Goal: Task Accomplishment & Management: Manage account settings

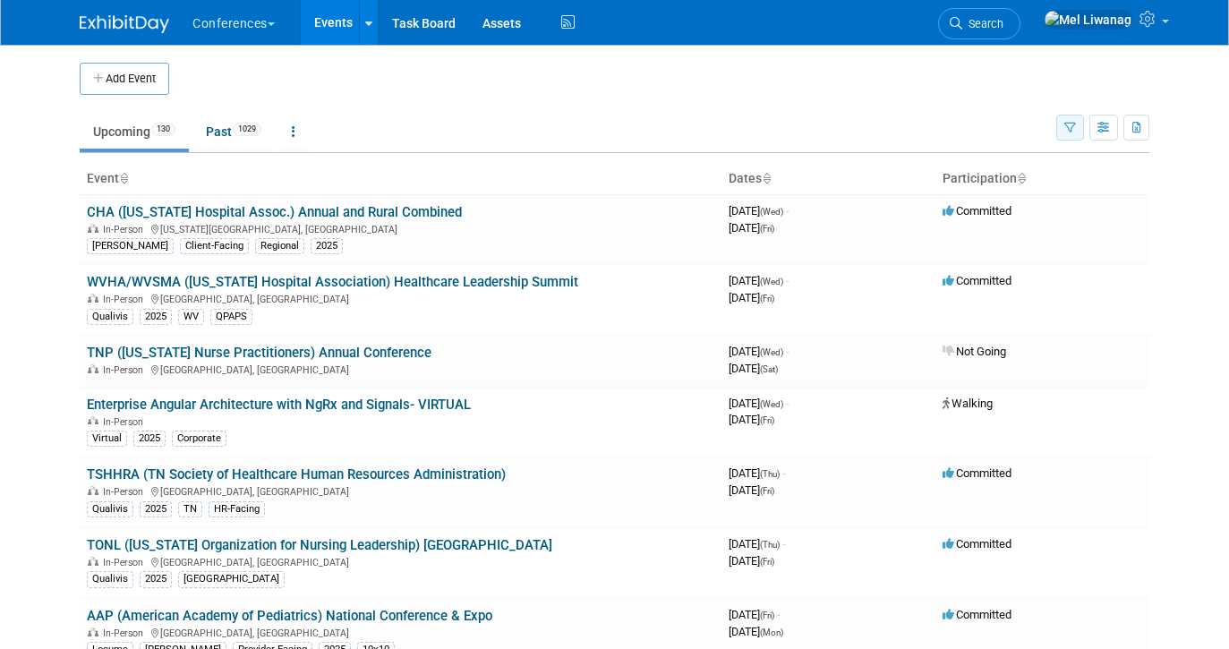
click at [1065, 123] on icon "button" at bounding box center [1071, 129] width 12 height 12
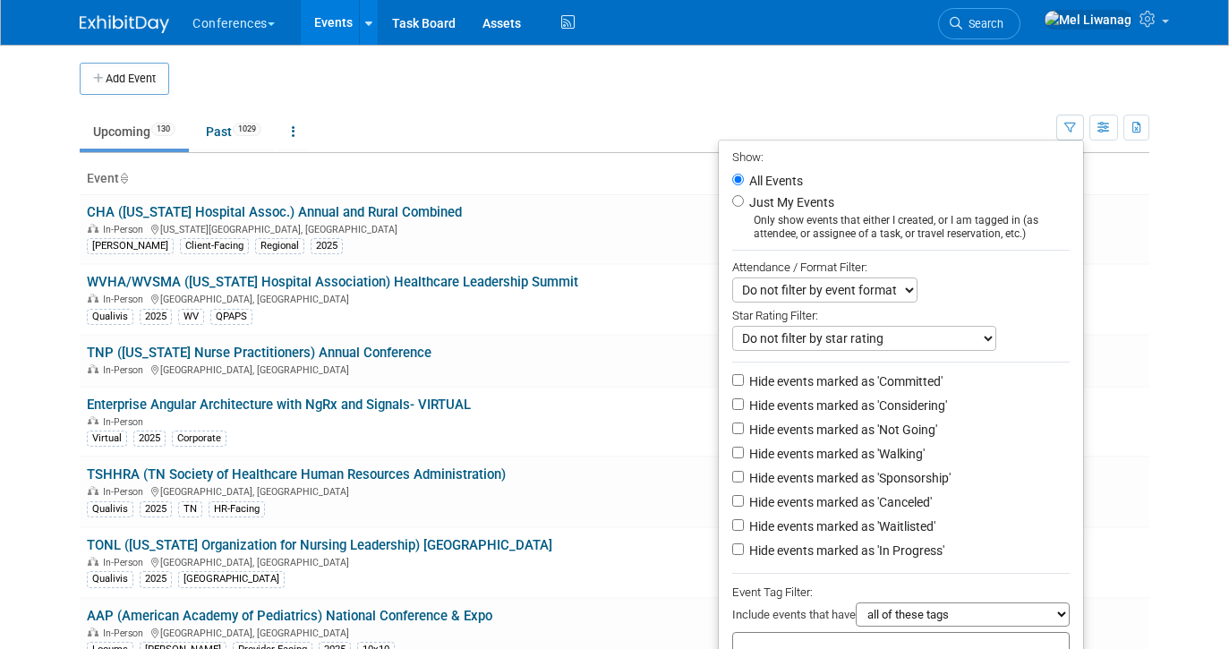
click at [798, 196] on label "Just My Events" at bounding box center [790, 202] width 89 height 18
click at [744, 196] on input "Just My Events" at bounding box center [738, 201] width 12 height 12
radio input "true"
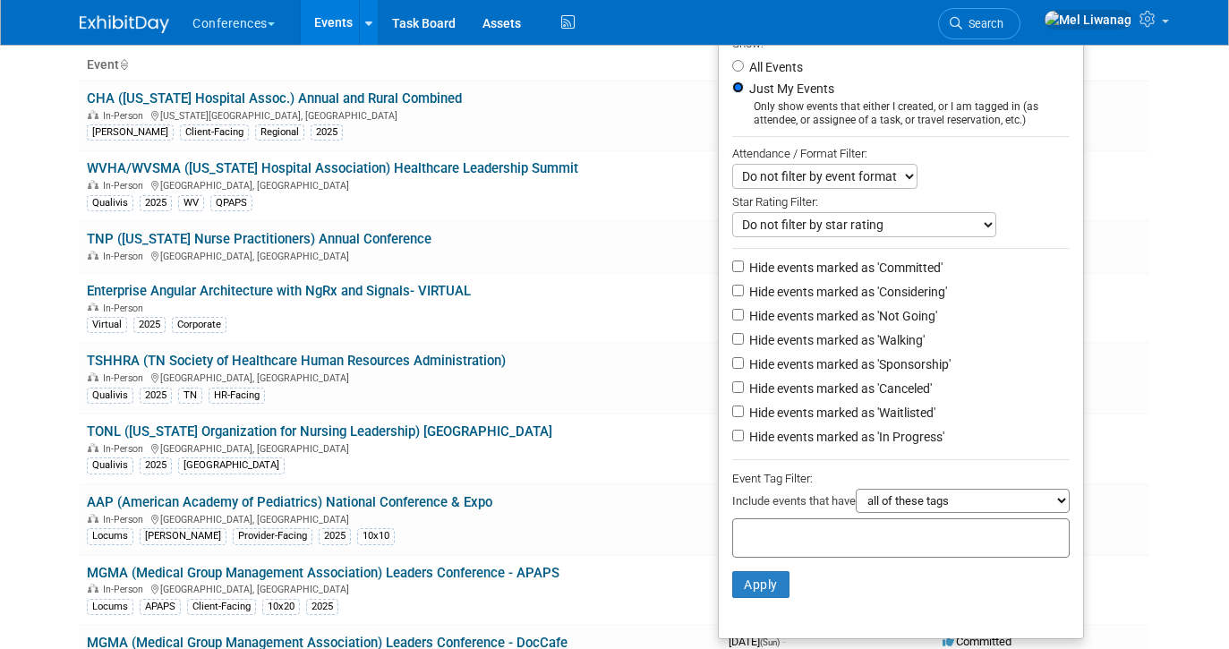
scroll to position [124, 0]
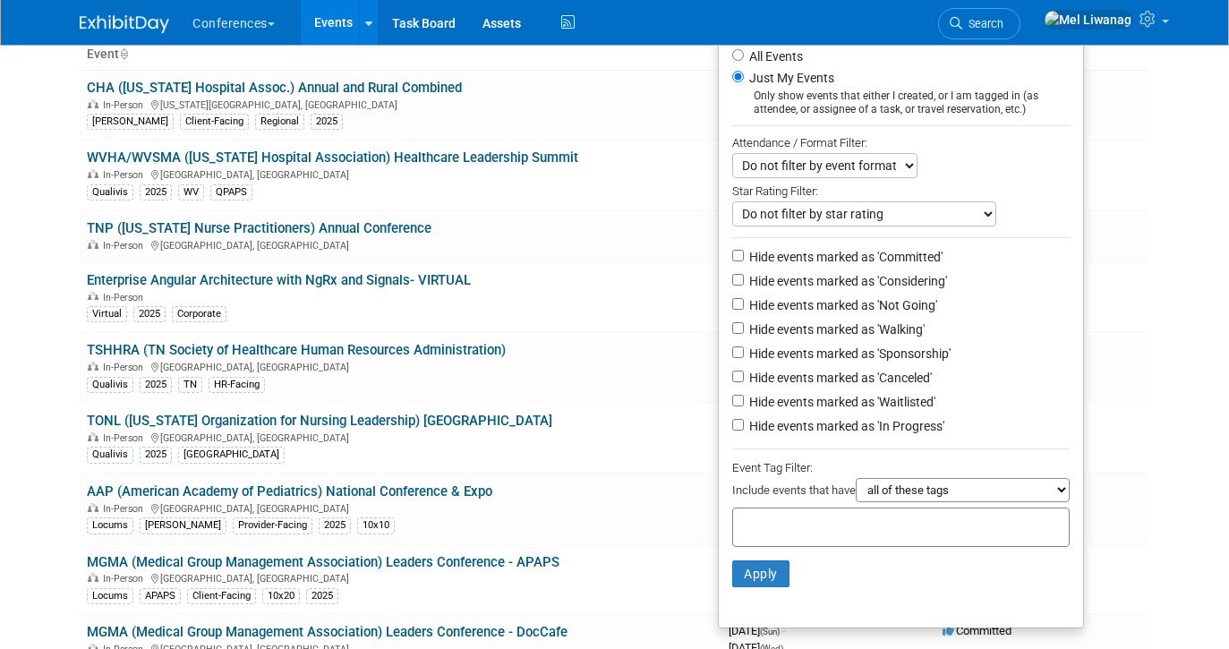
click at [838, 300] on label "Hide events marked as 'Not Going'" at bounding box center [842, 305] width 192 height 18
click at [744, 300] on input "Hide events marked as 'Not Going'" at bounding box center [738, 304] width 12 height 12
checkbox input "true"
click at [830, 398] on label "Hide events marked as 'Waitlisted'" at bounding box center [841, 402] width 190 height 18
click at [744, 398] on input "Hide events marked as 'Waitlisted'" at bounding box center [738, 401] width 12 height 12
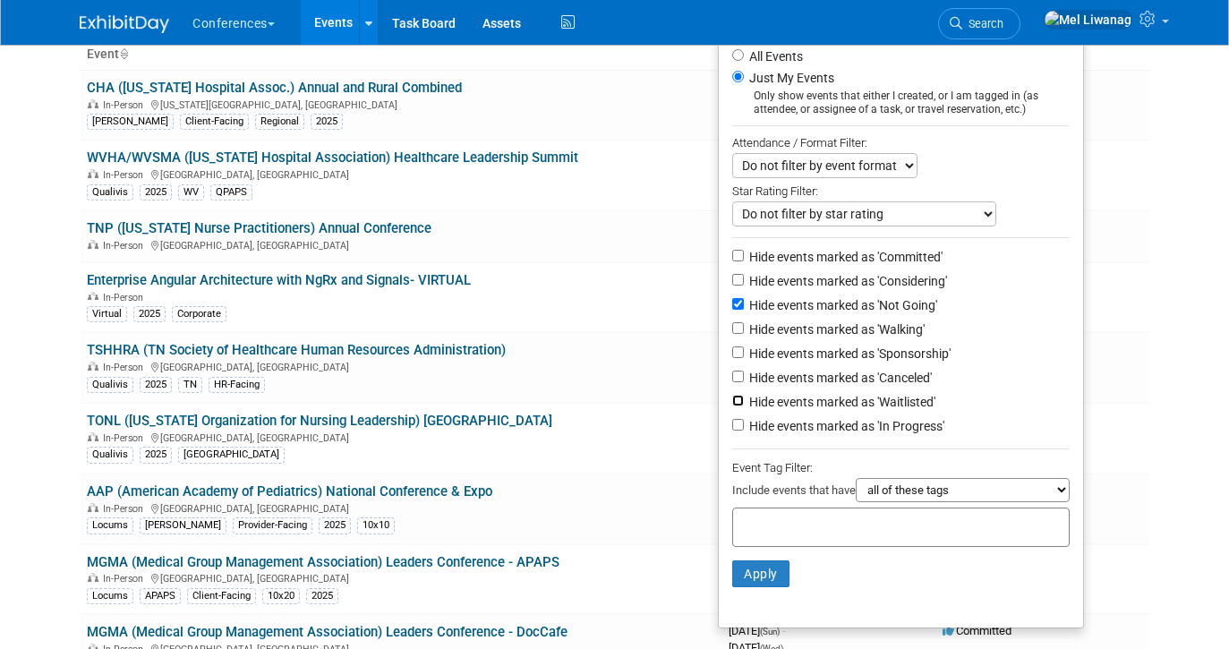
checkbox input "true"
click at [830, 384] on label "Hide events marked as 'Canceled'" at bounding box center [839, 378] width 186 height 18
click at [744, 382] on input "Hide events marked as 'Canceled'" at bounding box center [738, 377] width 12 height 12
checkbox input "true"
click at [750, 569] on button "Apply" at bounding box center [760, 573] width 57 height 27
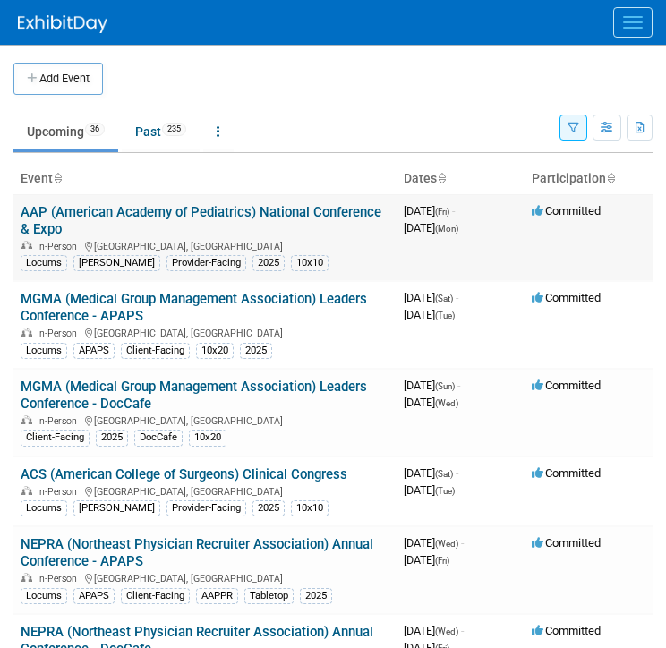
click at [178, 214] on link "AAP (American Academy of Pediatrics) National Conference & Expo" at bounding box center [201, 220] width 361 height 33
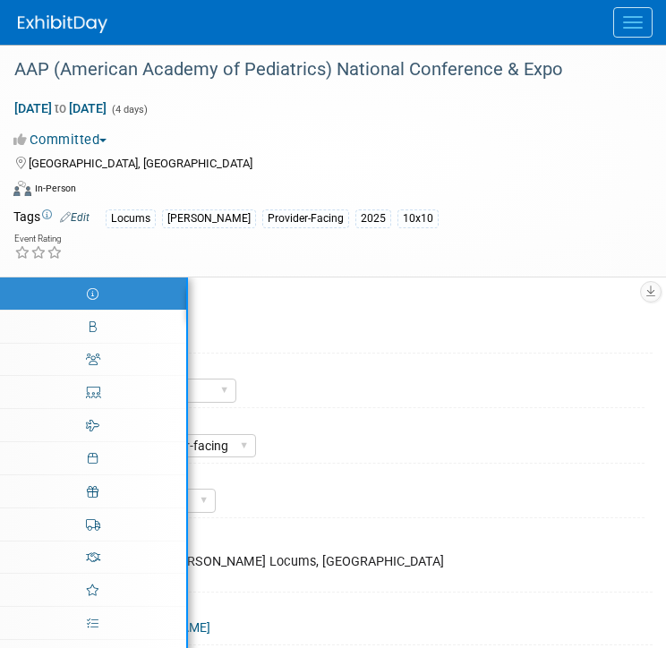
select select "Locums"
select select "Clinician/Provider-facing"
select select "[PERSON_NAME]"
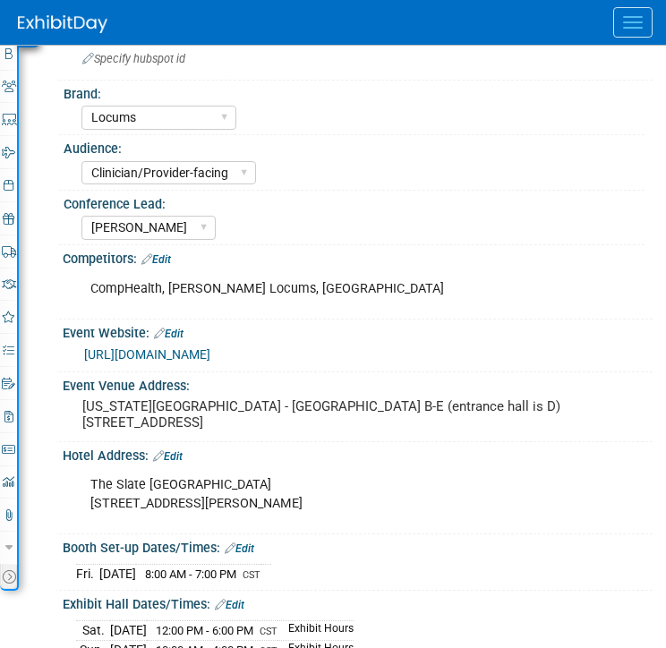
scroll to position [274, 0]
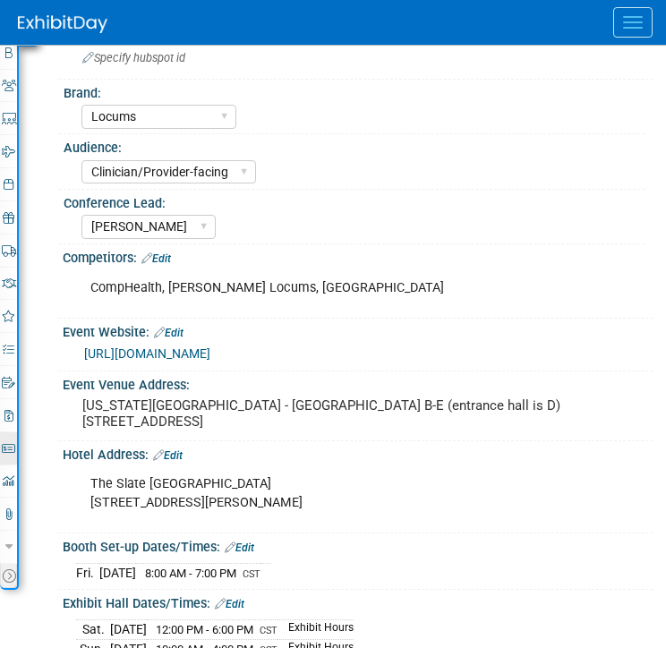
click at [10, 440] on link "Budget" at bounding box center [8, 448] width 17 height 32
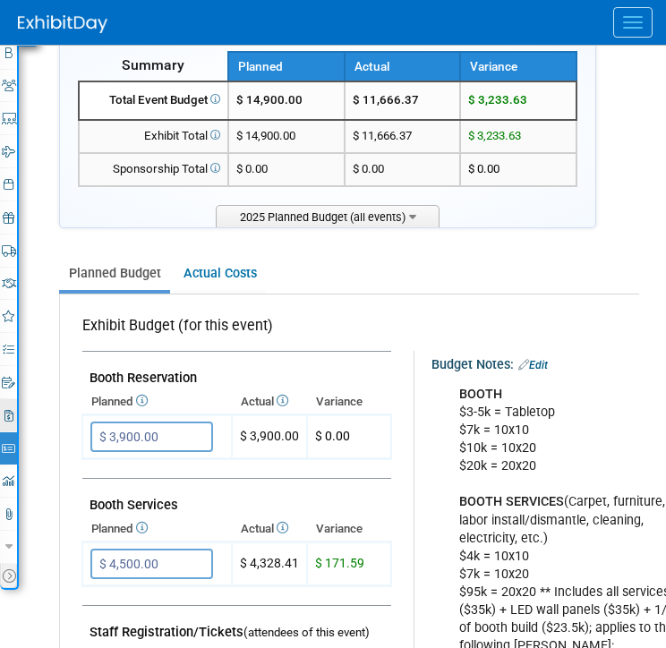
click at [12, 417] on icon at bounding box center [8, 416] width 9 height 12
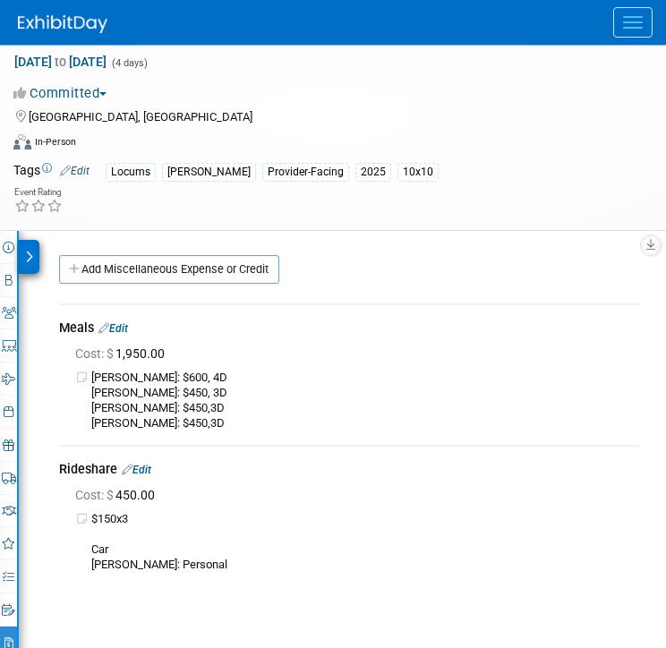
scroll to position [43, 0]
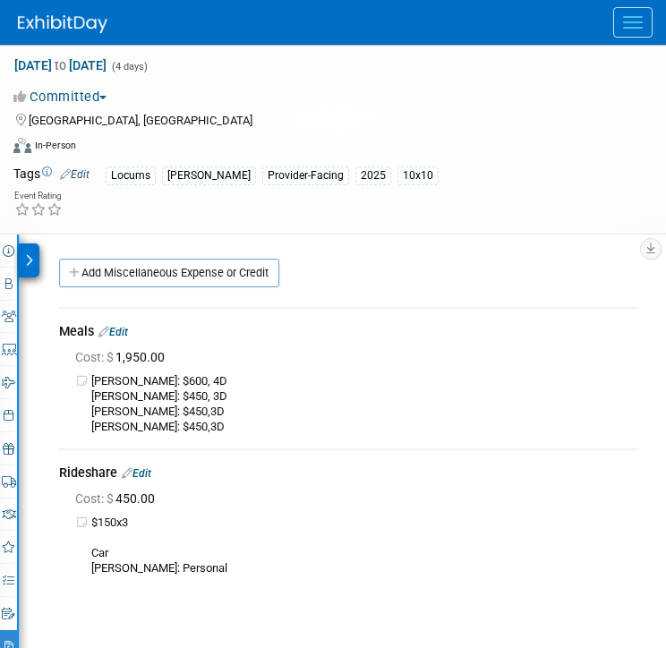
click at [73, 21] on img at bounding box center [63, 24] width 90 height 18
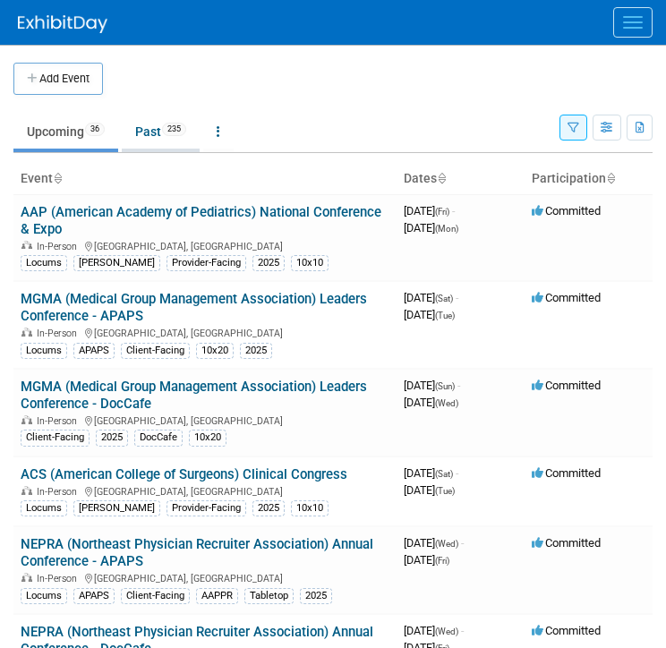
click at [150, 133] on link "Past 235" at bounding box center [161, 132] width 78 height 34
click at [150, 133] on body "Conferences Explore: My Workspaces 2 Go to Workspace: Conferences Marketing Req…" at bounding box center [333, 324] width 666 height 648
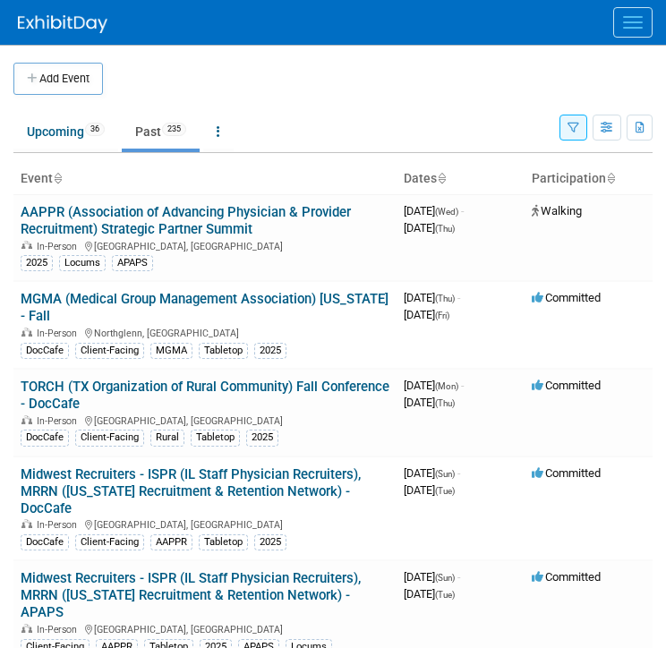
click at [578, 121] on button "button" at bounding box center [574, 128] width 28 height 26
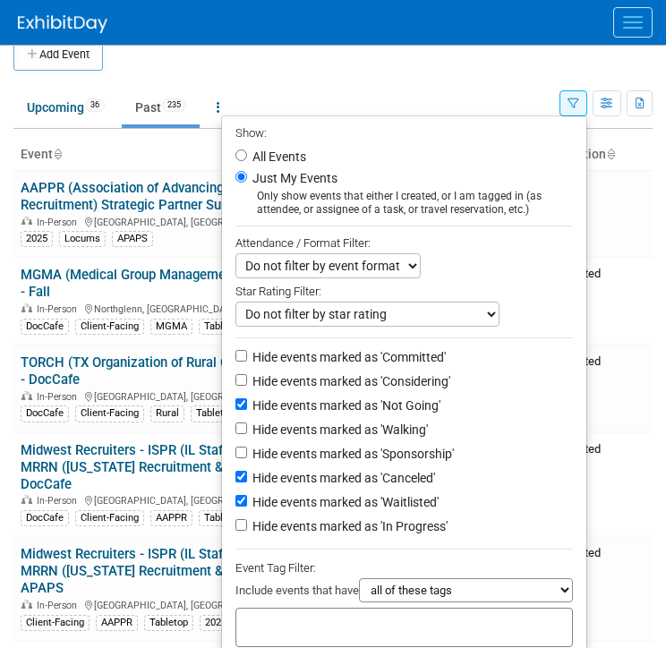
scroll to position [40, 0]
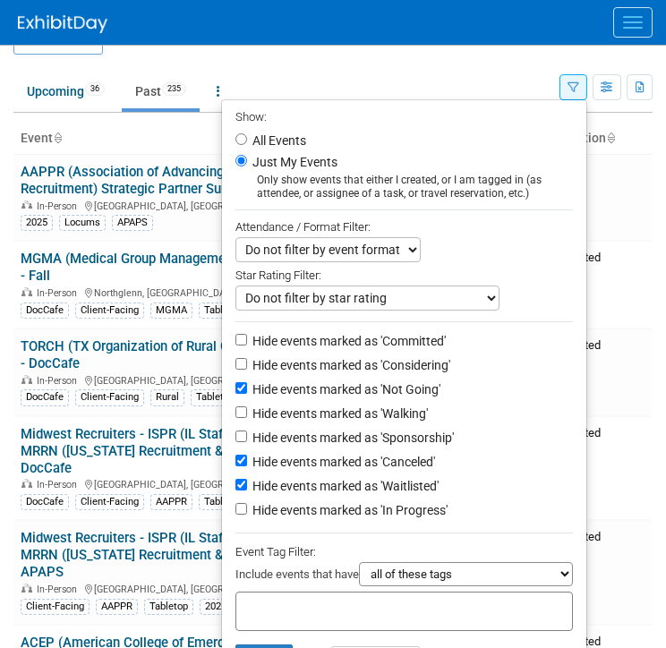
click at [279, 616] on input "text" at bounding box center [315, 609] width 143 height 18
type input "2025"
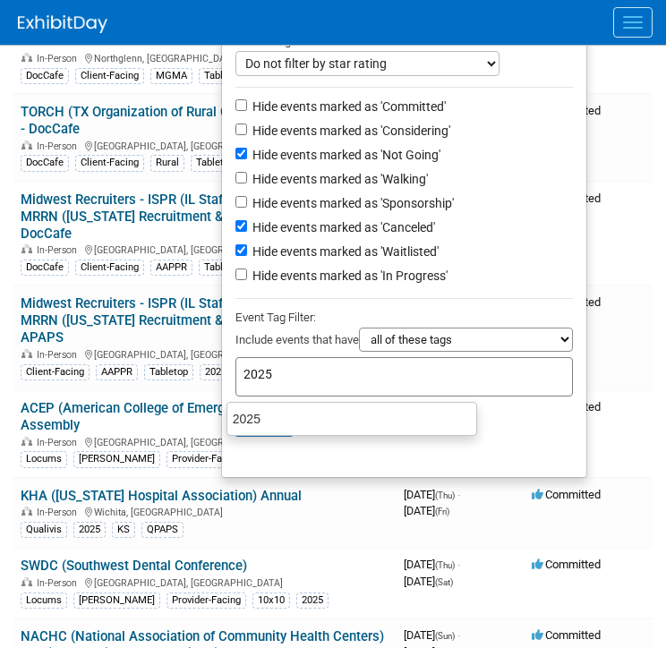
scroll to position [304, 0]
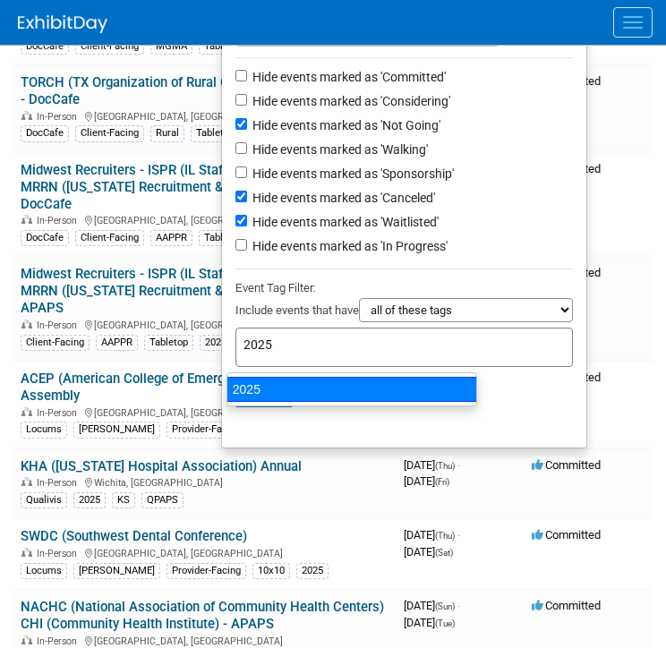
click at [266, 390] on div "2025" at bounding box center [352, 389] width 251 height 25
type input "2025"
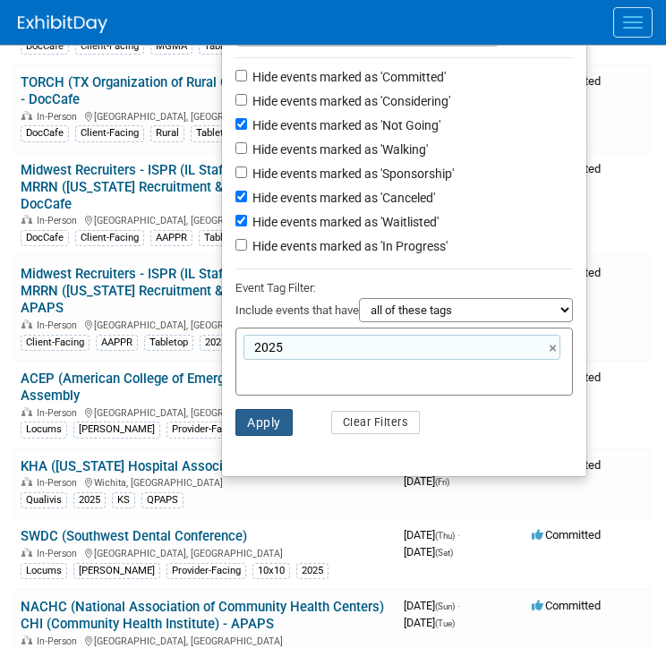
click at [252, 422] on button "Apply" at bounding box center [263, 422] width 57 height 27
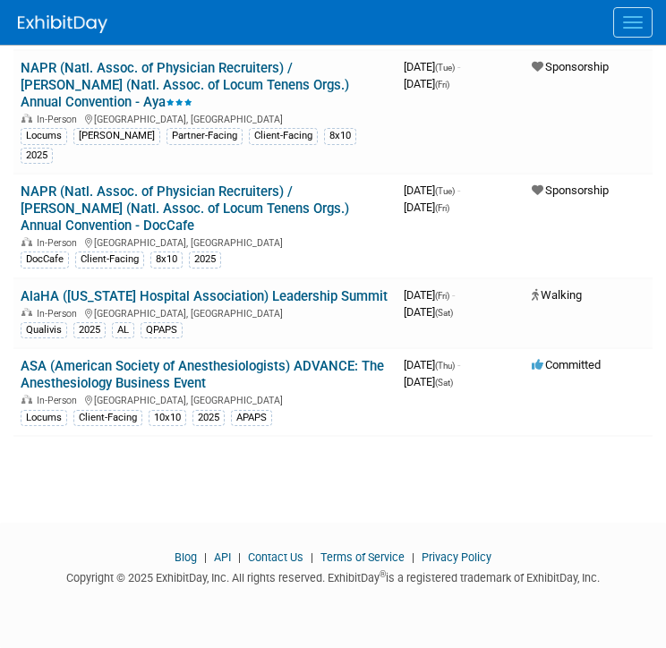
scroll to position [4248, 0]
click at [177, 295] on link "AlaHA ([US_STATE] Hospital Association) Leadership Summit" at bounding box center [204, 296] width 367 height 16
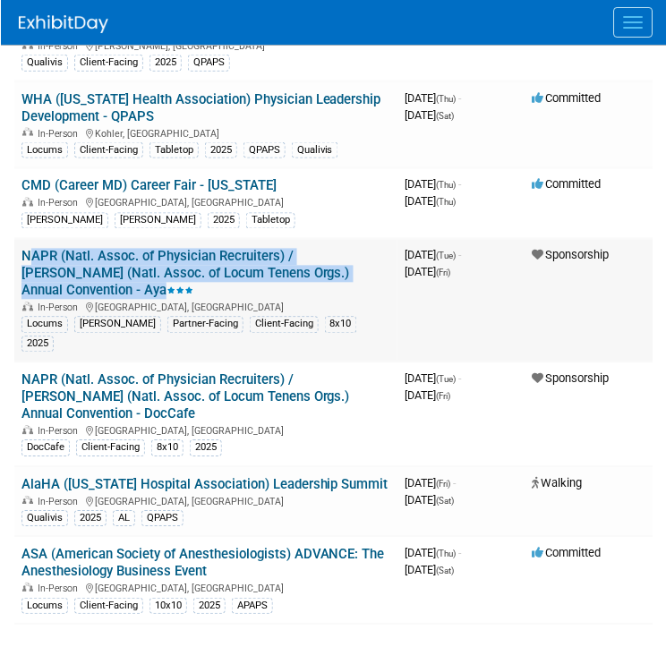
scroll to position [4032, 0]
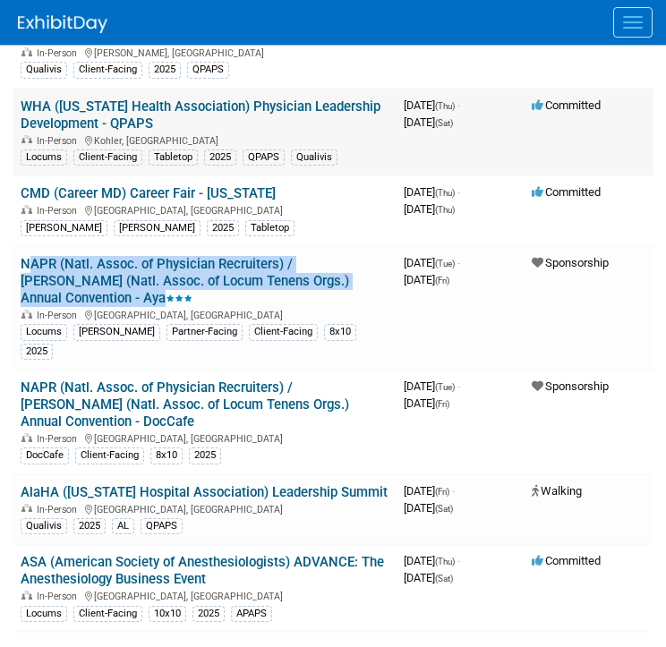
click at [295, 132] on link "WHA (Wisconsin Health Association) Physician Leadership Development - QPAPS" at bounding box center [201, 114] width 360 height 33
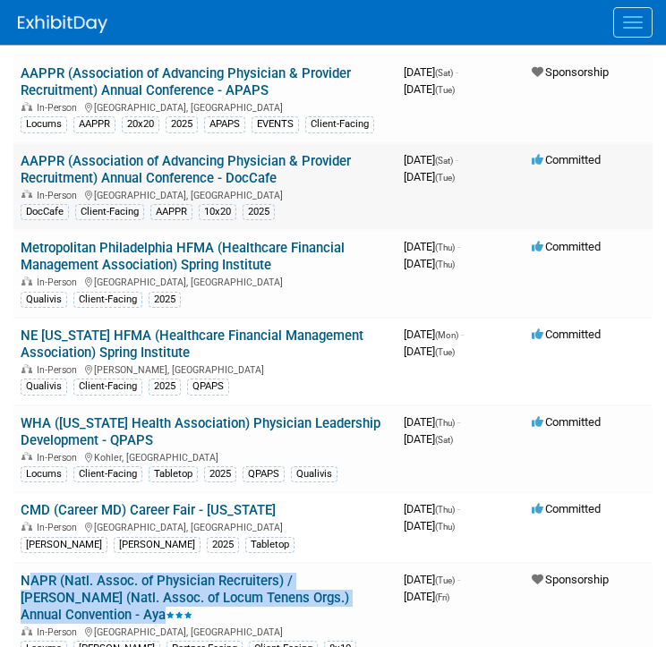
scroll to position [3722, 0]
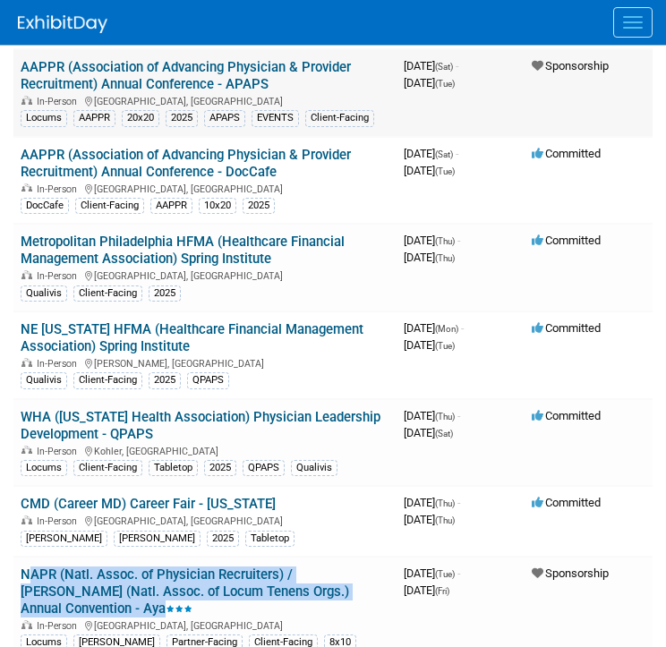
click at [220, 92] on link "AAPPR (Association of Advancing Physician & Provider Recruitment) Annual Confer…" at bounding box center [186, 75] width 330 height 33
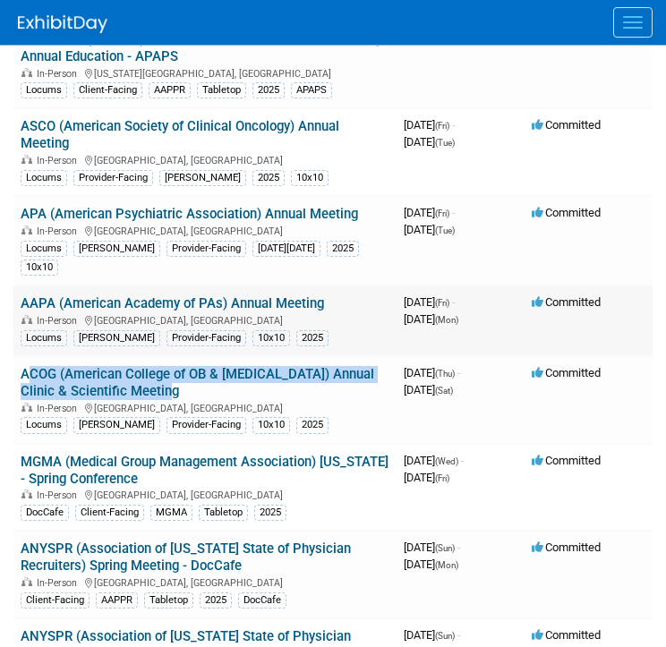
scroll to position [1890, 0]
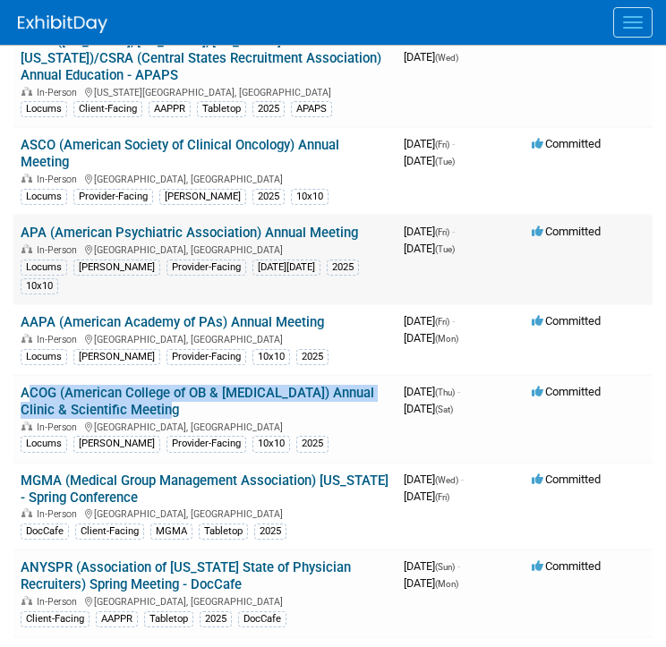
click at [155, 241] on link "APA (American Psychiatric Association) Annual Meeting" at bounding box center [190, 233] width 338 height 16
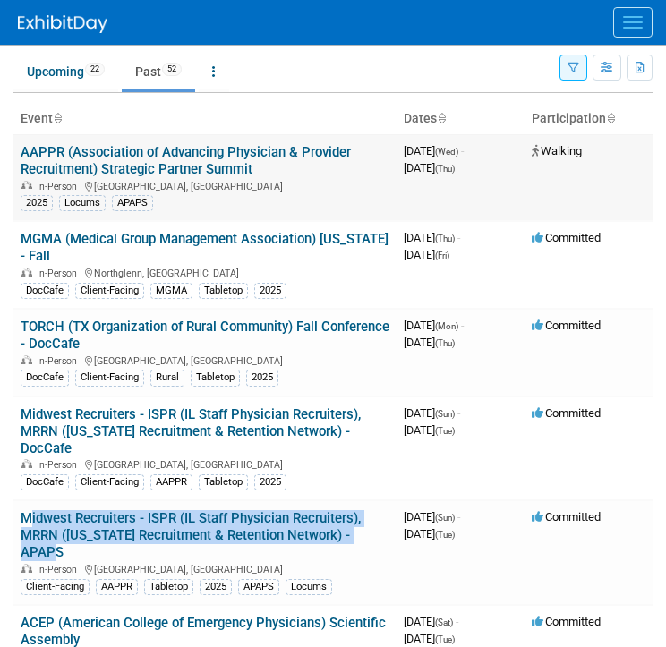
scroll to position [62, 0]
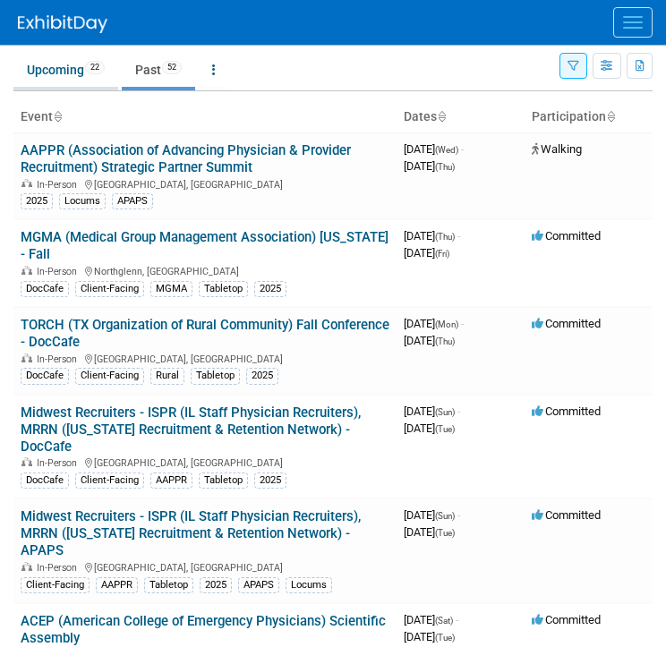
click at [57, 64] on link "Upcoming 22" at bounding box center [65, 70] width 105 height 34
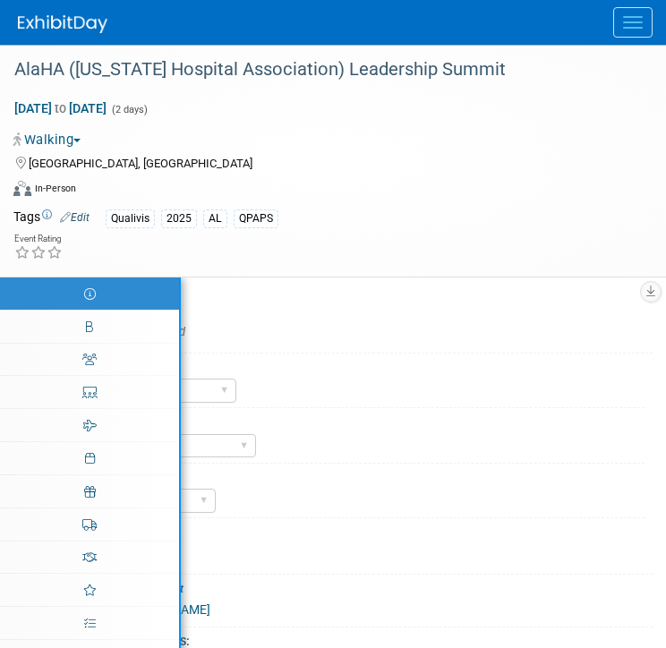
select select "Qualivis"
select select "Karina"
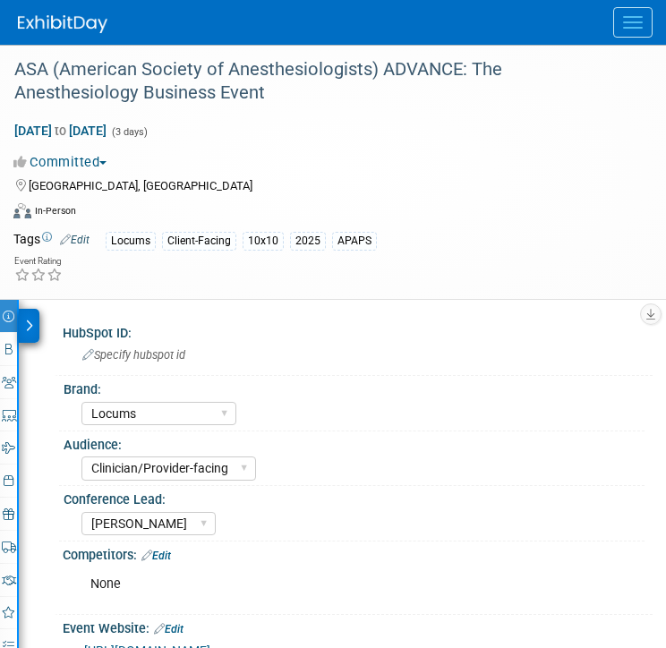
select select "Locums"
select select "Clinician/Provider-facing"
select select "[PERSON_NAME]"
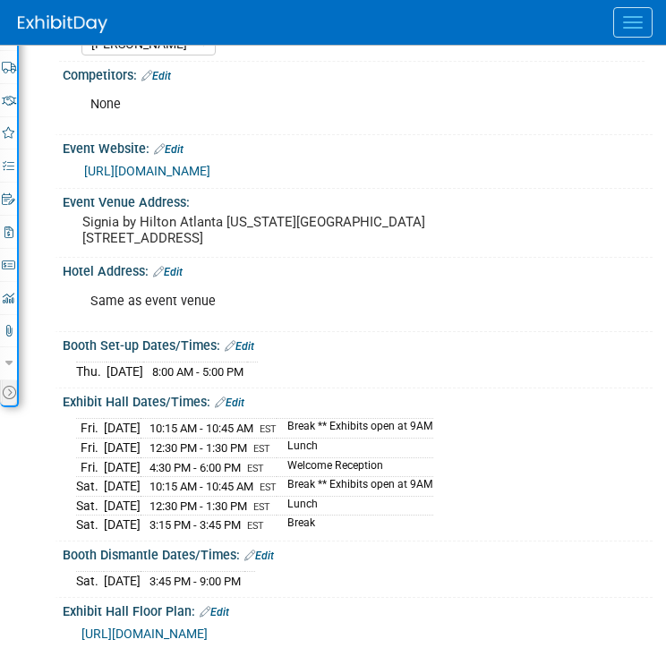
scroll to position [482, 0]
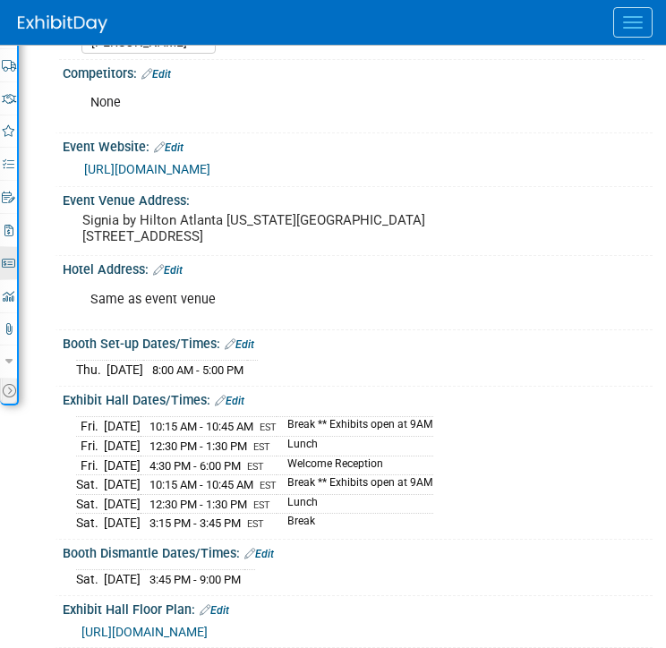
click at [9, 260] on icon at bounding box center [8, 264] width 13 height 12
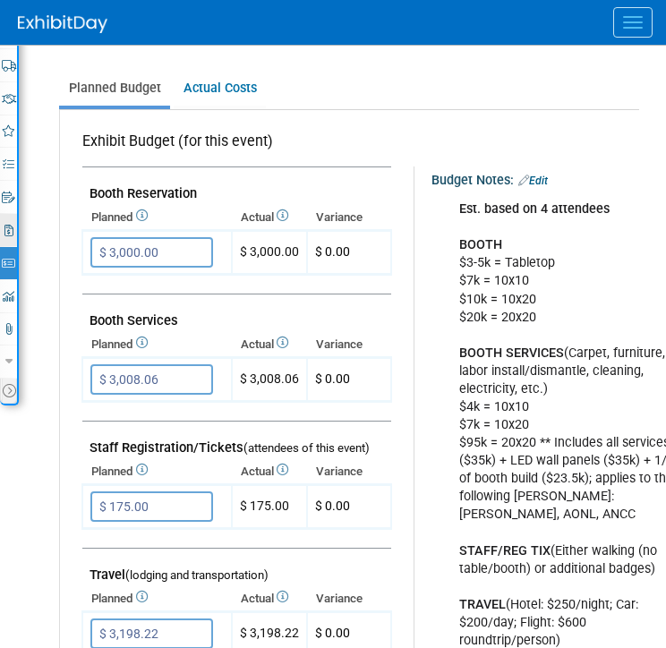
click at [9, 235] on icon at bounding box center [8, 231] width 9 height 12
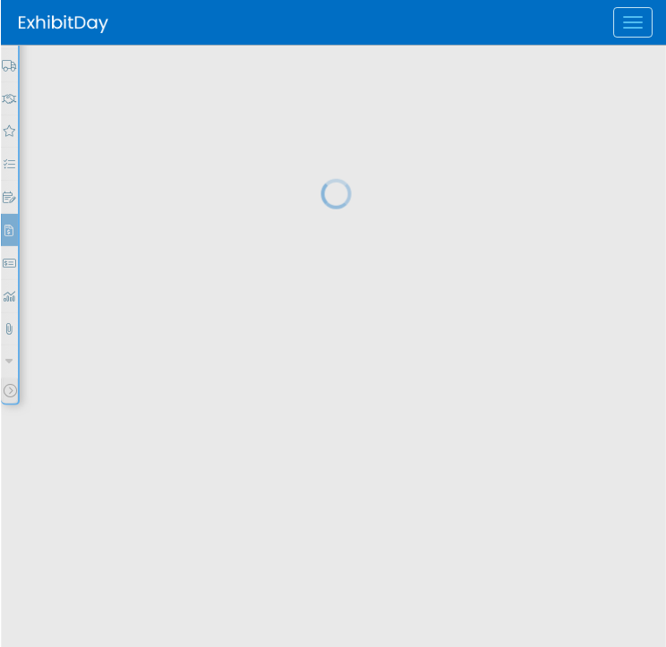
scroll to position [428, 0]
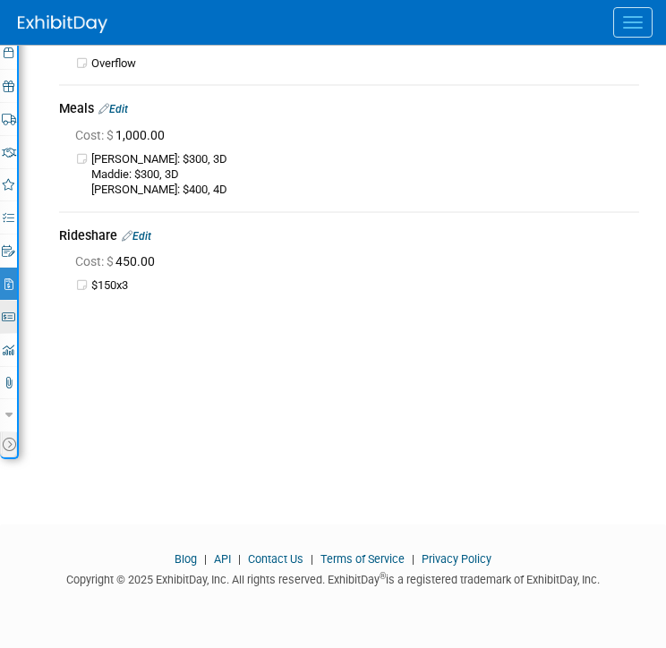
click at [7, 312] on icon at bounding box center [8, 318] width 13 height 12
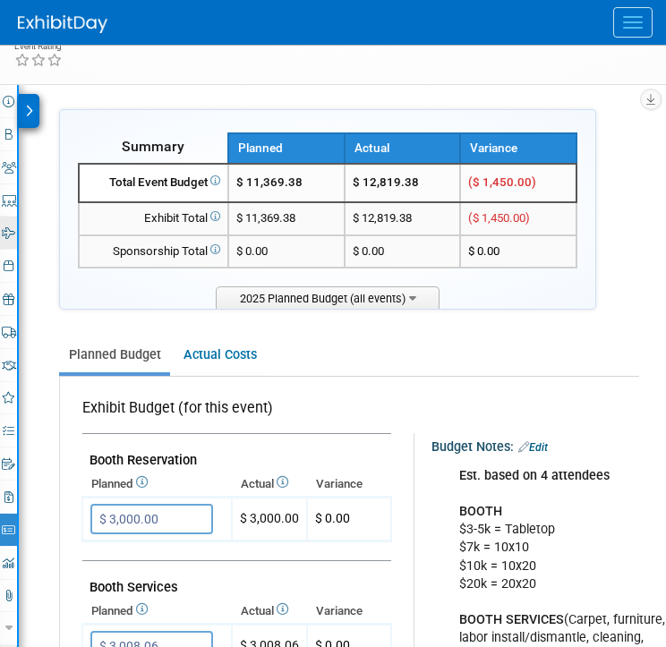
scroll to position [249, 0]
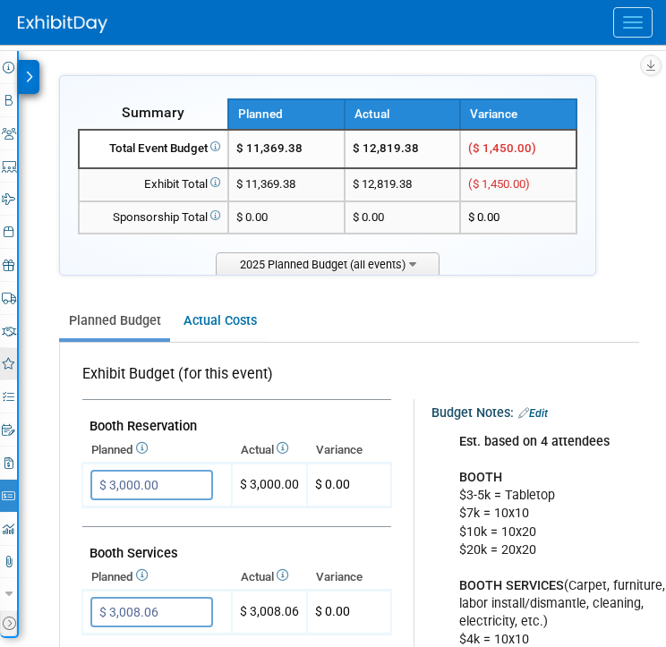
click at [3, 371] on link "Special Event" at bounding box center [8, 364] width 17 height 32
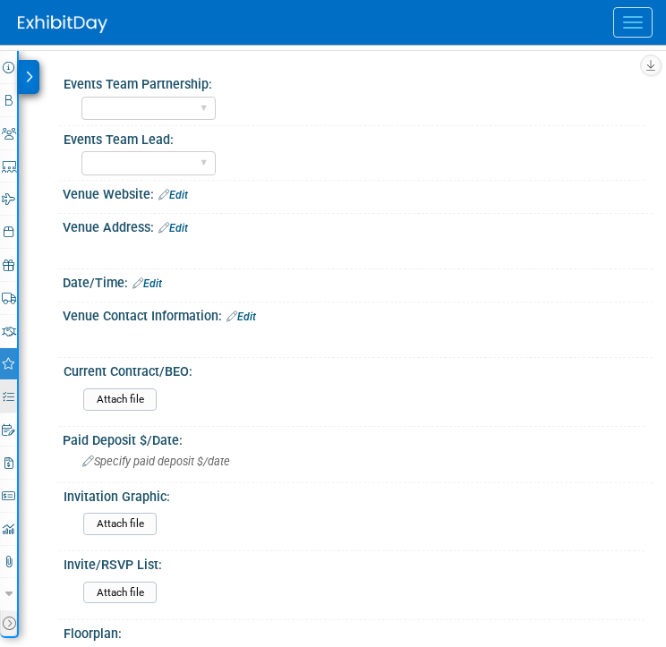
click at [6, 391] on icon at bounding box center [9, 397] width 12 height 12
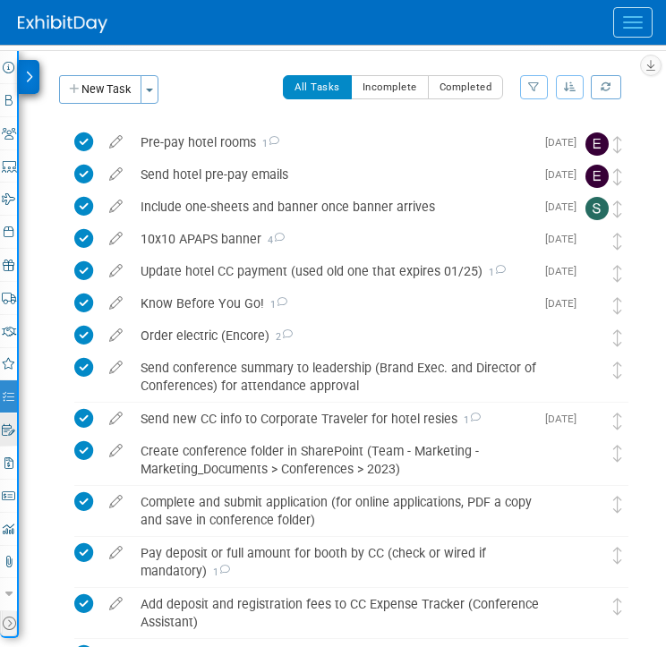
click at [6, 418] on link "0 Playbook 0" at bounding box center [8, 430] width 17 height 32
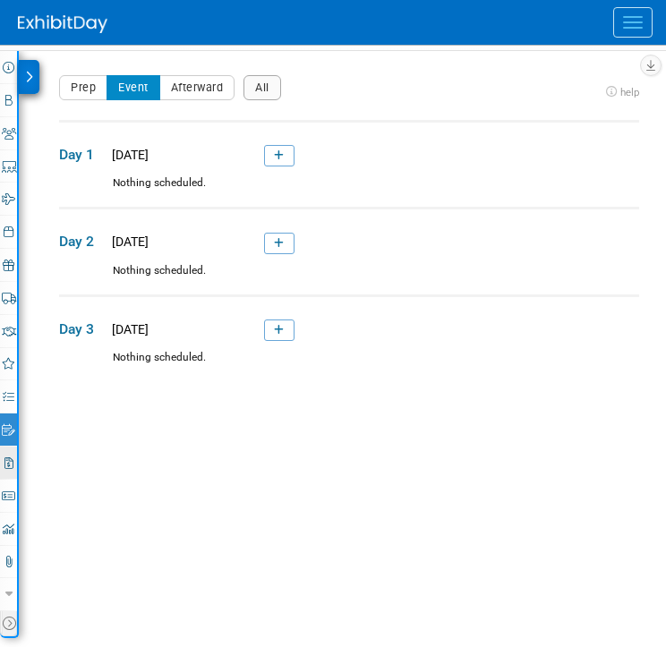
click at [4, 461] on icon at bounding box center [8, 463] width 9 height 12
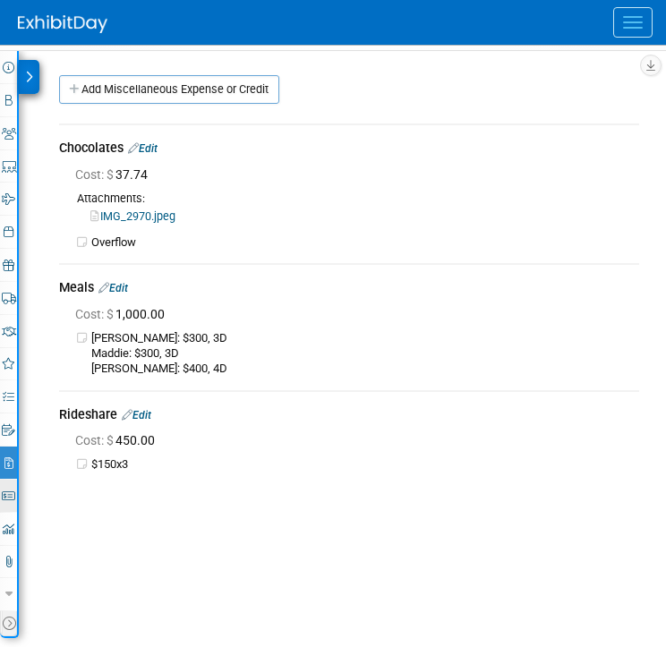
click at [8, 491] on icon at bounding box center [8, 497] width 13 height 12
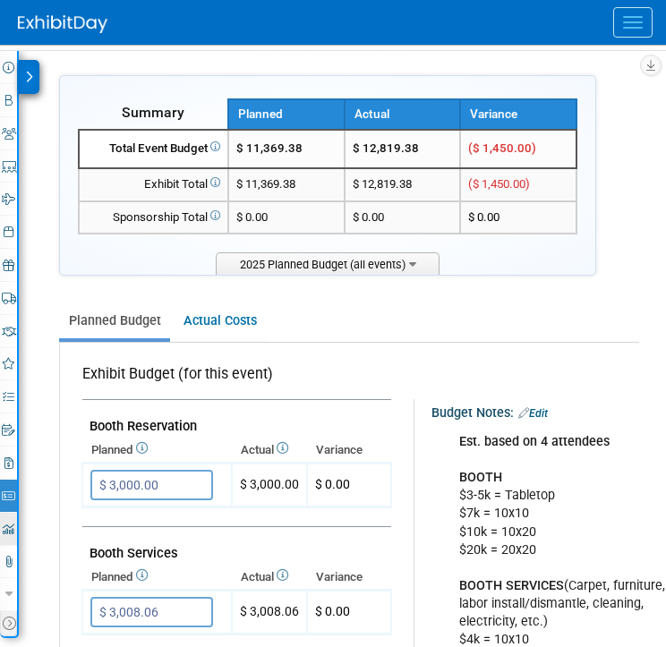
click at [7, 524] on icon at bounding box center [9, 530] width 12 height 12
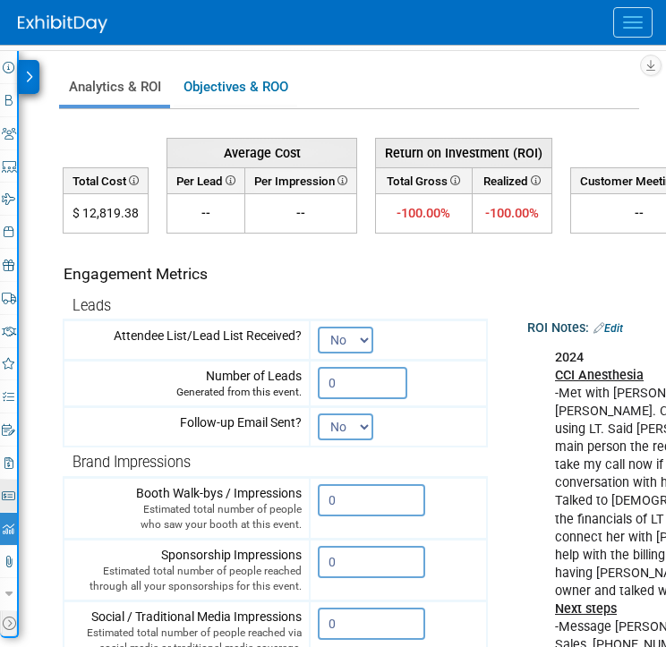
click at [10, 491] on icon at bounding box center [8, 497] width 13 height 12
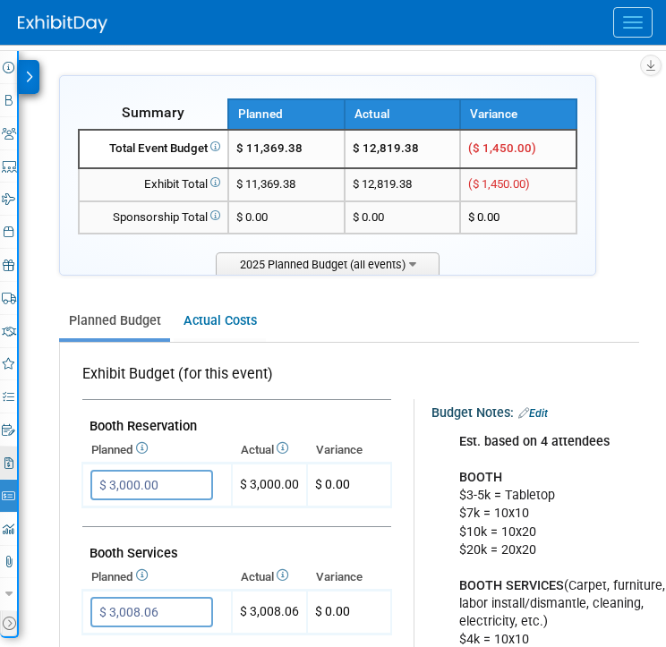
click at [13, 467] on link "3 Misc. Expenses & Credits 3" at bounding box center [8, 463] width 17 height 32
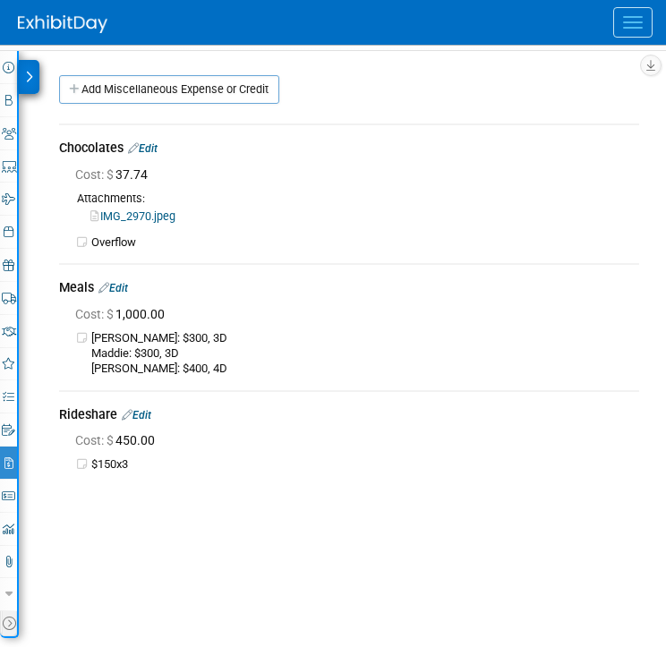
click at [128, 283] on link "Edit" at bounding box center [113, 288] width 30 height 13
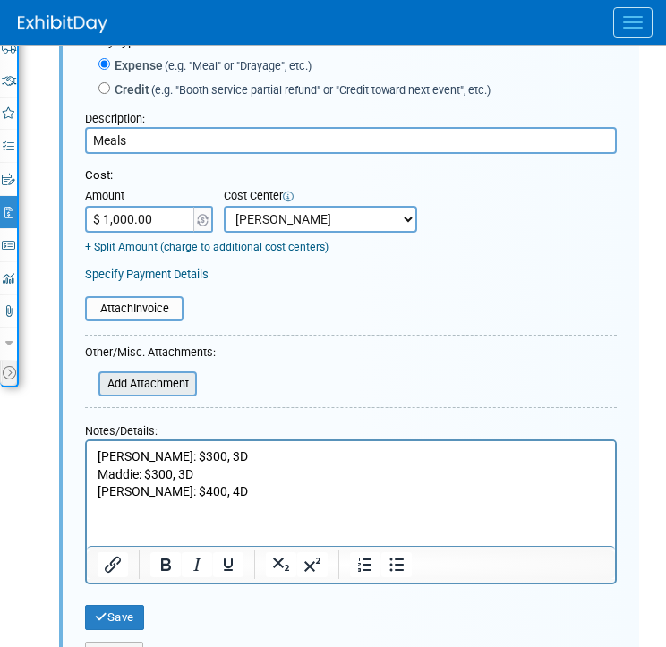
scroll to position [503, 0]
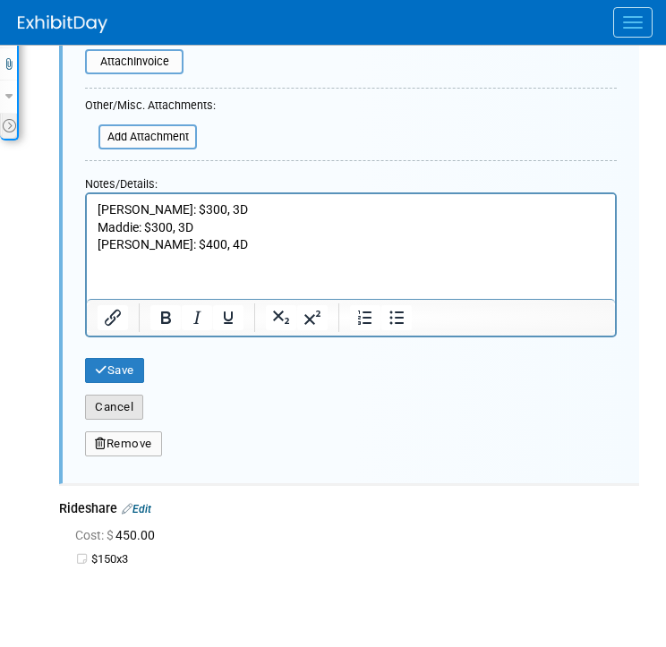
click at [127, 411] on button "Cancel" at bounding box center [114, 407] width 58 height 25
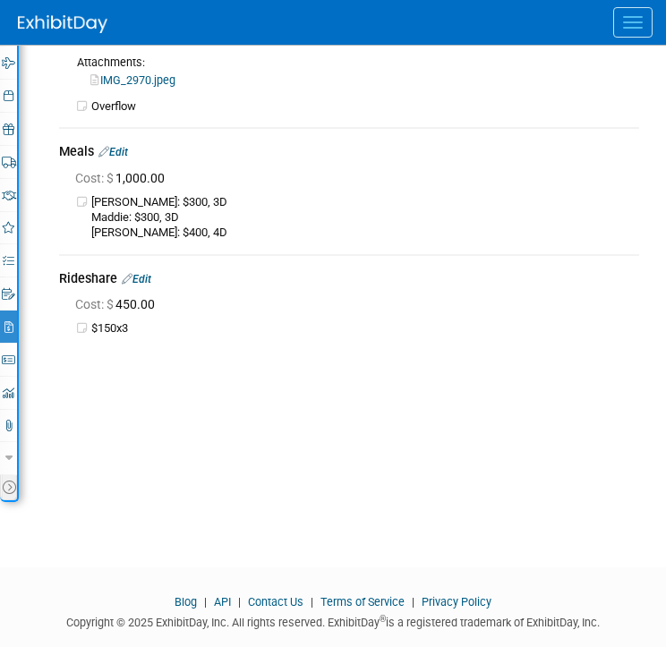
scroll to position [383, 0]
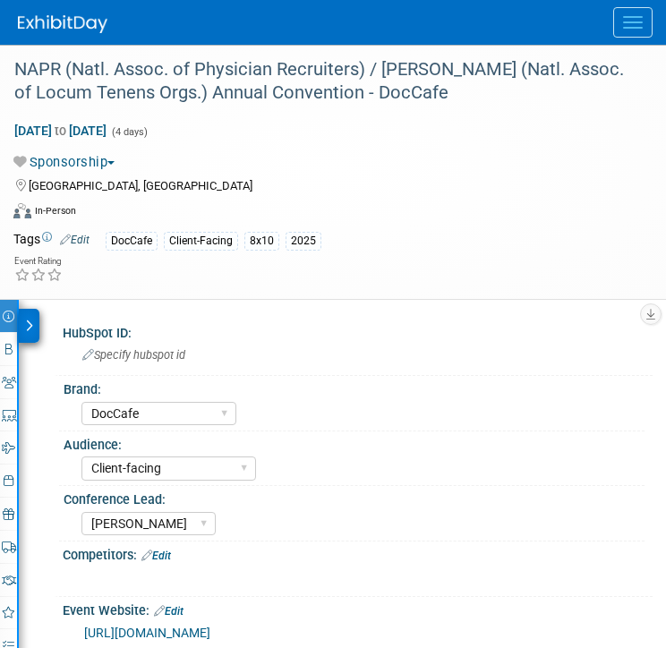
select select "DocCafe"
select select "Client-facing"
select select "[PERSON_NAME]"
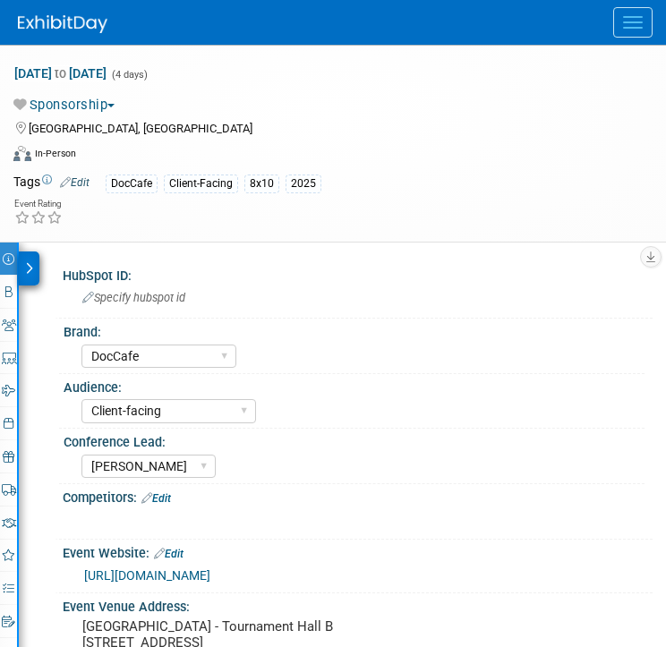
scroll to position [68, 0]
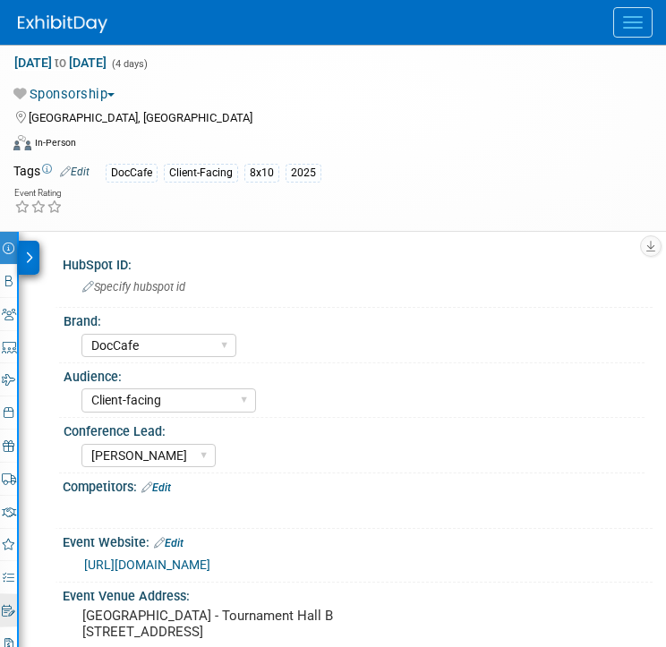
click at [10, 607] on icon at bounding box center [8, 611] width 13 height 12
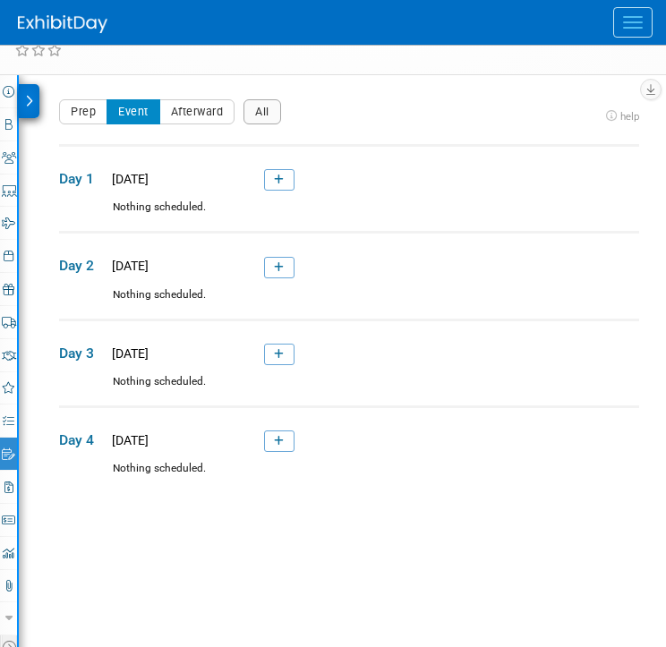
scroll to position [227, 0]
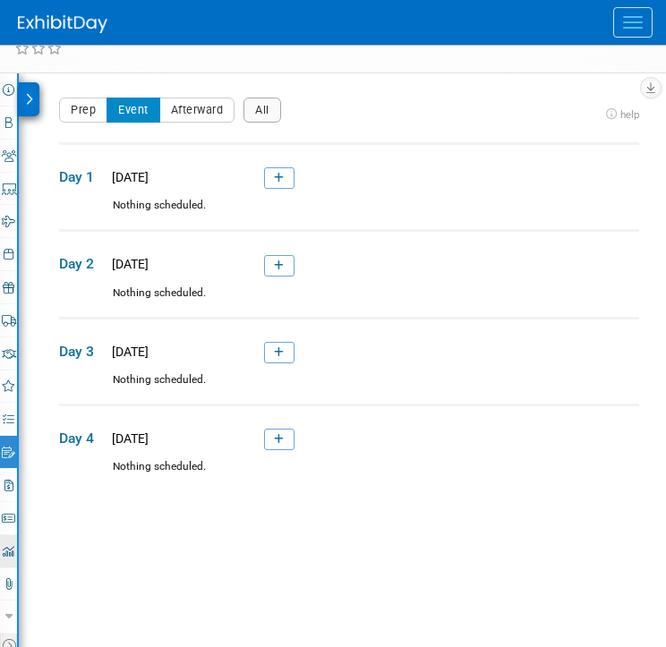
click at [10, 549] on icon at bounding box center [9, 552] width 12 height 12
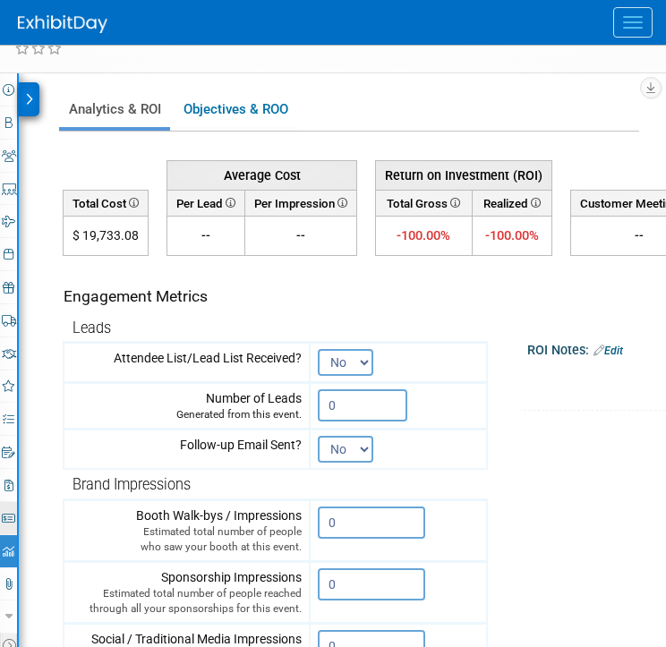
click at [5, 510] on link "Budget" at bounding box center [8, 518] width 17 height 32
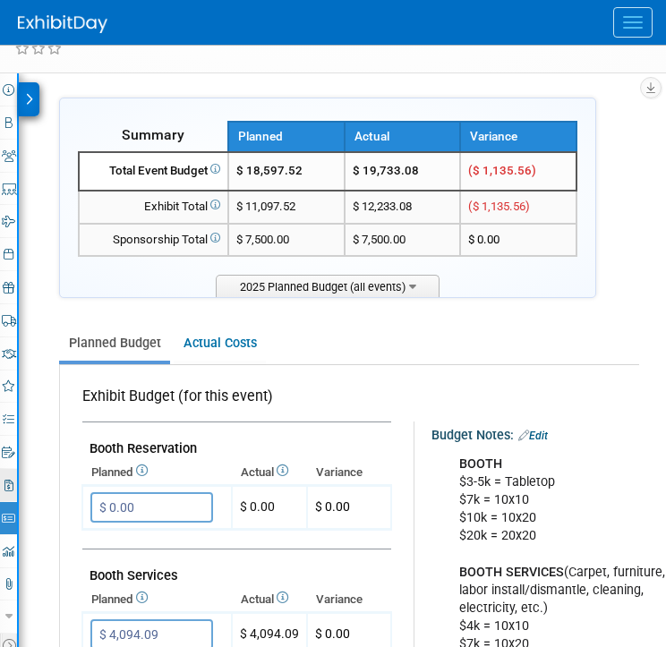
click at [7, 480] on icon at bounding box center [8, 486] width 9 height 12
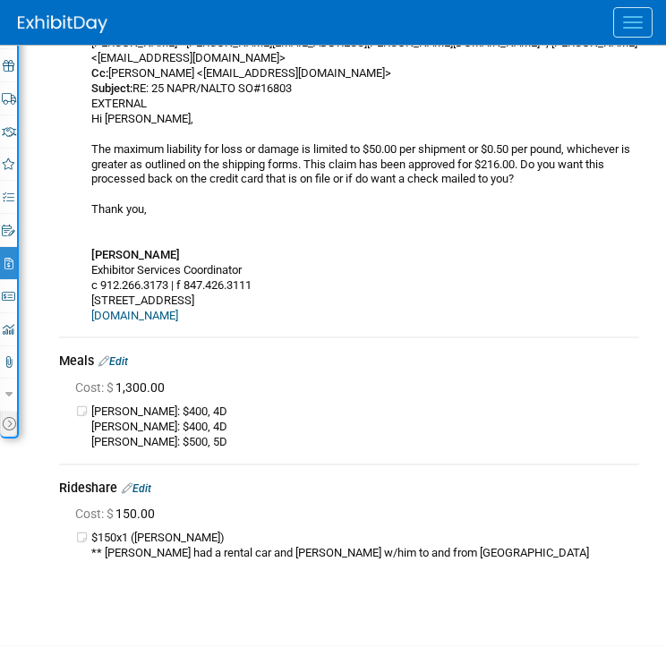
scroll to position [460, 0]
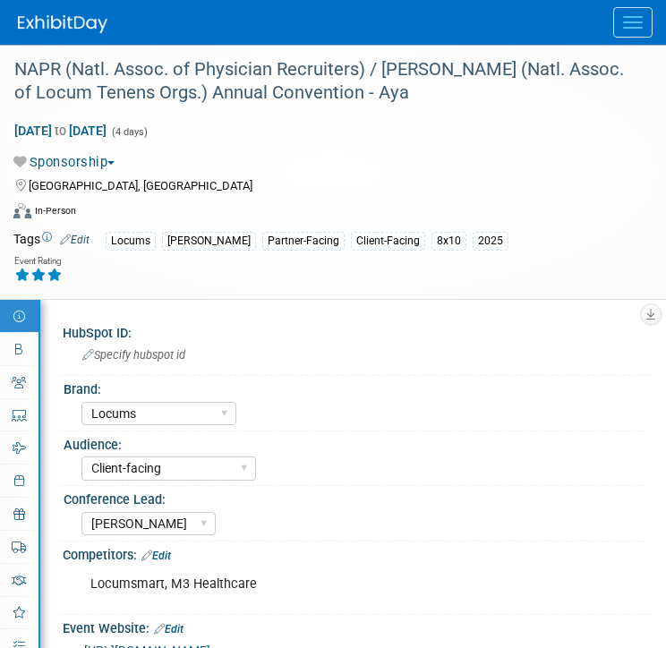
select select "Locums"
select select "Client-facing"
select select "[PERSON_NAME]"
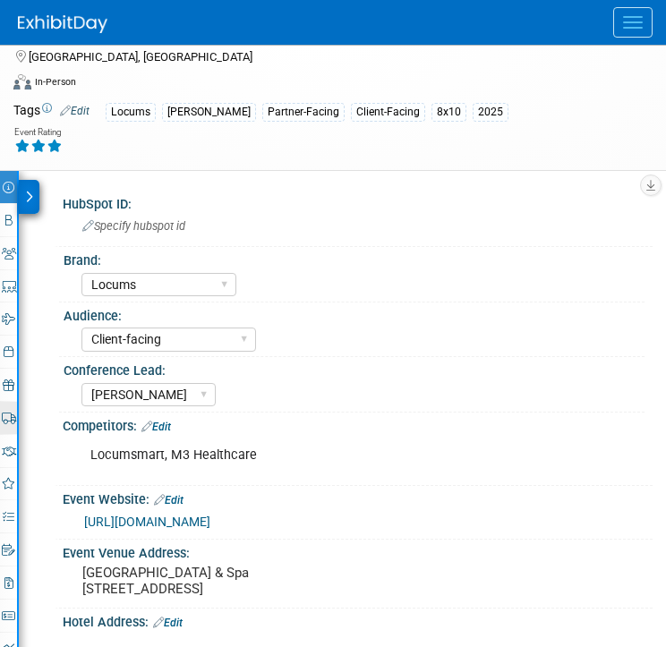
scroll to position [130, 0]
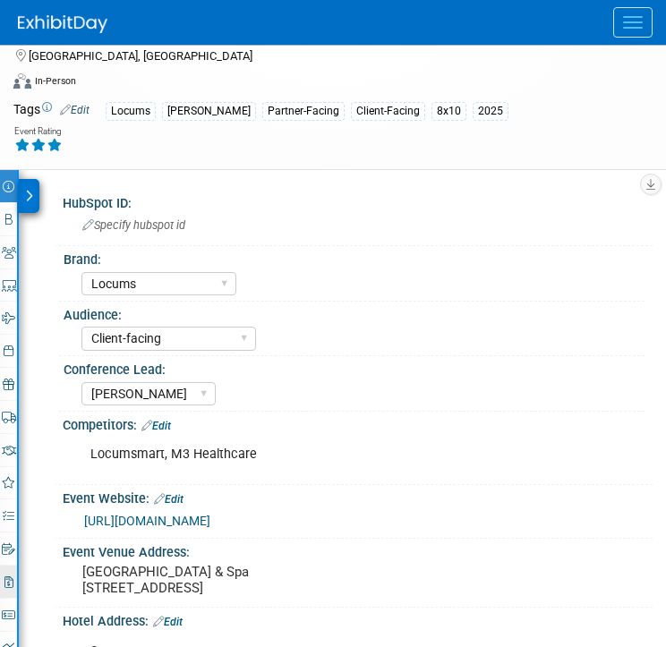
click at [4, 580] on icon at bounding box center [8, 583] width 9 height 12
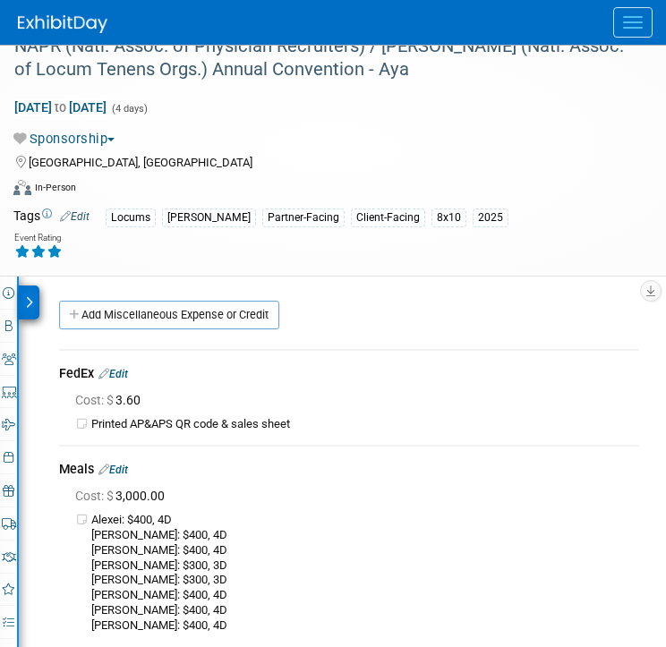
scroll to position [0, 0]
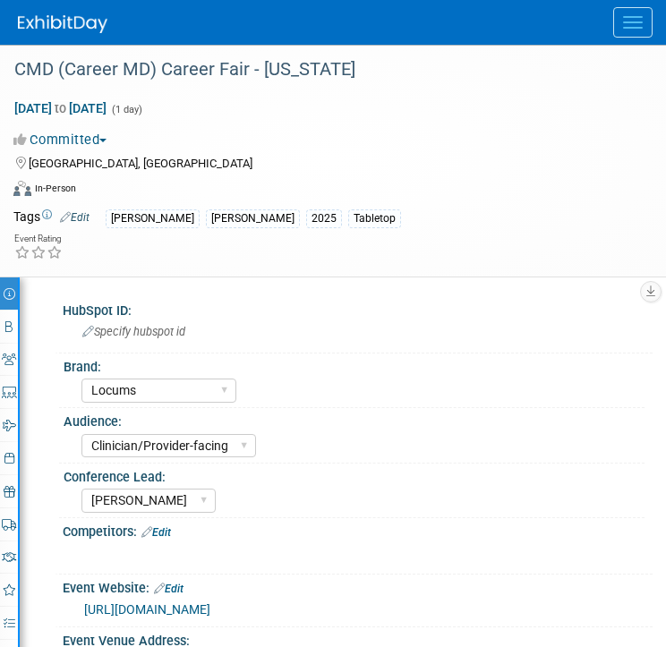
select select "Locums"
select select "Clinician/Provider-facing"
select select "[PERSON_NAME]"
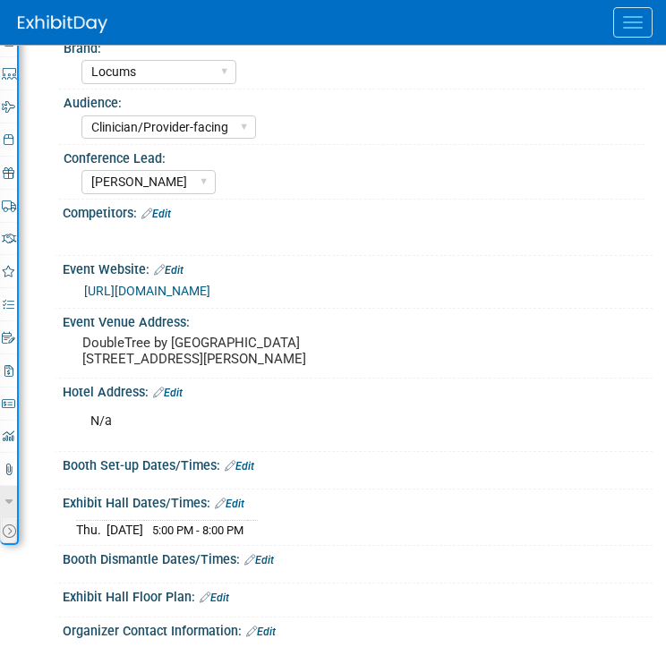
scroll to position [322, 0]
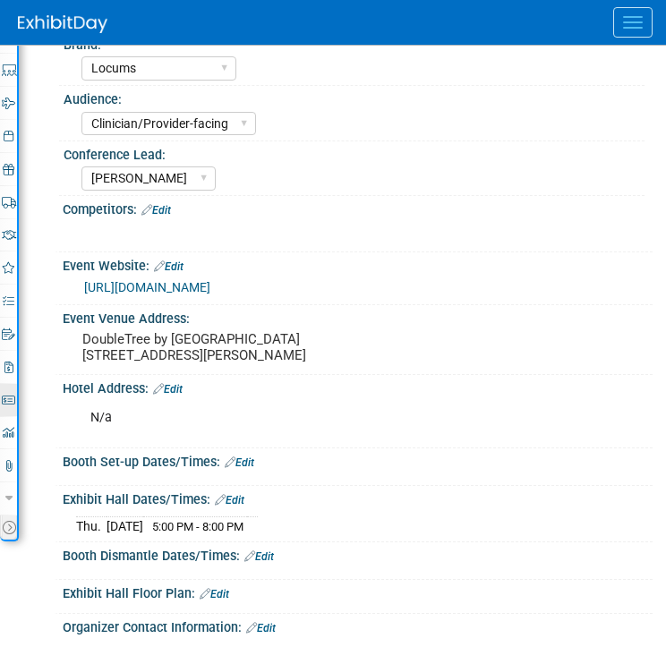
click at [13, 402] on icon at bounding box center [8, 401] width 13 height 12
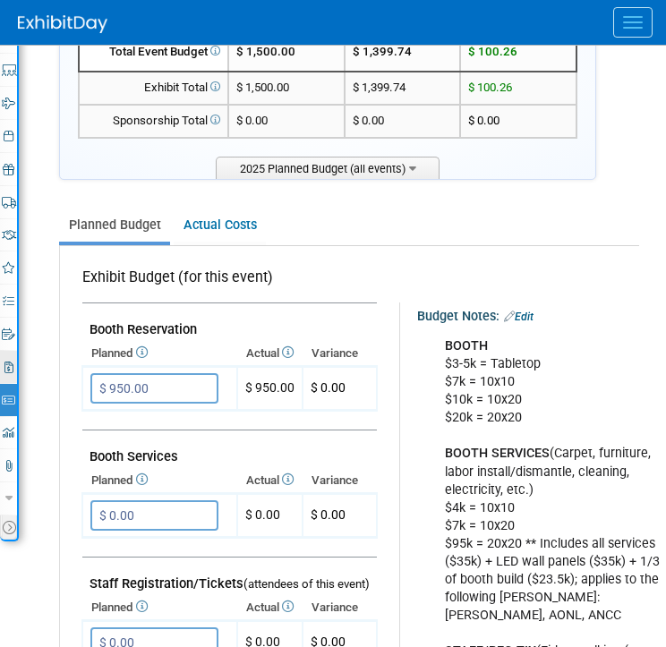
click at [10, 369] on icon at bounding box center [8, 368] width 9 height 12
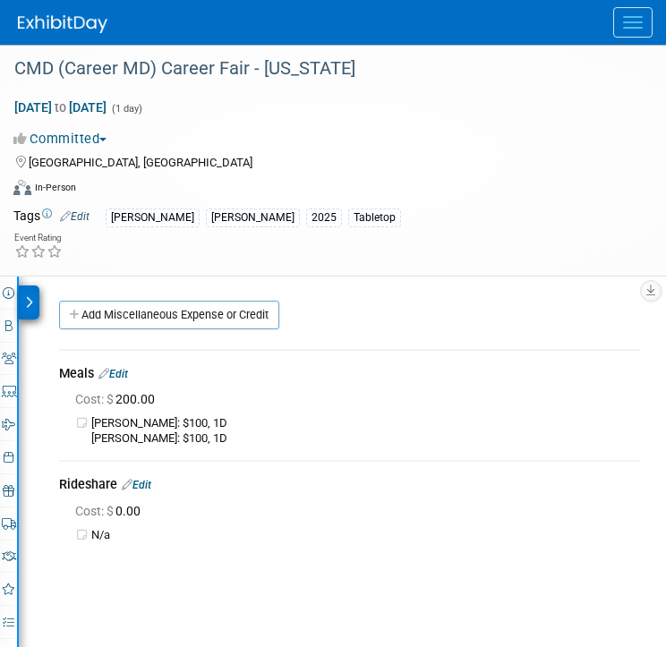
scroll to position [0, 0]
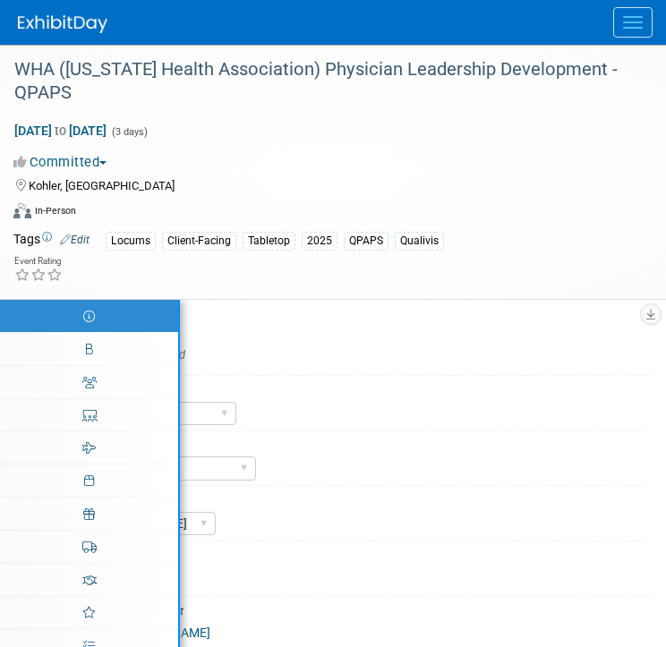
select select "Locums"
select select "Client-facing"
select select "[PERSON_NAME]"
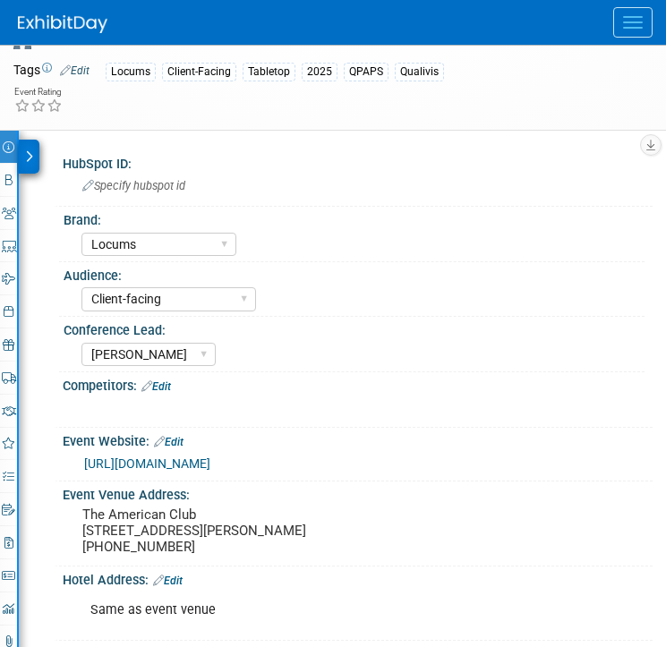
scroll to position [175, 0]
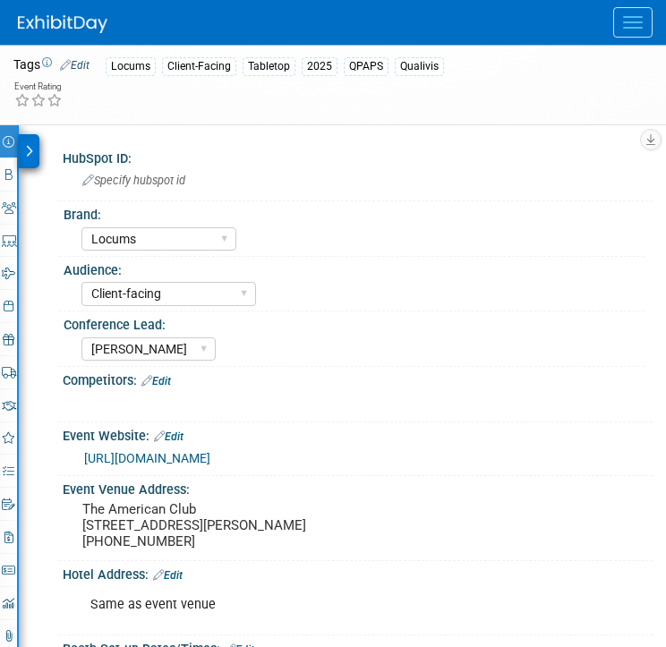
click at [13, 537] on link "2 Misc. Expenses & Credits 2" at bounding box center [8, 537] width 17 height 32
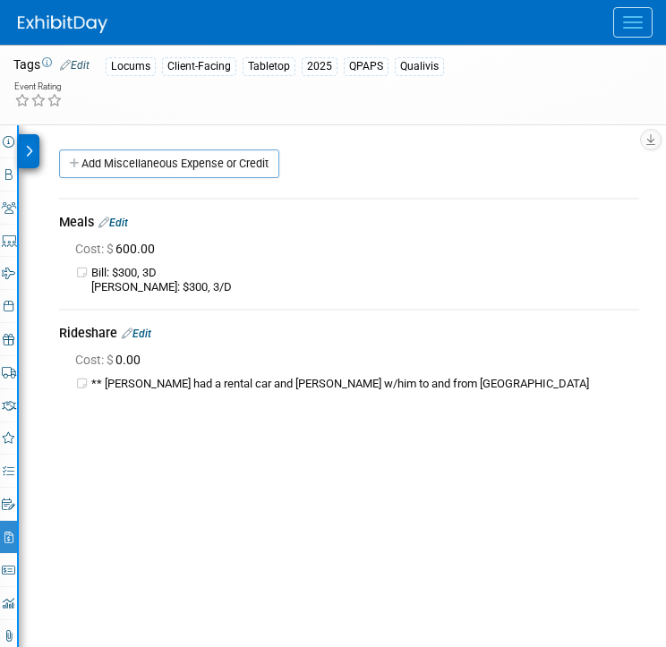
click at [356, 278] on td "Bill: $300, 3D Chris: $300, 3/D" at bounding box center [365, 281] width 548 height 30
click at [414, 475] on div "Event Information Event Info Booth Booth 2 Staff 2 Staff 0 Presentations 0 Pres…" at bounding box center [333, 417] width 666 height 585
click at [151, 329] on link "Edit" at bounding box center [137, 334] width 30 height 13
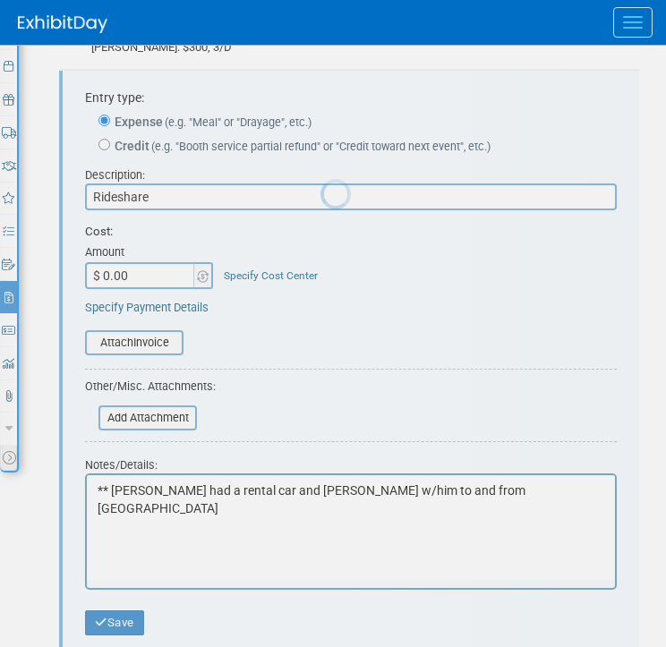
scroll to position [425, 0]
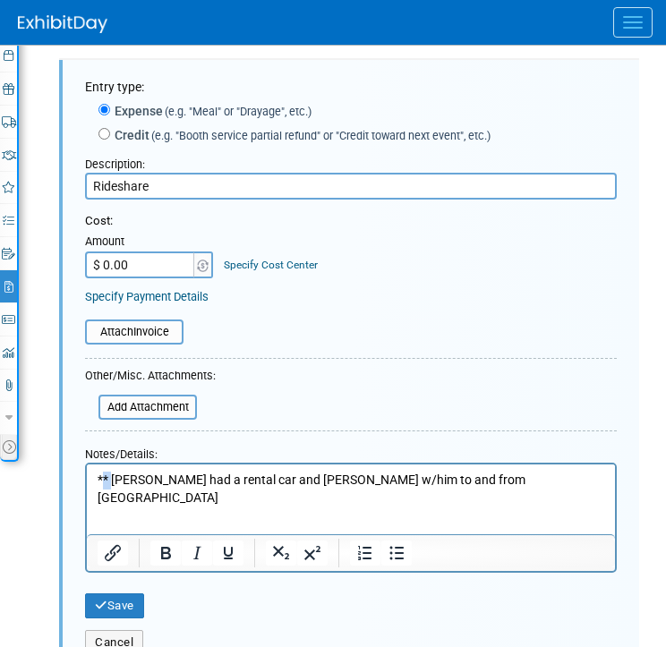
drag, startPoint x: 113, startPoint y: 478, endPoint x: 90, endPoint y: 478, distance: 23.3
click at [90, 478] on html "** Bill had a rental car and Chris rode w/him to and from MKE airport" at bounding box center [351, 485] width 528 height 42
click at [121, 599] on button "Save" at bounding box center [114, 606] width 59 height 25
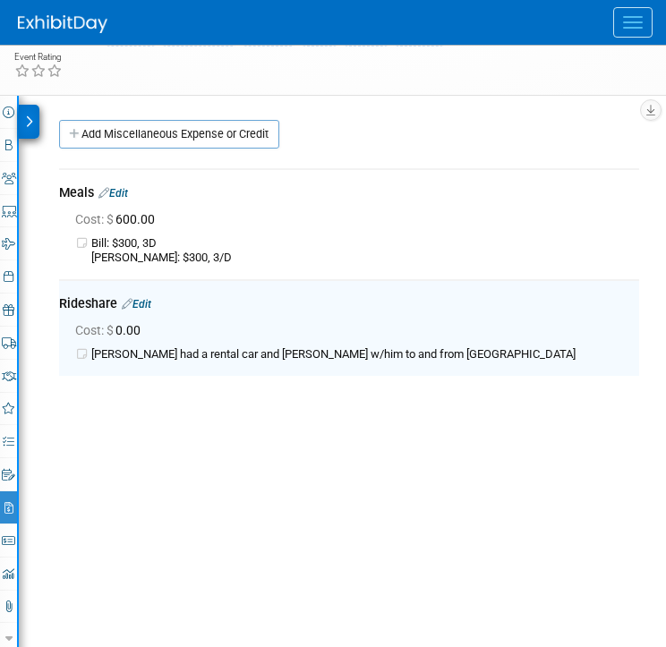
scroll to position [191, 0]
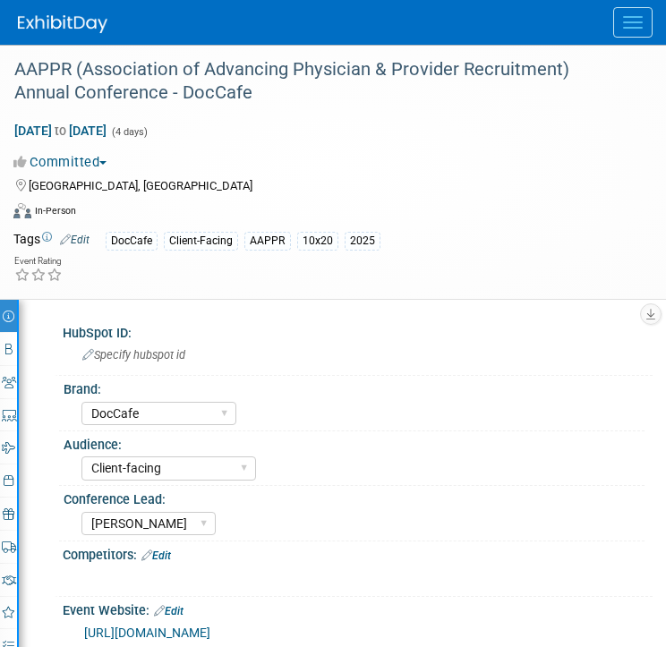
select select "DocCafe"
select select "Client-facing"
select select "[PERSON_NAME]"
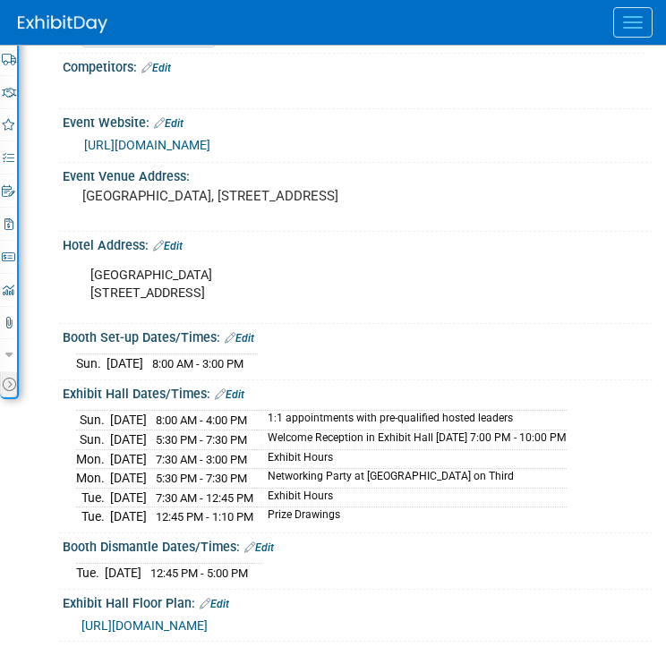
scroll to position [495, 0]
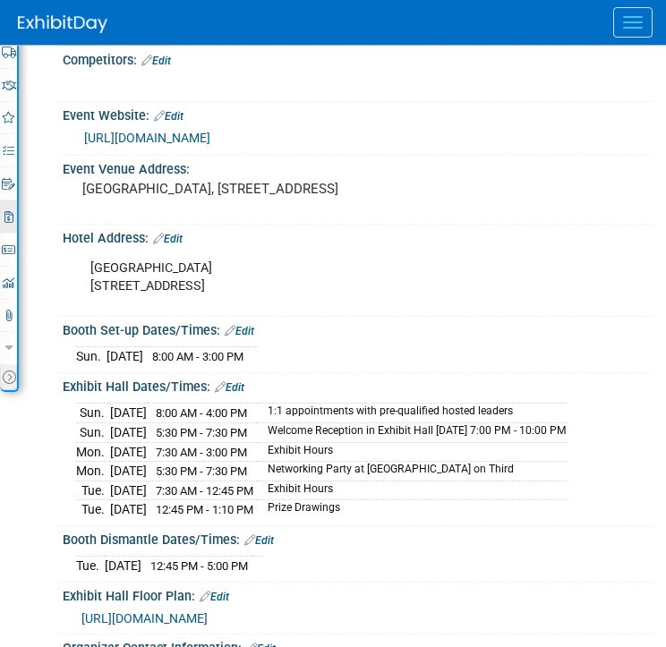
click at [8, 218] on icon at bounding box center [8, 217] width 9 height 12
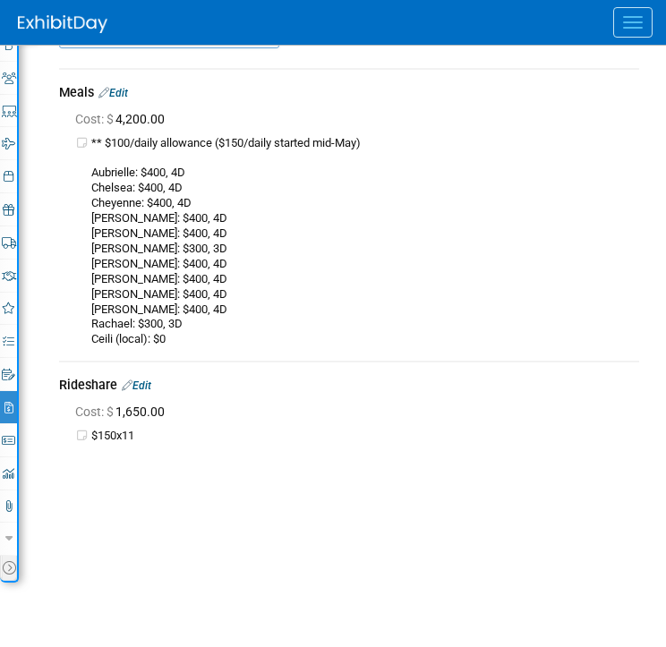
scroll to position [302, 0]
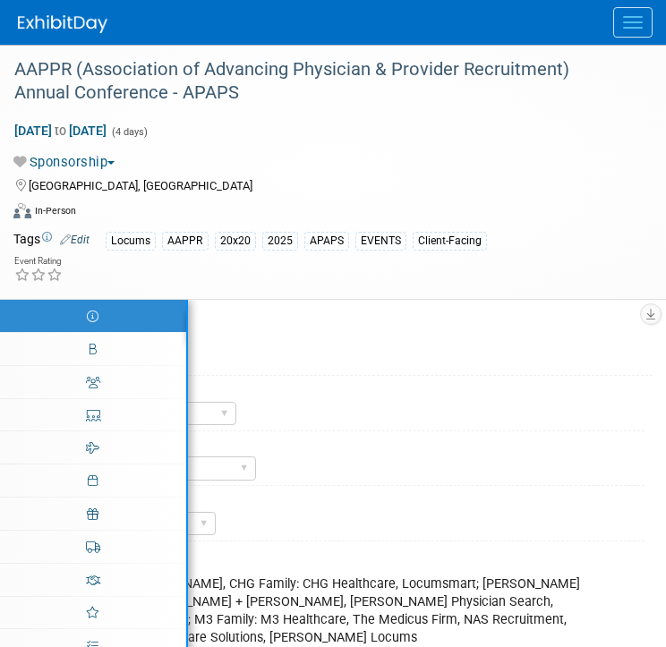
select select "Locums"
select select "Client-facing"
select select "[PERSON_NAME]"
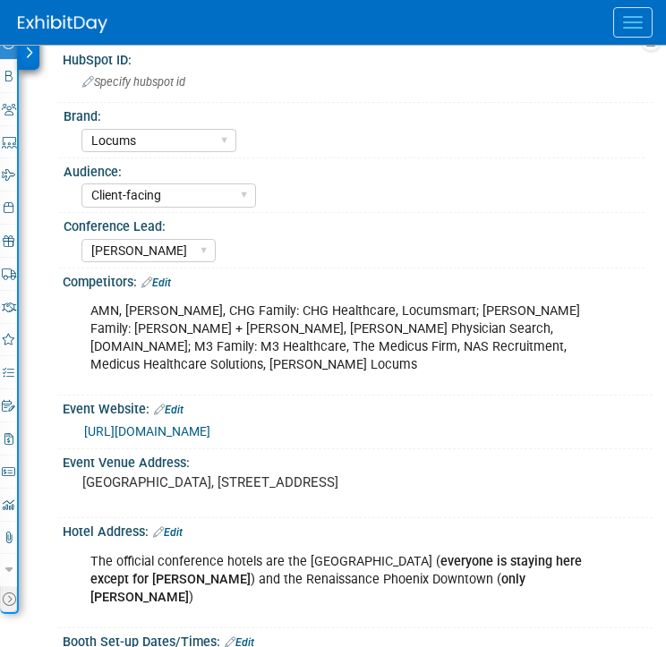
scroll to position [291, 0]
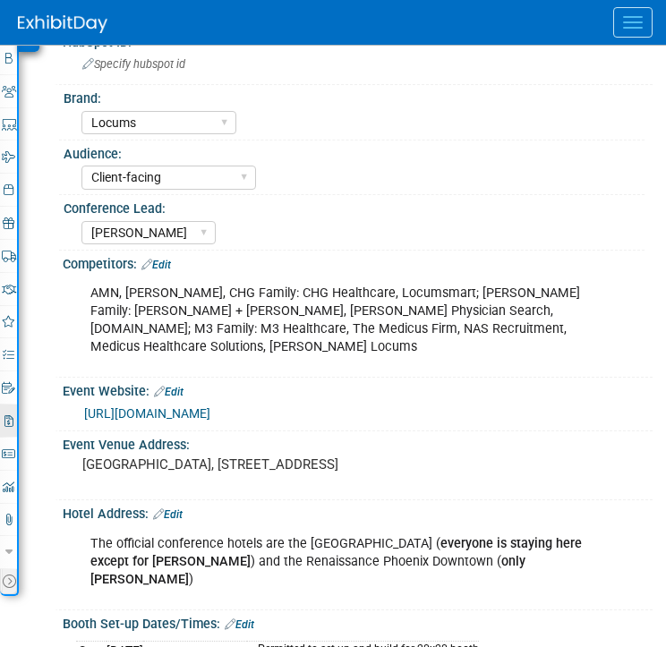
click at [13, 419] on link "2 Misc. Expenses & Credits 2" at bounding box center [8, 421] width 17 height 32
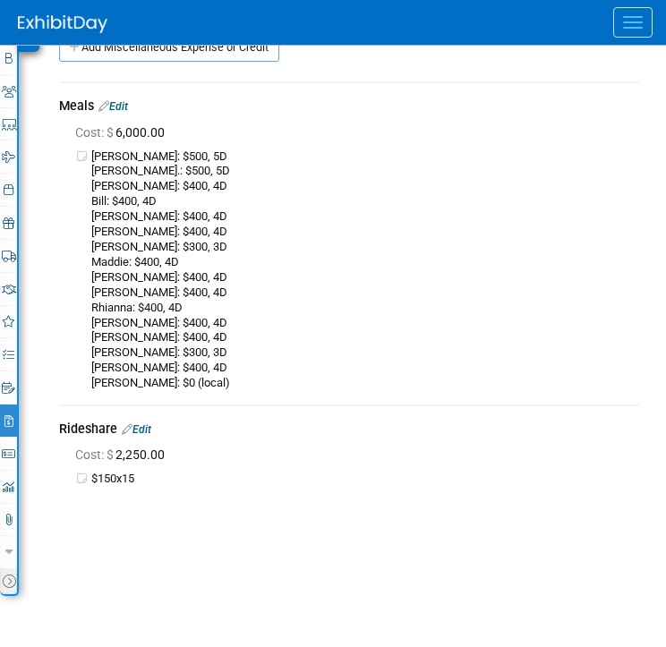
click at [123, 101] on link "Edit" at bounding box center [113, 106] width 30 height 13
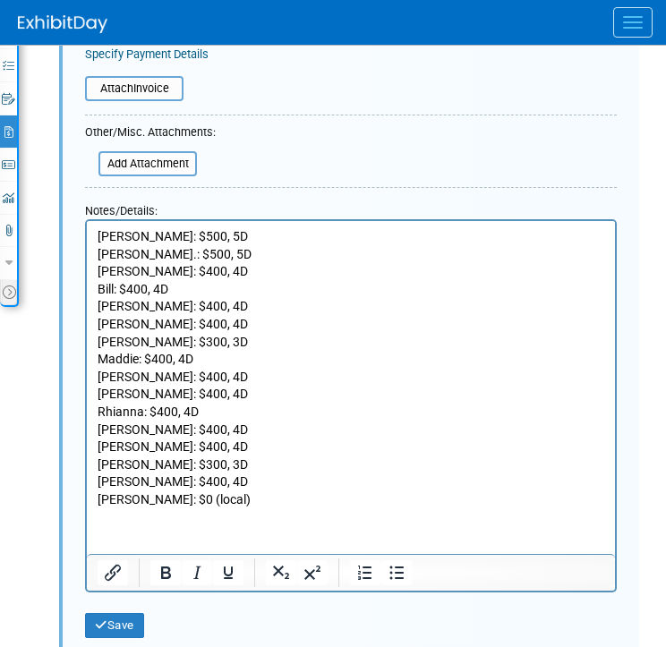
scroll to position [607, 0]
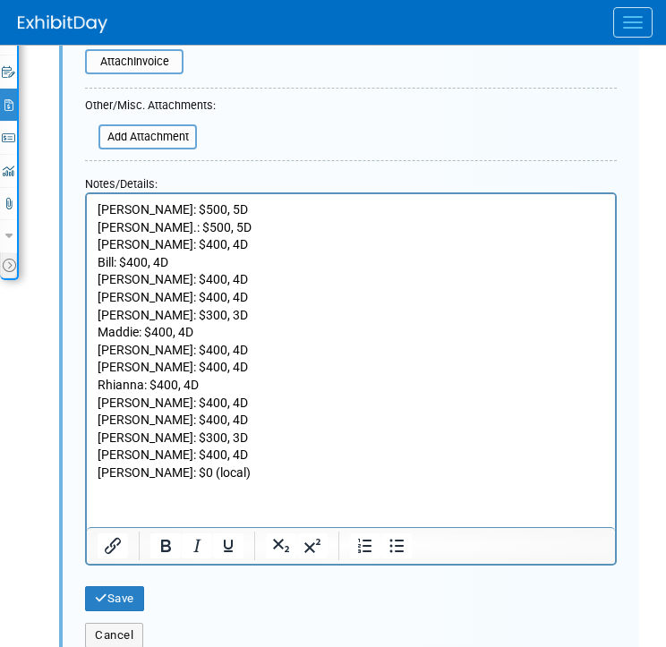
click at [150, 475] on p "Mel: $500, 5D Steph D.: $500, 5D Andrea: $400, 4D Bill: $400, 4D Bob: $400, 4D …" at bounding box center [352, 341] width 508 height 281
drag, startPoint x: 172, startPoint y: 471, endPoint x: 217, endPoint y: 471, distance: 44.8
click at [217, 471] on p "Mel: $500, 5D Steph D.: $500, 5D Andrea: $400, 4D Bill: $400, 4D Bob: $400, 4D …" at bounding box center [352, 341] width 508 height 281
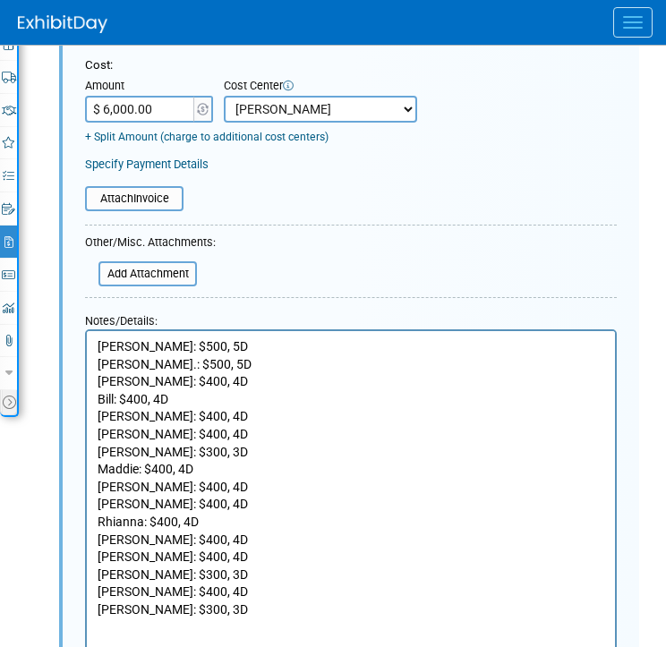
scroll to position [456, 0]
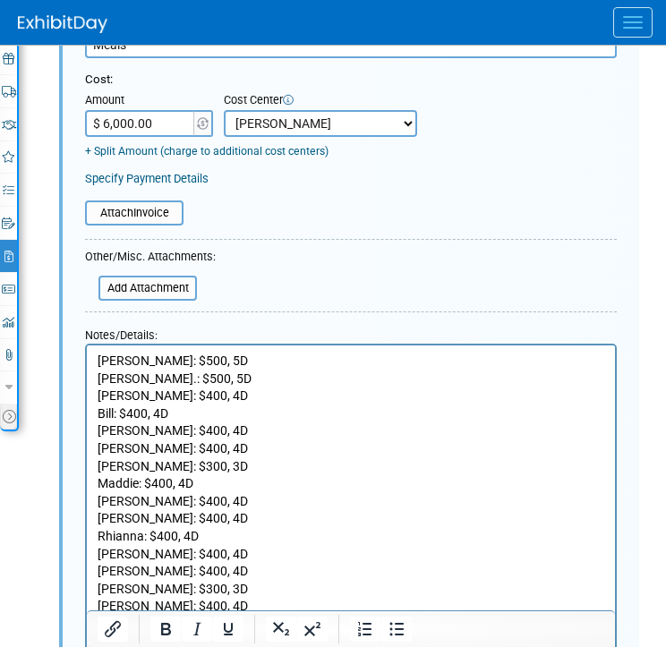
click at [172, 128] on input "$ 6,000.00" at bounding box center [141, 123] width 112 height 27
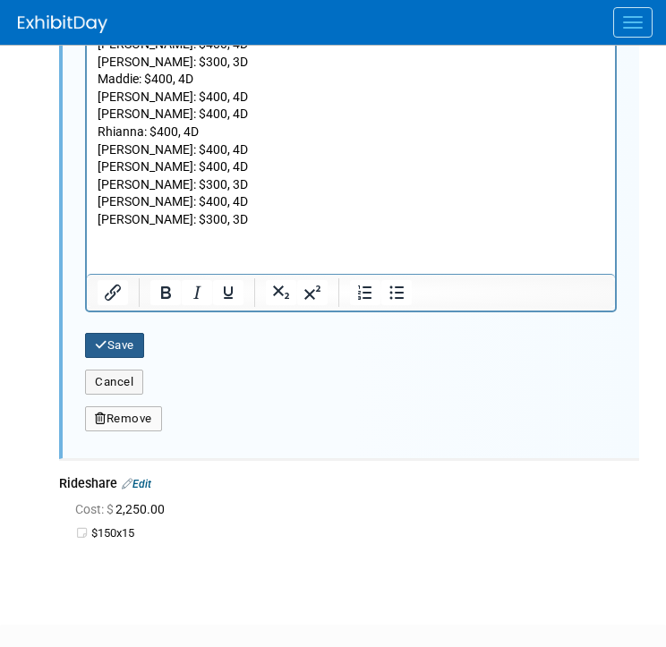
type input "$ 6,300.00"
click at [133, 344] on button "Save" at bounding box center [114, 345] width 59 height 25
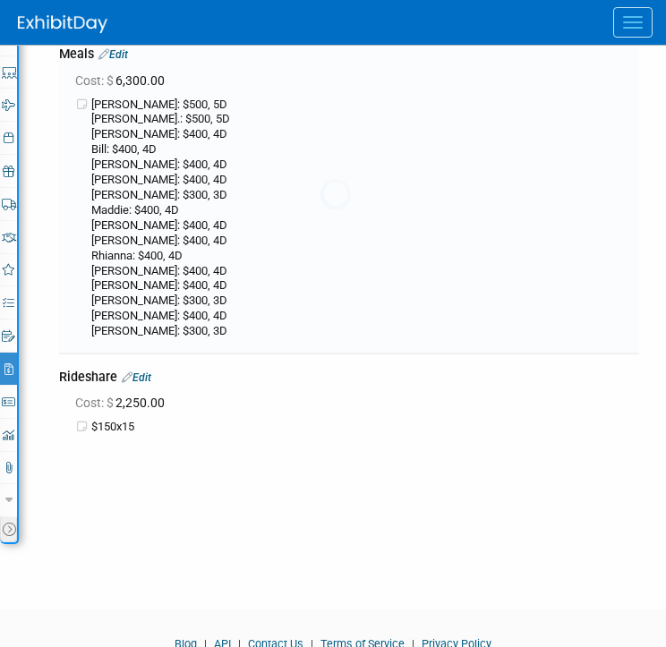
scroll to position [313, 0]
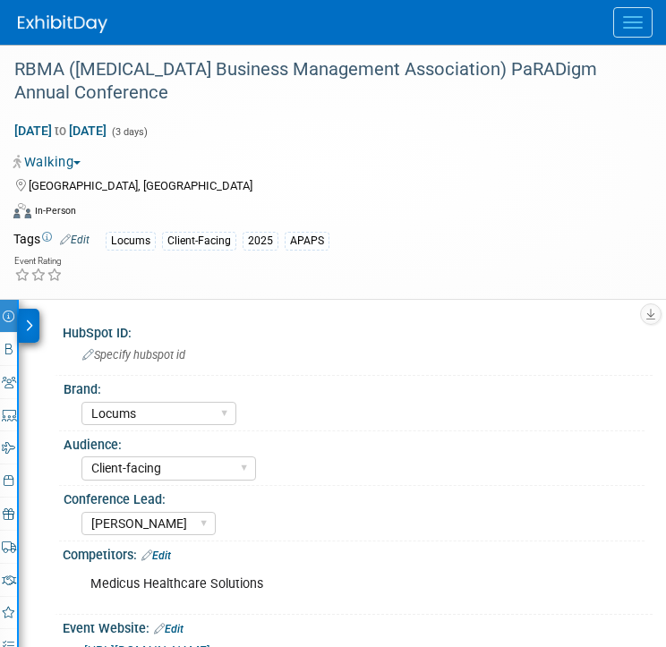
select select "Locums"
select select "Client-facing"
select select "[PERSON_NAME]"
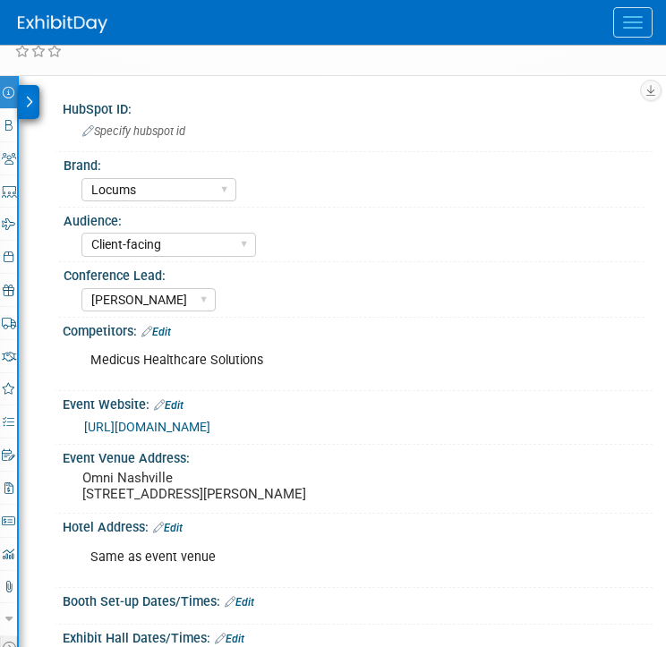
scroll to position [228, 0]
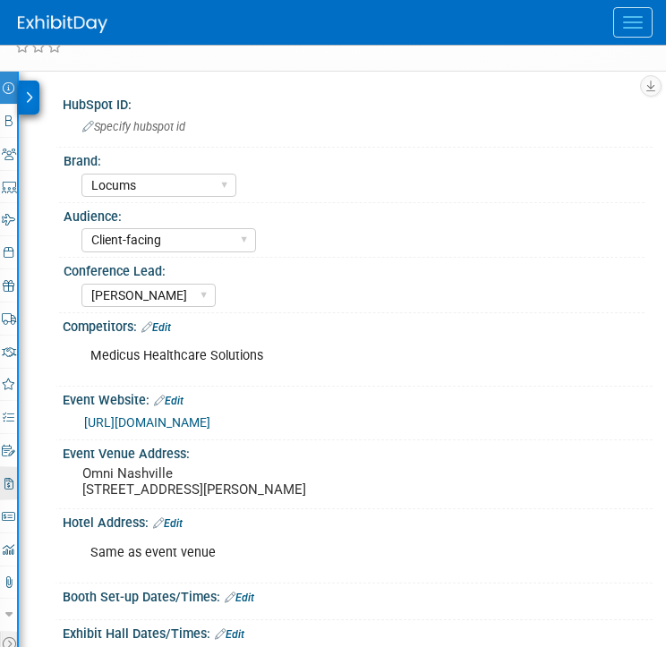
click at [10, 486] on icon at bounding box center [8, 484] width 9 height 12
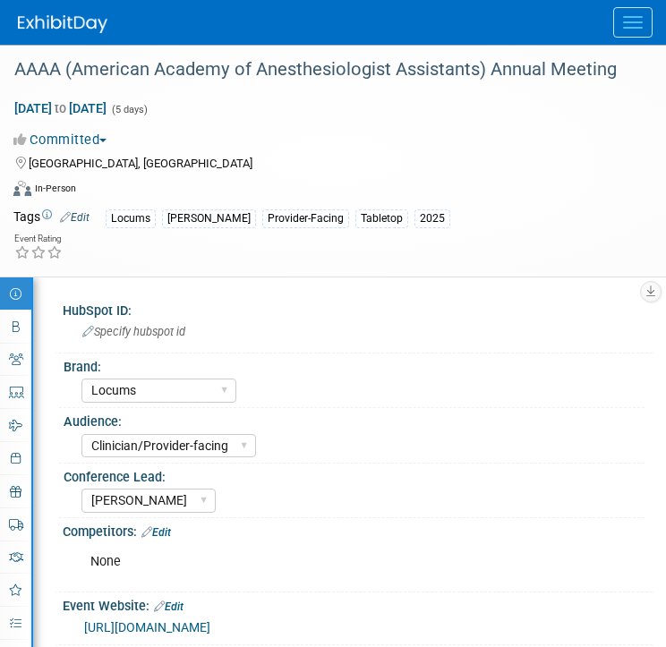
select select "Locums"
select select "Clinician/Provider-facing"
select select "[PERSON_NAME]"
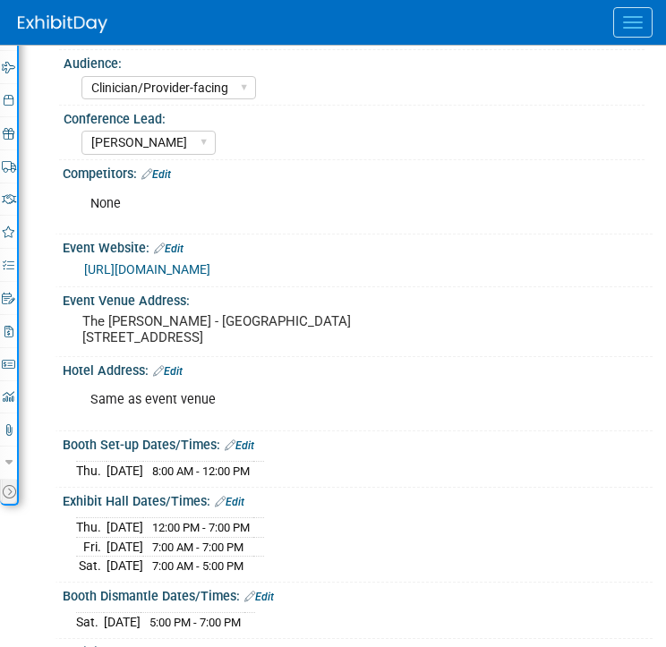
scroll to position [363, 0]
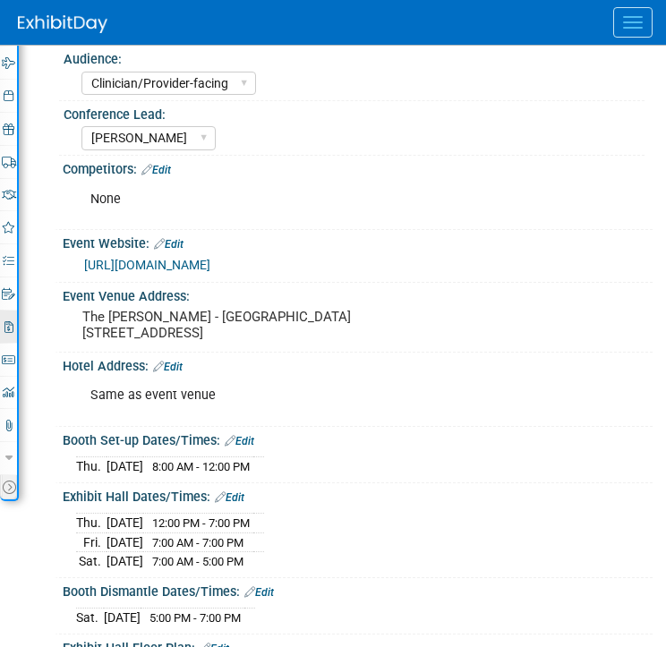
click at [7, 333] on link "2 Misc. Expenses & Credits 2" at bounding box center [8, 327] width 17 height 32
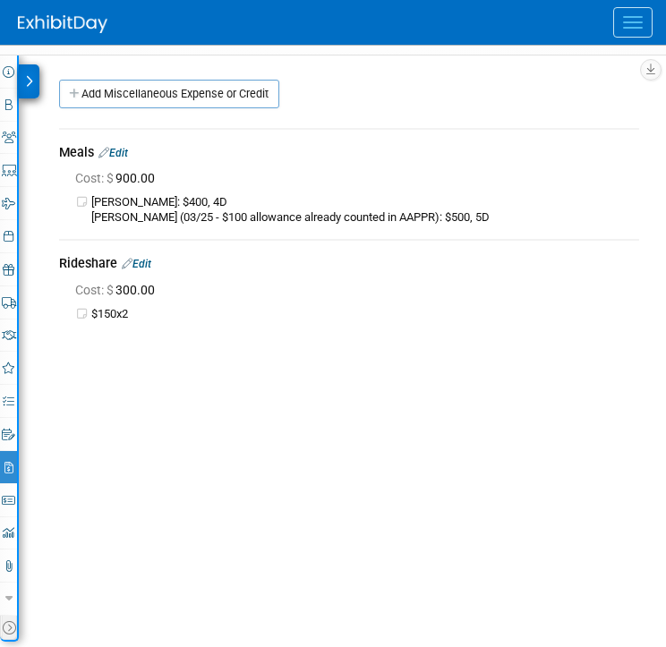
scroll to position [192, 0]
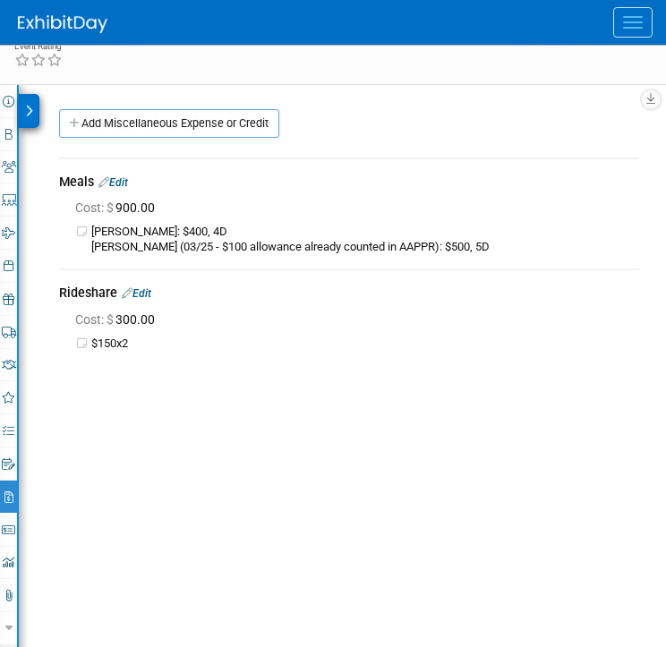
click at [520, 391] on div "Event Information Event Info Booth Booth 2 Staff 2 Staff 0 Presentations 0 Pres…" at bounding box center [333, 377] width 666 height 585
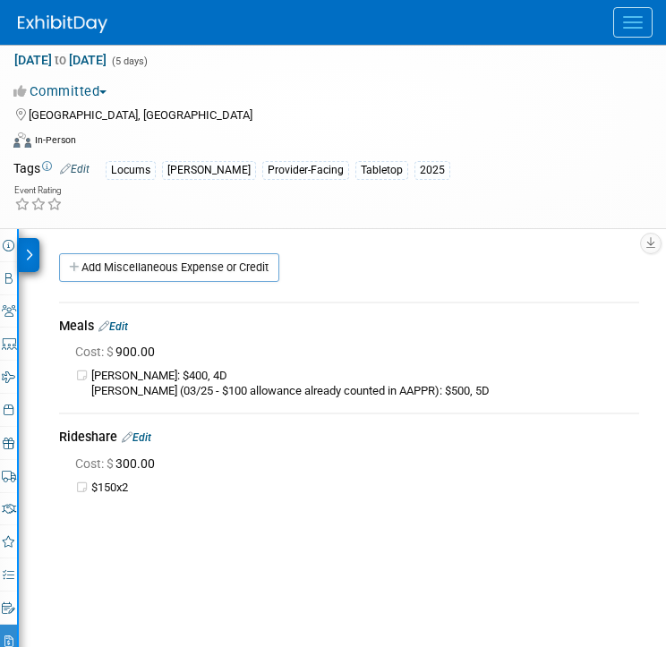
scroll to position [50, 0]
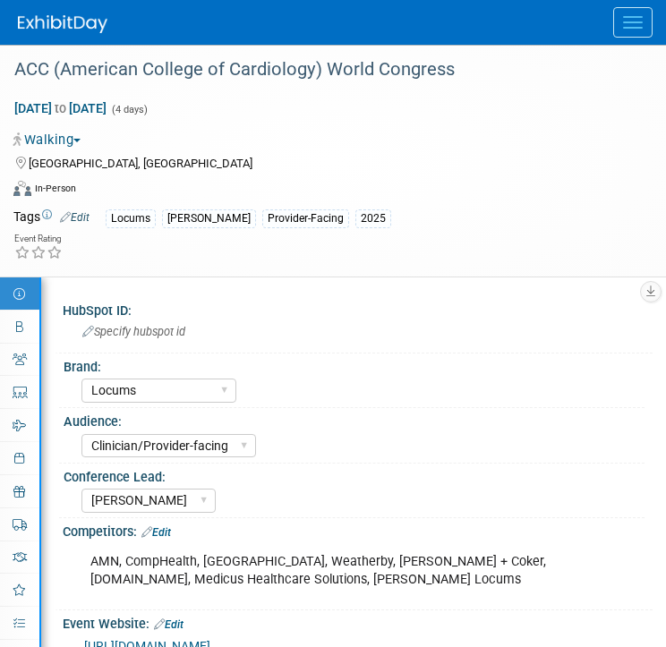
select select "Locums"
select select "Clinician/Provider-facing"
select select "[PERSON_NAME]"
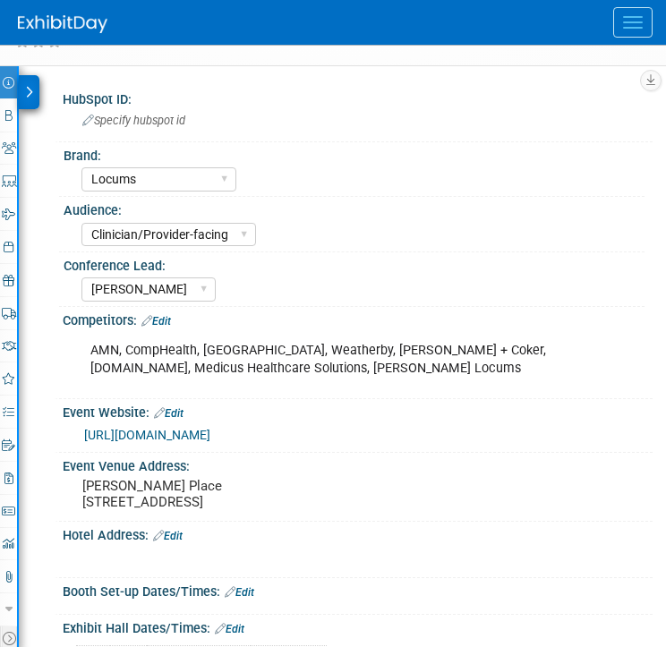
scroll to position [227, 0]
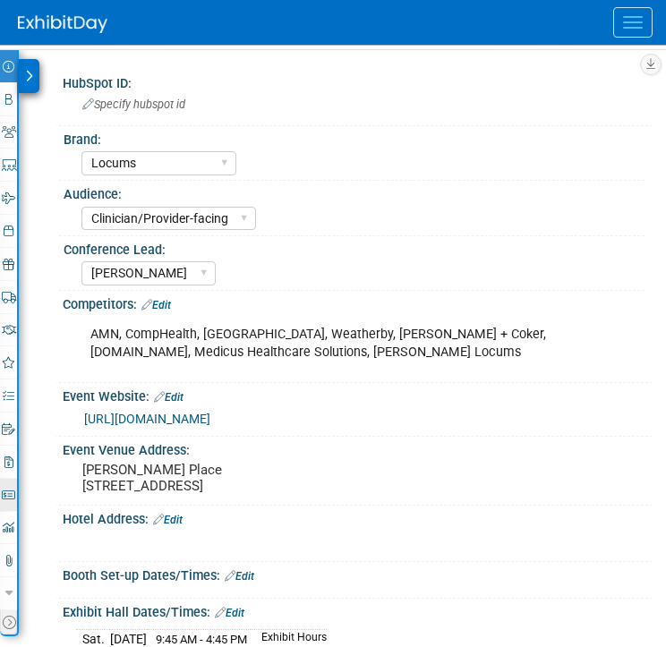
click at [8, 492] on icon at bounding box center [8, 496] width 13 height 12
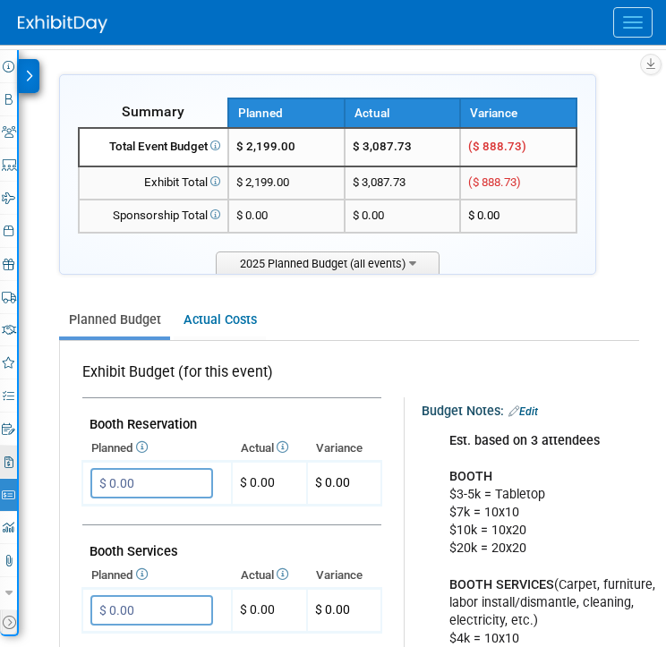
click at [4, 466] on link "2 Misc. Expenses & Credits 2" at bounding box center [8, 462] width 17 height 32
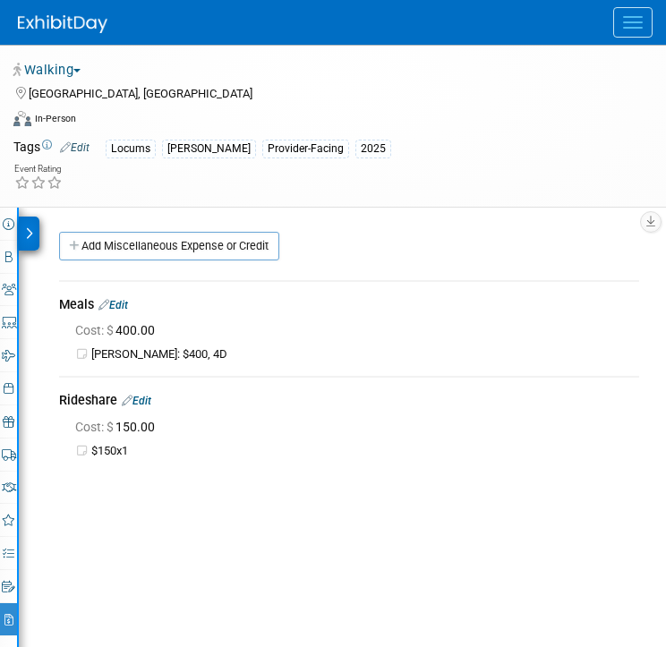
scroll to position [0, 0]
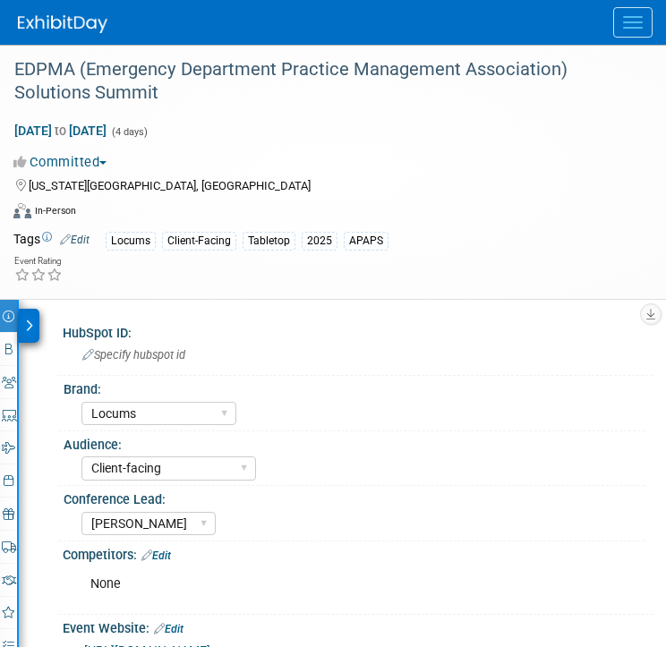
select select "Locums"
select select "Client-facing"
select select "[PERSON_NAME]"
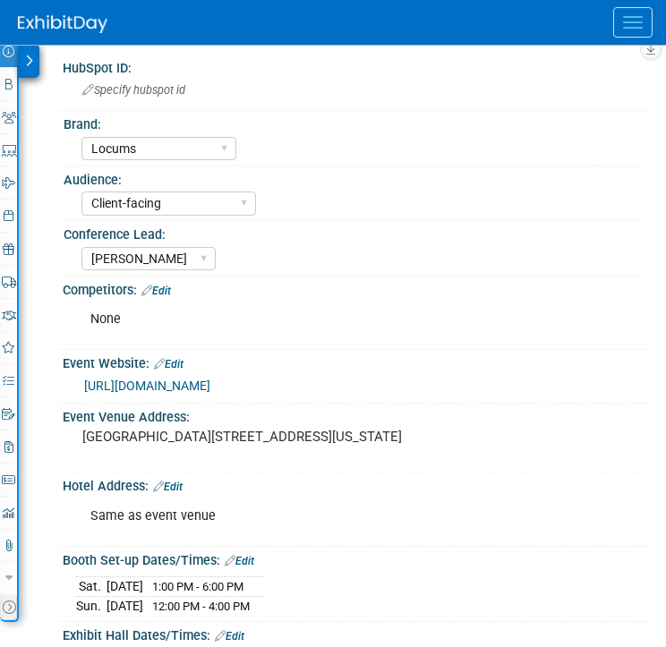
scroll to position [283, 0]
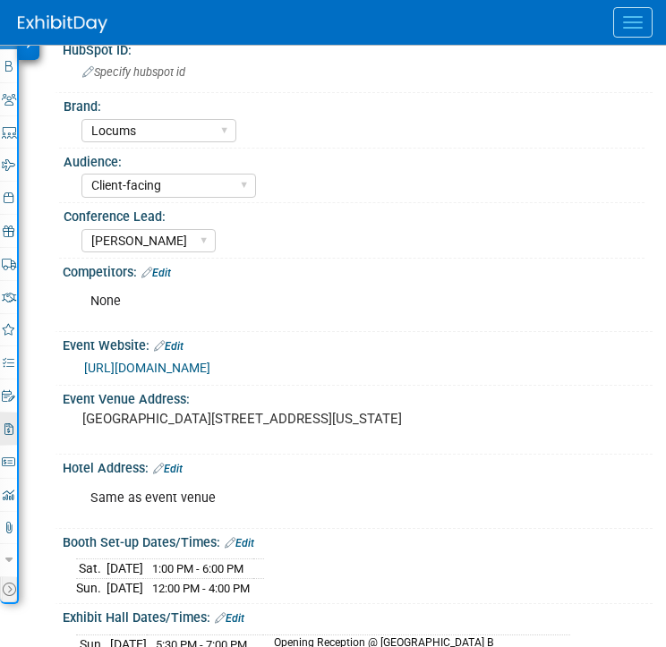
click at [4, 434] on link "2 Misc. Expenses & Credits 2" at bounding box center [8, 429] width 17 height 32
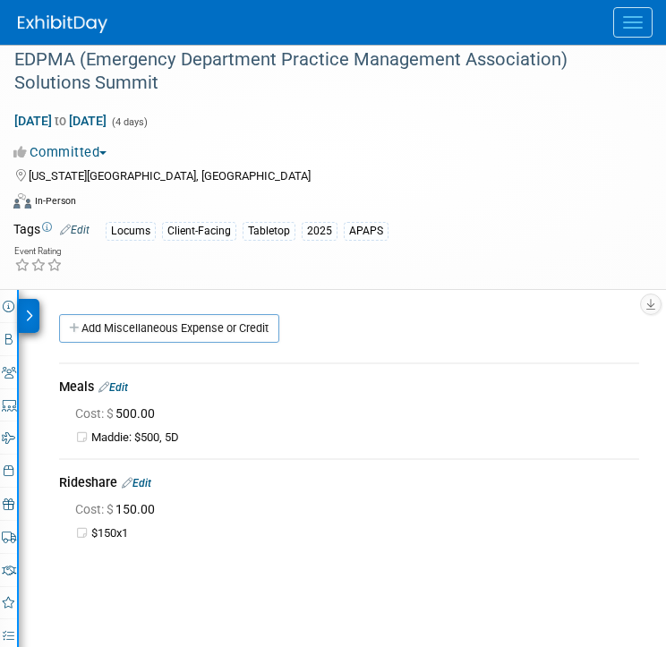
scroll to position [0, 0]
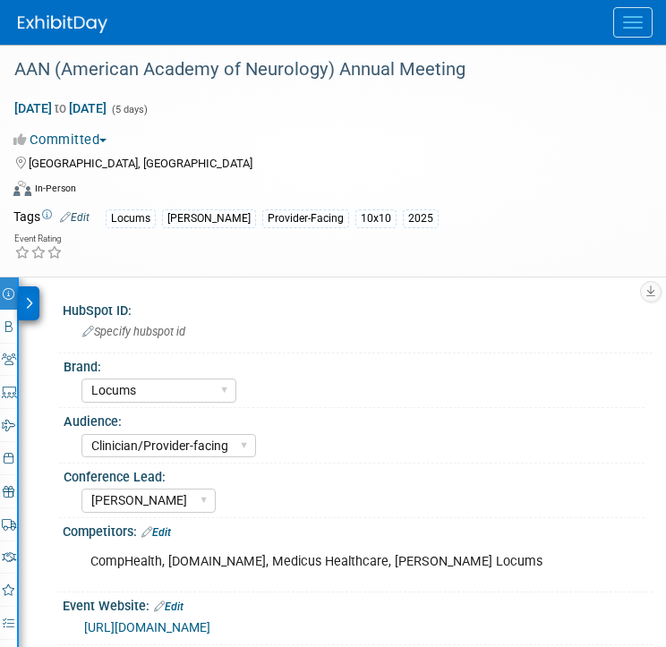
select select "Locums"
select select "Clinician/Provider-facing"
select select "[PERSON_NAME]"
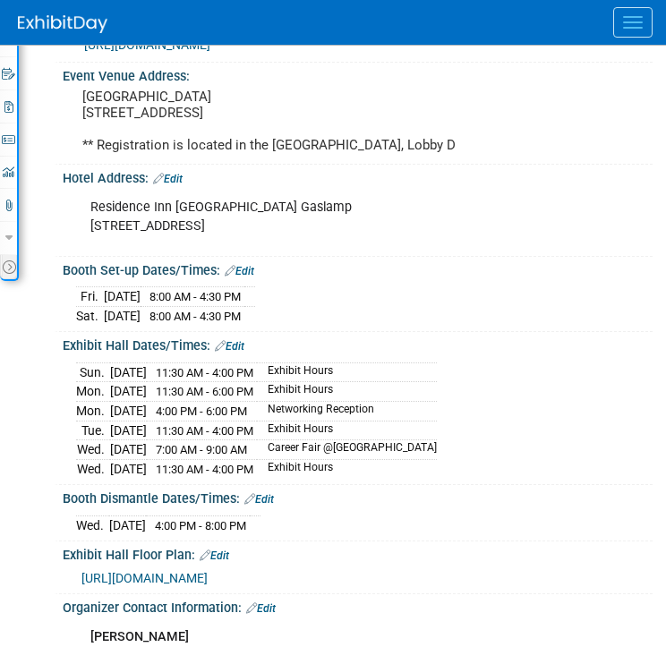
scroll to position [581, 0]
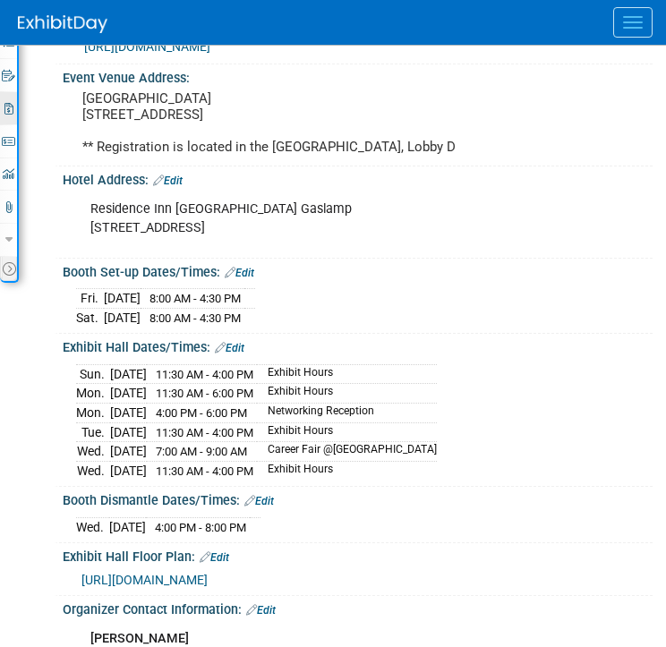
click at [10, 112] on icon at bounding box center [8, 109] width 9 height 12
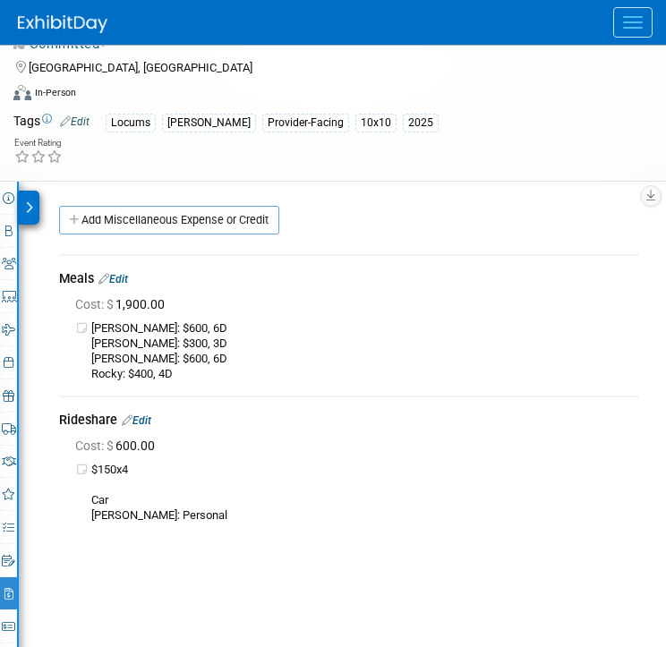
scroll to position [103, 0]
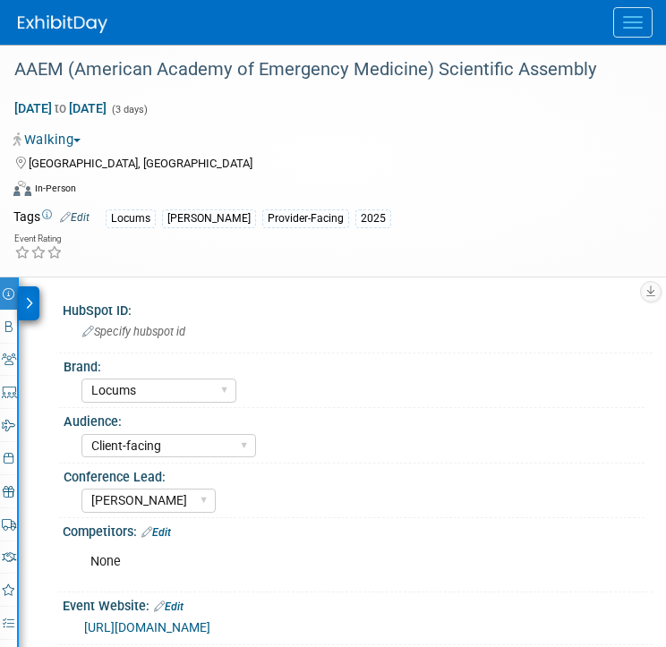
select select "Locums"
select select "Client-facing"
select select "[PERSON_NAME]"
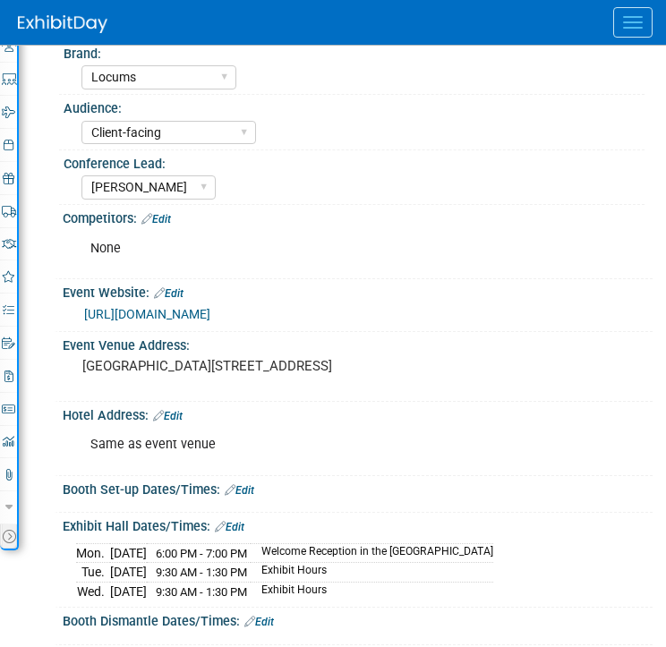
scroll to position [350, 0]
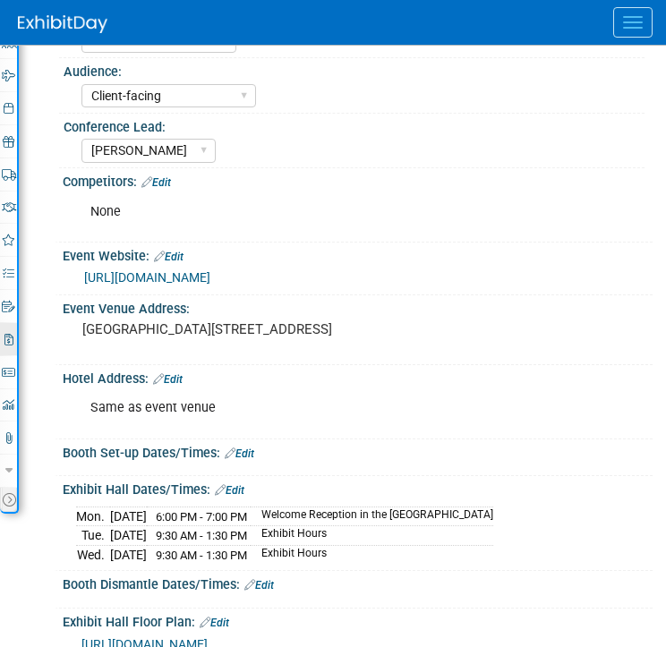
click at [11, 345] on link "2 Misc. Expenses & Credits 2" at bounding box center [8, 339] width 17 height 32
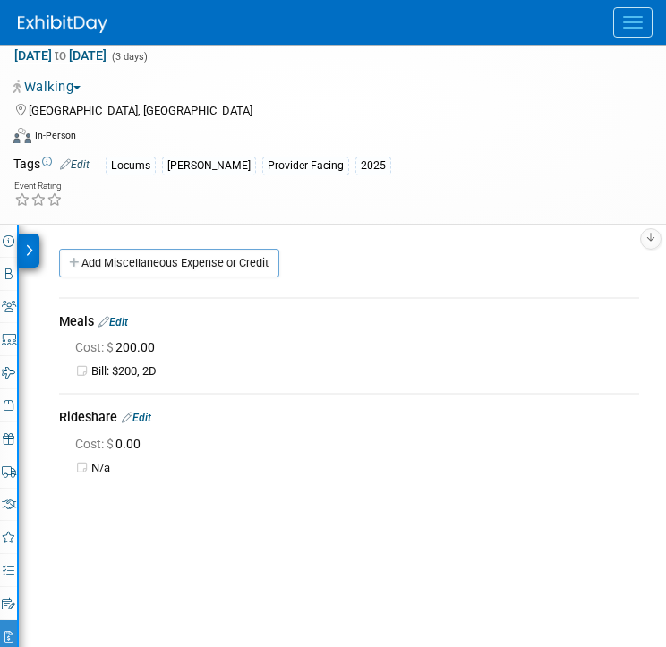
scroll to position [54, 0]
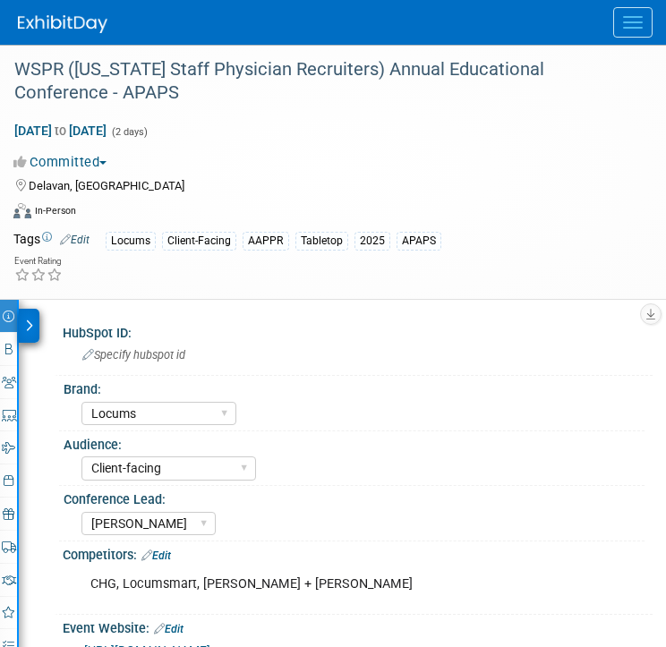
select select "Locums"
select select "Client-facing"
select select "[PERSON_NAME]"
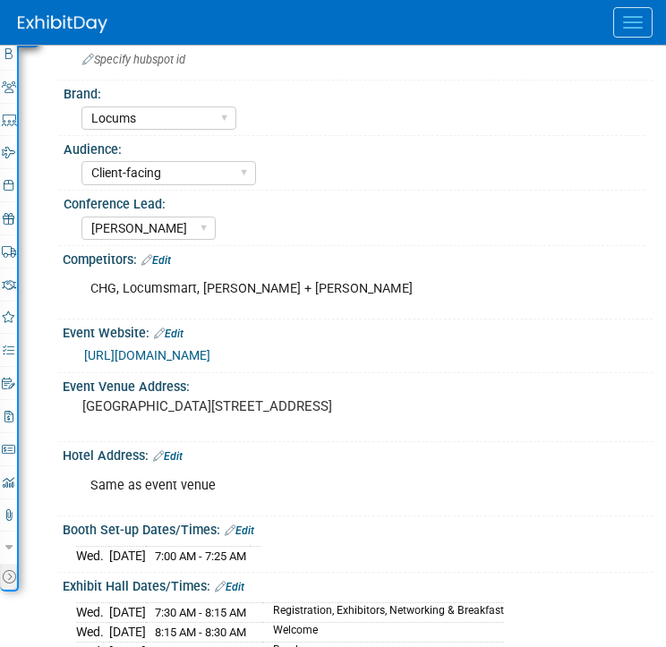
scroll to position [297, 0]
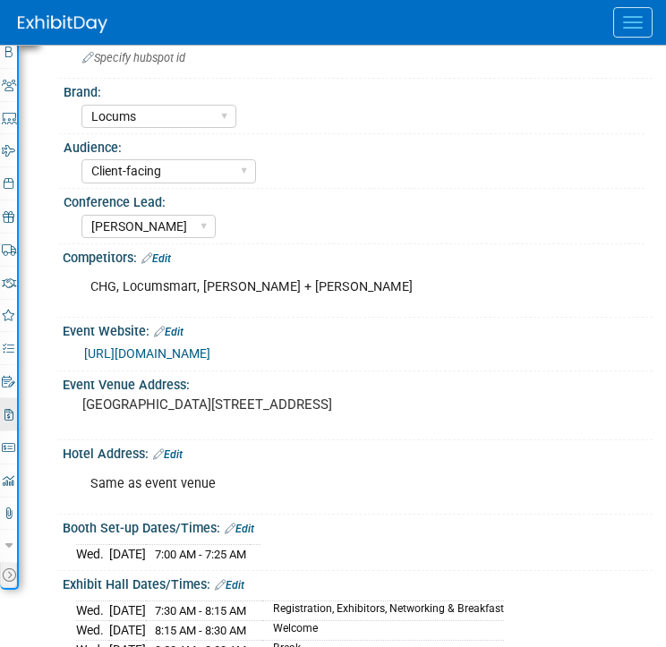
click at [10, 415] on icon at bounding box center [8, 415] width 9 height 12
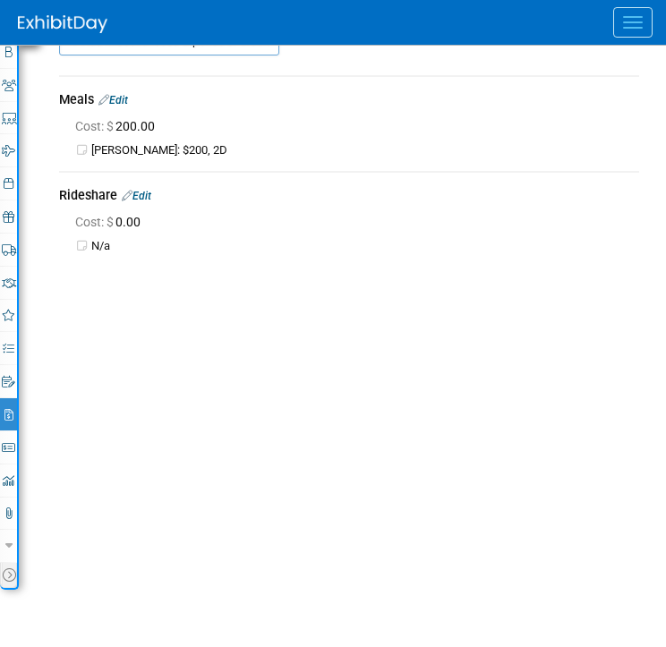
scroll to position [0, 0]
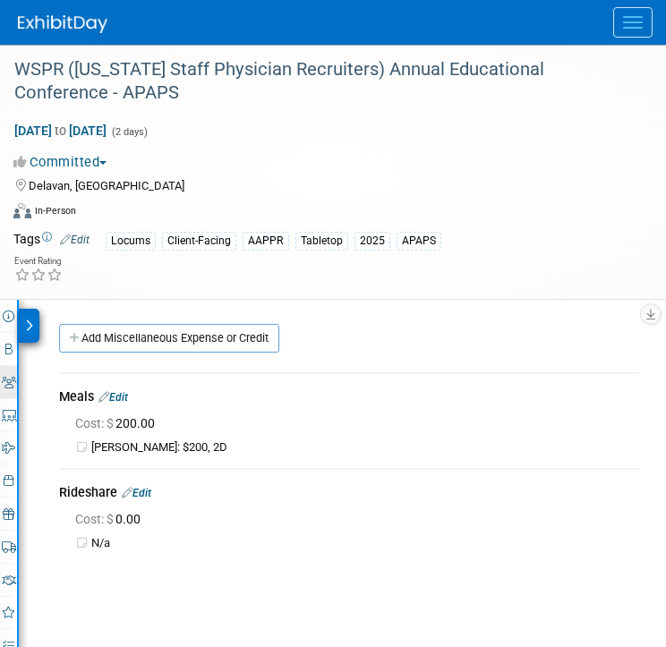
click at [12, 377] on icon at bounding box center [9, 383] width 14 height 12
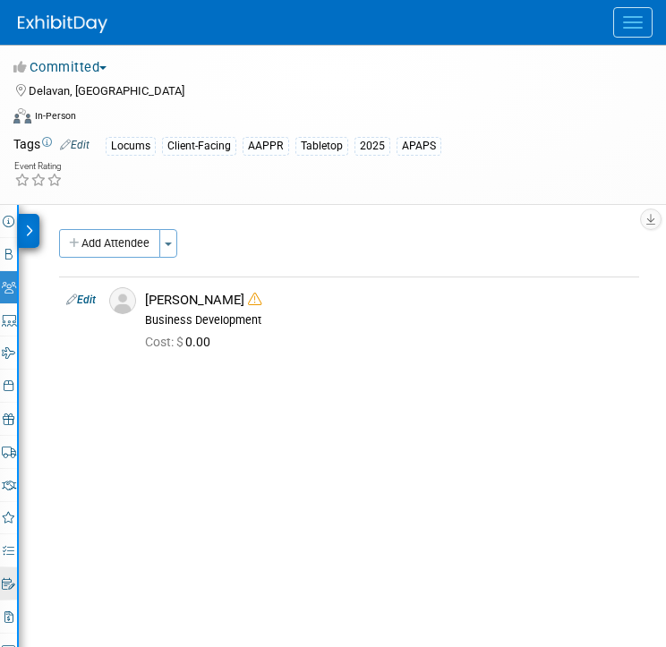
scroll to position [132, 0]
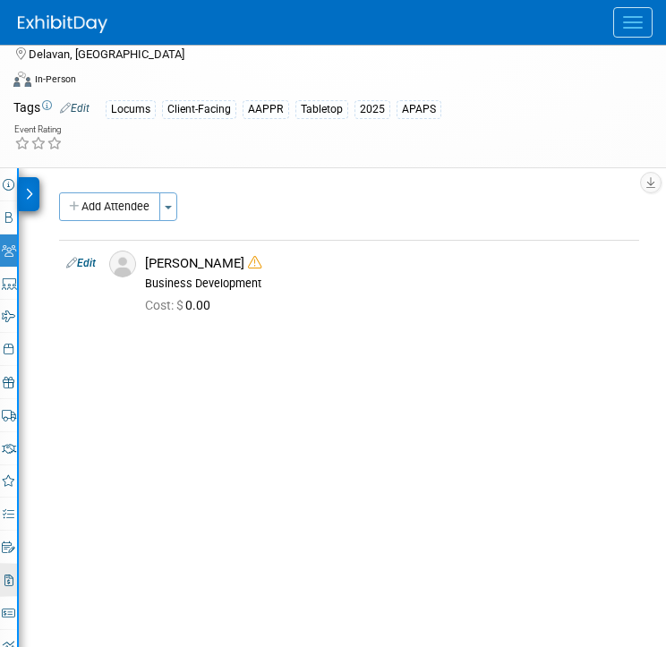
click at [11, 582] on icon at bounding box center [8, 581] width 9 height 12
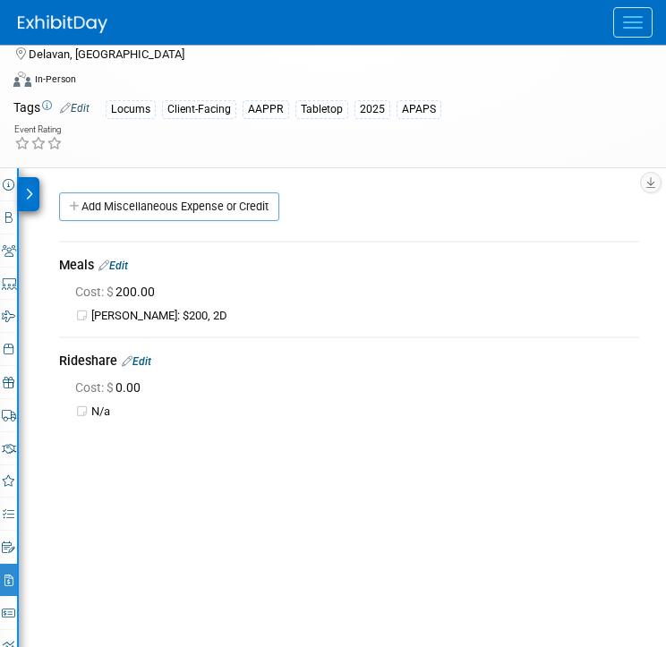
click at [149, 360] on link "Edit" at bounding box center [137, 361] width 30 height 13
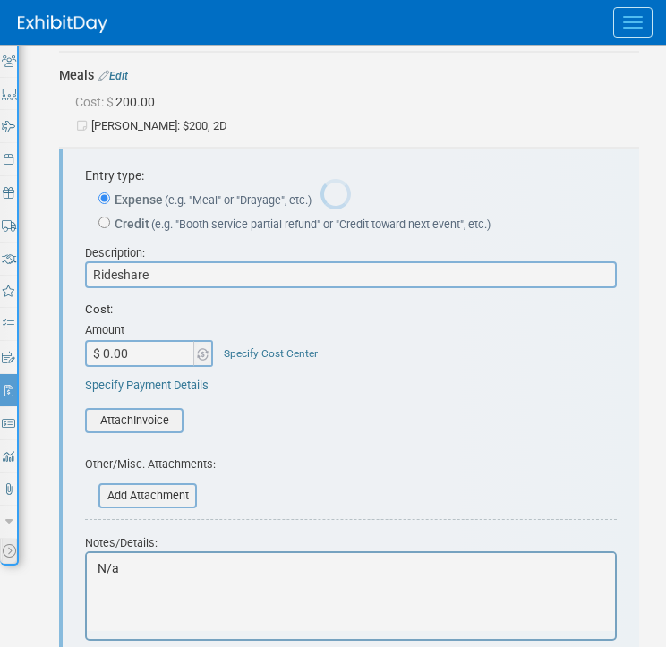
scroll to position [0, 0]
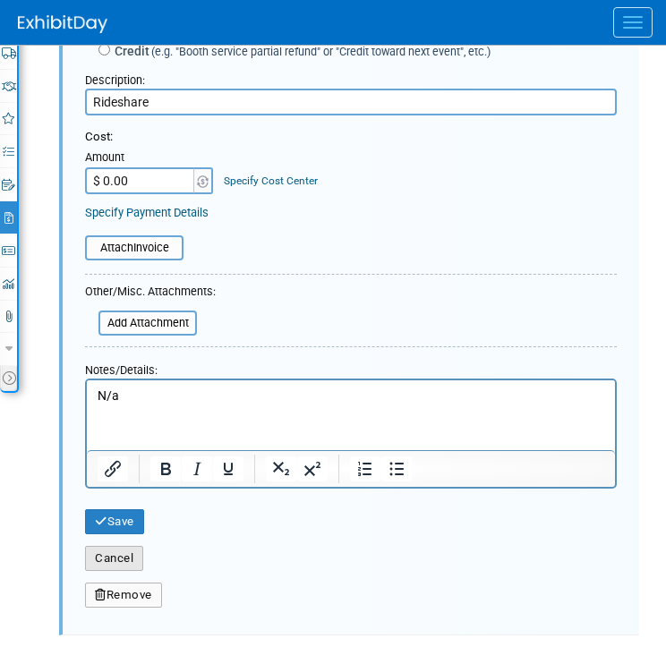
click at [133, 560] on button "Cancel" at bounding box center [114, 558] width 58 height 25
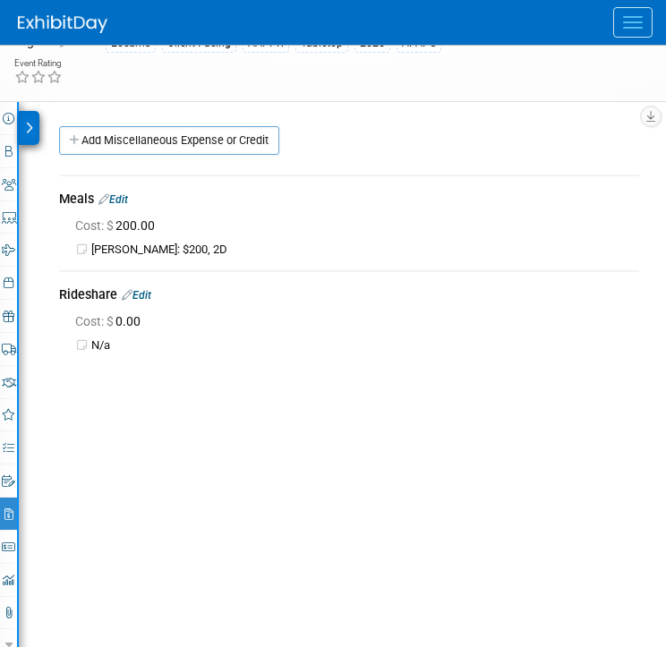
scroll to position [189, 0]
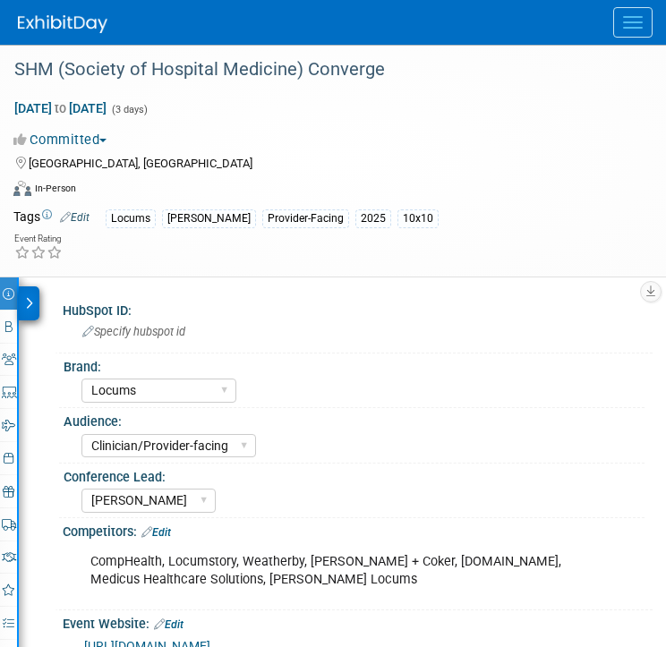
select select "Locums"
select select "Clinician/Provider-facing"
select select "[PERSON_NAME]"
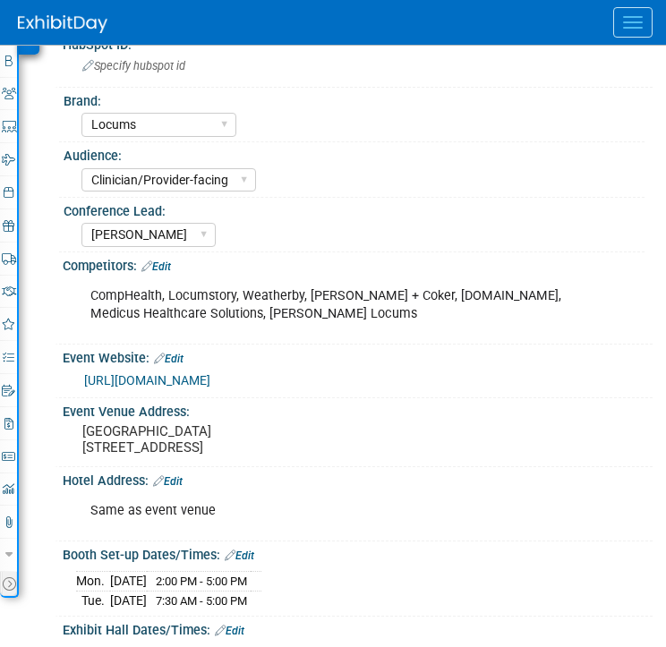
scroll to position [269, 0]
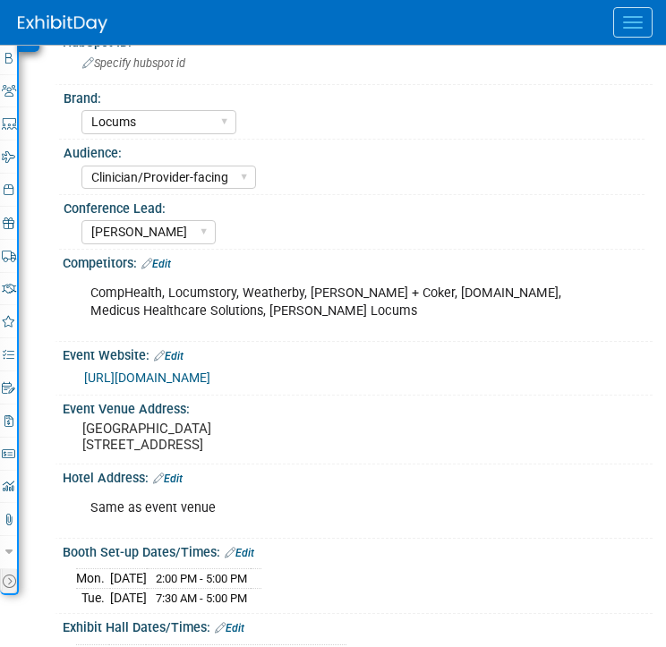
click at [17, 416] on div "Event Information Event Info Booth Booth 6 Staff 6 Staff 0 Presentations 0 Pres…" at bounding box center [9, 302] width 19 height 586
click at [10, 419] on icon at bounding box center [8, 421] width 9 height 12
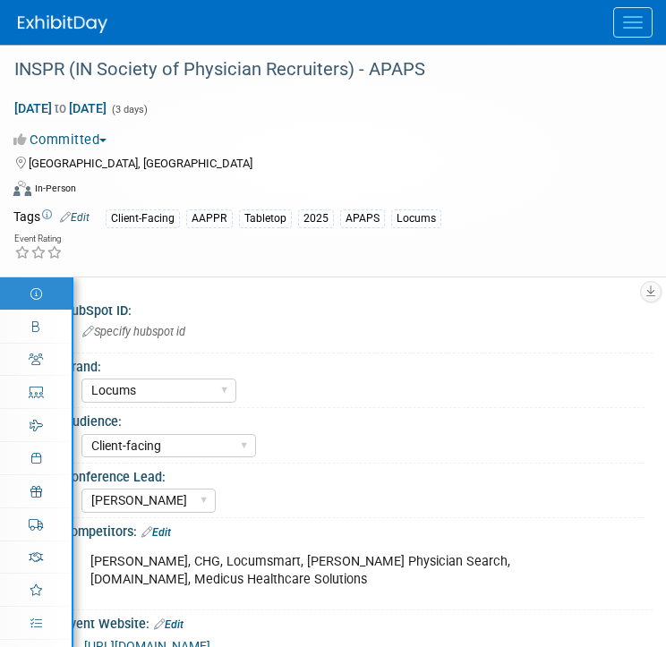
select select "Locums"
select select "Client-facing"
select select "[PERSON_NAME]"
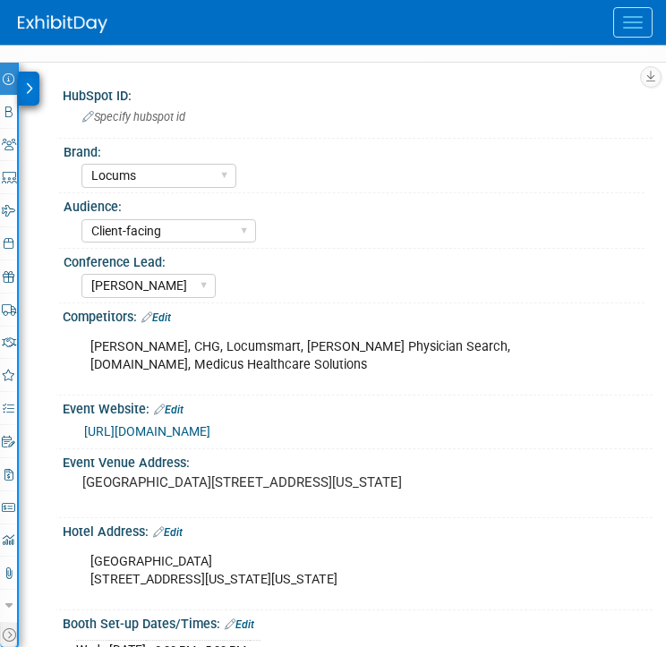
scroll to position [229, 0]
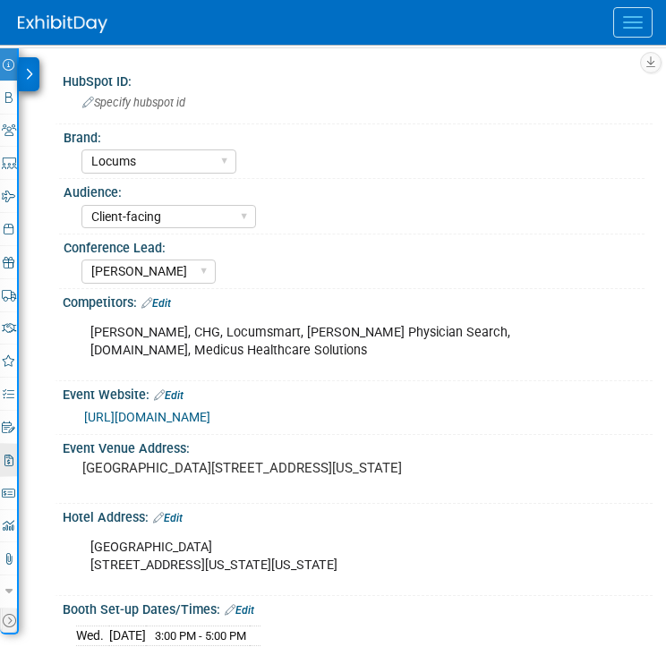
click at [11, 458] on icon at bounding box center [8, 461] width 9 height 12
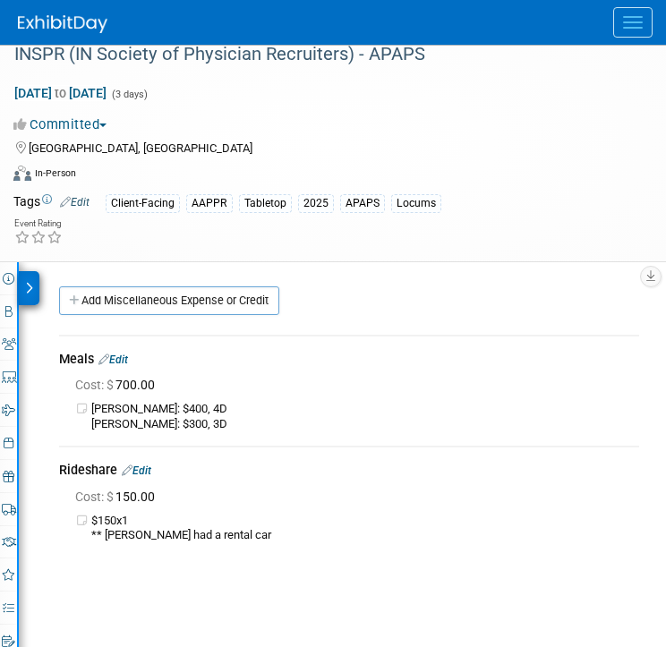
scroll to position [21, 0]
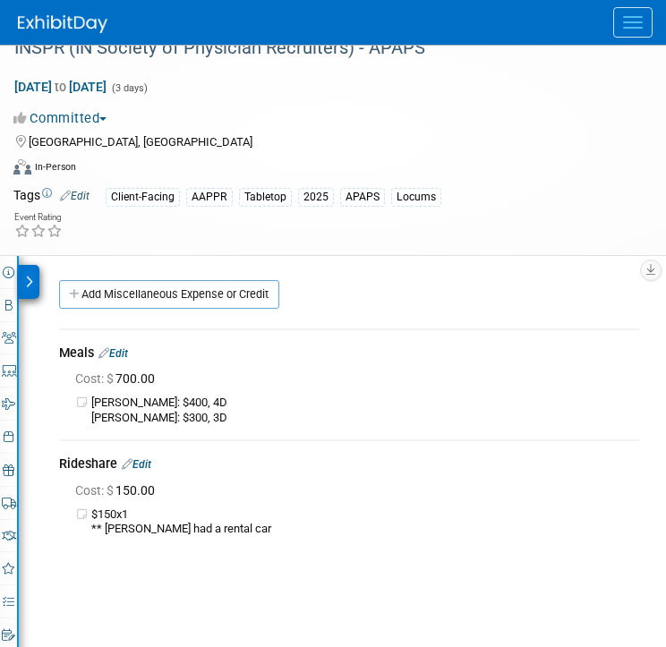
click at [276, 487] on div "Cost: $ 150.00" at bounding box center [357, 491] width 564 height 18
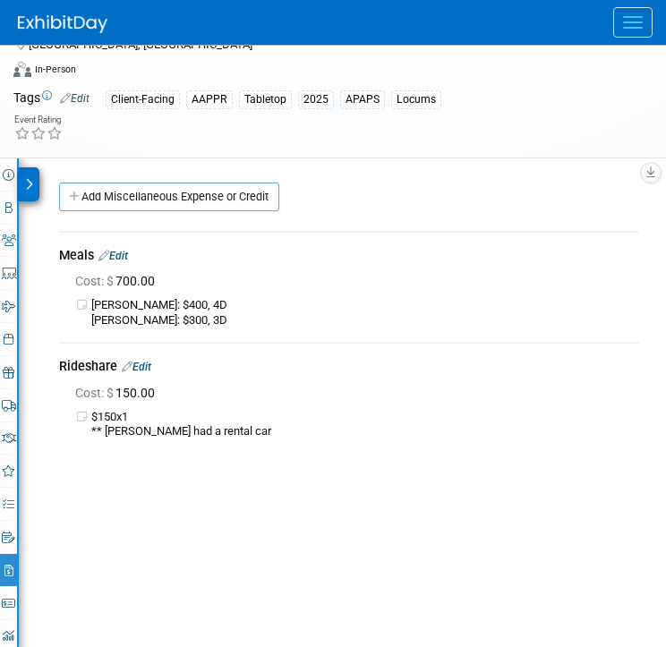
scroll to position [120, 0]
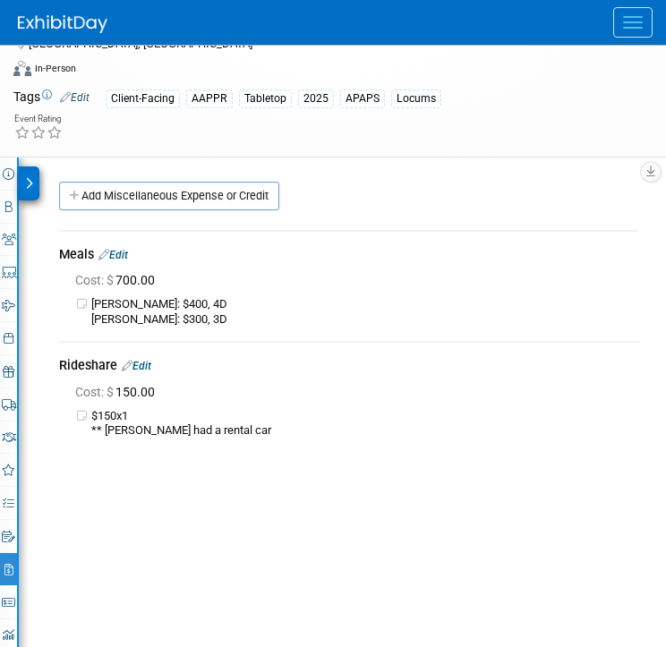
click at [219, 420] on td "$150x1 ** [PERSON_NAME] had a rental car" at bounding box center [365, 424] width 548 height 30
click at [146, 364] on link "Edit" at bounding box center [137, 366] width 30 height 13
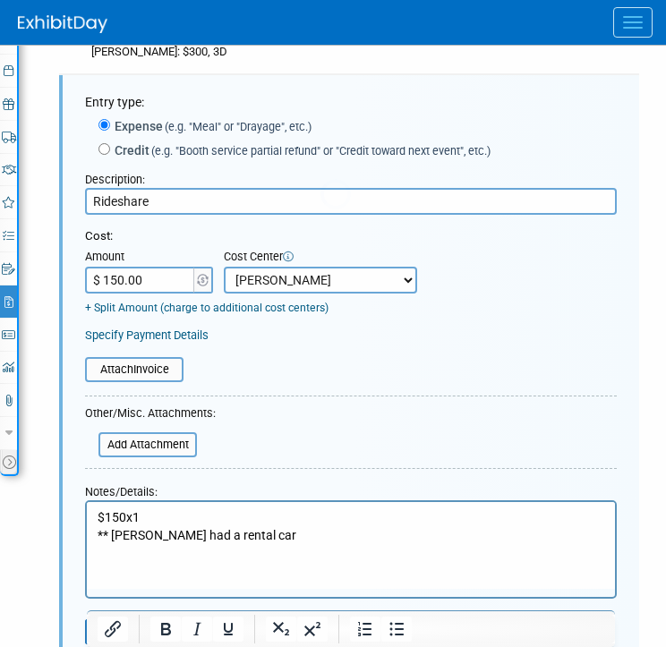
scroll to position [0, 0]
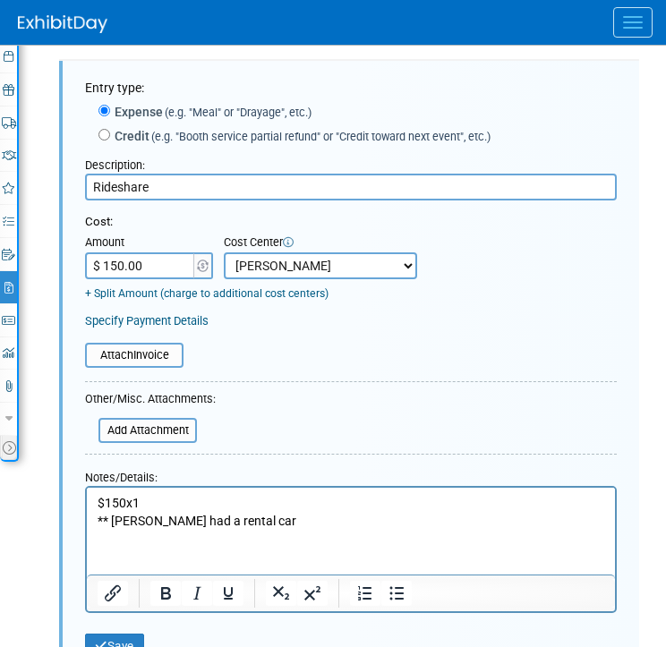
click at [256, 514] on p "$150x1 ** [PERSON_NAME] had a rental car" at bounding box center [352, 512] width 508 height 35
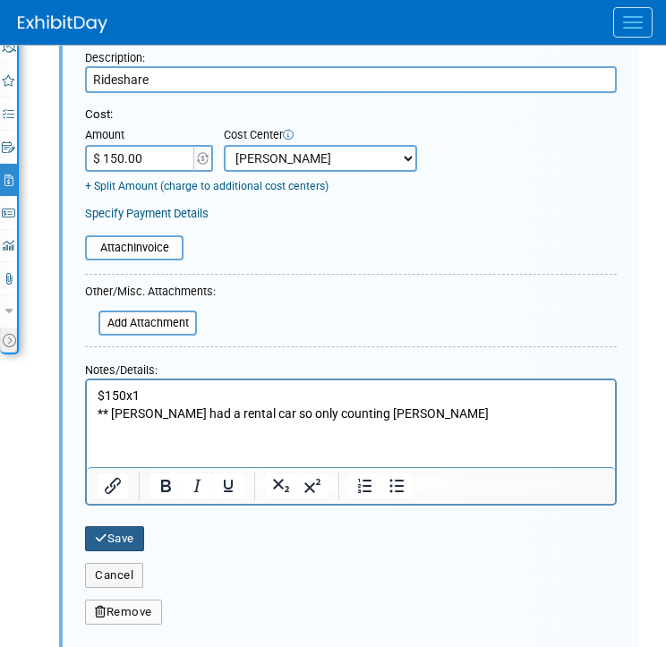
click at [133, 534] on button "Save" at bounding box center [114, 538] width 59 height 25
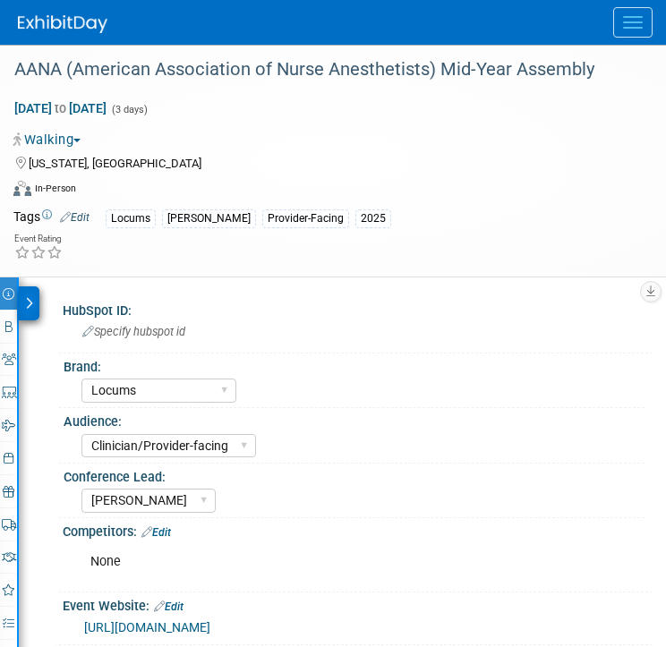
select select "Locums"
select select "Clinician/Provider-facing"
select select "[PERSON_NAME]"
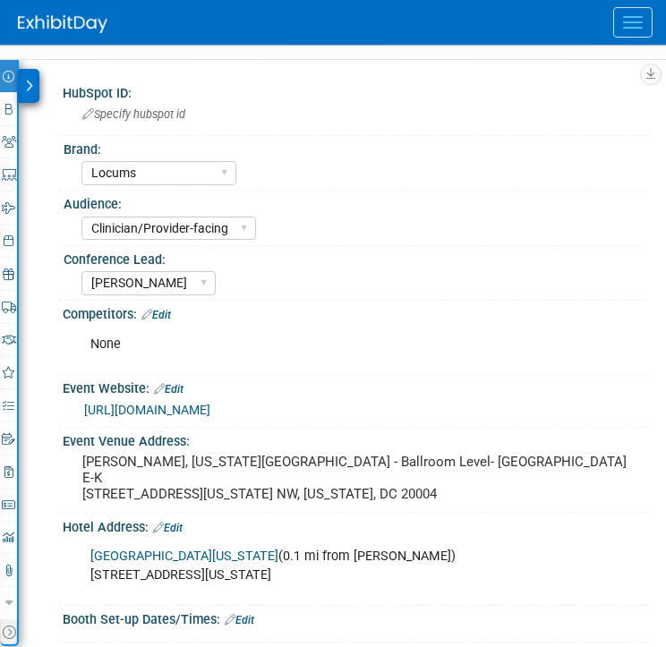
scroll to position [239, 0]
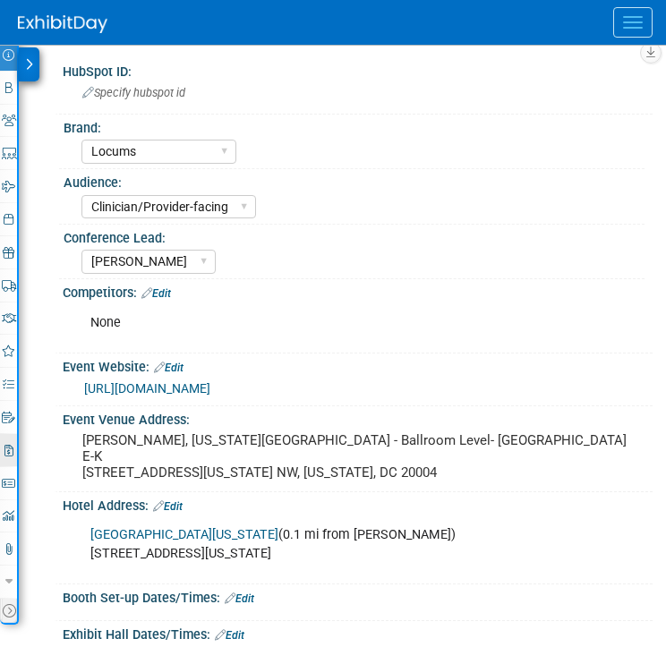
click at [8, 457] on link "2 Misc. Expenses & Credits 2" at bounding box center [8, 450] width 17 height 32
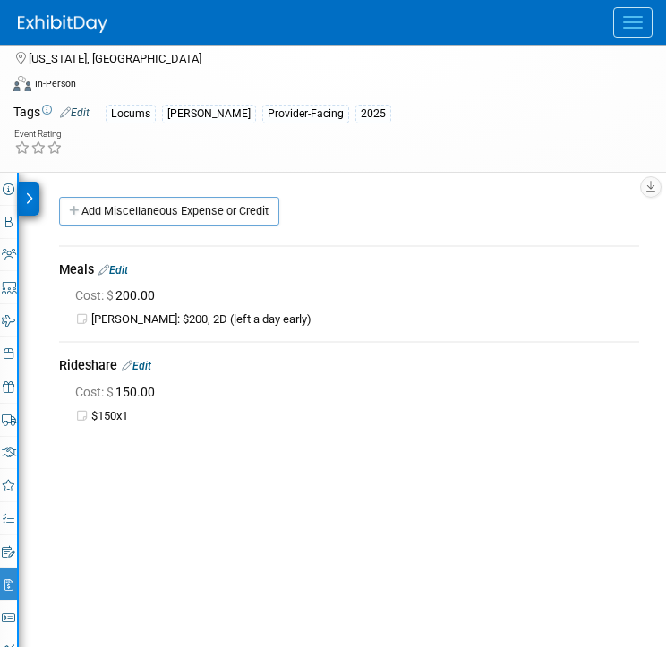
scroll to position [0, 0]
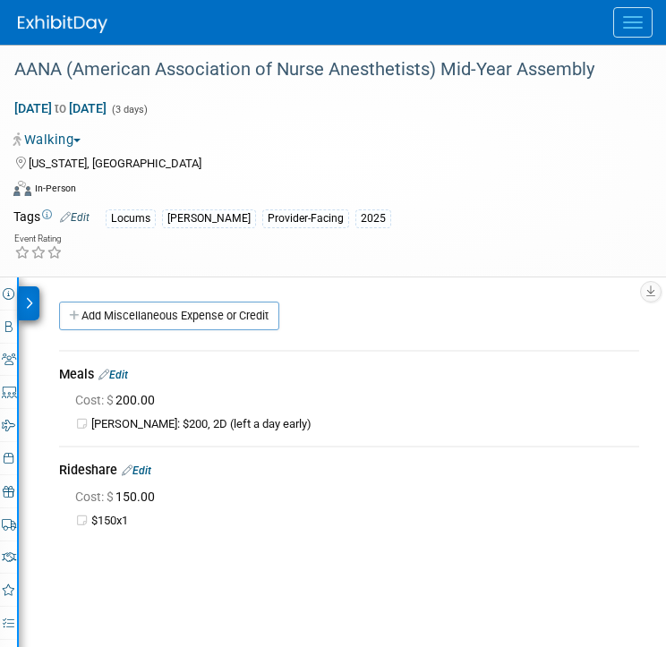
click at [348, 440] on td "Meals Edit Cost: $ 200.00" at bounding box center [349, 398] width 580 height 95
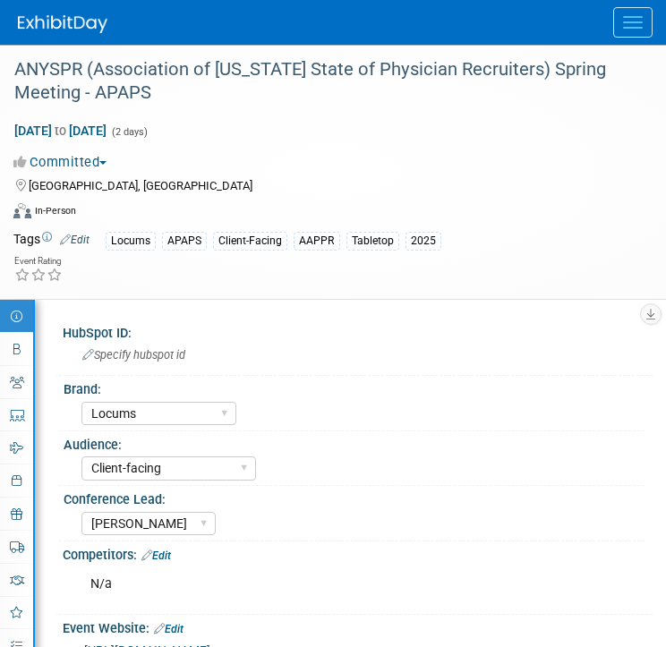
select select "Locums"
select select "Client-facing"
select select "[PERSON_NAME]"
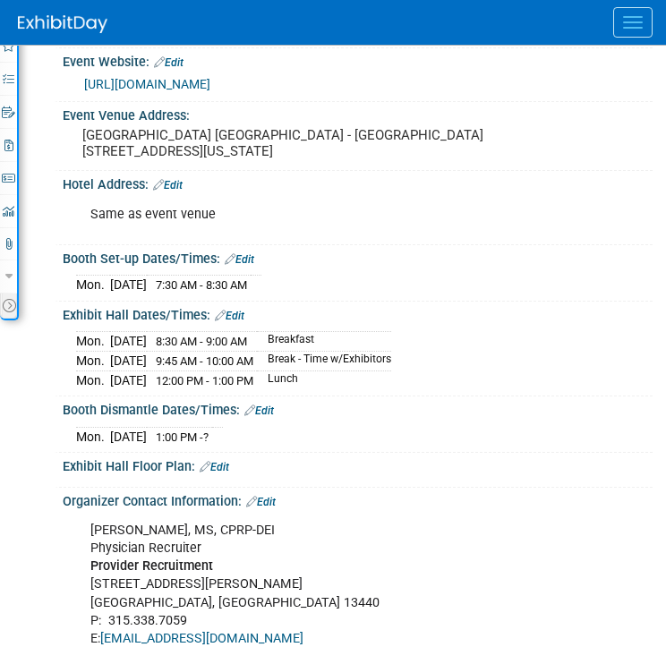
scroll to position [572, 0]
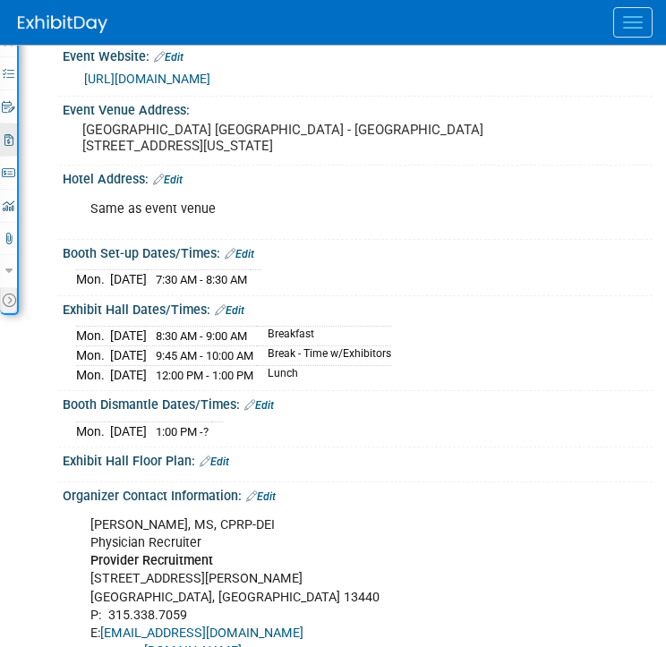
click at [4, 134] on icon at bounding box center [8, 140] width 9 height 12
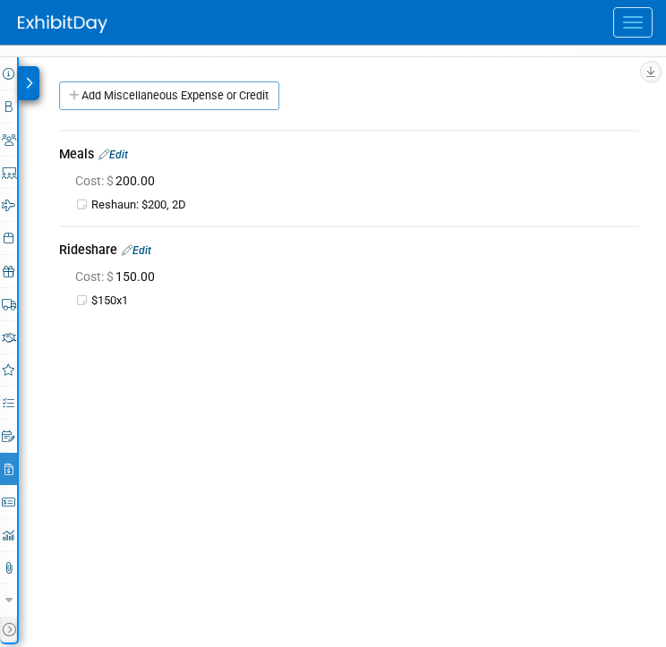
scroll to position [241, 0]
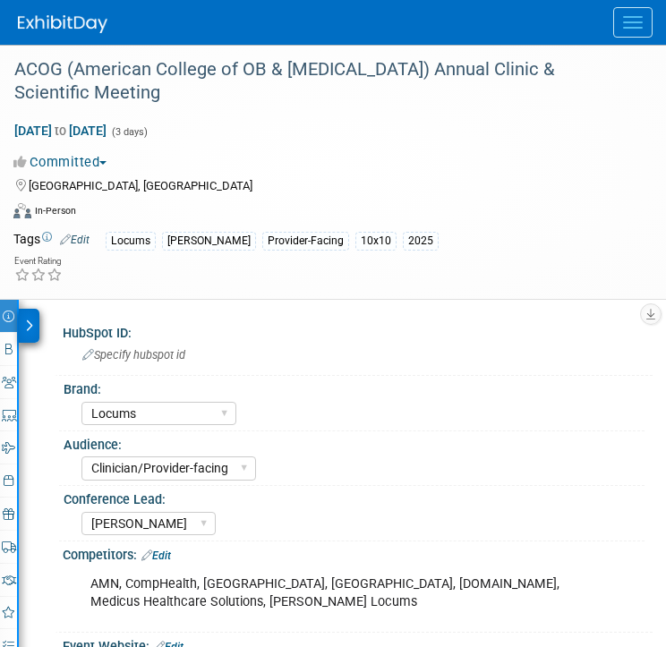
select select "Locums"
select select "Clinician/Provider-facing"
select select "[PERSON_NAME]"
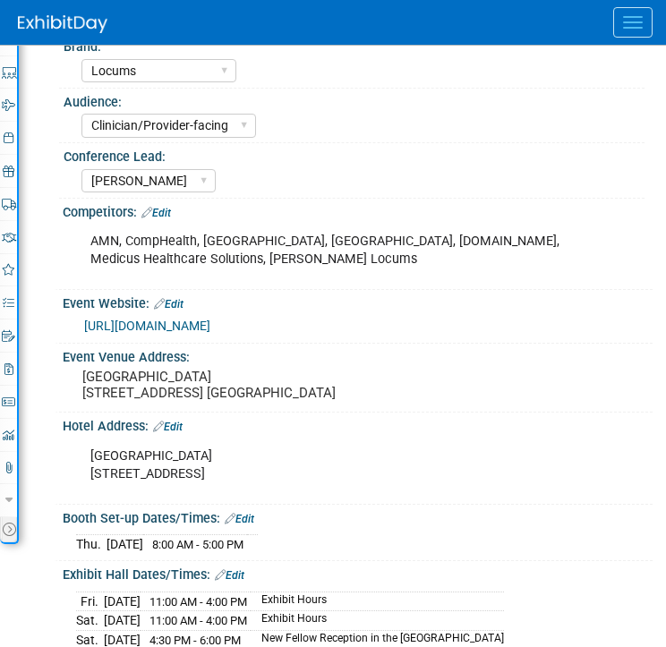
scroll to position [376, 0]
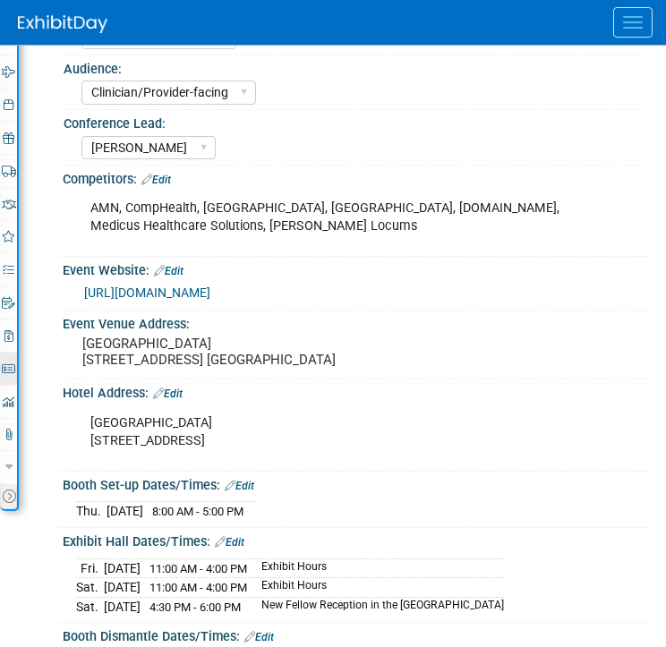
click at [4, 365] on icon at bounding box center [8, 369] width 13 height 12
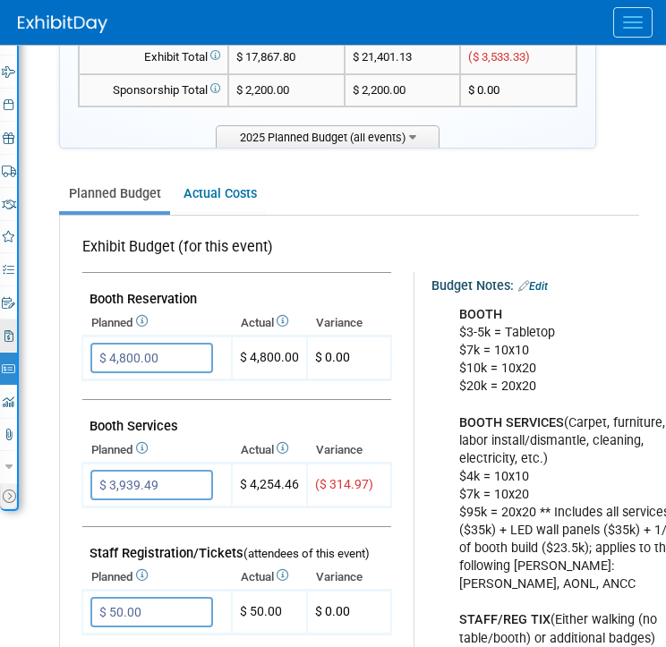
click at [5, 330] on icon at bounding box center [8, 336] width 9 height 12
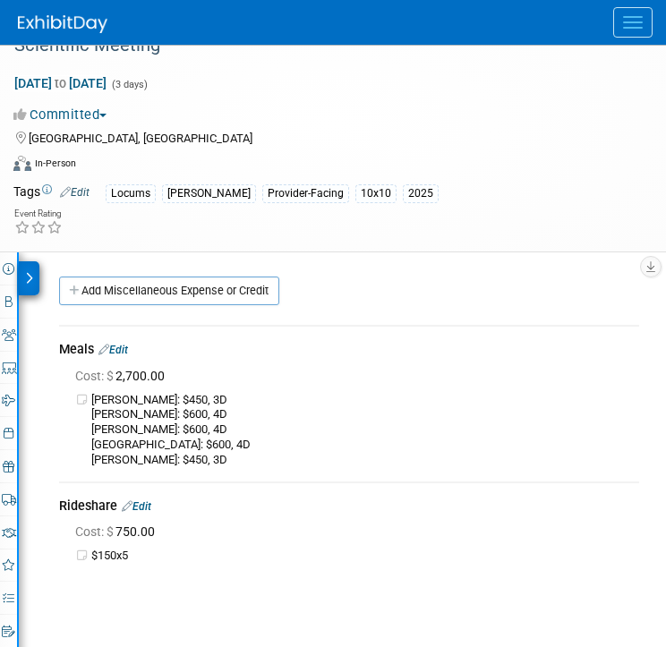
scroll to position [0, 0]
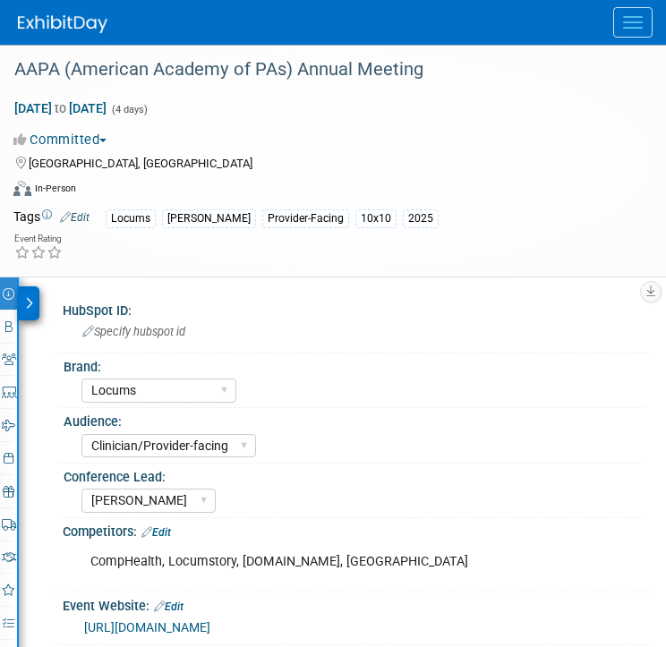
select select "Locums"
select select "Clinician/Provider-facing"
select select "[PERSON_NAME]"
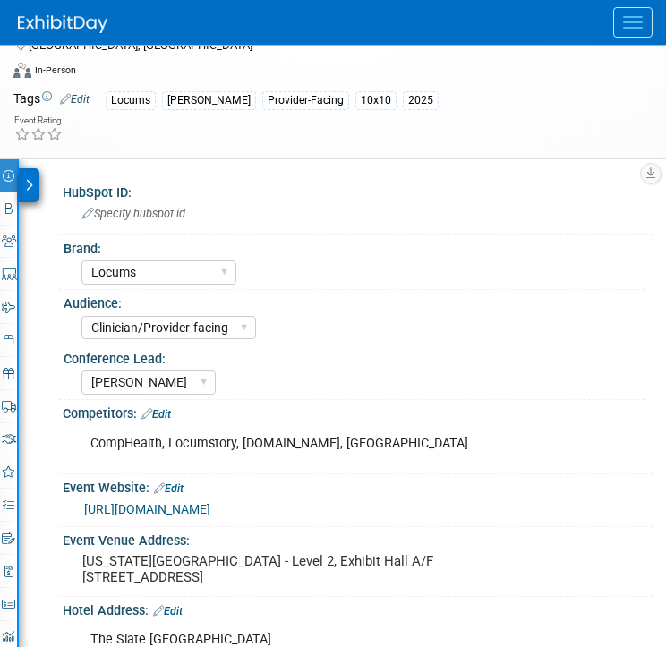
scroll to position [122, 0]
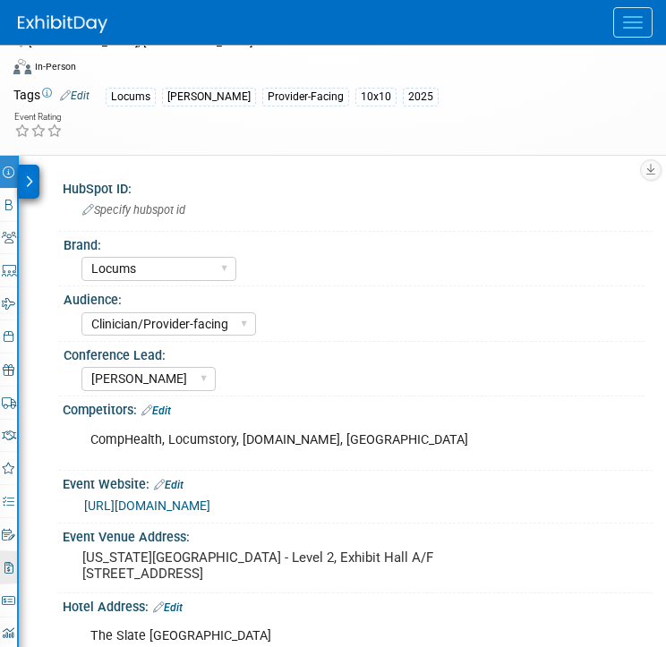
click at [13, 564] on link "2 Misc. Expenses & Credits 2" at bounding box center [8, 568] width 17 height 32
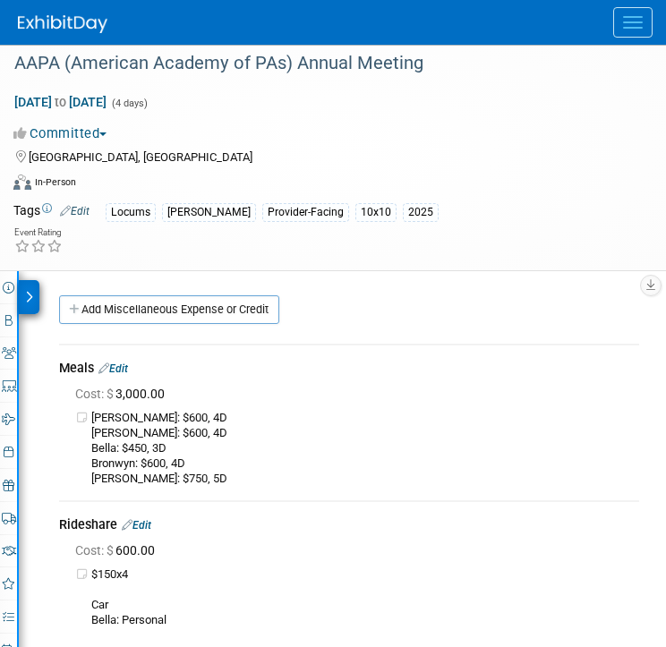
scroll to position [0, 0]
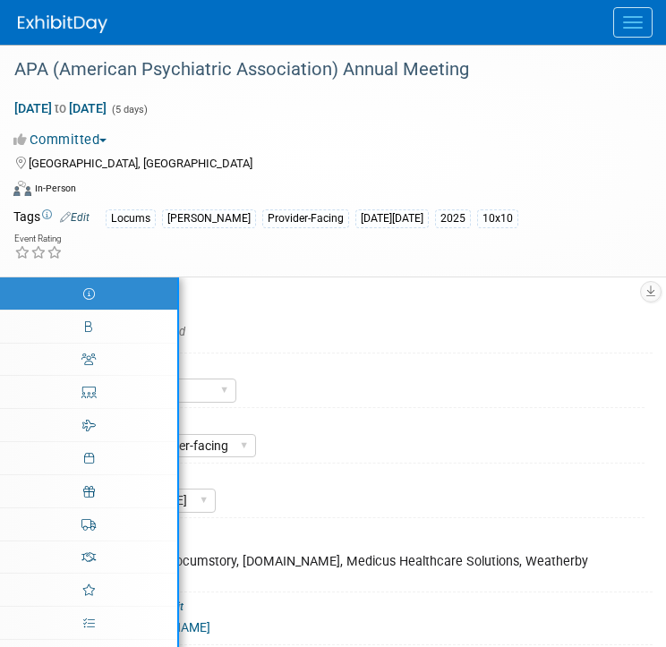
select select "Locums"
select select "Clinician/Provider-facing"
select select "[PERSON_NAME]"
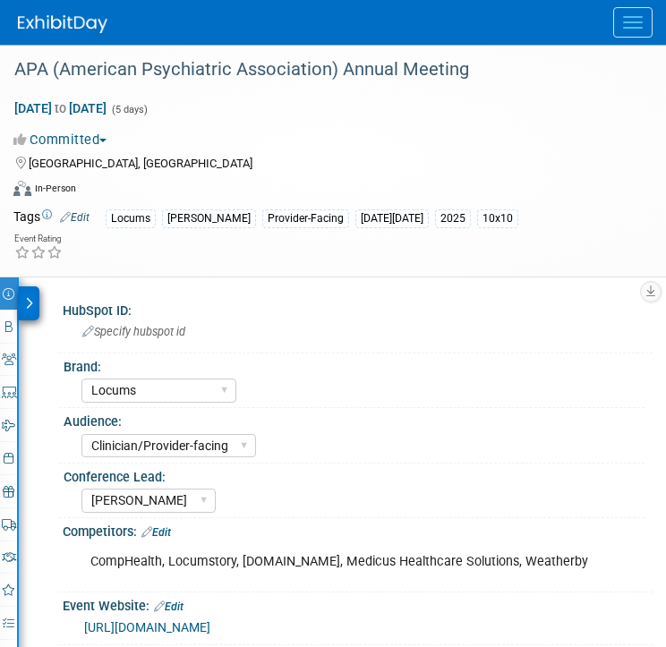
select select "Locums"
select select "Clinician/Provider-facing"
select select "[PERSON_NAME]"
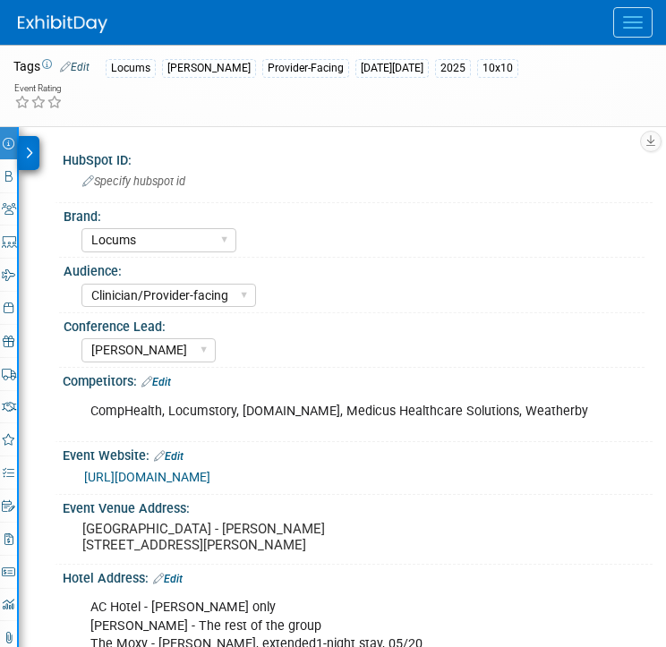
scroll to position [162, 0]
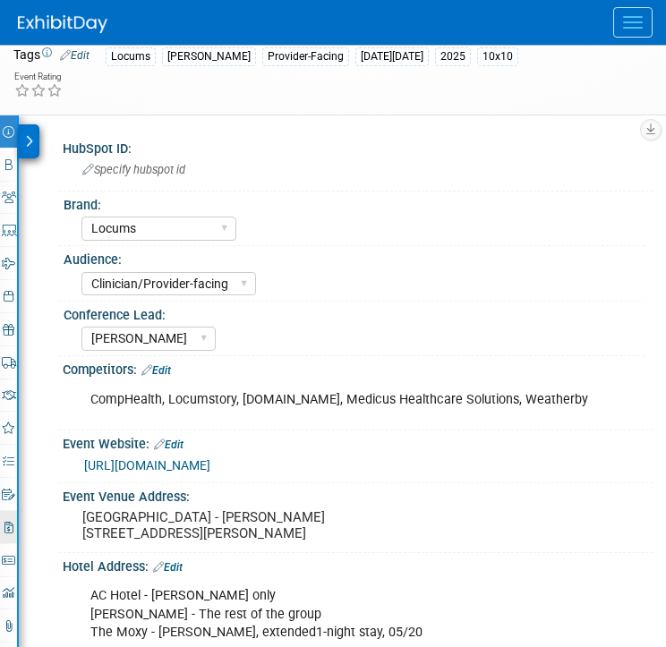
click at [7, 524] on icon at bounding box center [8, 528] width 9 height 12
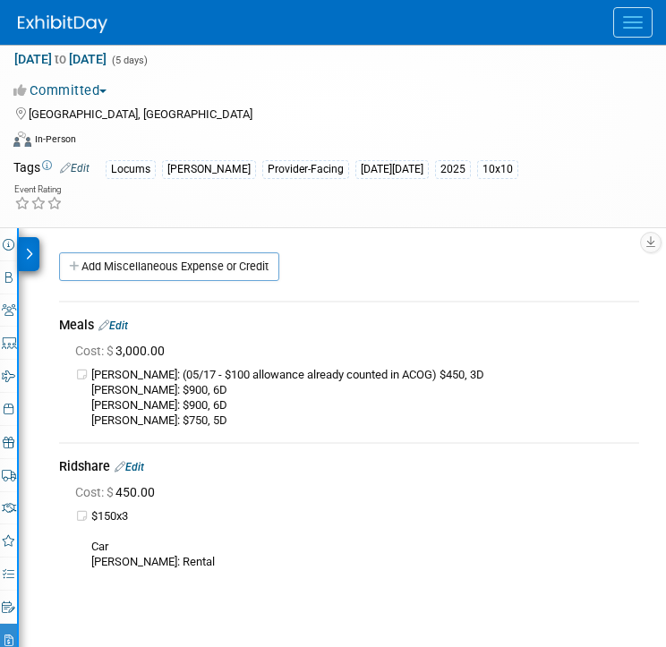
scroll to position [54, 0]
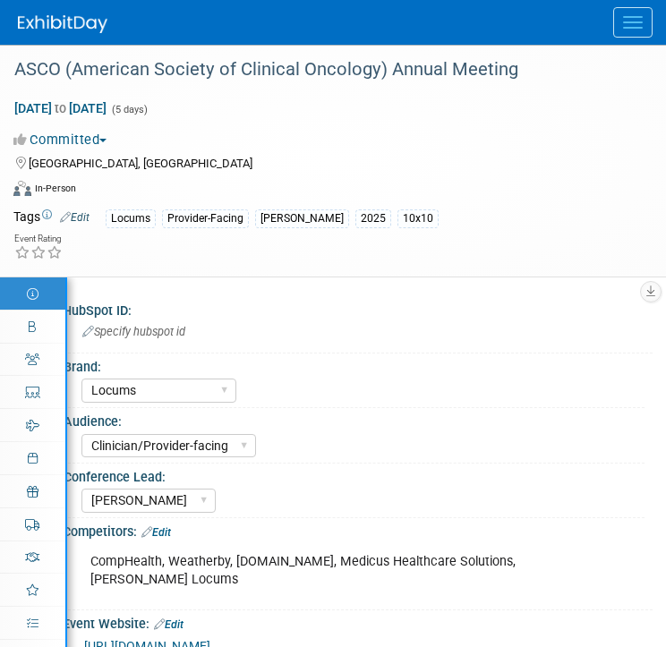
select select "Locums"
select select "Clinician/Provider-facing"
select select "[PERSON_NAME]"
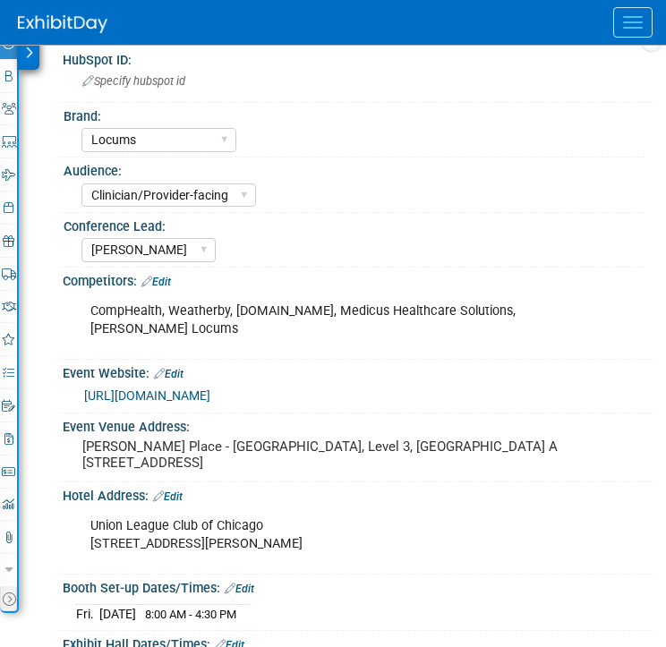
scroll to position [296, 0]
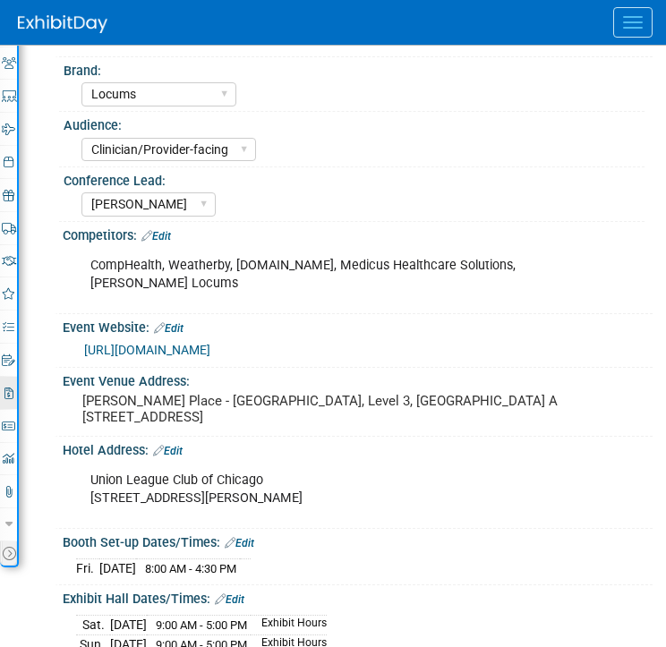
click at [11, 398] on link "2 Misc. Expenses & Credits 2" at bounding box center [8, 393] width 17 height 32
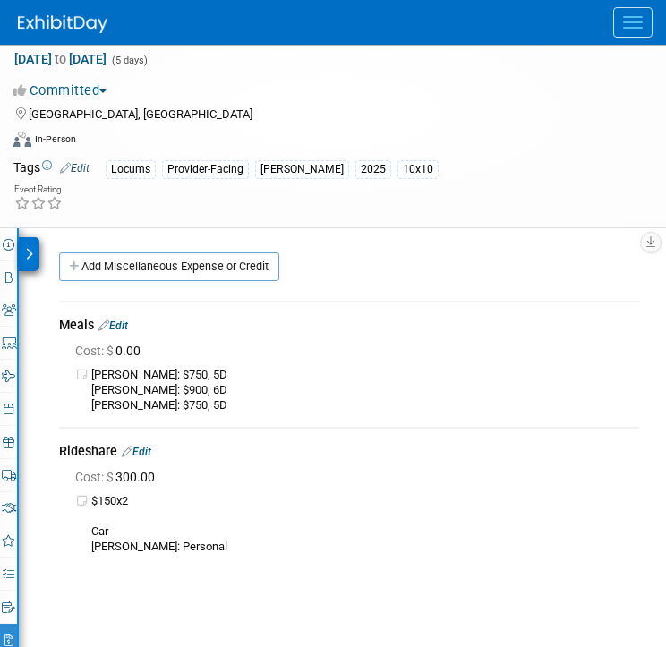
scroll to position [57, 0]
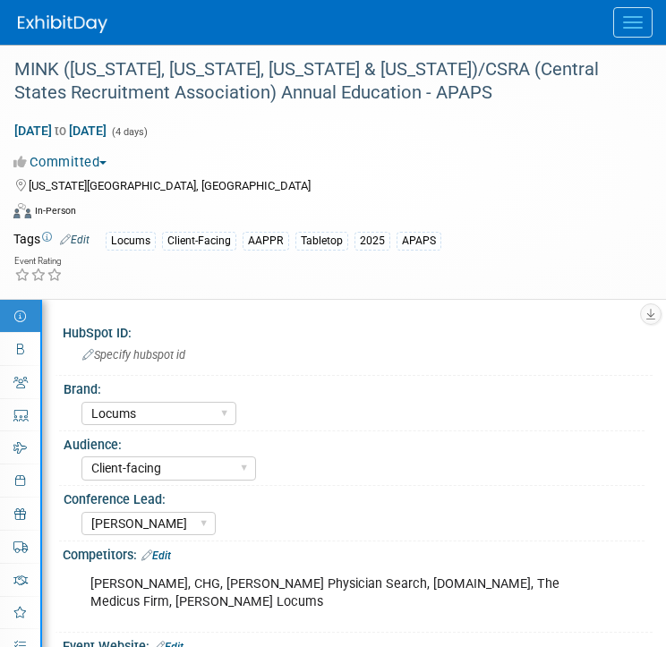
select select "Locums"
select select "Client-facing"
select select "[PERSON_NAME]"
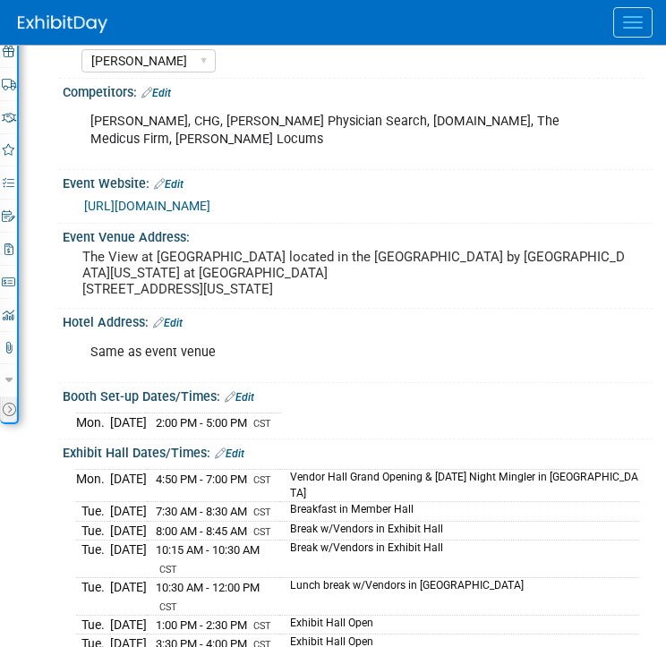
scroll to position [471, 0]
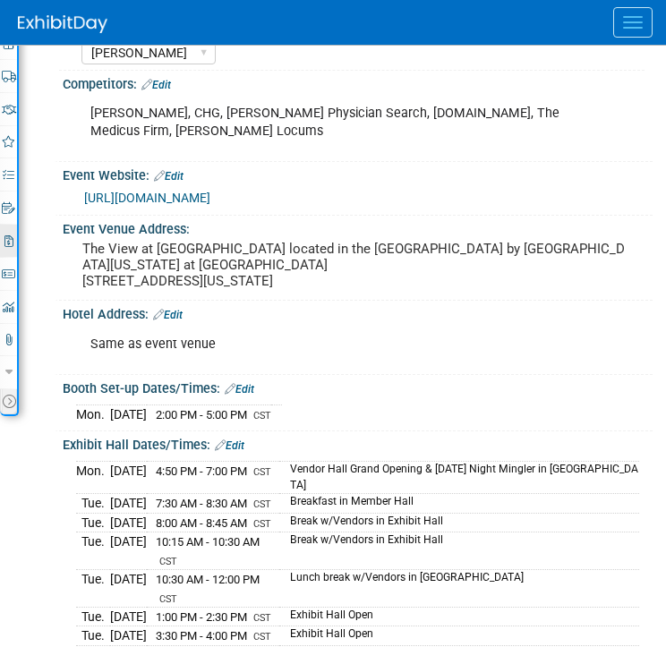
click at [14, 238] on link "2 Misc. Expenses & Credits 2" at bounding box center [8, 241] width 17 height 32
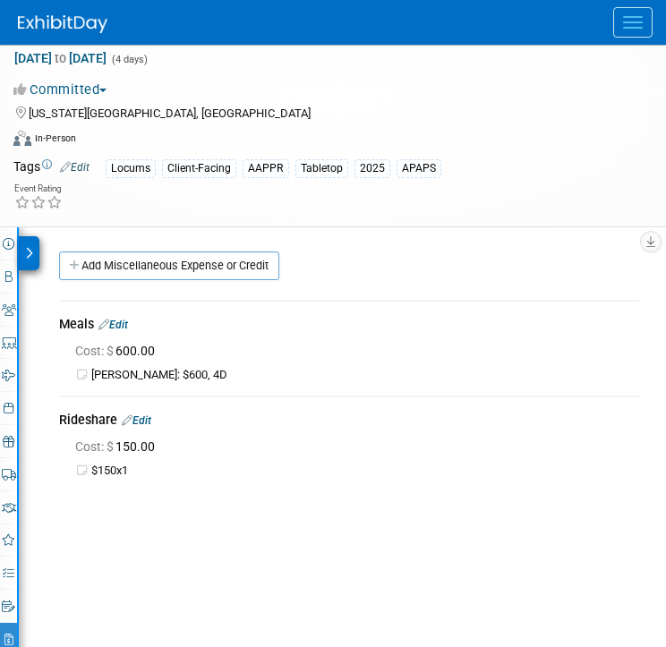
scroll to position [0, 0]
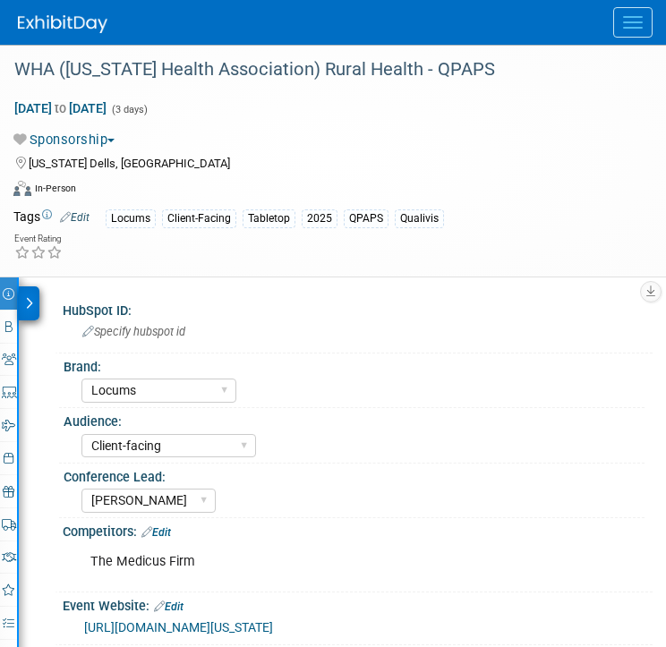
select select "Locums"
select select "Client-facing"
select select "[PERSON_NAME]"
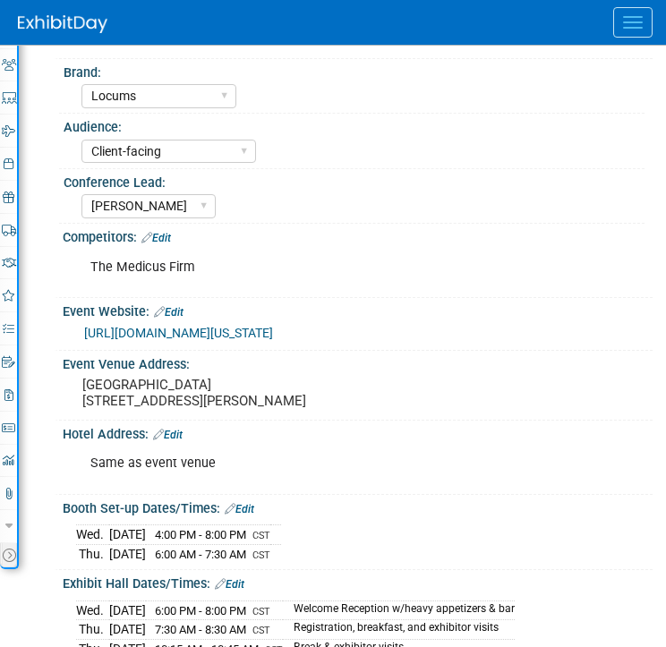
scroll to position [313, 0]
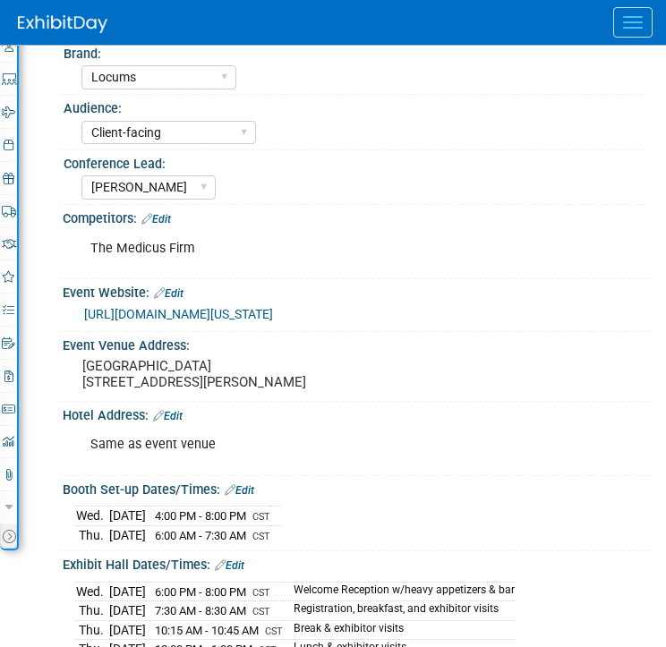
click at [17, 376] on div "Event Information Event Info Booth Booth 1 Staff 1 Staff 0 Presentations 0 Pres…" at bounding box center [9, 257] width 19 height 586
click at [4, 379] on icon at bounding box center [8, 377] width 9 height 12
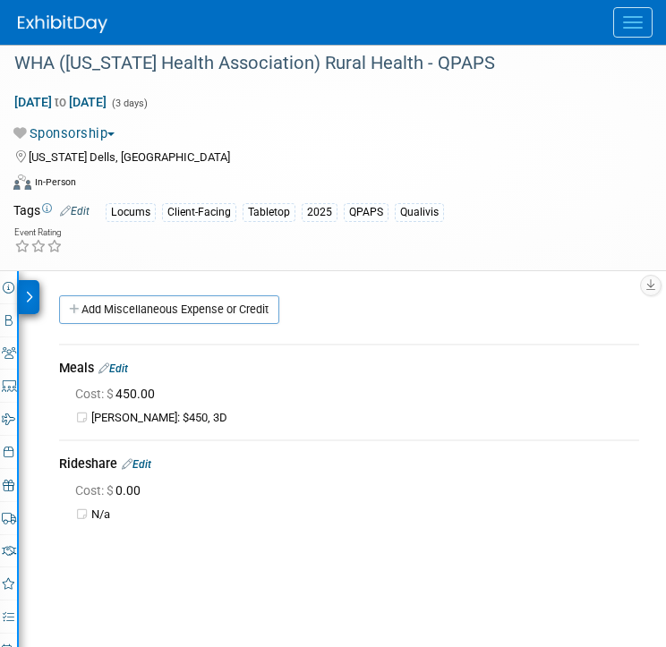
scroll to position [0, 0]
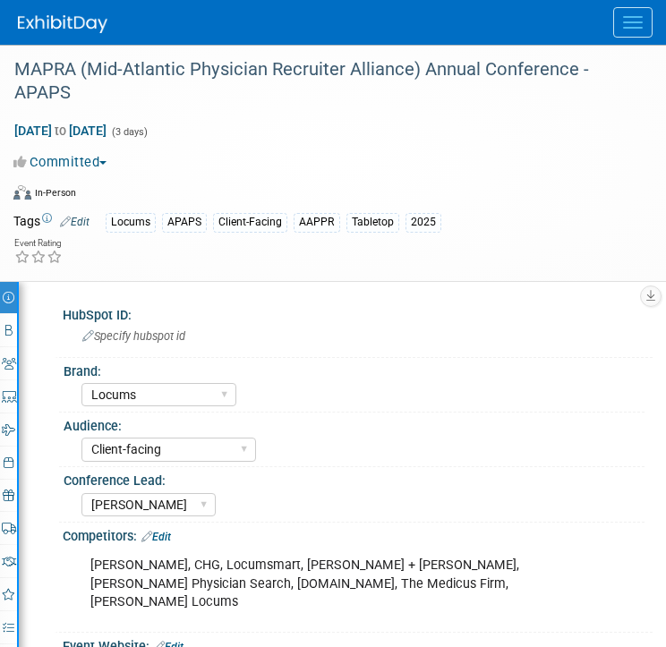
select select "Locums"
select select "Client-facing"
select select "[PERSON_NAME]"
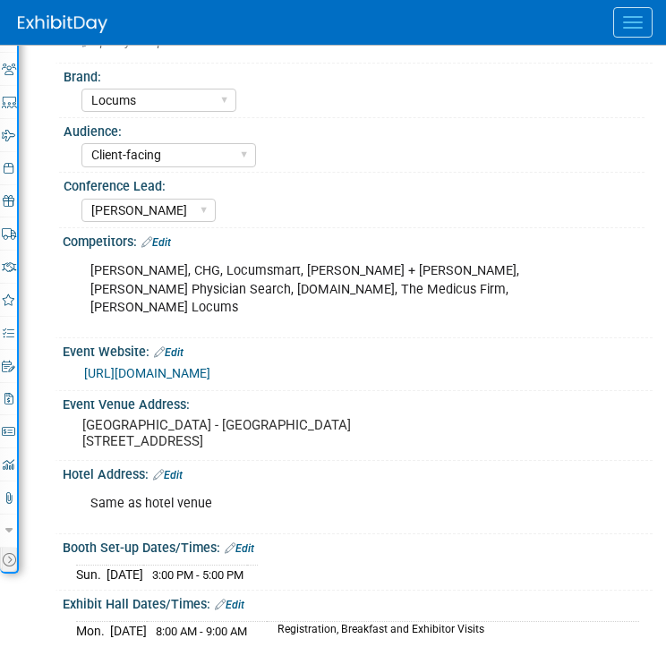
scroll to position [296, 0]
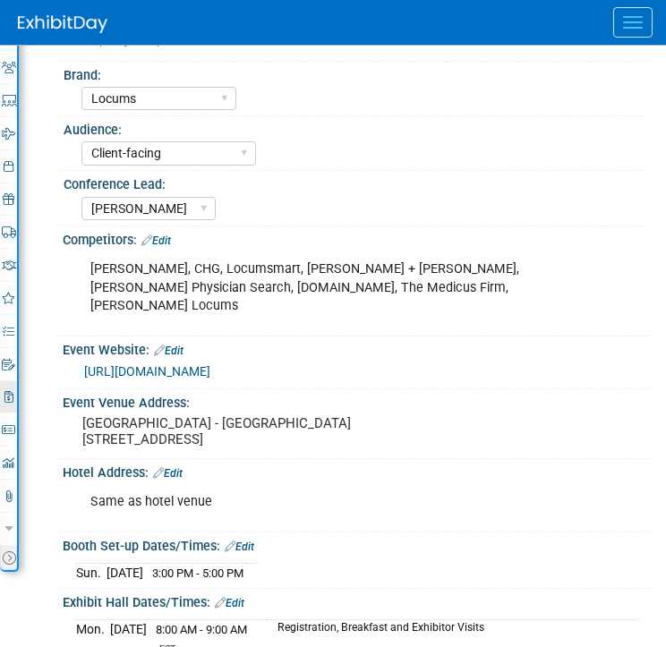
click at [11, 404] on link "2 Misc. Expenses & Credits 2" at bounding box center [8, 397] width 17 height 32
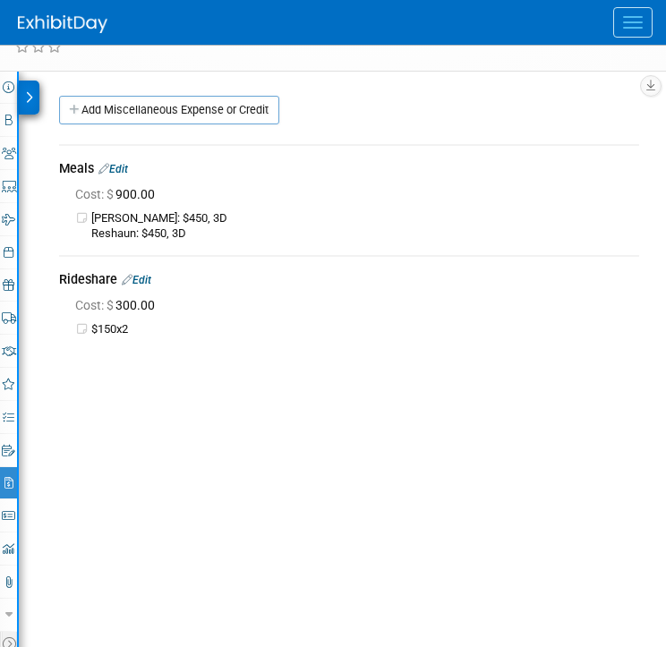
scroll to position [206, 0]
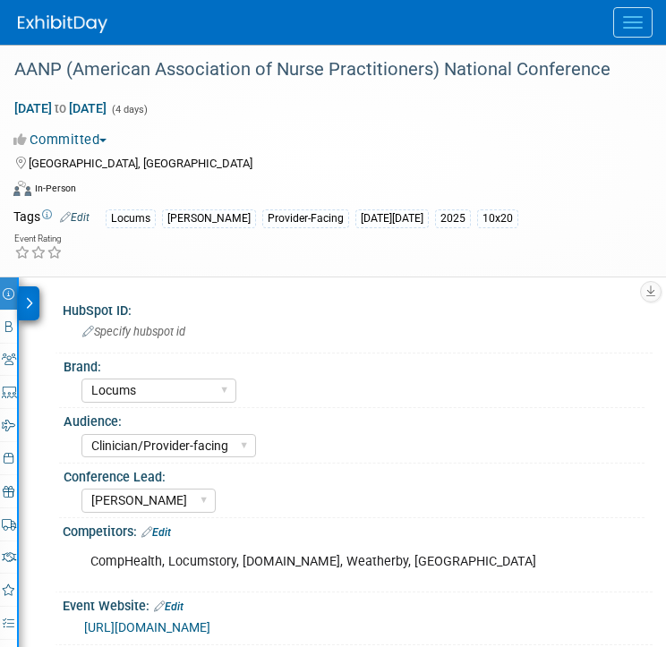
select select "Locums"
select select "Clinician/Provider-facing"
select select "[PERSON_NAME]"
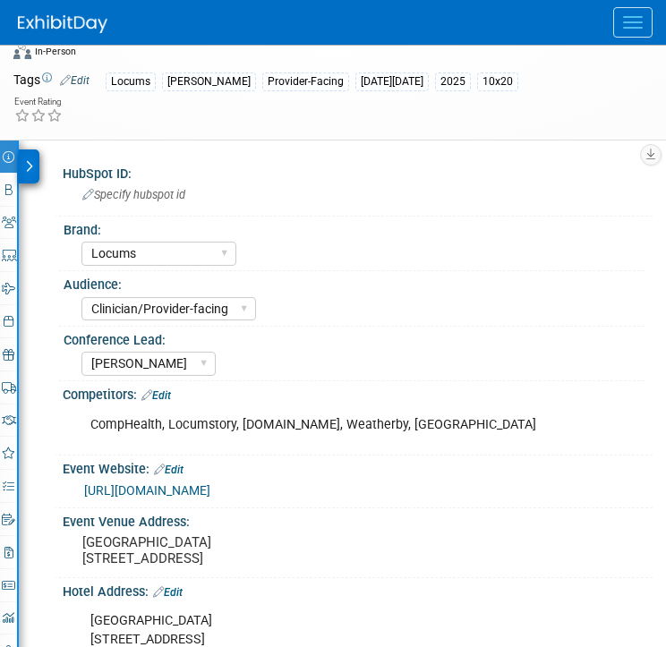
scroll to position [139, 0]
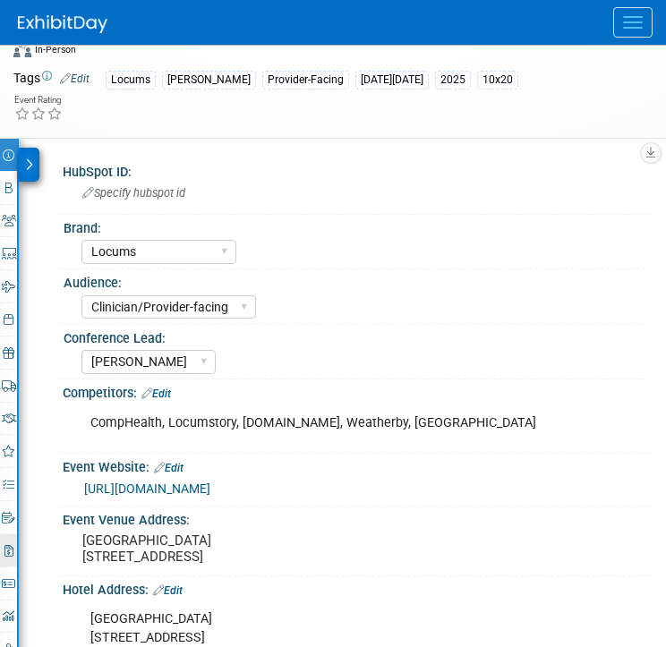
click at [8, 549] on icon at bounding box center [8, 551] width 9 height 12
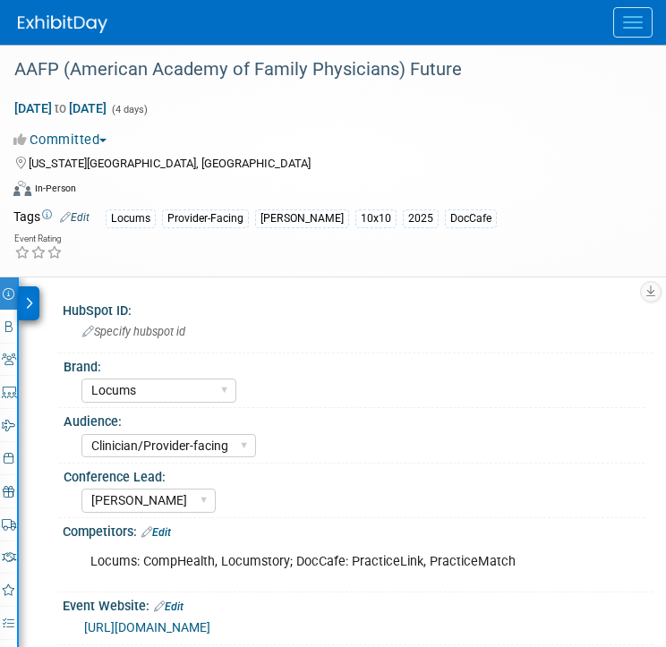
select select "Locums"
select select "Clinician/Provider-facing"
select select "[PERSON_NAME]"
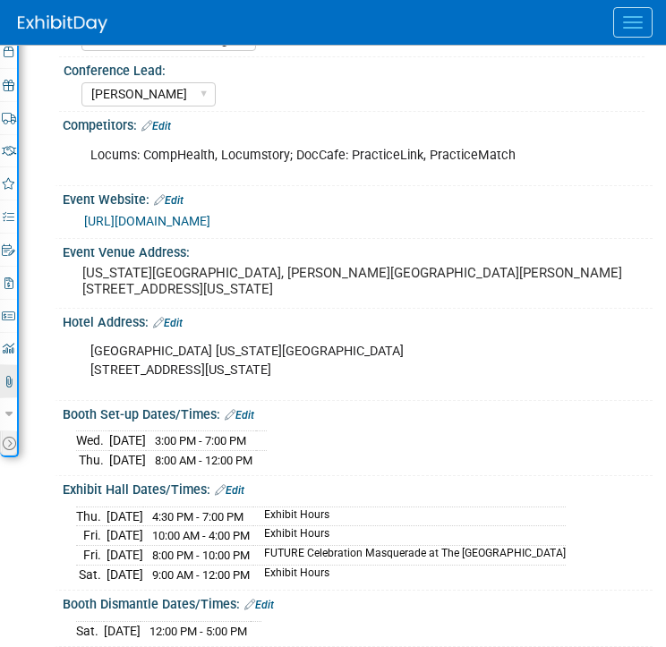
scroll to position [410, 0]
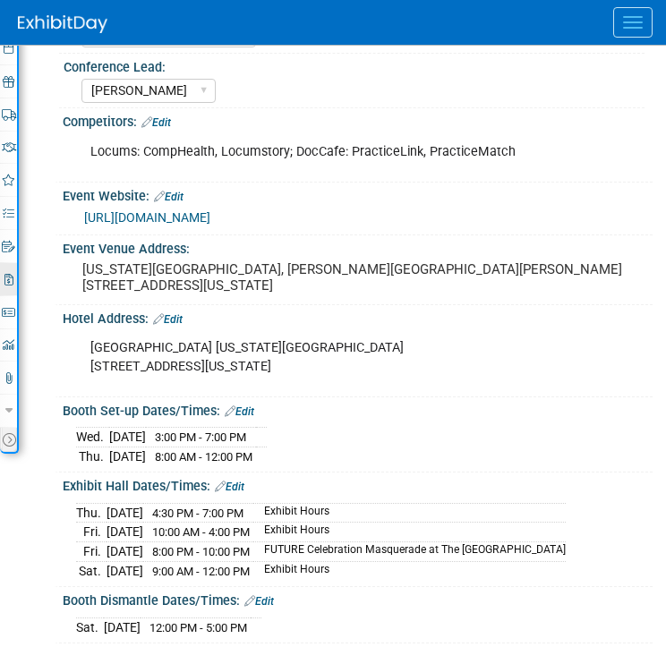
click at [14, 286] on link "2 Misc. Expenses & Credits 2" at bounding box center [8, 279] width 17 height 32
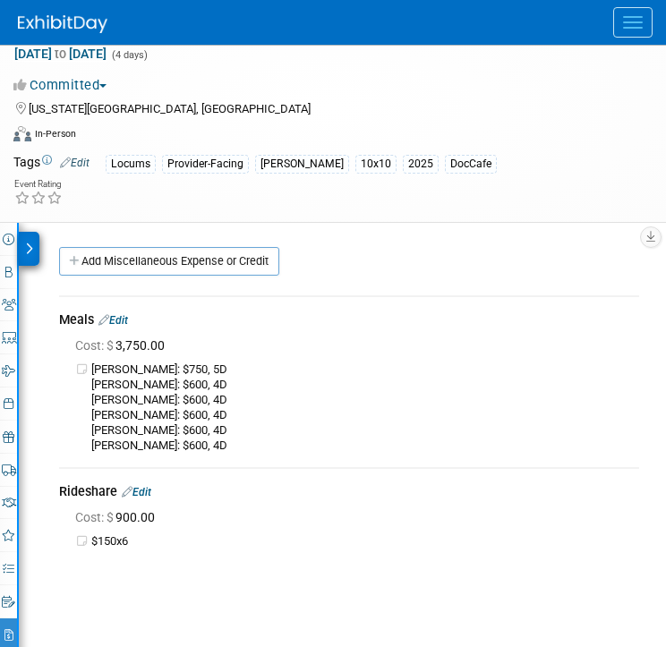
scroll to position [0, 0]
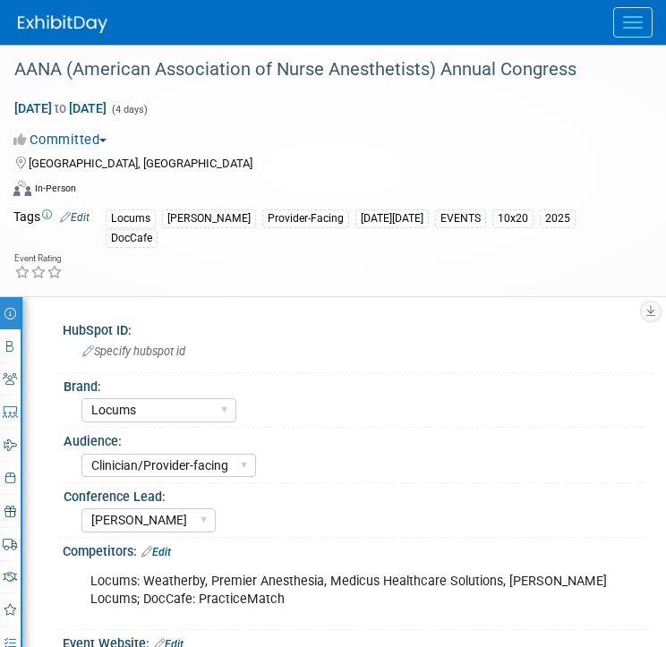
select select "Locums"
select select "Clinician/Provider-facing"
select select "[PERSON_NAME]"
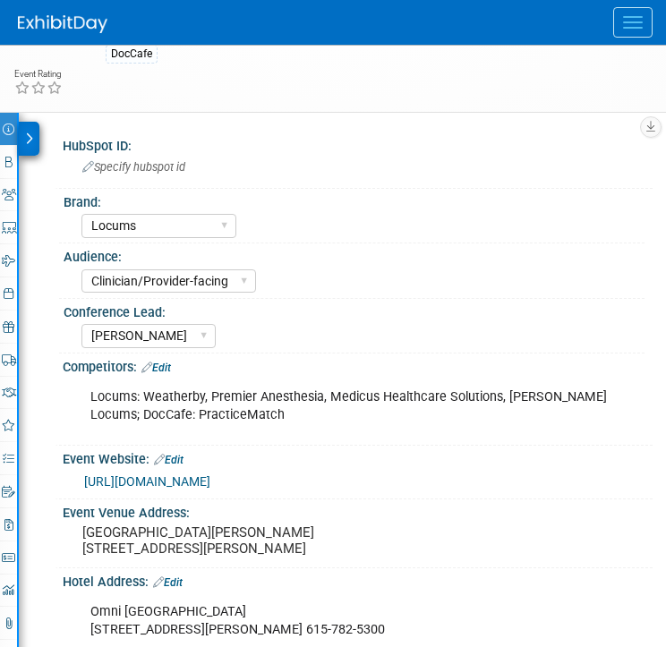
scroll to position [216, 0]
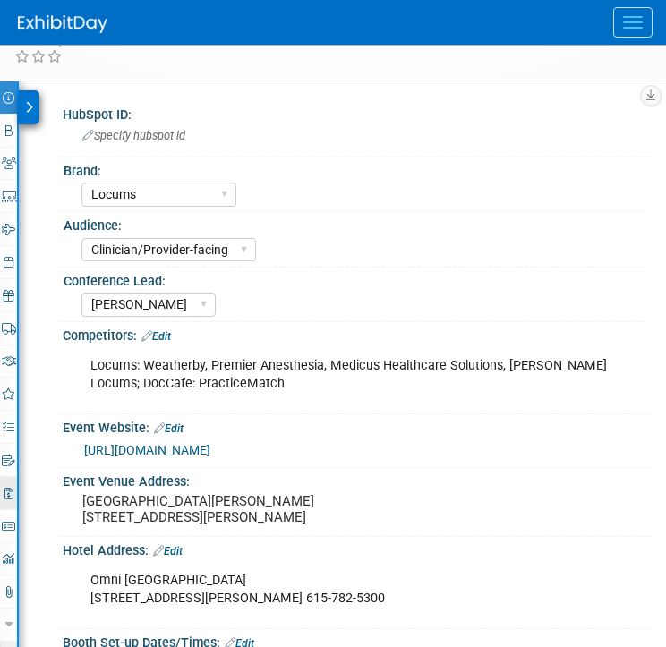
click at [10, 488] on icon at bounding box center [8, 494] width 9 height 12
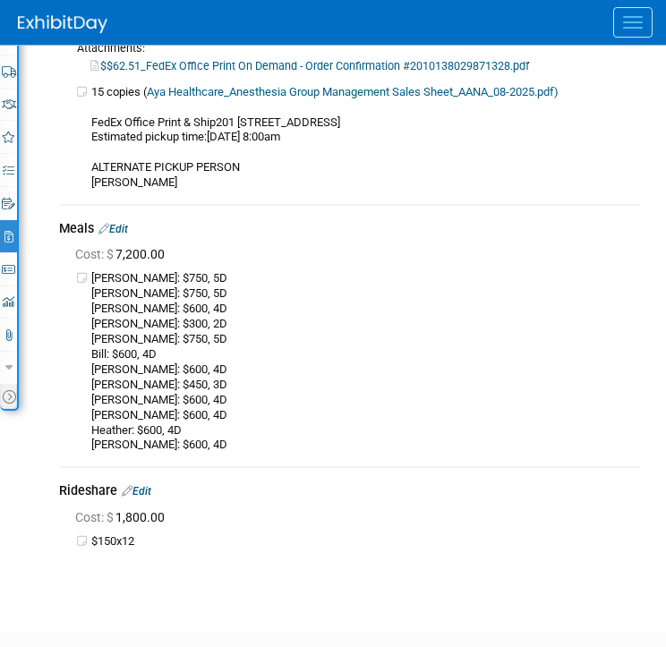
scroll to position [474, 0]
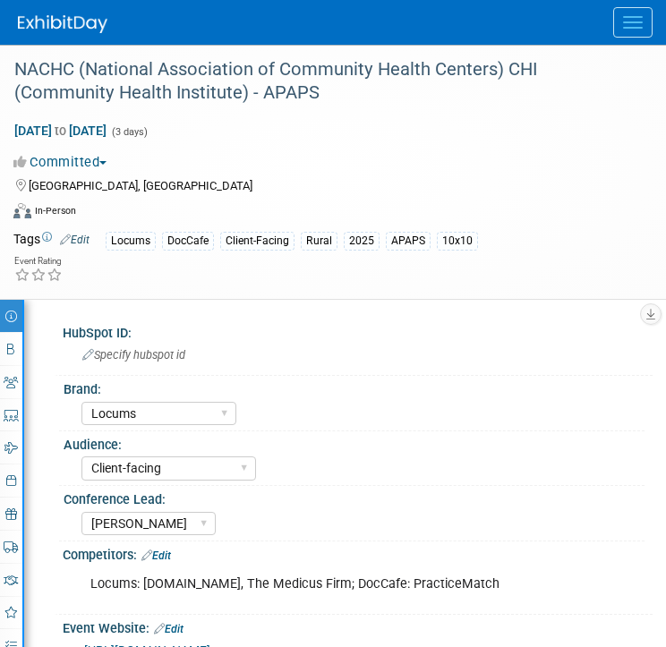
select select "Locums"
select select "Client-facing"
select select "[PERSON_NAME]"
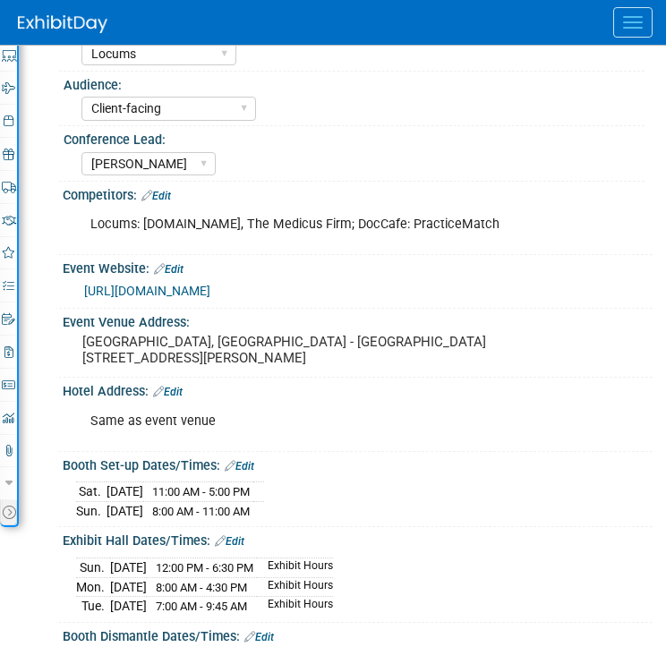
scroll to position [375, 0]
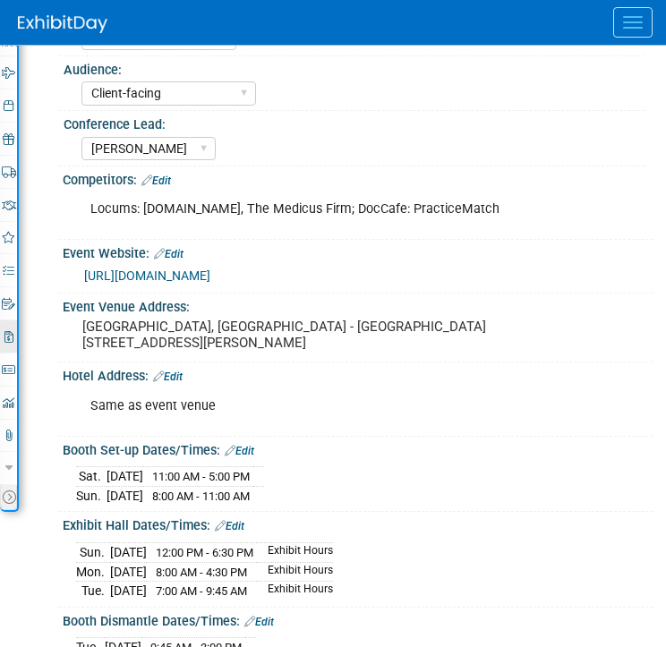
click at [10, 335] on icon at bounding box center [8, 337] width 9 height 12
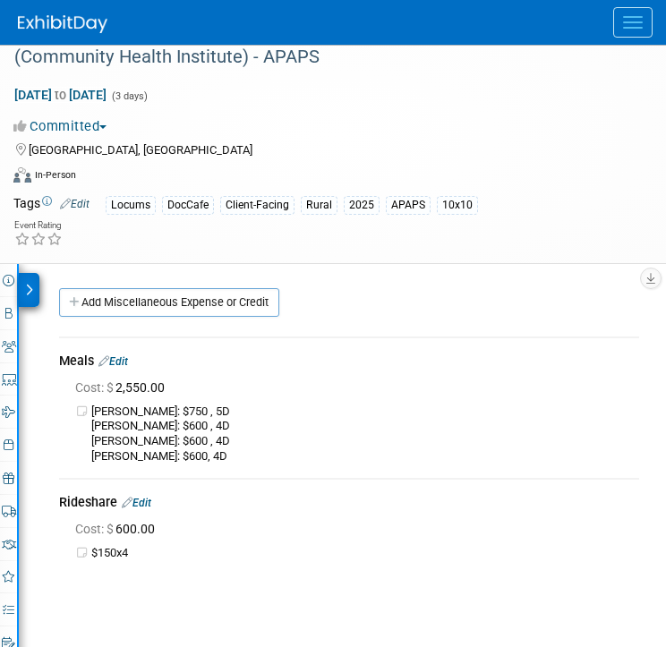
scroll to position [0, 0]
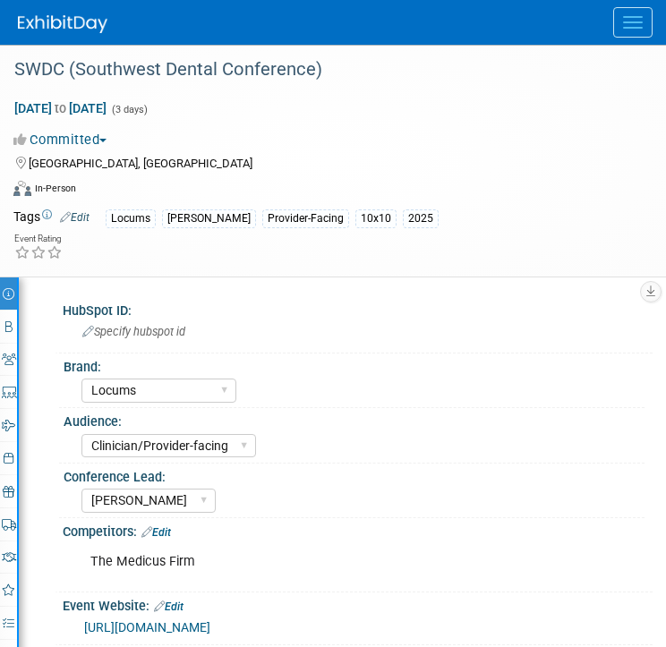
select select "Locums"
select select "Clinician/Provider-facing"
select select "[PERSON_NAME]"
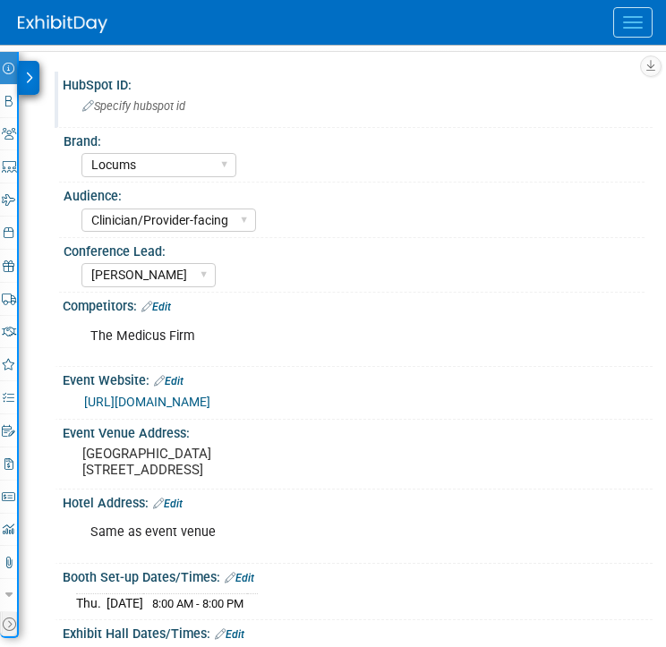
scroll to position [229, 0]
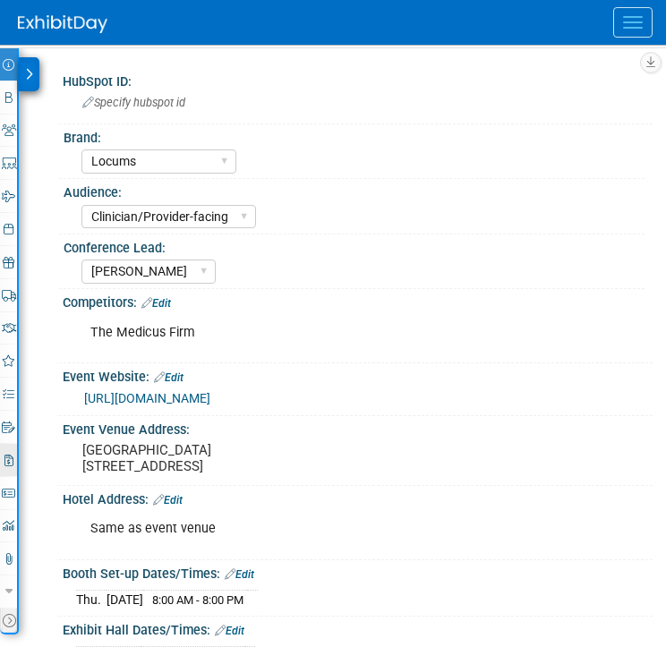
click at [5, 467] on link "2 Misc. Expenses & Credits 2" at bounding box center [8, 460] width 17 height 32
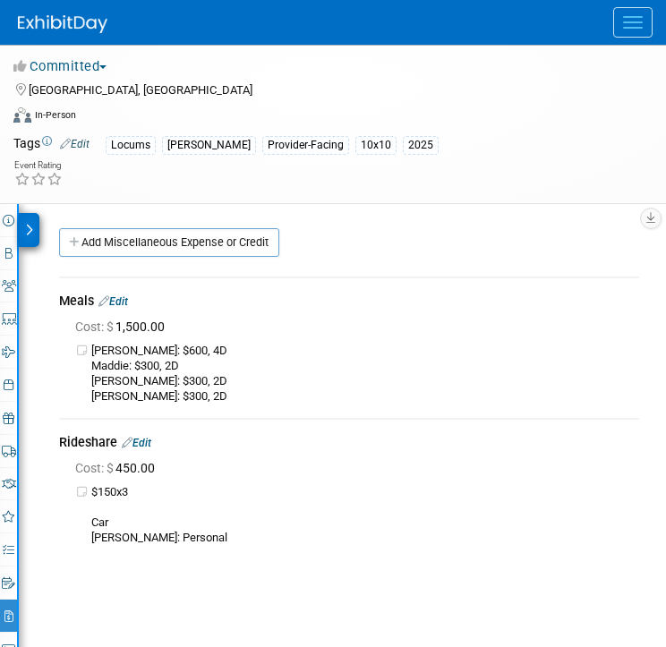
scroll to position [0, 0]
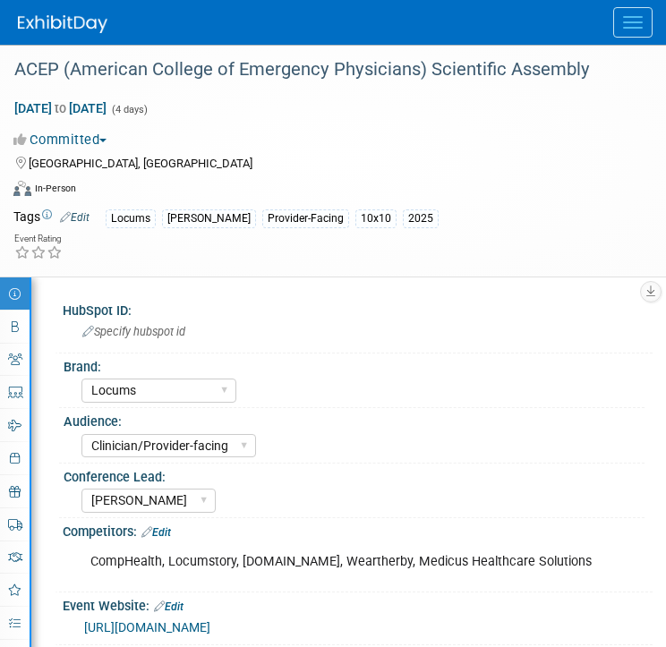
select select "Locums"
select select "Clinician/Provider-facing"
select select "[PERSON_NAME]"
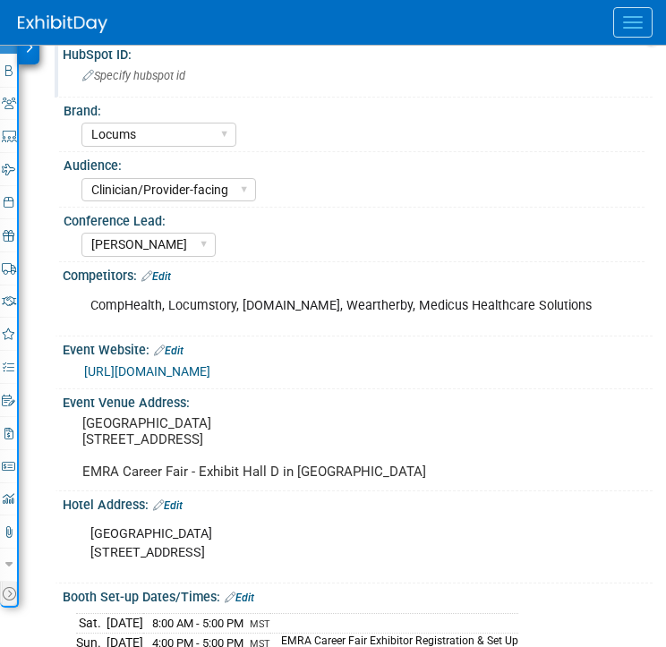
scroll to position [263, 0]
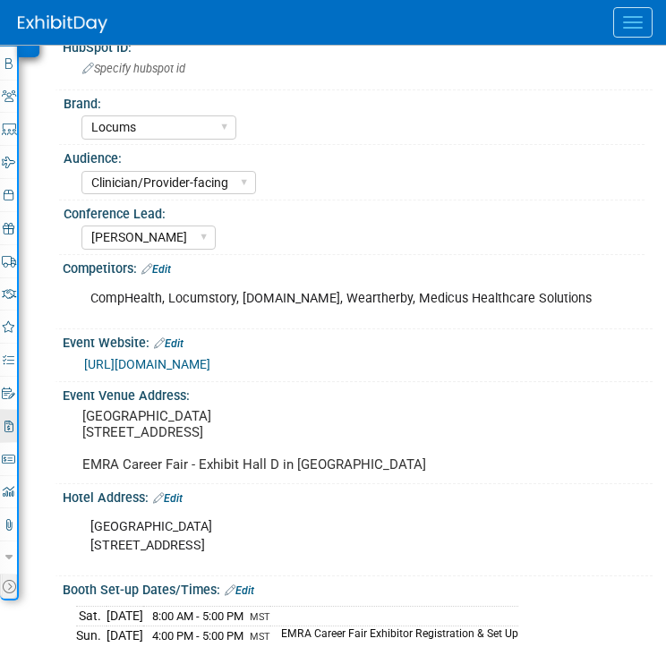
click at [14, 423] on link "2 Misc. Expenses & Credits 2" at bounding box center [8, 426] width 17 height 32
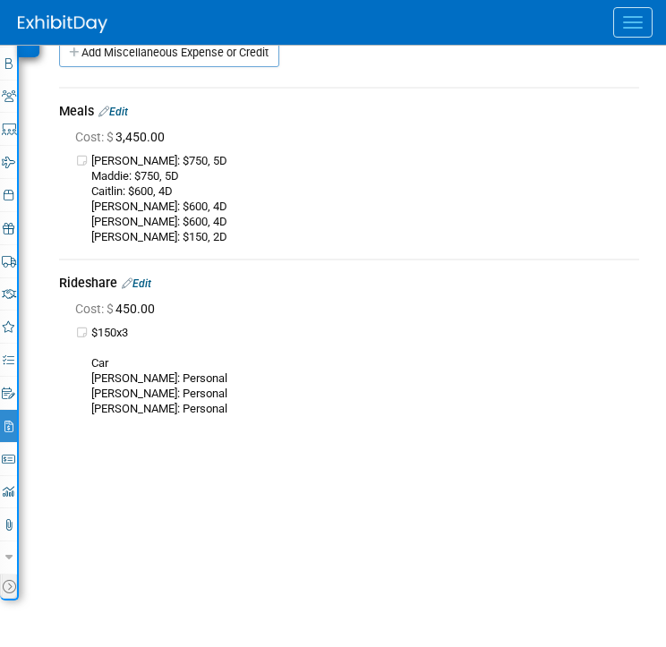
click at [128, 106] on link "Edit" at bounding box center [113, 112] width 30 height 13
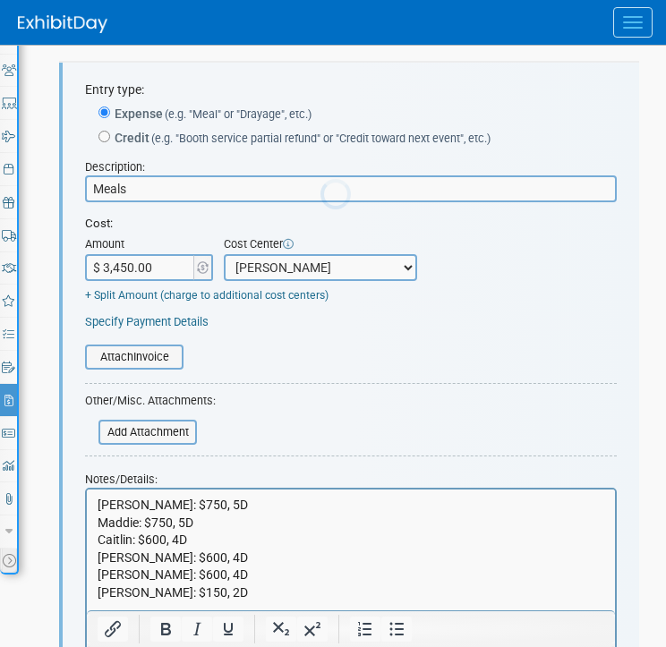
scroll to position [291, 0]
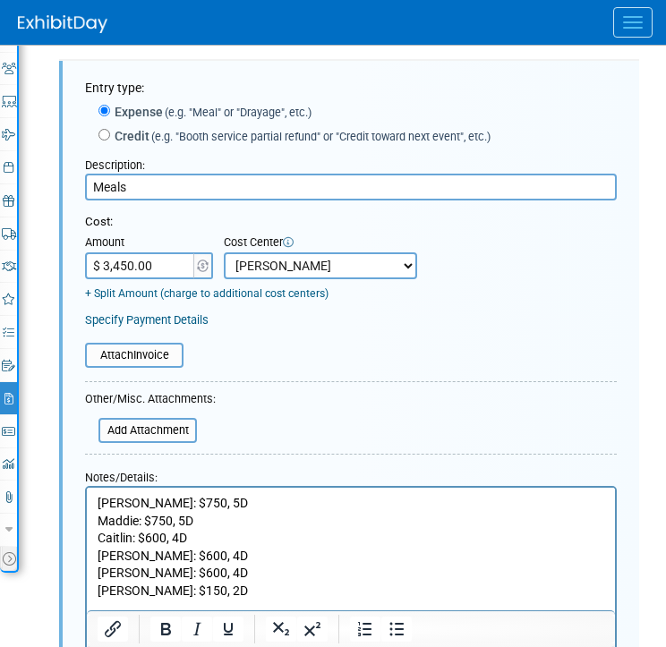
click at [155, 269] on input "$ 3,450.00" at bounding box center [141, 265] width 112 height 27
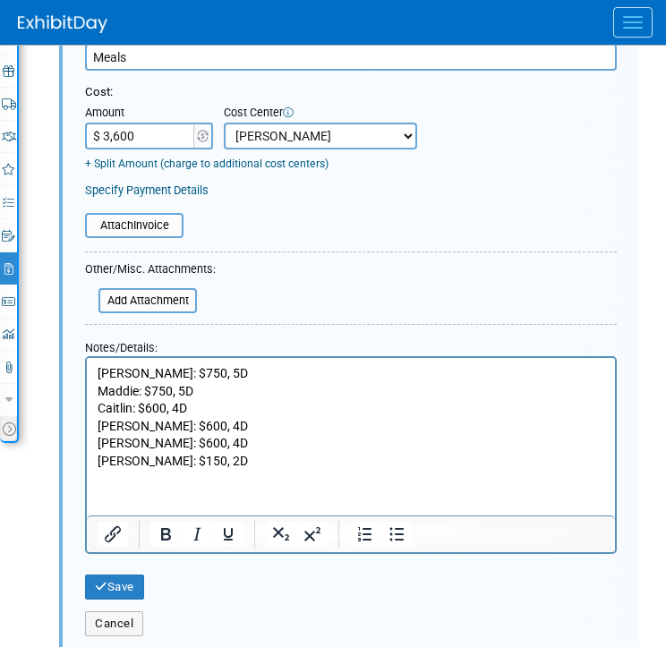
scroll to position [434, 0]
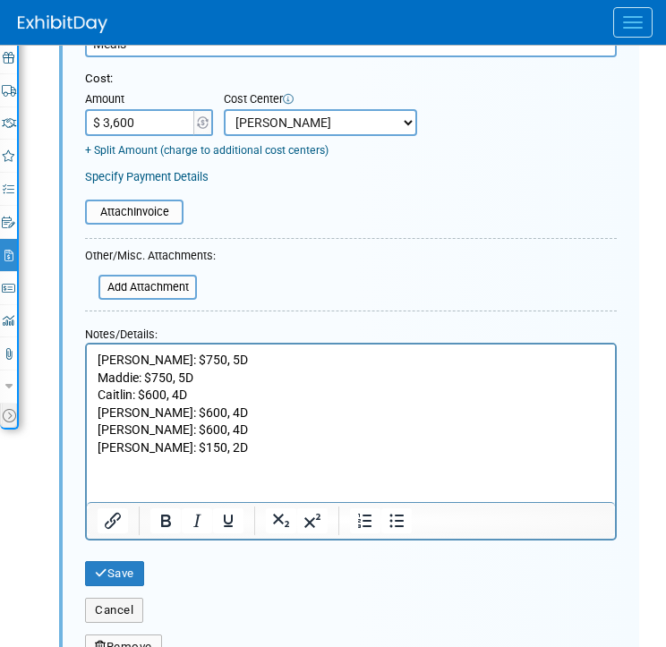
type input "$ 3,600.00"
click at [180, 449] on p "[PERSON_NAME]: $750, 5D Maddie: $750, 5D Caitlin: $600, 4D [PERSON_NAME]: $600,…" at bounding box center [352, 404] width 508 height 106
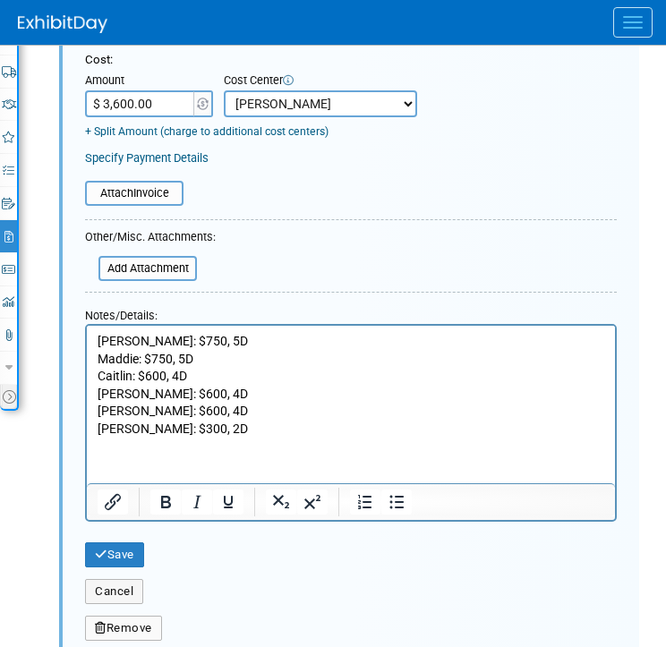
scroll to position [454, 0]
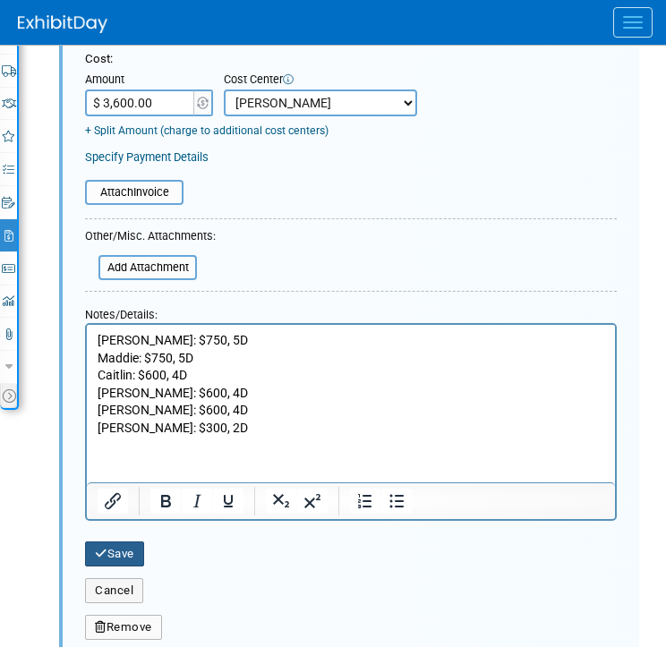
click at [132, 560] on button "Save" at bounding box center [114, 554] width 59 height 25
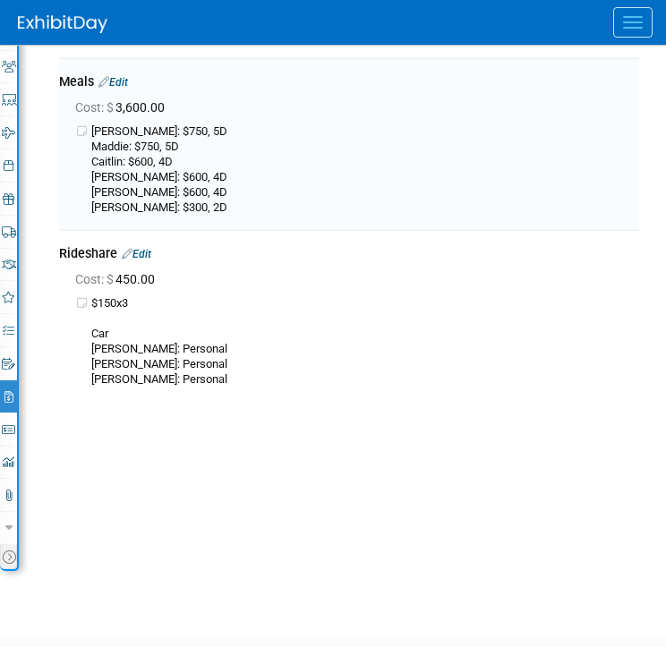
scroll to position [291, 0]
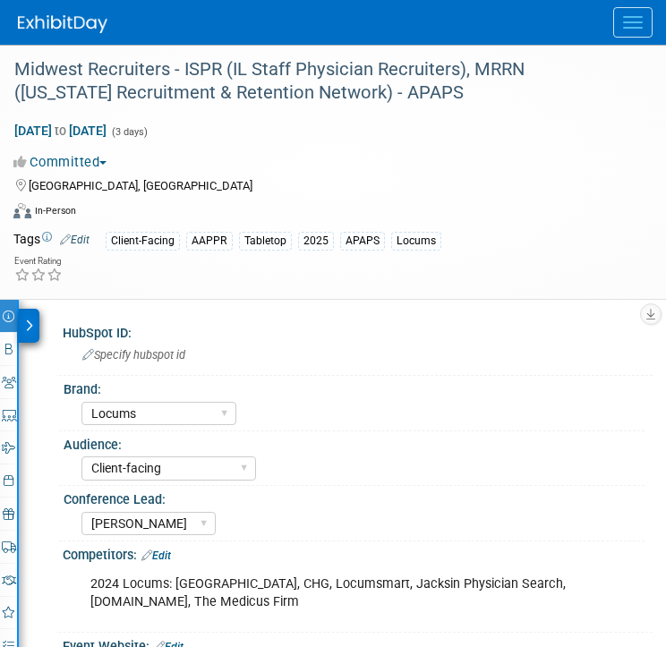
select select "Locums"
select select "Client-facing"
select select "[PERSON_NAME]"
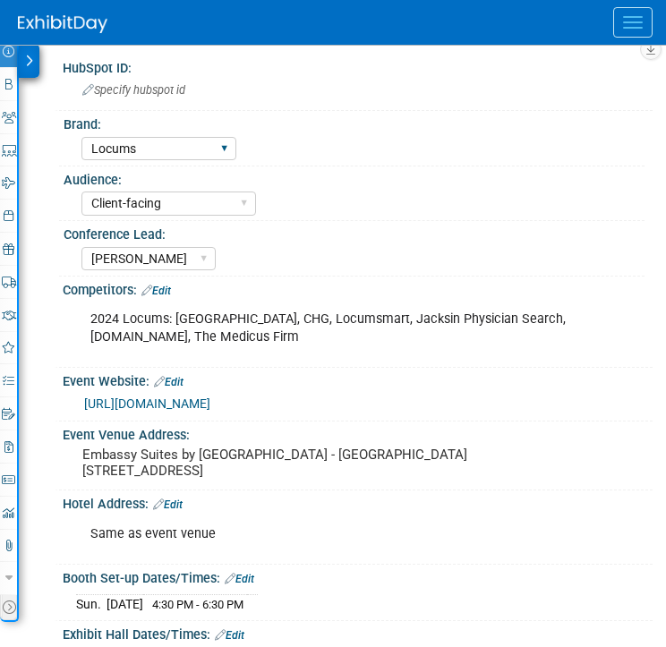
scroll to position [334, 0]
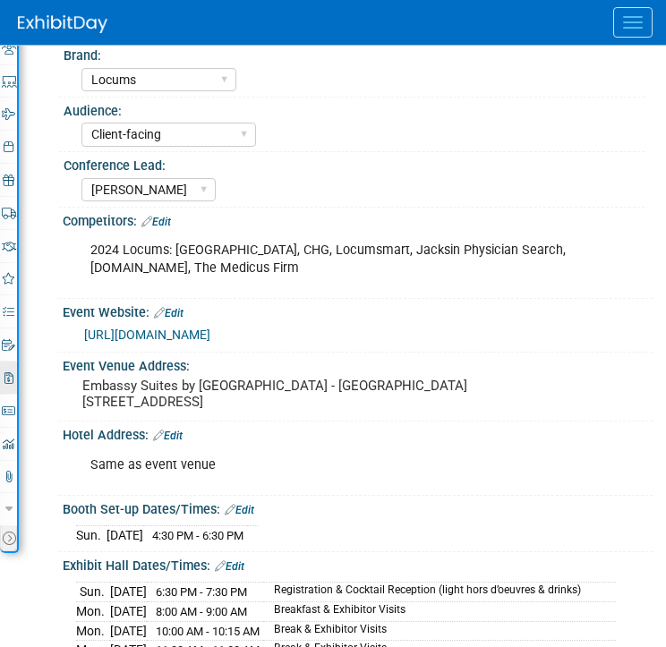
click at [5, 377] on icon at bounding box center [8, 378] width 9 height 12
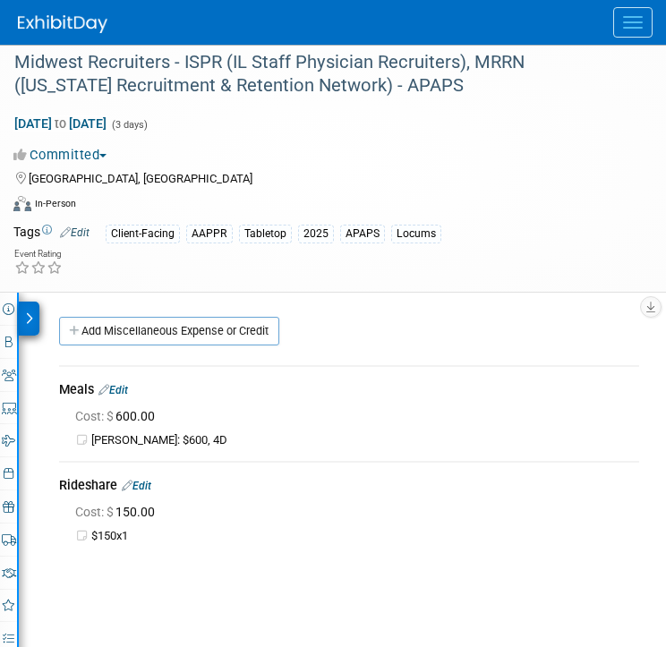
scroll to position [0, 0]
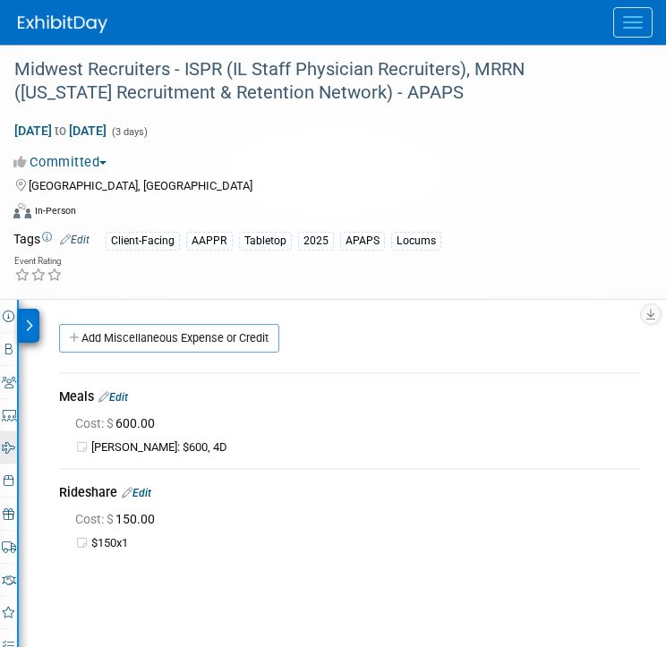
click at [9, 449] on icon at bounding box center [8, 448] width 13 height 12
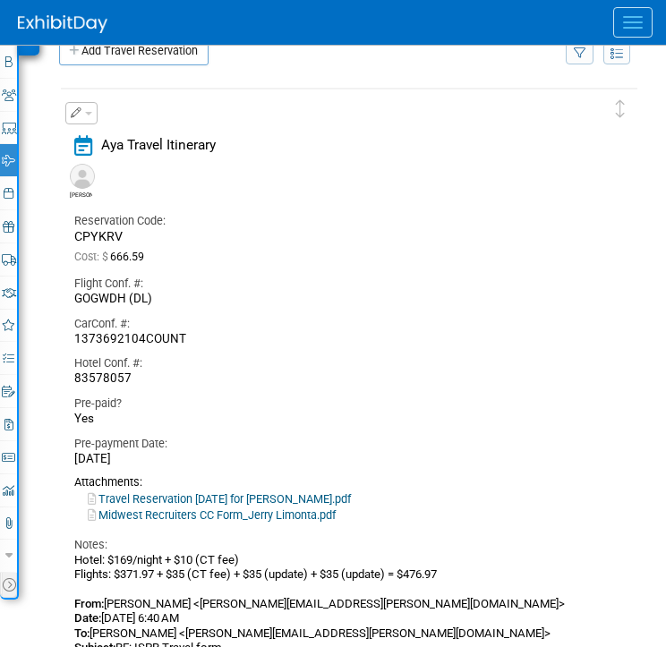
scroll to position [310, 0]
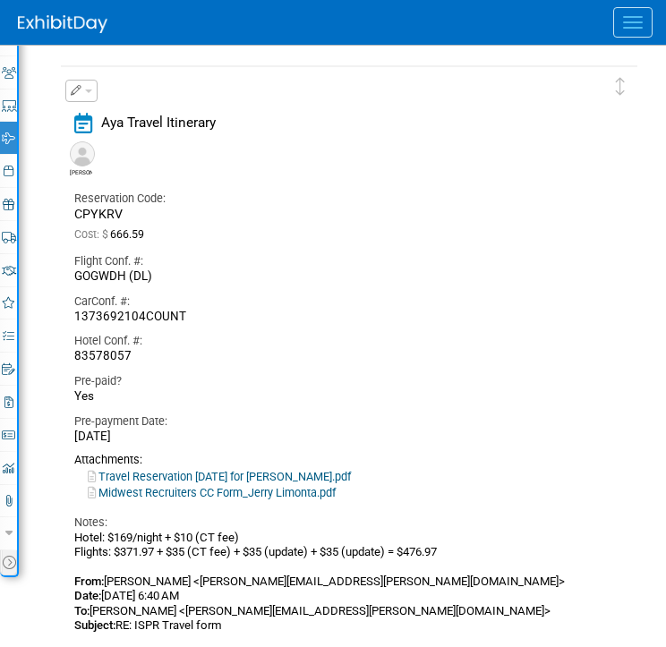
click at [195, 474] on link "Travel Reservation September 07 for JEROME LORENZO LIMONTA.pdf" at bounding box center [219, 476] width 263 height 13
click at [4, 411] on link "2 Misc. Expenses & Credits 2" at bounding box center [8, 402] width 17 height 32
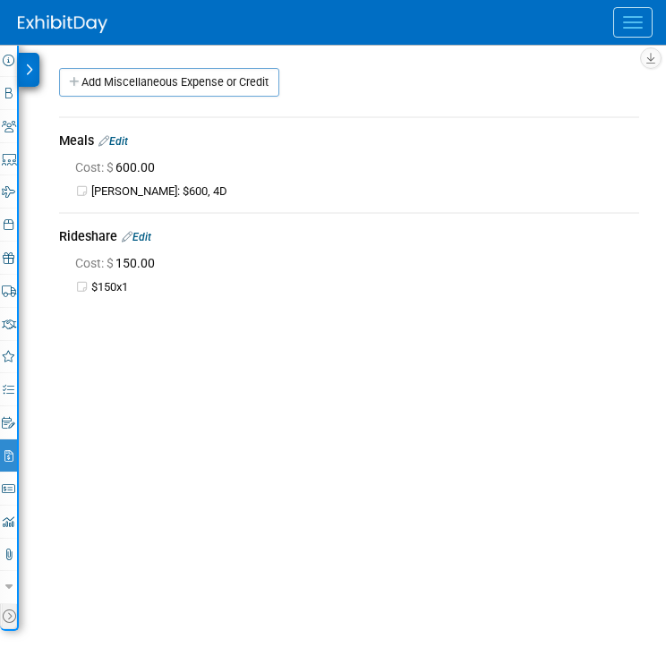
scroll to position [247, 0]
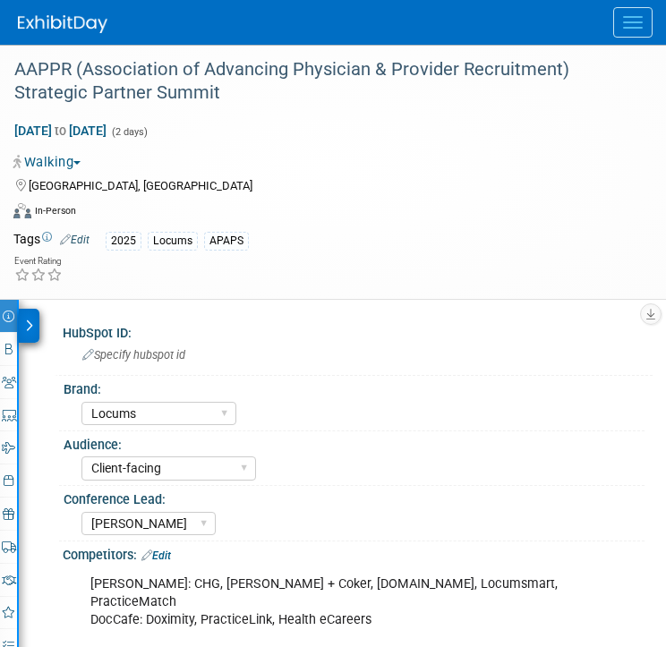
select select "Locums"
select select "Client-facing"
select select "[PERSON_NAME]"
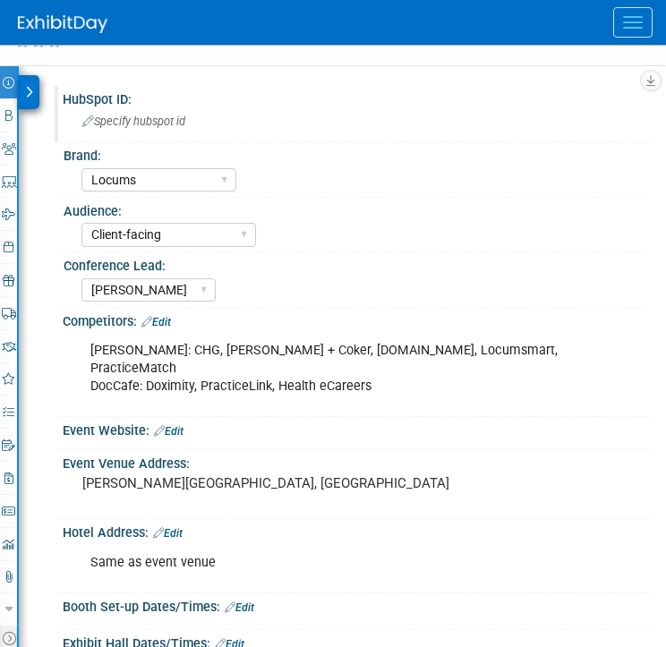
scroll to position [252, 0]
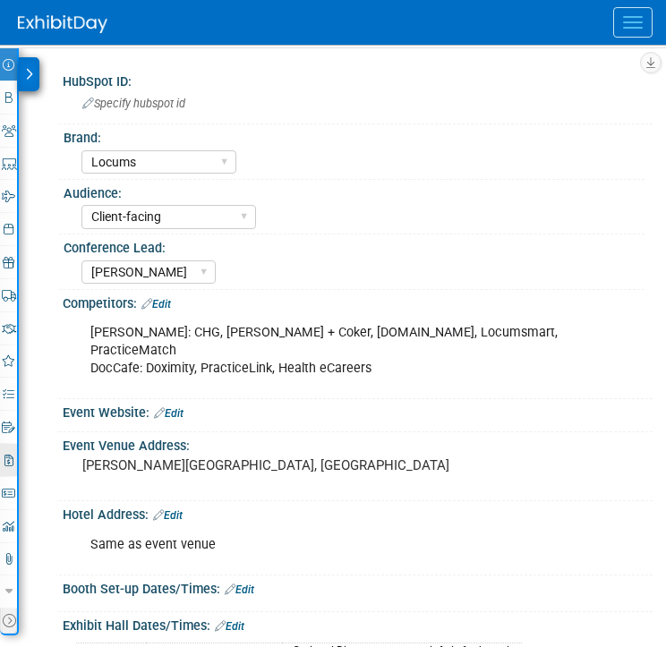
click at [12, 459] on icon at bounding box center [8, 461] width 9 height 12
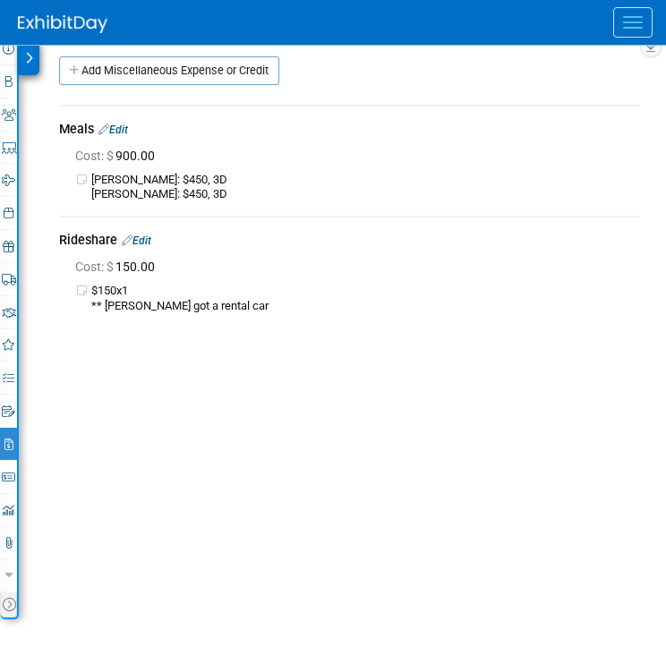
scroll to position [278, 0]
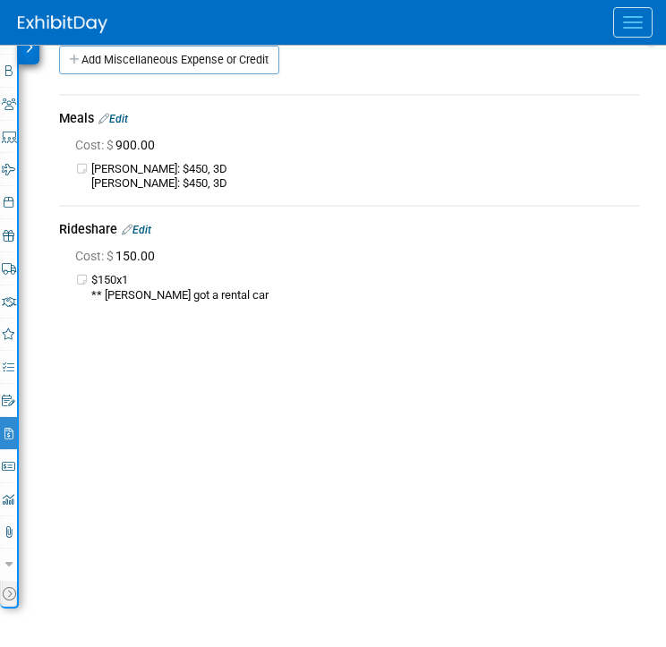
click at [151, 224] on link "Edit" at bounding box center [137, 230] width 30 height 13
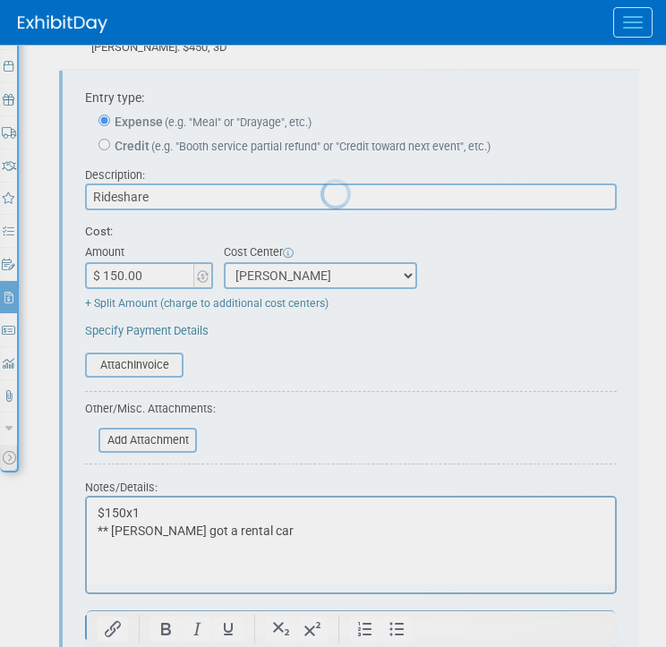
scroll to position [425, 0]
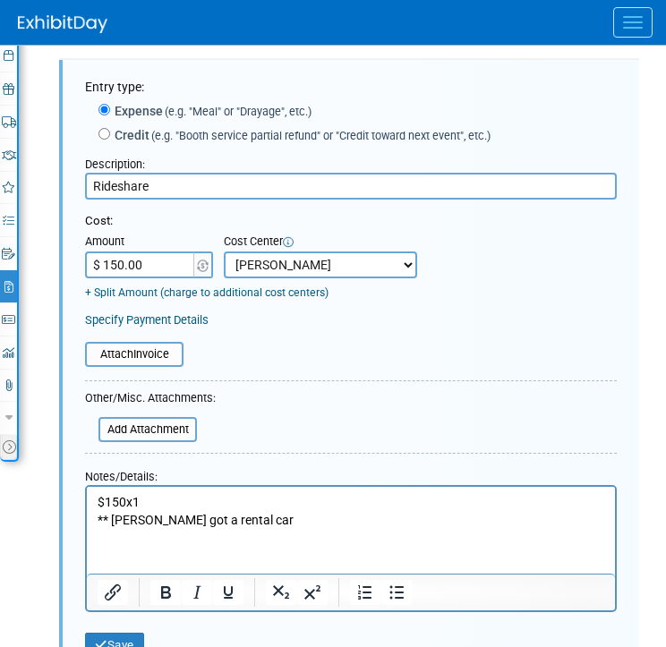
click at [259, 529] on html "$150x1 ** Patrick got a rental car" at bounding box center [351, 508] width 528 height 42
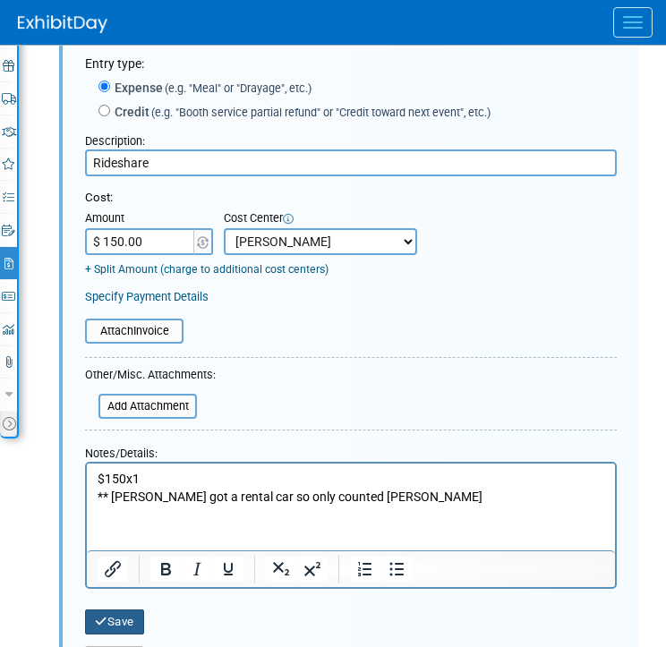
click at [138, 624] on button "Save" at bounding box center [114, 622] width 59 height 25
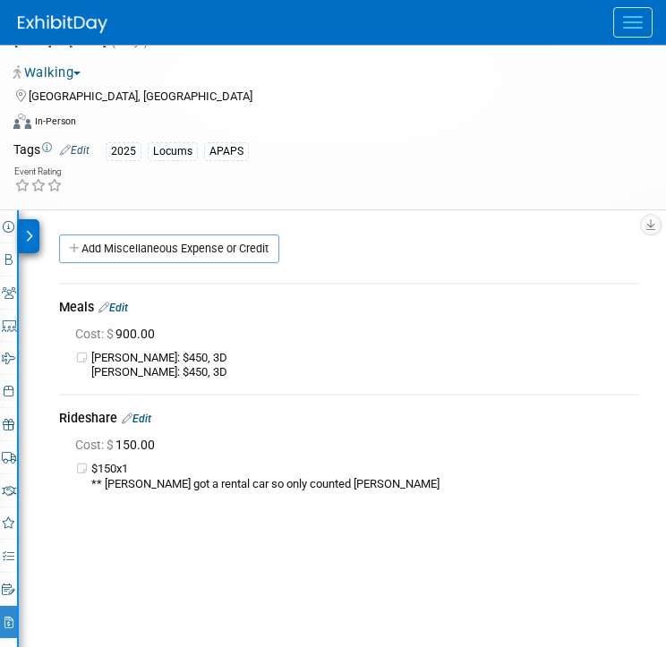
scroll to position [0, 0]
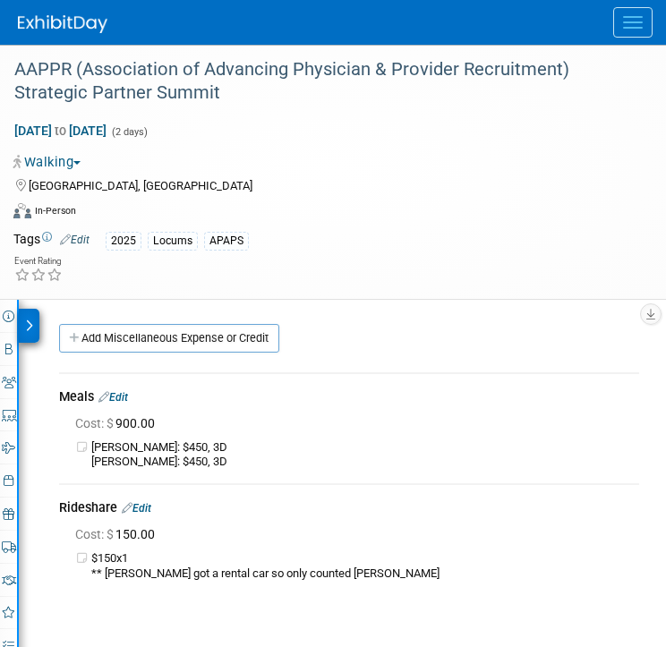
click at [149, 504] on link "Edit" at bounding box center [137, 508] width 30 height 13
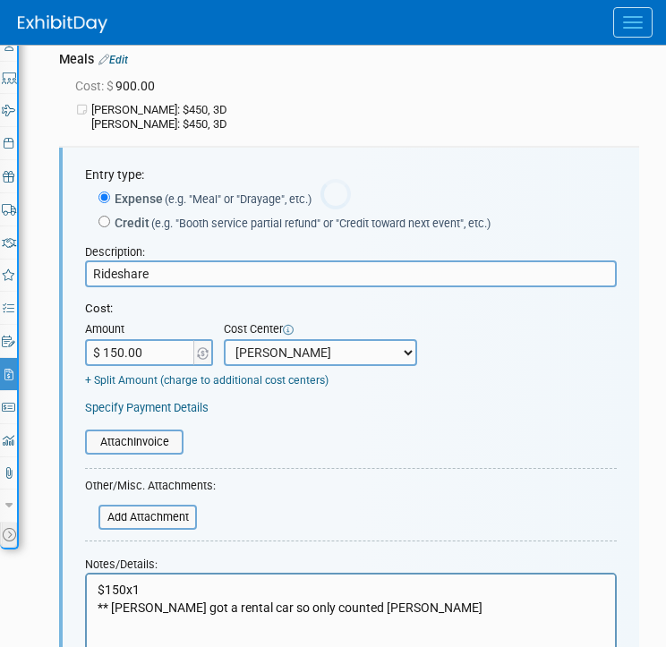
scroll to position [425, 0]
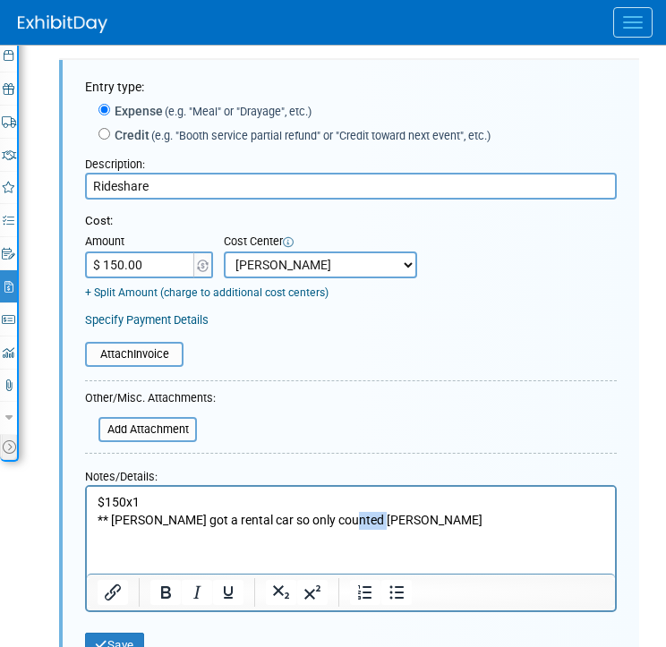
drag, startPoint x: 338, startPoint y: 519, endPoint x: 440, endPoint y: 519, distance: 103.0
click at [440, 519] on p "$150x1 ** Patrick got a rental car so only counted Maddie" at bounding box center [352, 511] width 508 height 35
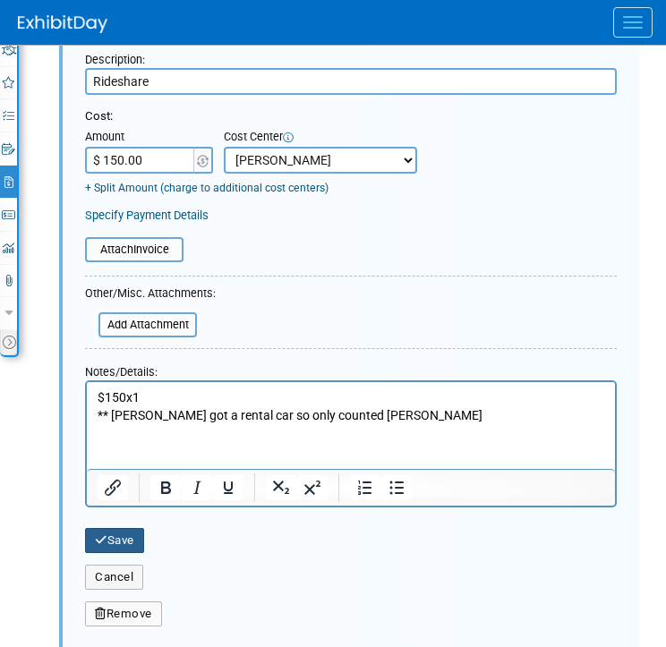
click at [139, 543] on button "Save" at bounding box center [114, 540] width 59 height 25
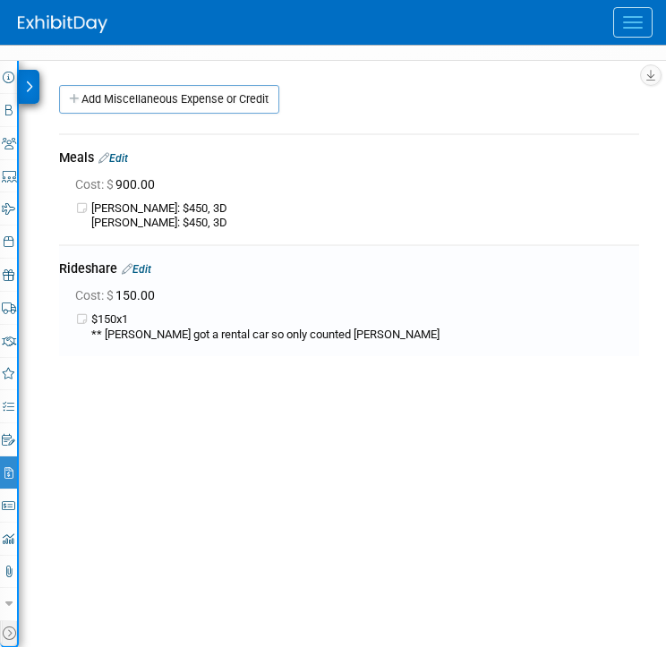
scroll to position [238, 0]
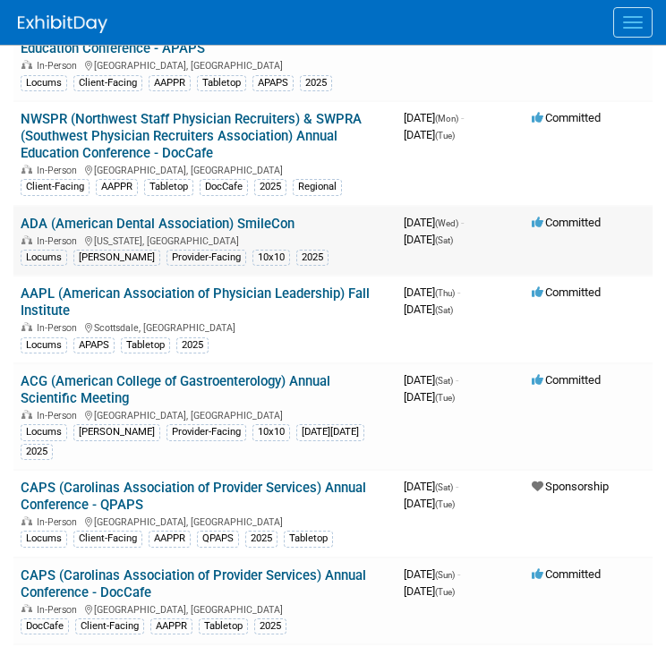
scroll to position [1022, 0]
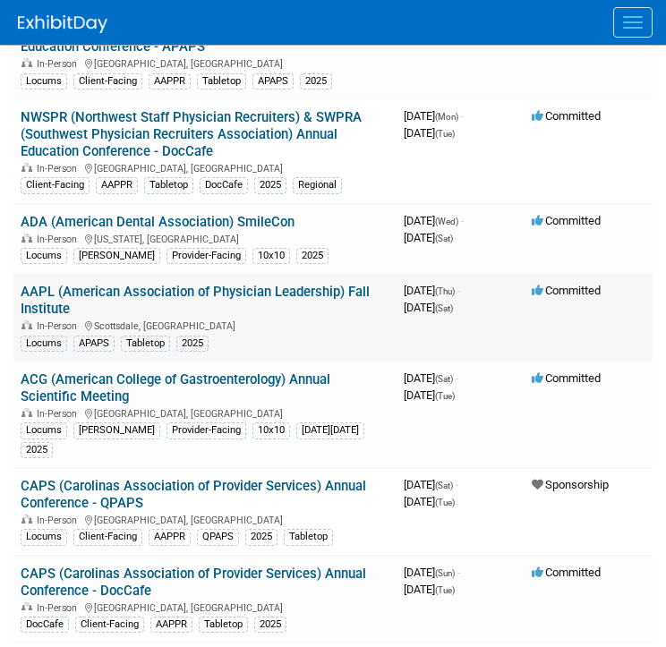
click at [306, 308] on link "AAPL (American Association of Physician Leadership) Fall Institute" at bounding box center [195, 300] width 349 height 33
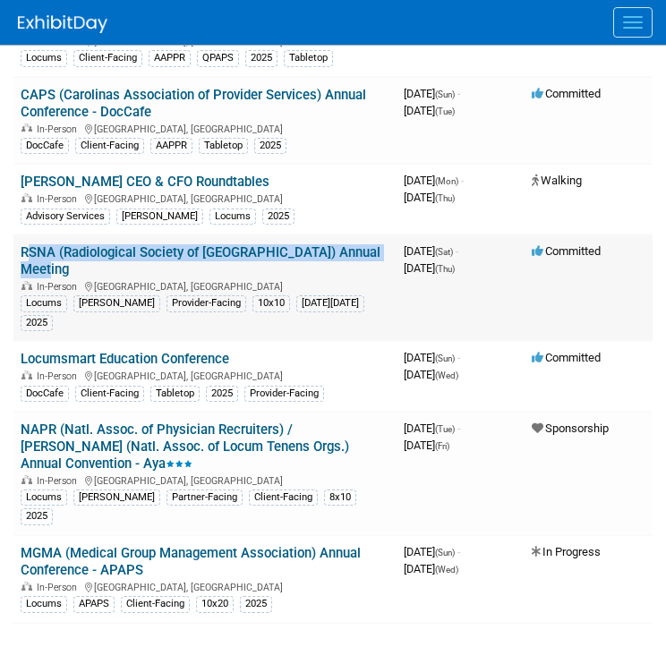
scroll to position [1508, 0]
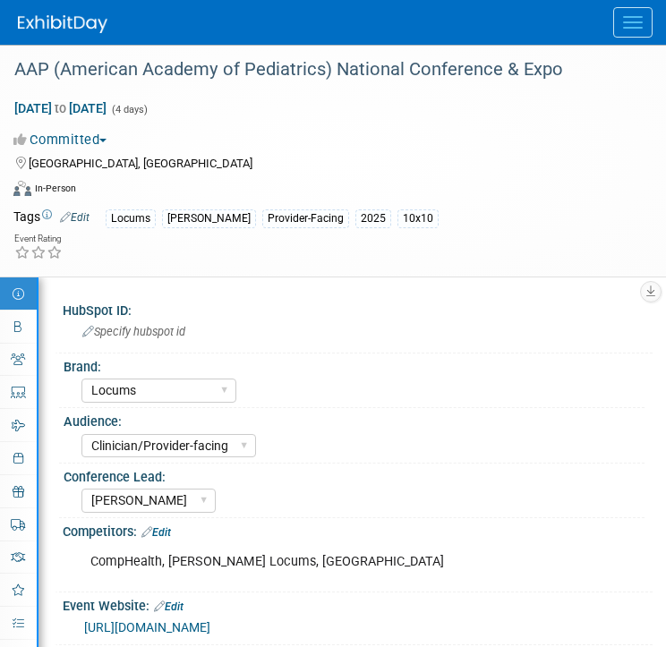
select select "Locums"
select select "Clinician/Provider-facing"
select select "[PERSON_NAME]"
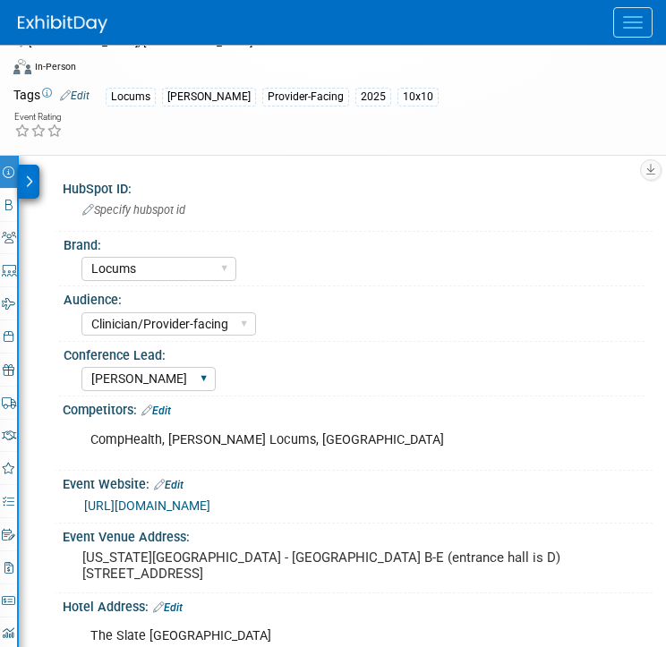
scroll to position [127, 0]
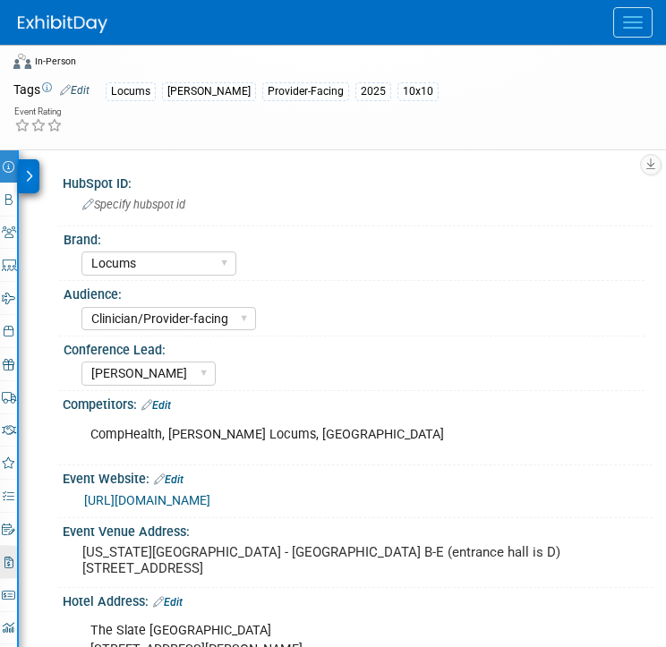
click at [11, 569] on link "2 Misc. Expenses & Credits 2" at bounding box center [8, 562] width 17 height 32
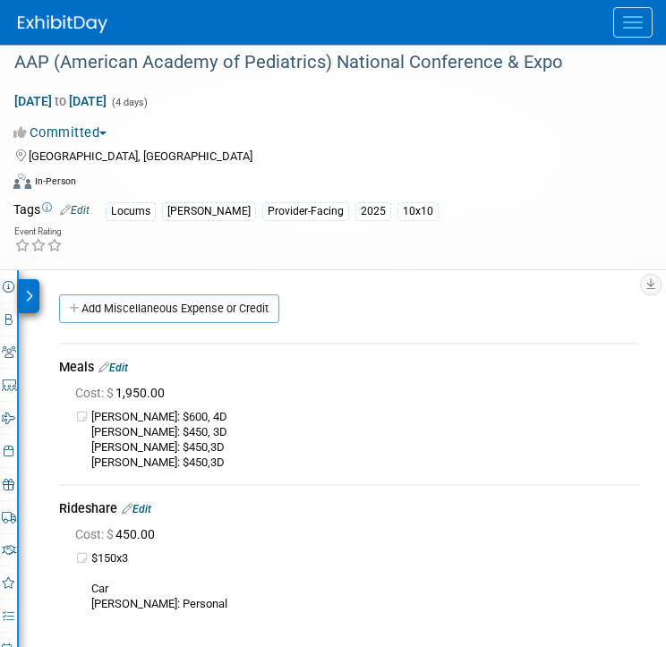
scroll to position [0, 0]
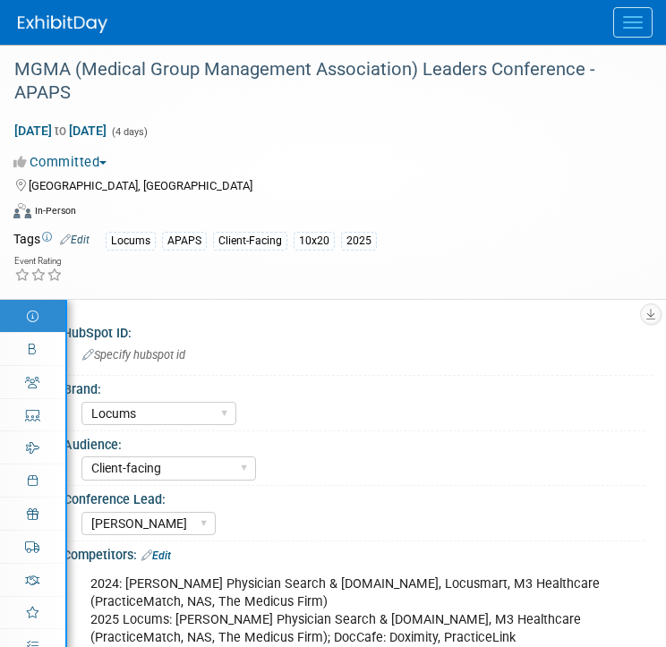
select select "Locums"
select select "Client-facing"
select select "[PERSON_NAME]"
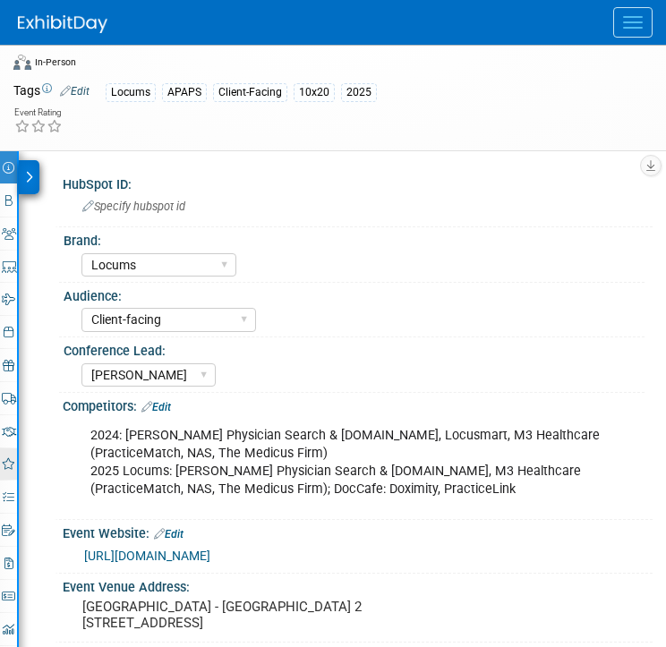
scroll to position [181, 0]
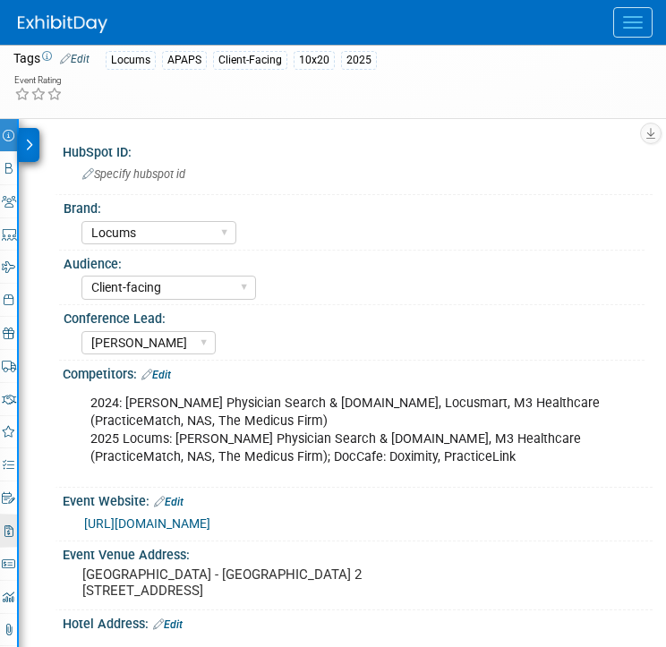
click at [13, 526] on link "2 Misc. Expenses & Credits 2" at bounding box center [8, 531] width 17 height 32
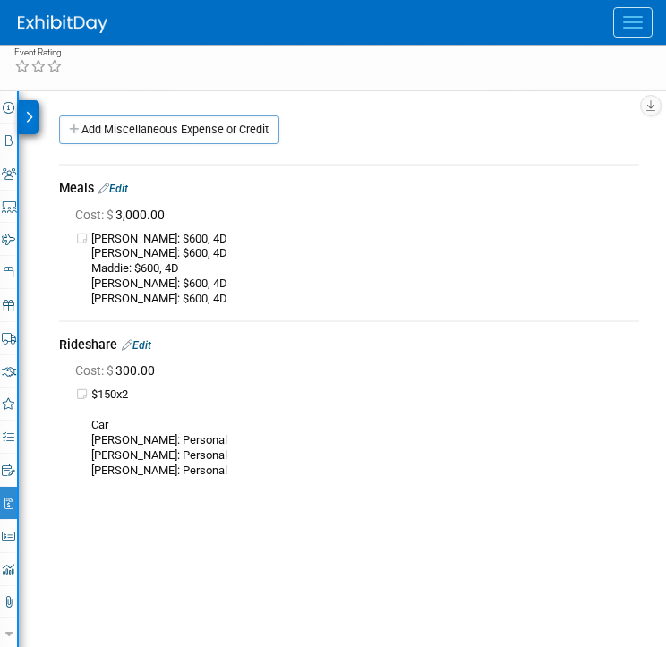
scroll to position [218, 0]
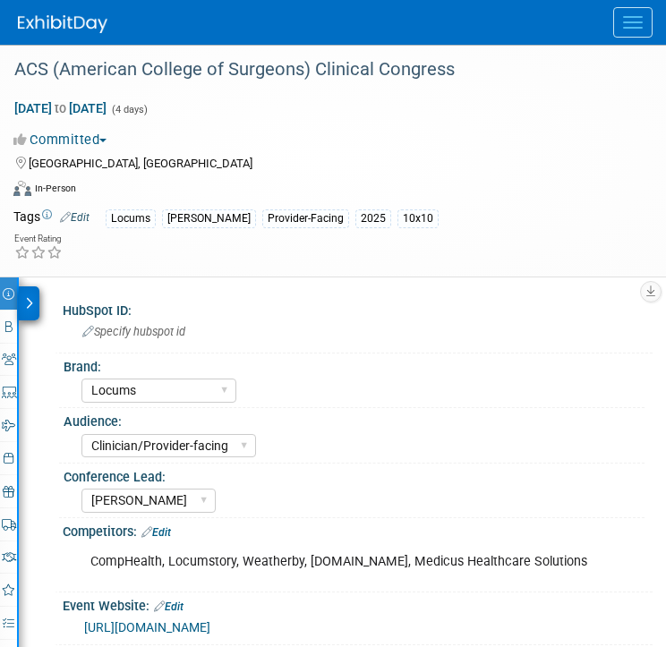
select select "Locums"
select select "Clinician/Provider-facing"
select select "[PERSON_NAME]"
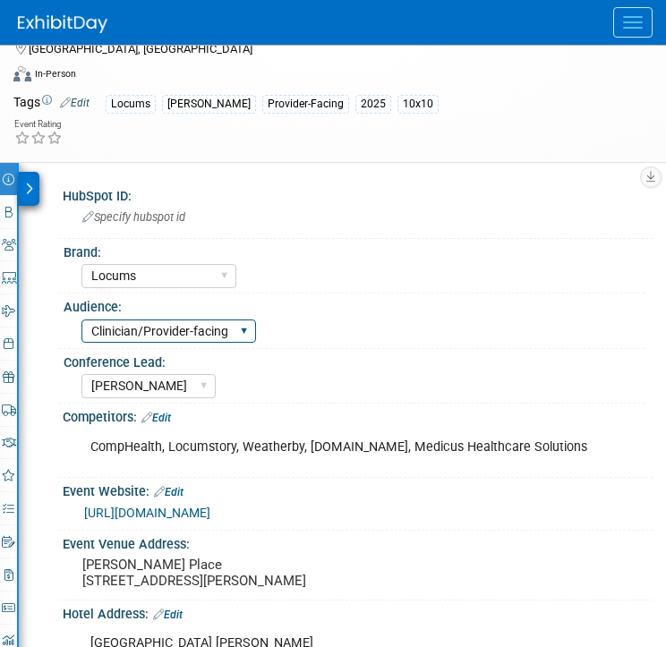
scroll to position [117, 0]
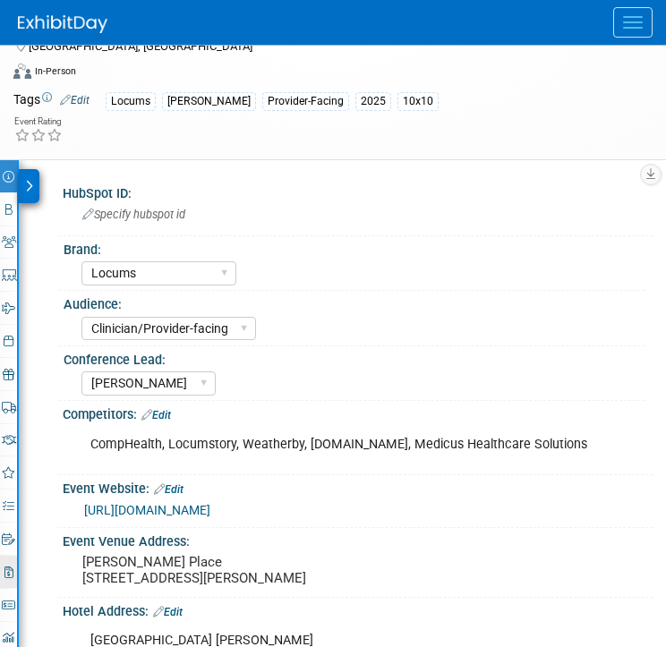
click at [6, 575] on icon at bounding box center [8, 573] width 9 height 12
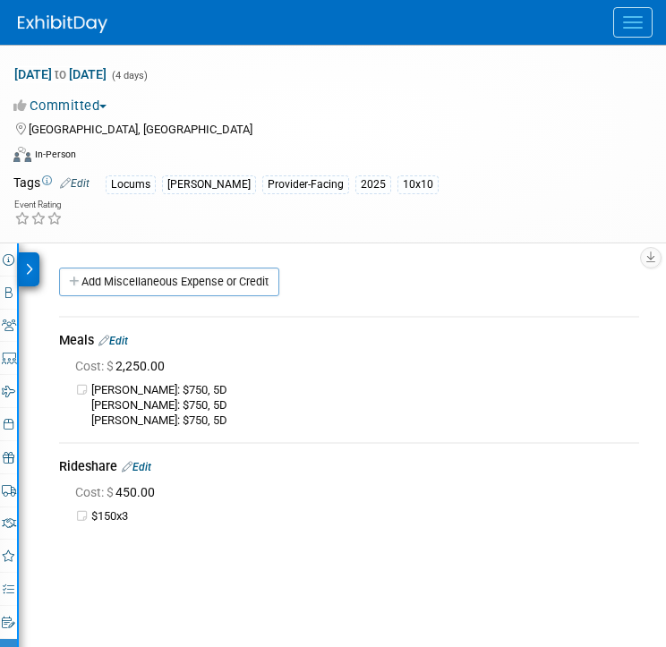
scroll to position [0, 0]
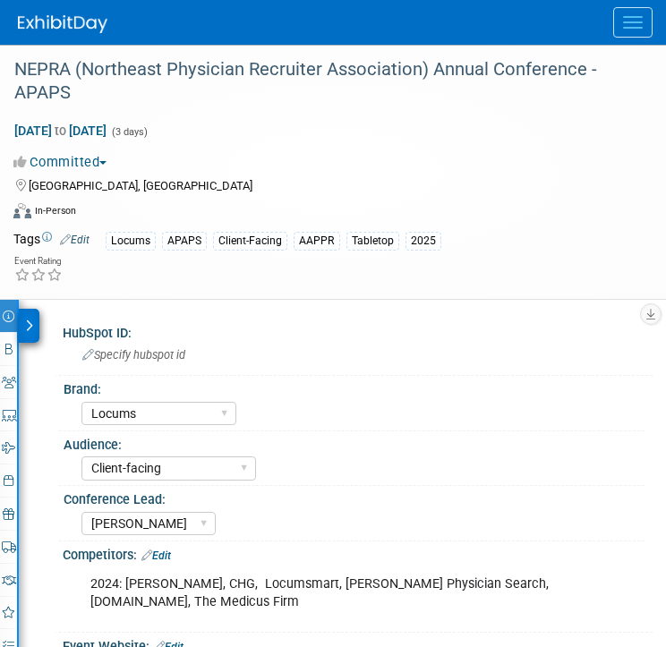
select select "Locums"
select select "Client-facing"
select select "[PERSON_NAME]"
click at [445, 383] on div "Brand:" at bounding box center [354, 387] width 581 height 22
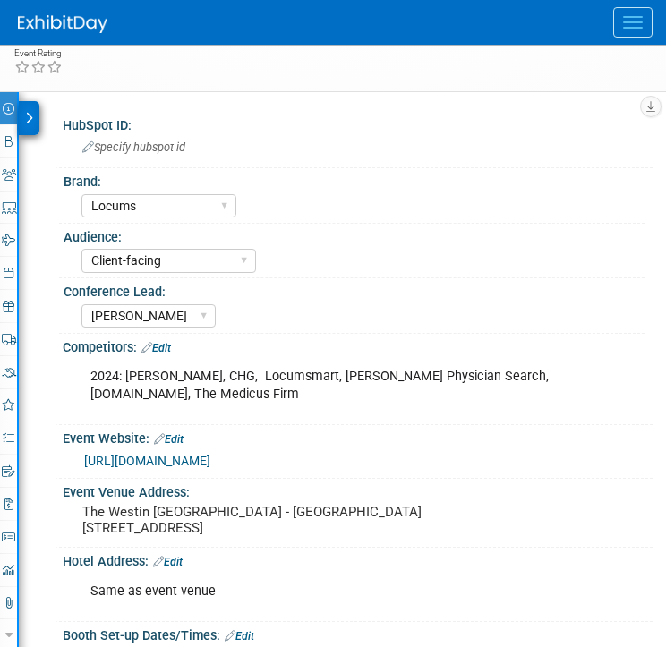
scroll to position [209, 0]
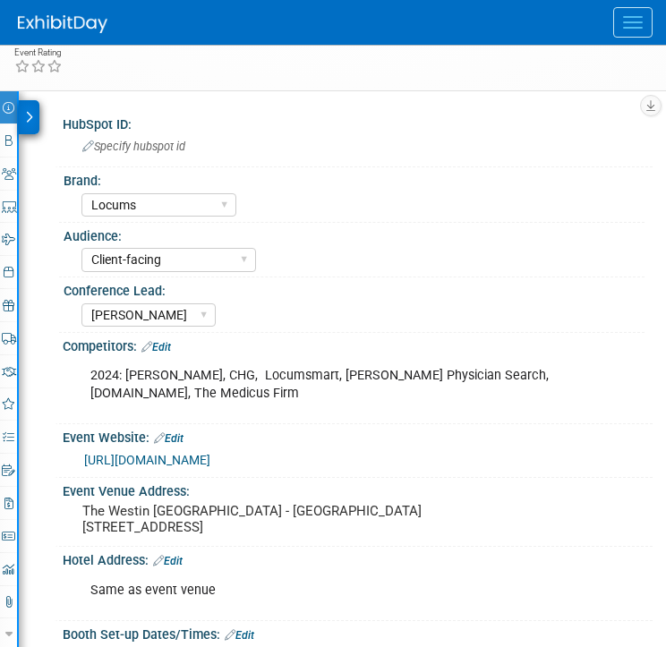
click at [17, 503] on div "Event Information Event Info Booth Booth 2 Staff 2 Staff 0 Presentations 0 Pres…" at bounding box center [9, 384] width 19 height 586
click at [9, 504] on icon at bounding box center [8, 504] width 9 height 12
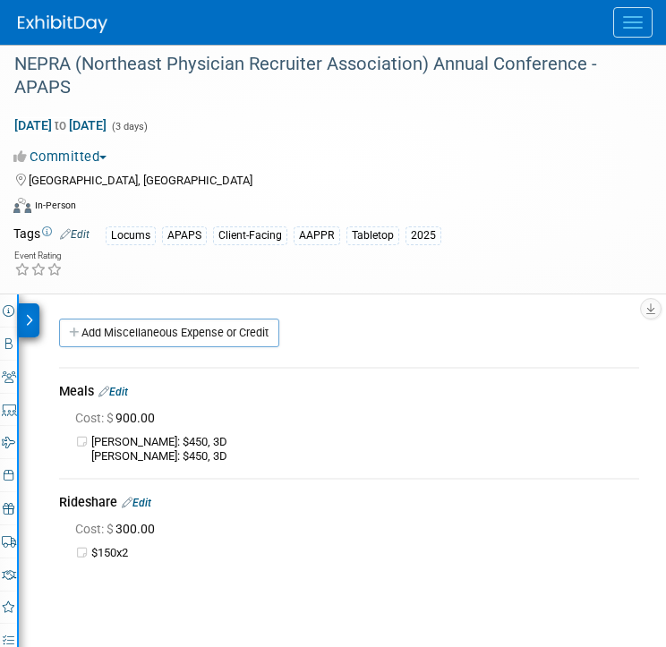
scroll to position [0, 0]
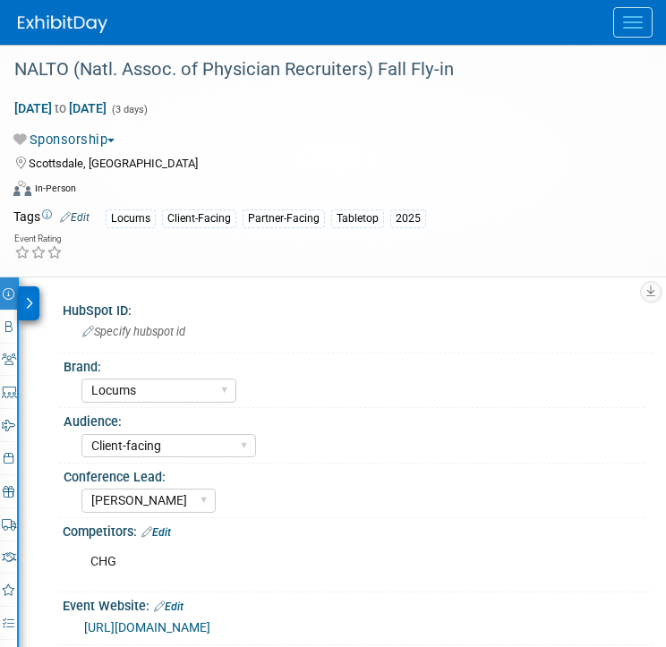
select select "Locums"
select select "Client-facing"
select select "[PERSON_NAME]"
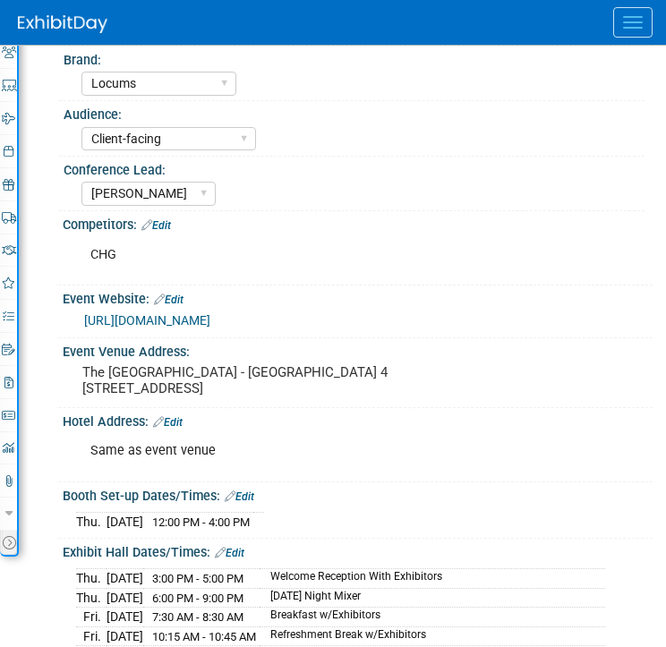
scroll to position [318, 0]
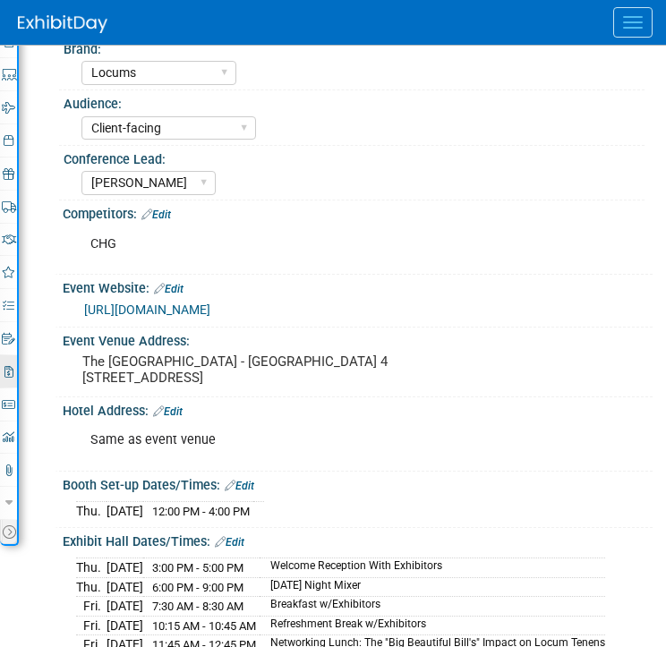
click at [9, 372] on icon at bounding box center [8, 372] width 9 height 12
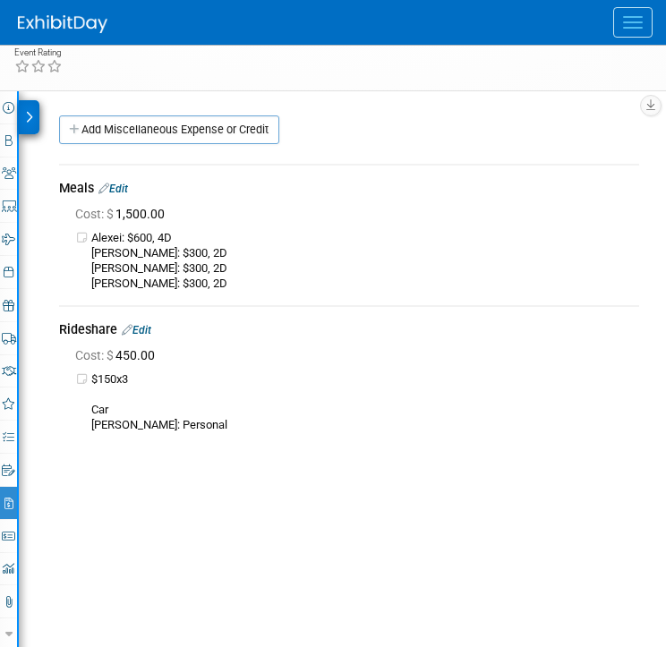
scroll to position [0, 0]
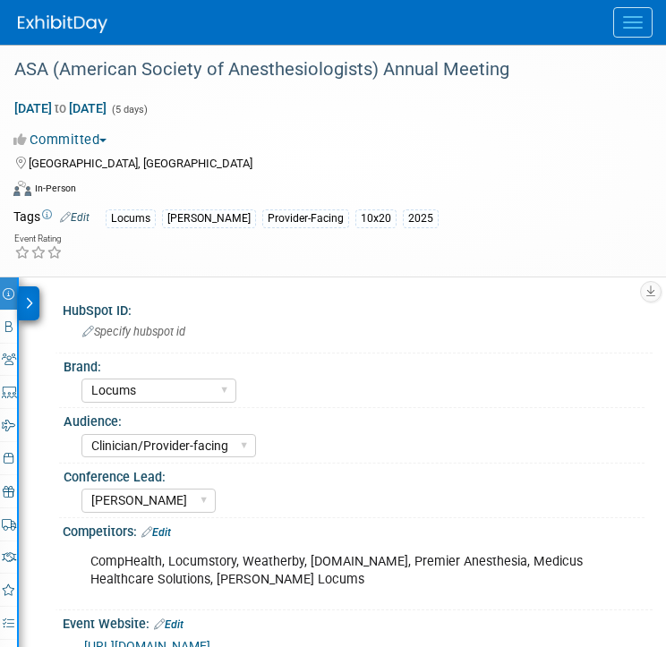
select select "Locums"
select select "Clinician/Provider-facing"
select select "[PERSON_NAME]"
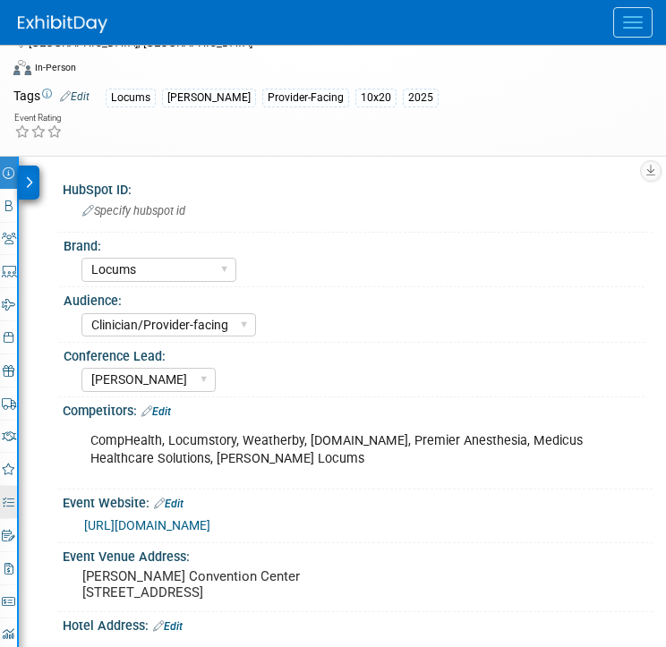
scroll to position [124, 0]
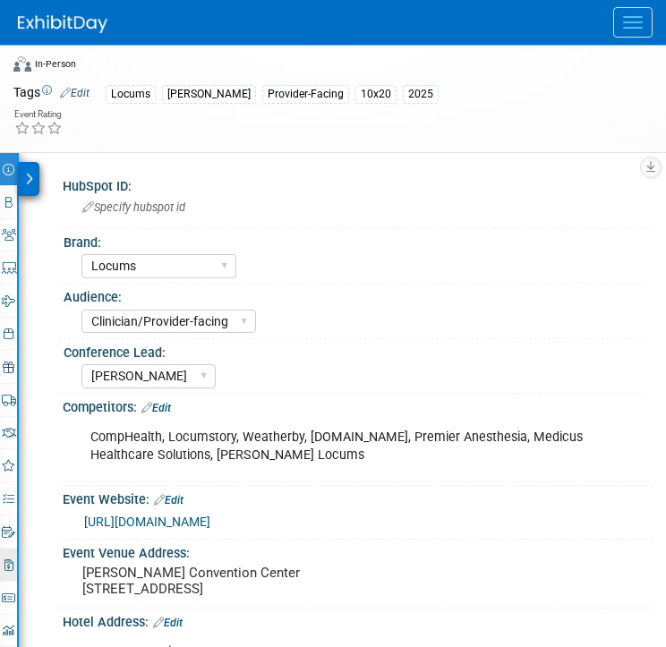
click at [13, 557] on link "2 Misc. Expenses & Credits 2" at bounding box center [8, 565] width 17 height 32
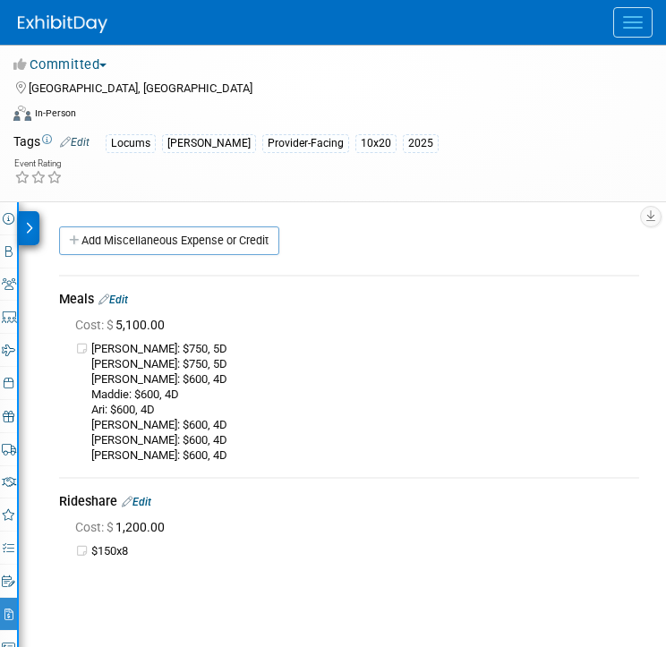
scroll to position [87, 0]
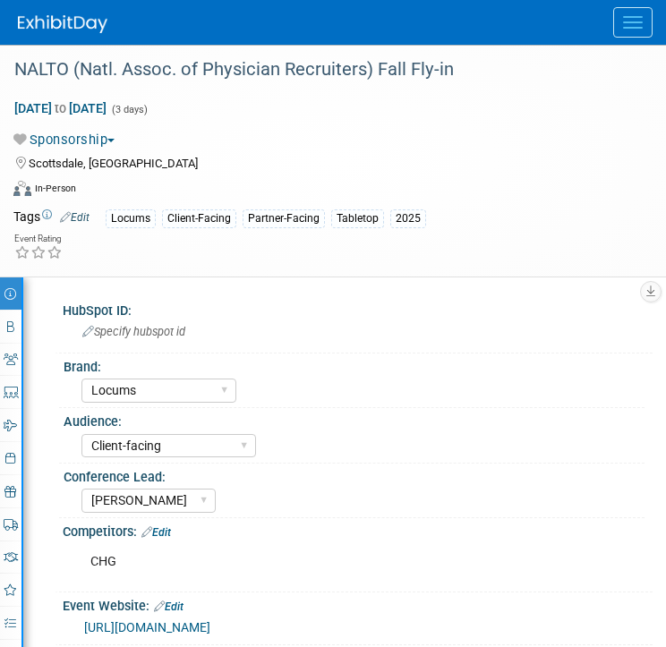
select select "Locums"
select select "Client-facing"
select select "[PERSON_NAME]"
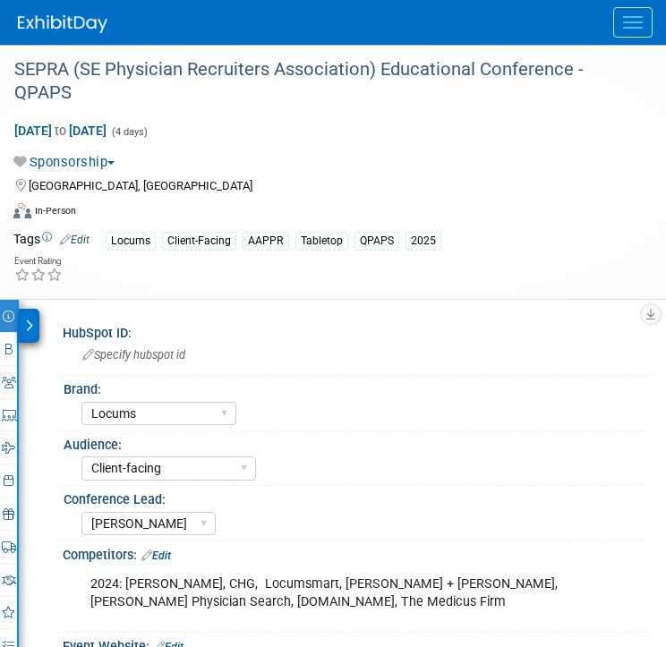
select select "Locums"
select select "Client-facing"
select select "[PERSON_NAME]"
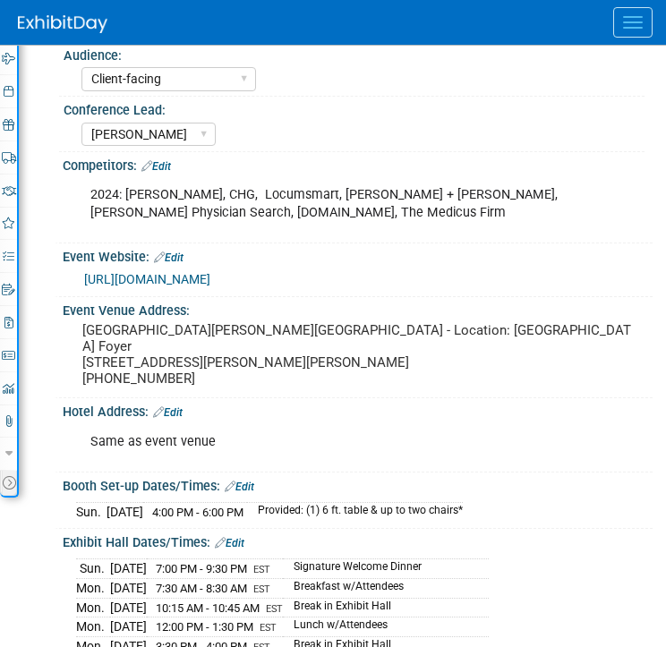
scroll to position [401, 0]
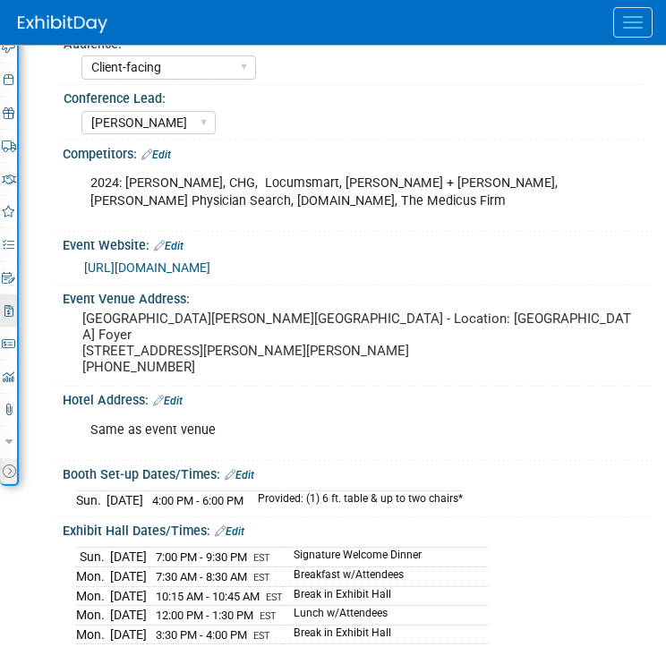
click at [13, 310] on link "2 Misc. Expenses & Credits 2" at bounding box center [8, 311] width 17 height 32
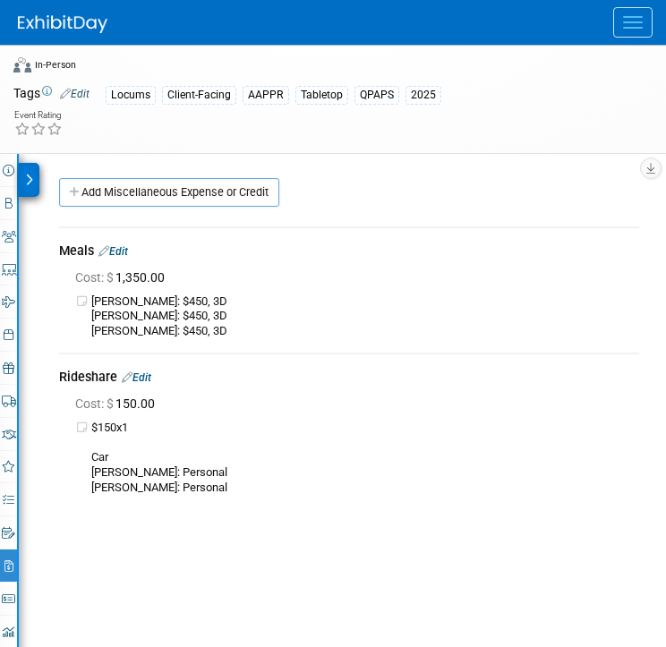
scroll to position [142, 0]
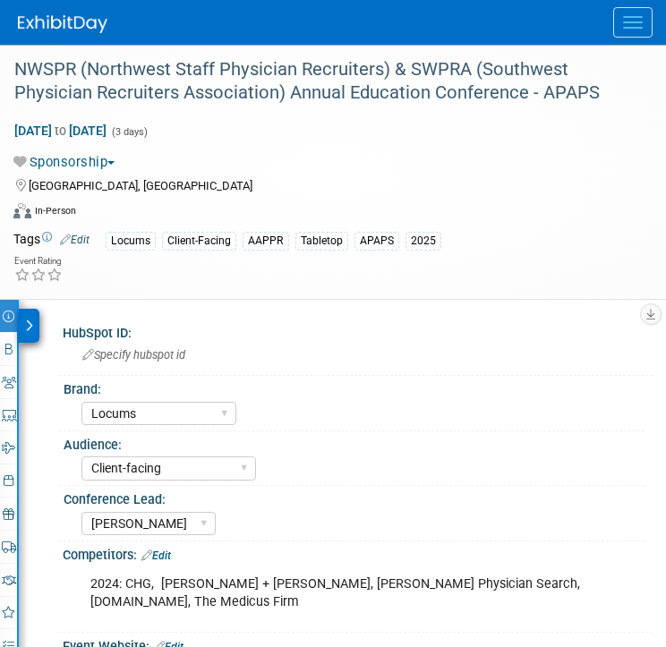
select select "Locums"
select select "Client-facing"
select select "[PERSON_NAME]"
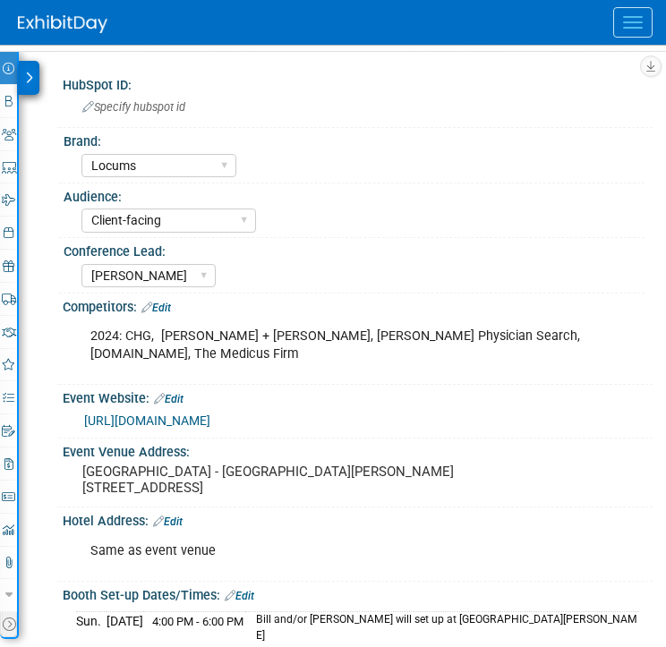
scroll to position [273, 0]
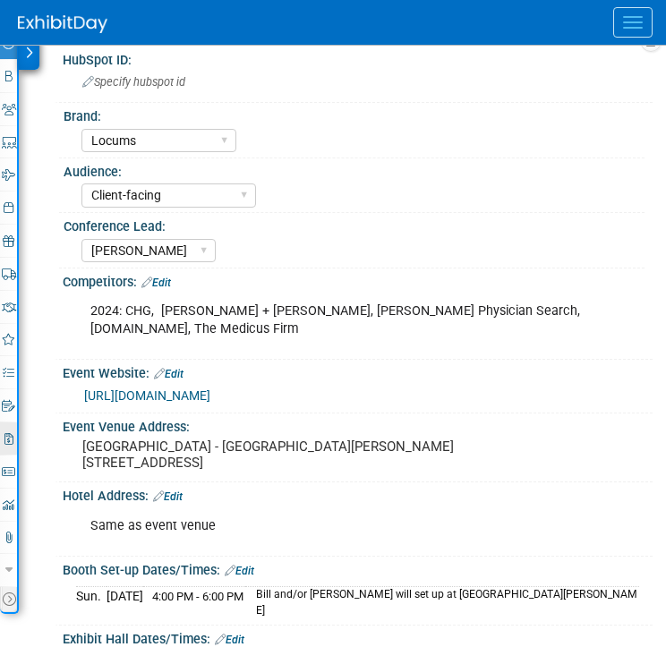
click at [11, 440] on icon at bounding box center [8, 439] width 9 height 12
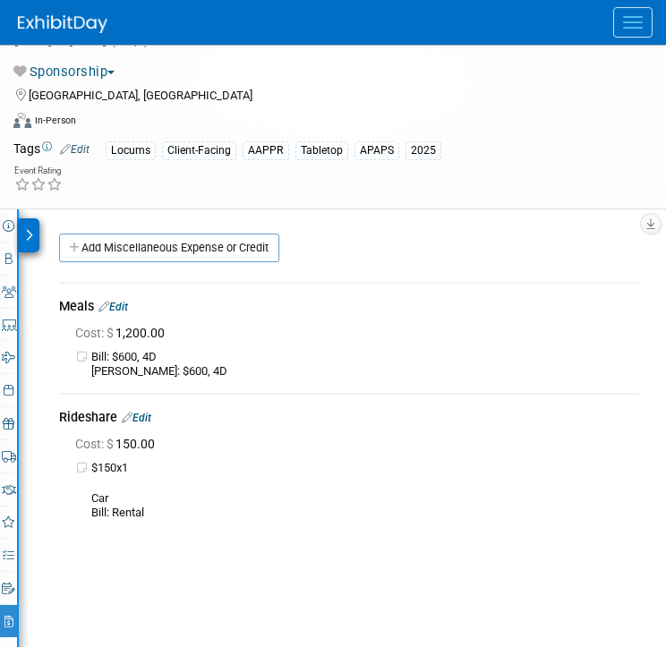
scroll to position [0, 0]
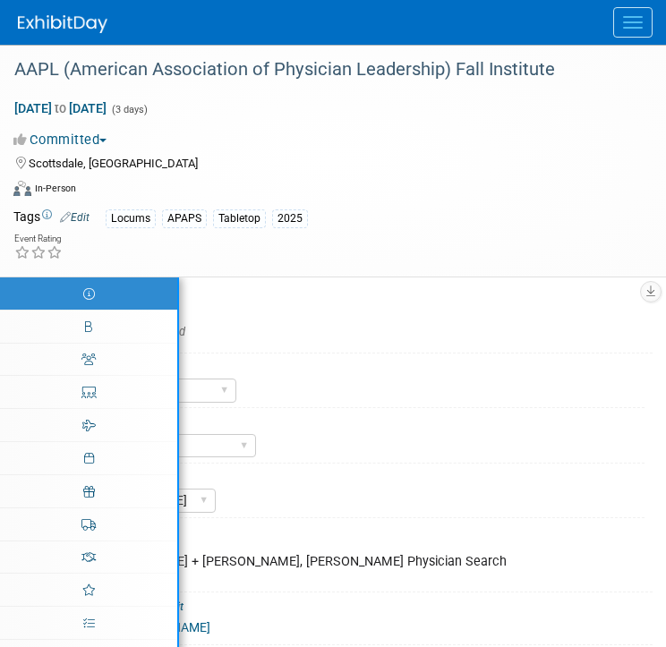
select select "Locums"
select select "Client-facing"
select select "[PERSON_NAME]"
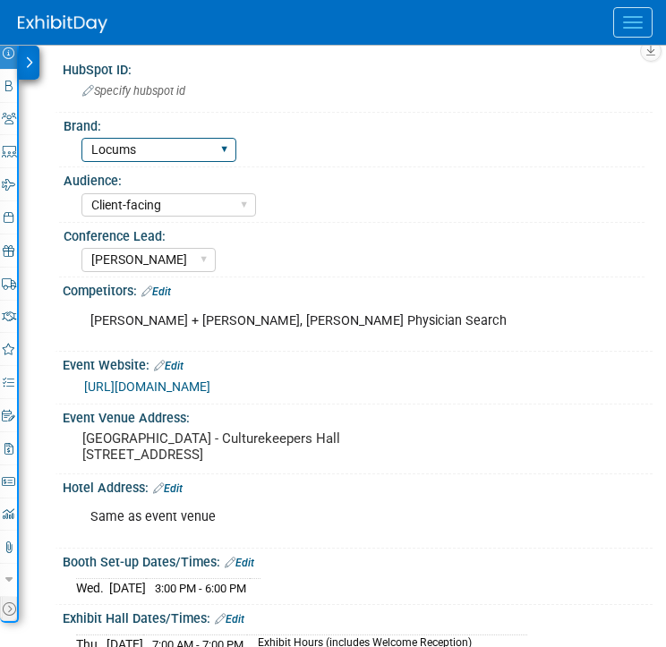
scroll to position [257, 0]
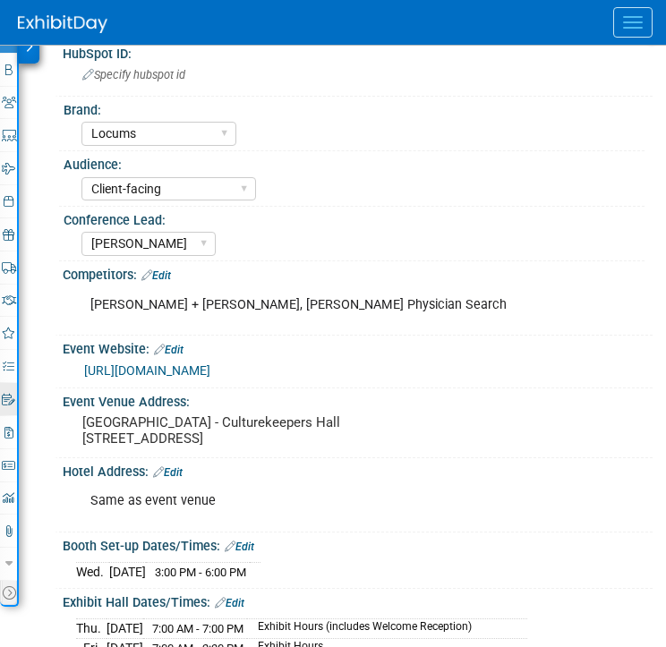
click at [3, 398] on icon at bounding box center [8, 400] width 13 height 12
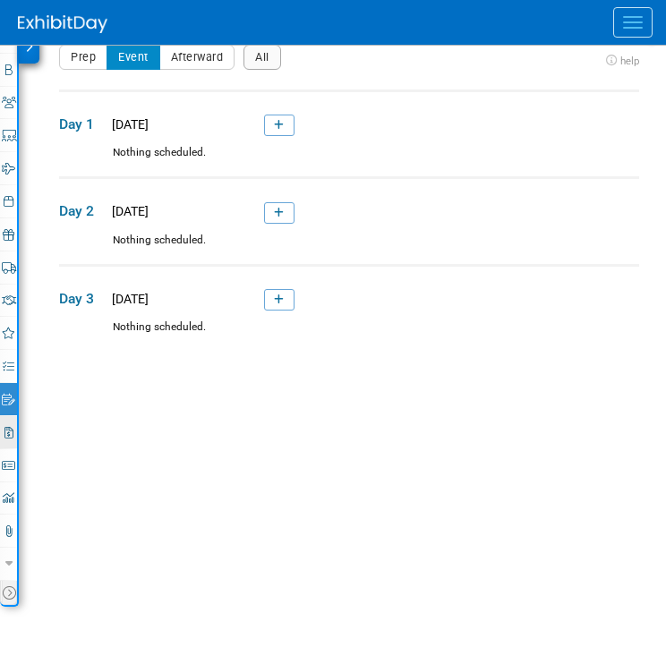
click at [11, 424] on link "2 Misc. Expenses & Credits 2" at bounding box center [8, 432] width 17 height 32
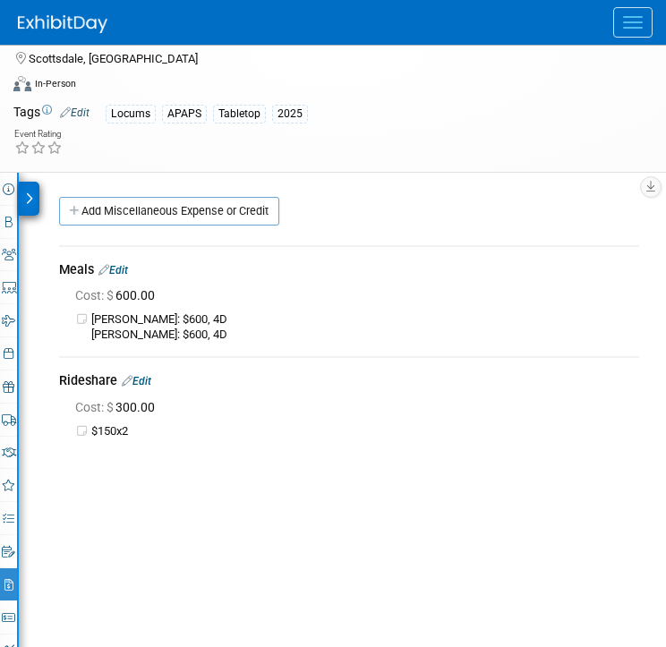
scroll to position [0, 0]
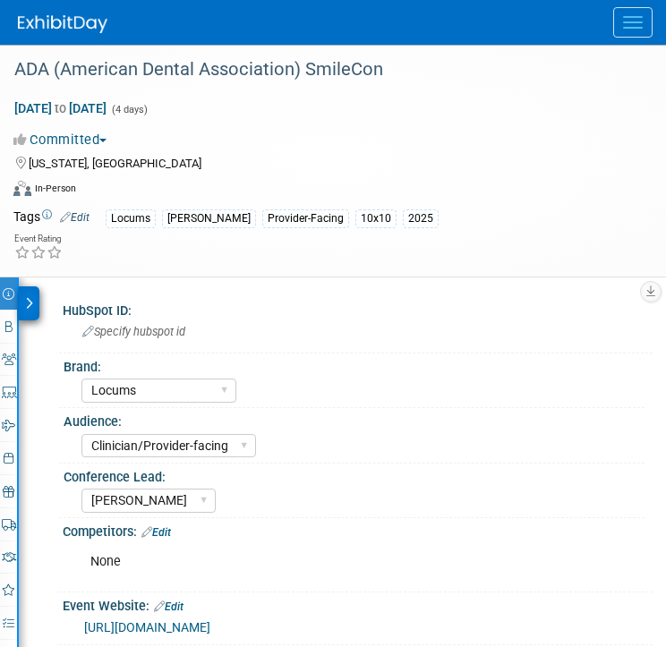
select select "Locums"
select select "Clinician/Provider-facing"
select select "[PERSON_NAME]"
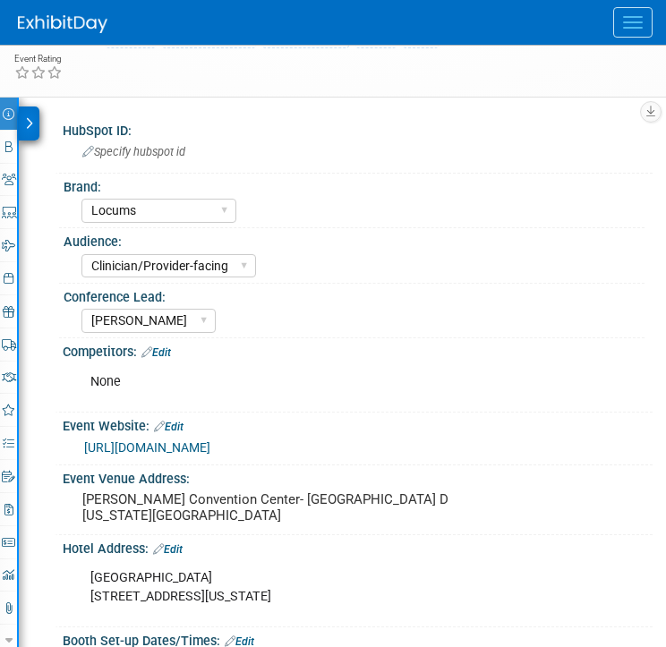
scroll to position [186, 0]
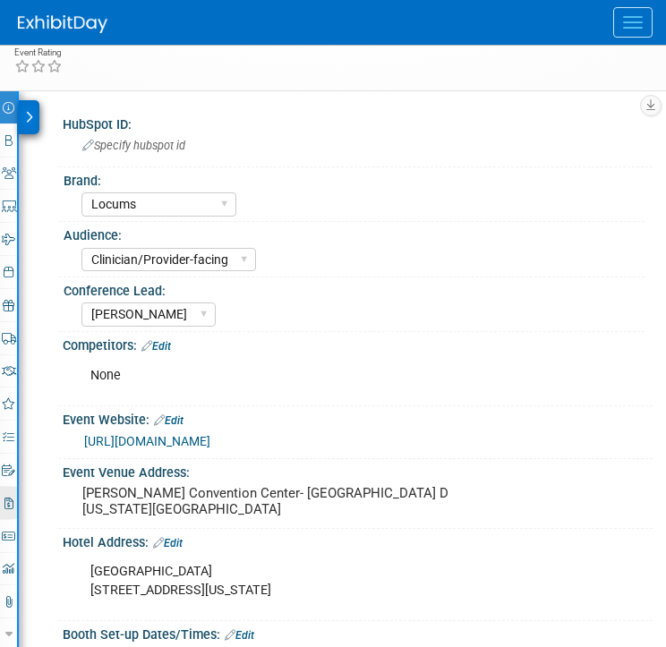
click at [13, 500] on link "2 Misc. Expenses & Credits 2" at bounding box center [8, 503] width 17 height 32
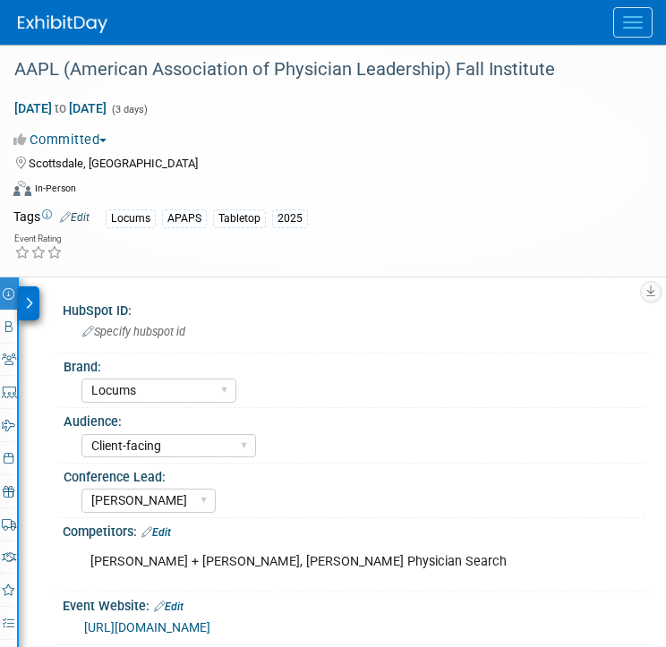
select select "Locums"
select select "Client-facing"
select select "[PERSON_NAME]"
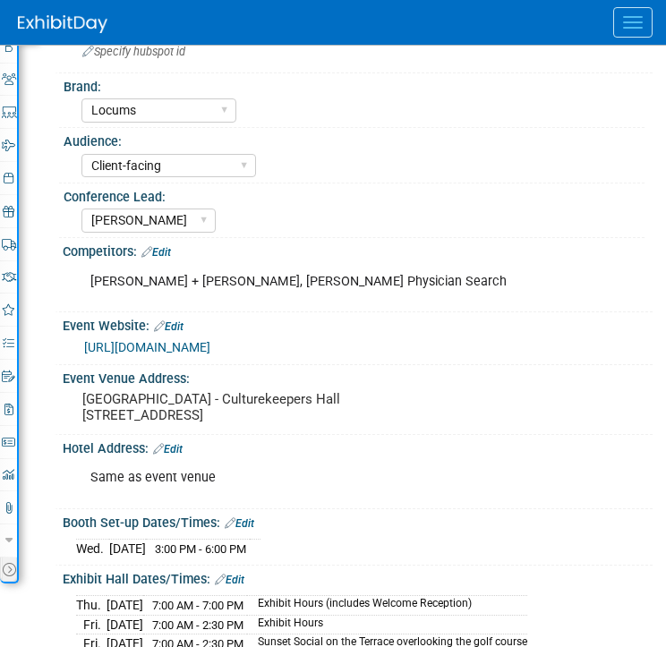
scroll to position [271, 0]
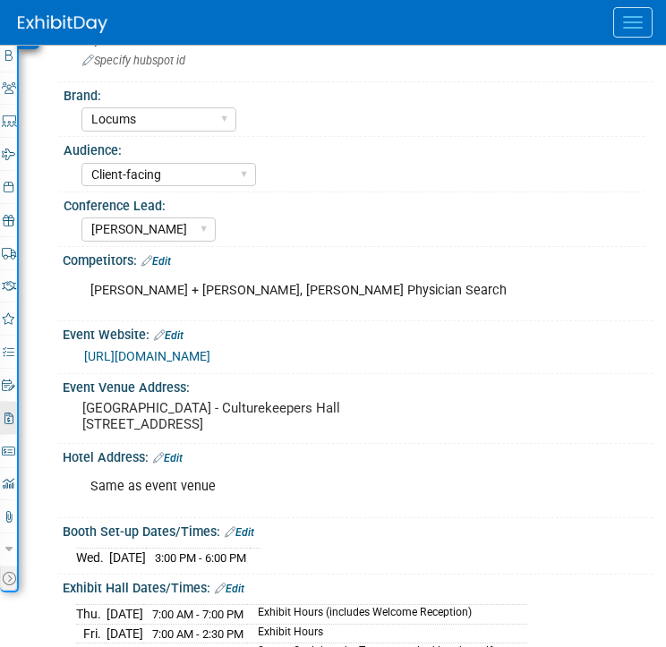
click at [14, 417] on link "2 Misc. Expenses & Credits 2" at bounding box center [8, 418] width 17 height 32
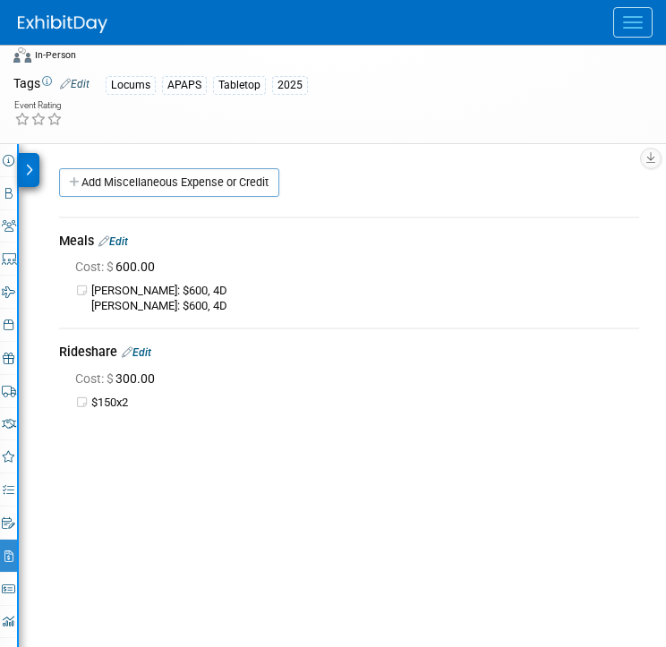
scroll to position [126, 0]
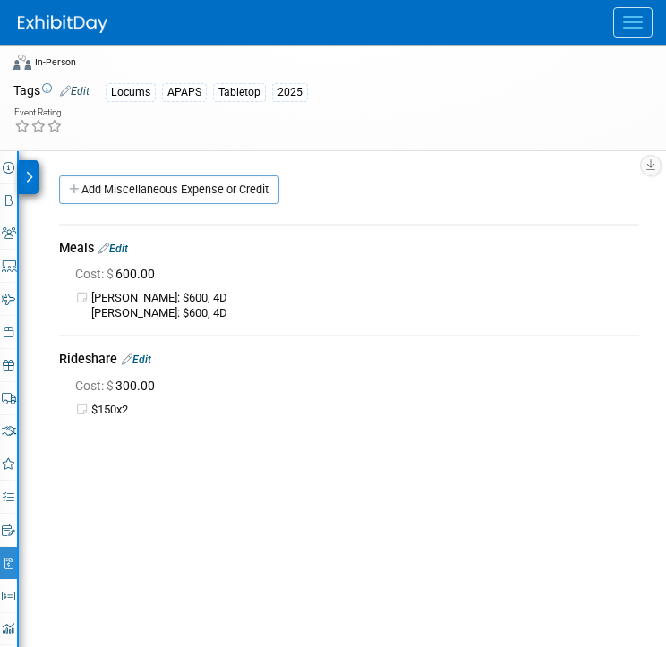
click at [123, 252] on link "Edit" at bounding box center [113, 249] width 30 height 13
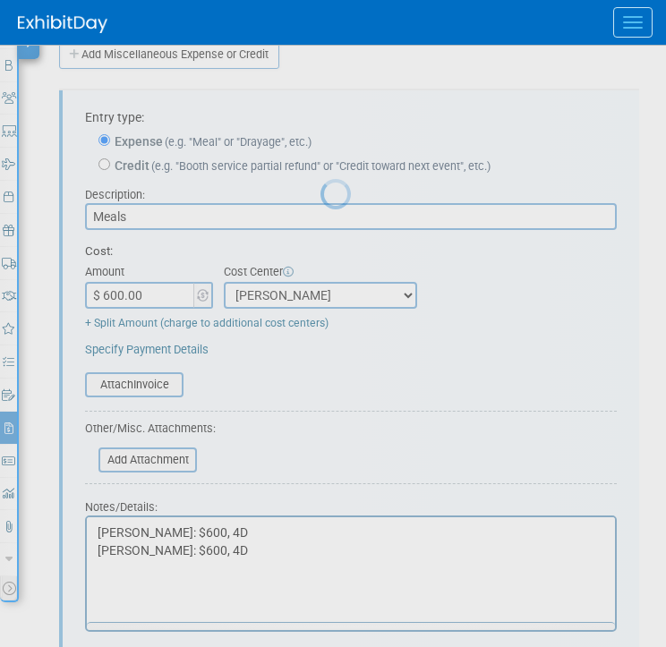
scroll to position [291, 0]
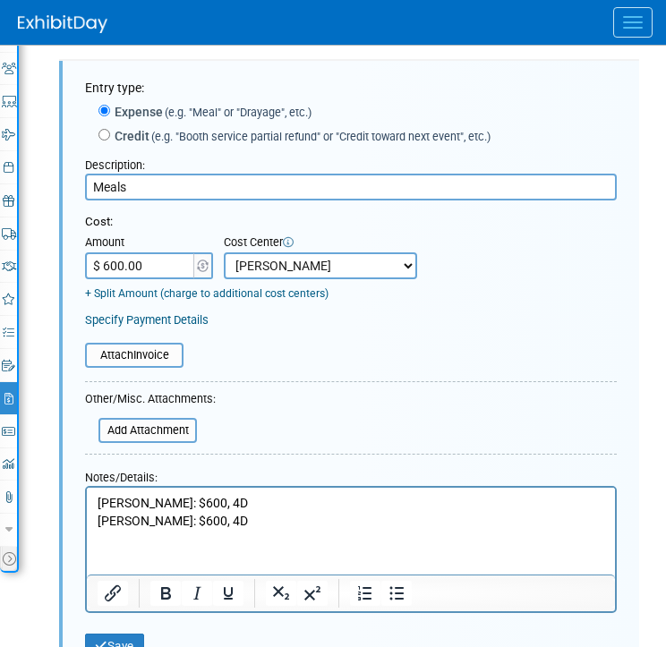
click at [147, 269] on input "$ 600.00" at bounding box center [141, 265] width 112 height 27
type input "$ 1,200.00"
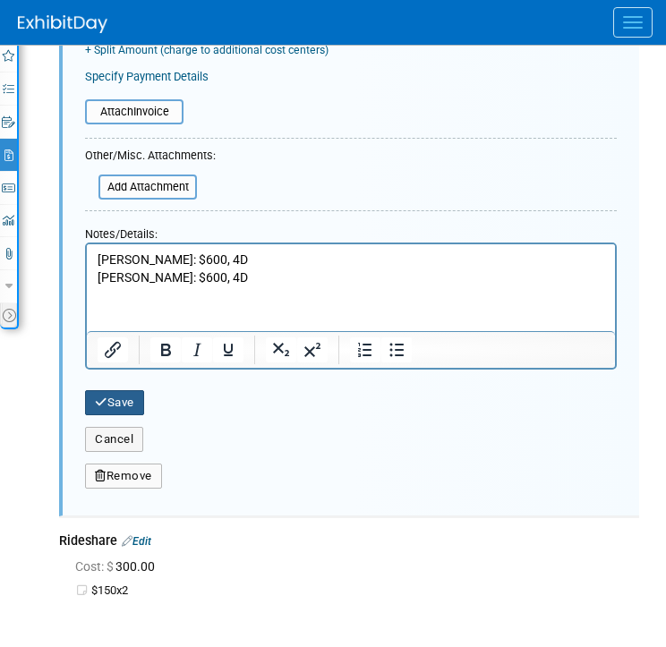
click at [130, 393] on button "Save" at bounding box center [114, 402] width 59 height 25
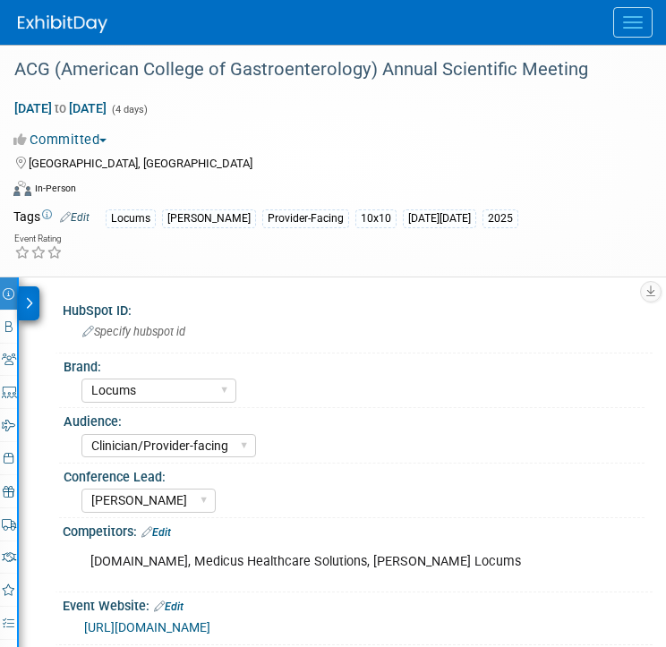
select select "Locums"
select select "Clinician/Provider-facing"
select select "[PERSON_NAME]"
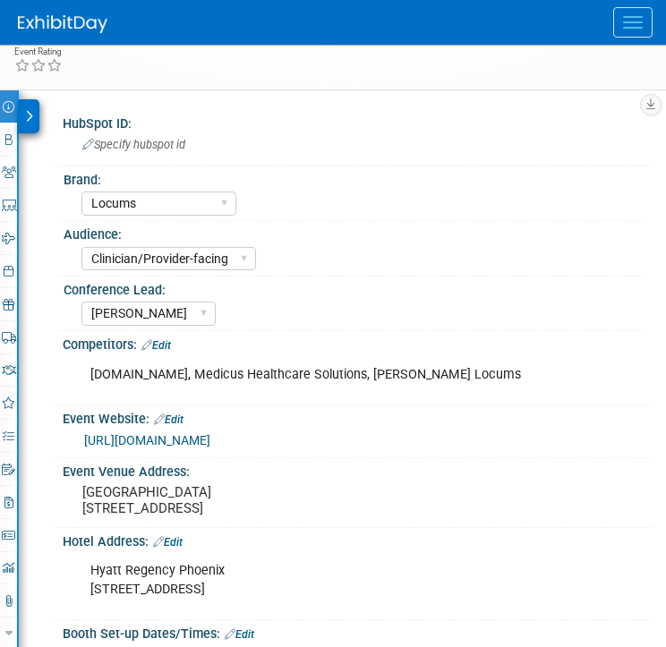
scroll to position [207, 0]
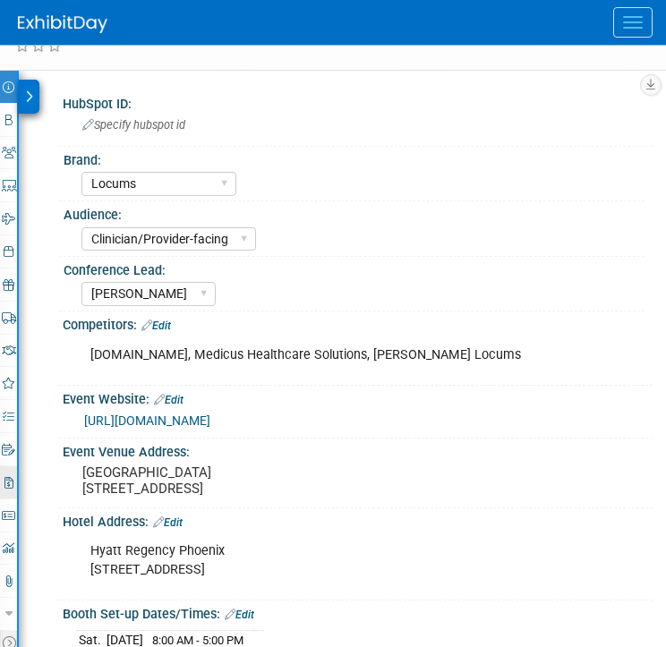
click at [9, 487] on link "2 Misc. Expenses & Credits 2" at bounding box center [8, 482] width 17 height 32
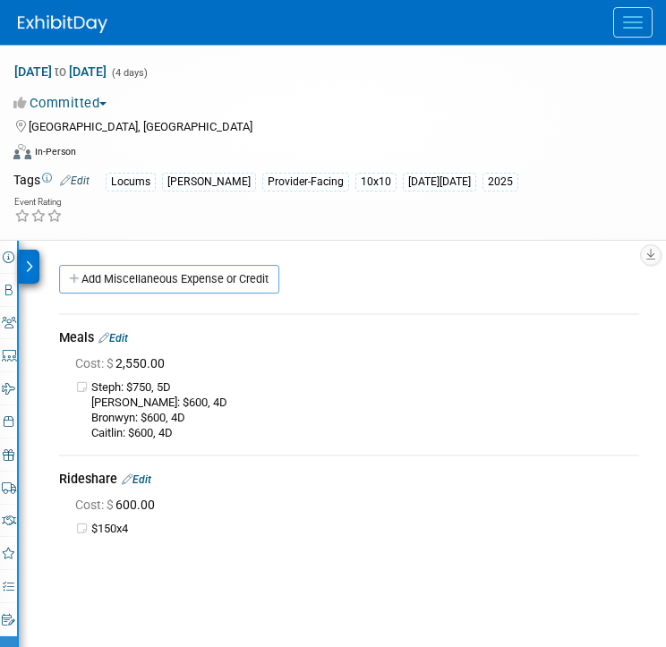
scroll to position [0, 0]
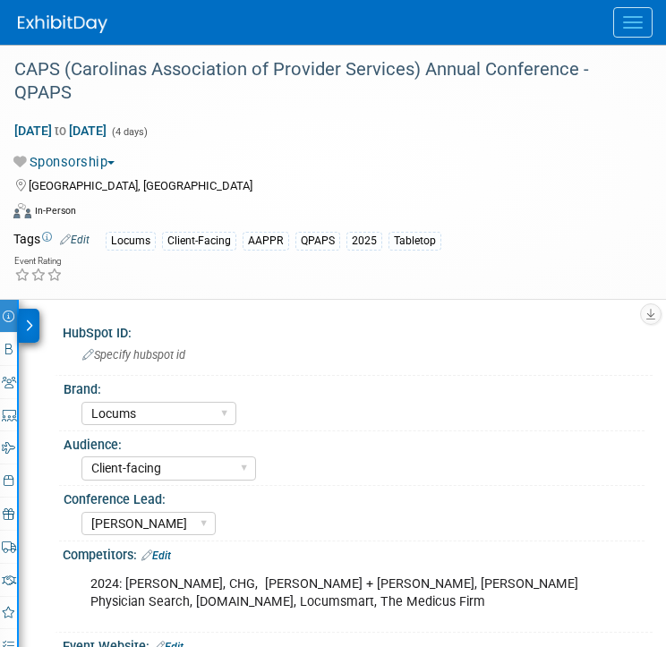
select select "Locums"
select select "Client-facing"
select select "[PERSON_NAME]"
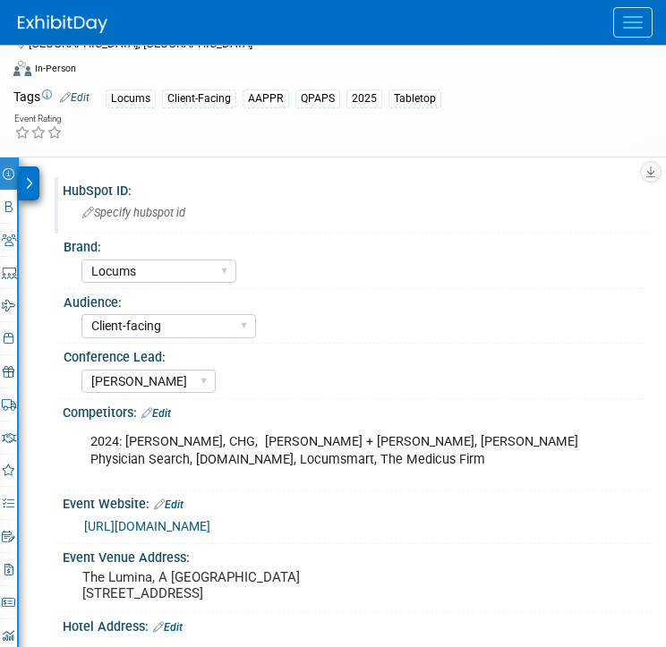
scroll to position [155, 0]
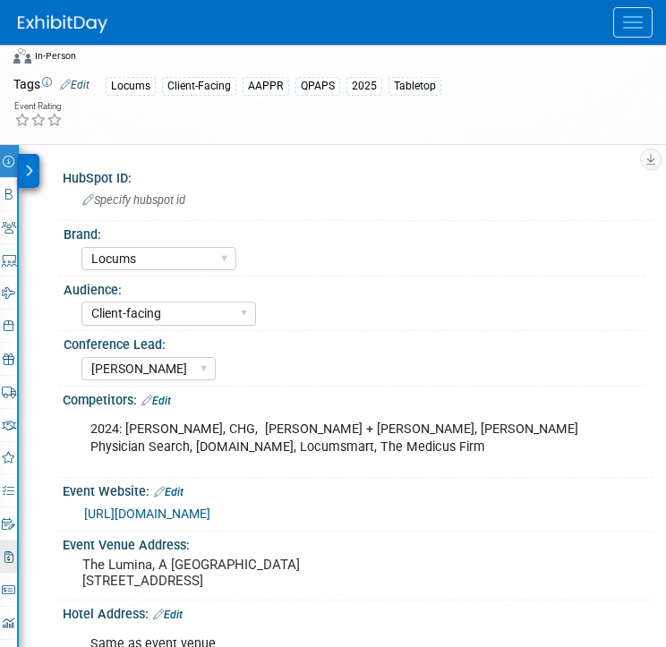
click at [10, 558] on icon at bounding box center [8, 558] width 9 height 12
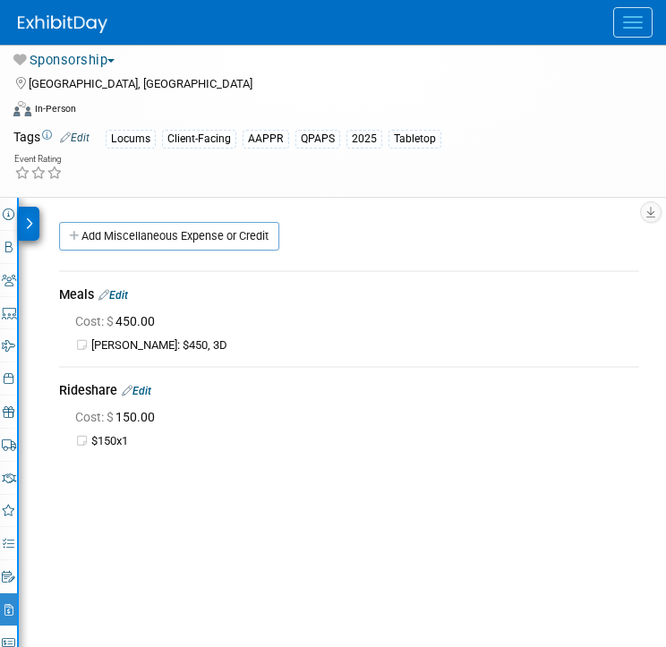
scroll to position [133, 0]
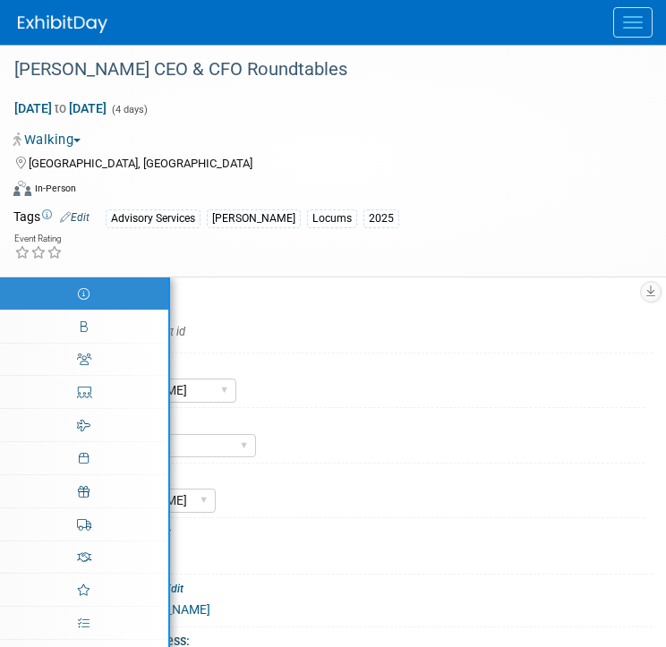
select select "[PERSON_NAME]"
select select "Client-facing"
select select "[PERSON_NAME]"
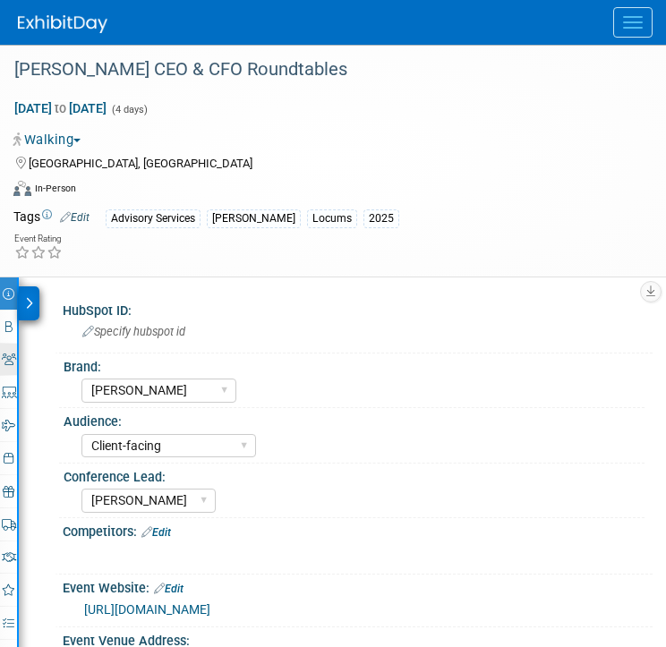
click at [13, 355] on icon at bounding box center [9, 360] width 14 height 12
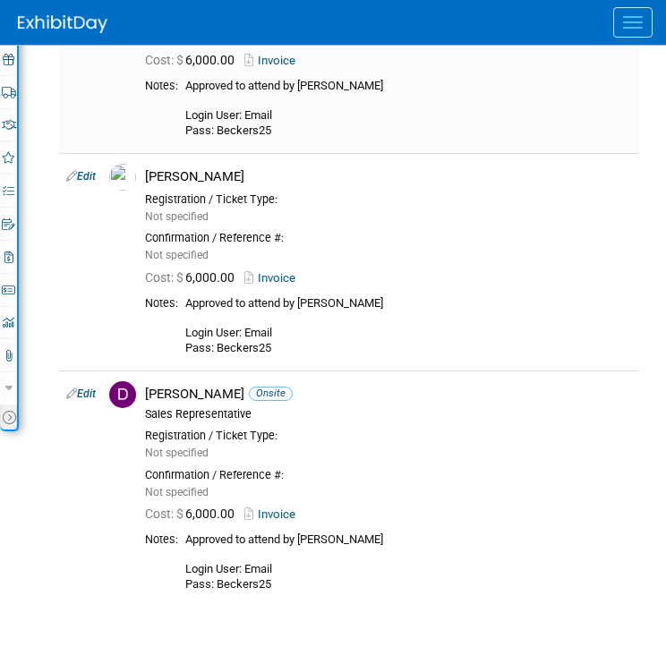
scroll to position [433, 0]
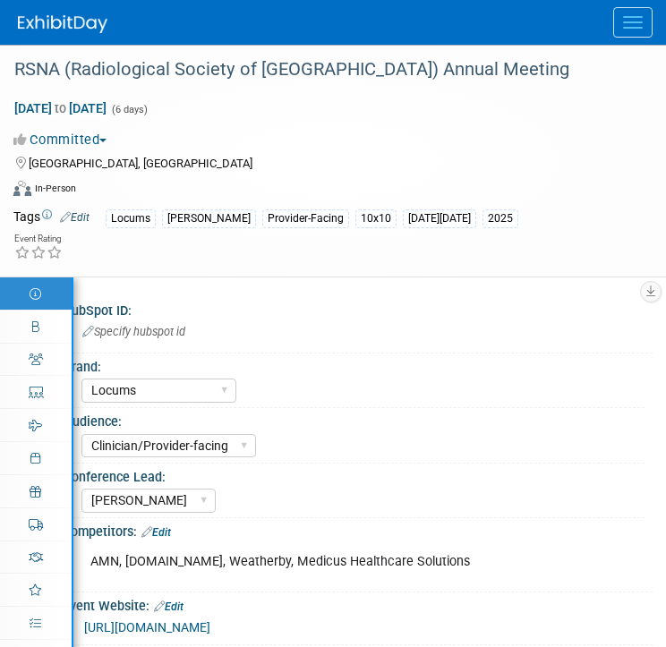
select select "Locums"
select select "Clinician/Provider-facing"
select select "[PERSON_NAME]"
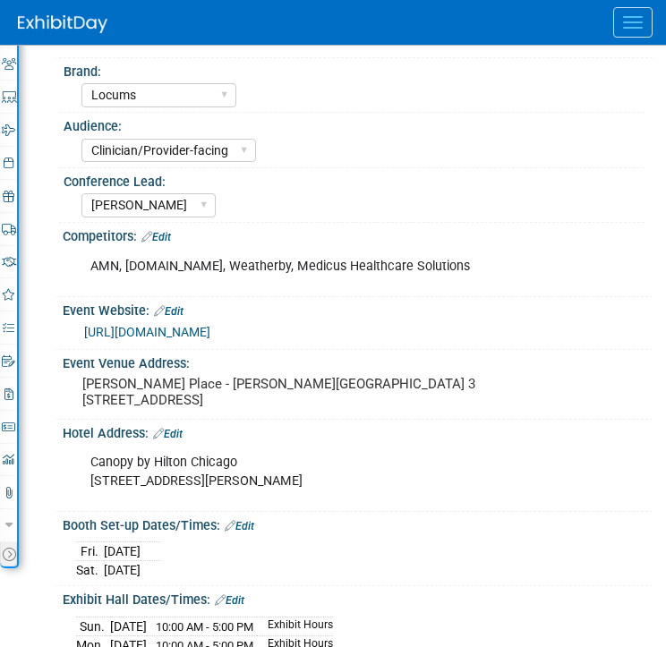
scroll to position [309, 0]
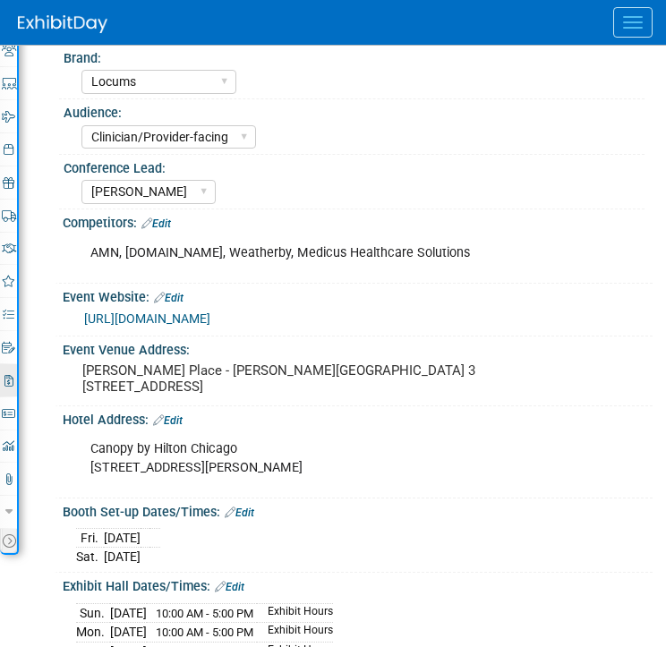
click at [13, 381] on link "2 Misc. Expenses & Credits 2" at bounding box center [8, 380] width 17 height 32
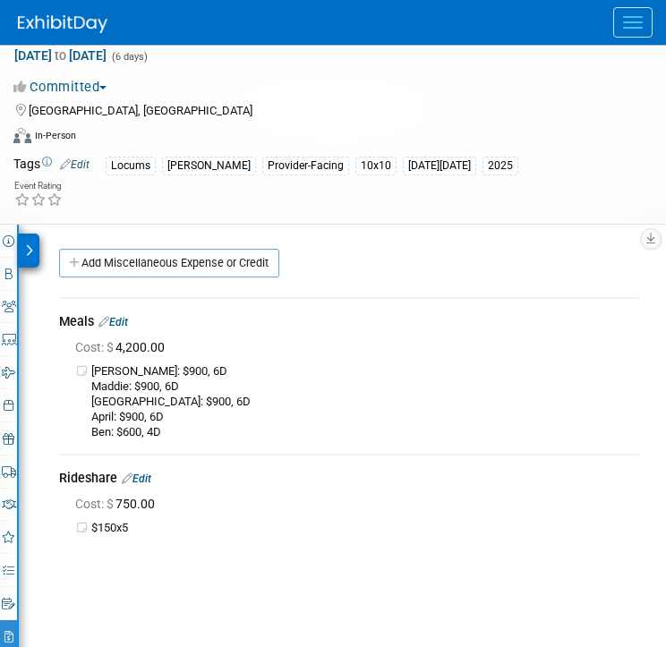
scroll to position [0, 0]
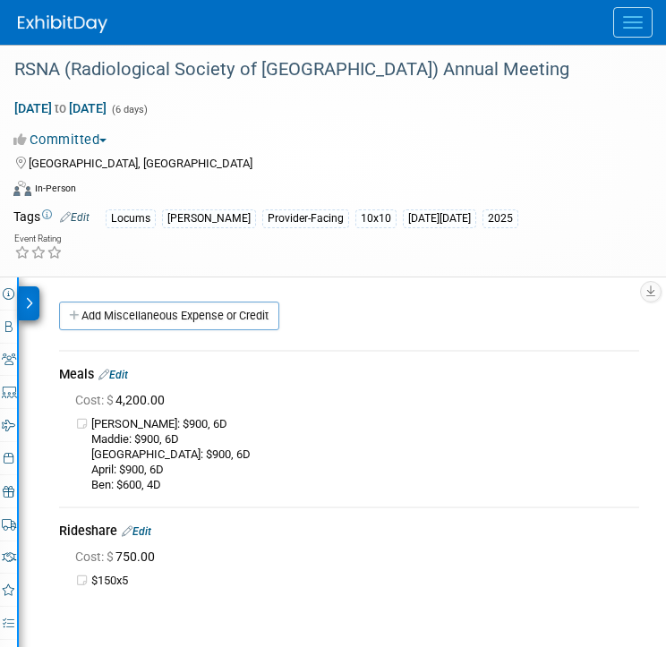
click at [145, 417] on td "[PERSON_NAME]: $900, 6D Maddie: $900, 6D [GEOGRAPHIC_DATA]: $900, 6D April: $90…" at bounding box center [365, 455] width 548 height 76
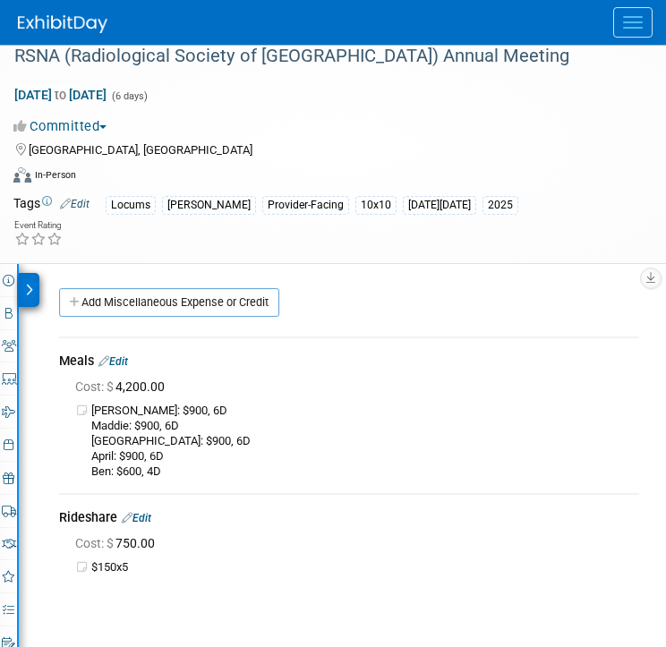
scroll to position [20, 0]
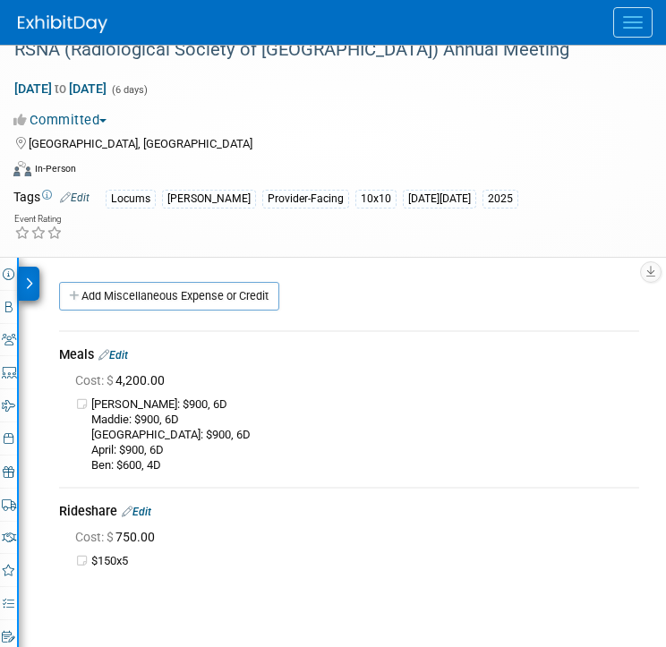
click at [463, 396] on div "[PERSON_NAME]: $900, 6D Maddie: $900, 6D [GEOGRAPHIC_DATA]: $900, 6D April: $90…" at bounding box center [357, 434] width 564 height 79
click at [647, 28] on button "Menu" at bounding box center [632, 22] width 39 height 30
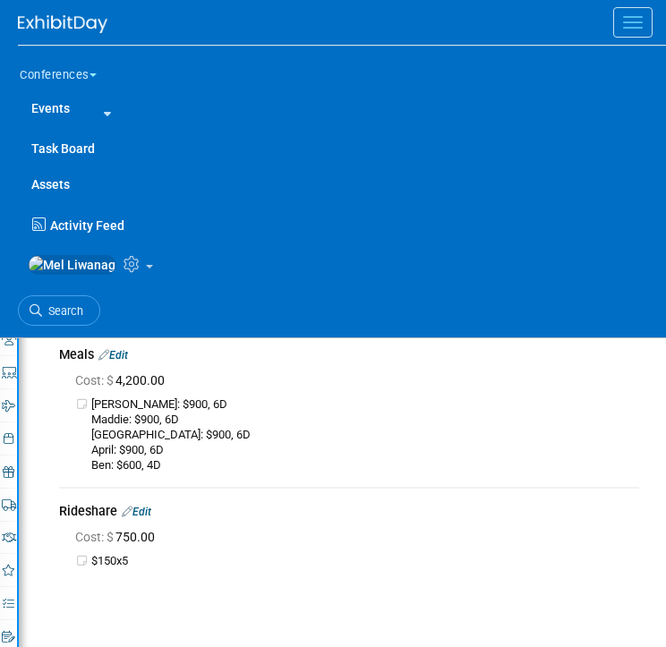
click at [124, 266] on icon at bounding box center [134, 264] width 21 height 16
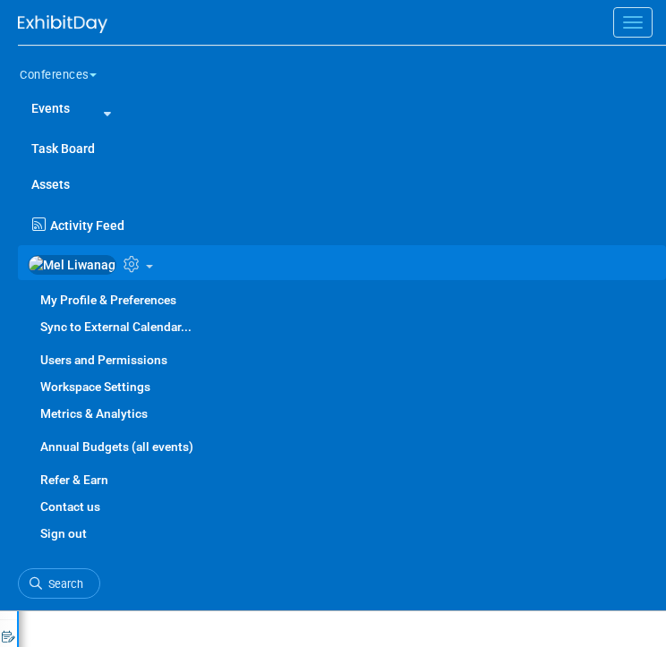
click at [114, 450] on link "Annual Budgets (all events)" at bounding box center [342, 446] width 648 height 27
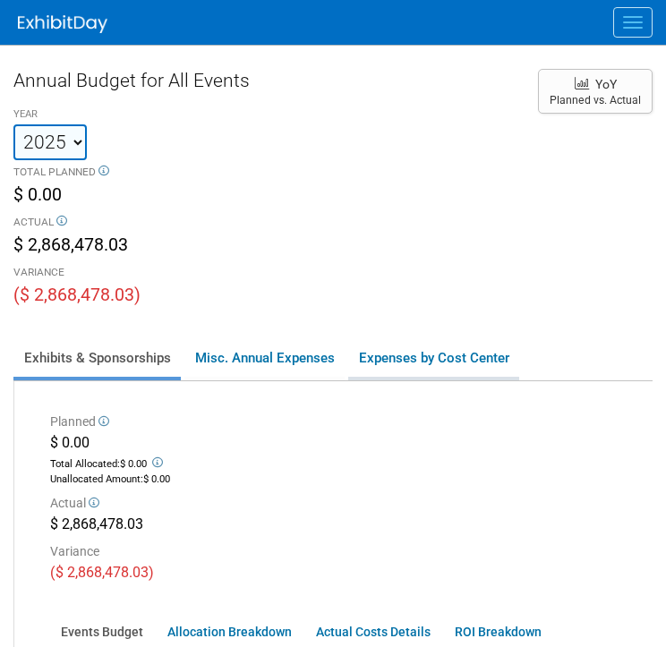
click at [379, 348] on link "Expenses by Cost Center" at bounding box center [433, 358] width 171 height 38
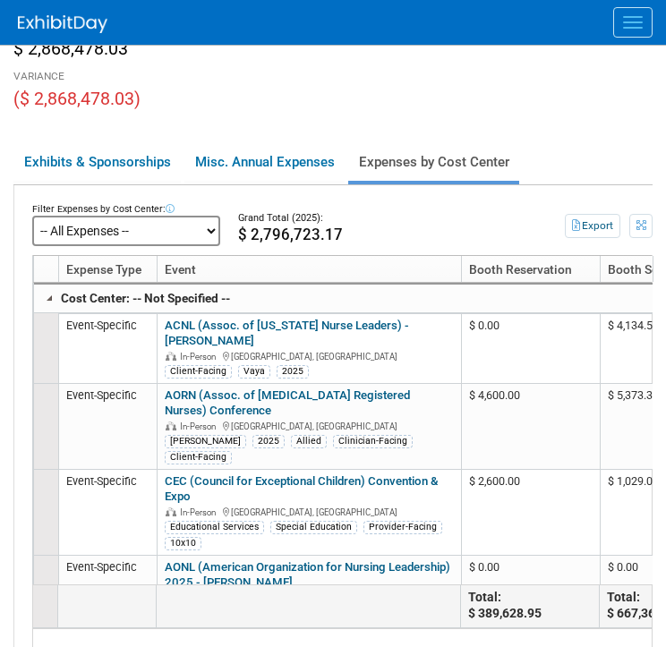
scroll to position [199, 0]
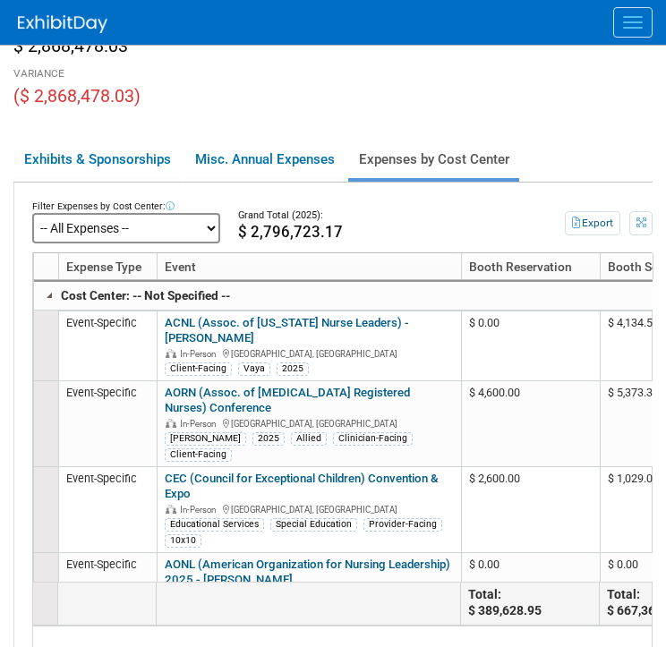
click at [156, 229] on select "-- All Expenses -- -- Cost Center Not Specified -- Aya Education Aya Healthcare…" at bounding box center [126, 228] width 188 height 30
click select "-- All Expenses -- -- Cost Center Not Specified -- Aya Education Aya Healthcare…" at bounding box center [126, 228] width 188 height 30
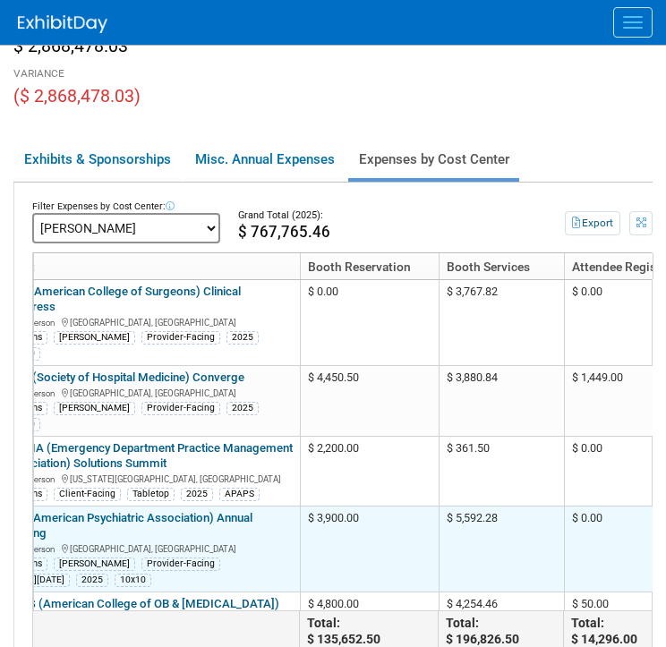
scroll to position [0, 0]
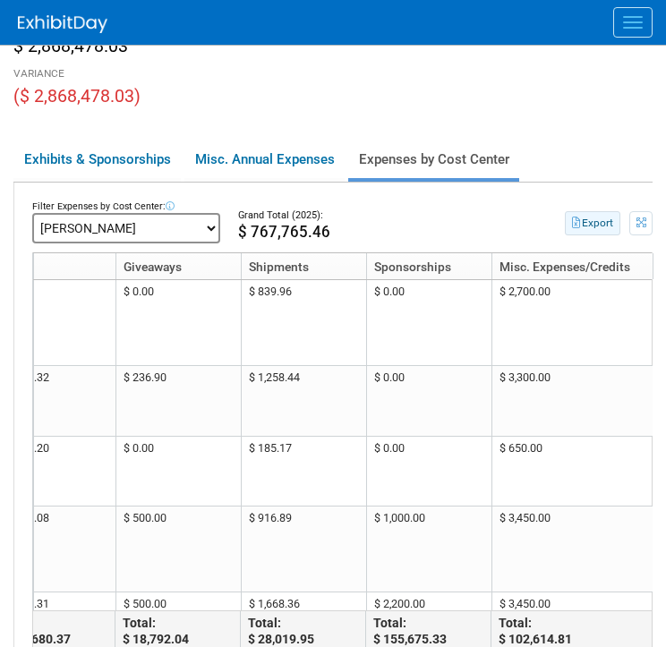
click at [580, 225] on button "Export" at bounding box center [593, 223] width 56 height 24
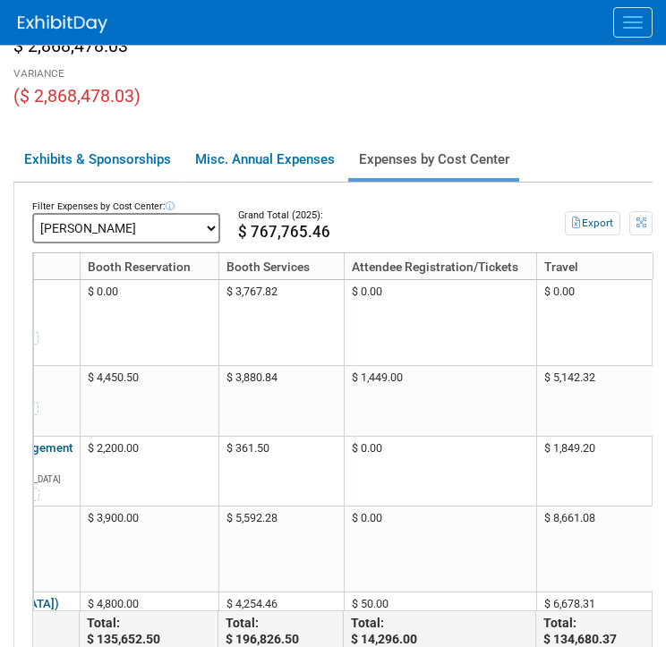
scroll to position [0, 643]
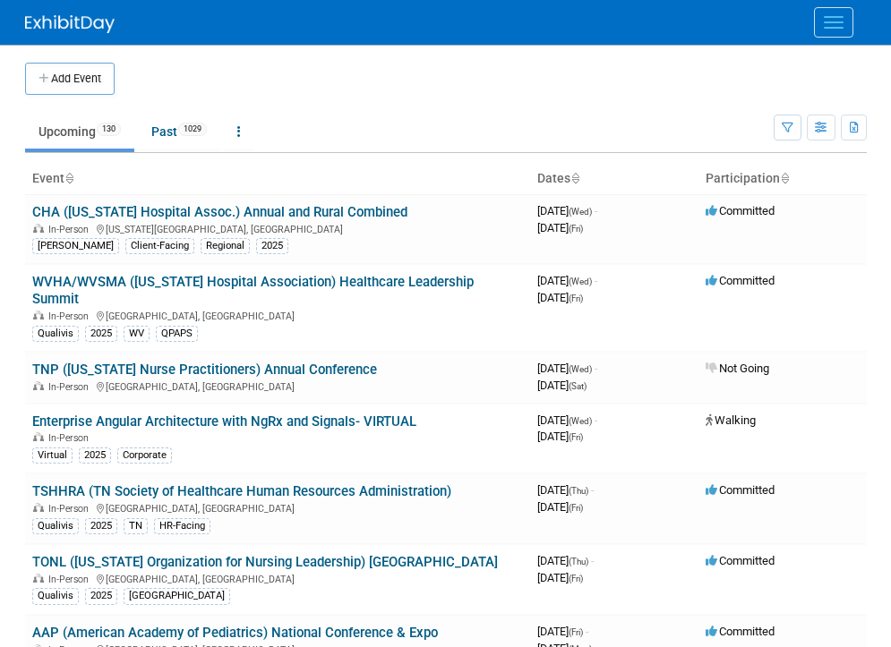
click at [809, 28] on div at bounding box center [446, 22] width 842 height 45
click at [829, 26] on button "Menu" at bounding box center [833, 22] width 39 height 30
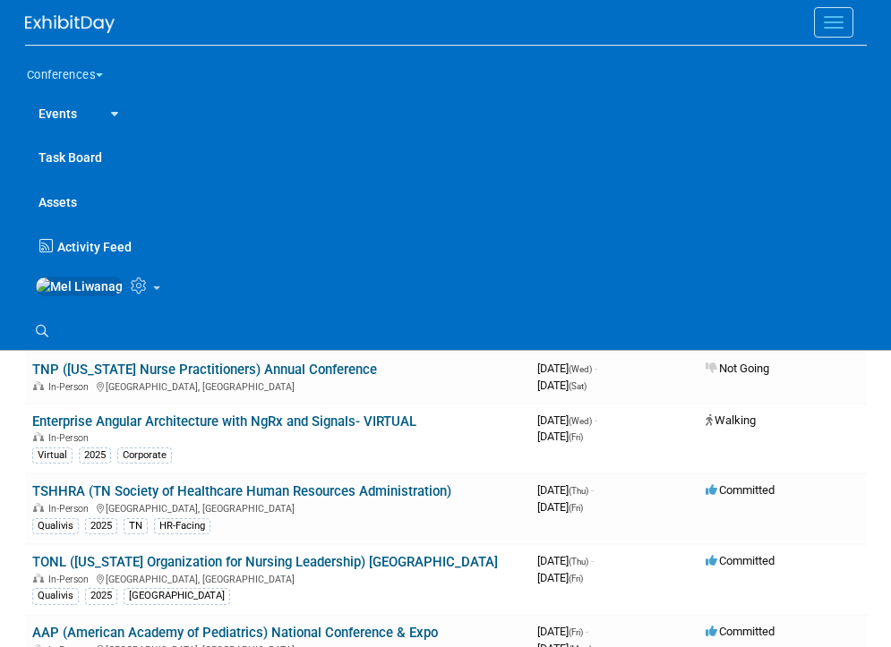
click at [829, 26] on button "Menu" at bounding box center [833, 22] width 39 height 30
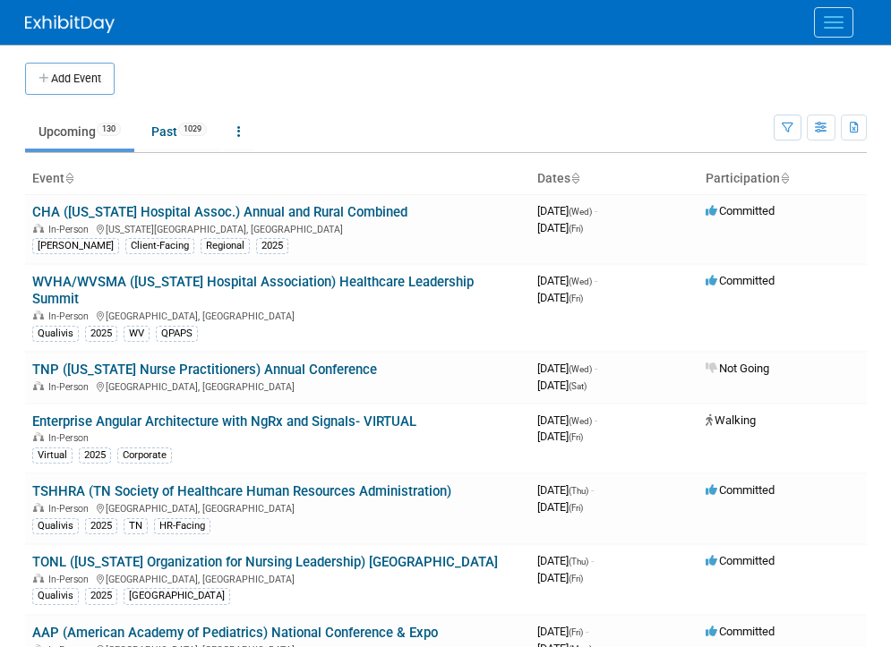
click at [829, 26] on button "Menu" at bounding box center [833, 22] width 39 height 30
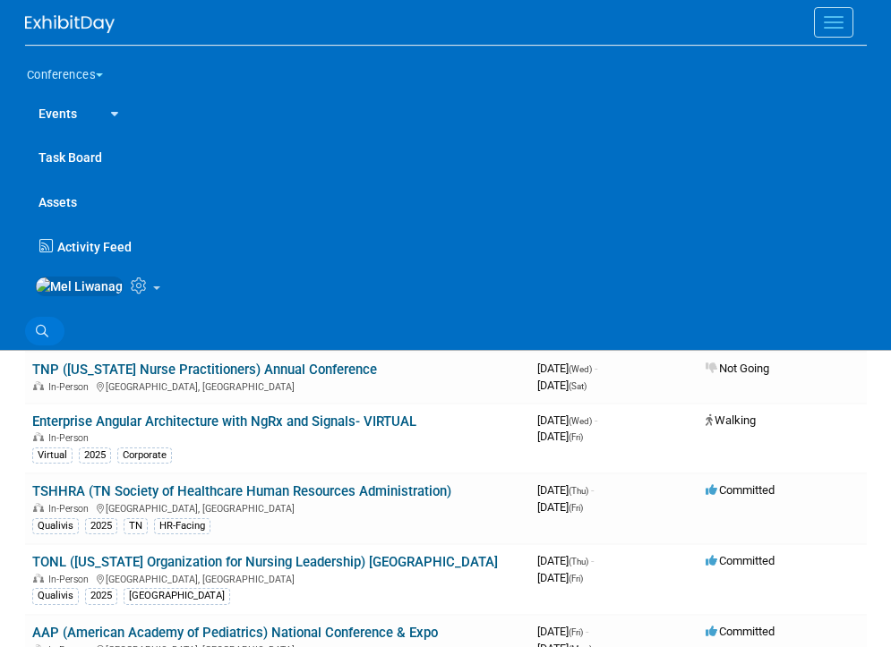
click at [53, 342] on link "Search" at bounding box center [44, 331] width 39 height 29
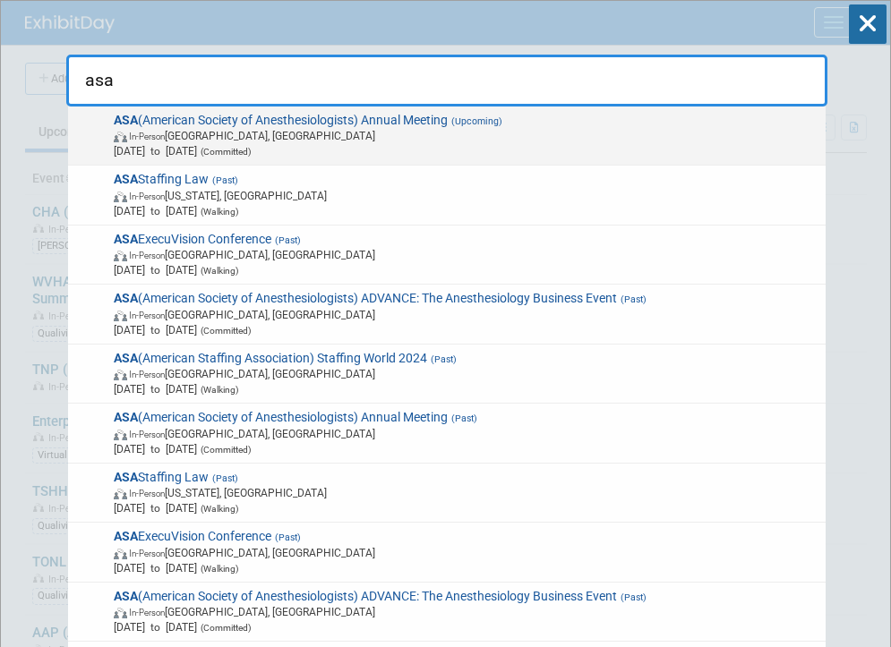
type input "asa"
click at [249, 139] on span "In-Person San Antonio, TX" at bounding box center [466, 135] width 705 height 15
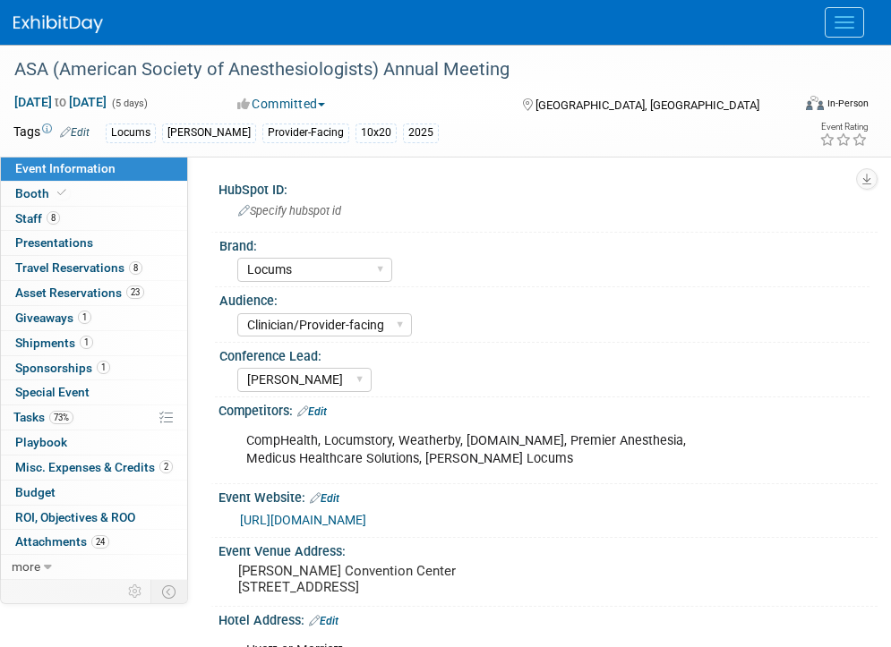
select select "Locums"
select select "Clinician/Provider-facing"
select select "[PERSON_NAME]"
click at [98, 451] on link "0 Playbook 0" at bounding box center [94, 443] width 186 height 24
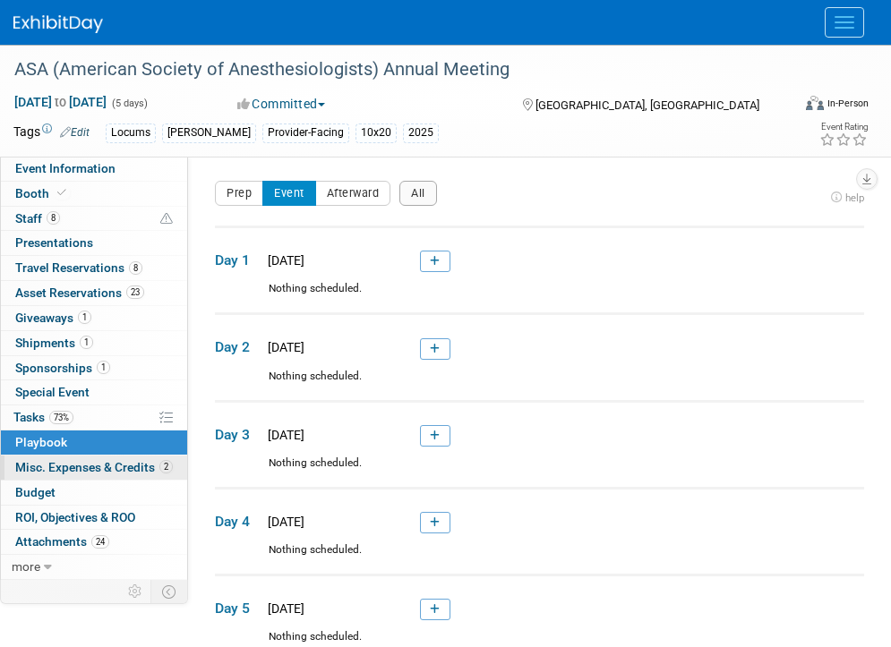
click at [98, 468] on span "Misc. Expenses & Credits 2" at bounding box center [94, 467] width 158 height 14
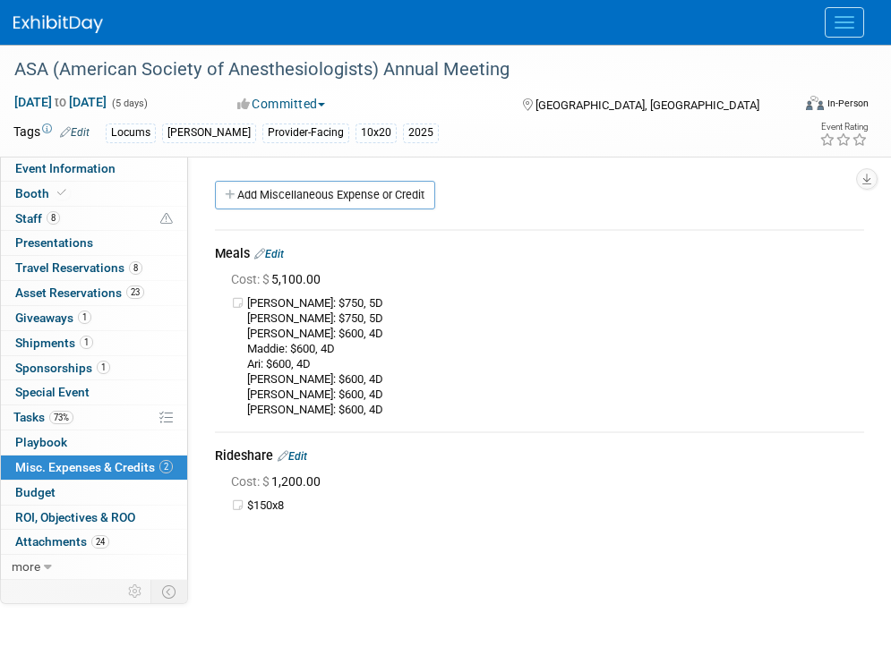
click at [278, 251] on link "Edit" at bounding box center [269, 254] width 30 height 13
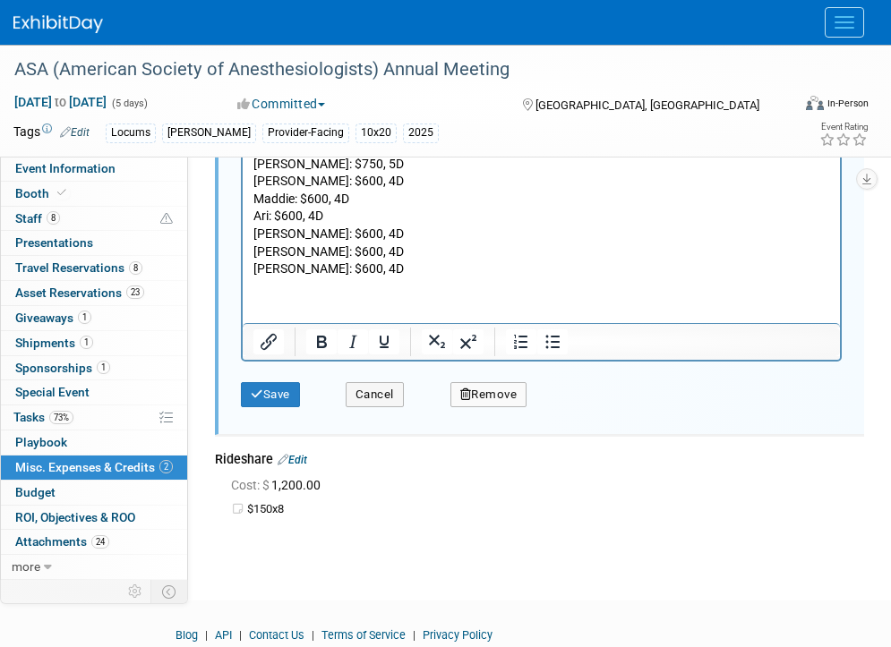
scroll to position [607, 0]
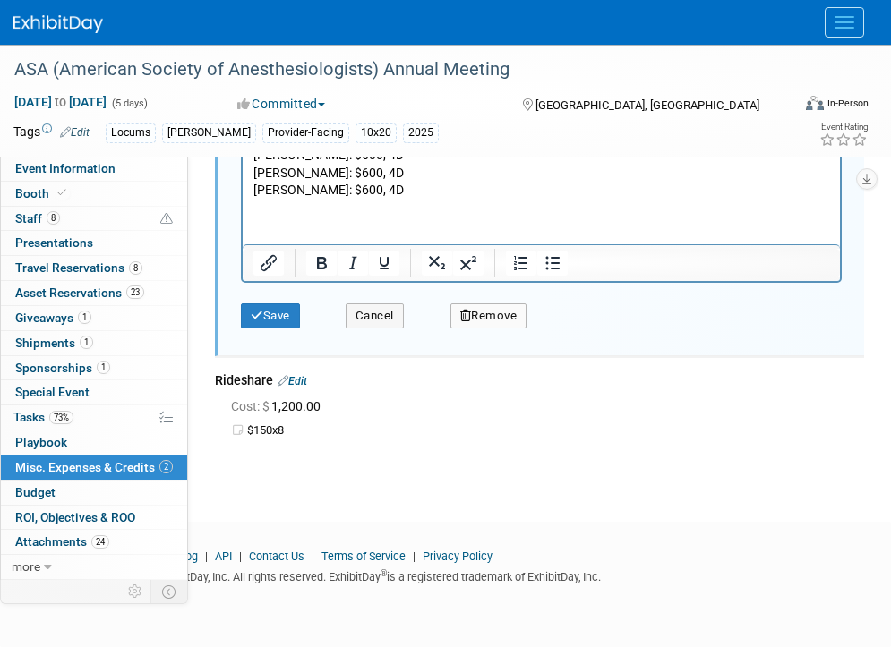
click at [302, 380] on link "Edit" at bounding box center [293, 381] width 30 height 13
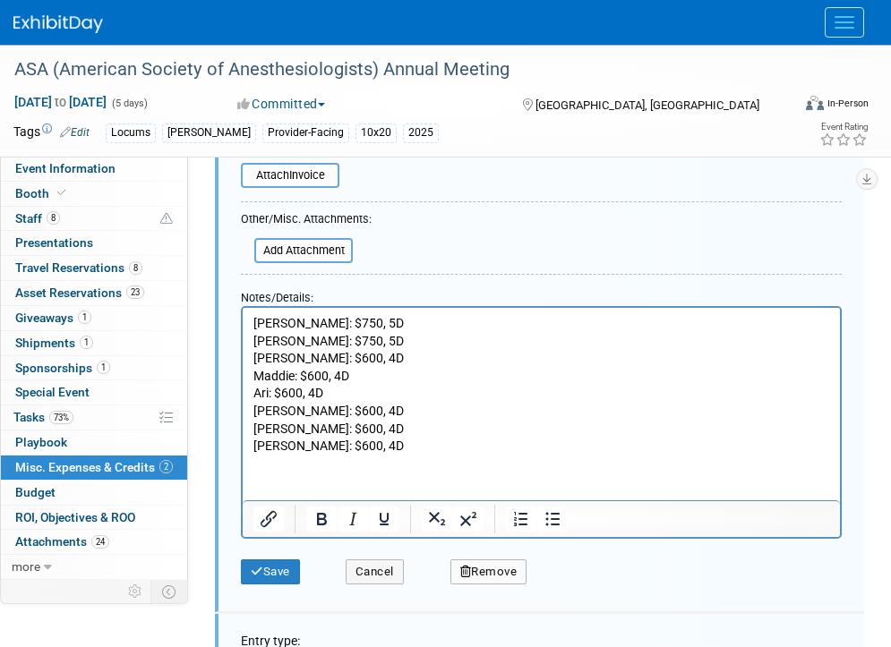
scroll to position [353, 0]
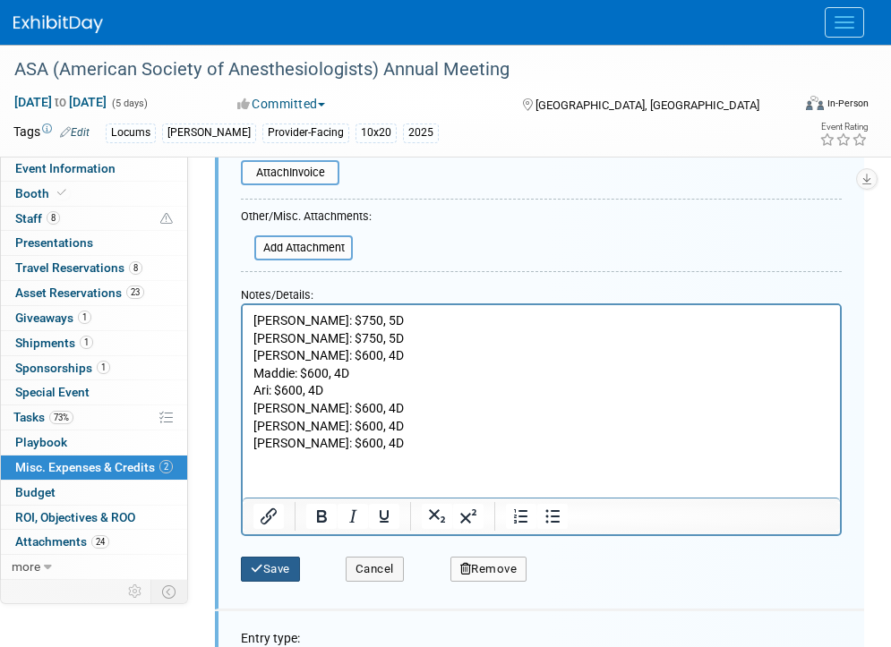
click at [282, 569] on button "Save" at bounding box center [270, 569] width 59 height 25
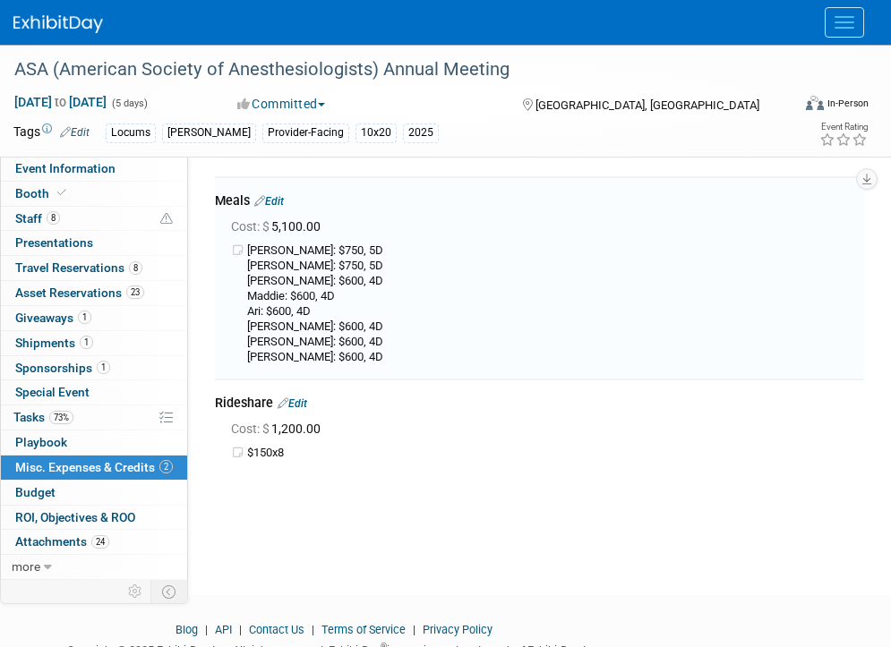
scroll to position [27, 0]
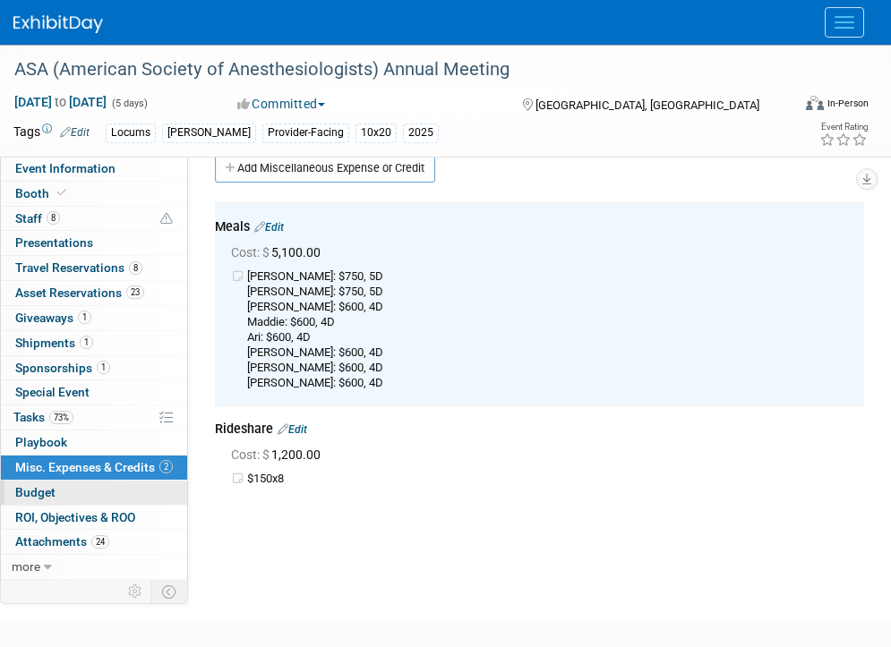
click at [105, 492] on link "Budget" at bounding box center [94, 493] width 186 height 24
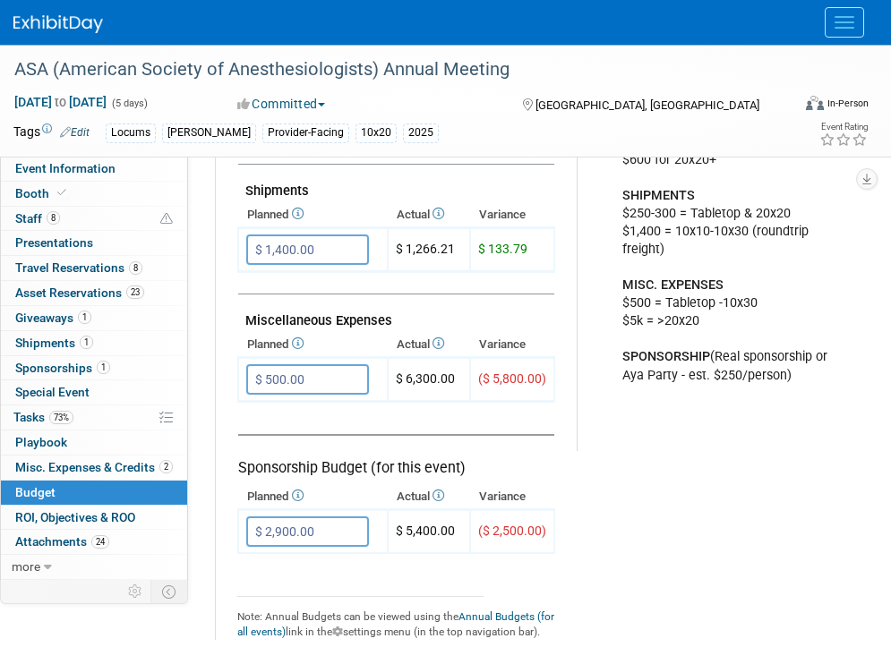
scroll to position [982, 0]
click at [329, 387] on input "$ 500.00" at bounding box center [307, 378] width 123 height 30
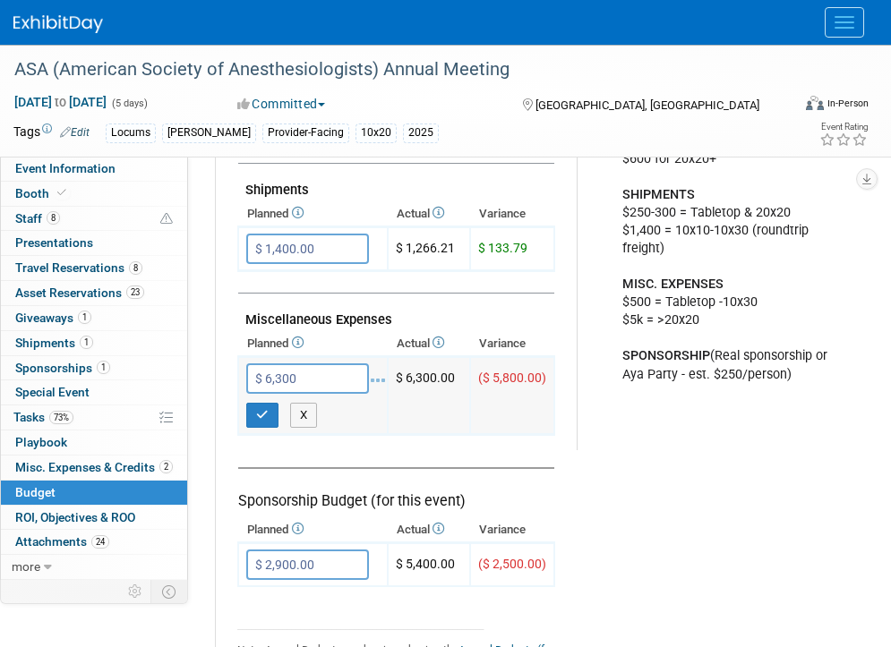
type input "$ 6,300.00"
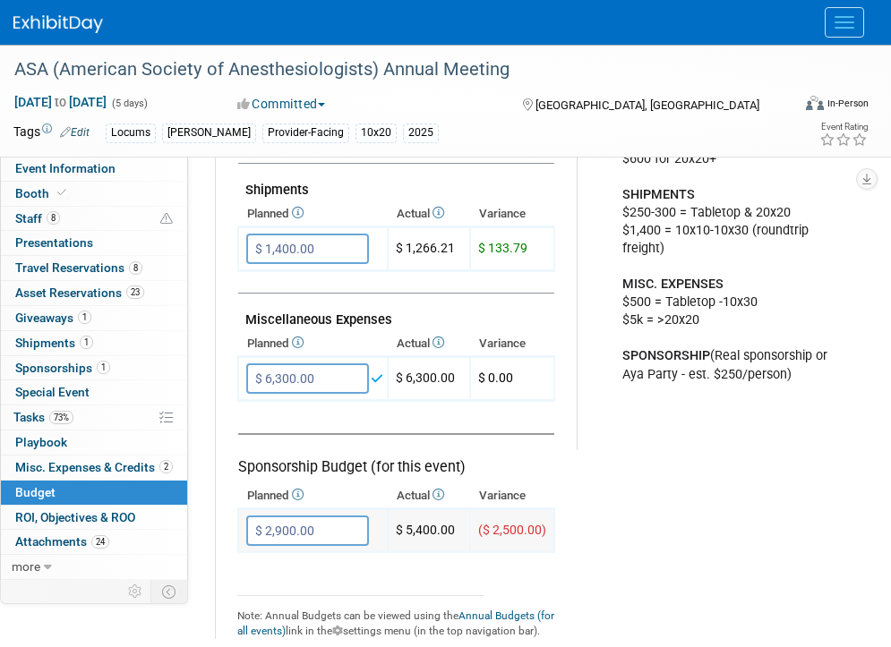
click at [358, 534] on input "$ 2,900.00" at bounding box center [307, 531] width 123 height 30
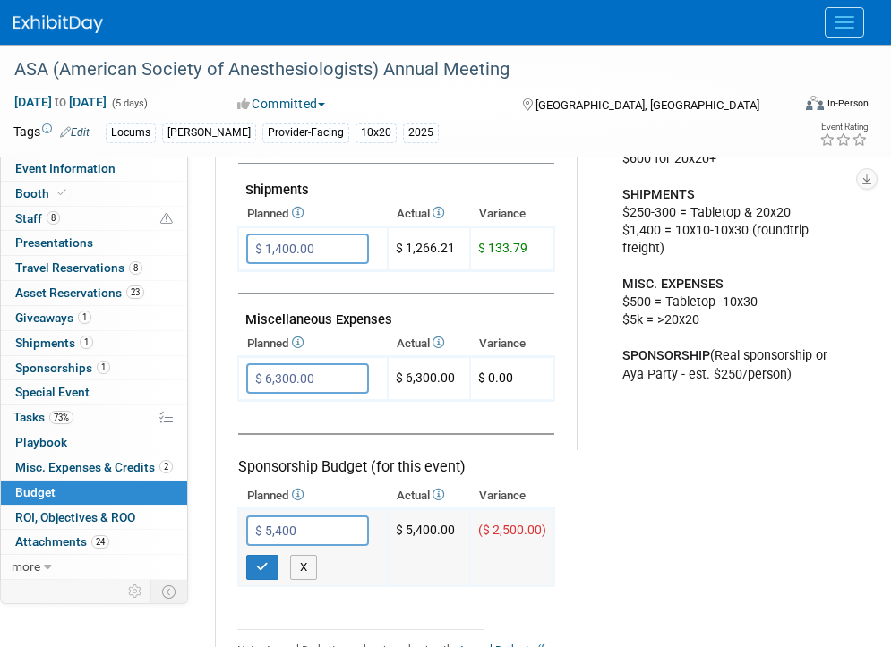
type input "$ 5,400.00"
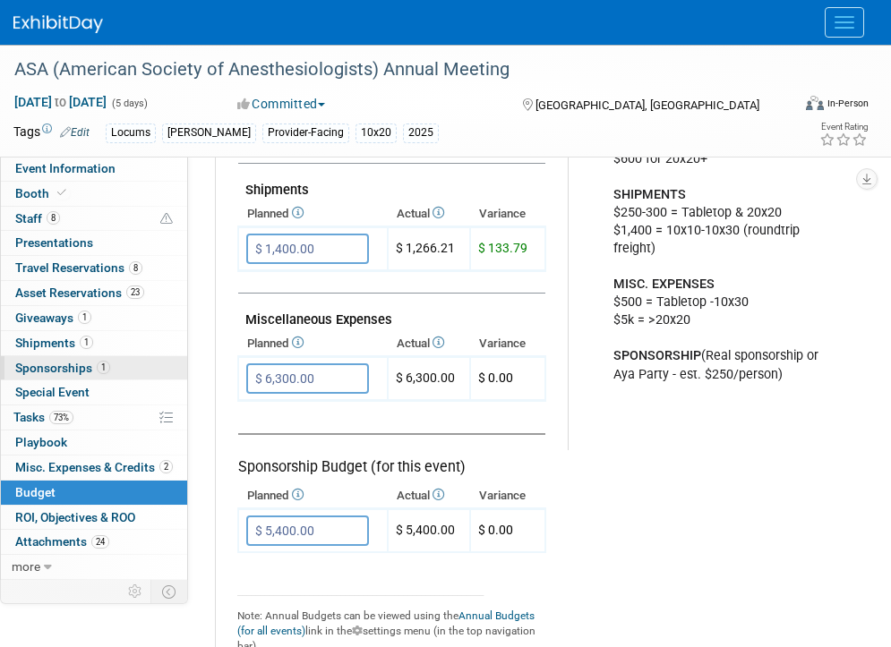
click at [129, 371] on link "1 Sponsorships 1" at bounding box center [94, 368] width 186 height 24
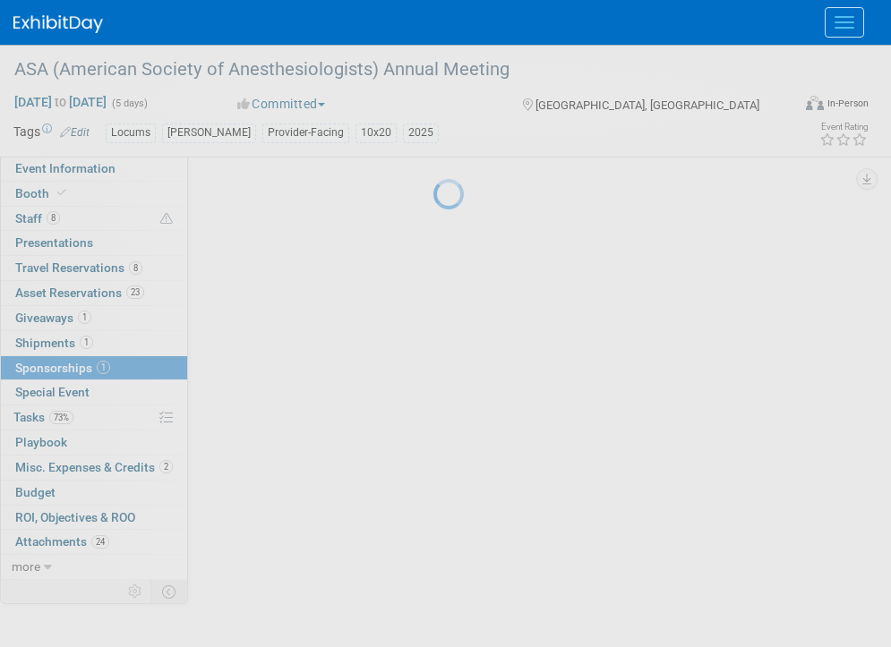
scroll to position [0, 0]
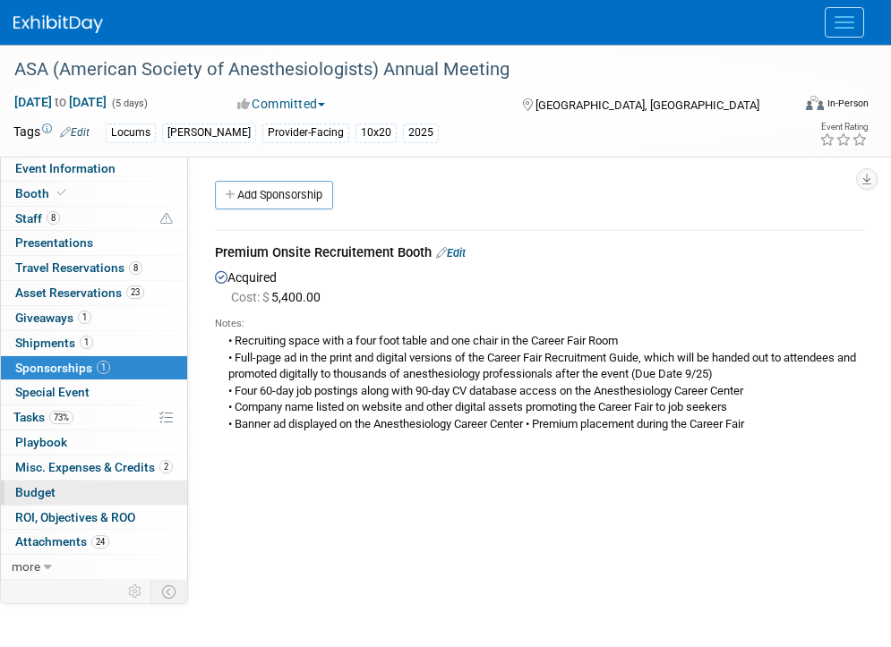
click at [123, 490] on link "Budget" at bounding box center [94, 493] width 186 height 24
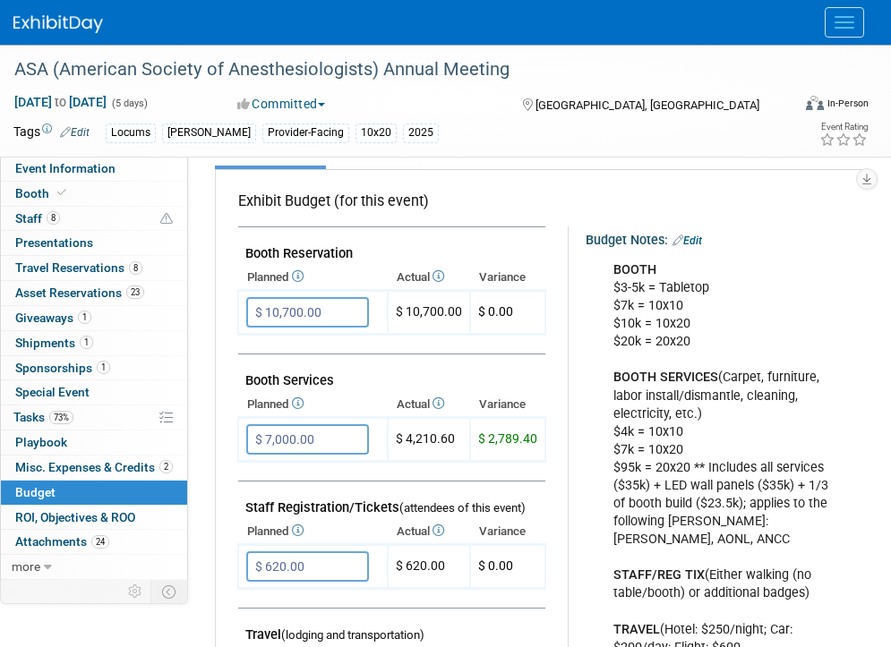
scroll to position [282, 0]
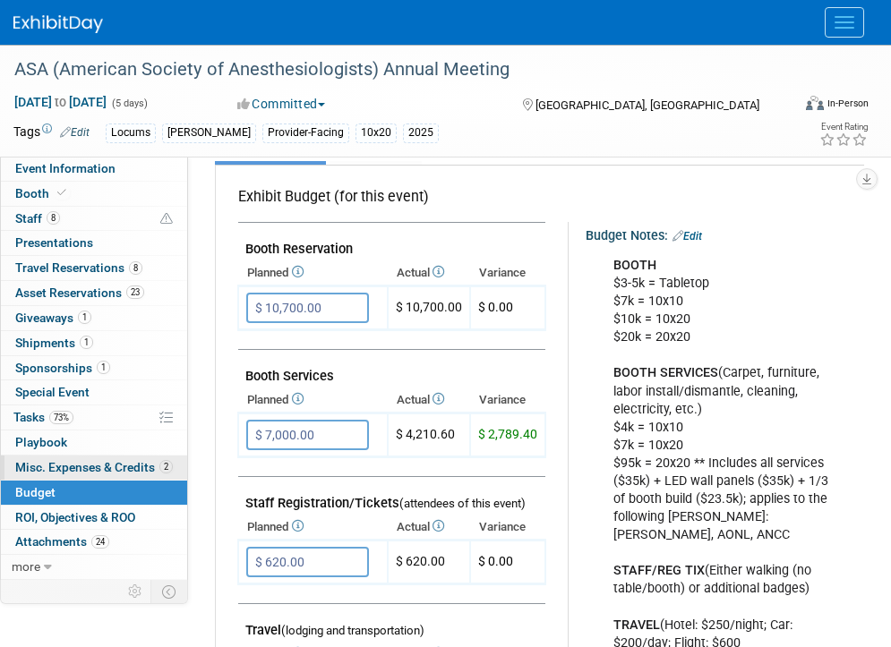
click at [82, 465] on span "Misc. Expenses & Credits 2" at bounding box center [94, 467] width 158 height 14
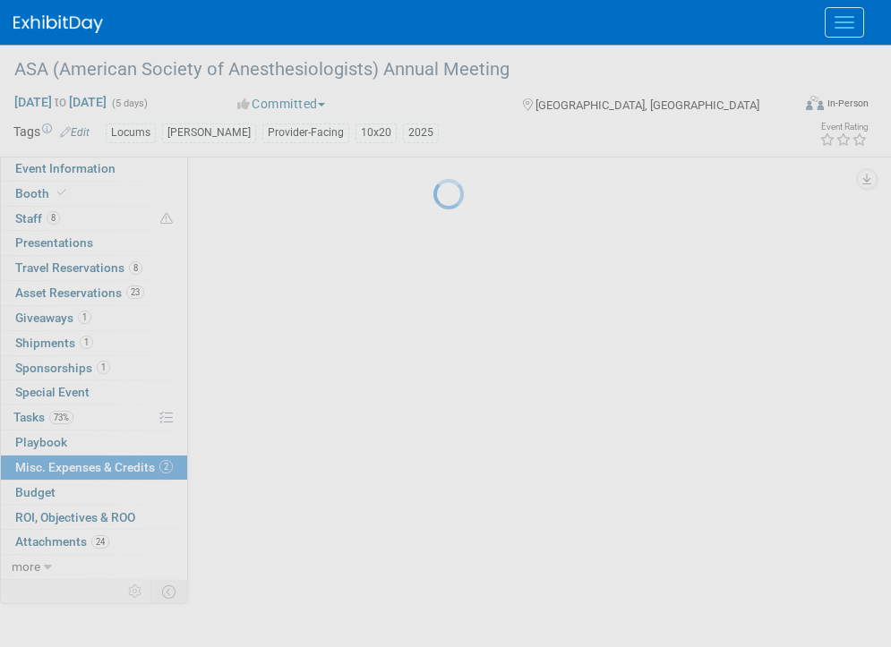
scroll to position [0, 0]
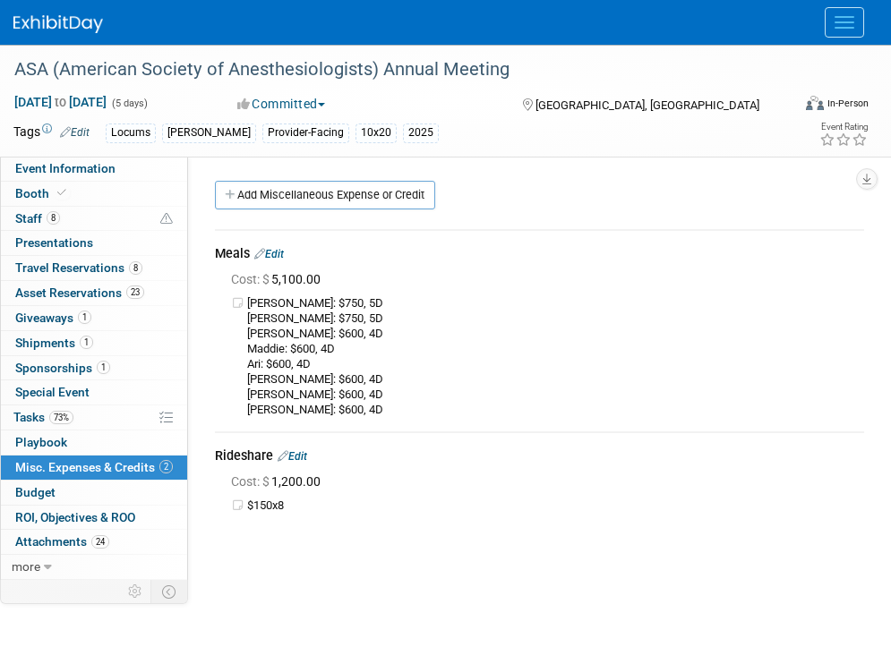
click at [840, 20] on button "Menu" at bounding box center [844, 22] width 39 height 30
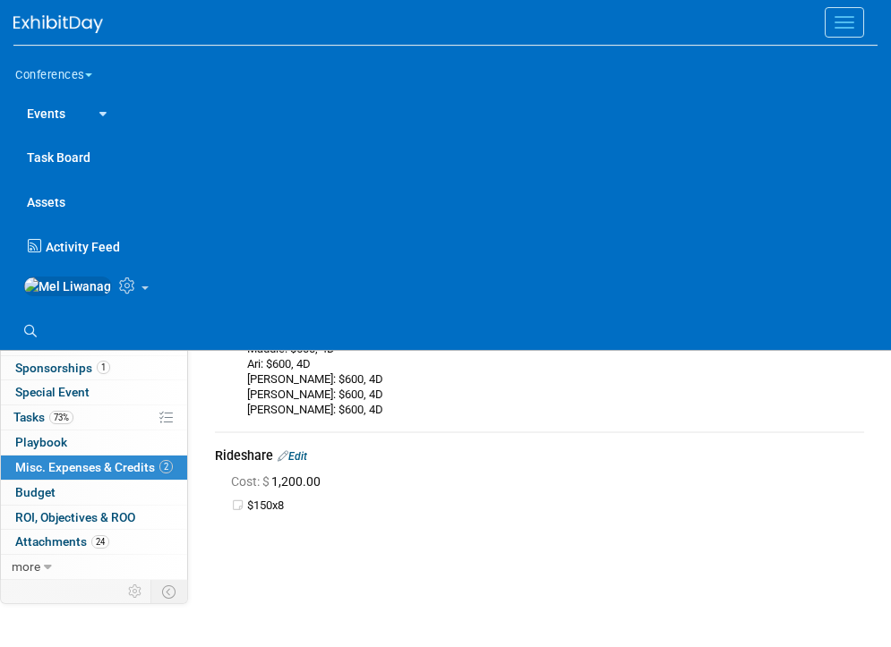
click at [840, 20] on button "Menu" at bounding box center [844, 22] width 39 height 30
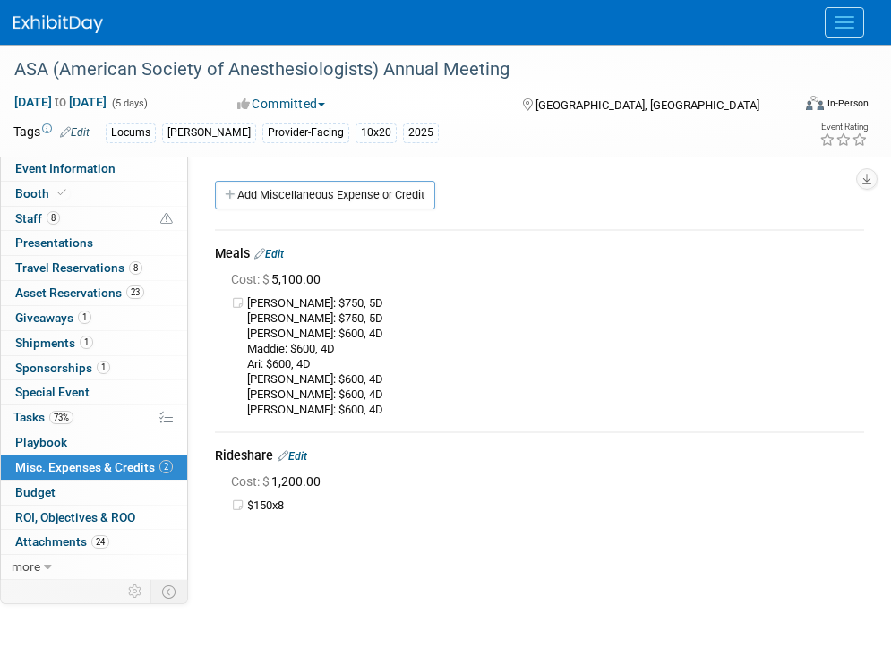
click at [841, 25] on button "Menu" at bounding box center [844, 22] width 39 height 30
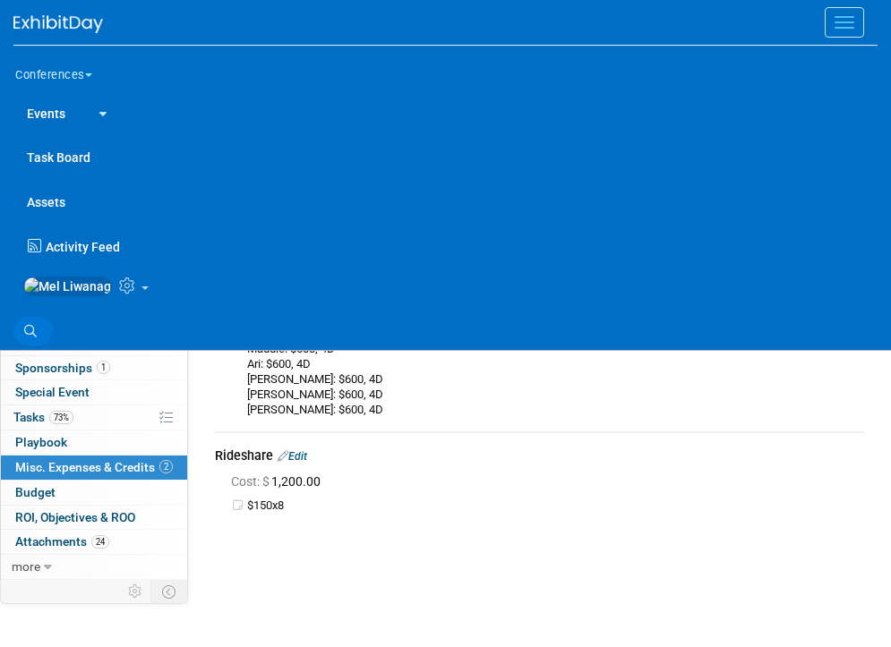
click at [30, 338] on icon at bounding box center [30, 331] width 13 height 13
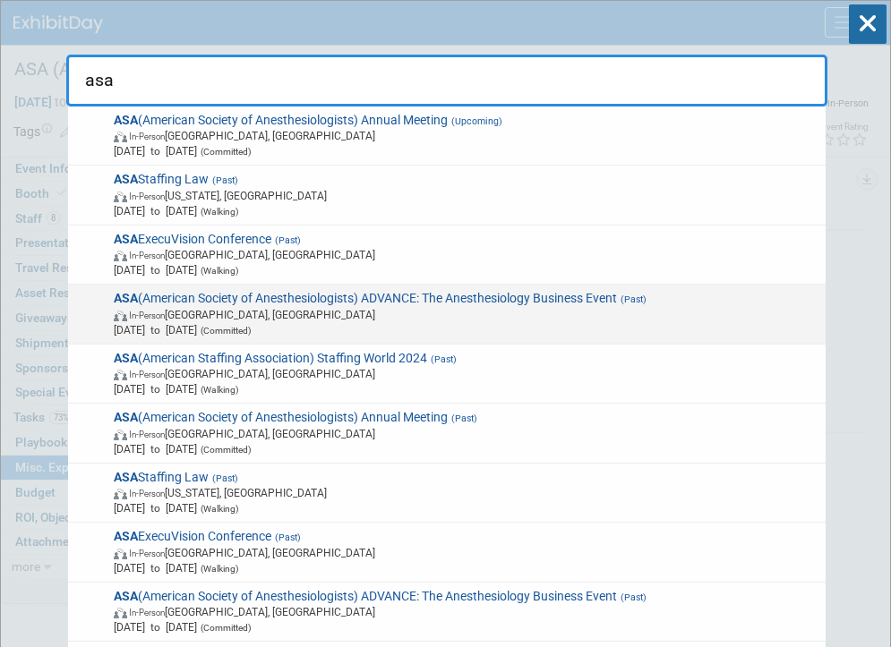
type input "asa"
click at [445, 305] on span "ASA (American Society of Anesthesiologists) ADVANCE: The Anesthesiology Busines…" at bounding box center [463, 314] width 711 height 47
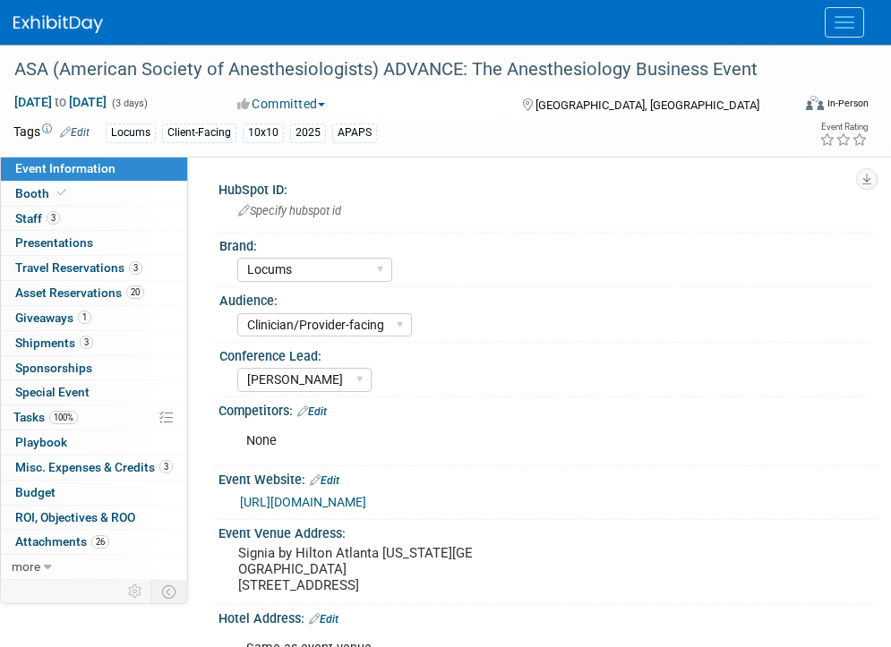
select select "Locums"
select select "Clinician/Provider-facing"
select select "[PERSON_NAME]"
click at [106, 466] on span "Misc. Expenses & Credits 3" at bounding box center [94, 467] width 158 height 14
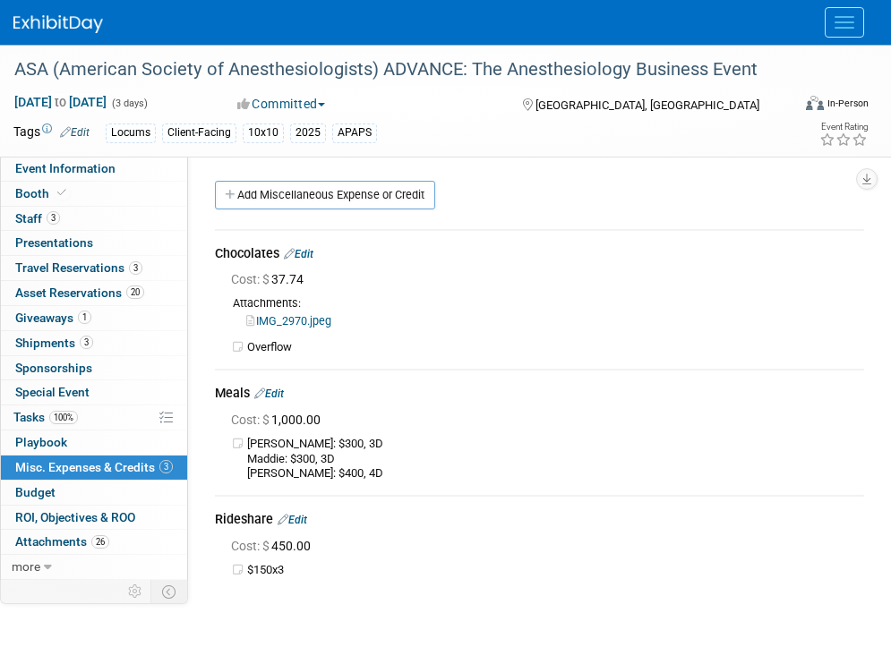
click at [305, 515] on link "Edit" at bounding box center [293, 520] width 30 height 13
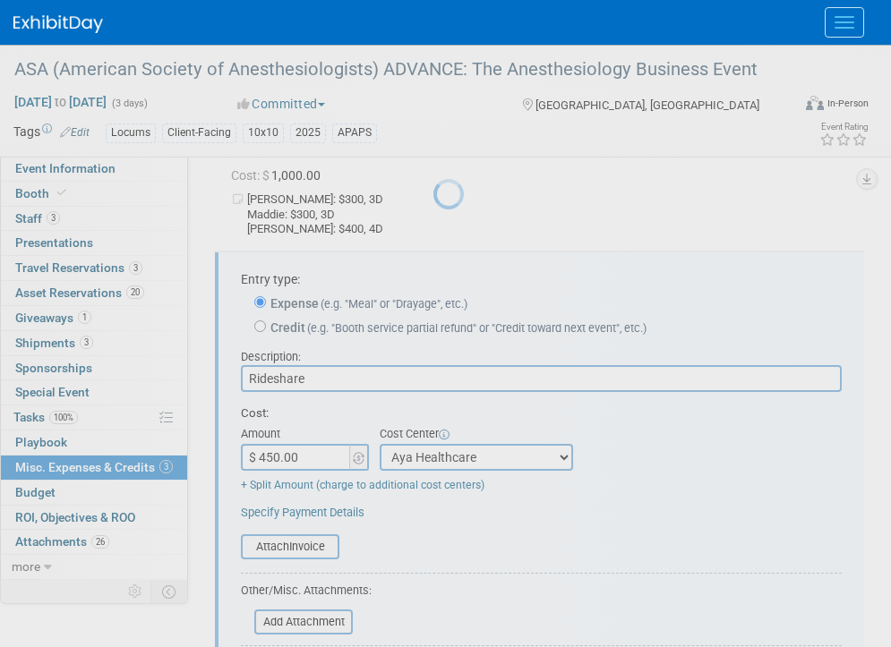
scroll to position [293, 0]
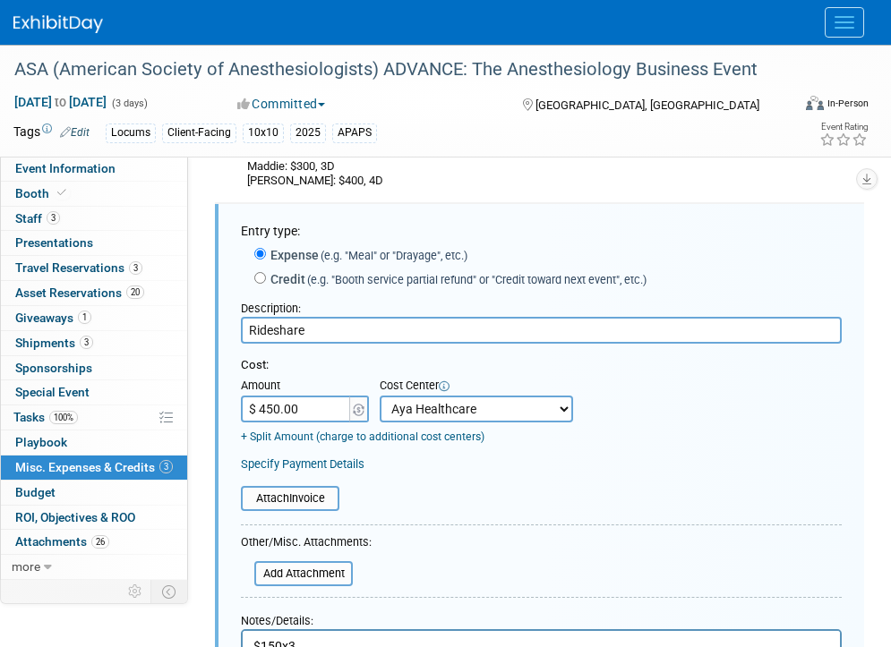
click at [406, 428] on td "+ Split Amount (charge to additional cost centers)" at bounding box center [407, 434] width 332 height 23
click at [420, 415] on select "-- Not Specified -- Aya Education Aya Healthcare Aya Locums Bespoke Corporate D…" at bounding box center [476, 409] width 193 height 27
select select "18965873"
click at [380, 397] on select "-- Not Specified -- Aya Education Aya Healthcare Aya Locums Bespoke Corporate D…" at bounding box center [476, 409] width 193 height 27
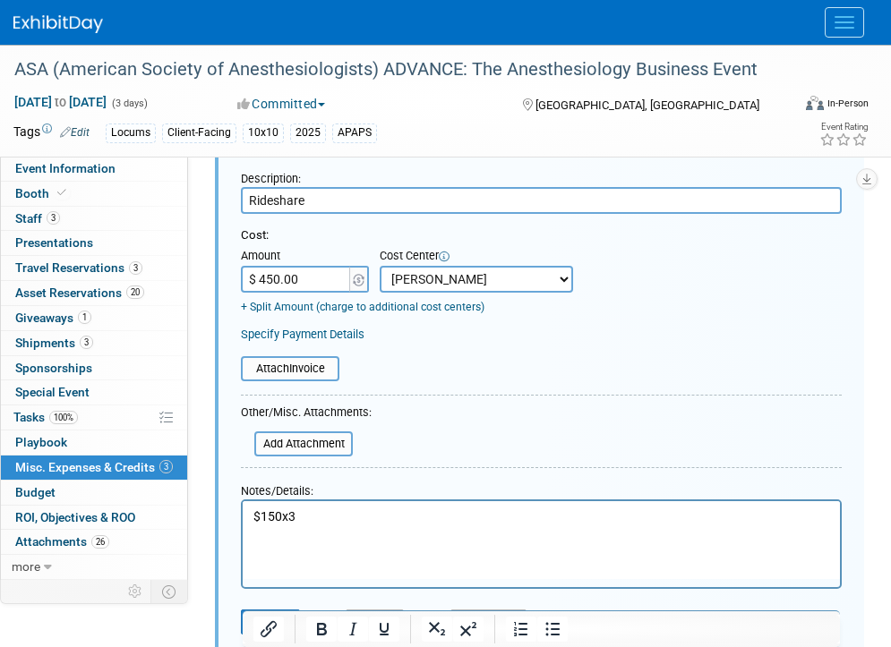
scroll to position [467, 0]
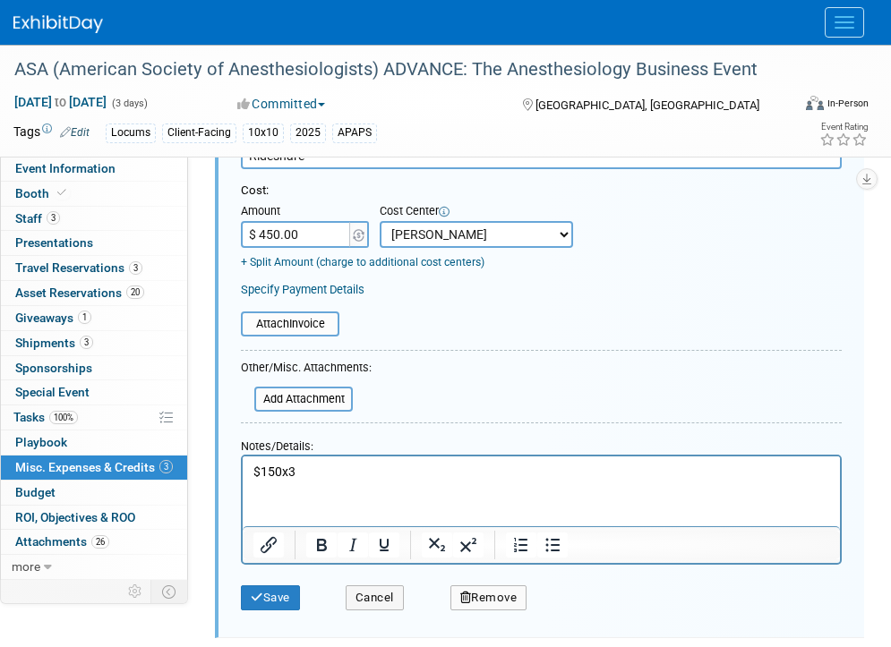
click at [304, 601] on div "Save" at bounding box center [279, 592] width 105 height 37
click at [282, 599] on button "Save" at bounding box center [270, 598] width 59 height 25
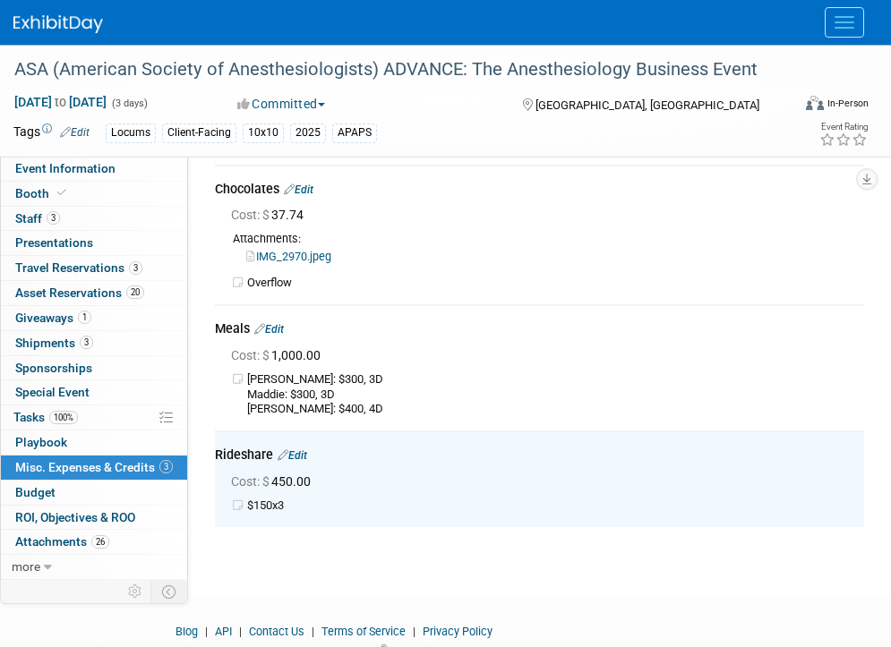
scroll to position [59, 0]
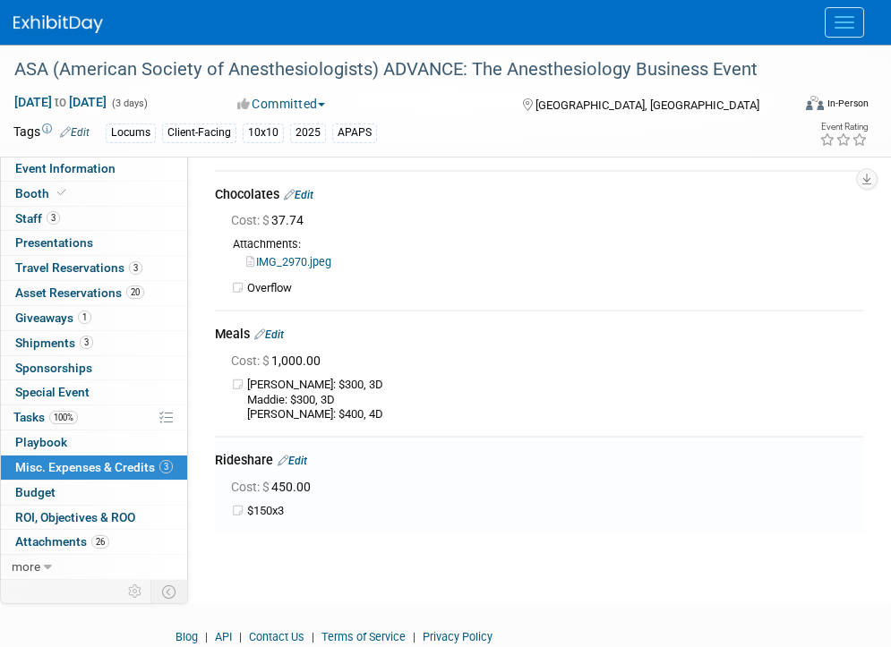
click at [310, 195] on link "Edit" at bounding box center [299, 195] width 30 height 13
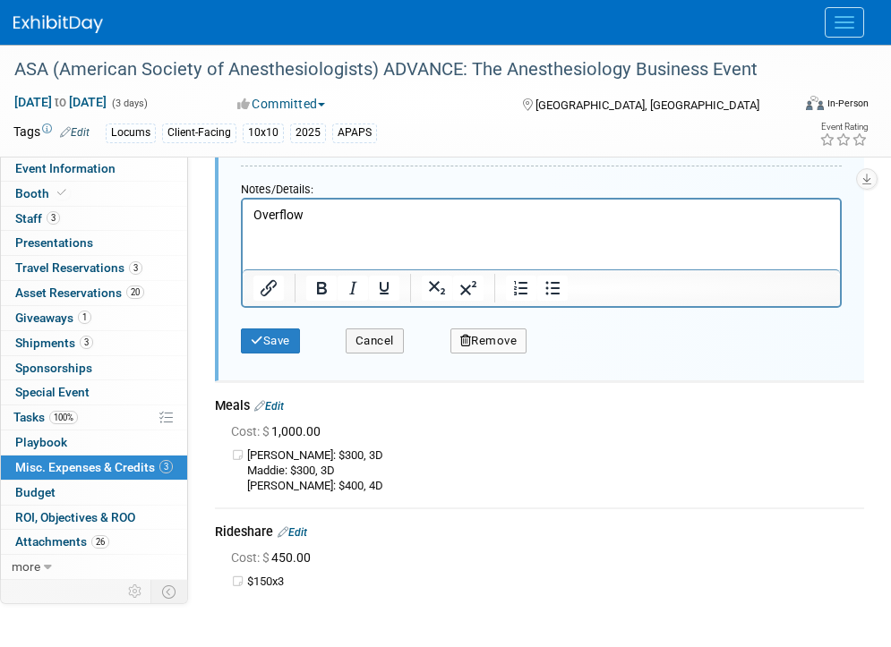
scroll to position [555, 0]
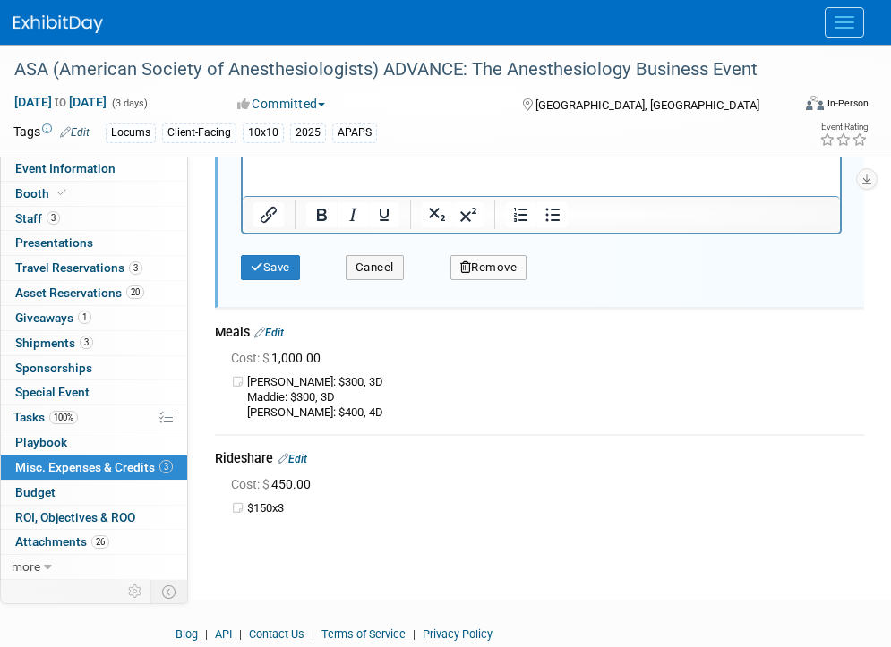
click at [284, 330] on link "Edit" at bounding box center [269, 333] width 30 height 13
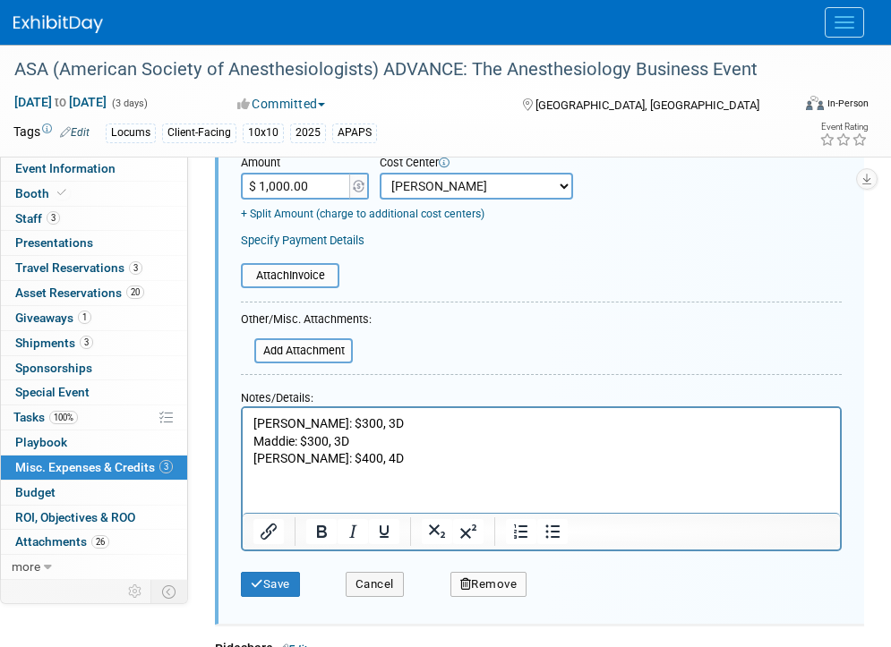
scroll to position [980, 0]
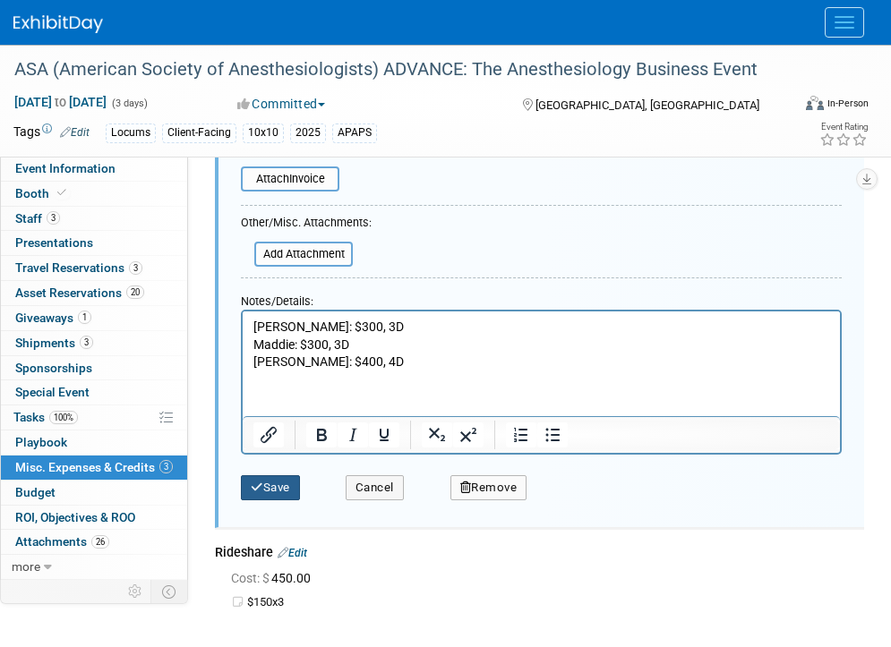
click at [269, 495] on button "Save" at bounding box center [270, 487] width 59 height 25
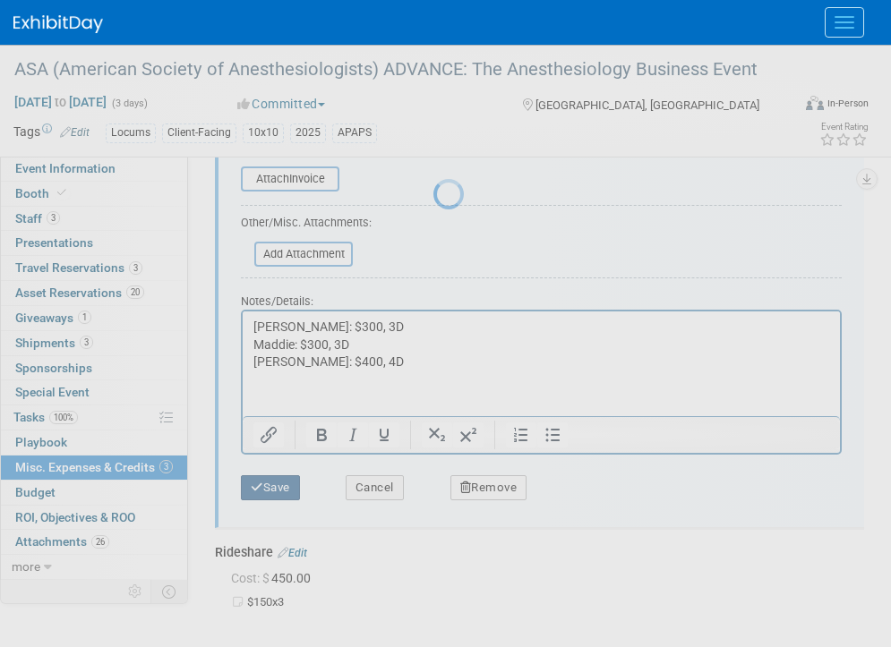
scroll to position [140, 0]
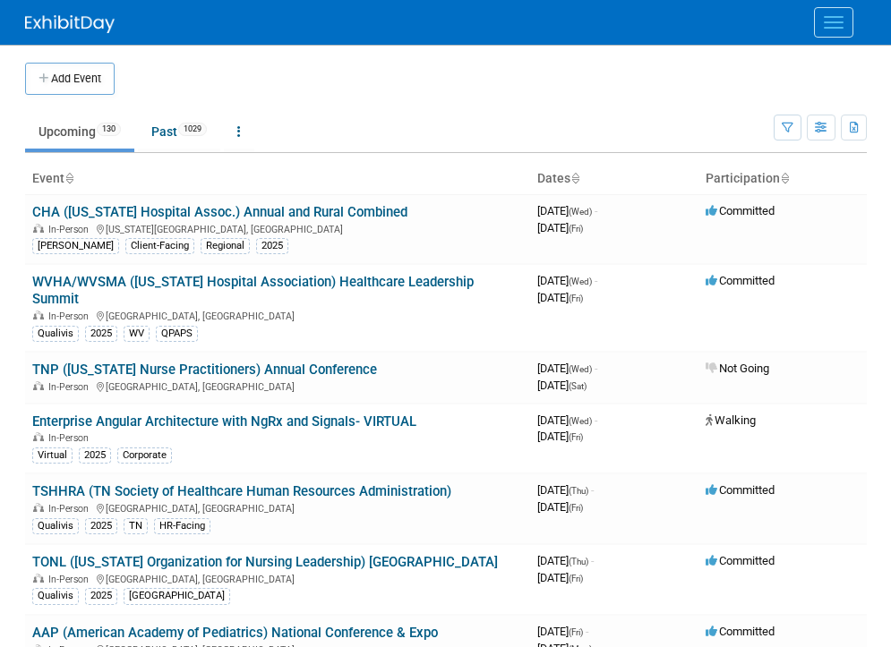
click at [820, 16] on button "Menu" at bounding box center [833, 22] width 39 height 30
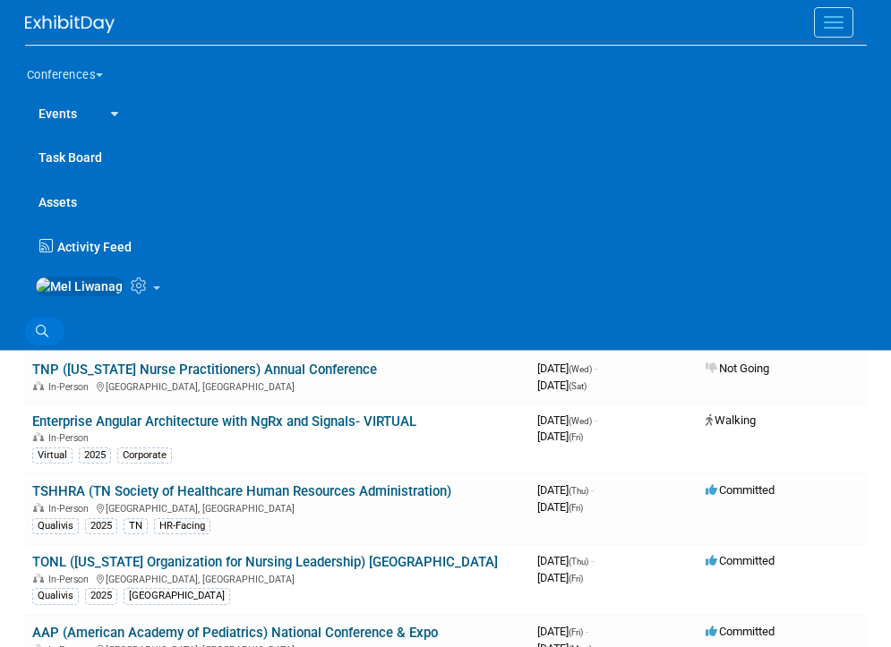
click at [49, 335] on link "Search" at bounding box center [44, 331] width 39 height 29
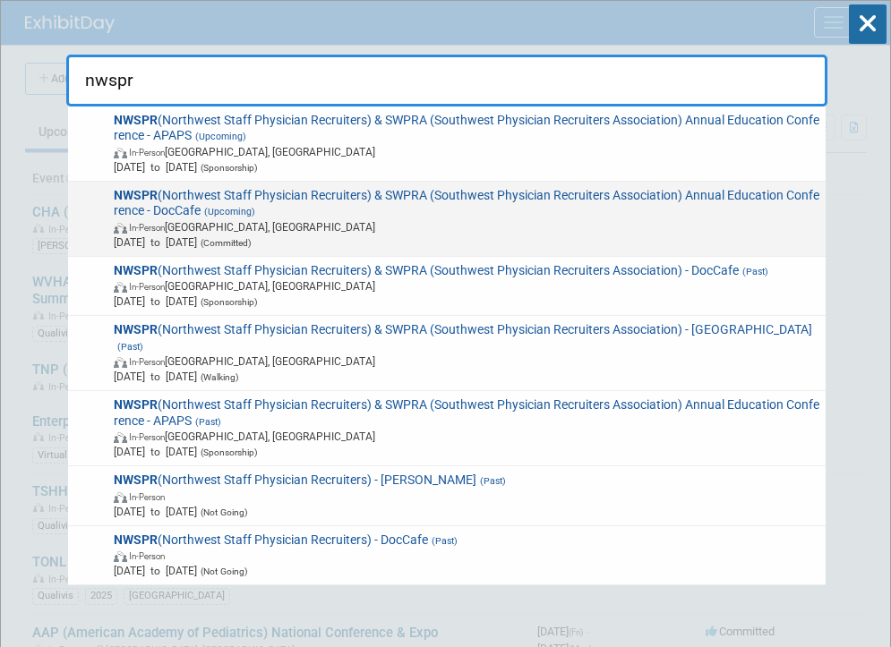
type input "nwspr"
click at [363, 192] on span "NWSPR (Northwest Staff Physician Recruiters) & SWPRA (Southwest Physician Recru…" at bounding box center [463, 219] width 711 height 62
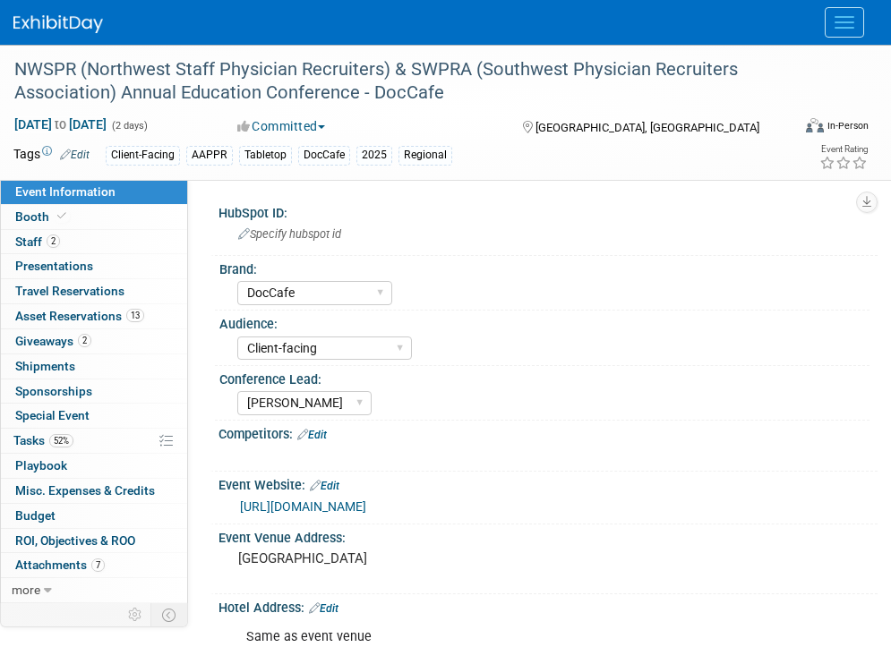
select select "DocCafe"
select select "Client-facing"
select select "[PERSON_NAME]"
click at [119, 214] on link "Booth" at bounding box center [94, 217] width 186 height 24
select select "6' tabletop"
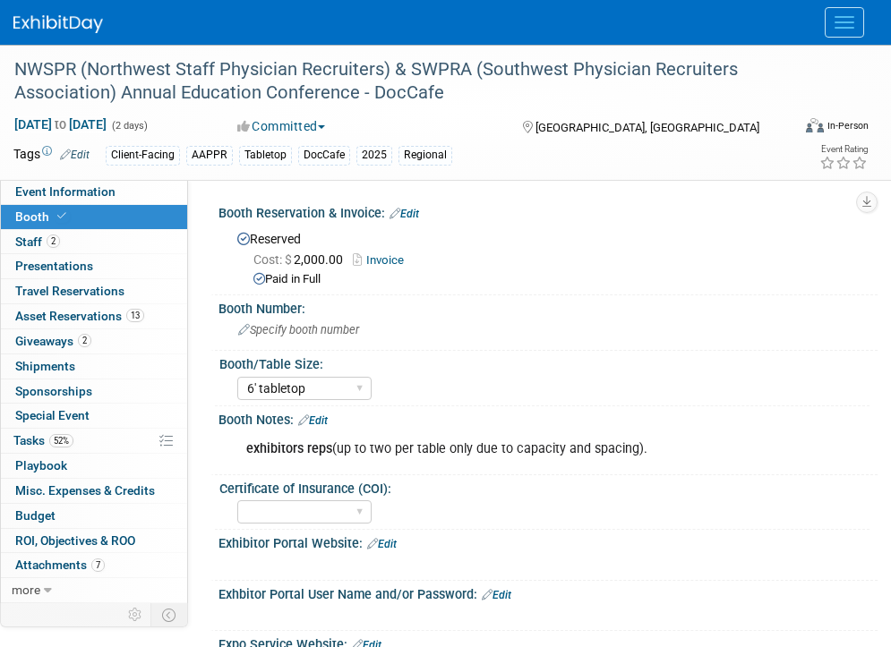
click at [419, 210] on link "Edit" at bounding box center [404, 214] width 30 height 13
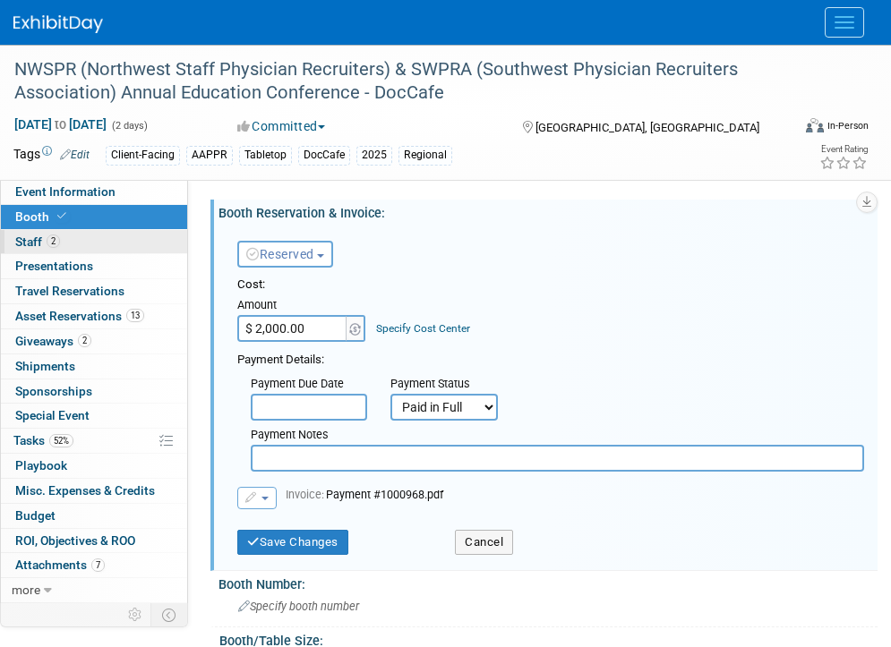
click at [132, 245] on link "2 Staff 2" at bounding box center [94, 242] width 186 height 24
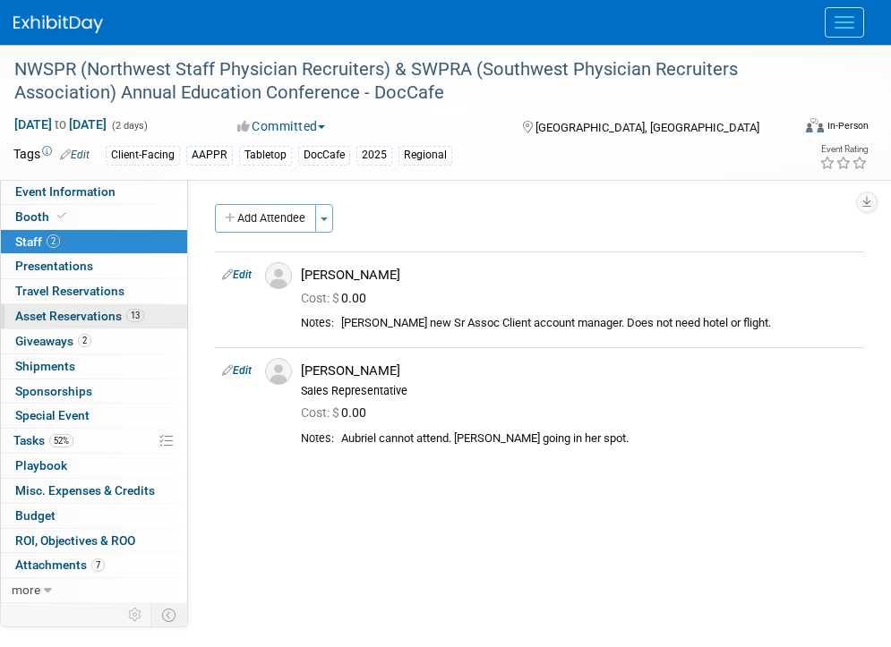
click at [124, 322] on span "Asset Reservations 13" at bounding box center [79, 316] width 129 height 14
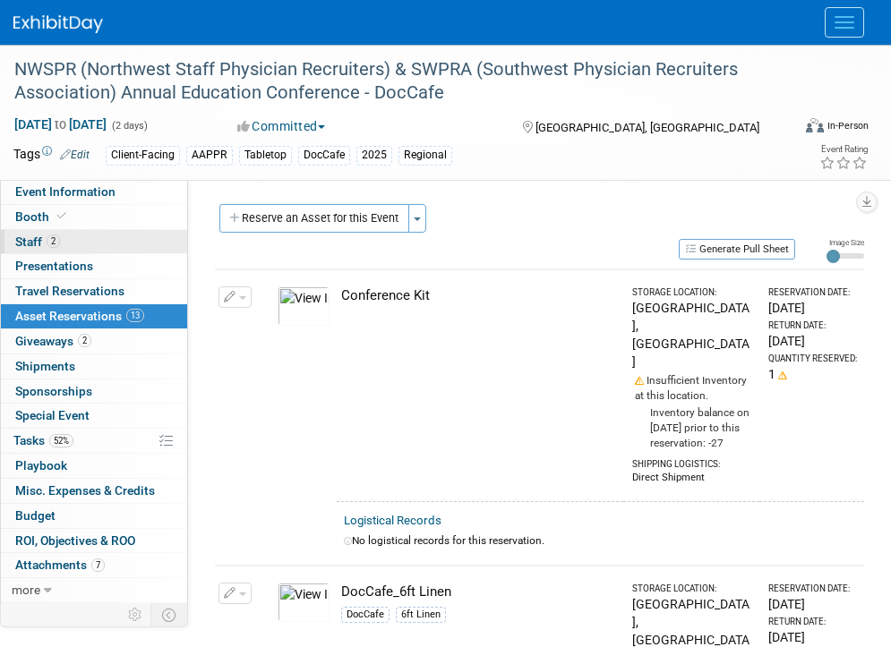
click at [107, 245] on link "2 Staff 2" at bounding box center [94, 242] width 186 height 24
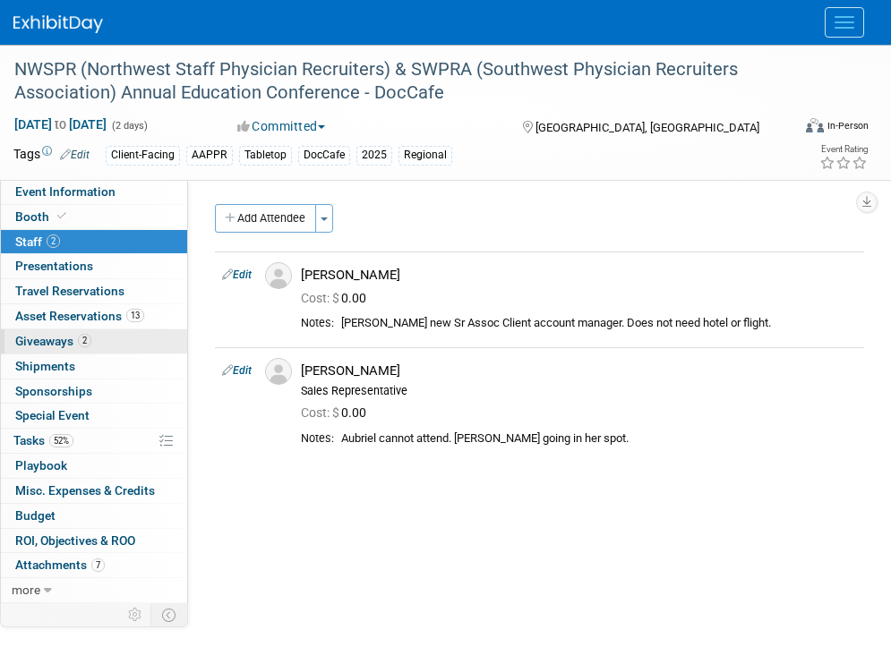
click at [98, 351] on link "2 Giveaways 2" at bounding box center [94, 341] width 186 height 24
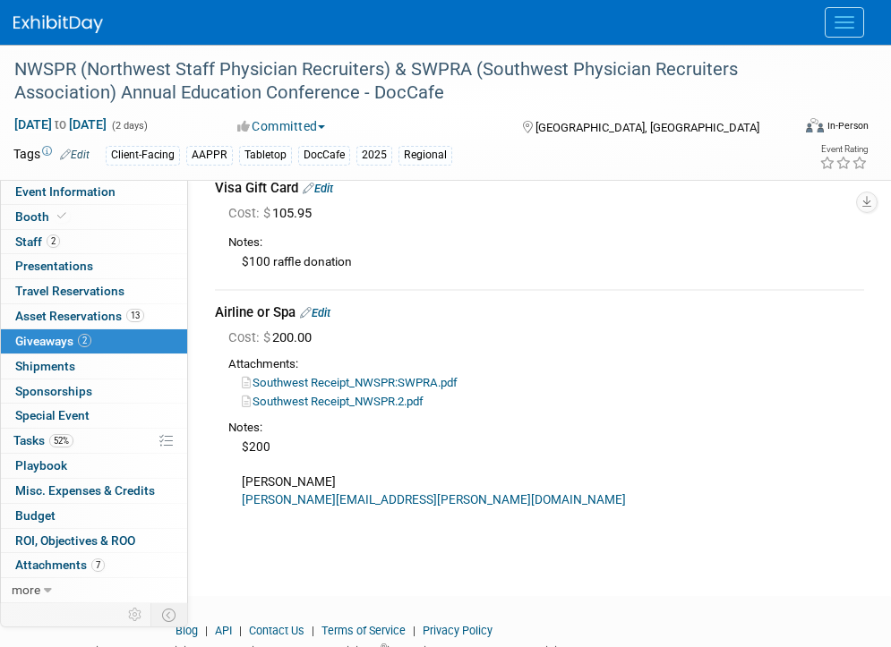
scroll to position [81, 0]
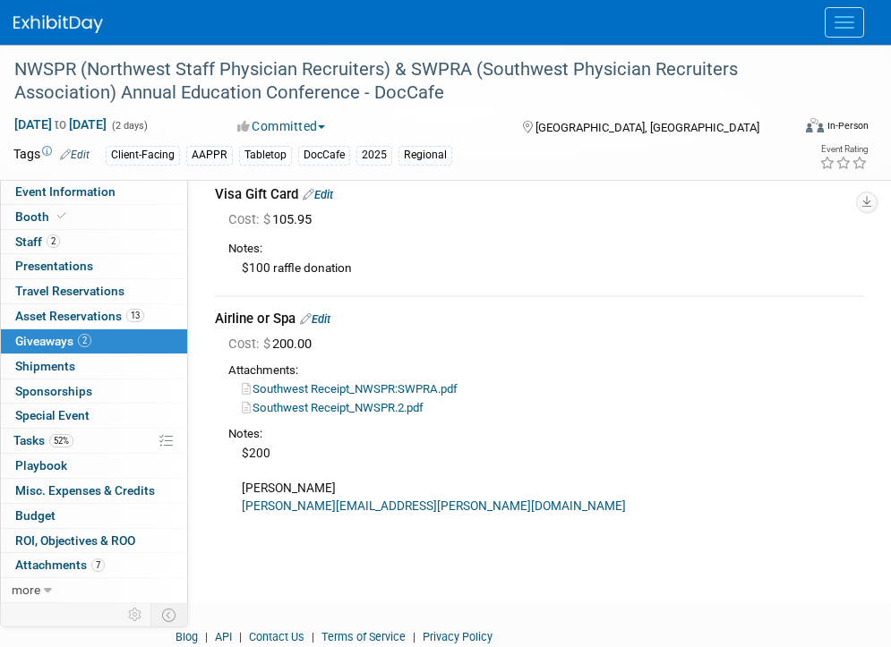
click at [325, 192] on link "Edit" at bounding box center [318, 194] width 30 height 13
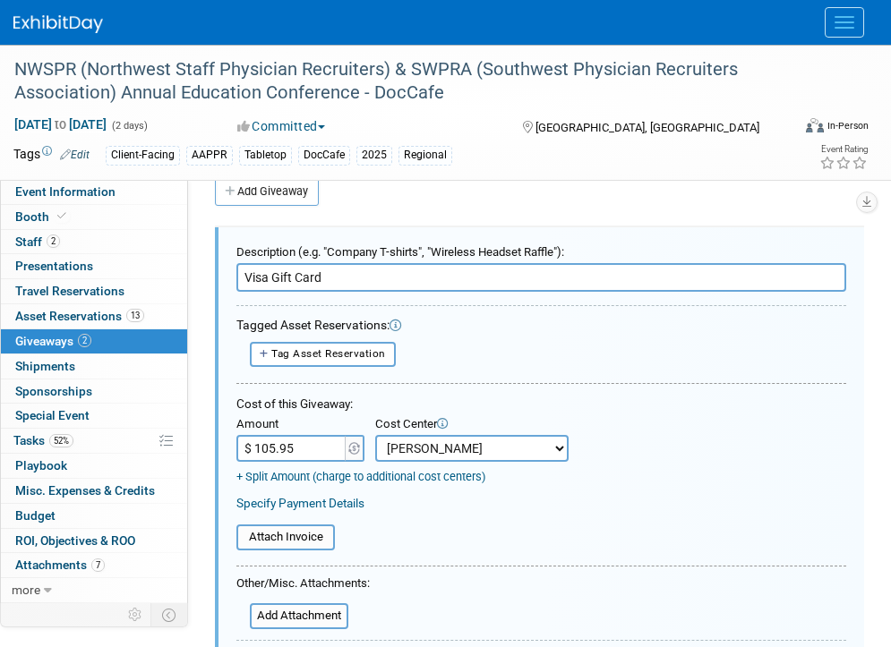
scroll to position [0, 0]
click at [429, 440] on select "-- Not Specified -- Aya Education Aya Healthcare Aya Locums Bespoke Corporate […" at bounding box center [471, 448] width 193 height 27
select select "18965878"
click at [375, 435] on select "-- Not Specified -- Aya Education Aya Healthcare Aya Locums Bespoke Corporate D…" at bounding box center [471, 448] width 193 height 27
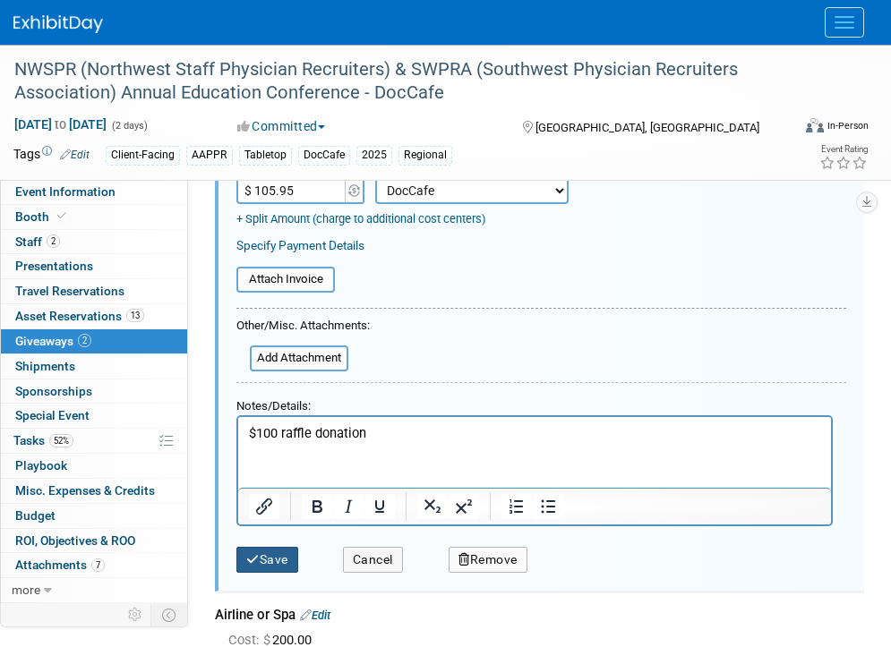
click at [276, 558] on button "Save" at bounding box center [267, 560] width 62 height 26
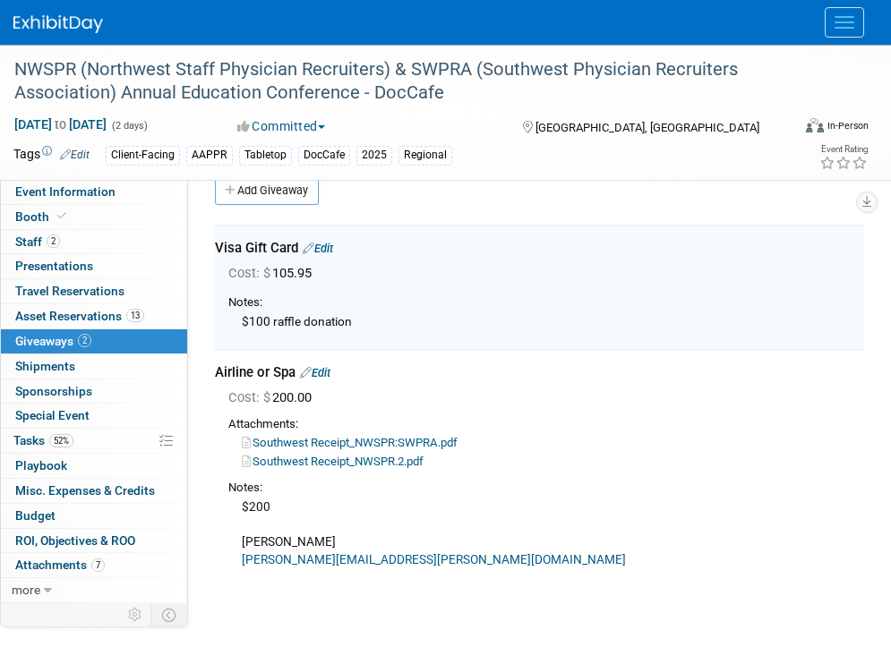
scroll to position [27, 0]
click at [323, 373] on link "Edit" at bounding box center [315, 373] width 30 height 13
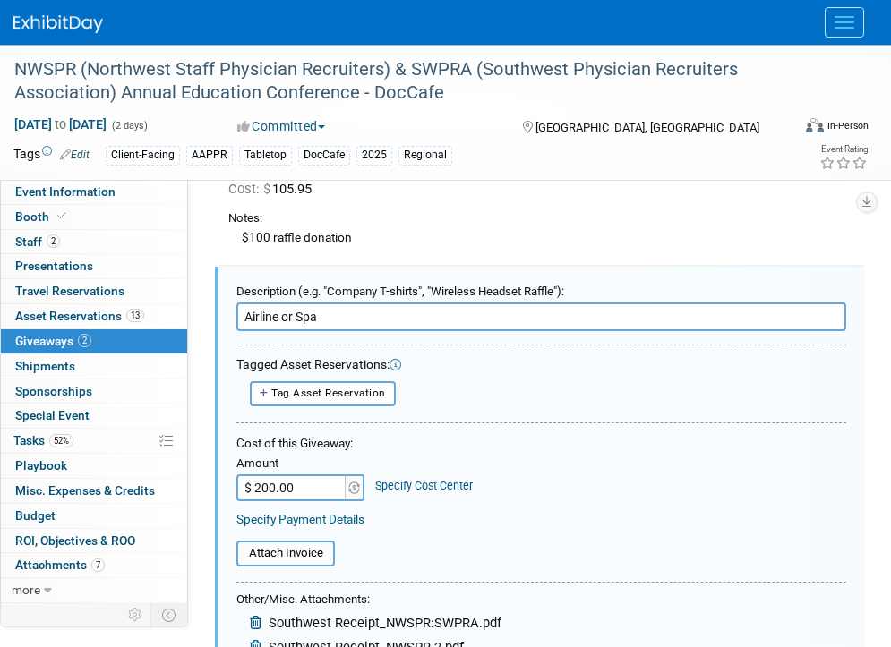
scroll to position [111, 0]
click at [80, 432] on link "52% Tasks 52%" at bounding box center [94, 441] width 186 height 24
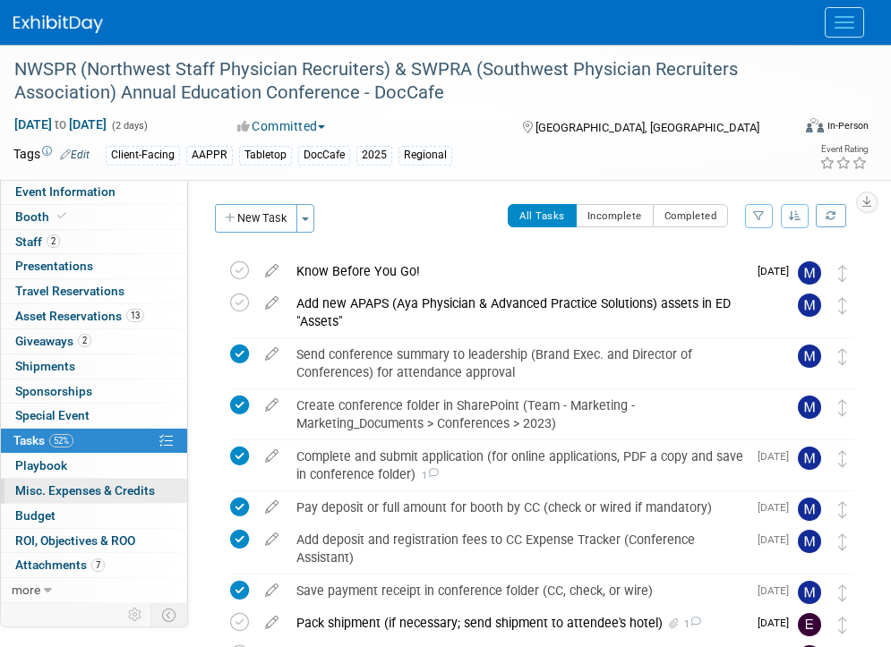
click at [88, 483] on span "Misc. Expenses & Credits 0" at bounding box center [85, 490] width 140 height 14
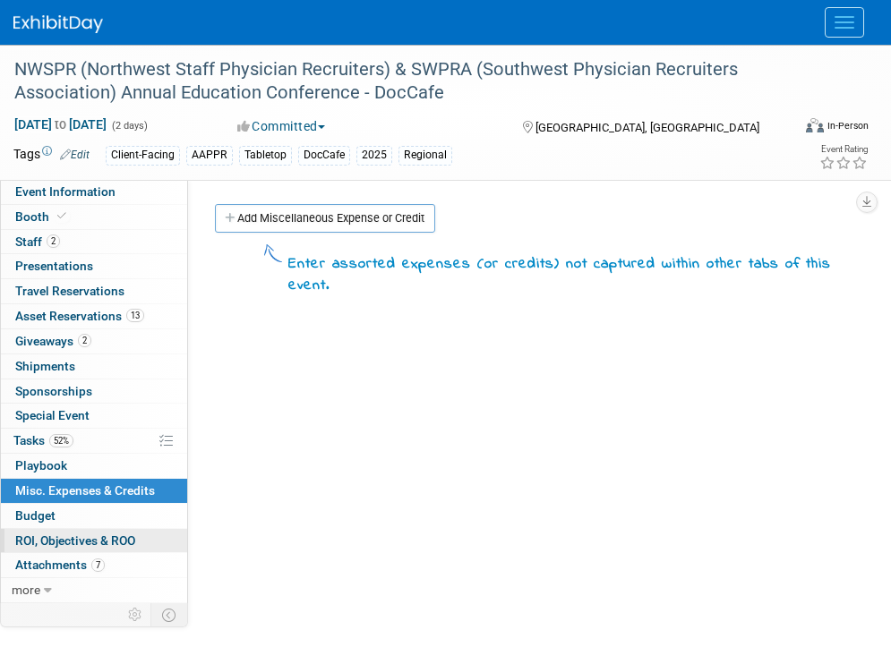
click at [82, 550] on link "0 ROI, Objectives & ROO 0" at bounding box center [94, 541] width 186 height 24
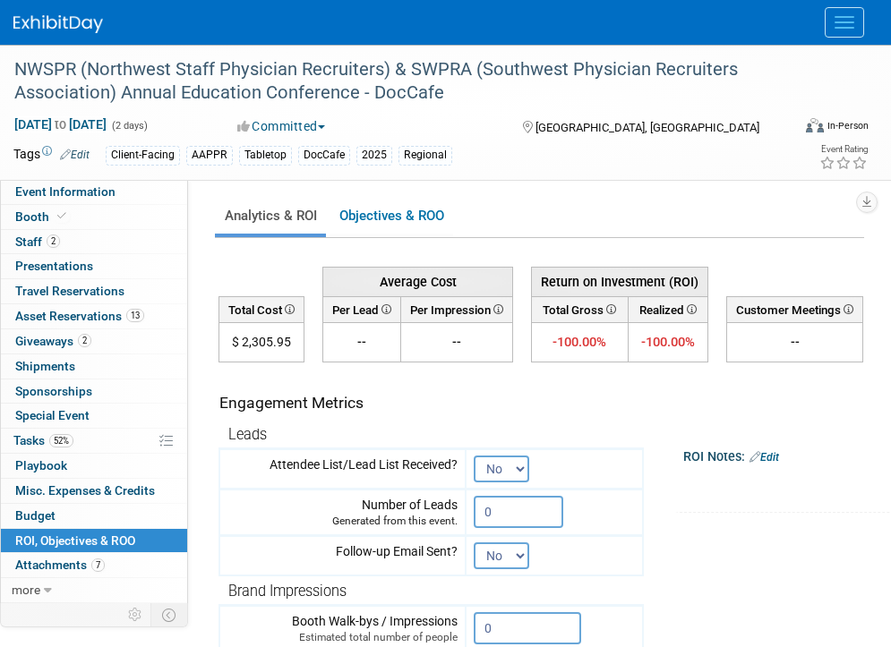
click at [83, 33] on img at bounding box center [58, 24] width 90 height 18
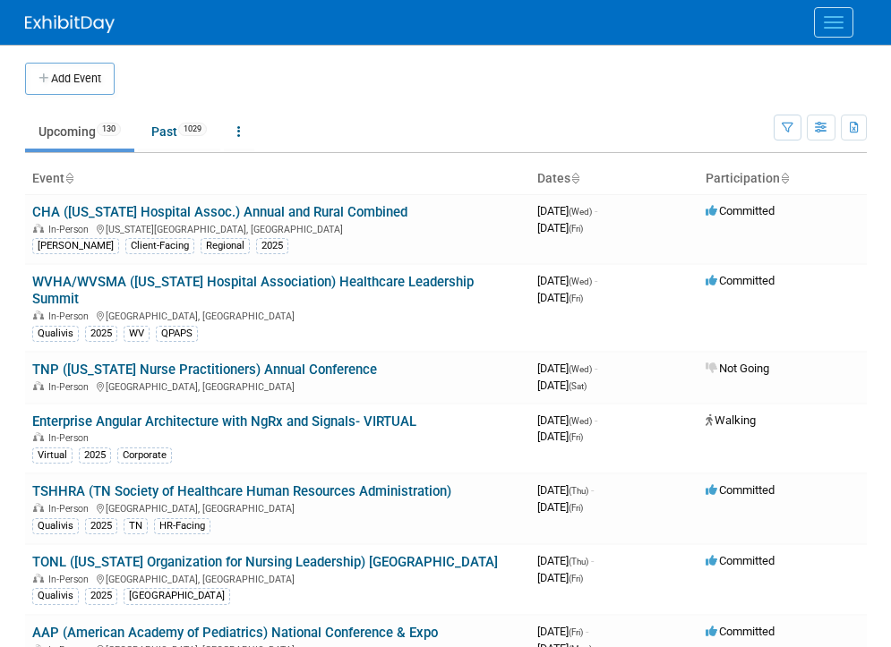
click at [825, 15] on button "Menu" at bounding box center [833, 22] width 39 height 30
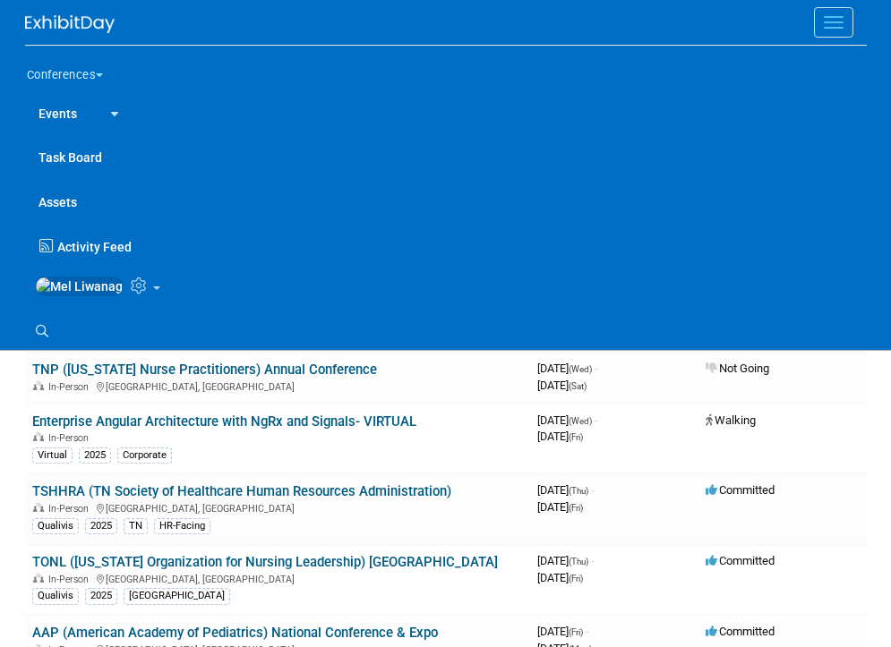
click at [61, 329] on li "Search" at bounding box center [439, 331] width 828 height 29
click at [49, 337] on link "Search" at bounding box center [44, 331] width 39 height 29
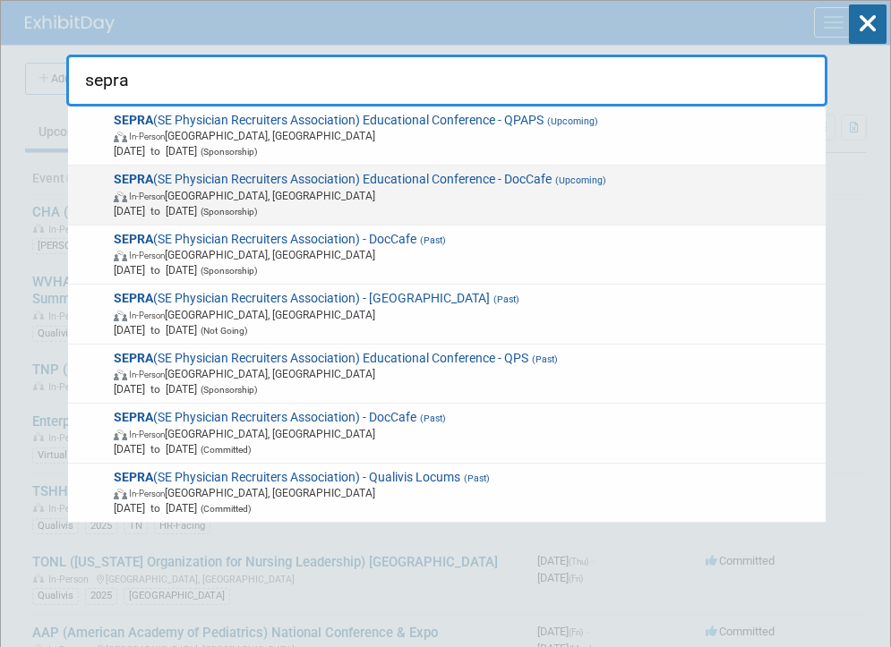
type input "sepra"
click at [286, 167] on div "SEPRA (SE Physician Recruiters Association) Educational Conference - DocCafe (U…" at bounding box center [446, 196] width 757 height 60
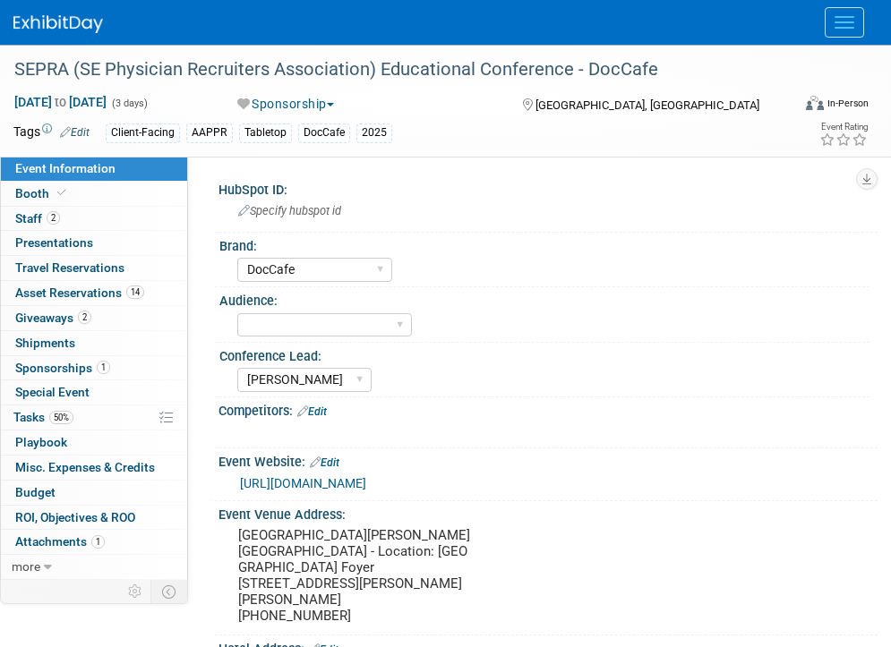
select select "DocCafe"
select select "[PERSON_NAME]"
click at [92, 197] on link "Booth" at bounding box center [94, 194] width 186 height 24
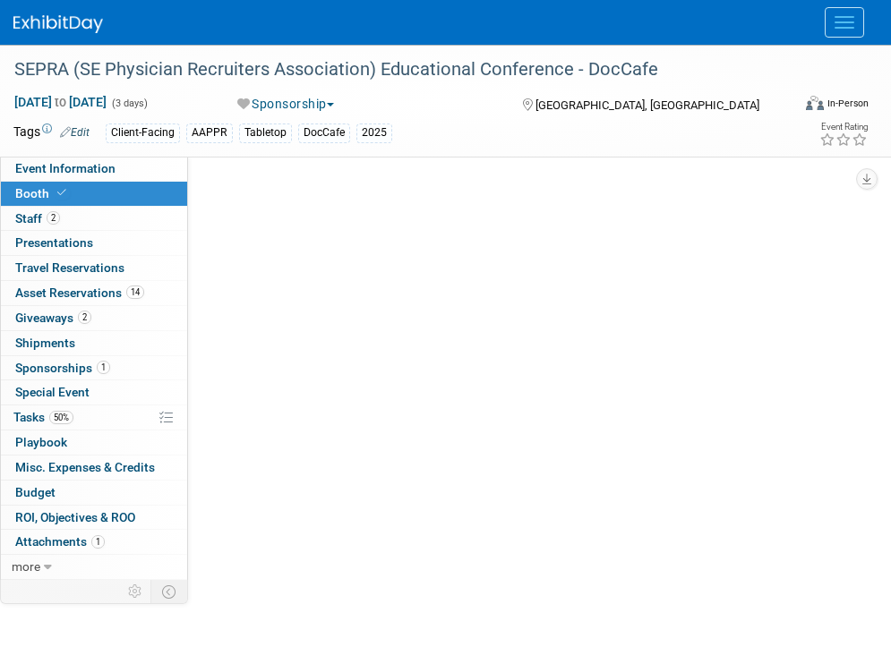
select select "6' tabletop"
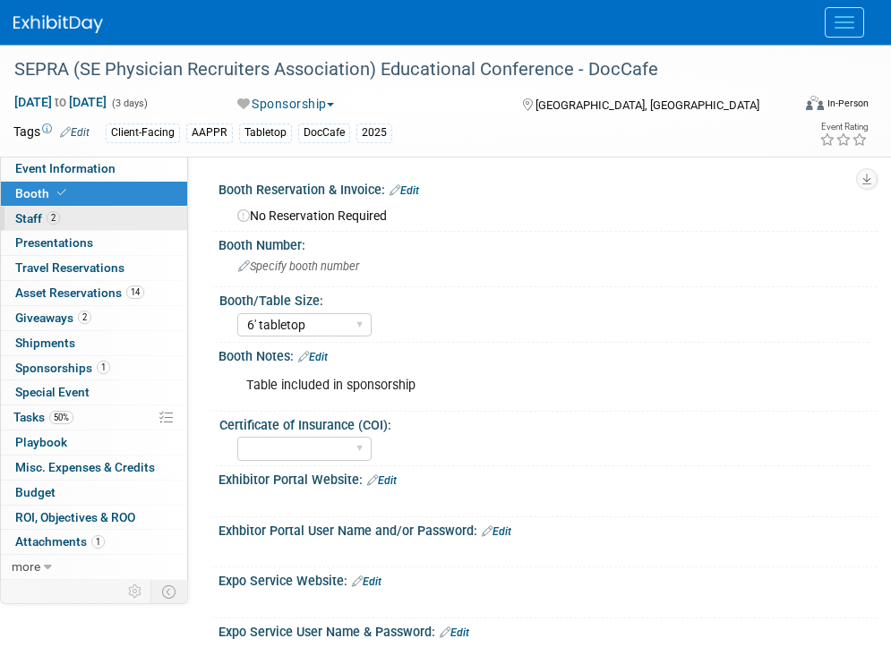
click at [101, 207] on link "2 Staff 2" at bounding box center [94, 219] width 186 height 24
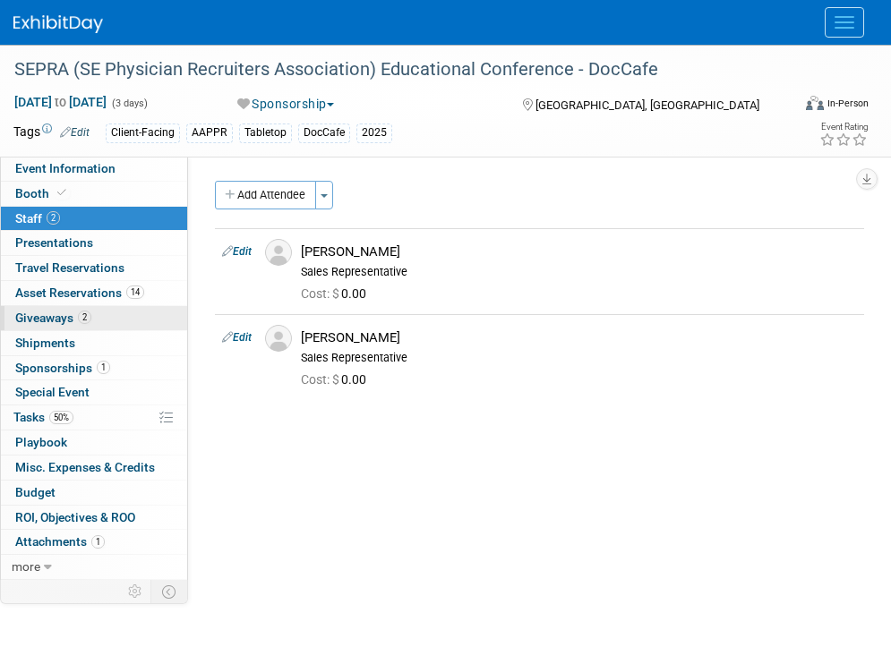
click at [98, 313] on link "2 Giveaways 2" at bounding box center [94, 318] width 186 height 24
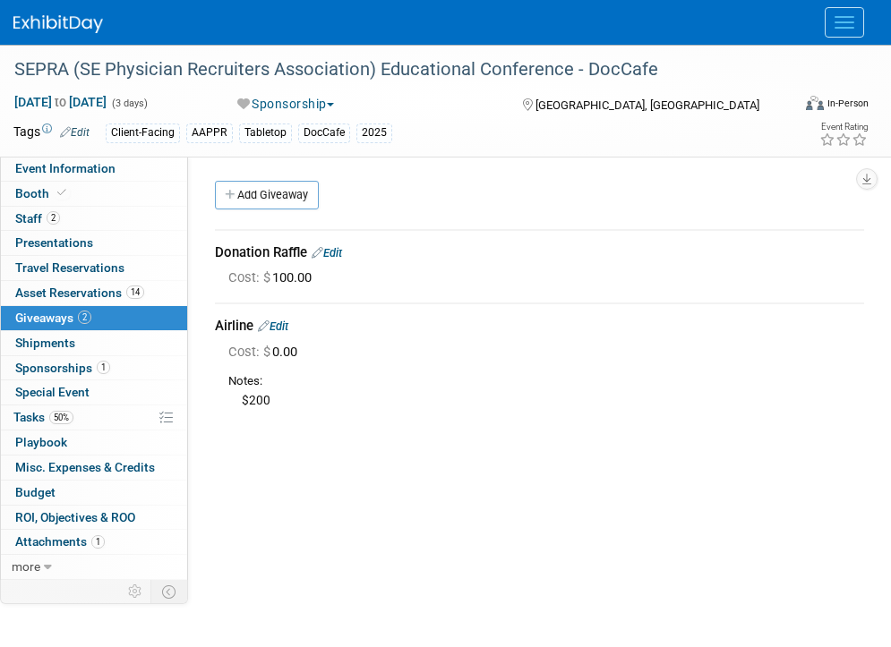
click at [342, 251] on link "Edit" at bounding box center [327, 252] width 30 height 13
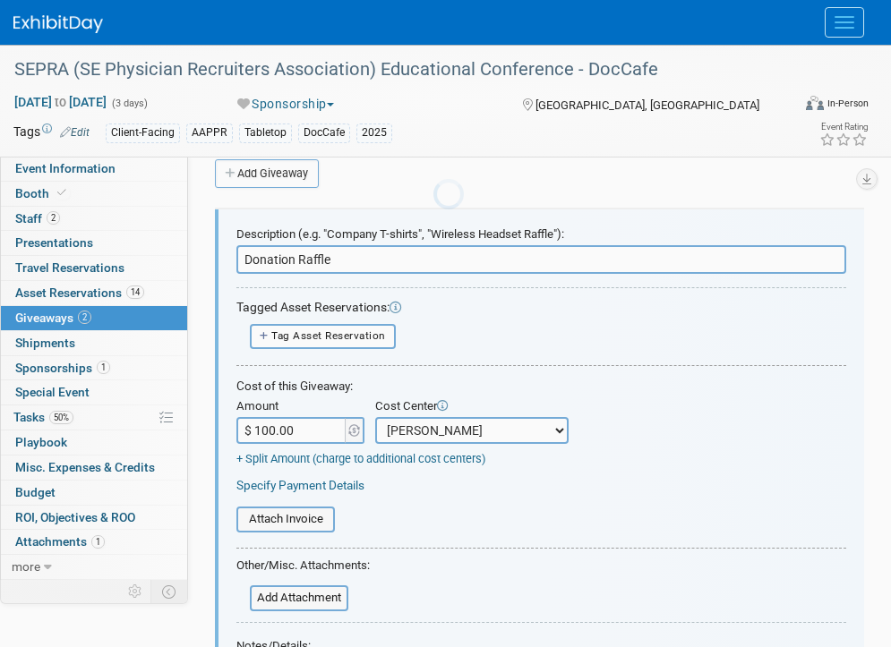
scroll to position [27, 0]
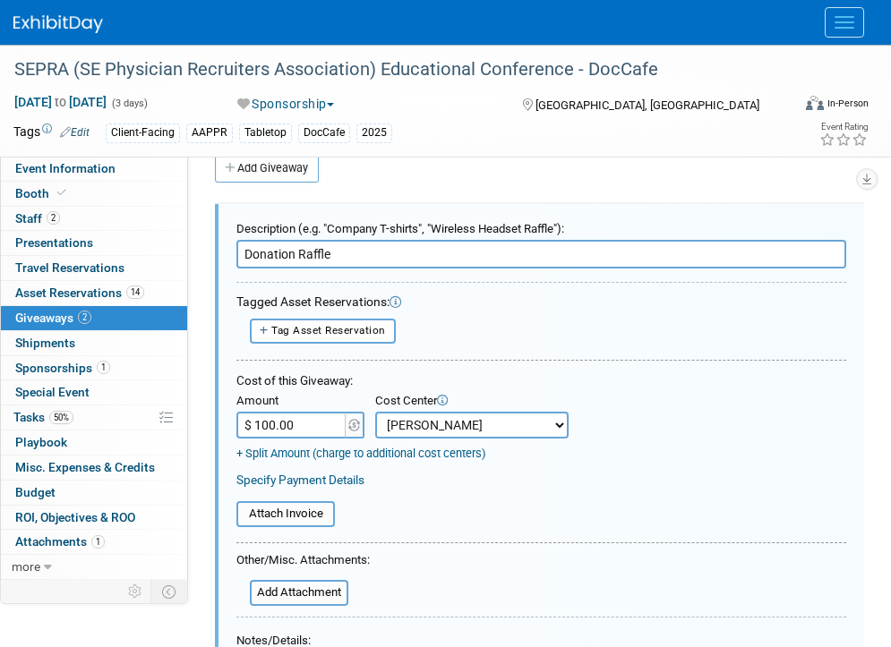
click at [457, 432] on select "-- Not Specified -- Aya Education Aya Healthcare Aya Locums Bespoke Corporate D…" at bounding box center [471, 425] width 193 height 27
select select "18965878"
click at [375, 412] on select "-- Not Specified -- Aya Education Aya Healthcare Aya Locums Bespoke Corporate D…" at bounding box center [471, 425] width 193 height 27
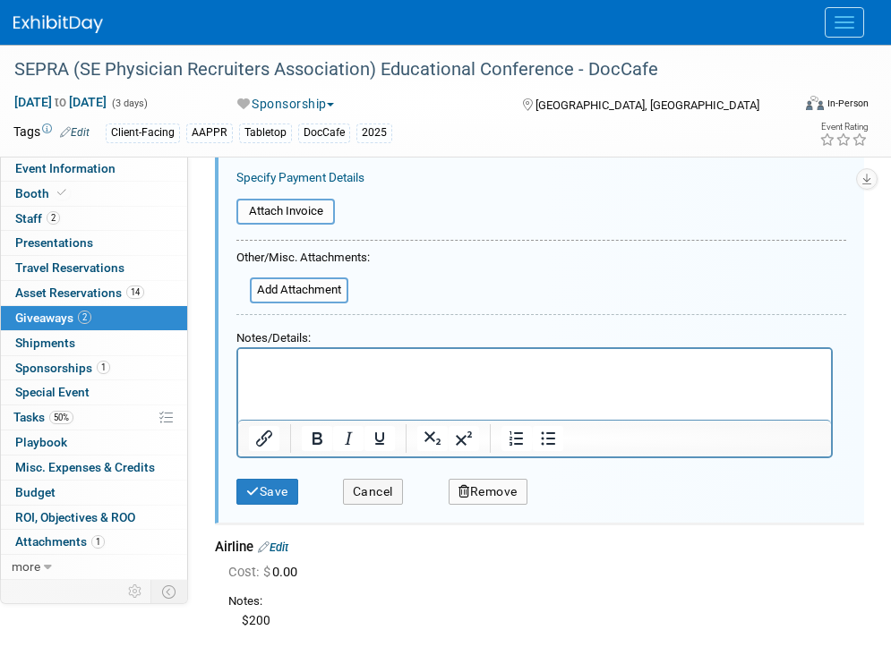
scroll to position [340, 0]
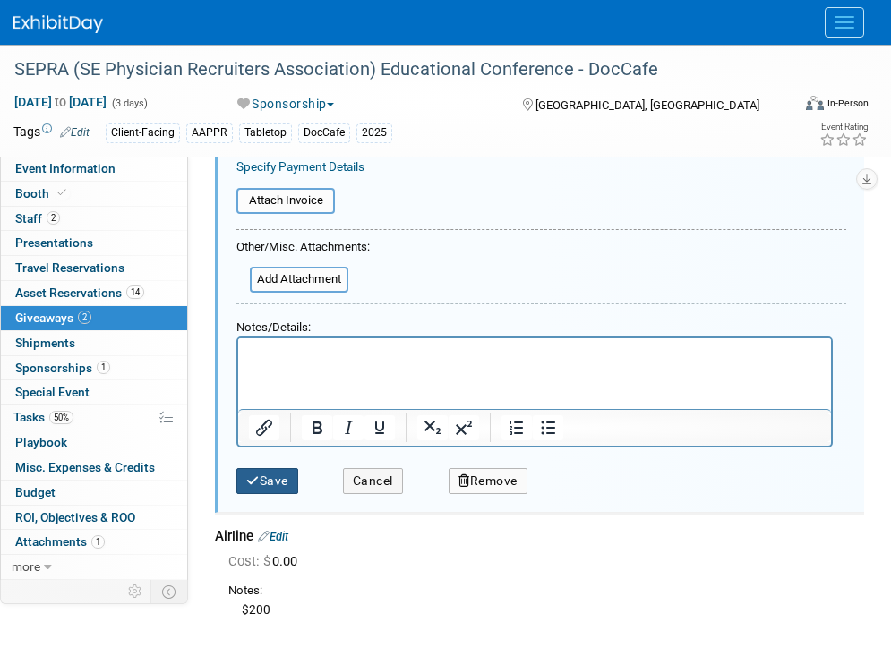
click at [276, 476] on button "Save" at bounding box center [267, 481] width 62 height 26
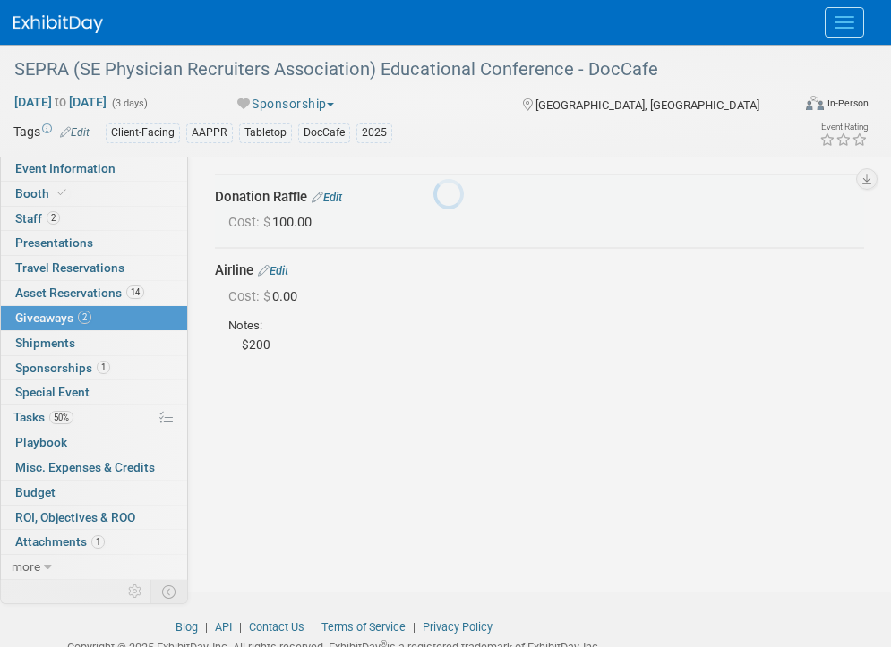
scroll to position [27, 0]
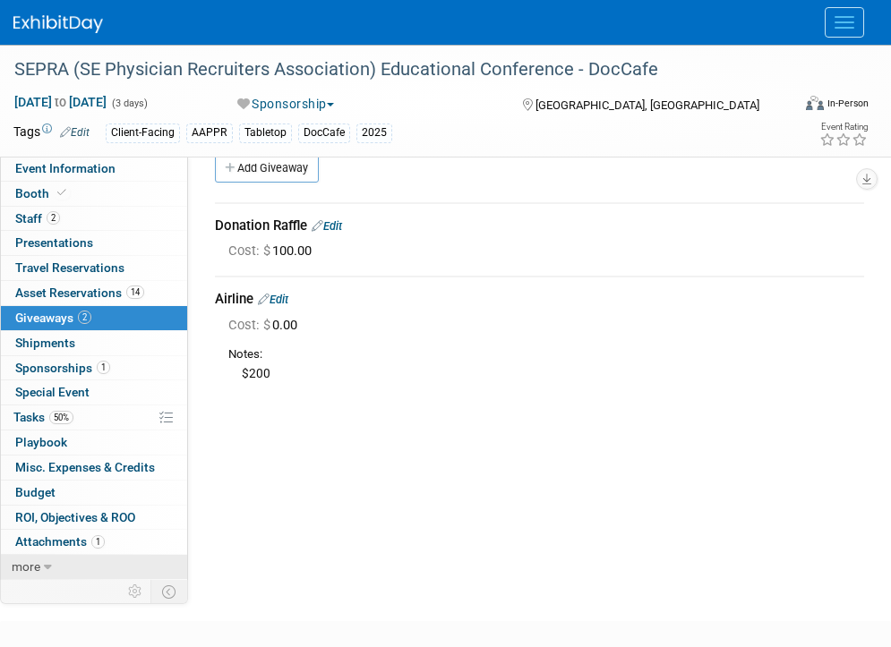
click at [37, 568] on span "more" at bounding box center [26, 567] width 29 height 14
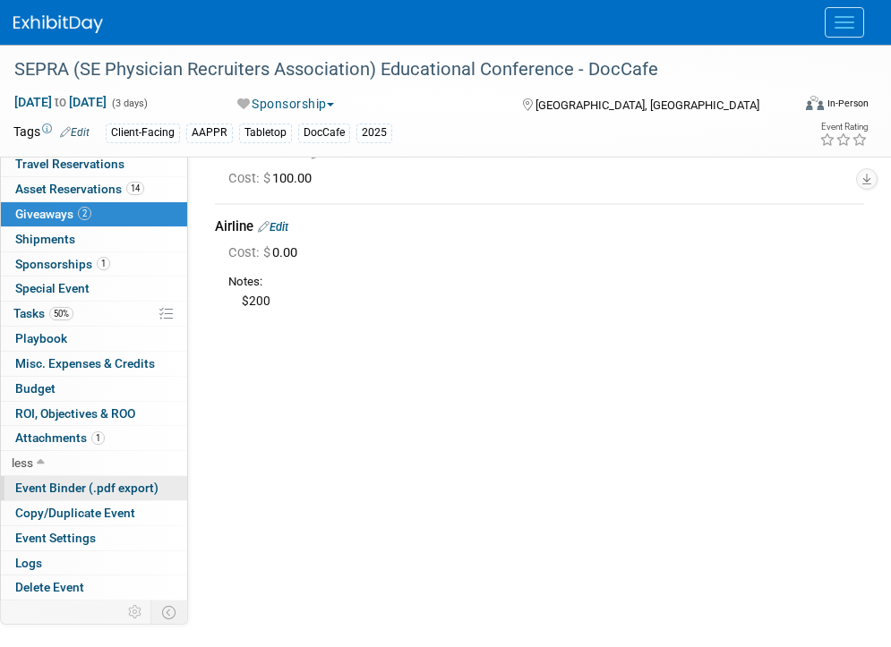
scroll to position [164, 0]
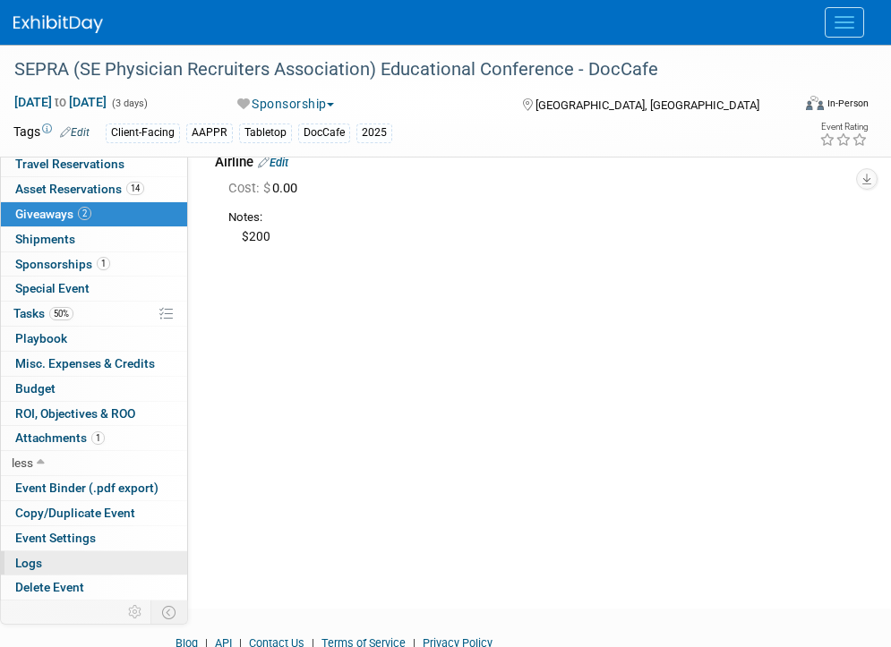
click at [82, 564] on link "Logs" at bounding box center [94, 564] width 186 height 24
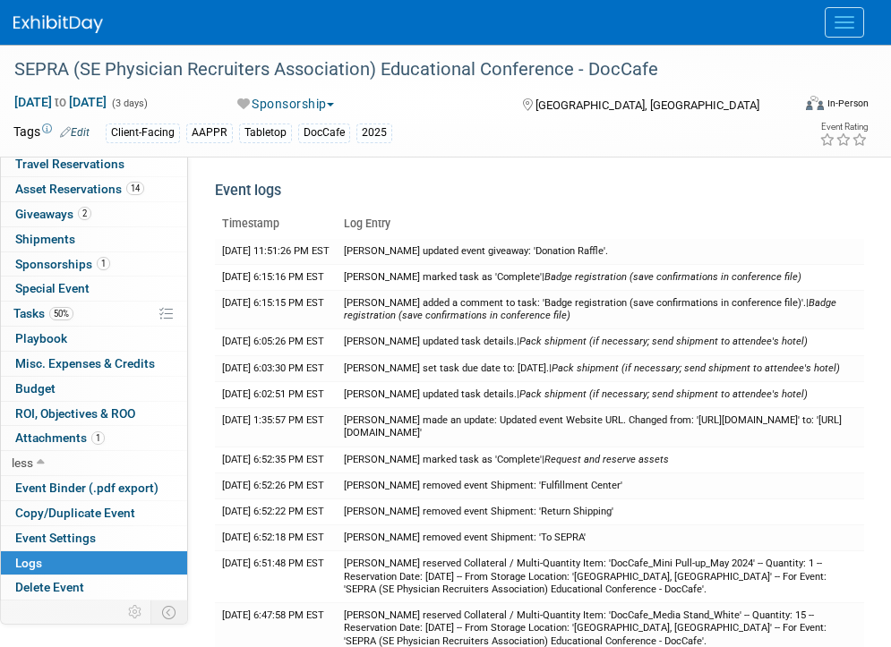
click at [32, 26] on img at bounding box center [58, 24] width 90 height 18
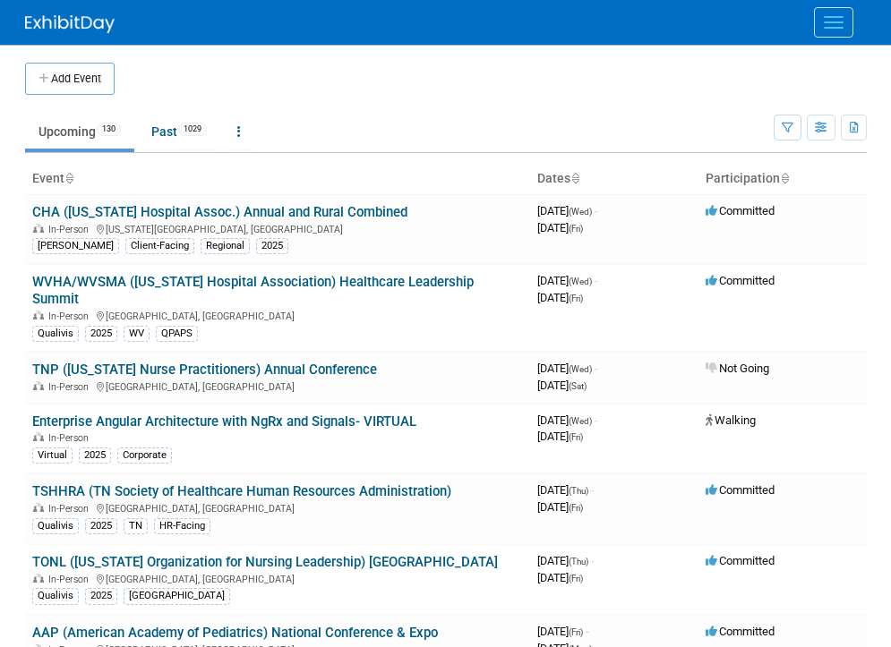
click at [812, 22] on div at bounding box center [446, 22] width 842 height 45
click at [830, 32] on button "Menu" at bounding box center [833, 22] width 39 height 30
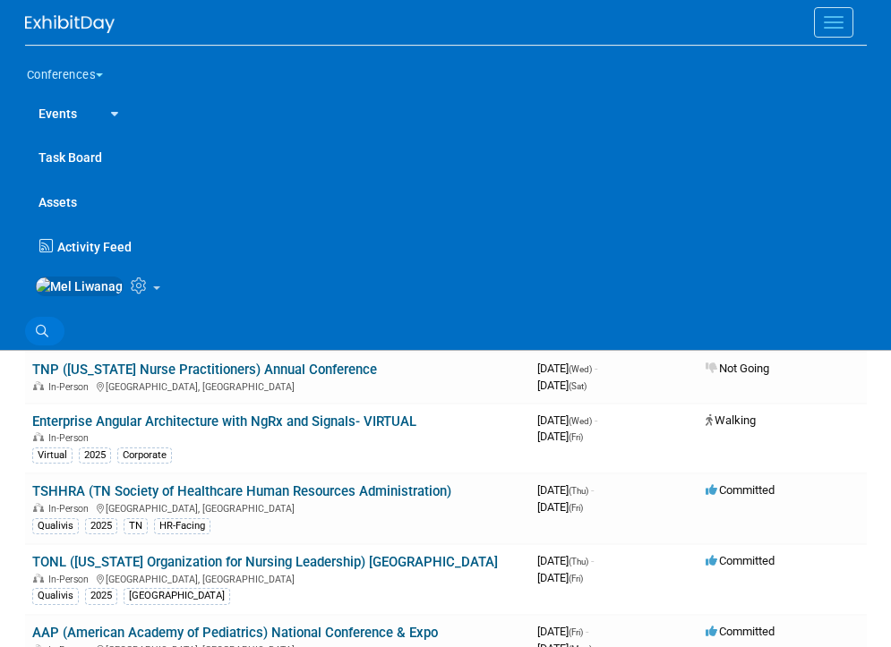
click at [36, 338] on icon at bounding box center [42, 331] width 13 height 13
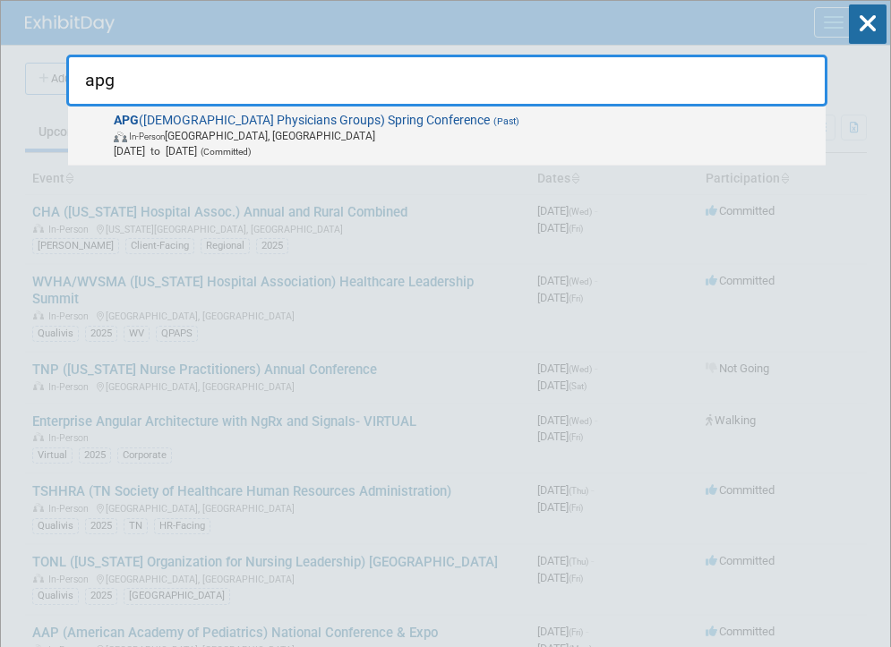
type input "apg"
click at [232, 126] on span "APG (American Physicians Groups) Spring Conference (Past) In-Person San Diego, …" at bounding box center [463, 136] width 711 height 47
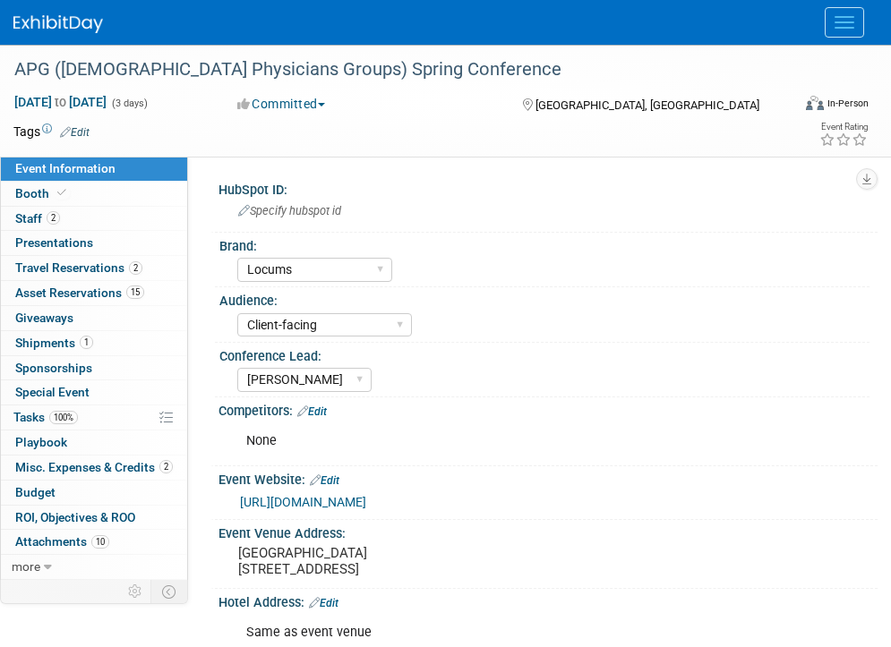
select select "Locums"
select select "Client-facing"
select select "[PERSON_NAME]"
click at [124, 466] on span "Misc. Expenses & Credits 2" at bounding box center [94, 467] width 158 height 14
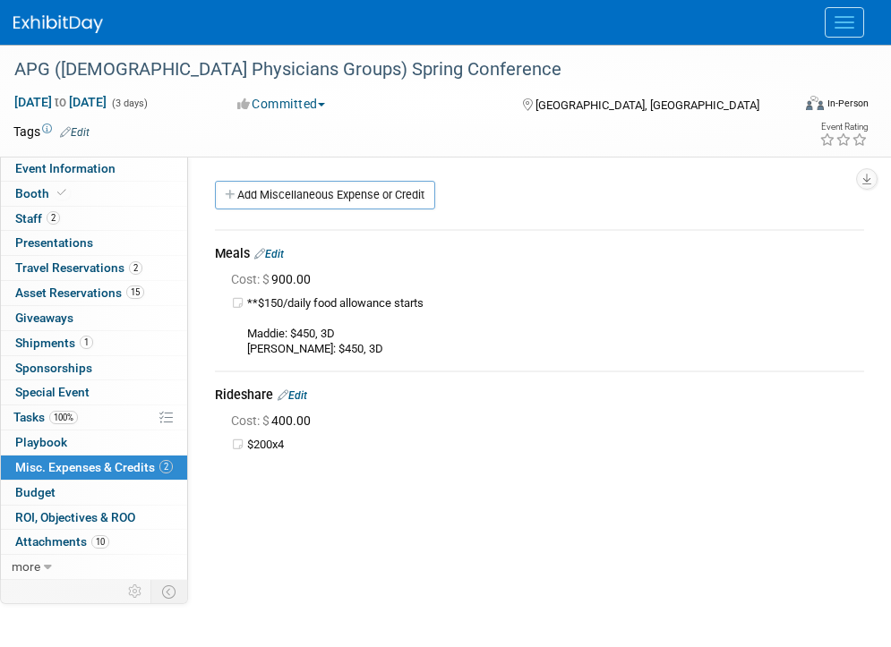
click at [307, 390] on link "Edit" at bounding box center [293, 395] width 30 height 13
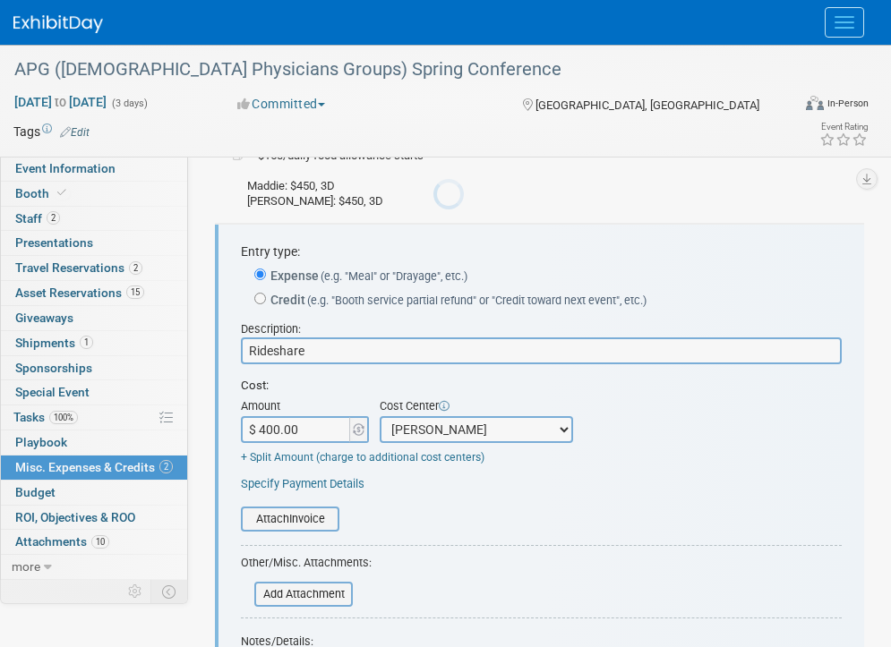
scroll to position [168, 0]
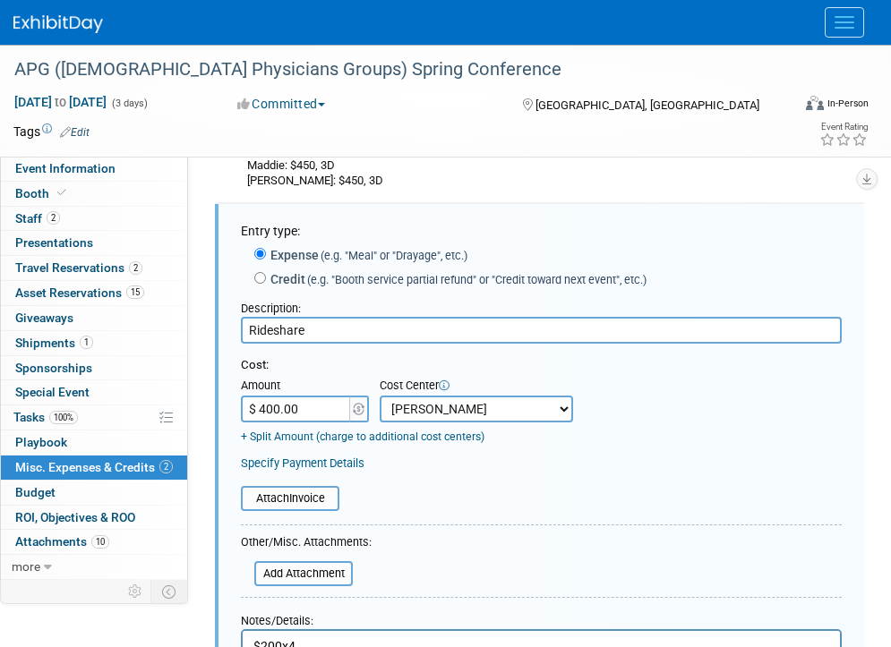
click at [295, 408] on input "$ 400.00" at bounding box center [297, 409] width 112 height 27
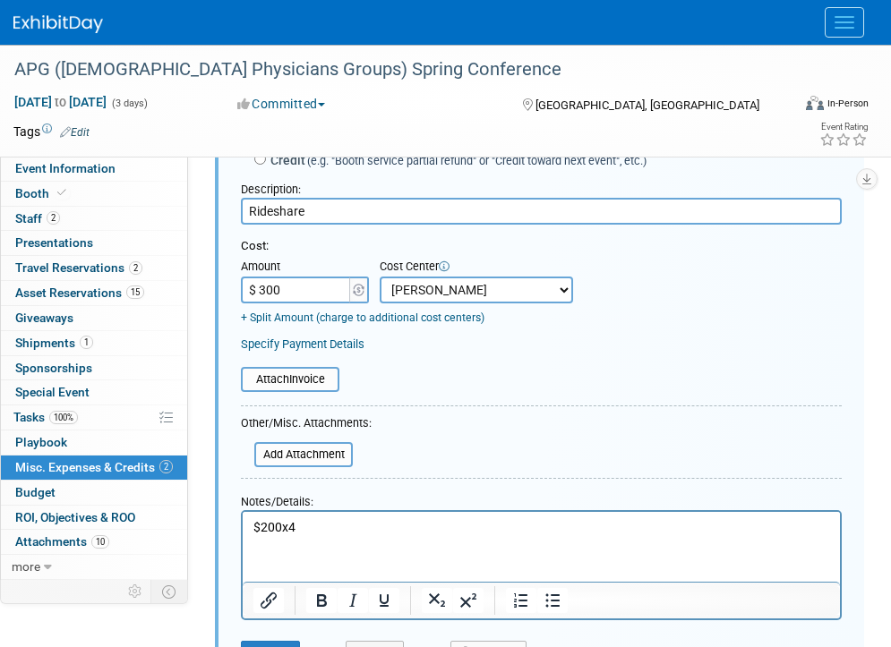
scroll to position [290, 0]
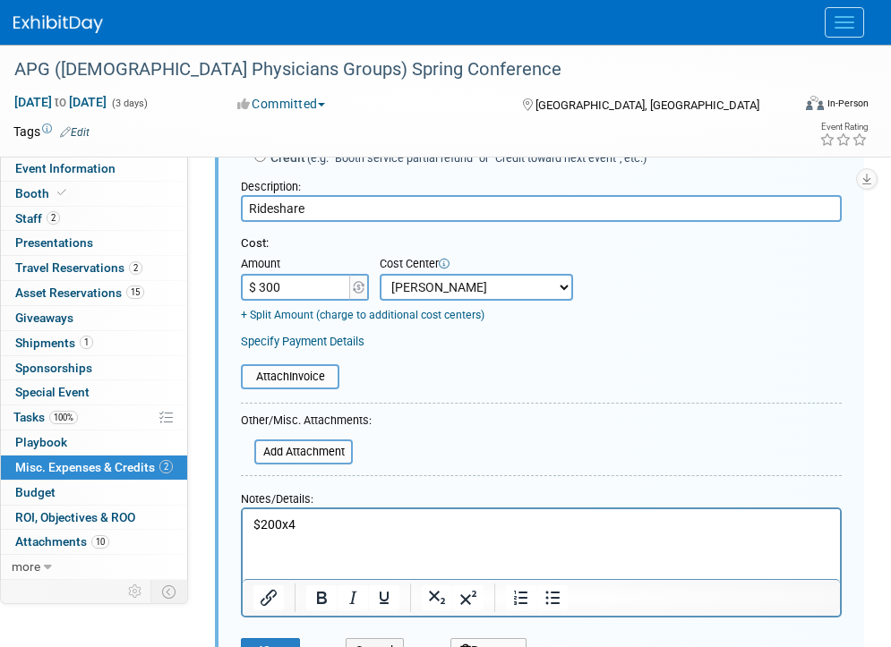
type input "$ 300.00"
click at [280, 526] on p "$200x4" at bounding box center [541, 525] width 577 height 18
click at [381, 534] on html "$150x4" at bounding box center [541, 521] width 597 height 25
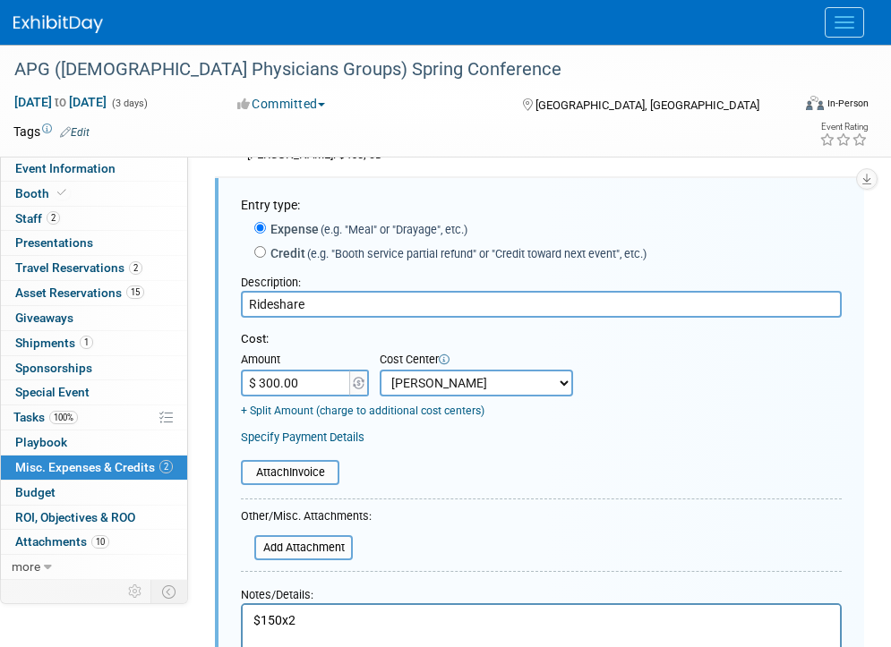
scroll to position [209, 0]
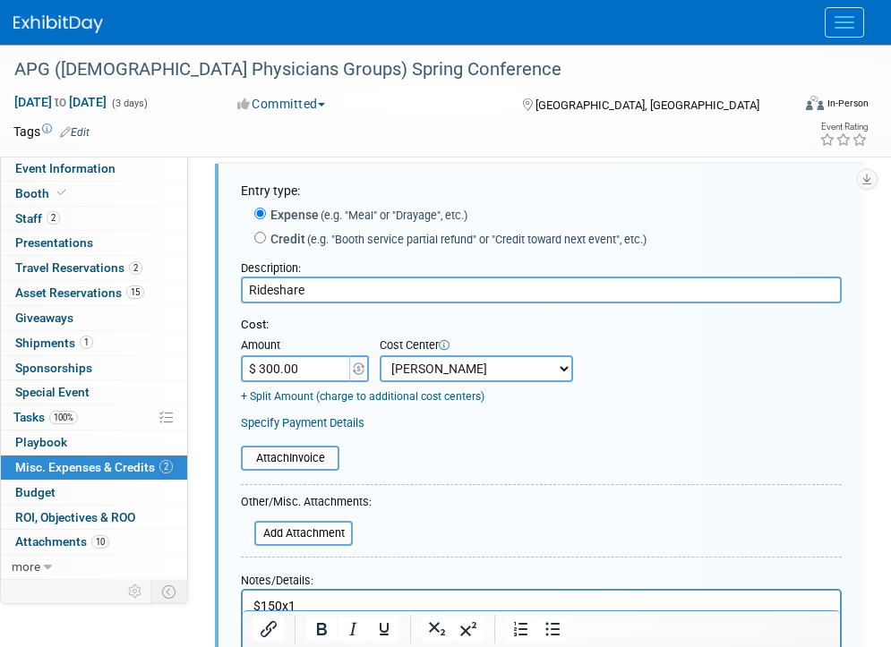
click at [298, 377] on input "$ 300.00" at bounding box center [297, 368] width 112 height 27
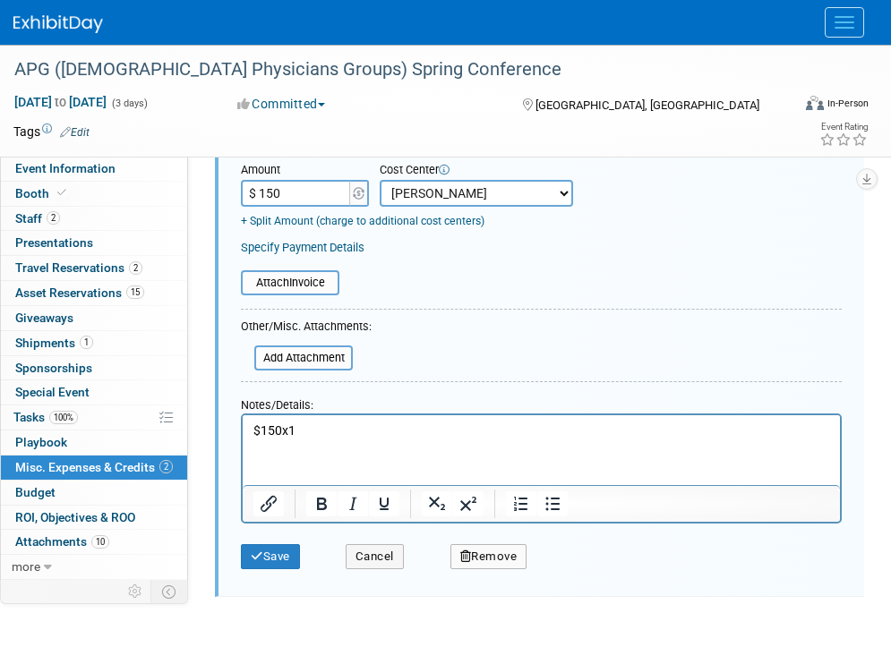
scroll to position [393, 0]
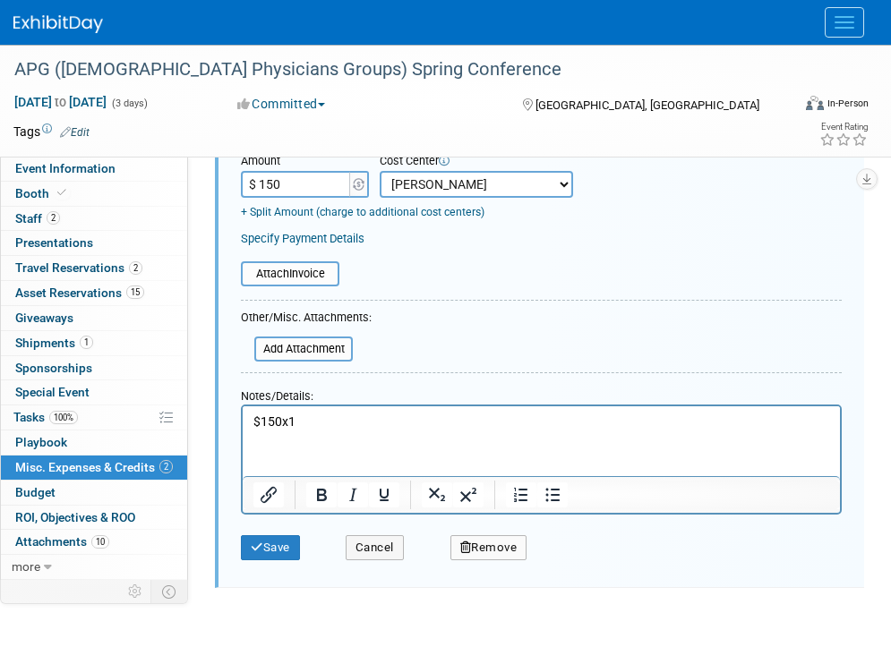
type input "$ 150.00"
click at [399, 410] on html "$150x1" at bounding box center [541, 418] width 597 height 25
click at [385, 429] on p "$150x1" at bounding box center [541, 422] width 577 height 18
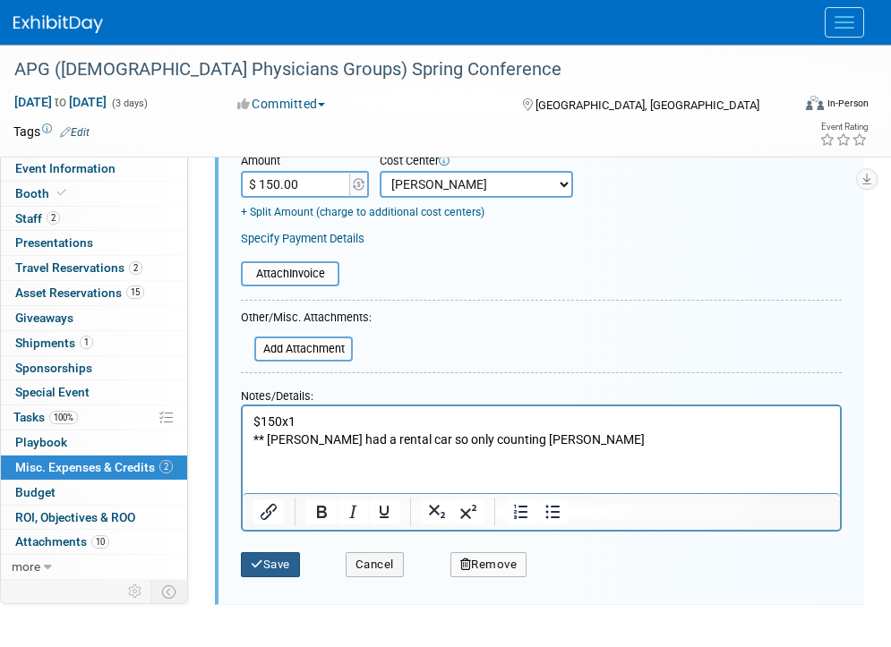
click at [267, 570] on button "Save" at bounding box center [270, 564] width 59 height 25
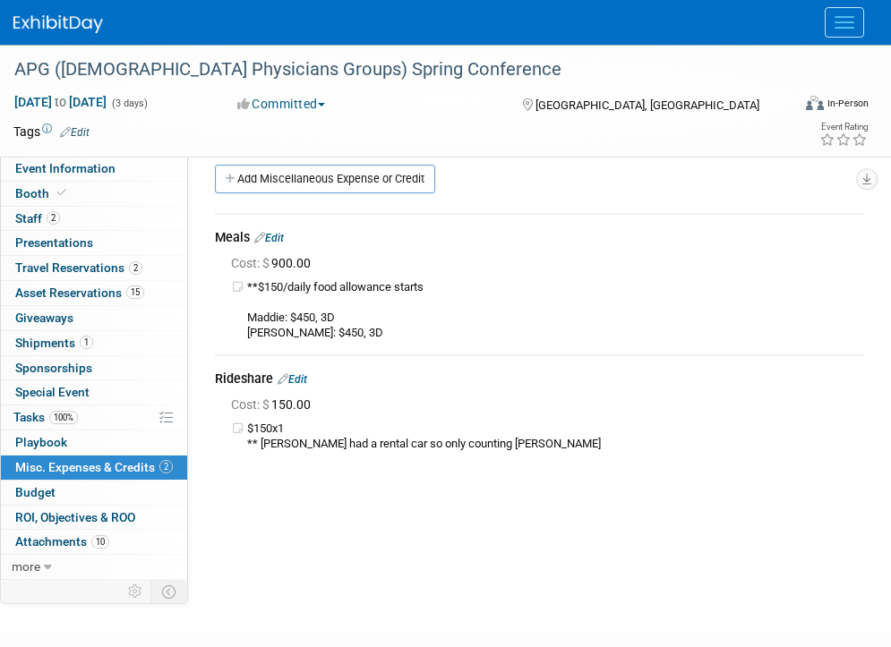
scroll to position [15, 0]
click at [113, 259] on link "2 Travel Reservations 2" at bounding box center [94, 268] width 186 height 24
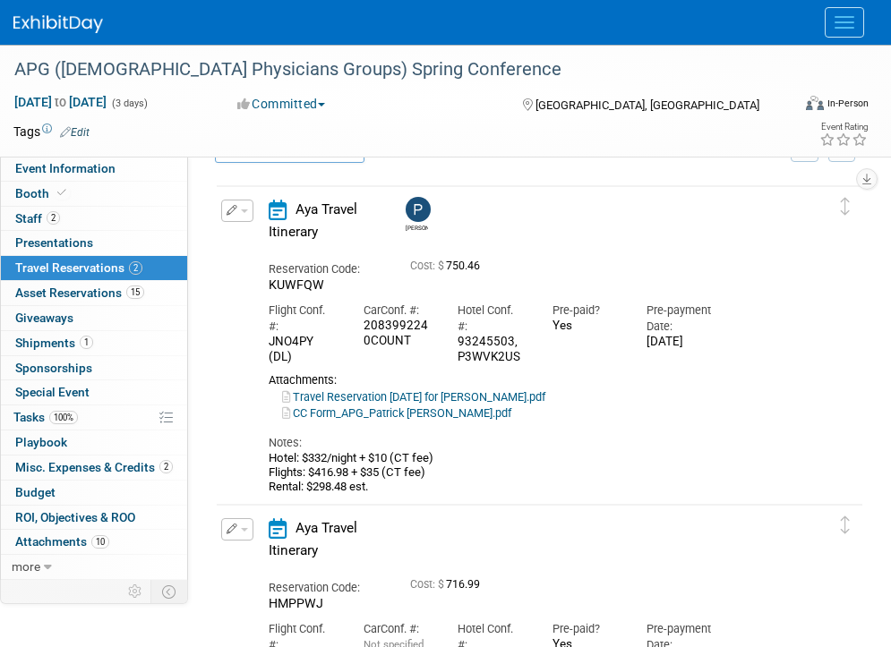
scroll to position [48, 0]
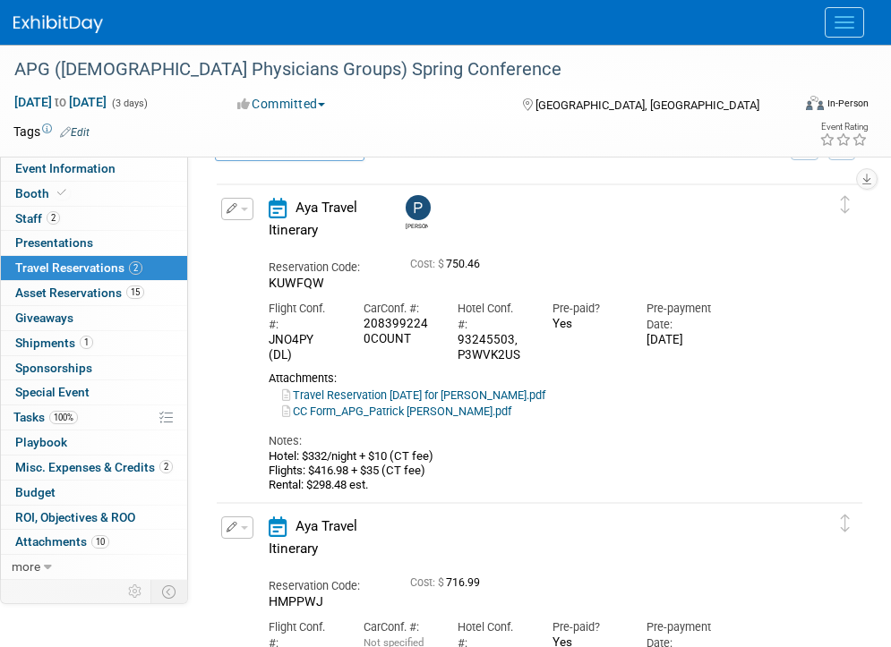
click at [228, 206] on icon "button" at bounding box center [233, 208] width 12 height 11
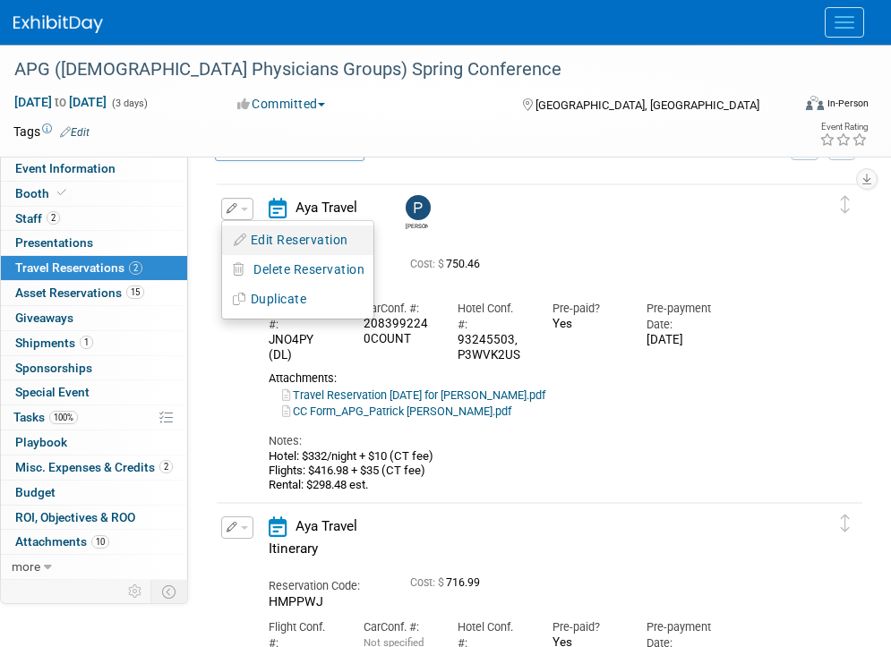
click at [244, 228] on button "Edit Reservation" at bounding box center [297, 240] width 151 height 26
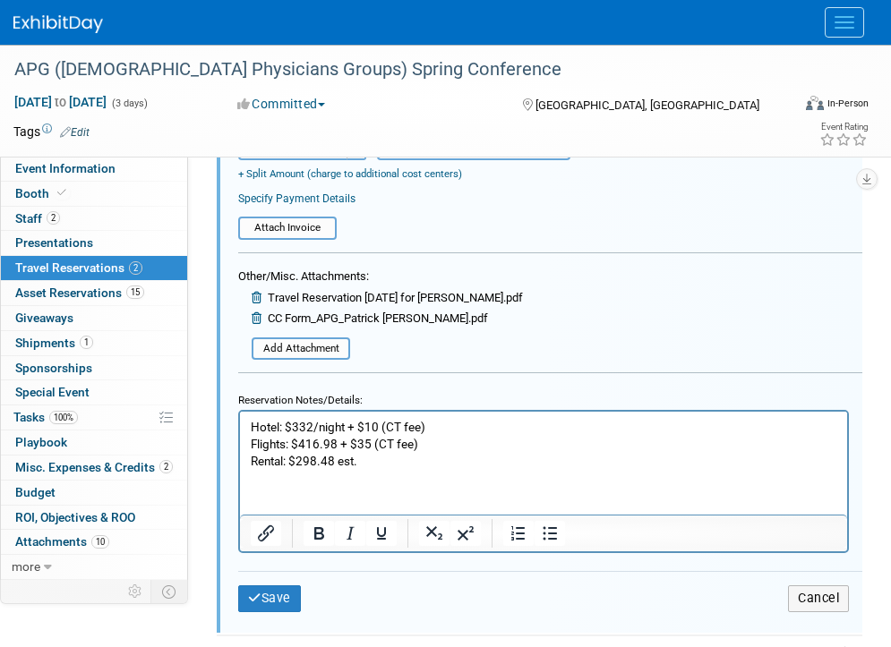
scroll to position [610, 0]
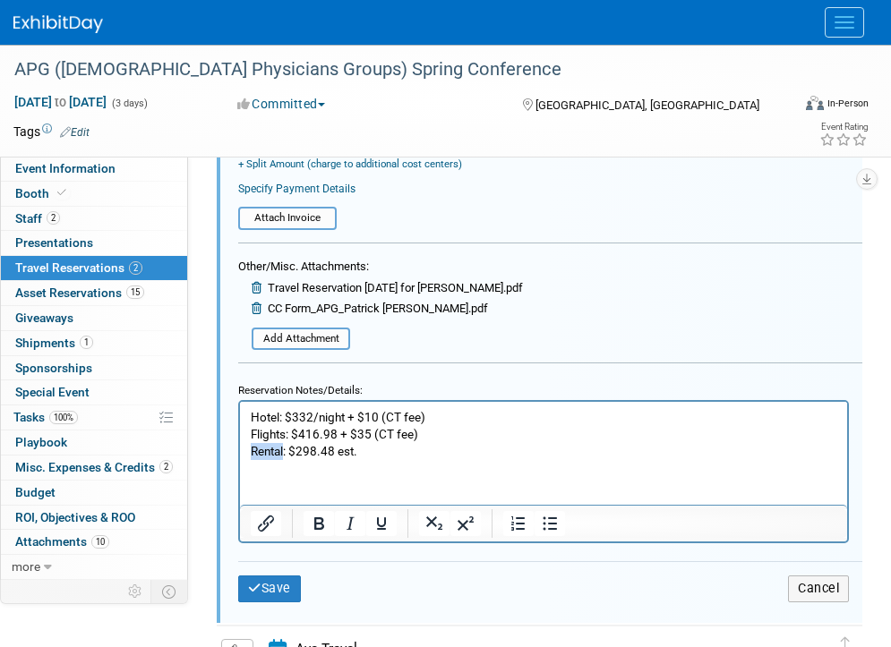
drag, startPoint x: 284, startPoint y: 453, endPoint x: 245, endPoint y: 454, distance: 38.5
click at [248, 454] on html "Hotel: $332/night + $10 (CT fee) Flights: $416.98 + $35 (CT fee) Rental: $298.4…" at bounding box center [543, 431] width 607 height 58
click at [283, 577] on button "Save" at bounding box center [269, 589] width 63 height 26
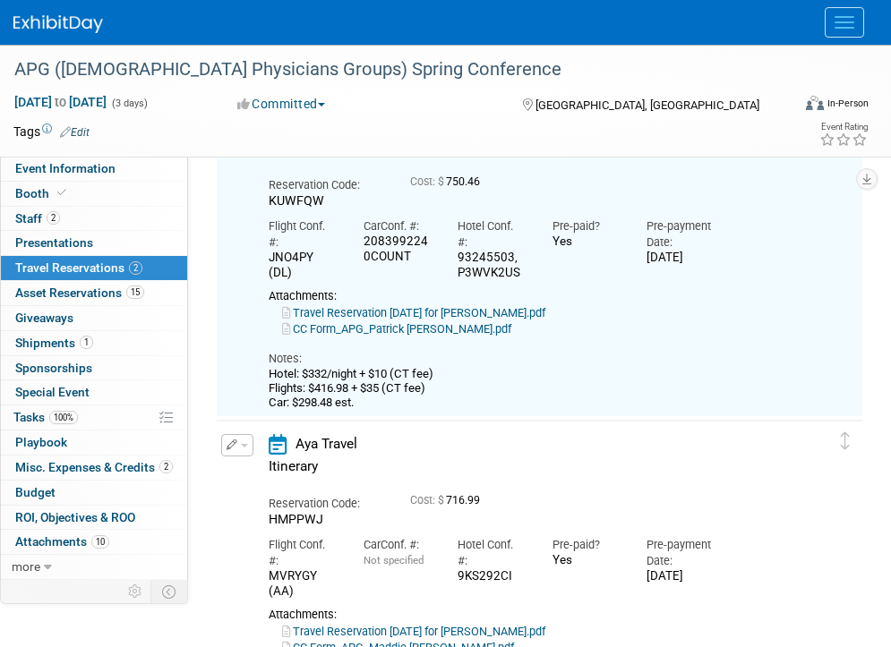
scroll to position [30, 0]
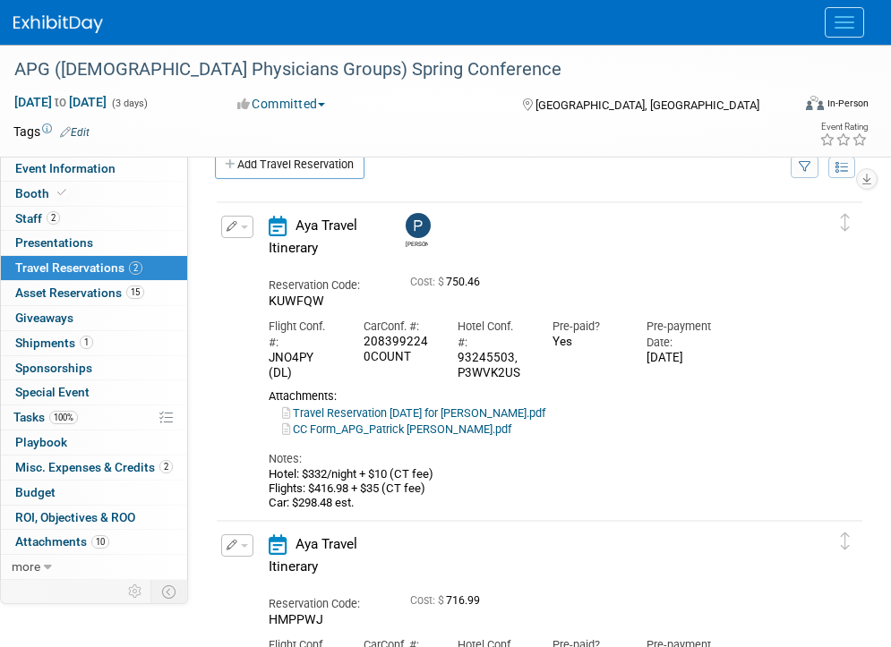
click at [832, 29] on button "Menu" at bounding box center [844, 22] width 39 height 30
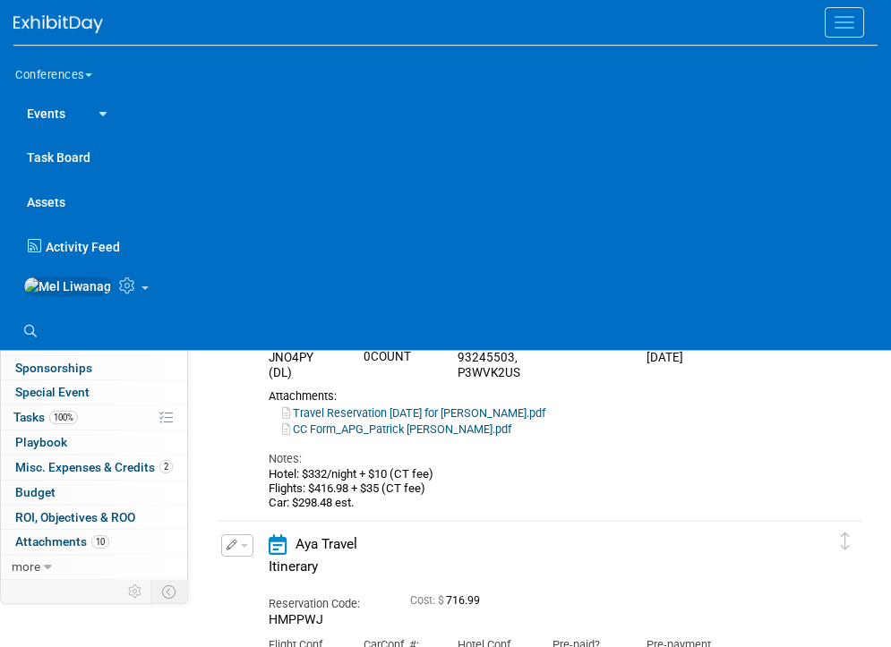
click at [119, 290] on icon at bounding box center [129, 286] width 21 height 16
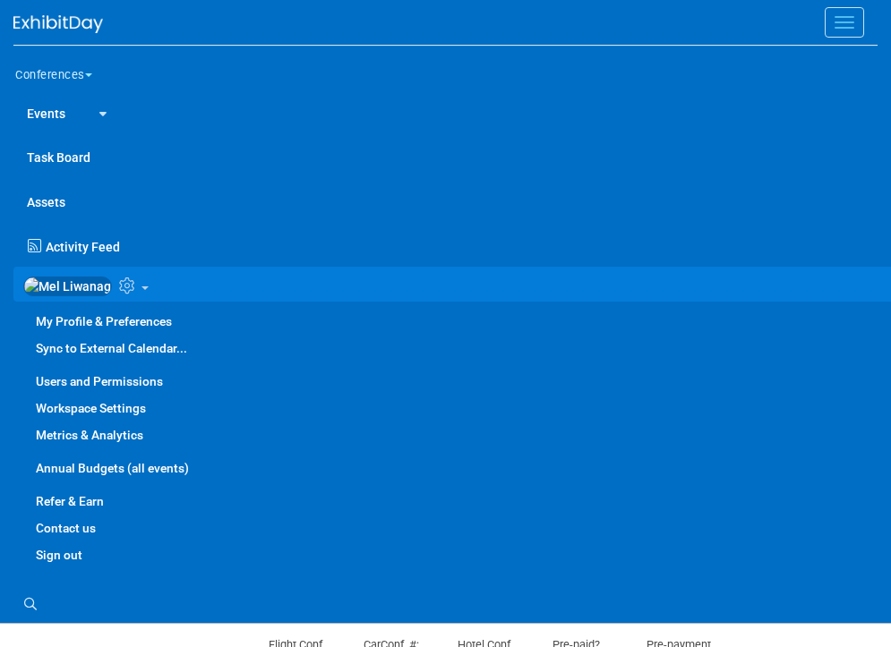
click at [144, 477] on link "Annual Budgets (all events)" at bounding box center [458, 468] width 891 height 27
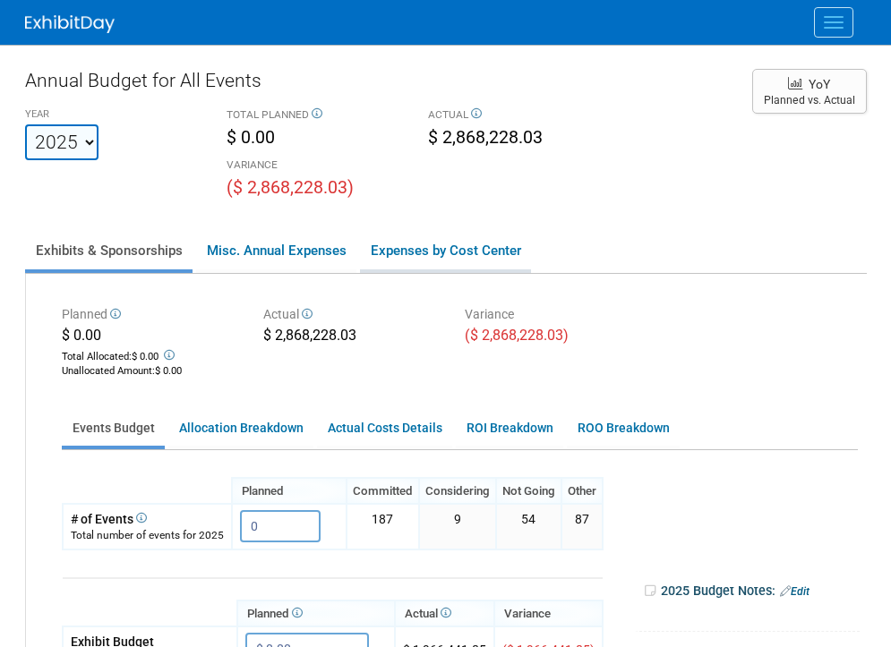
click at [449, 253] on link "Expenses by Cost Center" at bounding box center [445, 251] width 171 height 38
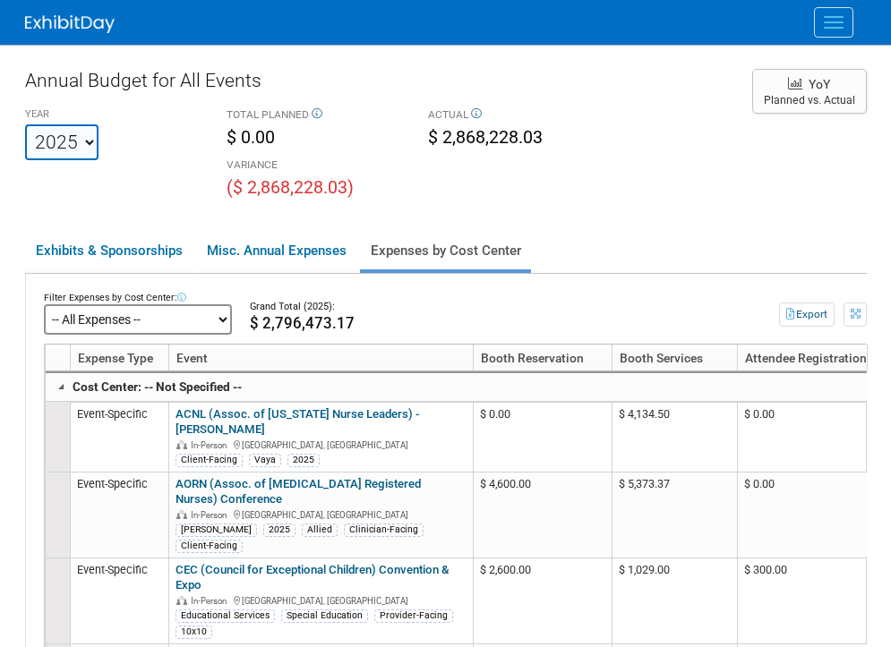
click at [190, 320] on select "-- All Expenses -- -- Cost Center Not Specified -- Aya Education Aya Healthcare…" at bounding box center [138, 319] width 188 height 30
click select "-- All Expenses -- -- Cost Center Not Specified -- Aya Education Aya Healthcare…" at bounding box center [138, 319] width 188 height 30
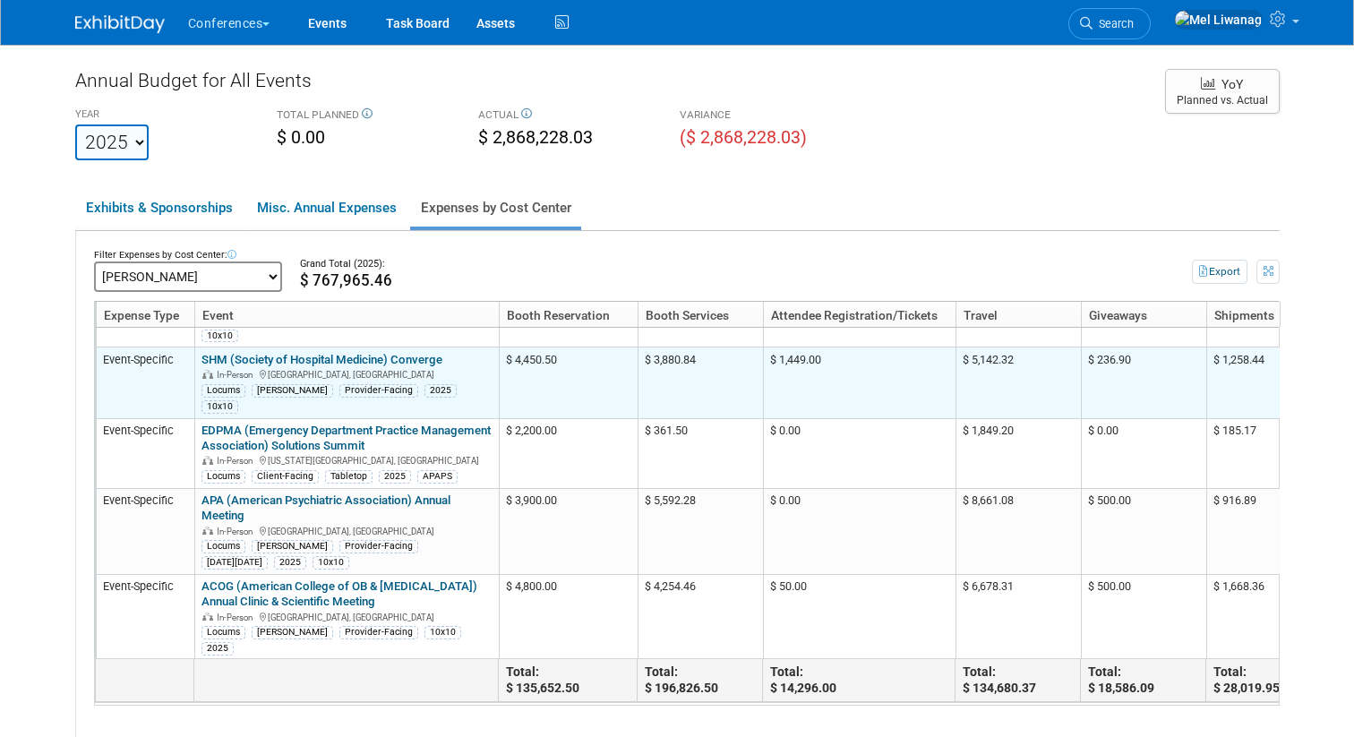
scroll to position [93, 0]
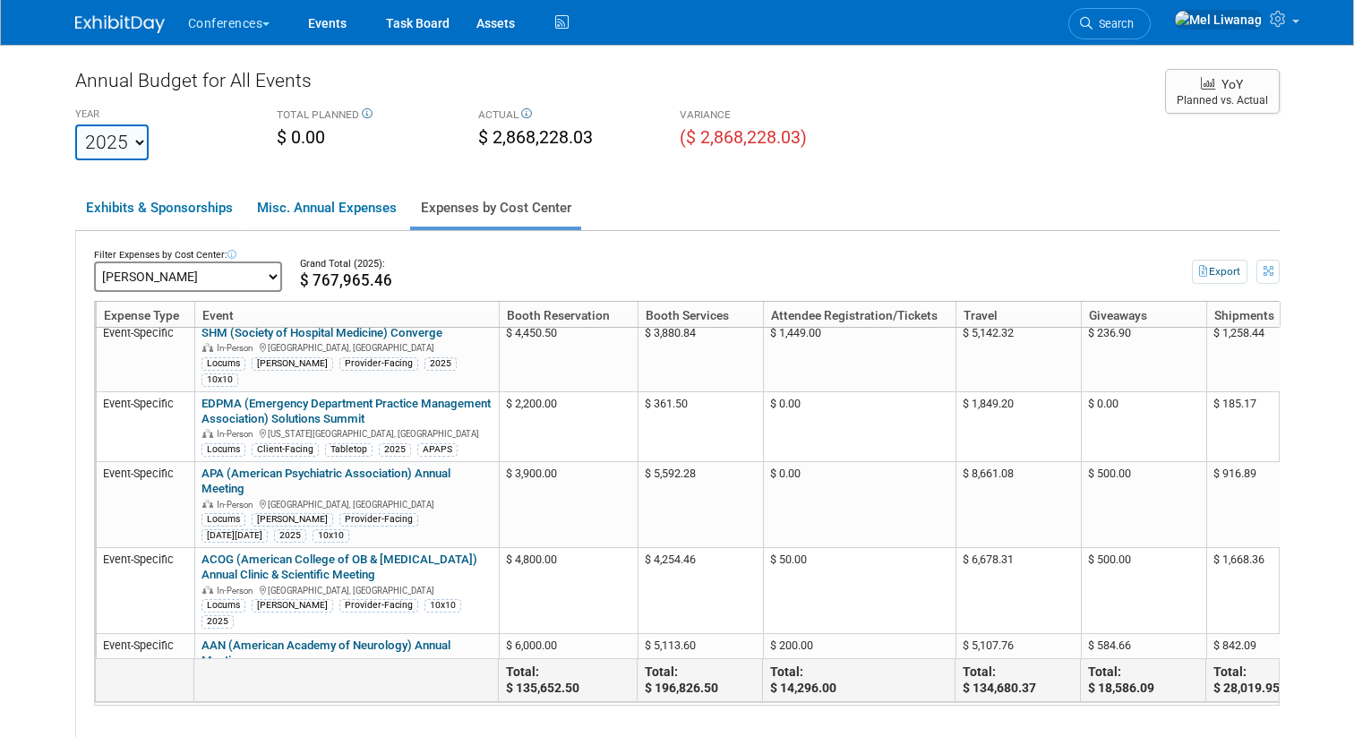
click at [890, 634] on body "Conferences Explore: My Workspaces 2 Go to Workspace:" at bounding box center [677, 368] width 1354 height 737
click at [890, 633] on body "Conferences Explore: My Workspaces 2 Go to Workspace:" at bounding box center [677, 368] width 1354 height 737
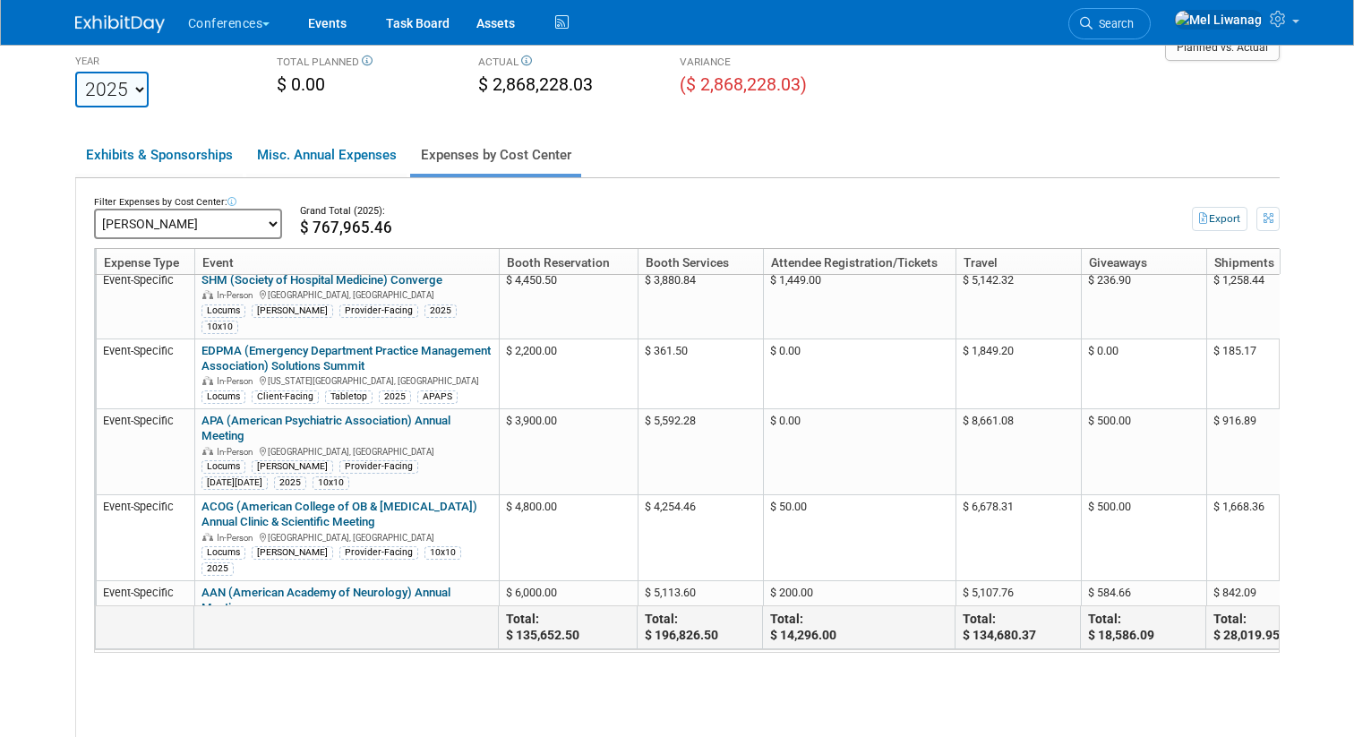
scroll to position [80, 0]
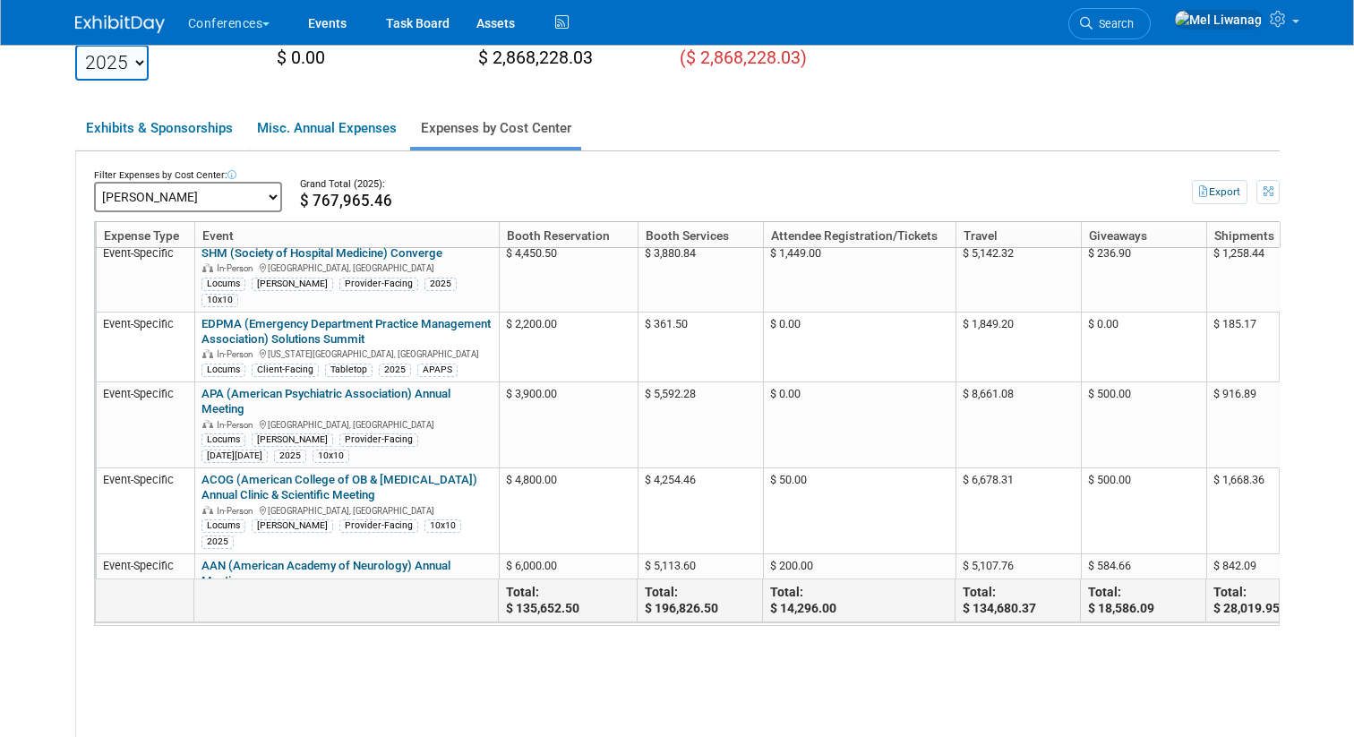
click at [890, 542] on body "Conferences Explore: My Workspaces 2 Go to Workspace:" at bounding box center [677, 288] width 1354 height 737
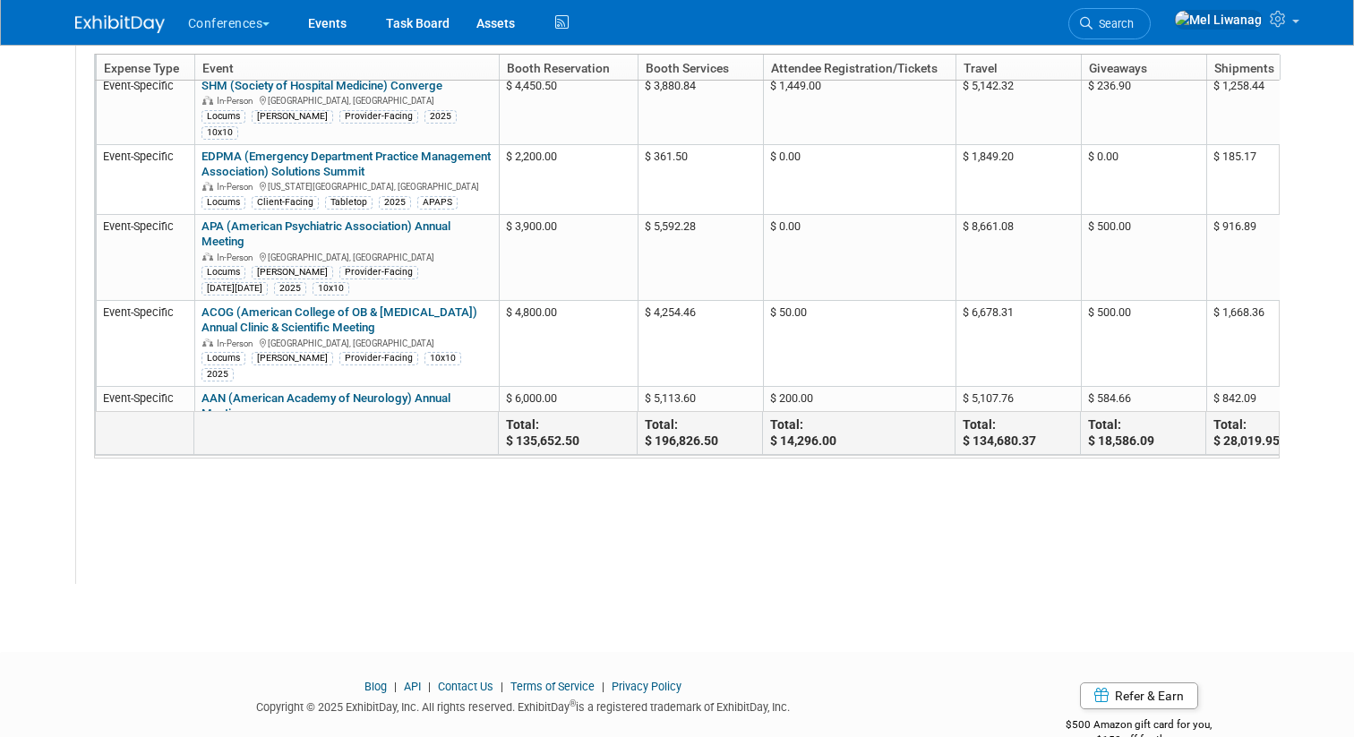
scroll to position [288, 0]
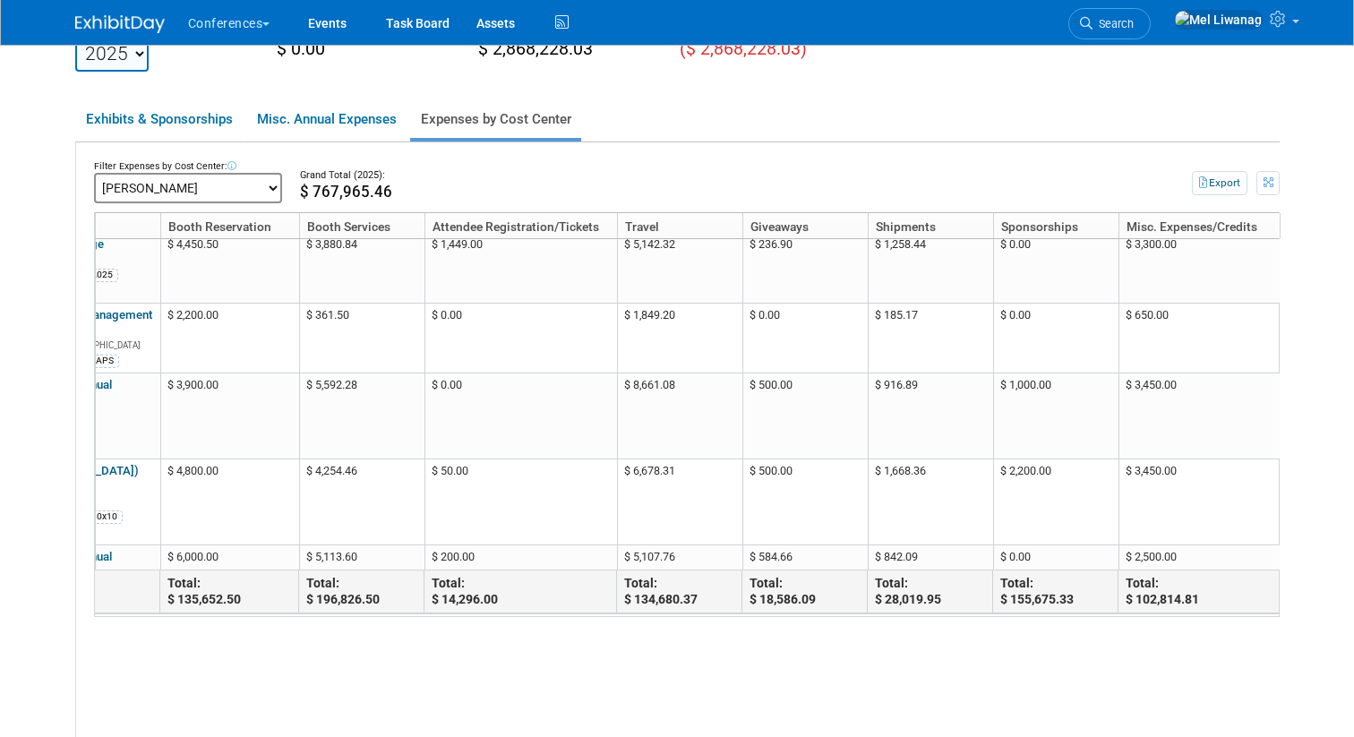
click at [890, 646] on div "Filter Expenses by Cost Center: -- All Expenses -- -- Cost Center Not Specified…" at bounding box center [677, 442] width 1203 height 600
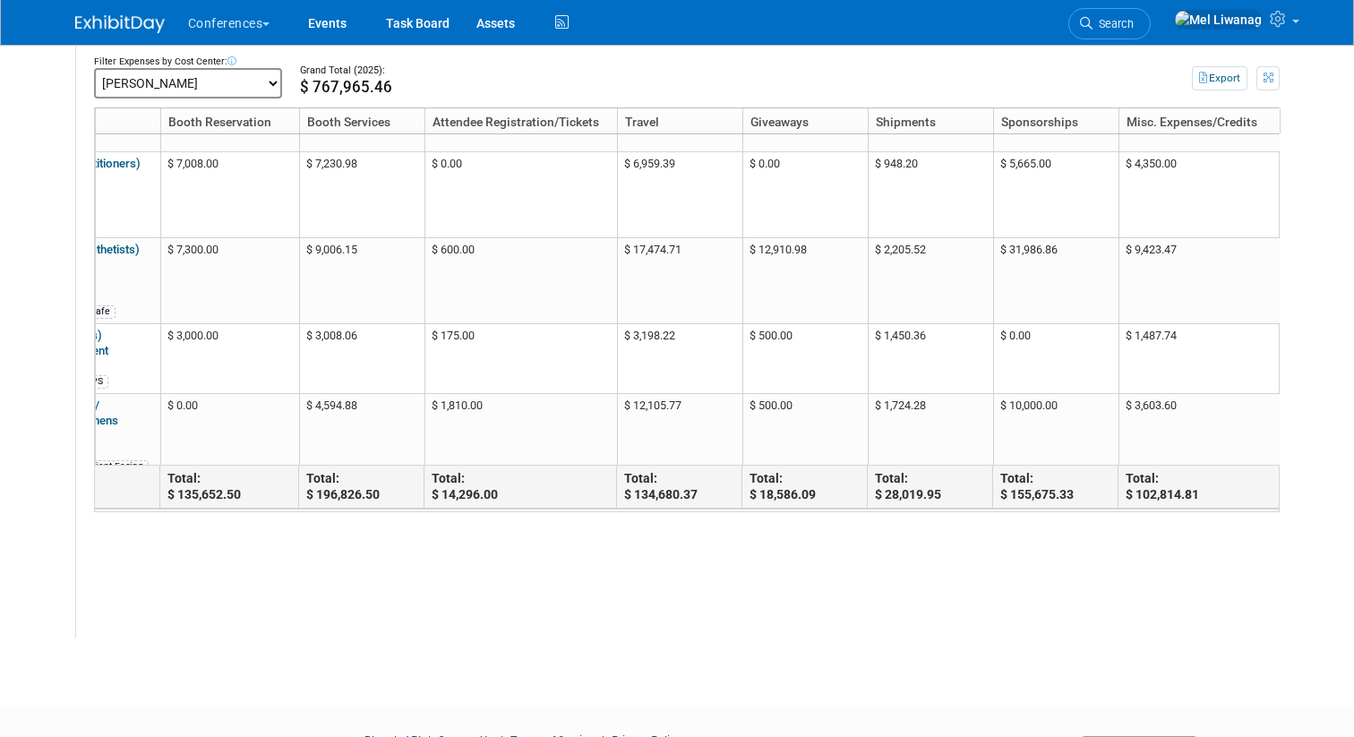
scroll to position [0, 338]
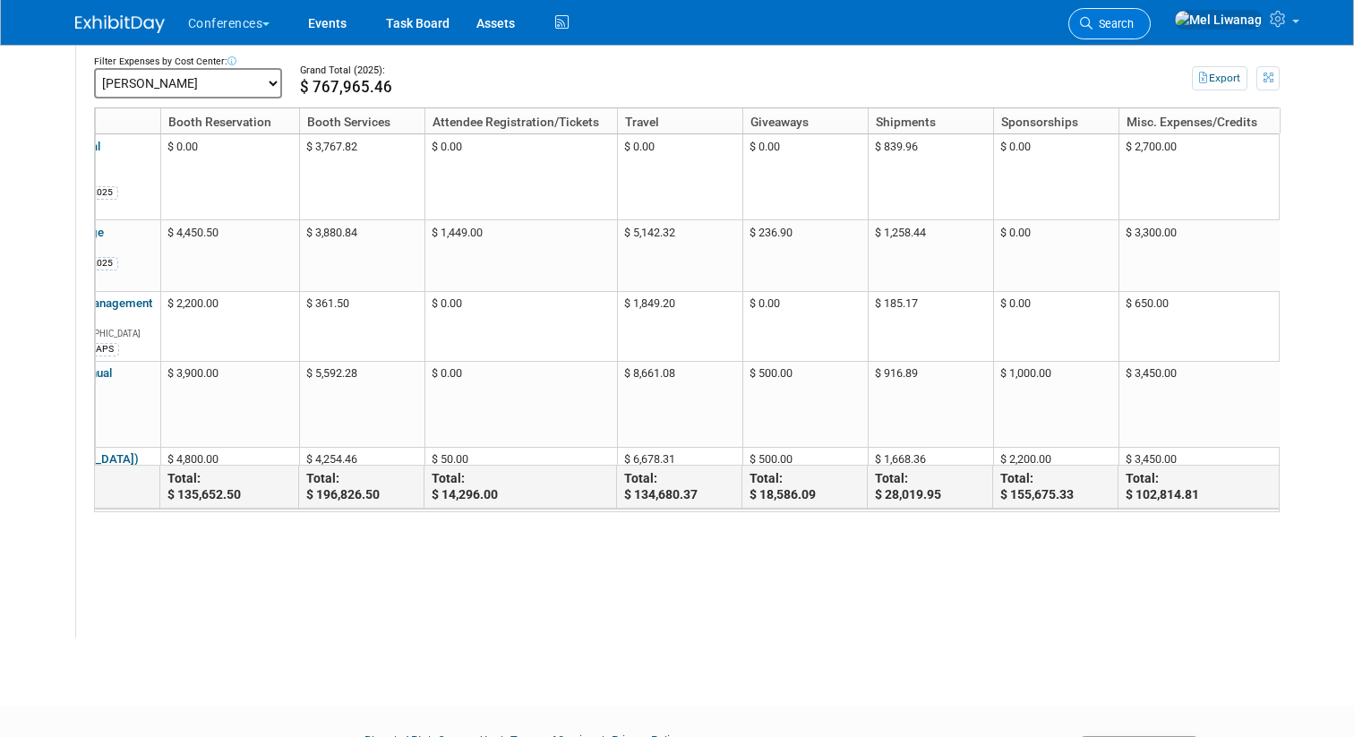
click at [890, 18] on span "Search" at bounding box center [1112, 23] width 41 height 13
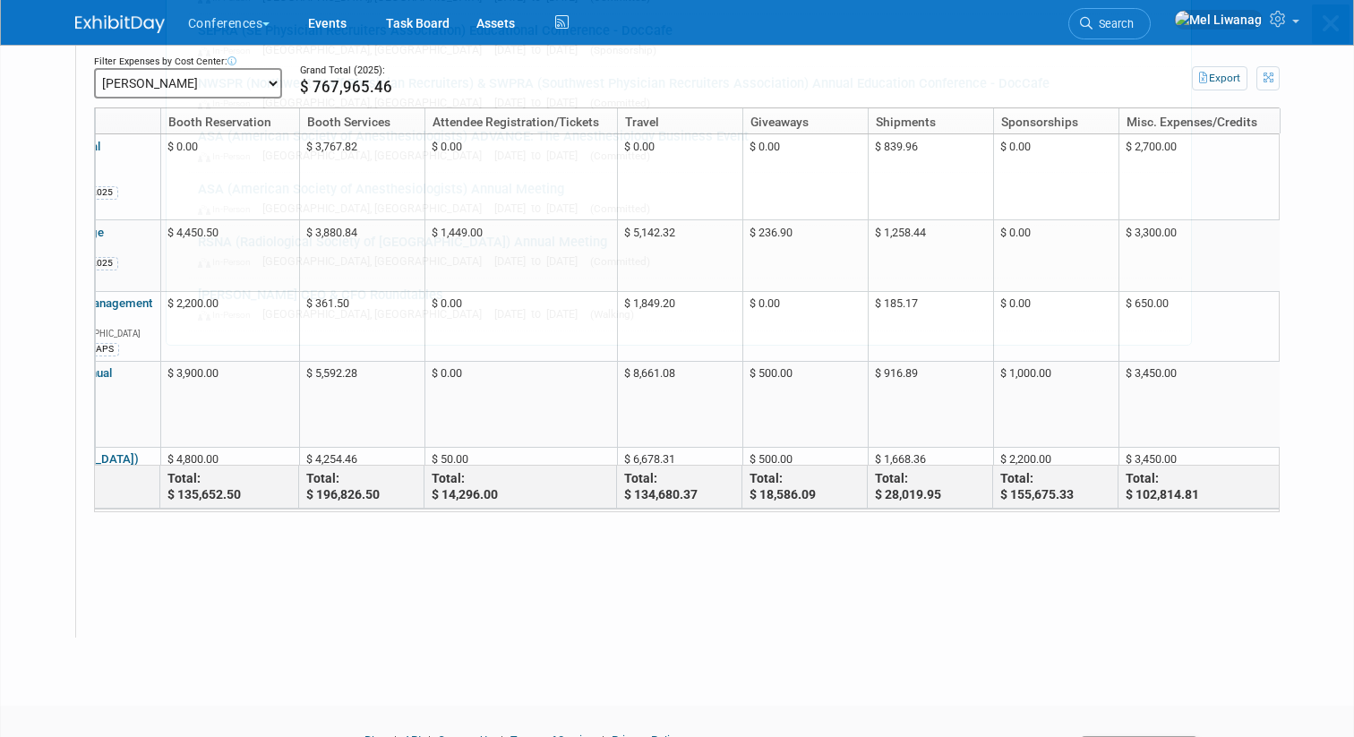
scroll to position [0, 0]
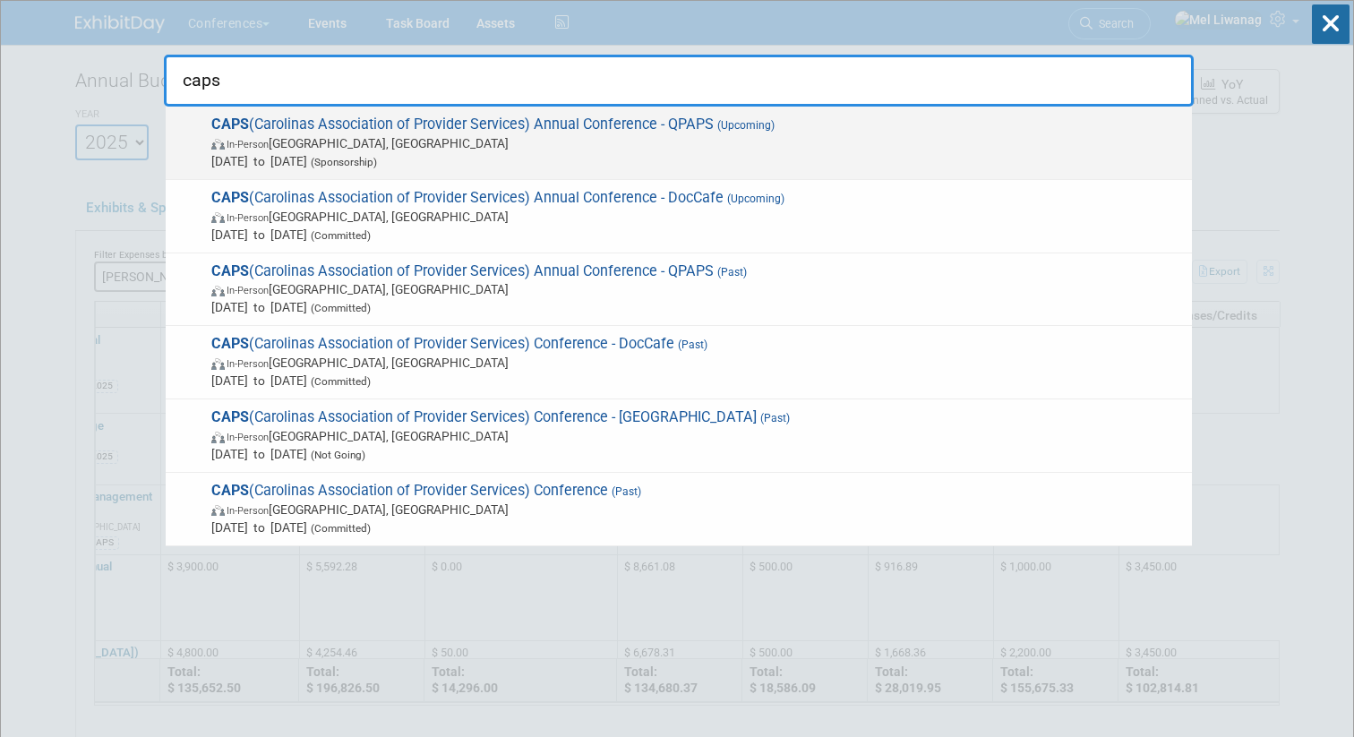
type input "caps"
click at [602, 142] on span "In-Person Wrightsville Beach, NC" at bounding box center [696, 143] width 971 height 18
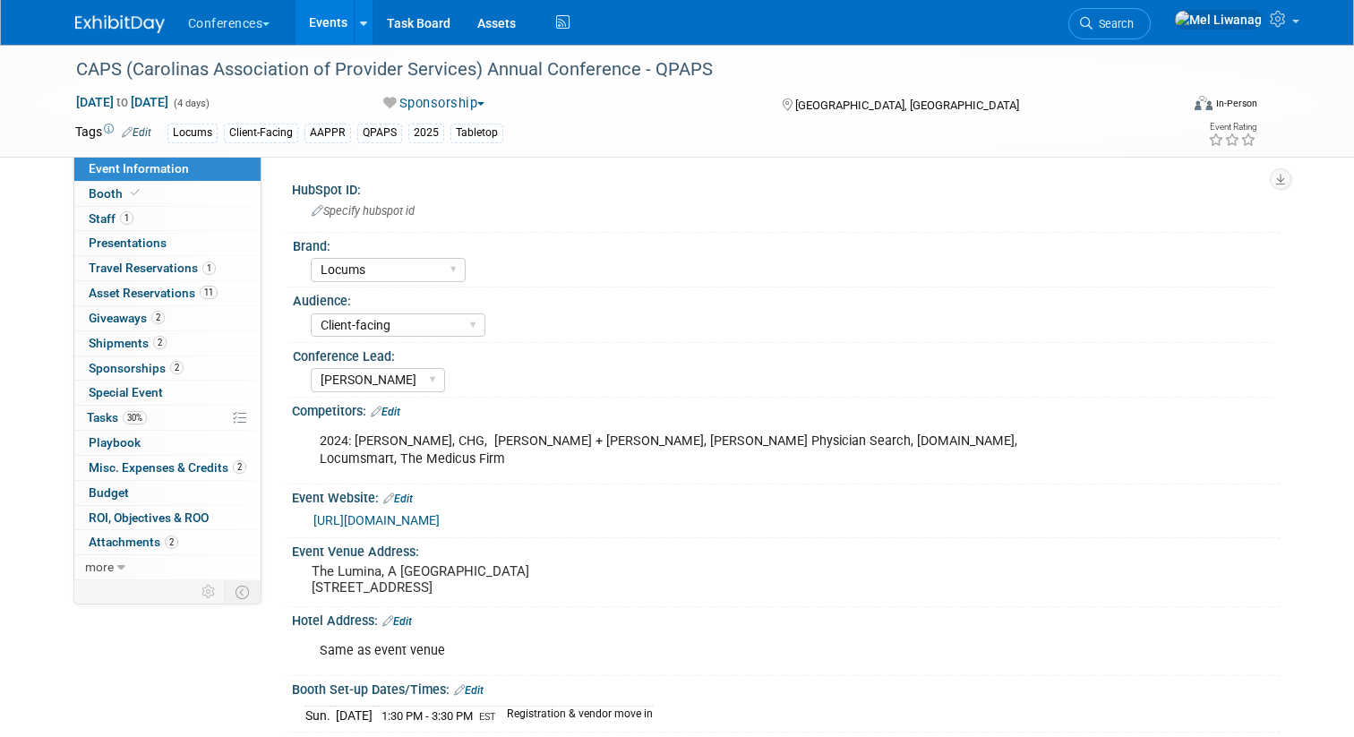
select select "Locums"
select select "Client-facing"
select select "[PERSON_NAME]"
click at [116, 432] on link "0 Playbook 0" at bounding box center [167, 443] width 186 height 24
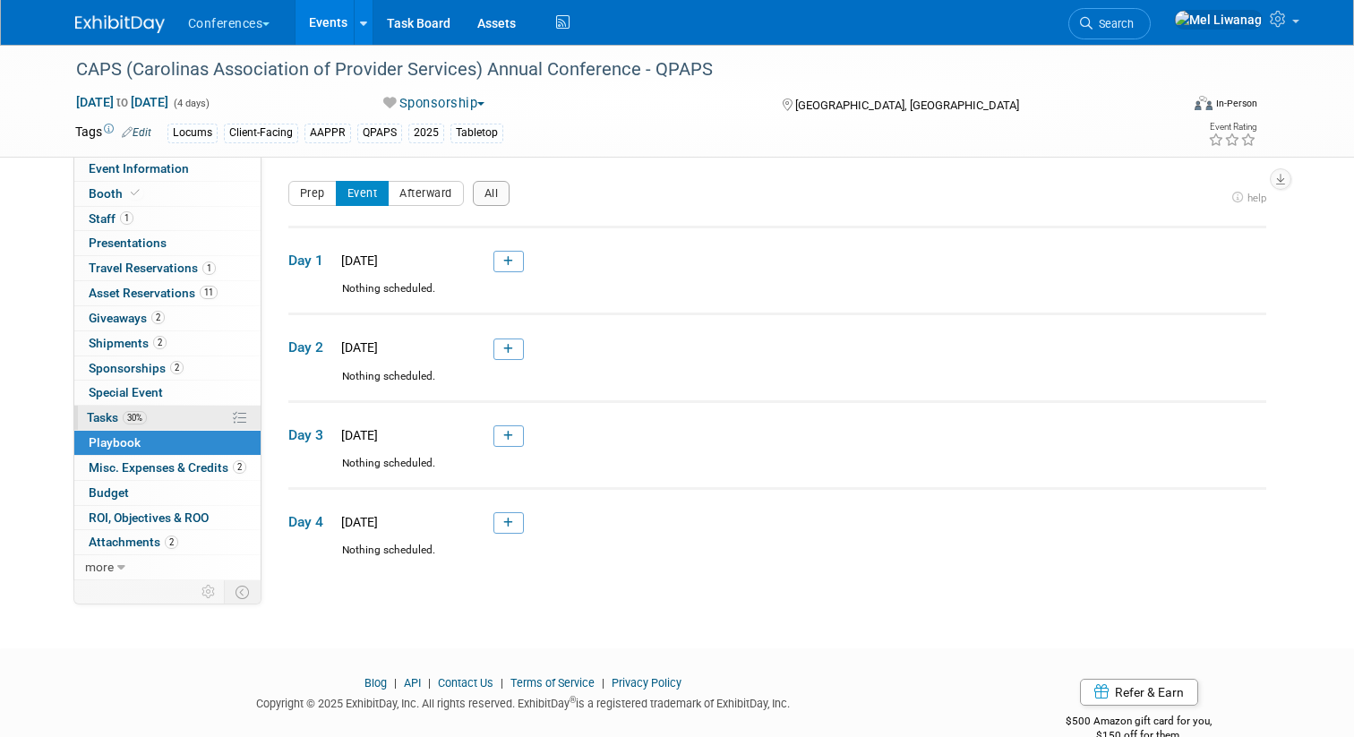
click at [121, 420] on span "Tasks 30%" at bounding box center [117, 417] width 60 height 14
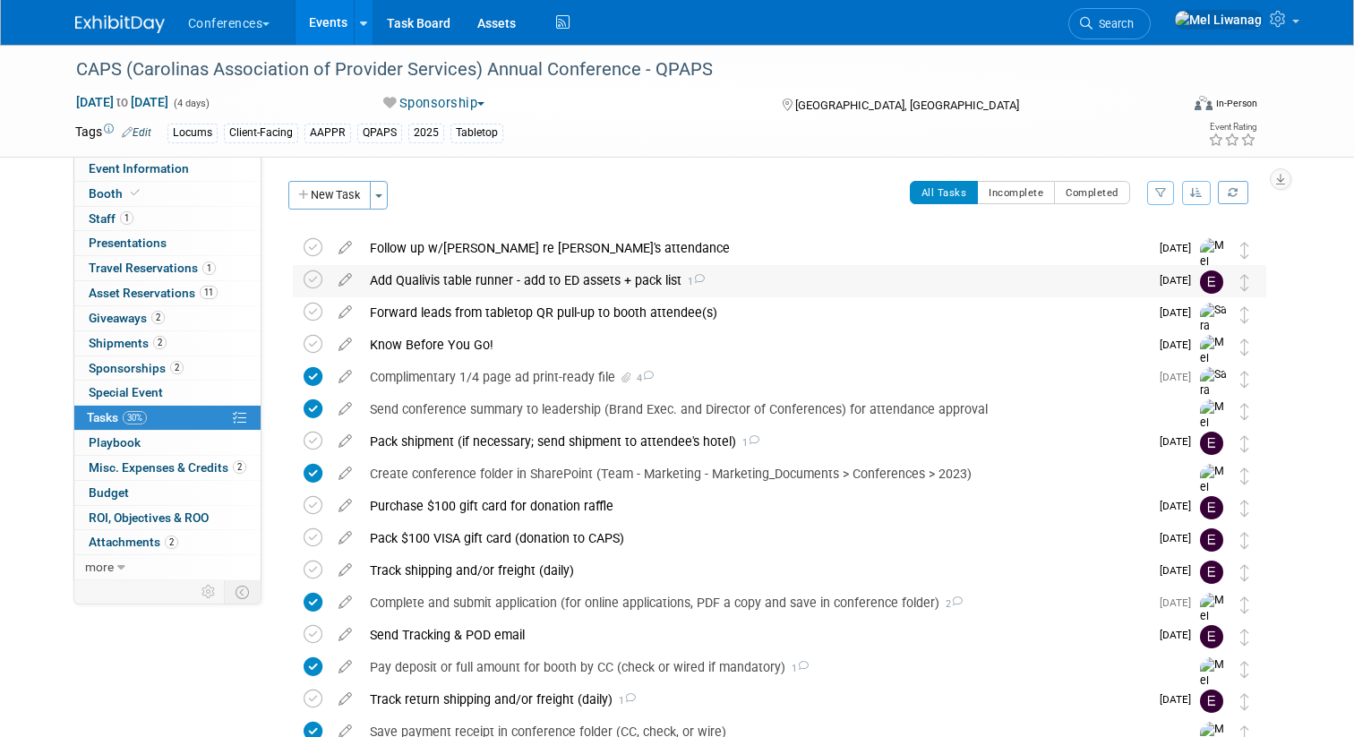
click at [517, 277] on div "Add Qualivis table runner - add to ED assets + pack list 1" at bounding box center [755, 280] width 788 height 30
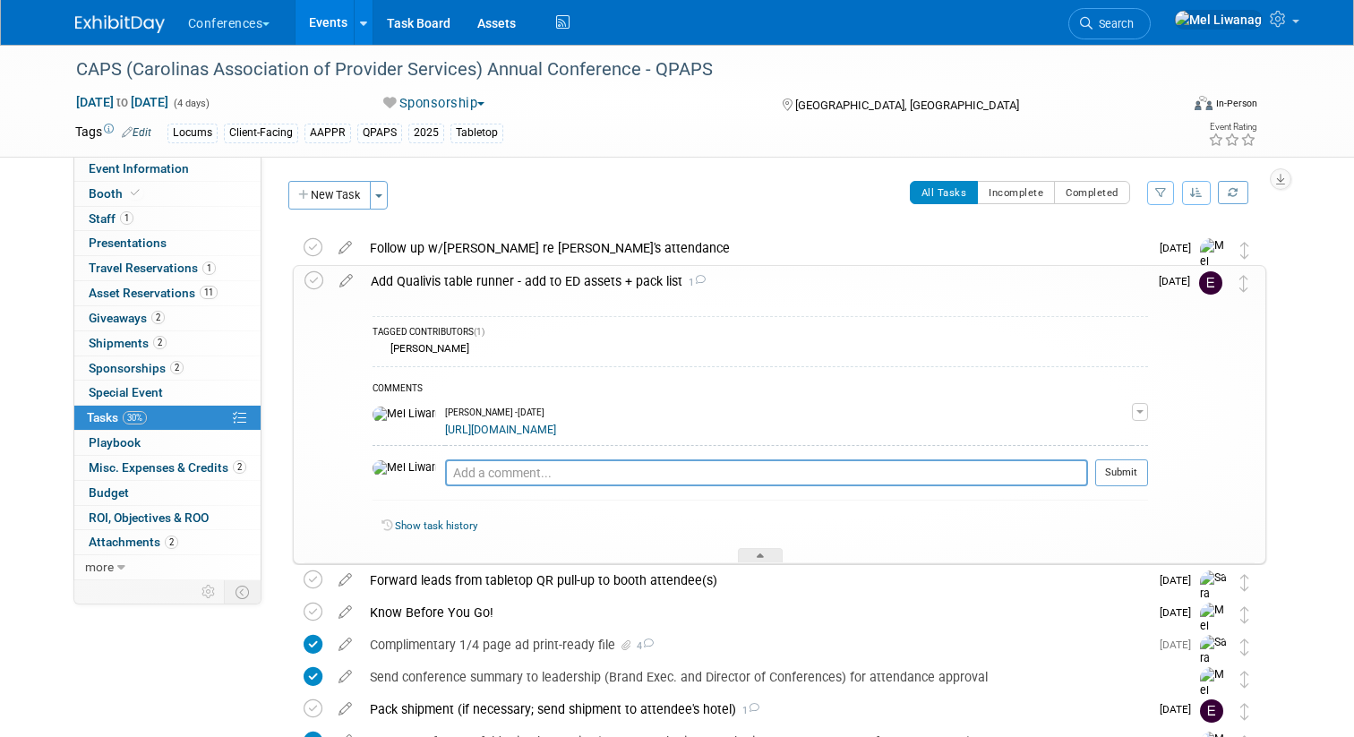
click at [522, 435] on link "https://app.clickup.com/t/86a6axc5c" at bounding box center [500, 429] width 111 height 13
click at [162, 293] on span "Asset Reservations 11" at bounding box center [153, 293] width 129 height 14
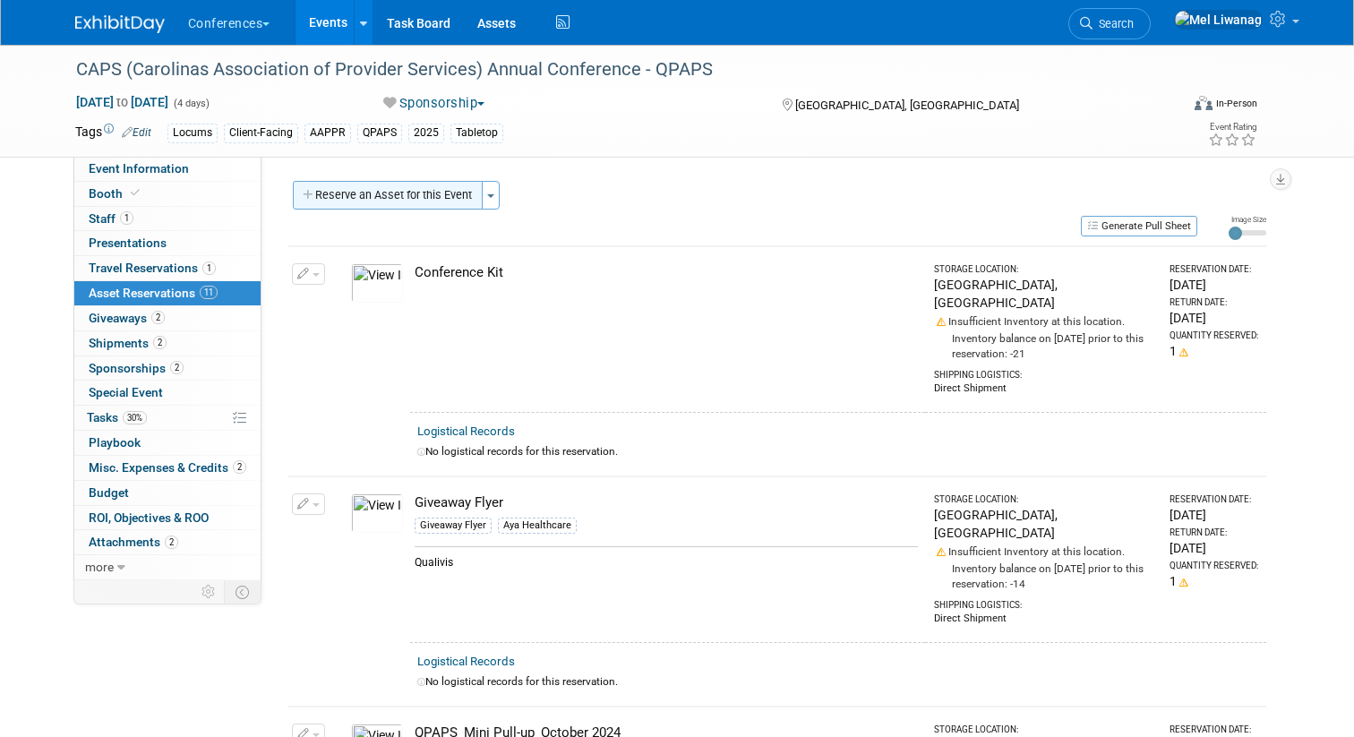
click at [330, 199] on button "Reserve an Asset for this Event" at bounding box center [388, 195] width 190 height 29
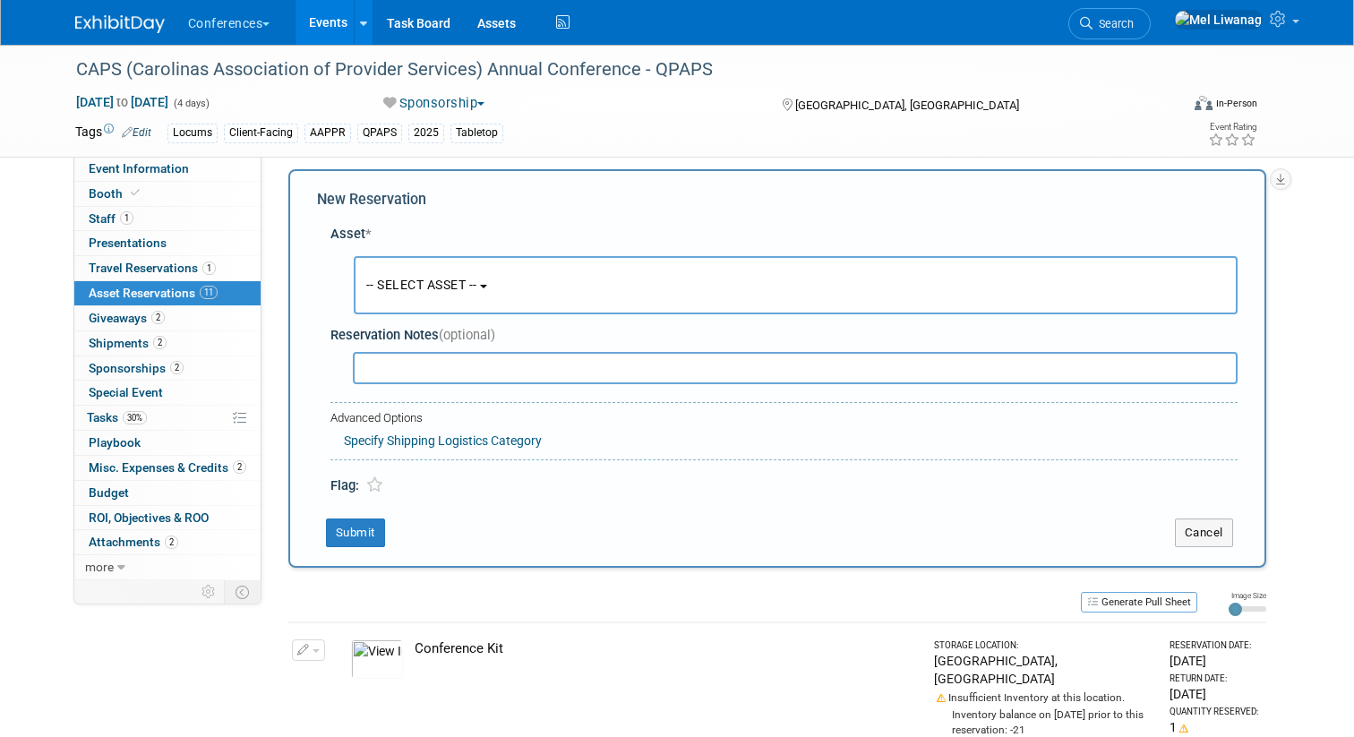
scroll to position [17, 0]
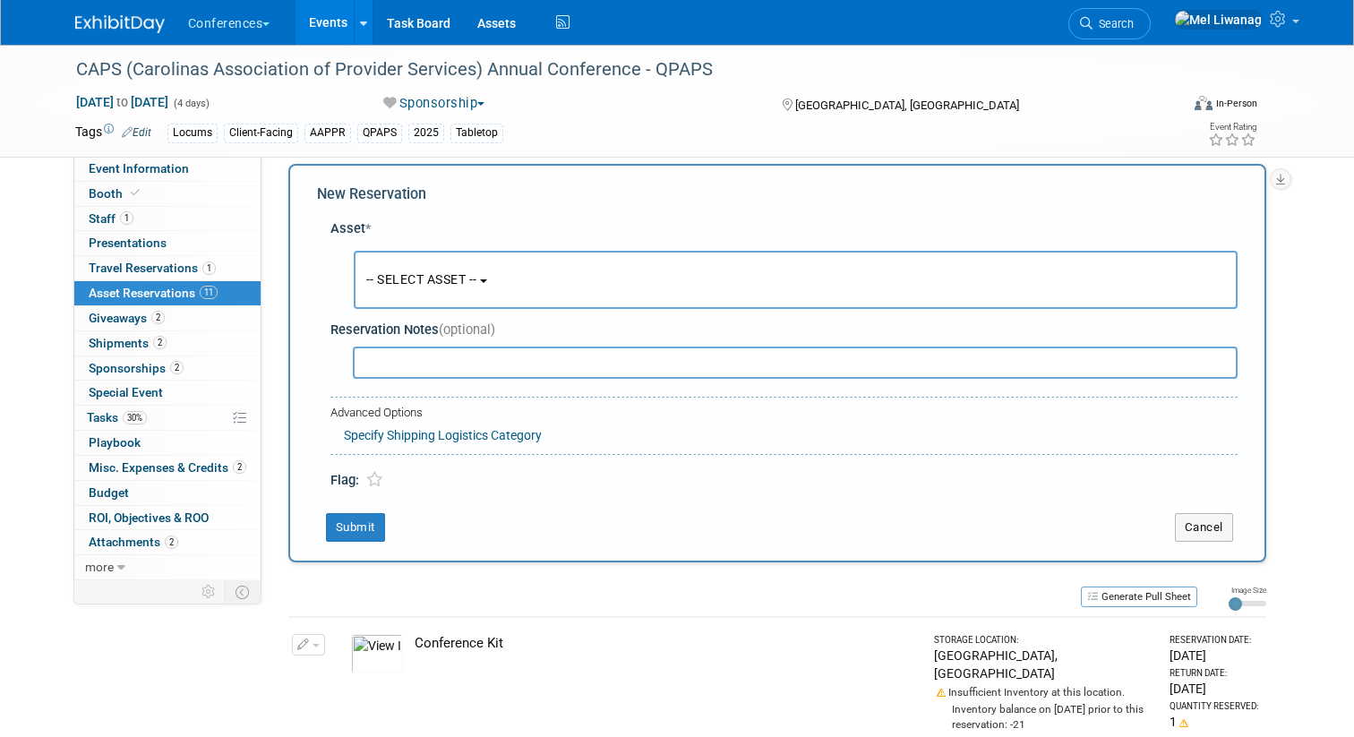
click at [483, 295] on button "-- SELECT ASSET --" at bounding box center [796, 280] width 884 height 58
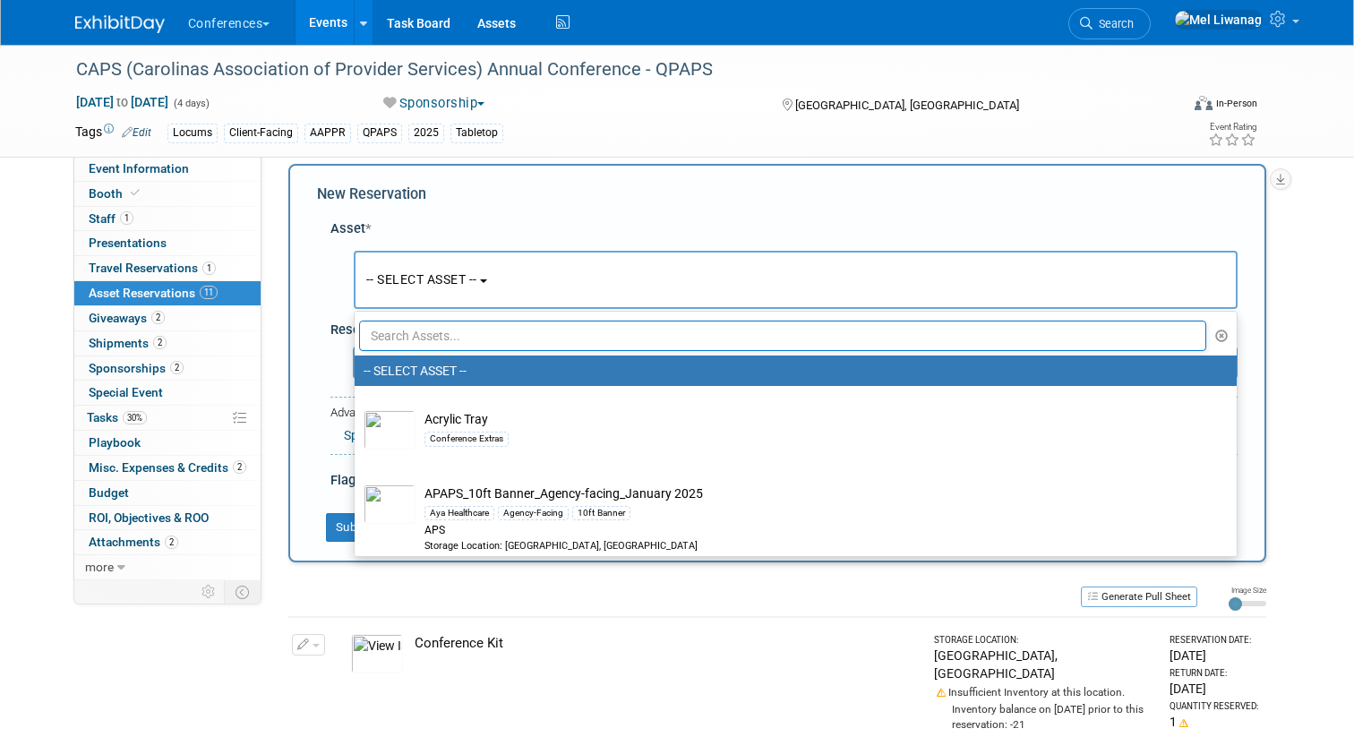
click at [468, 338] on input "text" at bounding box center [783, 336] width 848 height 30
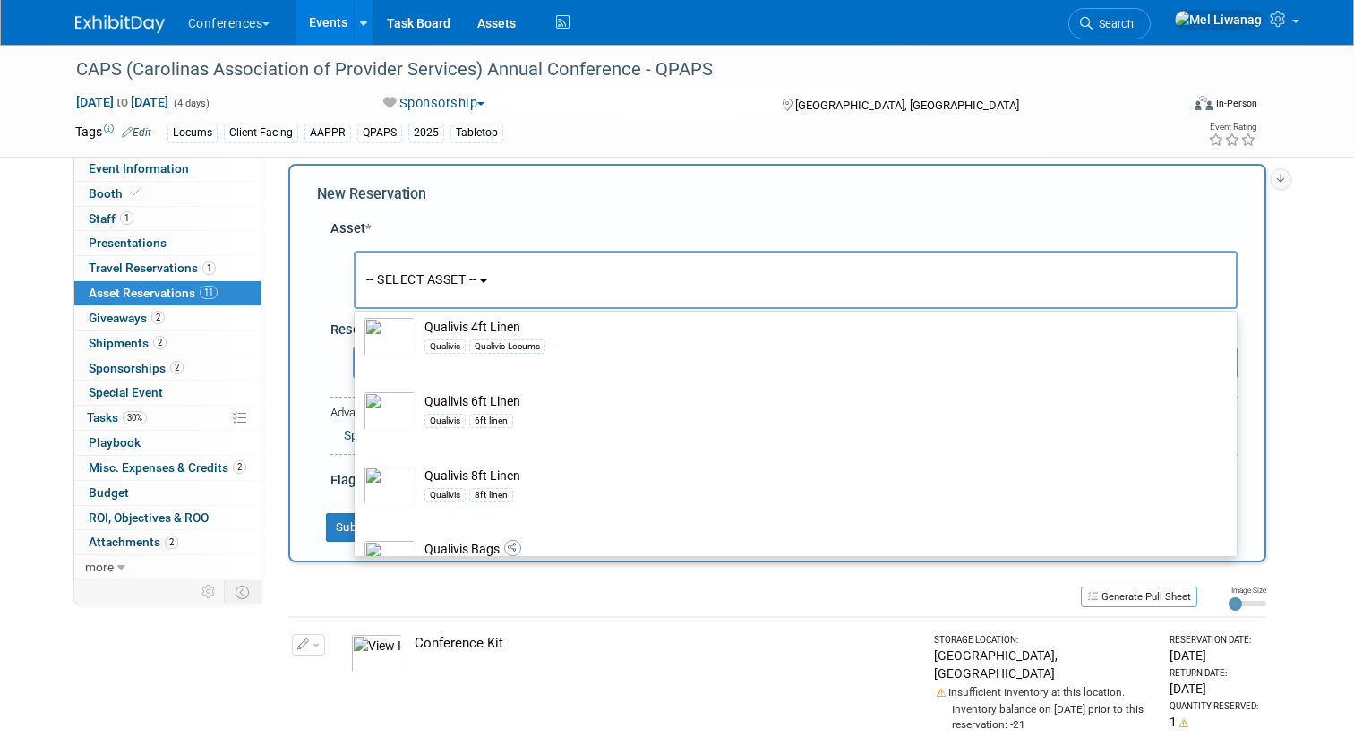
scroll to position [975, 0]
type input "qualivis"
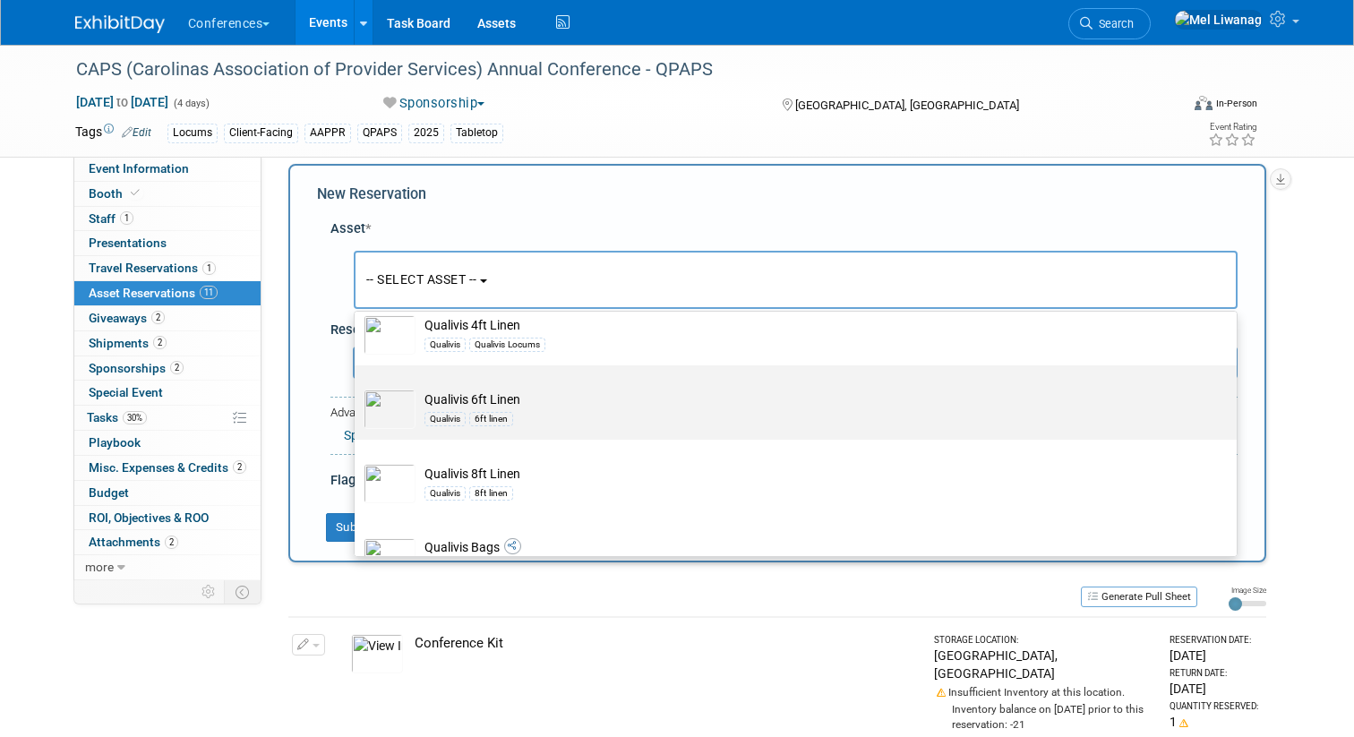
click at [534, 406] on td "Qualivis 6ft Linen Qualivis 6ft linen" at bounding box center [807, 408] width 785 height 39
click at [357, 387] on input "Qualivis 6ft Linen Qualivis 6ft linen" at bounding box center [352, 381] width 12 height 12
select select "10711478"
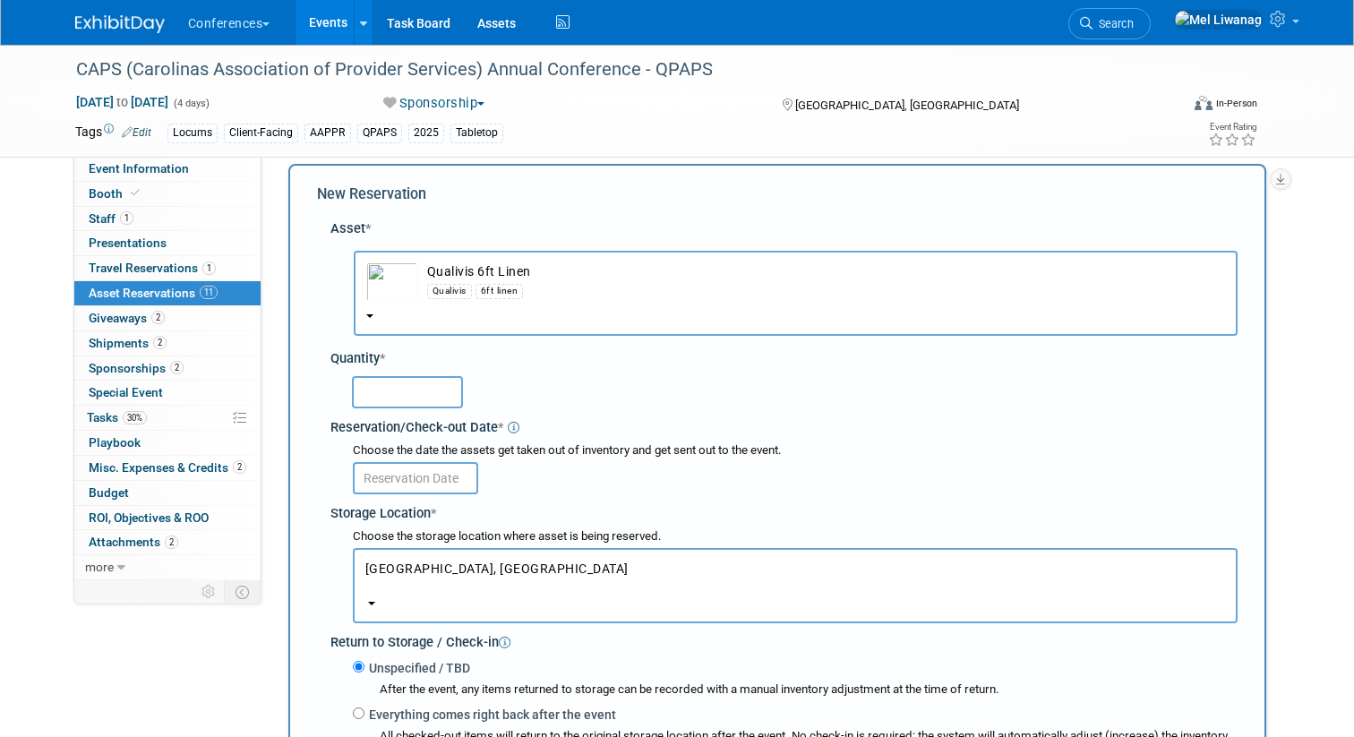
click at [385, 388] on input "text" at bounding box center [407, 392] width 111 height 32
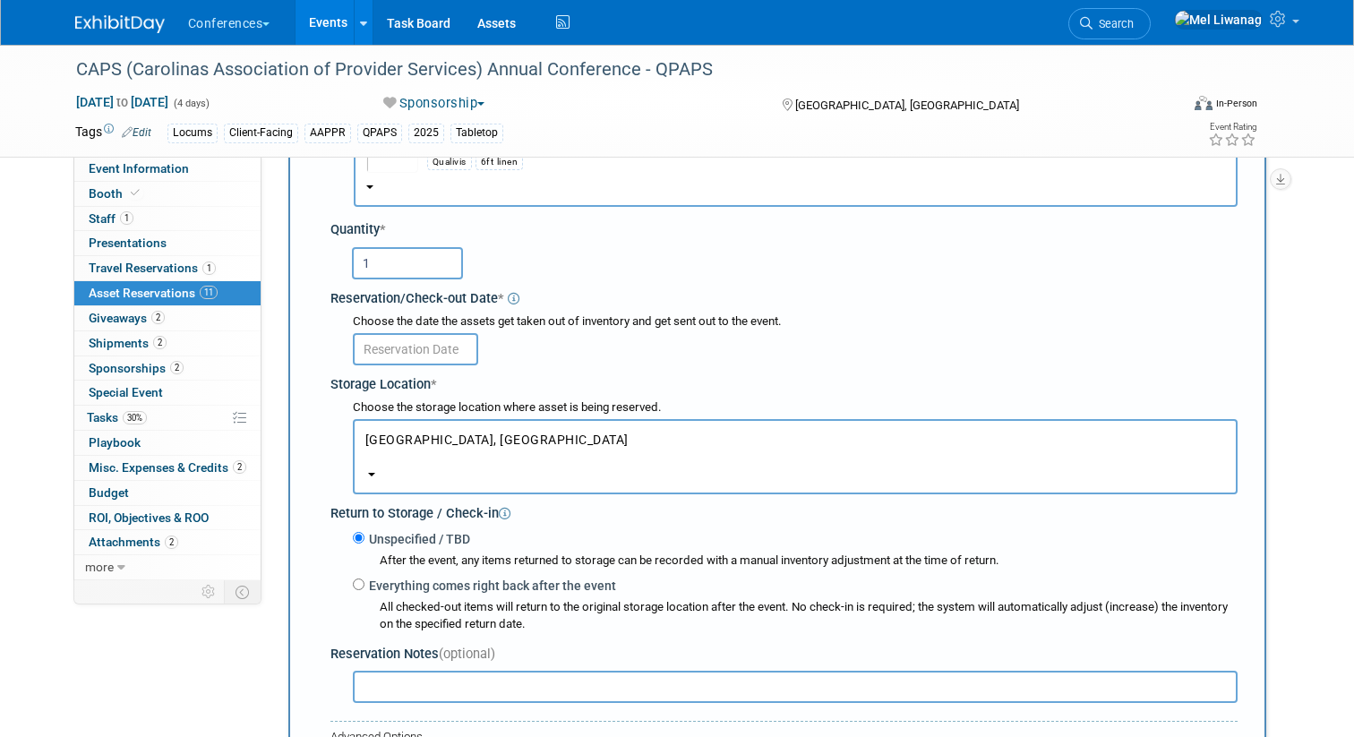
scroll to position [98, 0]
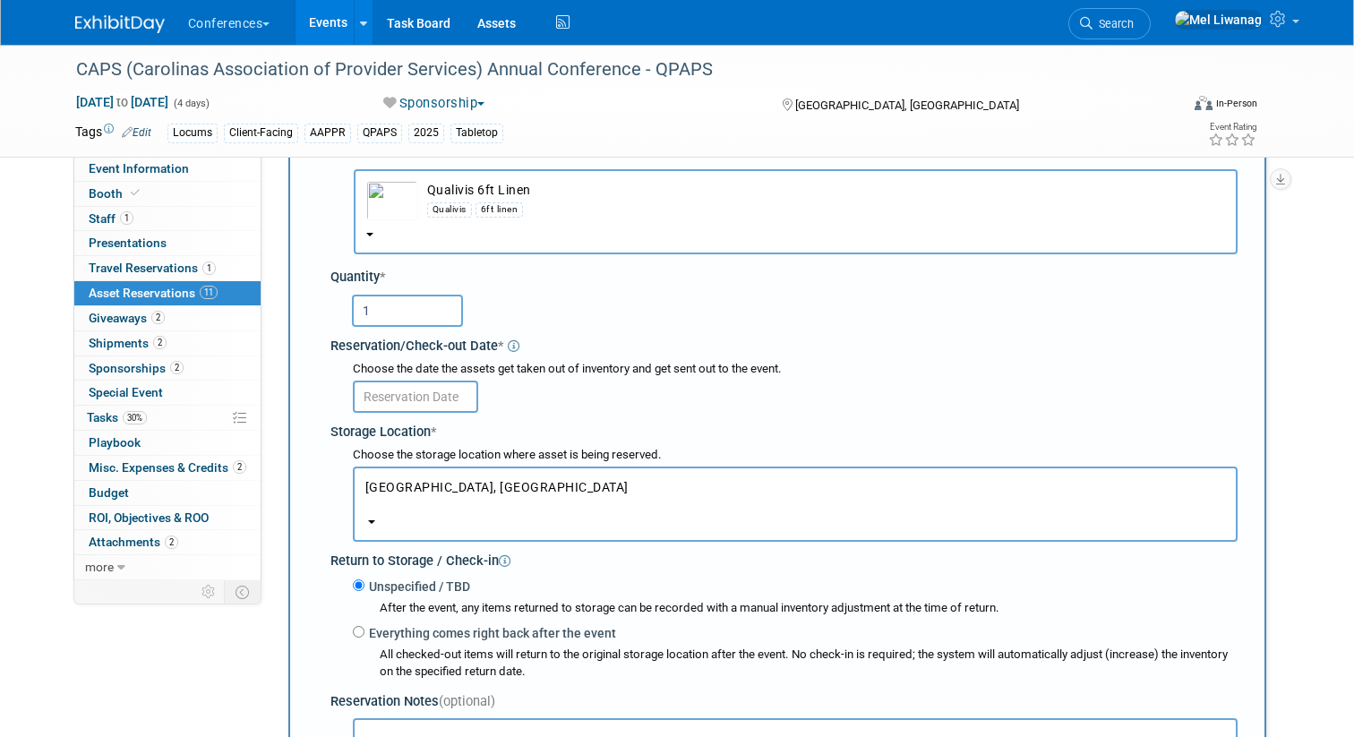
type input "1"
click at [449, 393] on input "text" at bounding box center [415, 397] width 125 height 32
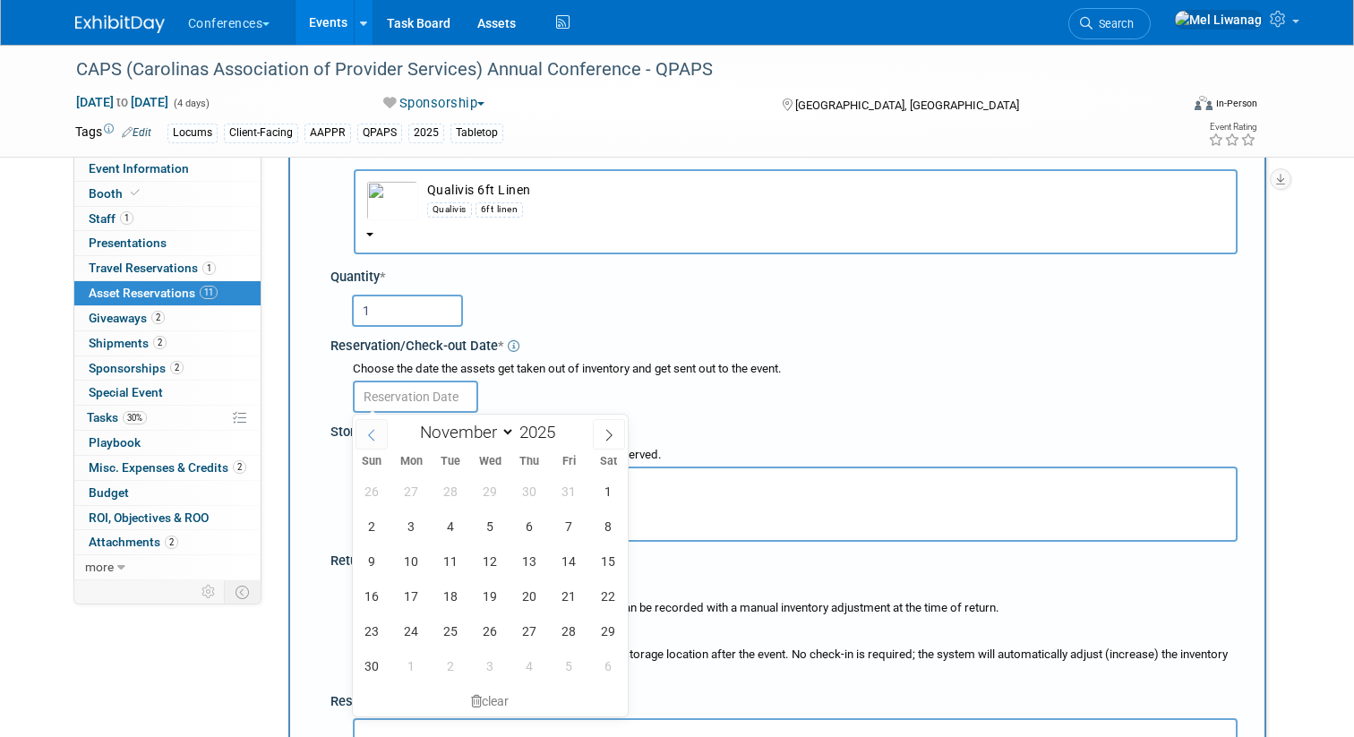
click at [364, 445] on span at bounding box center [371, 434] width 32 height 30
select select "9"
click at [483, 593] on span "22" at bounding box center [490, 595] width 35 height 35
type input "Oct 22, 2025"
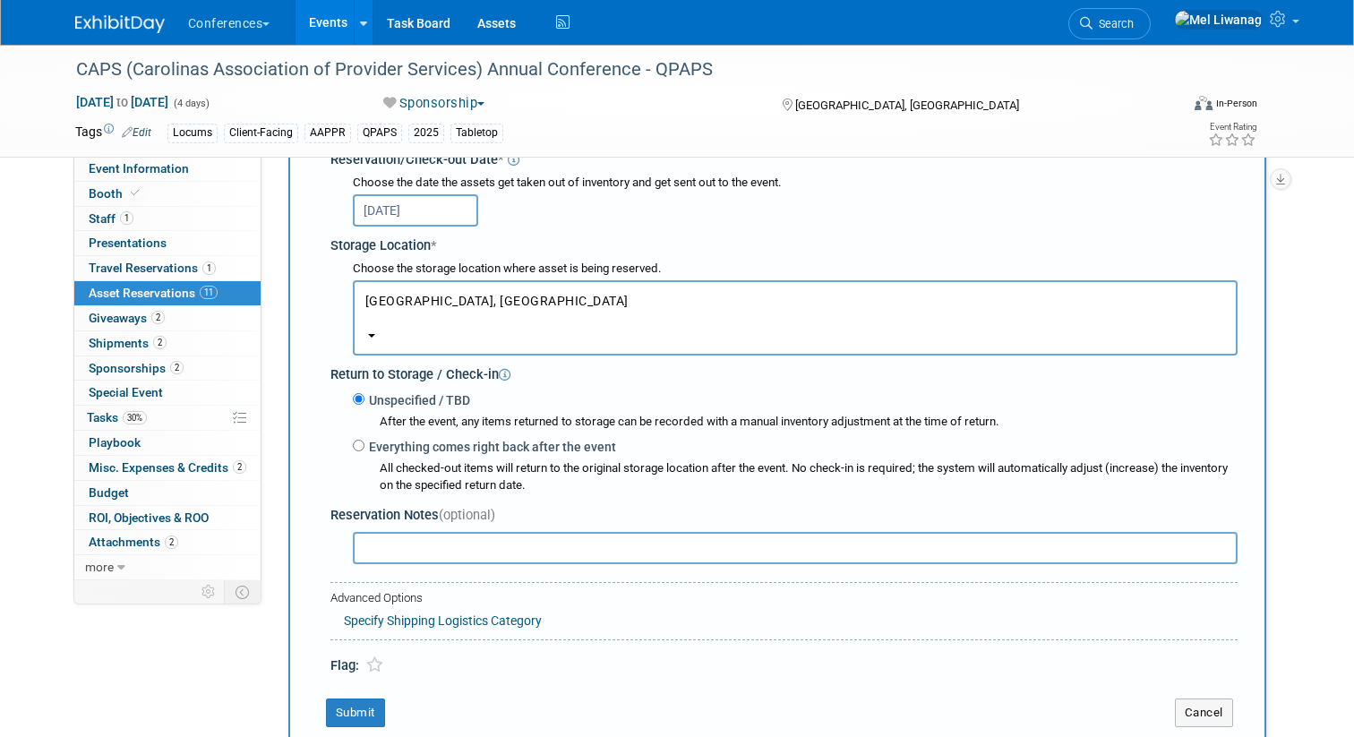
scroll to position [296, 0]
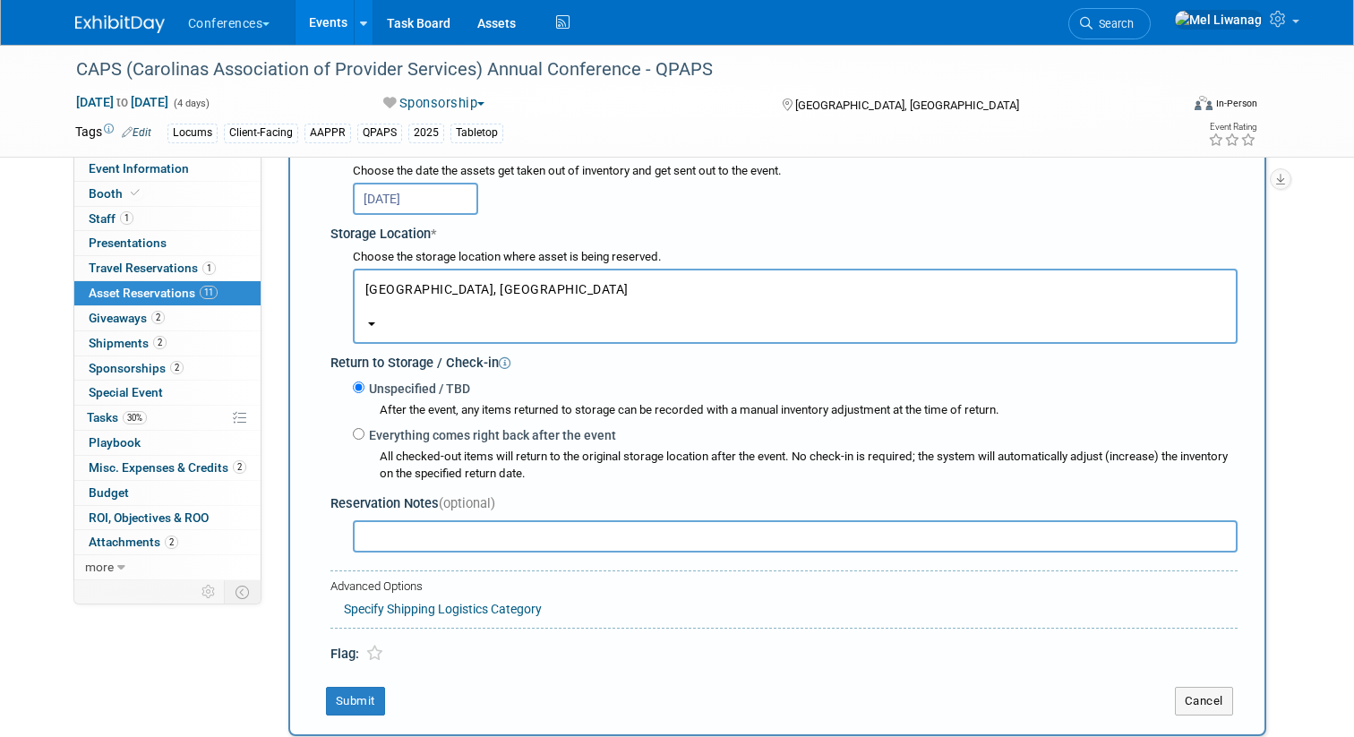
click at [510, 609] on link "Specify Shipping Logistics Category" at bounding box center [443, 609] width 198 height 14
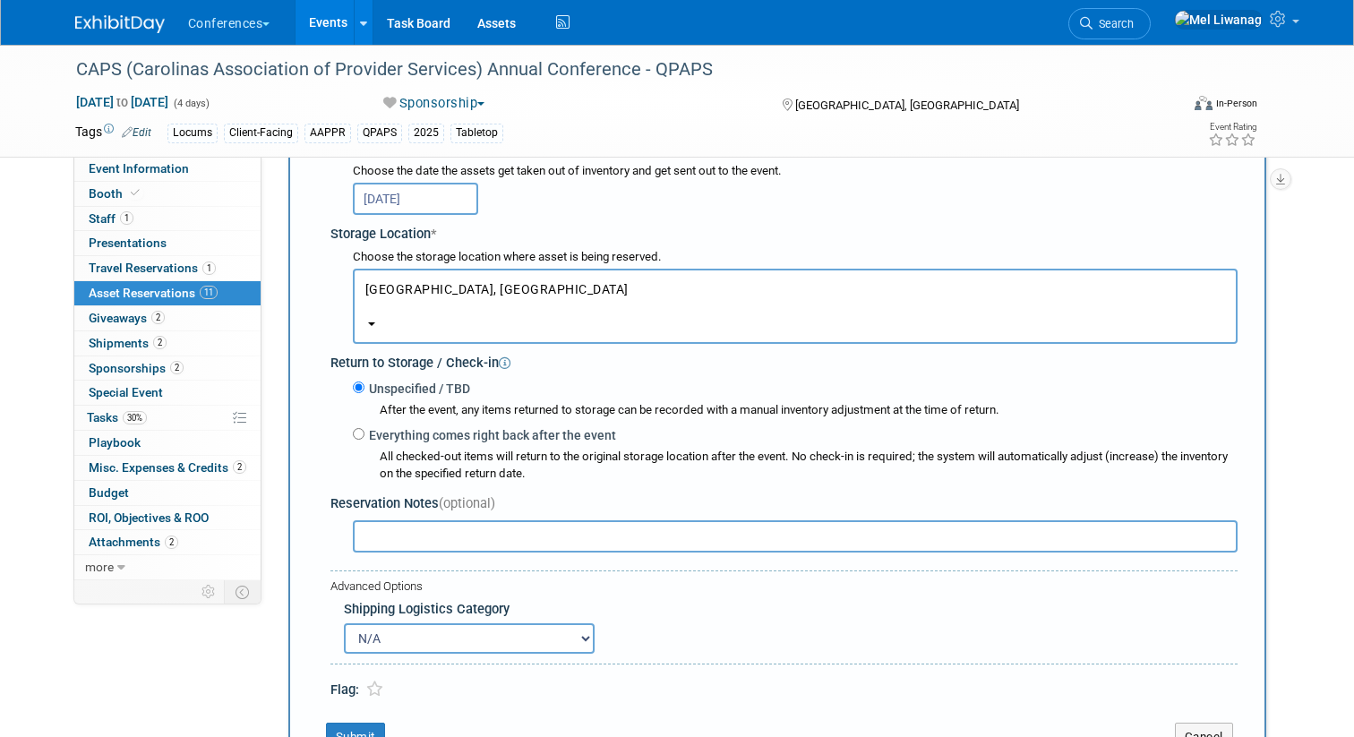
click at [511, 625] on select "N/A Advance Warehouse Direct Shipment Other" at bounding box center [469, 638] width 251 height 30
select select "3"
click at [344, 624] on select "N/A Advance Warehouse Direct Shipment Other" at bounding box center [469, 638] width 251 height 30
click at [727, 623] on div "N/A Advance Warehouse Direct Shipment Other" at bounding box center [791, 636] width 894 height 35
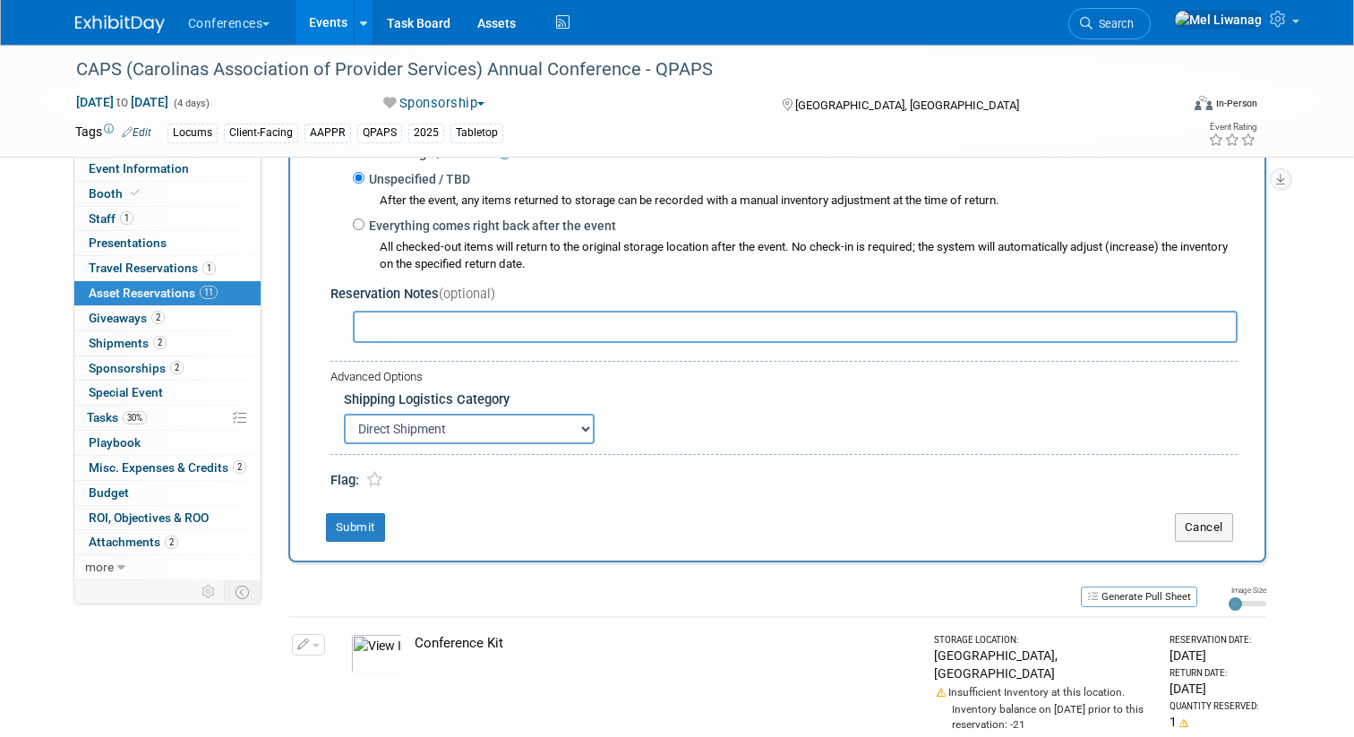
scroll to position [494, 0]
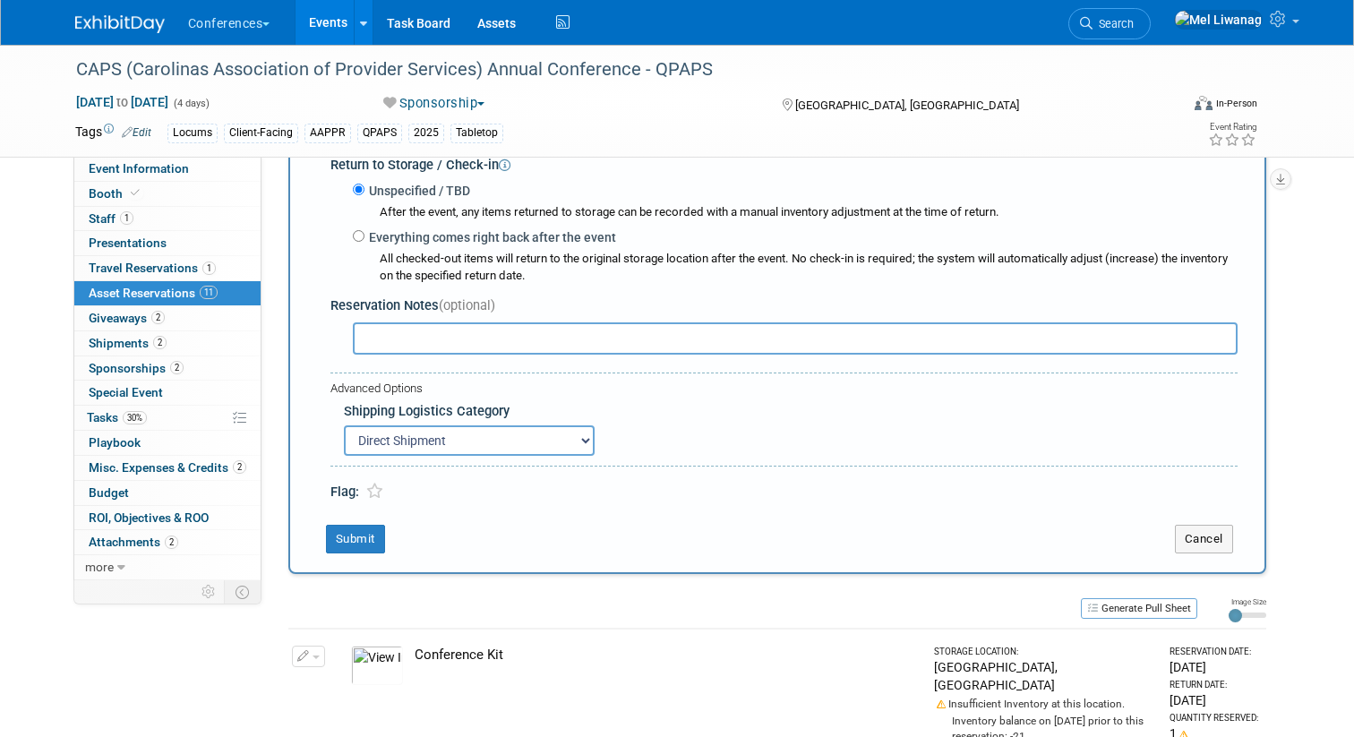
click at [451, 237] on label "Everything comes right back after the event" at bounding box center [490, 237] width 252 height 18
click at [364, 237] on input "Everything comes right back after the event" at bounding box center [359, 236] width 12 height 12
radio input "true"
select select "10"
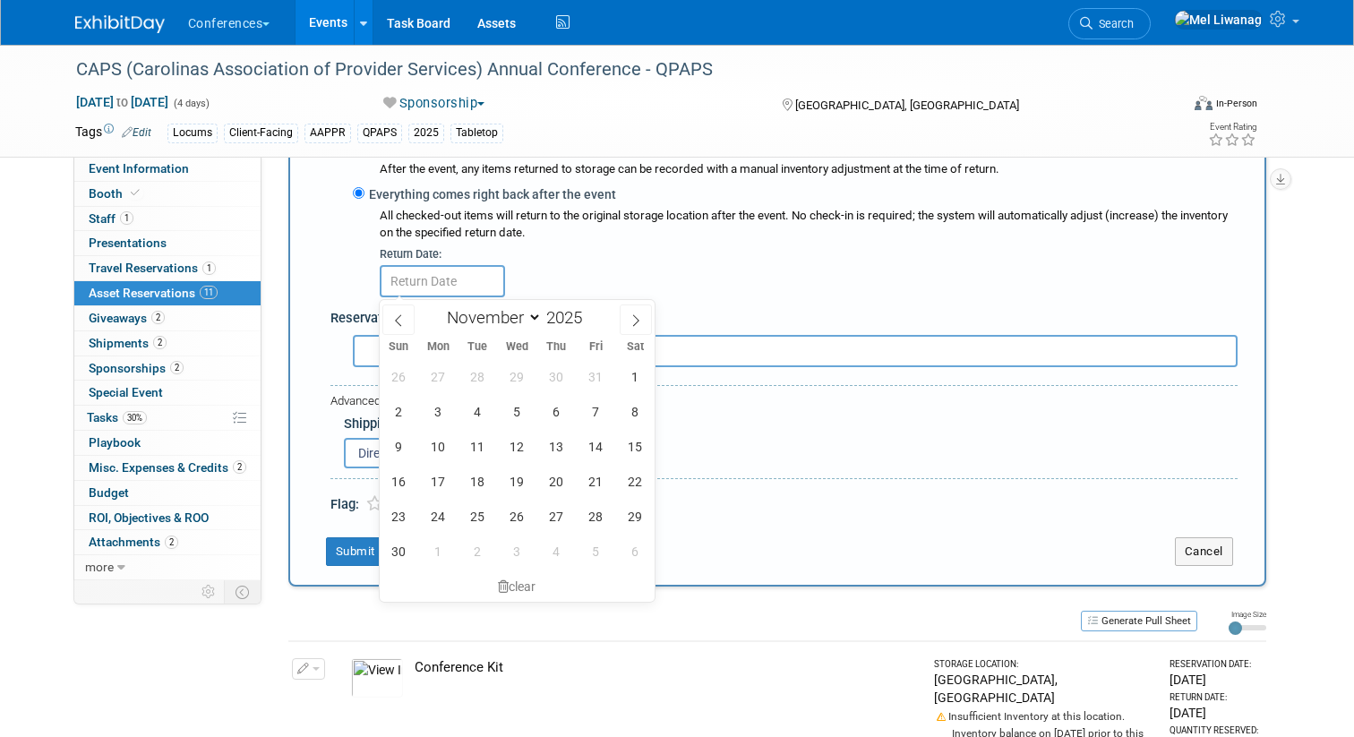
scroll to position [546, 0]
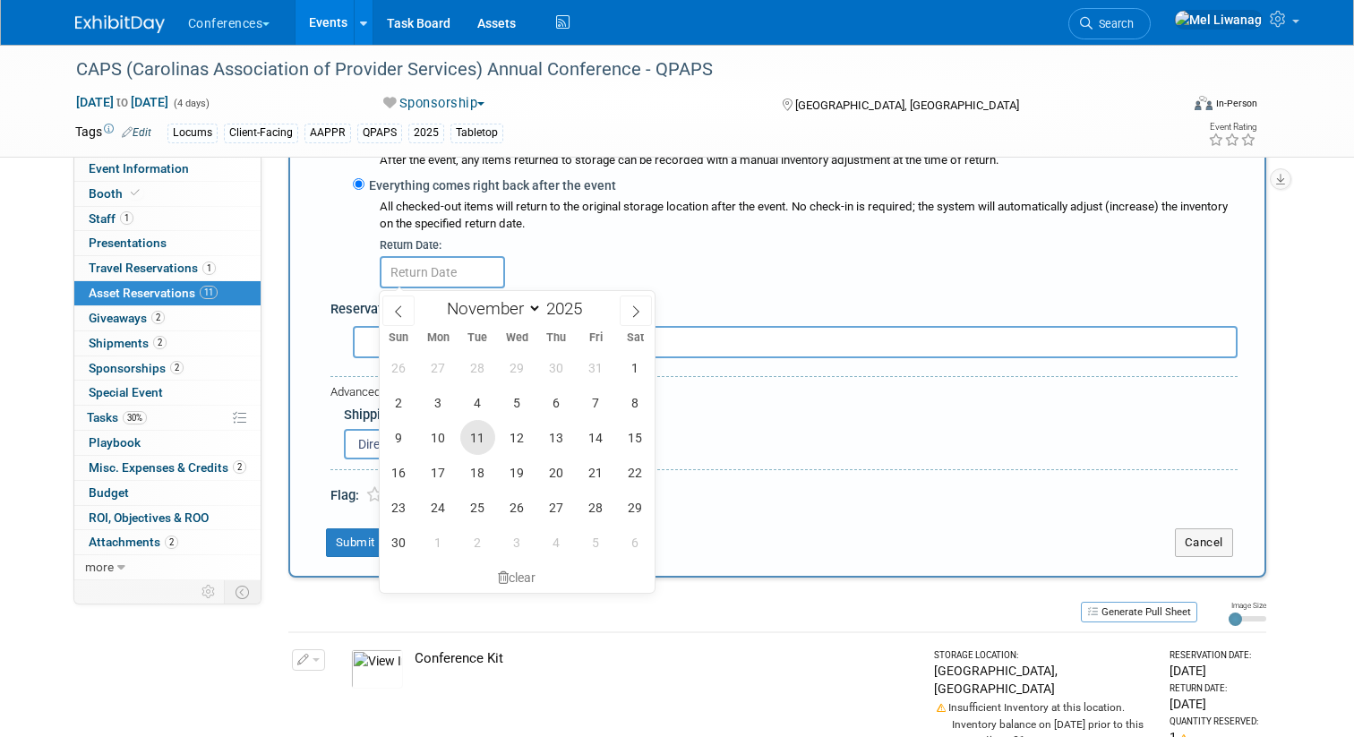
click at [475, 439] on span "11" at bounding box center [477, 437] width 35 height 35
type input "Nov 11, 2025"
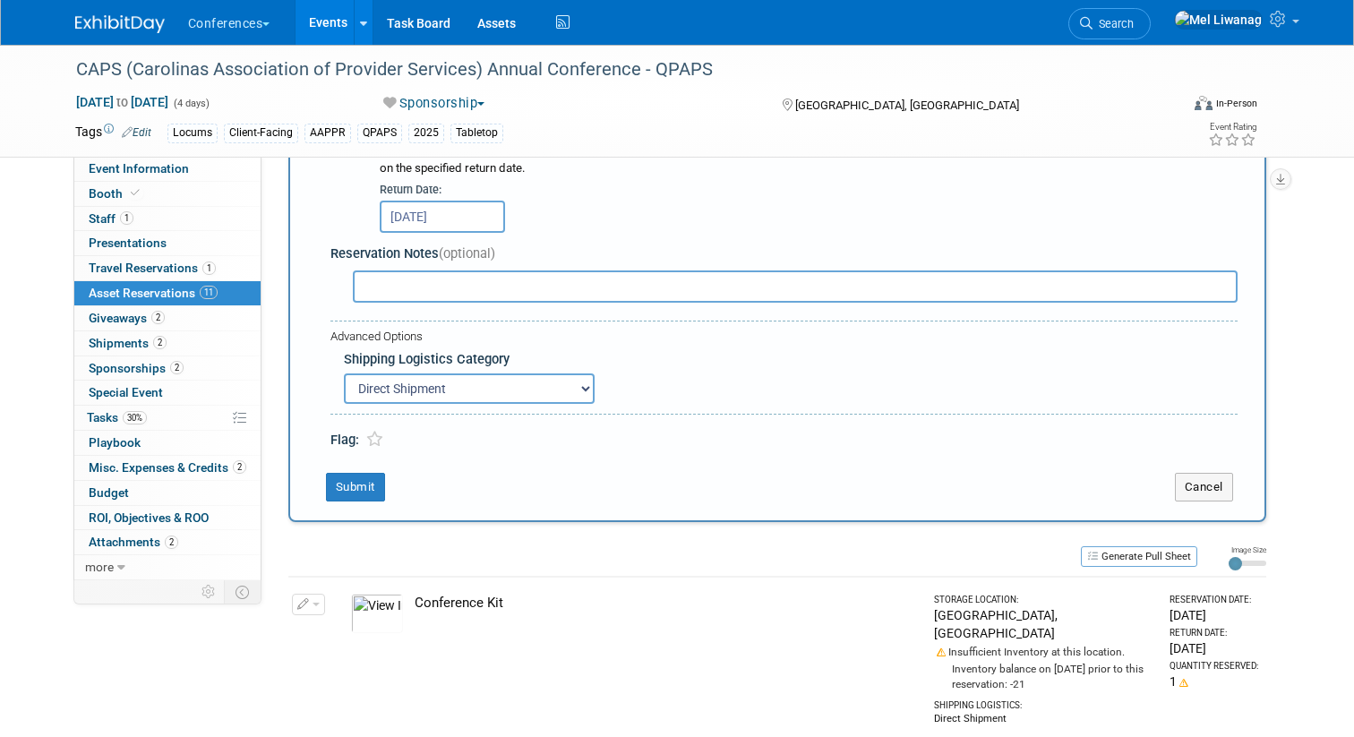
scroll to position [654, 0]
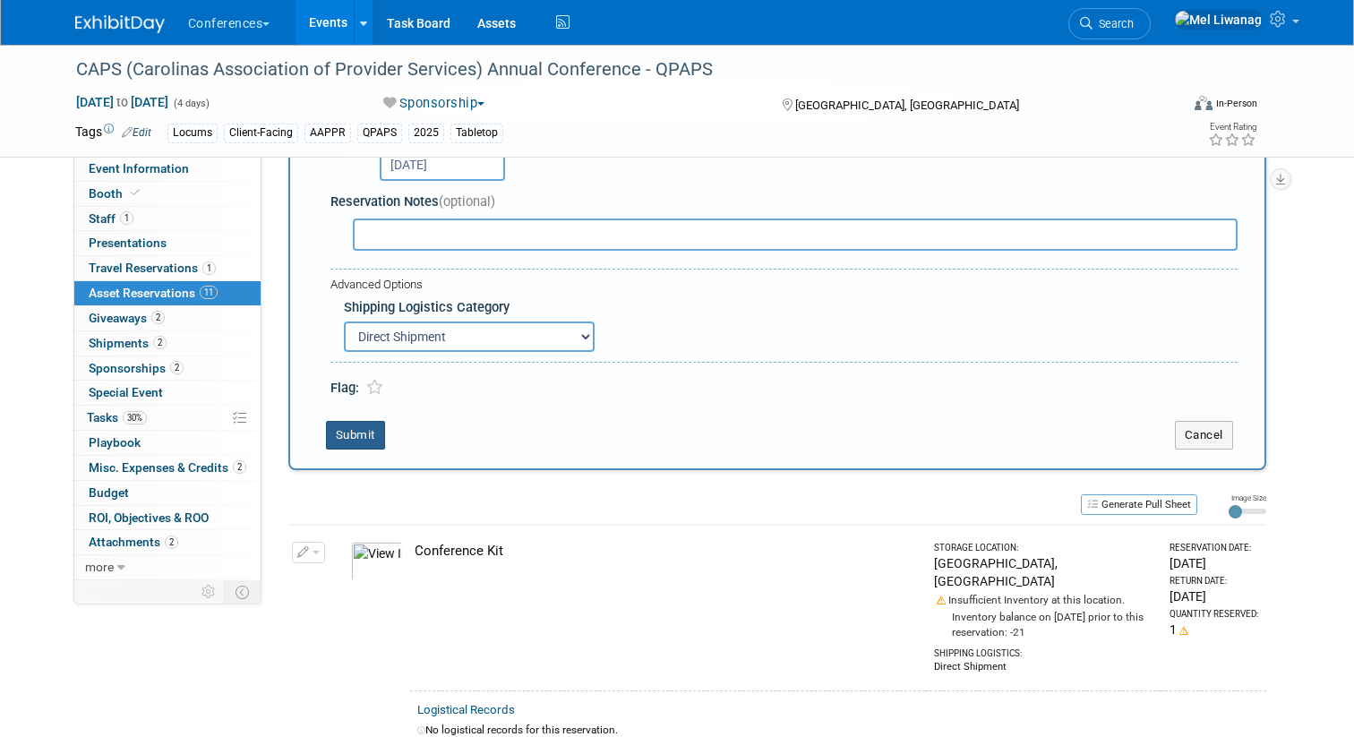
click at [372, 428] on button "Submit" at bounding box center [355, 435] width 59 height 29
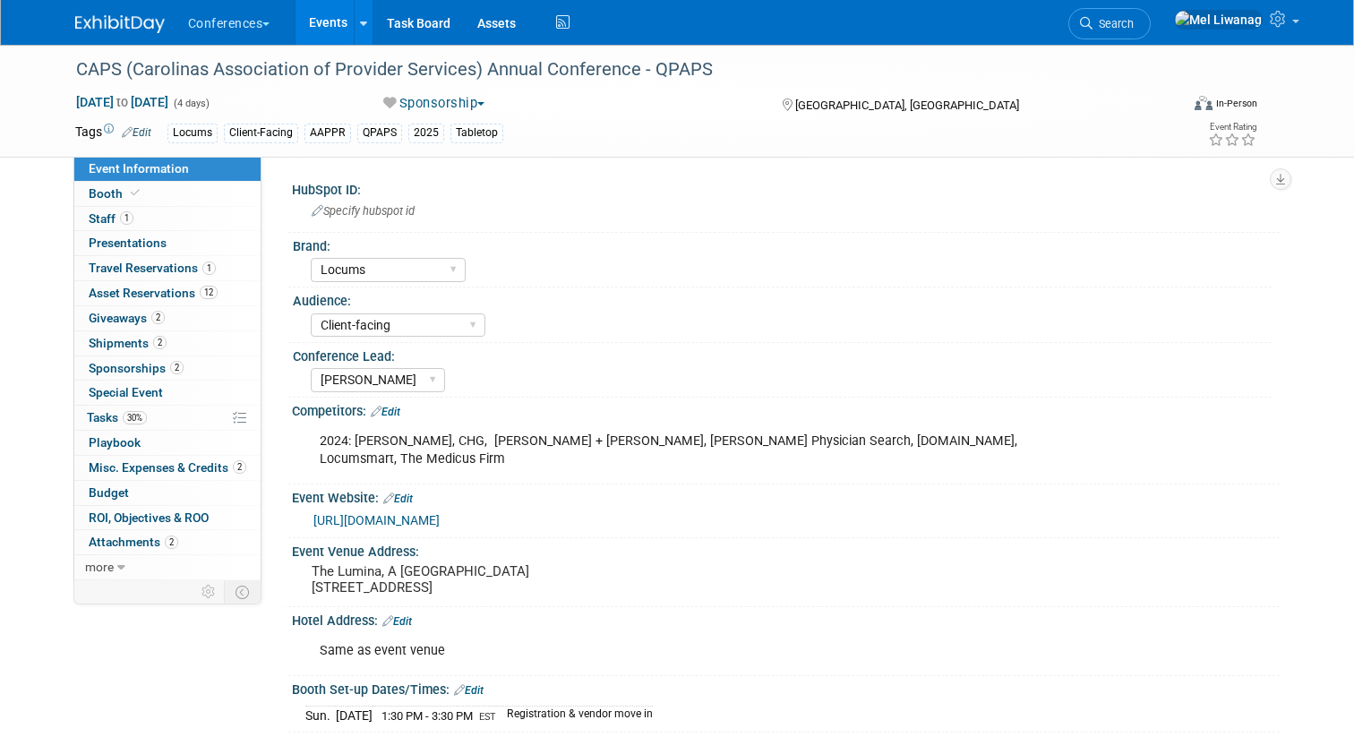
select select "Locums"
select select "Client-facing"
select select "[PERSON_NAME]"
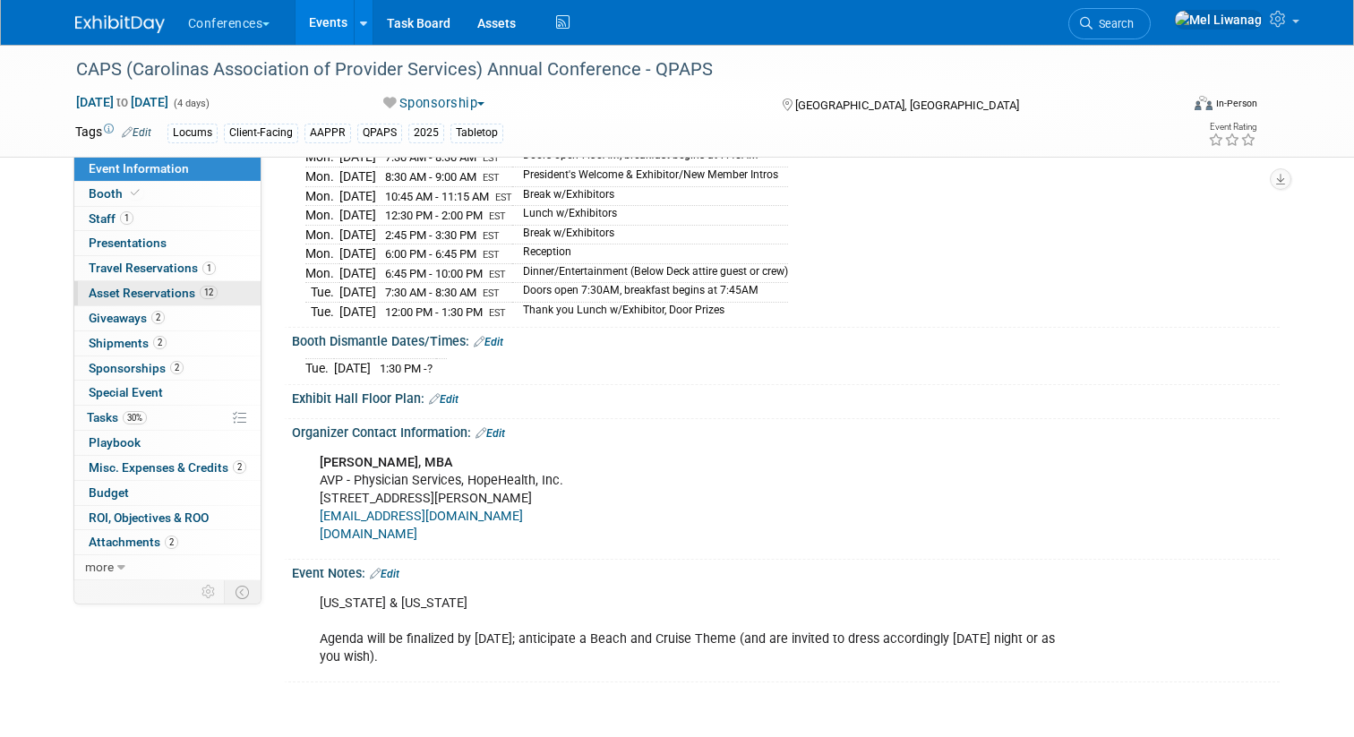
click at [150, 295] on span "Asset Reservations 12" at bounding box center [153, 293] width 129 height 14
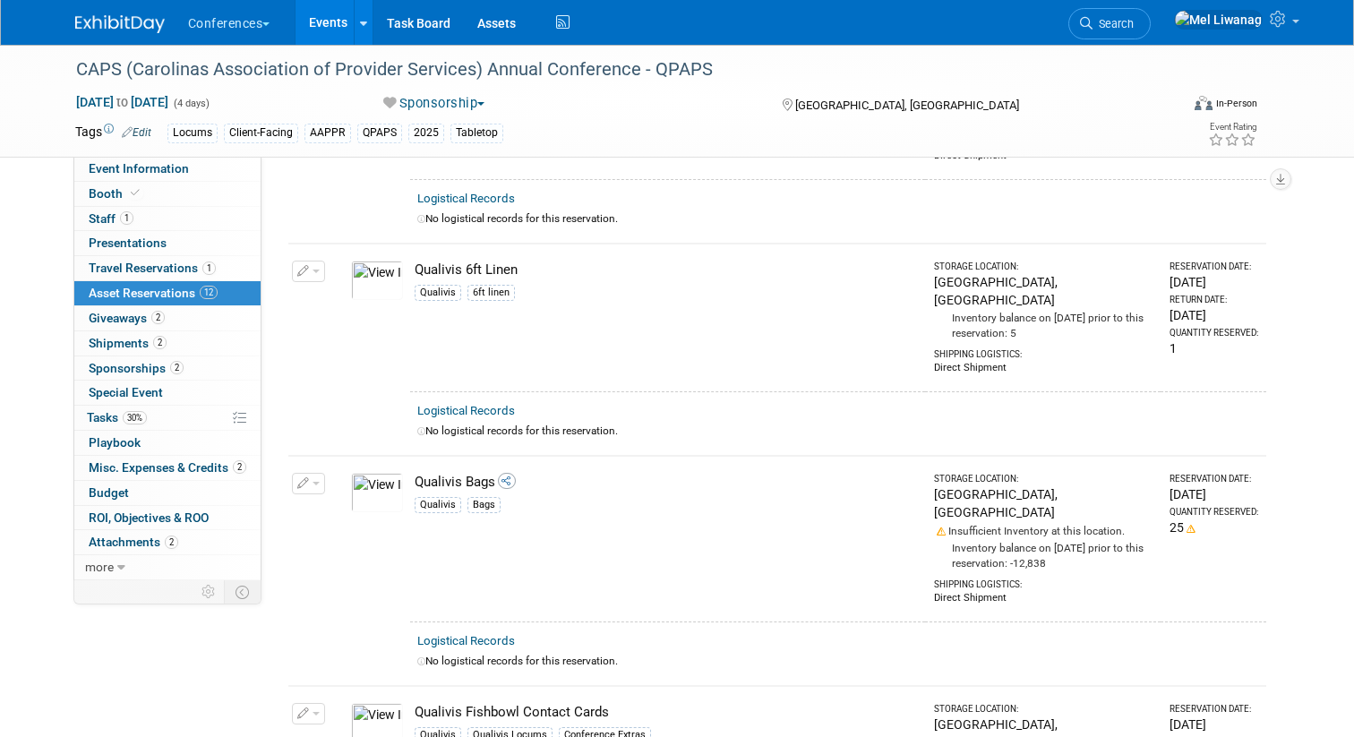
scroll to position [1138, 0]
click at [117, 570] on icon at bounding box center [121, 567] width 8 height 13
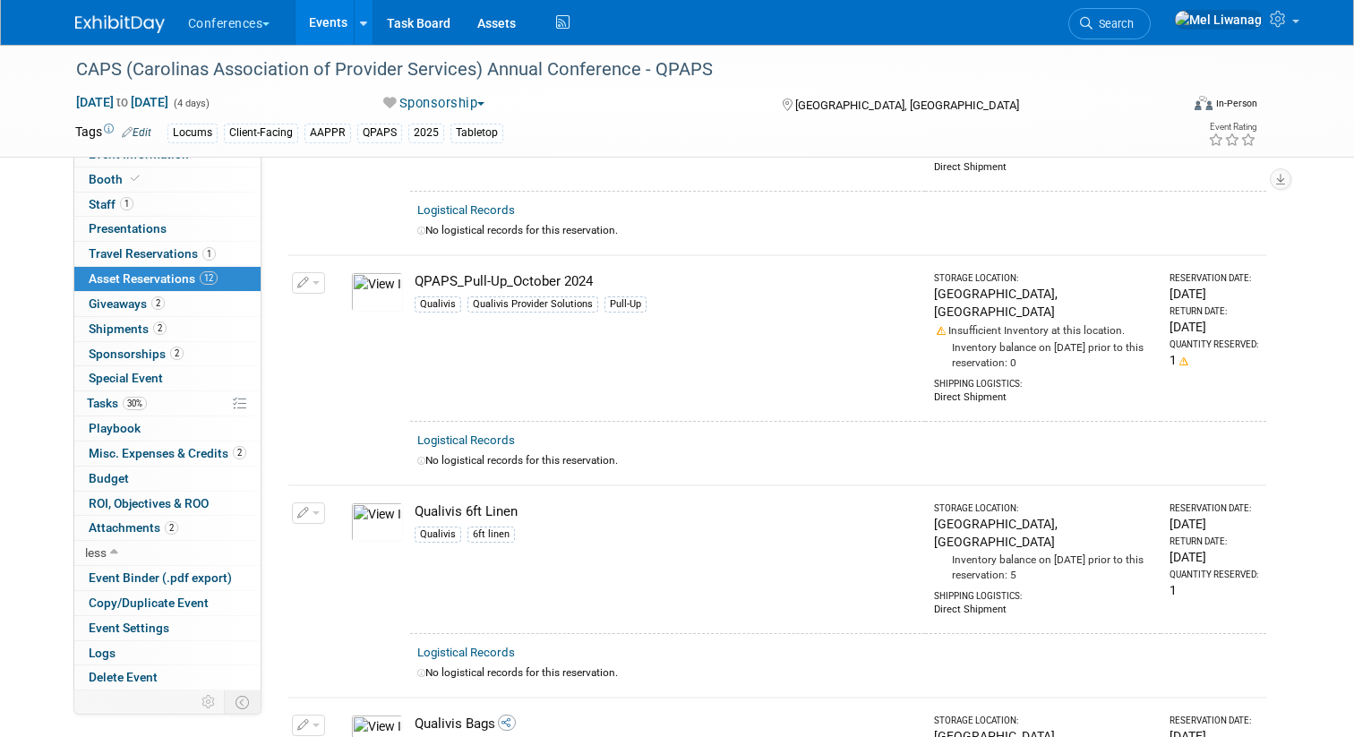
scroll to position [888, 0]
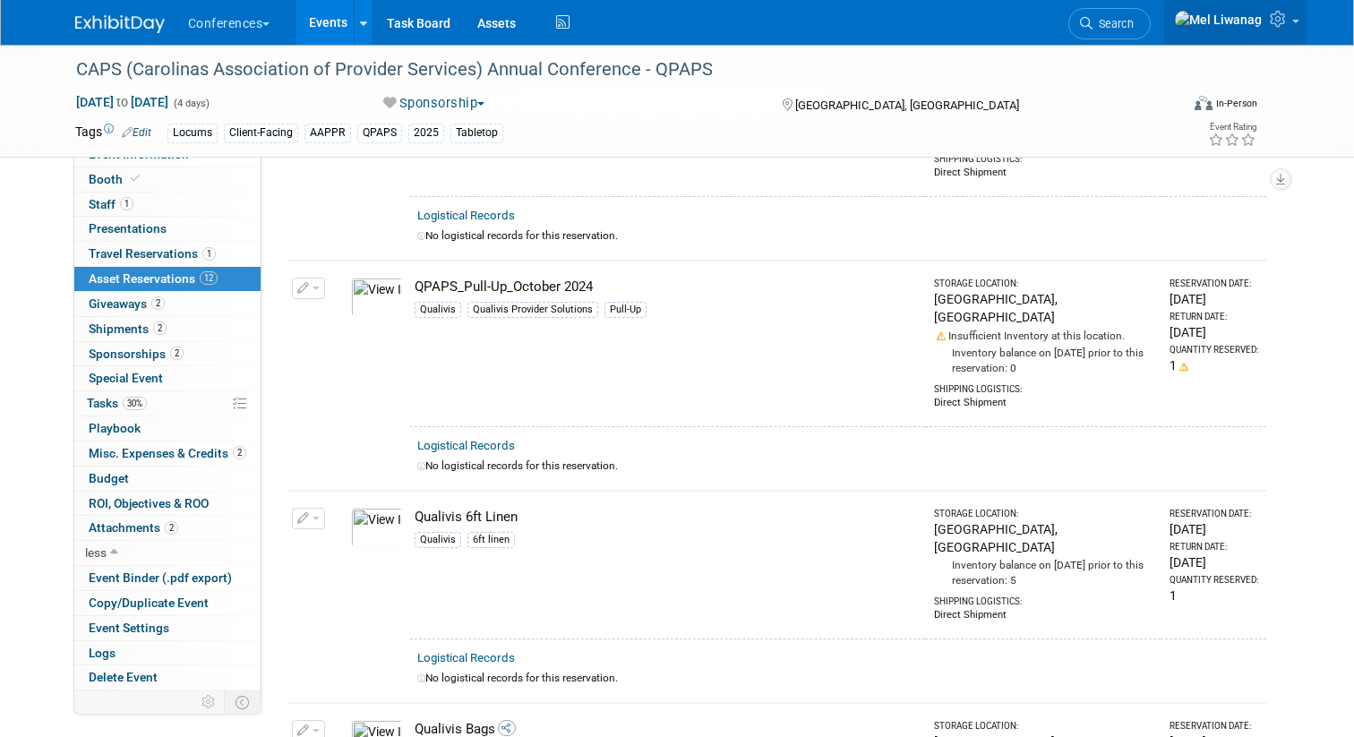
click at [1263, 30] on link at bounding box center [1235, 22] width 142 height 45
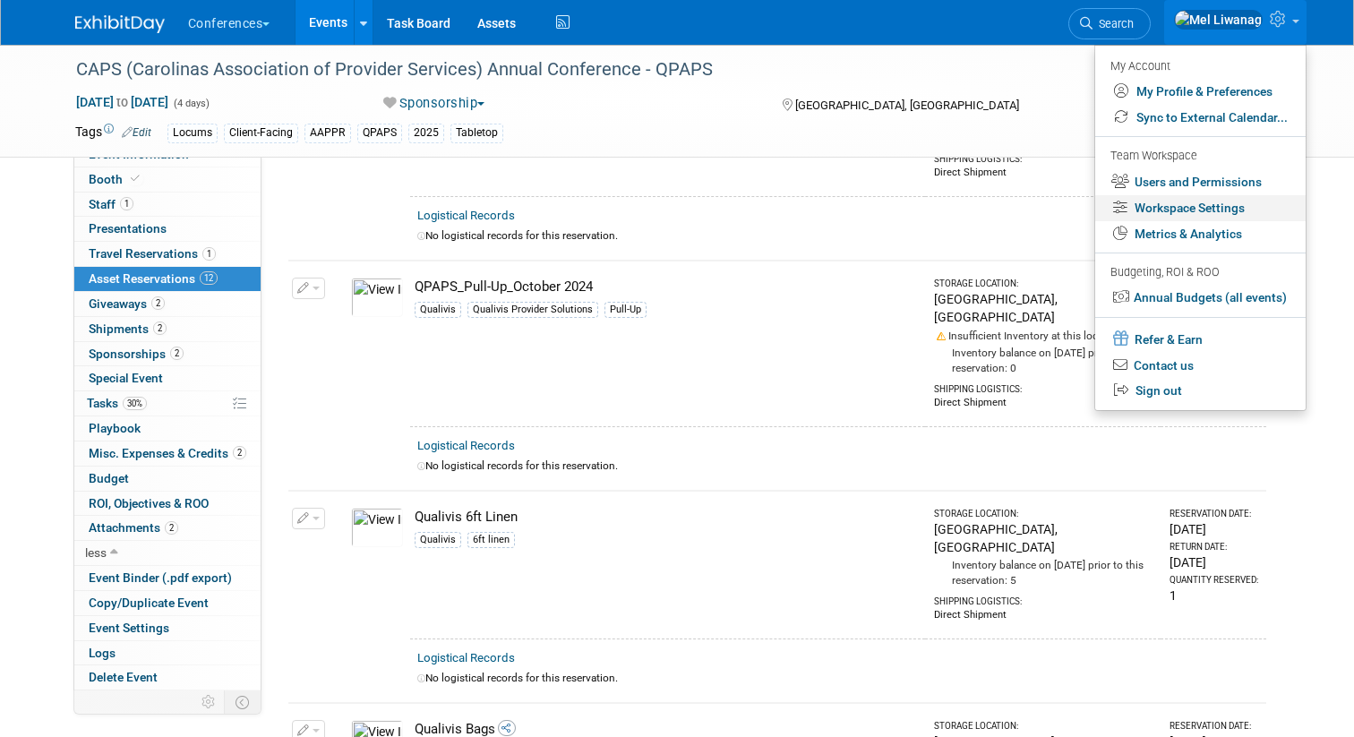
click at [1177, 202] on link "Workspace Settings" at bounding box center [1200, 208] width 210 height 26
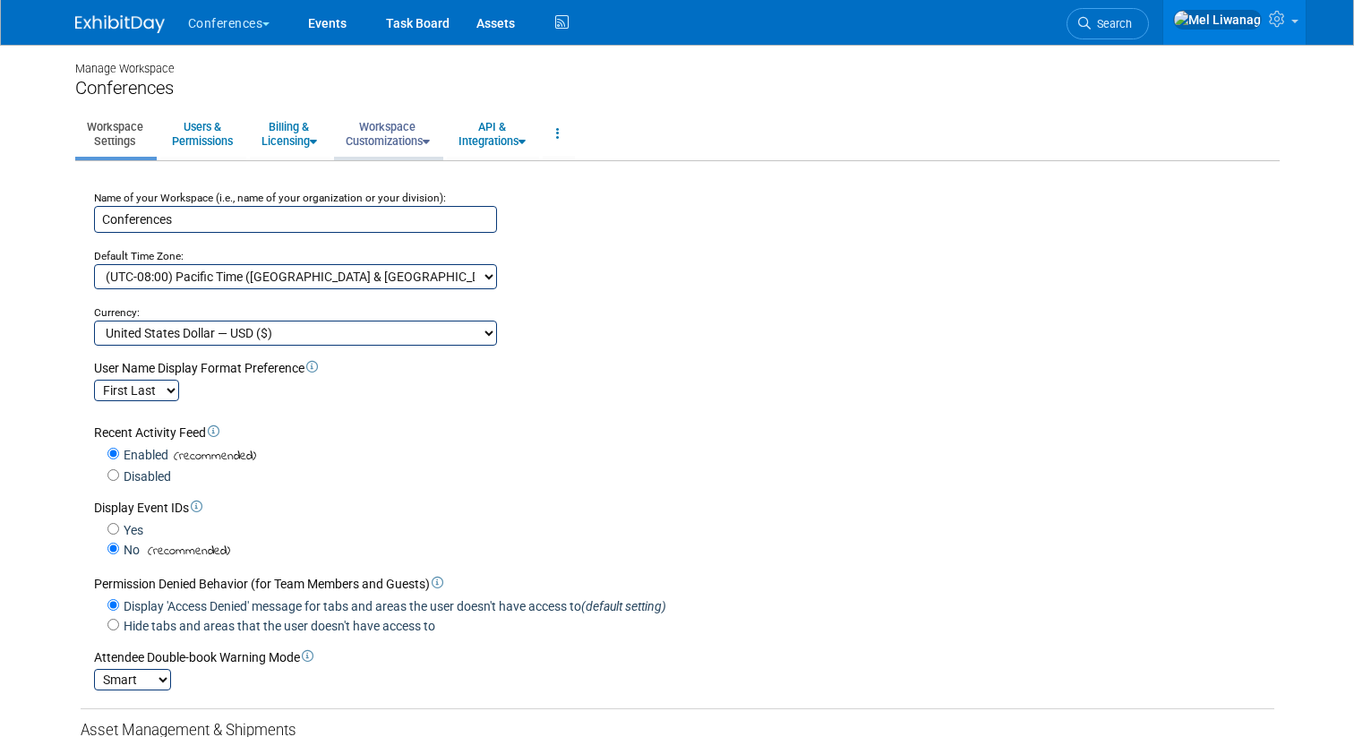
click at [399, 137] on link "Workspace Customizations" at bounding box center [387, 134] width 107 height 44
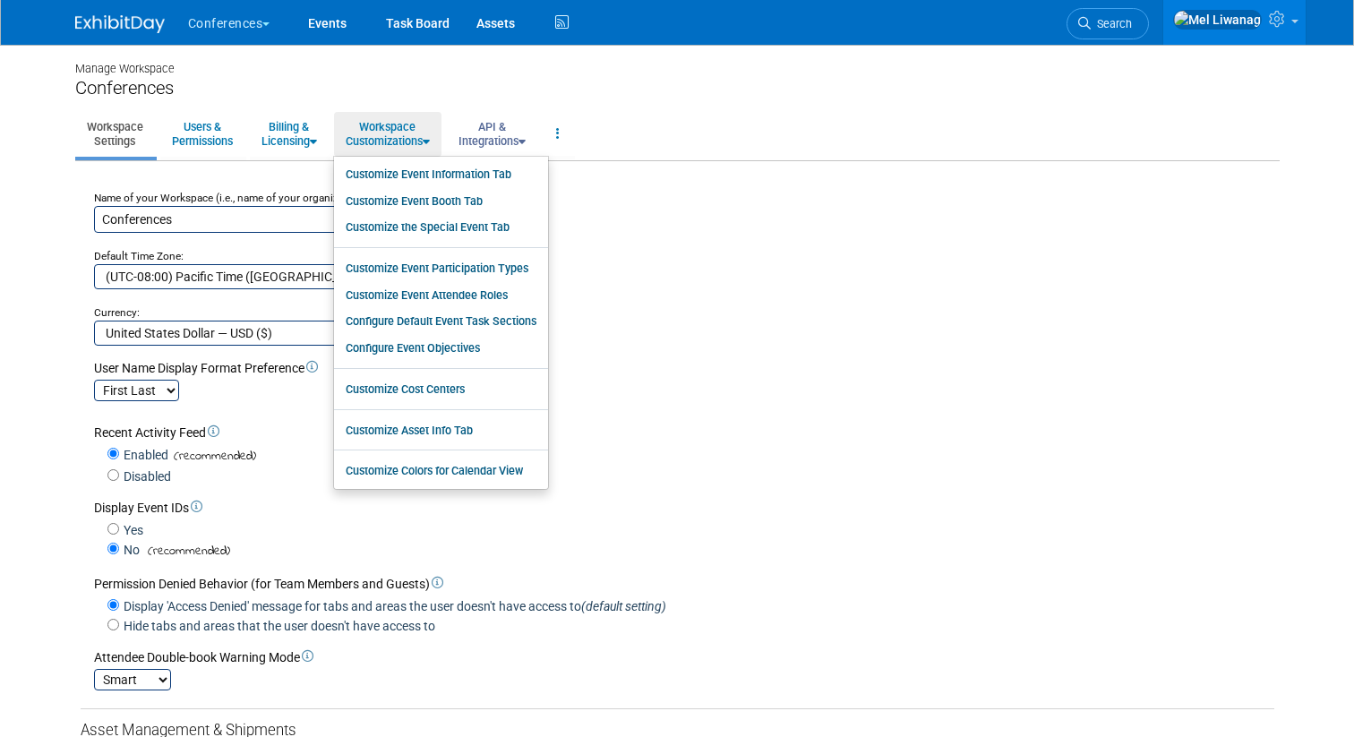
click at [502, 144] on link "API & Integrations" at bounding box center [492, 134] width 90 height 44
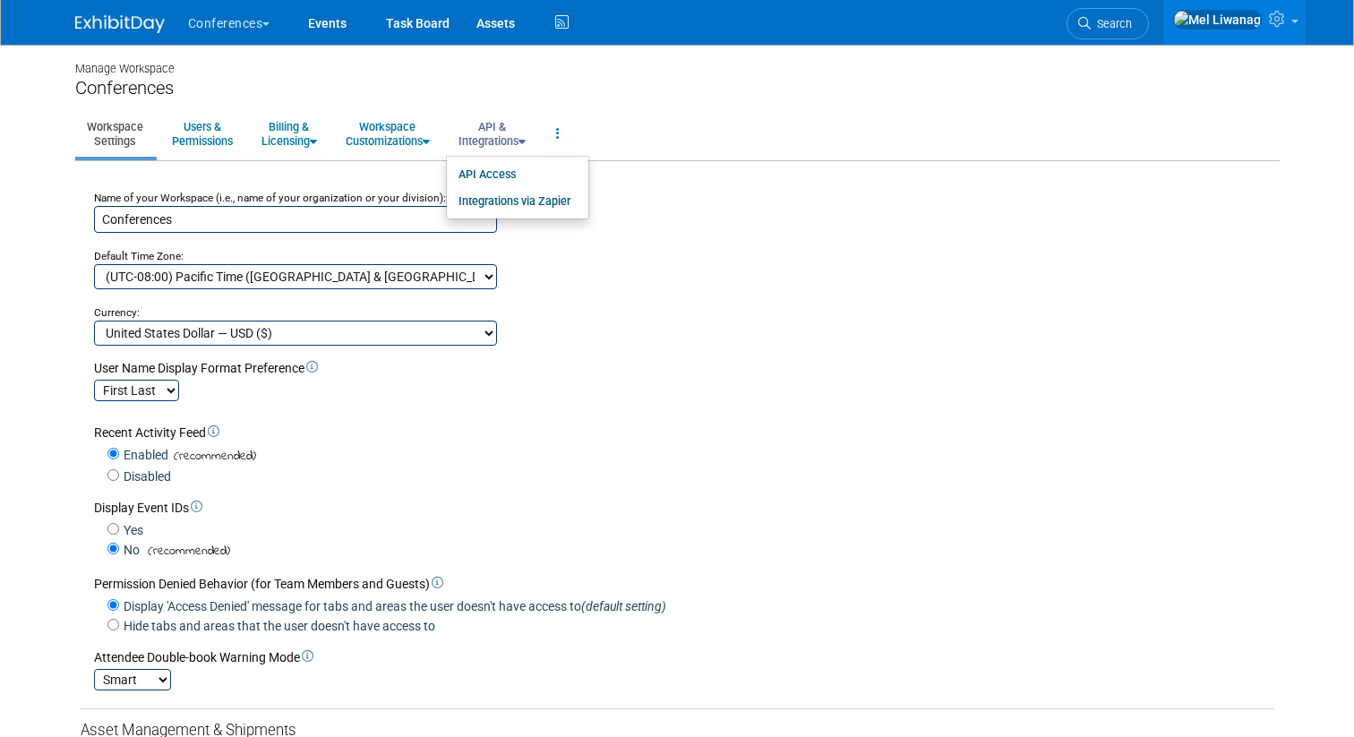
click at [502, 144] on link "API & Integrations" at bounding box center [492, 134] width 90 height 44
click at [127, 20] on img at bounding box center [120, 24] width 90 height 18
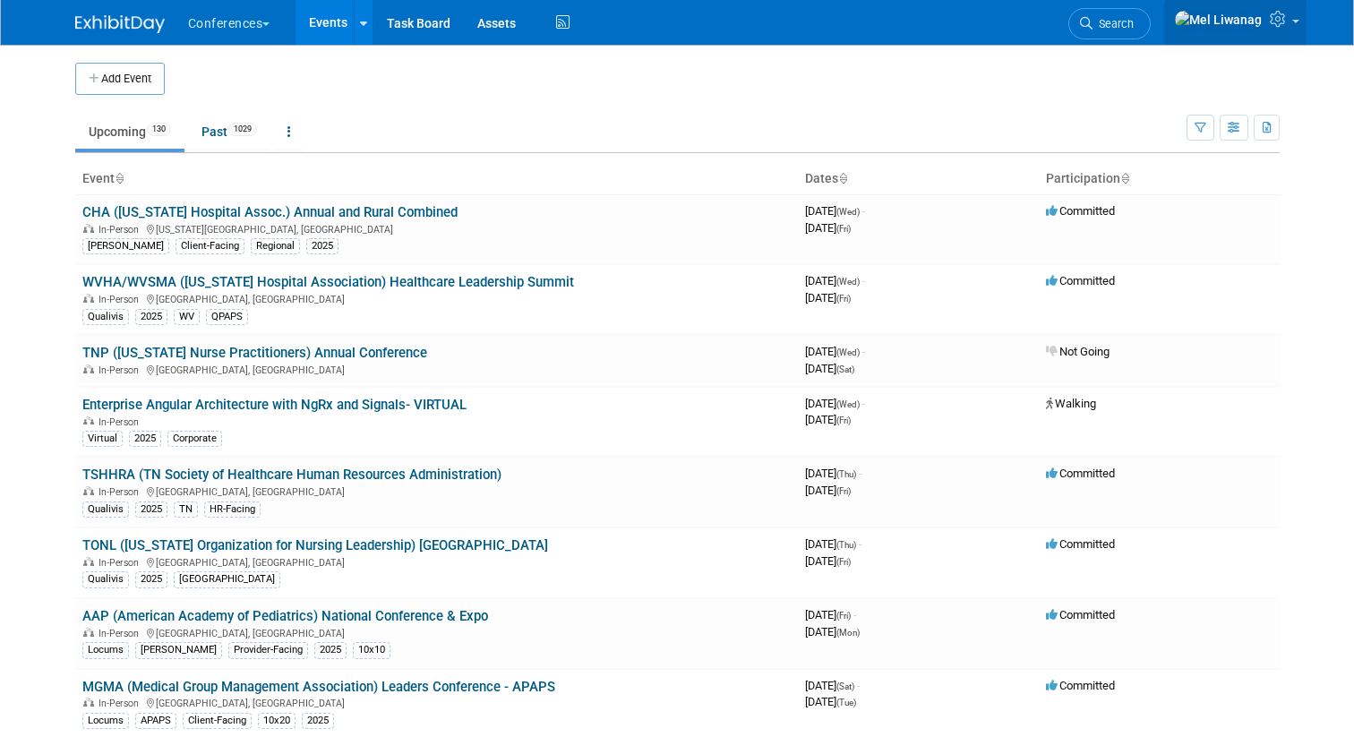
click at [1275, 21] on icon at bounding box center [1280, 19] width 21 height 16
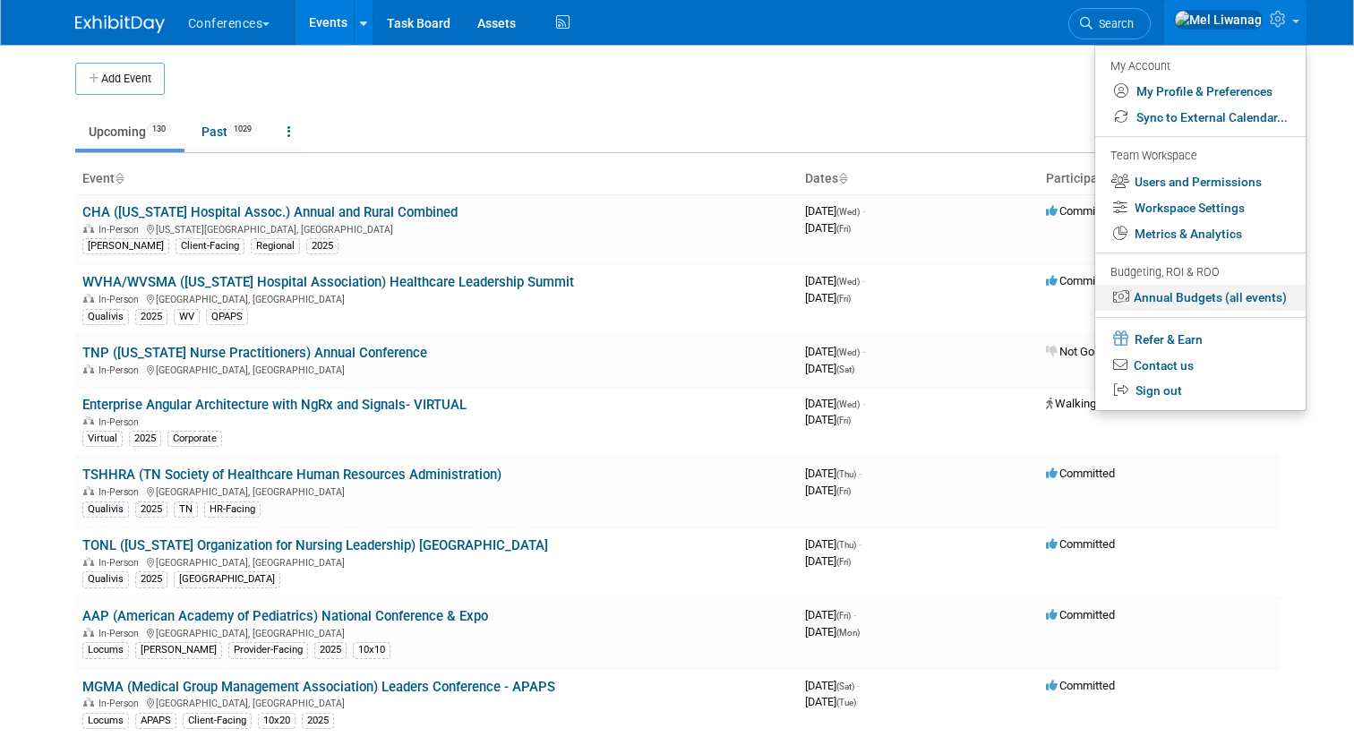
click at [1174, 295] on link "Annual Budgets (all events)" at bounding box center [1200, 298] width 210 height 26
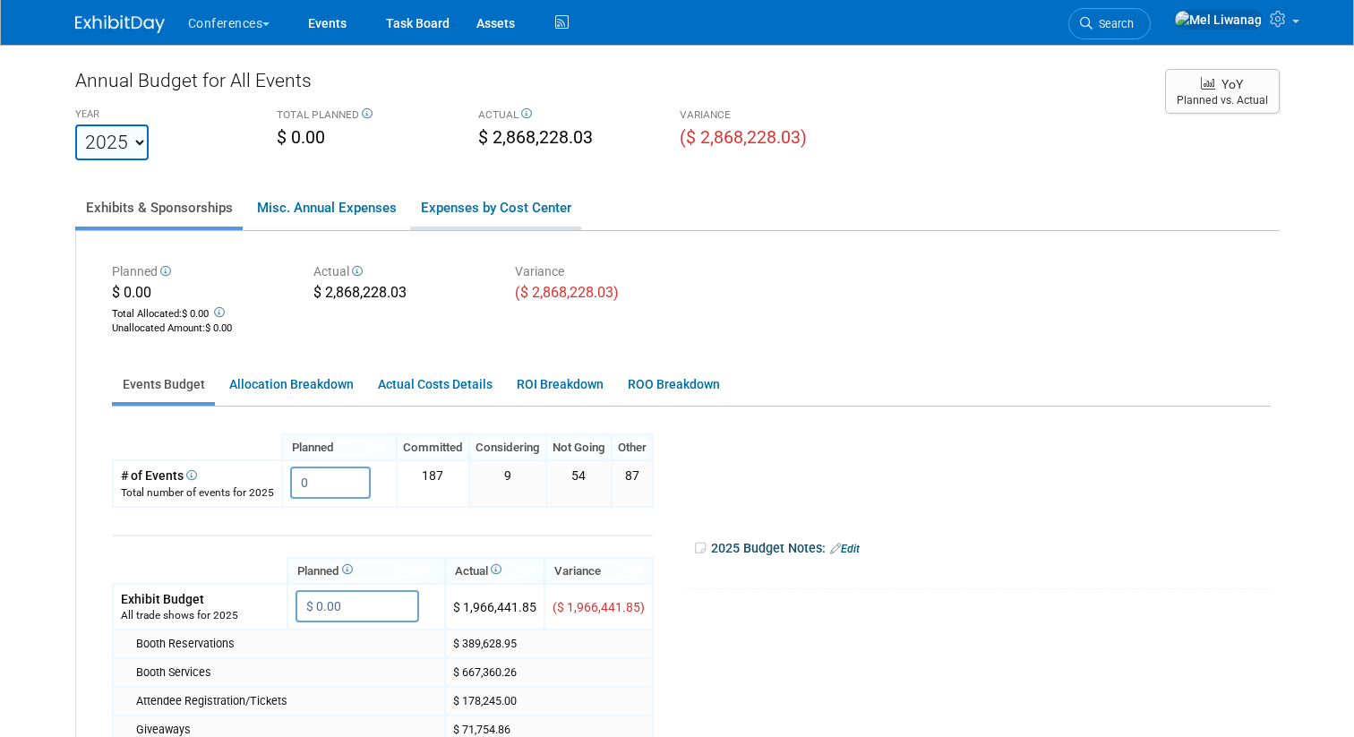
click at [517, 197] on link "Expenses by Cost Center" at bounding box center [495, 208] width 171 height 38
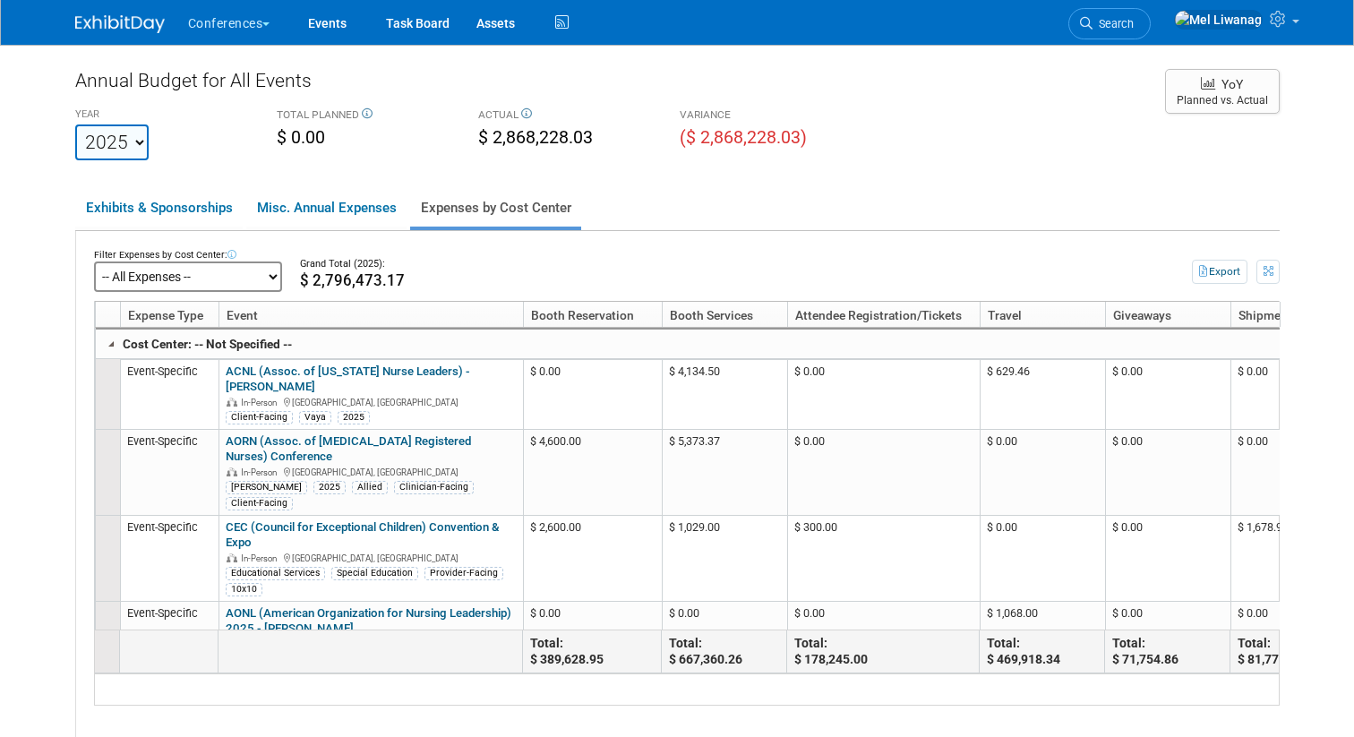
click at [196, 275] on select "-- All Expenses -- -- Cost Center Not Specified -- Aya Education Aya Healthcare…" at bounding box center [188, 276] width 188 height 30
click select "-- All Expenses -- -- Cost Center Not Specified -- Aya Education Aya Healthcare…" at bounding box center [188, 276] width 188 height 30
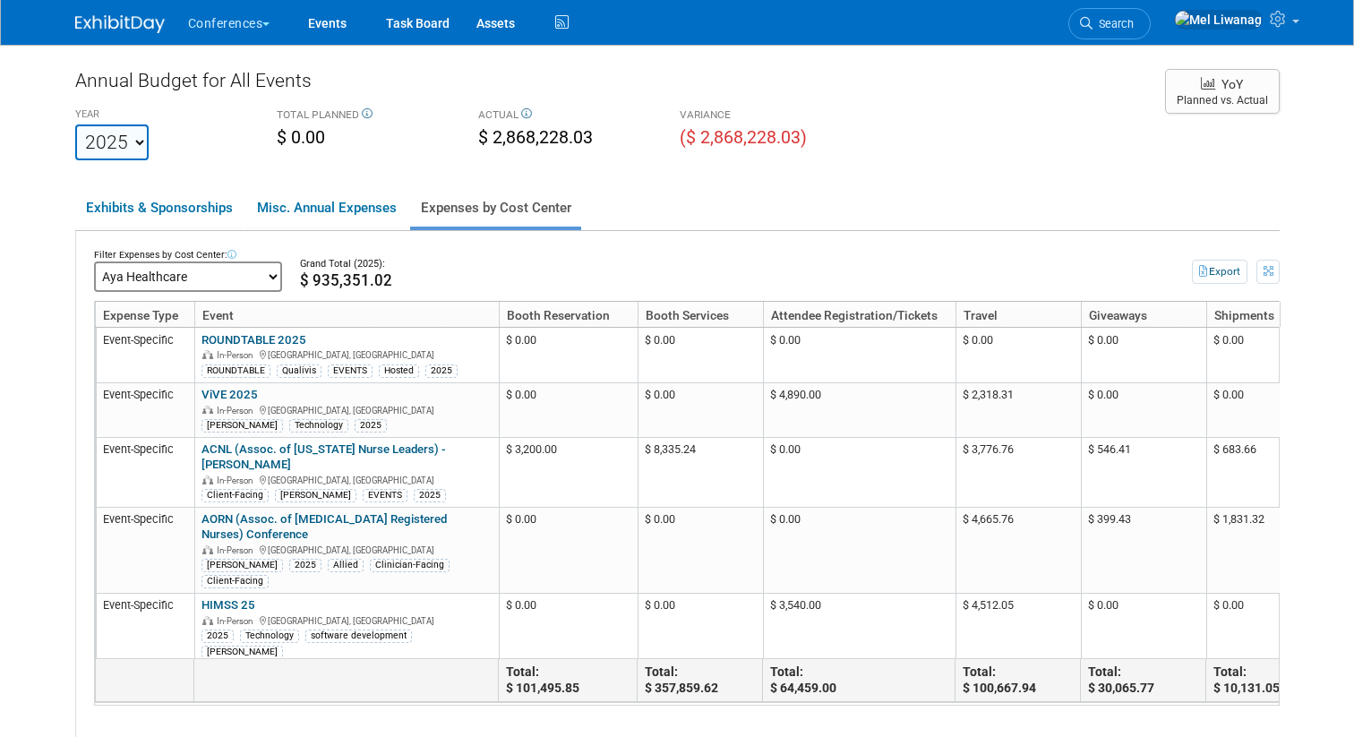
click at [208, 276] on select "-- All Expenses -- -- Cost Center Not Specified -- Aya Education Aya Healthcare…" at bounding box center [188, 276] width 188 height 30
click select "-- All Expenses -- -- Cost Center Not Specified -- Aya Education Aya Healthcare…" at bounding box center [188, 276] width 188 height 30
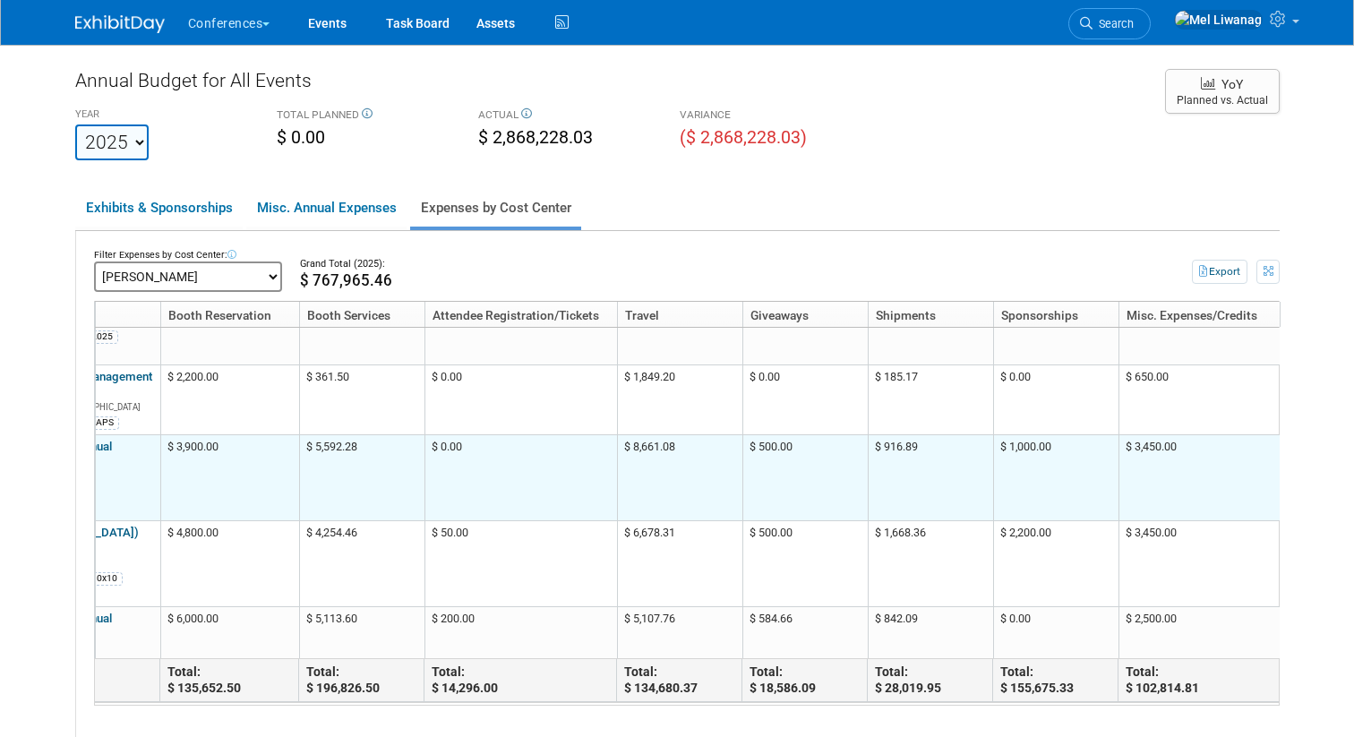
scroll to position [150, 338]
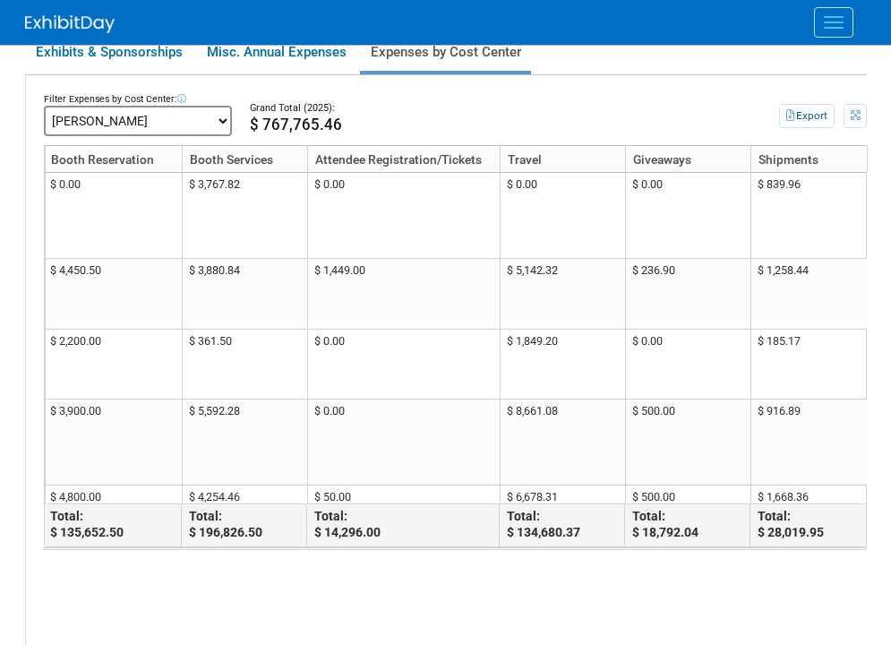
scroll to position [0, 320]
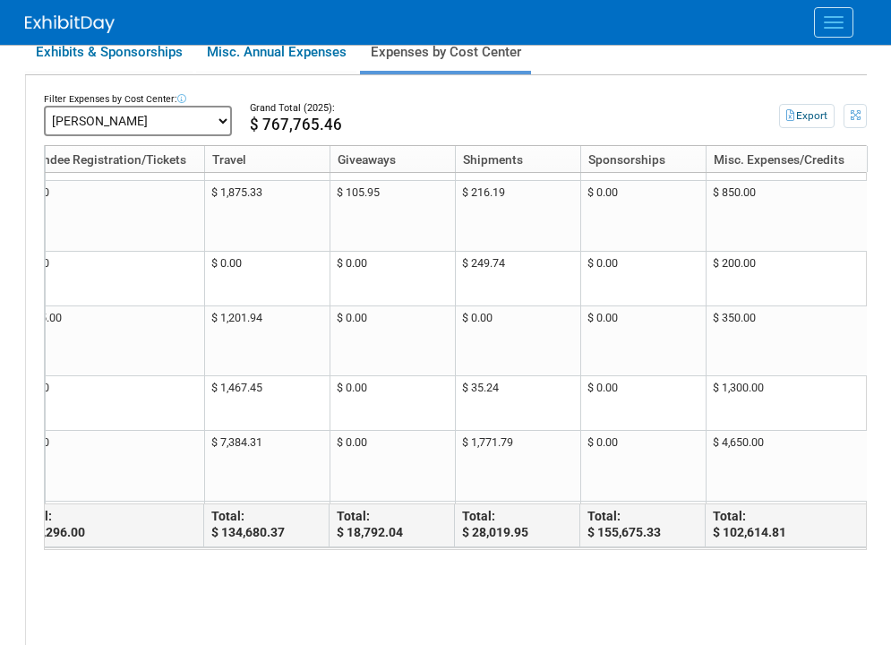
click at [361, 572] on td "$ 0.00" at bounding box center [391, 607] width 125 height 70
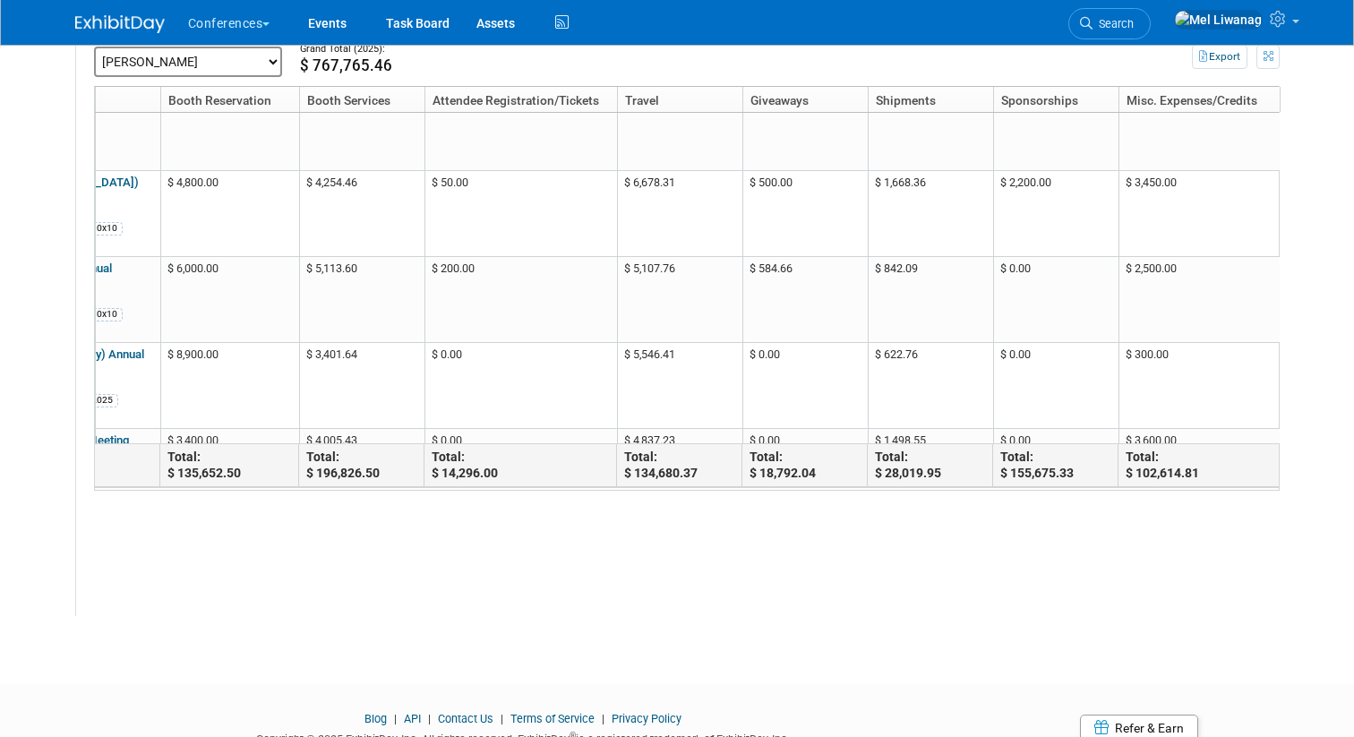
scroll to position [0, 338]
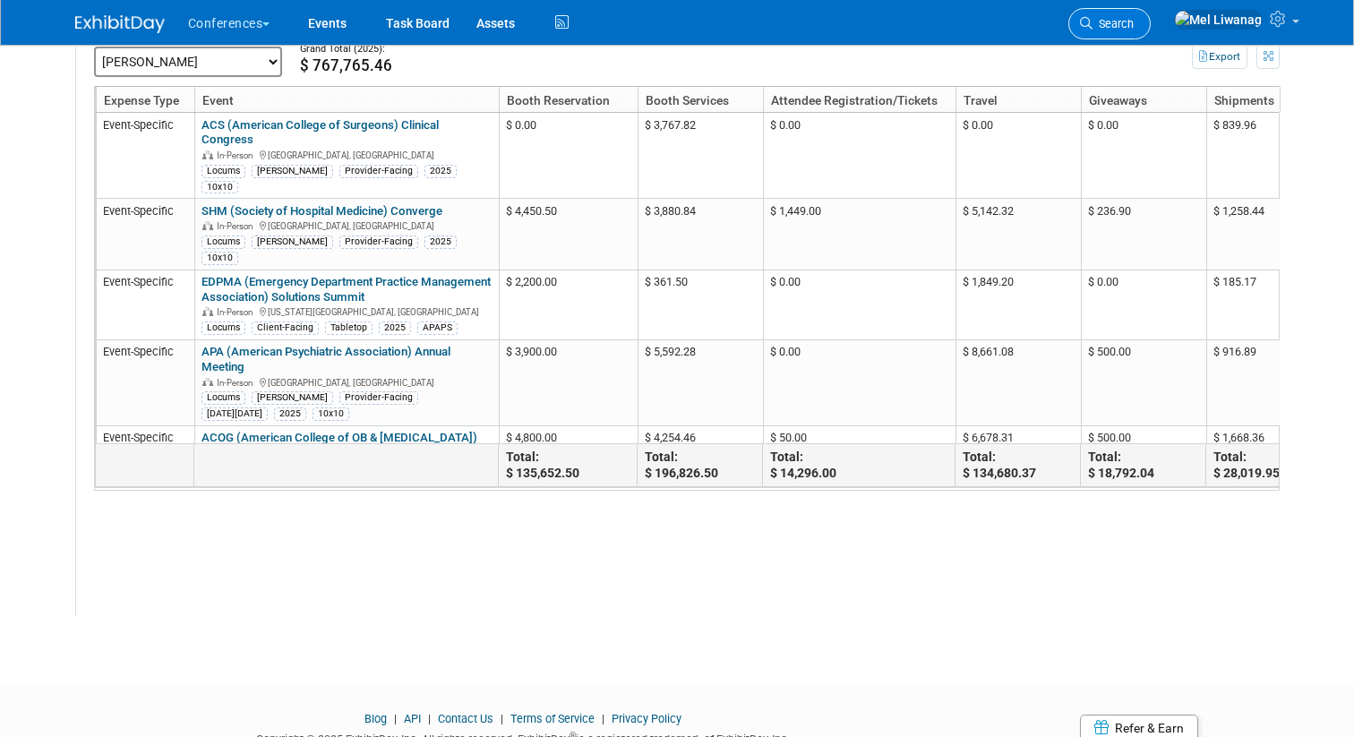
click at [665, 29] on span "Search" at bounding box center [1112, 23] width 41 height 13
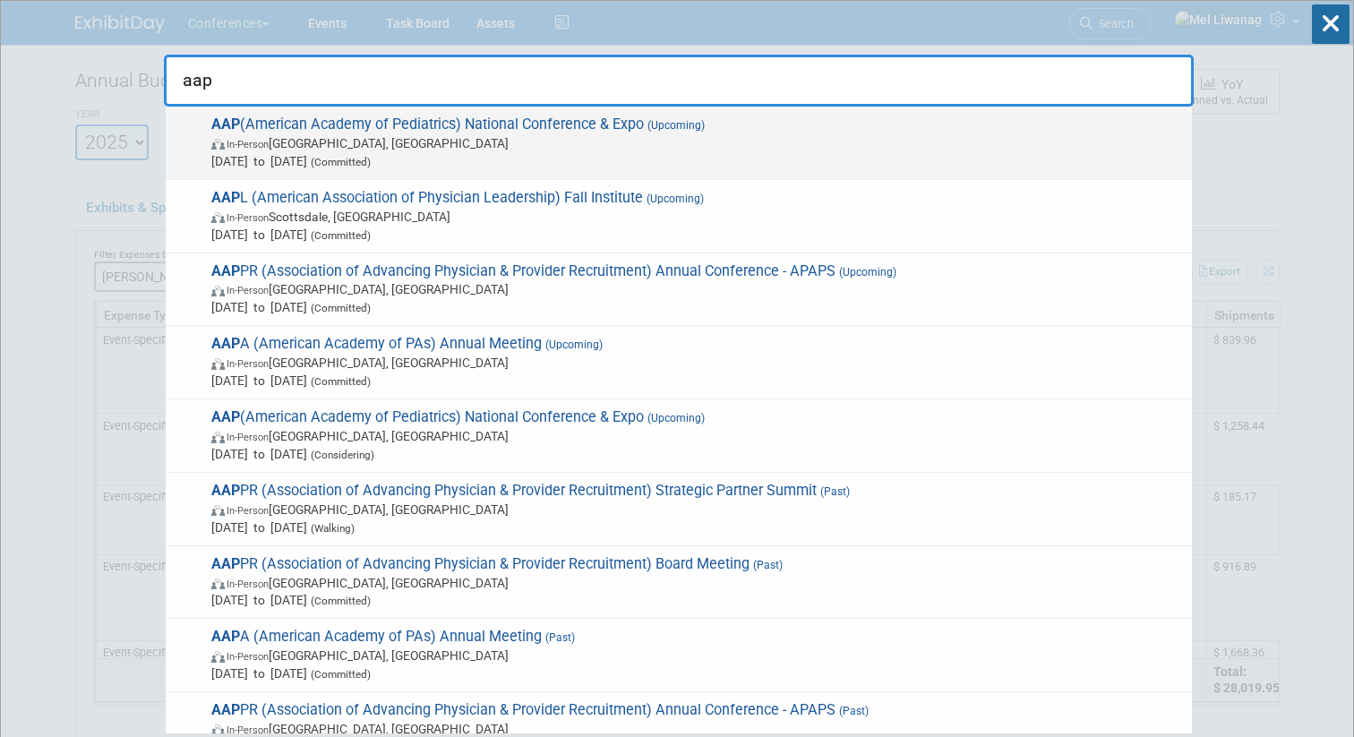
type input "aap"
click at [665, 147] on span "In-Person Denver, CO" at bounding box center [696, 143] width 971 height 18
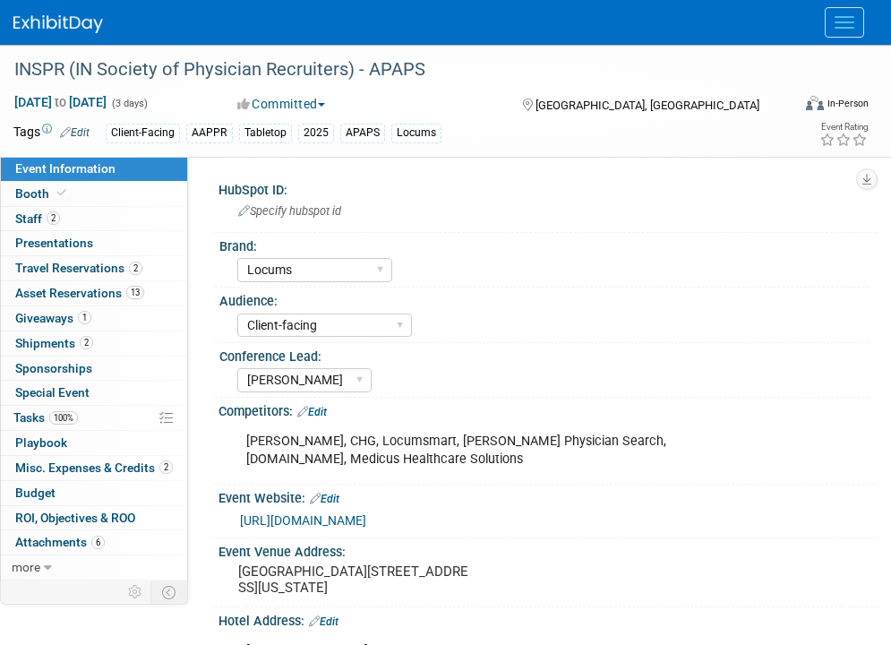
select select "Locums"
select select "Client-facing"
select select "[PERSON_NAME]"
click at [110, 315] on link "1 Giveaways 1" at bounding box center [94, 318] width 186 height 24
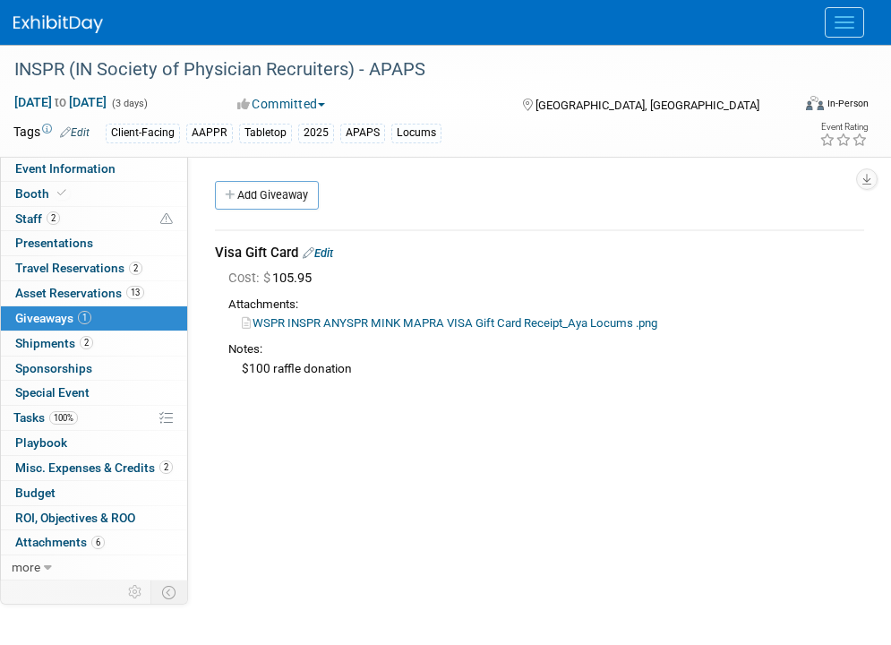
click at [316, 423] on div "HubSpot ID: Specify hubspot id Brand: Aya Bespoke Corporate [PERSON_NAME] DocCa…" at bounding box center [532, 368] width 689 height 423
click at [104, 226] on link "2 Staff 2" at bounding box center [94, 219] width 186 height 24
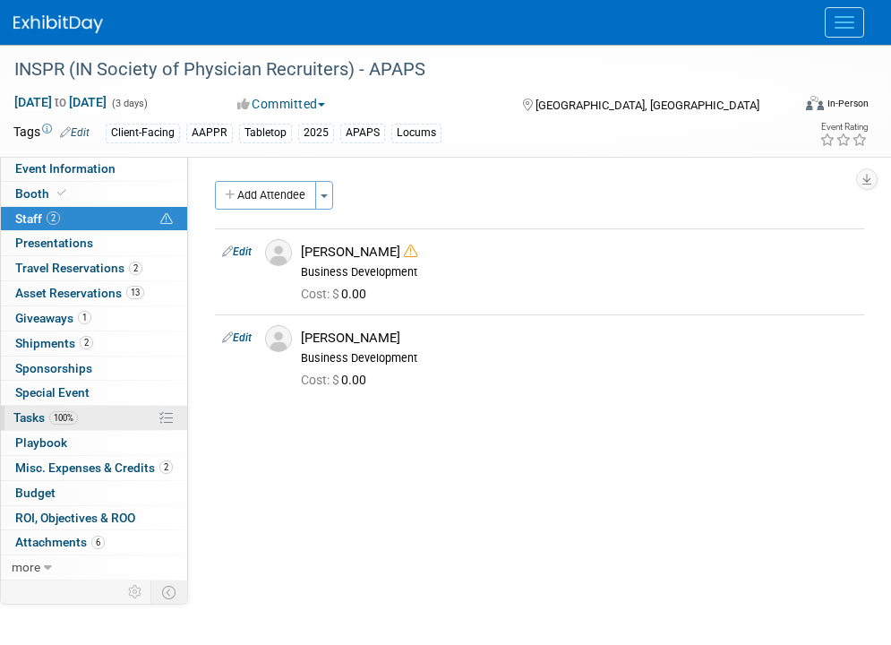
click at [120, 415] on link "100% Tasks 100%" at bounding box center [94, 418] width 186 height 24
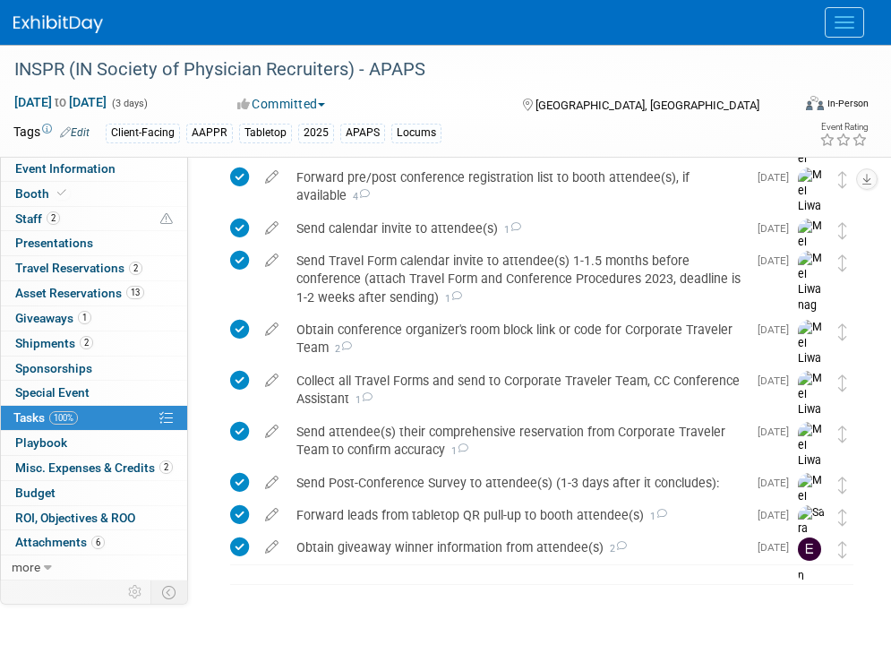
scroll to position [704, 0]
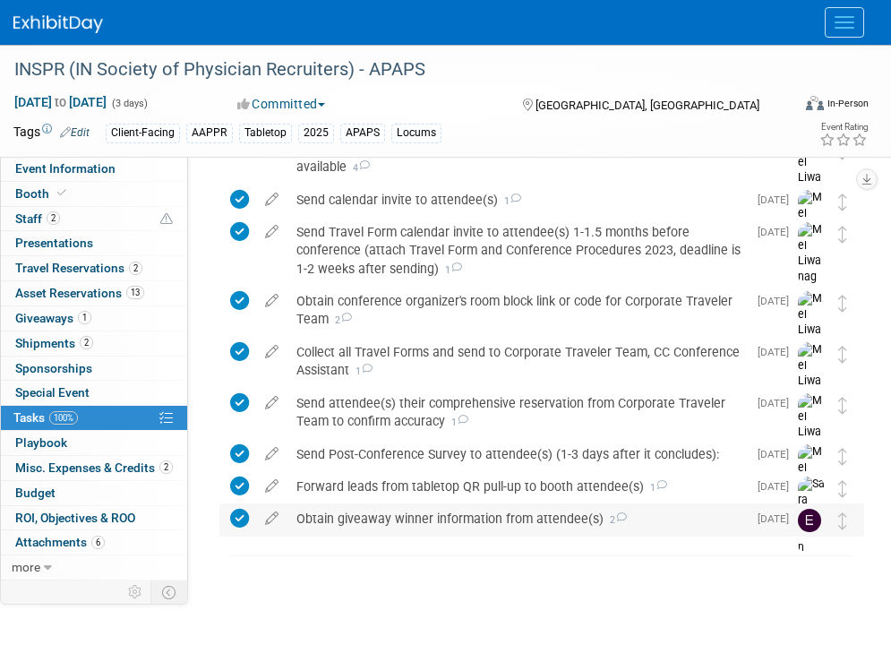
click at [501, 509] on div "Obtain giveaway winner information from attendee(s) 2" at bounding box center [516, 518] width 459 height 30
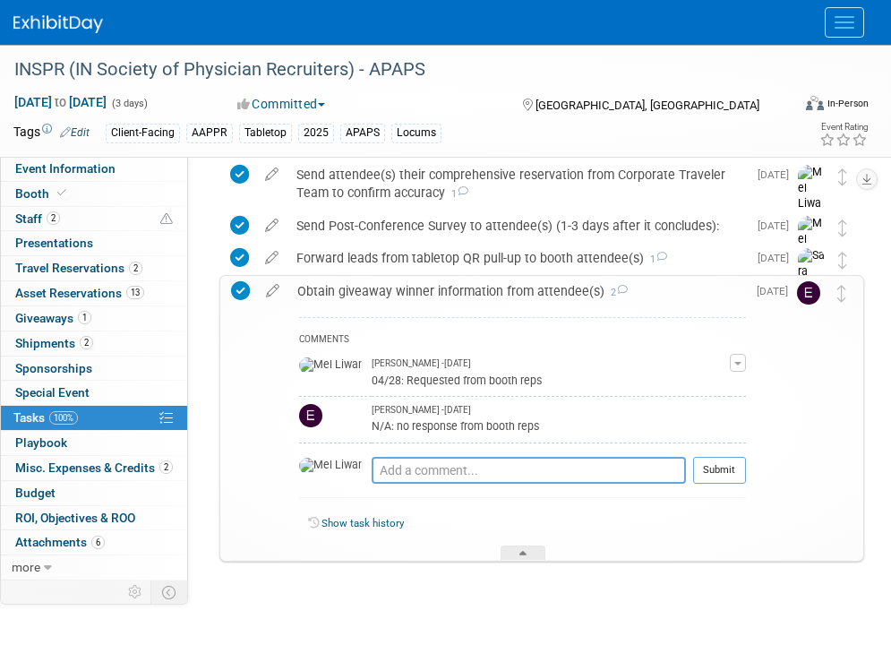
scroll to position [934, 0]
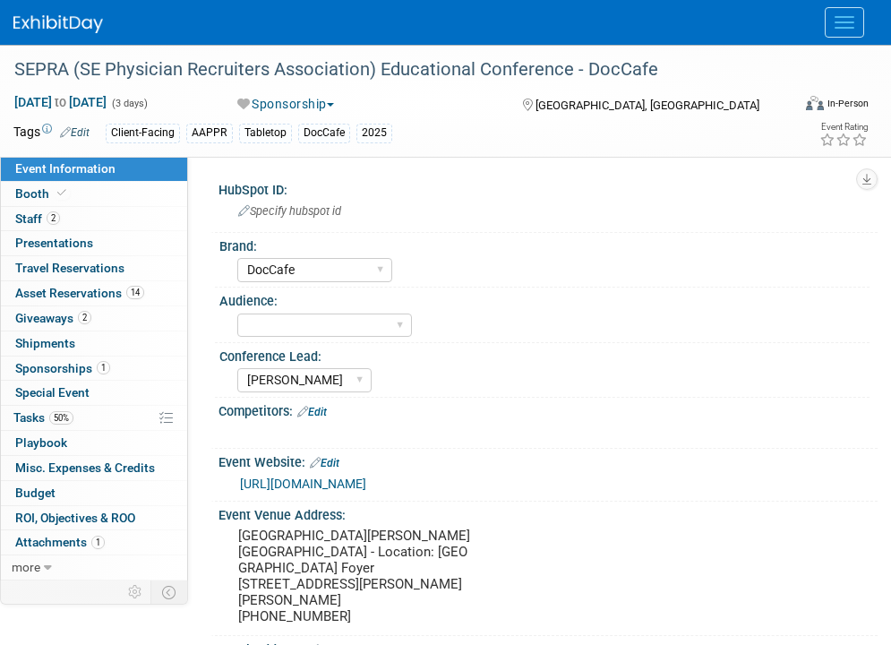
select select "DocCafe"
select select "[PERSON_NAME]"
click at [92, 312] on link "2 Giveaways 2" at bounding box center [94, 318] width 186 height 24
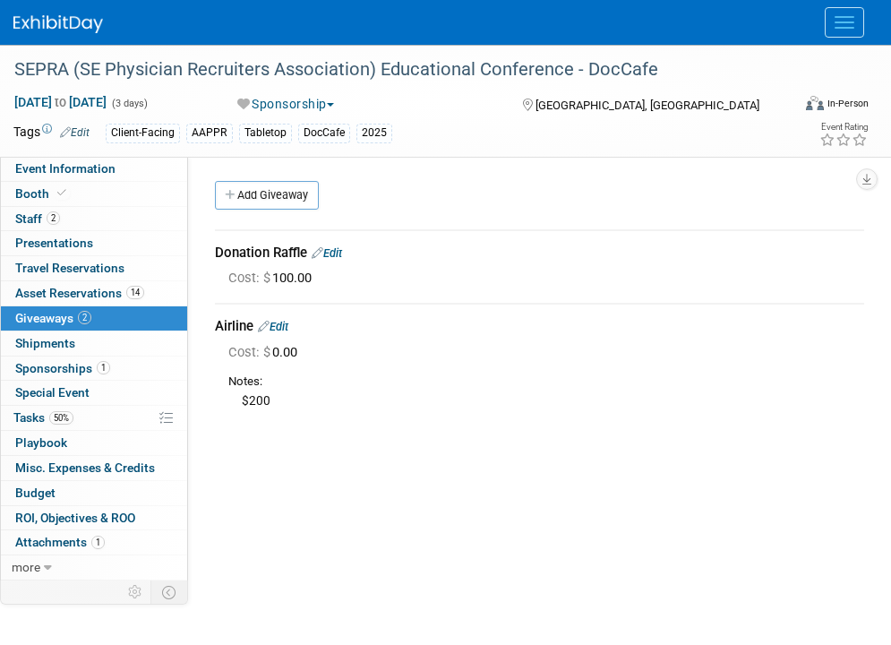
click at [341, 255] on link "Edit" at bounding box center [327, 252] width 30 height 13
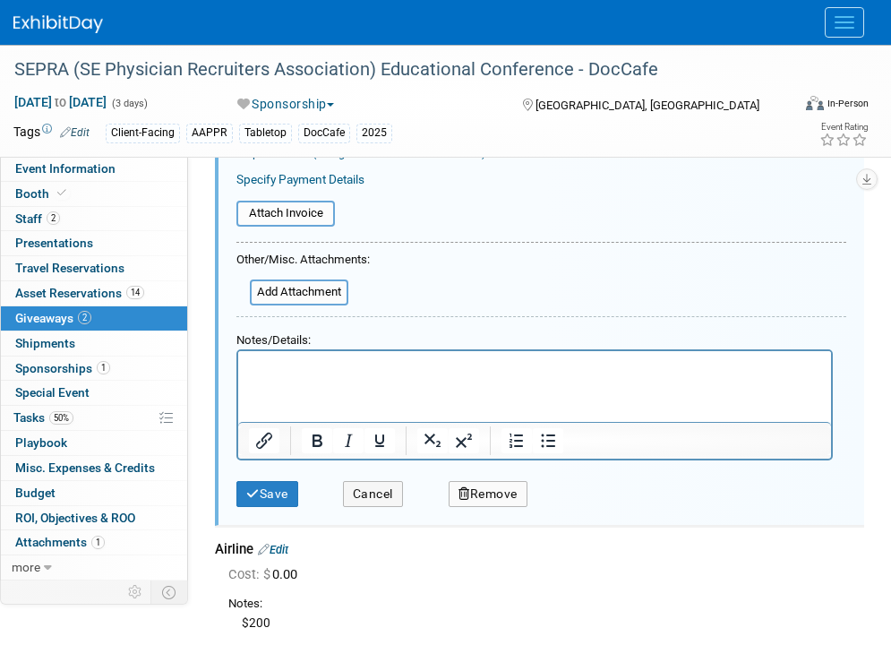
scroll to position [332, 0]
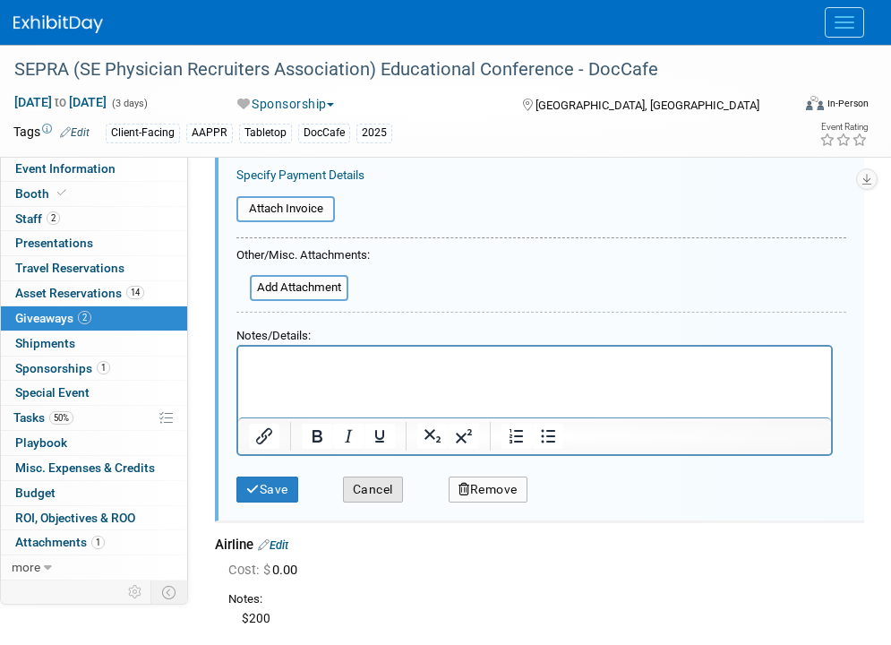
click at [375, 496] on button "Cancel" at bounding box center [373, 489] width 60 height 26
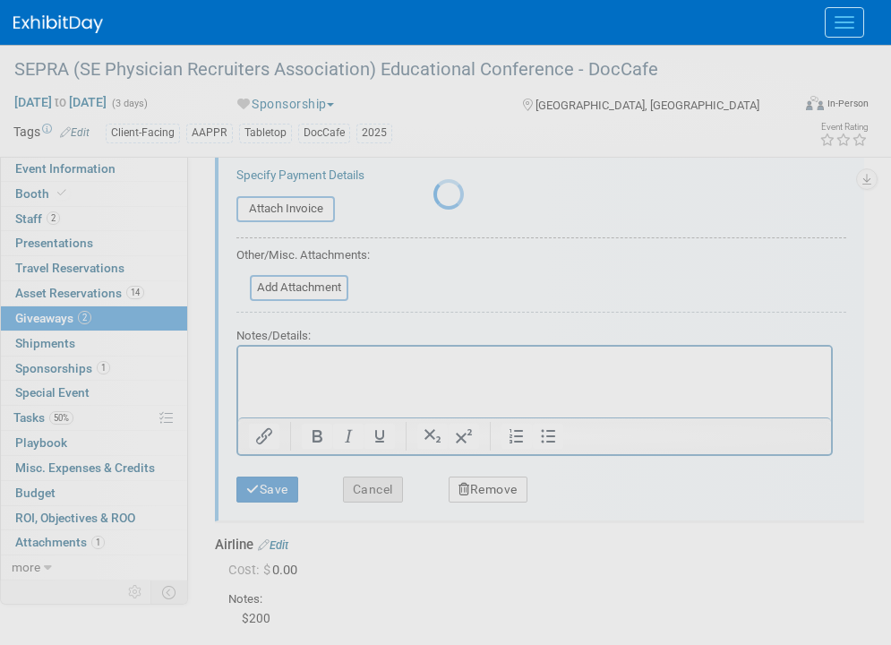
scroll to position [129, 0]
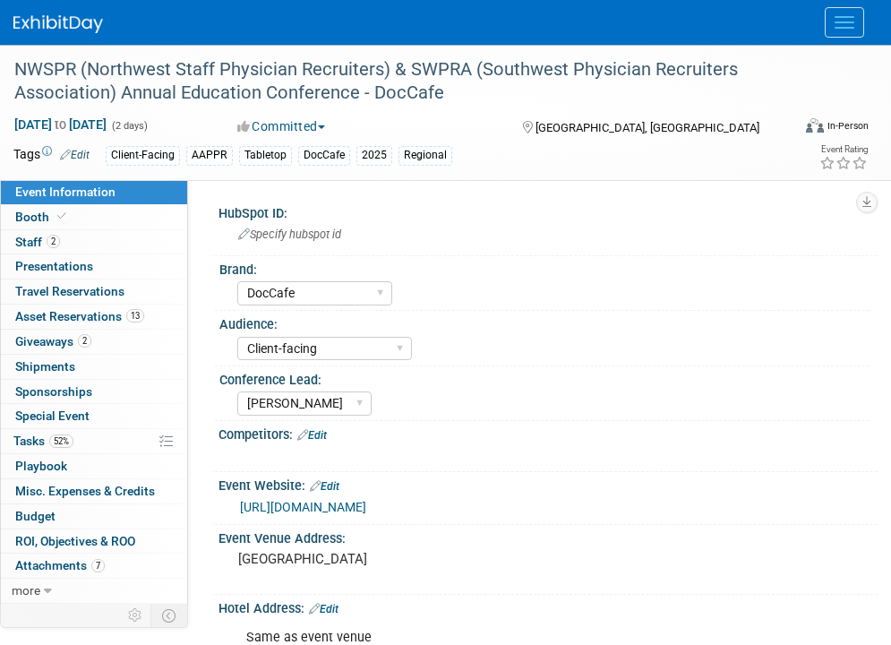
select select "DocCafe"
select select "Client-facing"
select select "[PERSON_NAME]"
click at [87, 338] on span "2" at bounding box center [84, 340] width 13 height 13
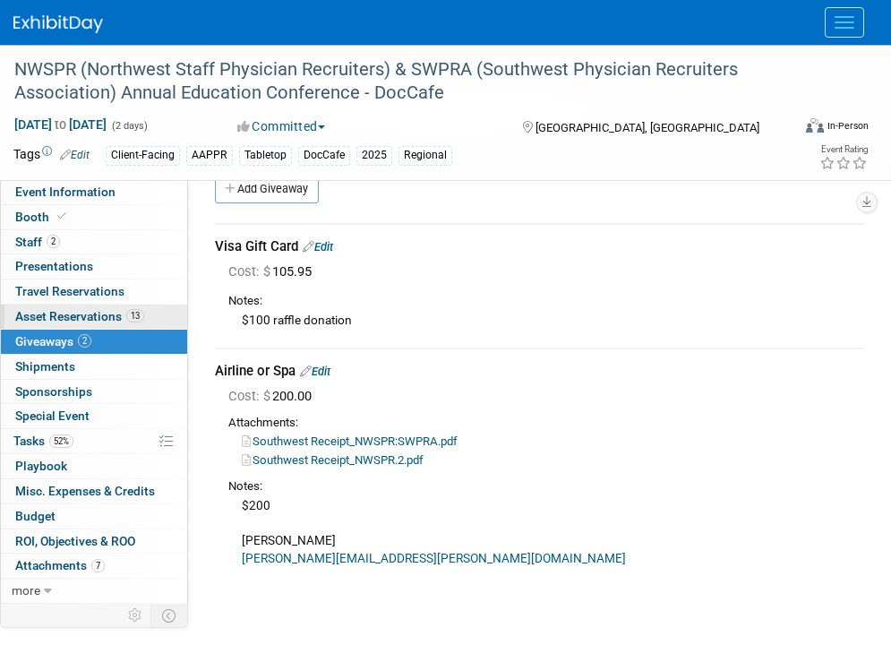
scroll to position [66, 0]
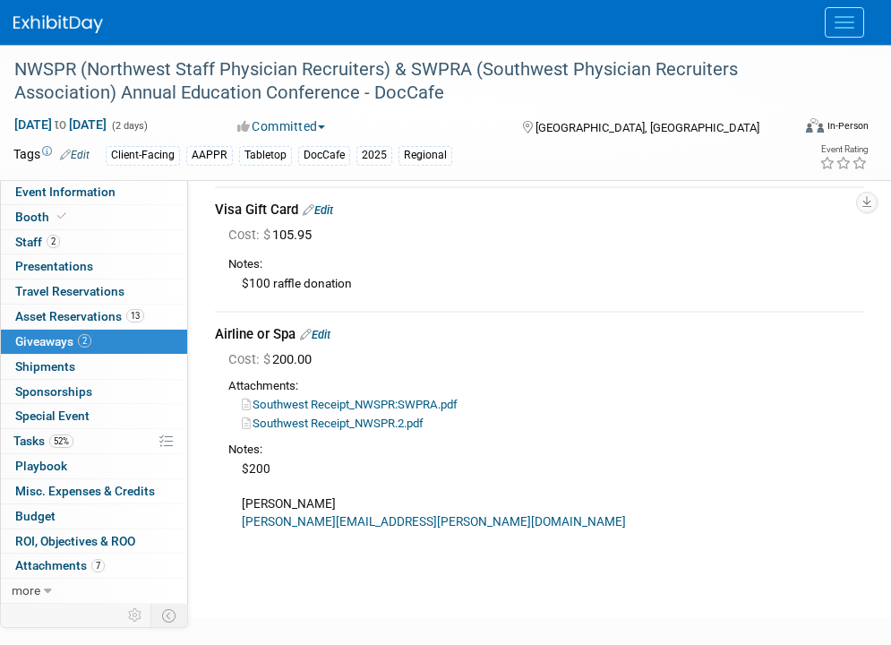
click at [333, 215] on link "Edit" at bounding box center [318, 209] width 30 height 13
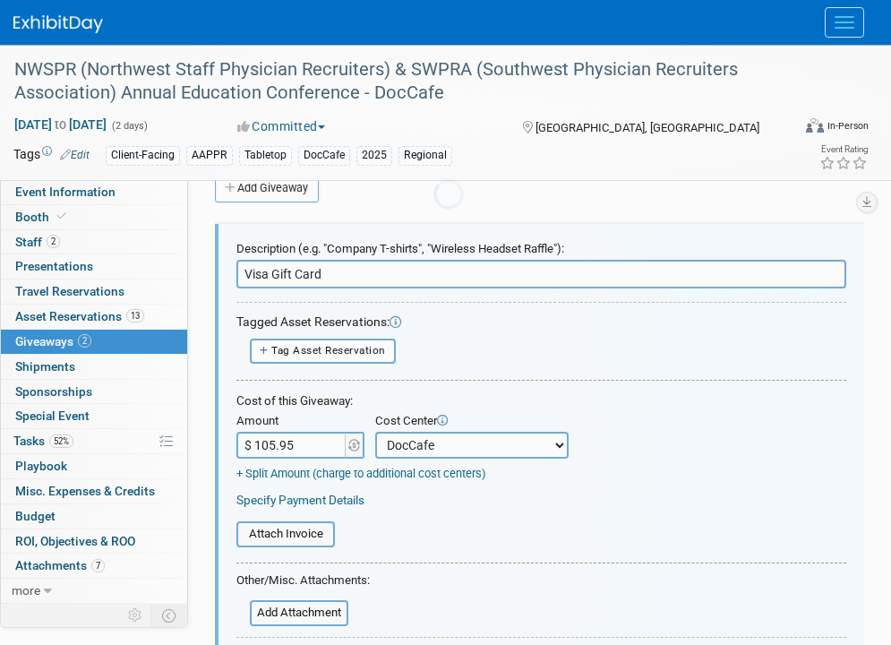
scroll to position [27, 0]
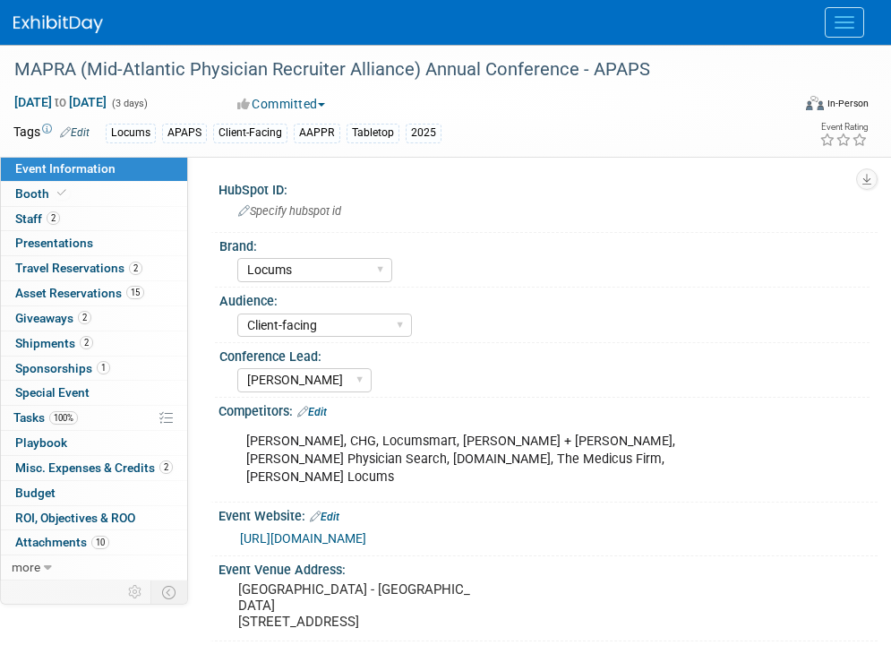
select select "Locums"
select select "Client-facing"
select select "[PERSON_NAME]"
click at [102, 336] on link "2 Shipments 2" at bounding box center [94, 343] width 186 height 24
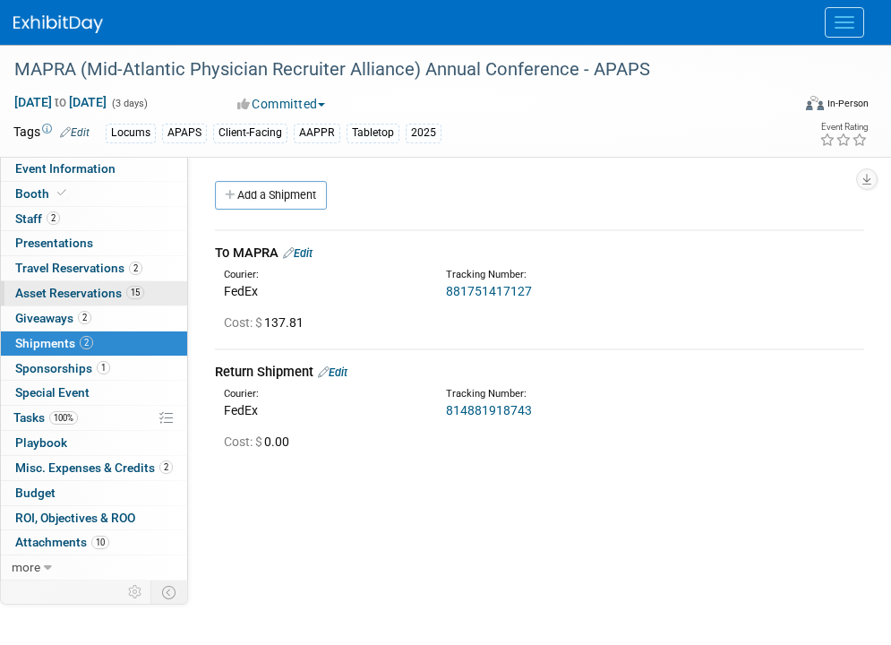
click at [102, 304] on link "15 Asset Reservations 15" at bounding box center [94, 293] width 186 height 24
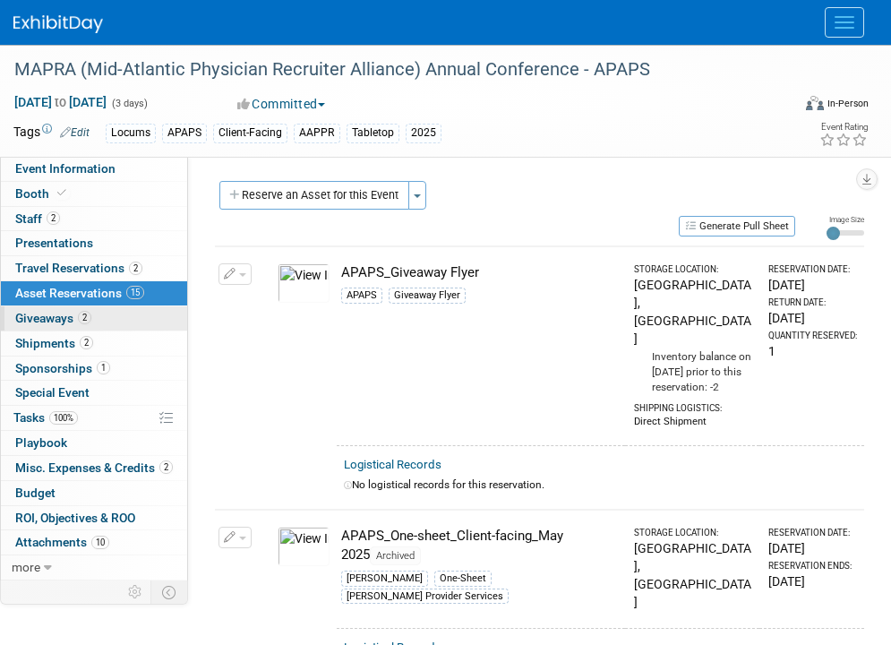
click at [96, 317] on link "2 Giveaways 2" at bounding box center [94, 318] width 186 height 24
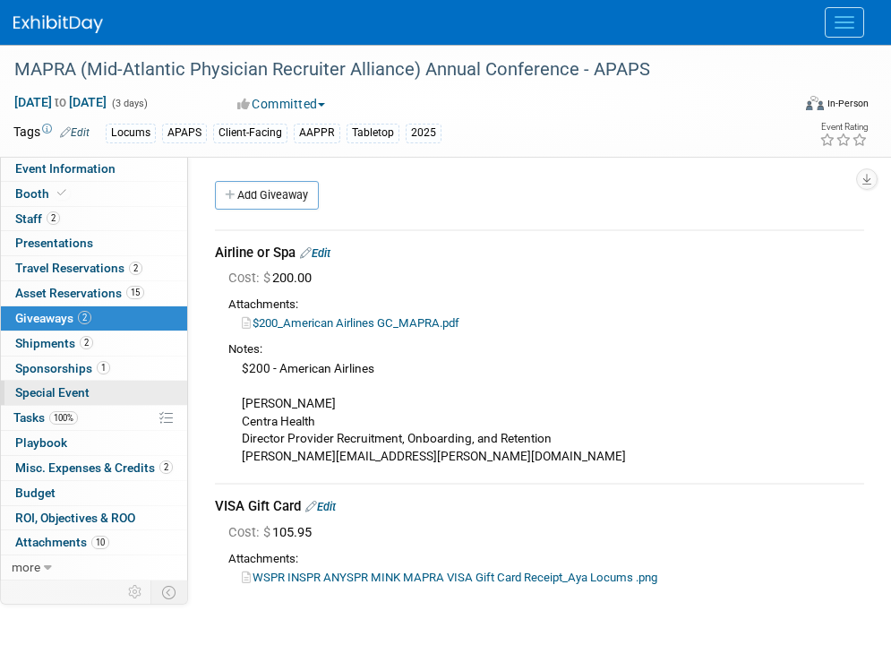
click at [95, 398] on link "Special Event" at bounding box center [94, 393] width 186 height 24
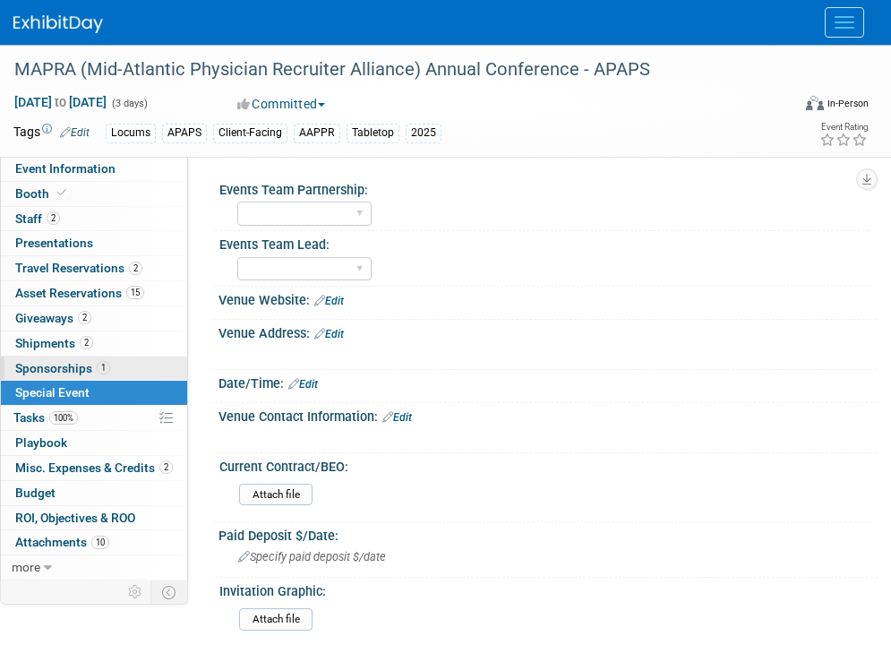
click at [109, 372] on link "1 Sponsorships 1" at bounding box center [94, 368] width 186 height 24
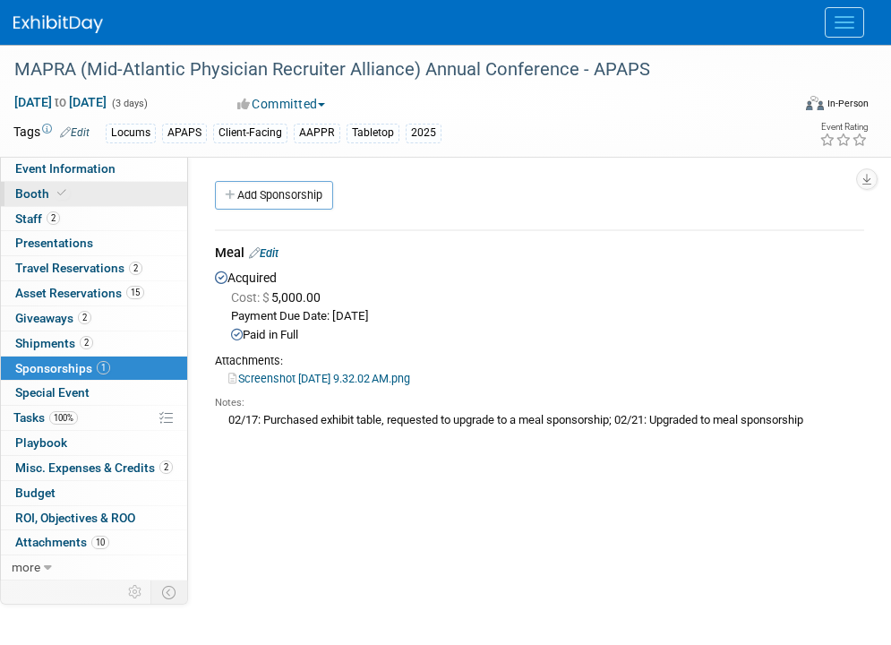
click at [67, 192] on span at bounding box center [62, 192] width 16 height 13
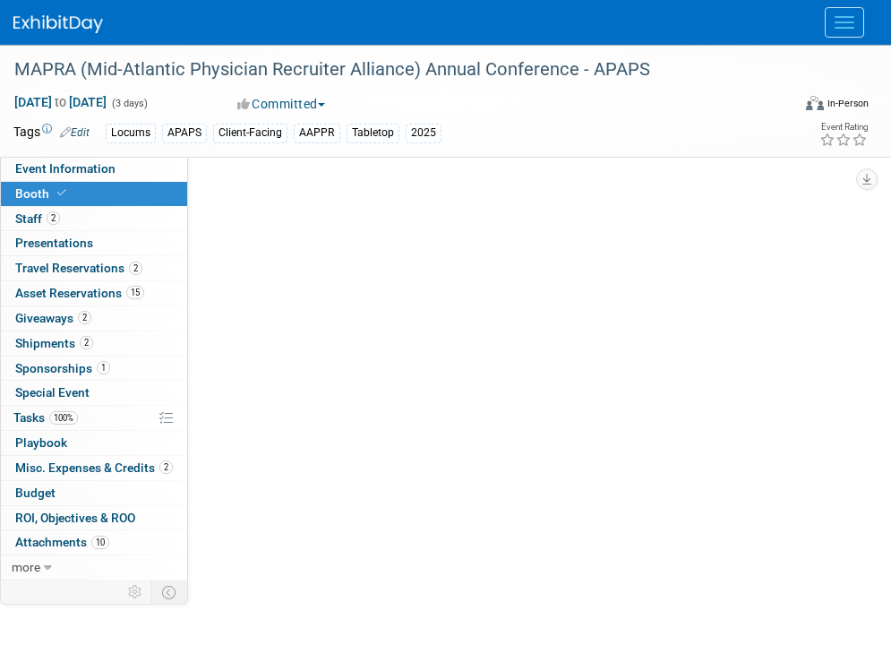
select select "6' tabletop"
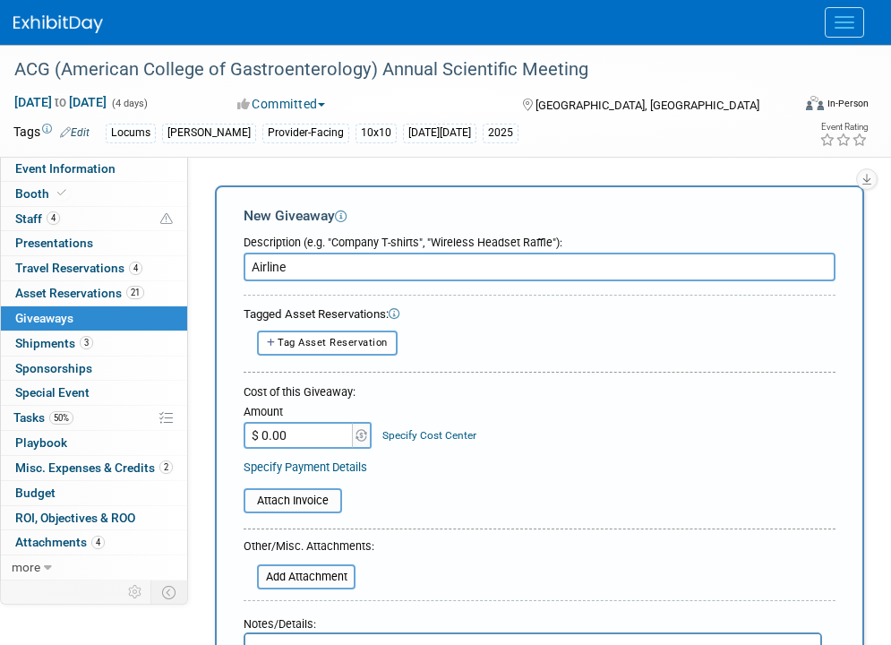
scroll to position [28, 0]
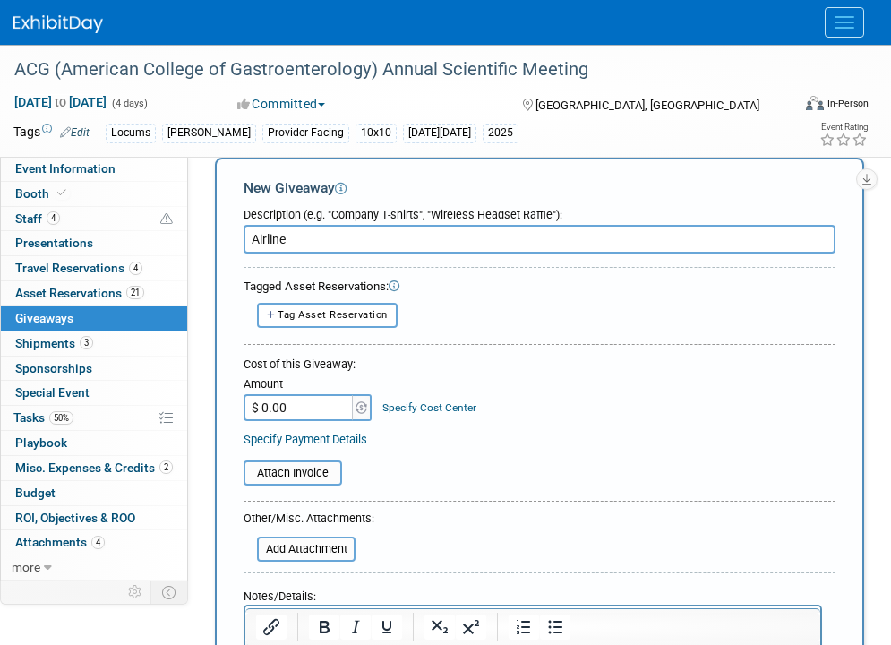
type input "Airline"
click at [345, 405] on input "$ 0.00" at bounding box center [300, 407] width 112 height 27
type input "$ 500.00"
click at [457, 406] on link "Specify Cost Center" at bounding box center [429, 407] width 94 height 13
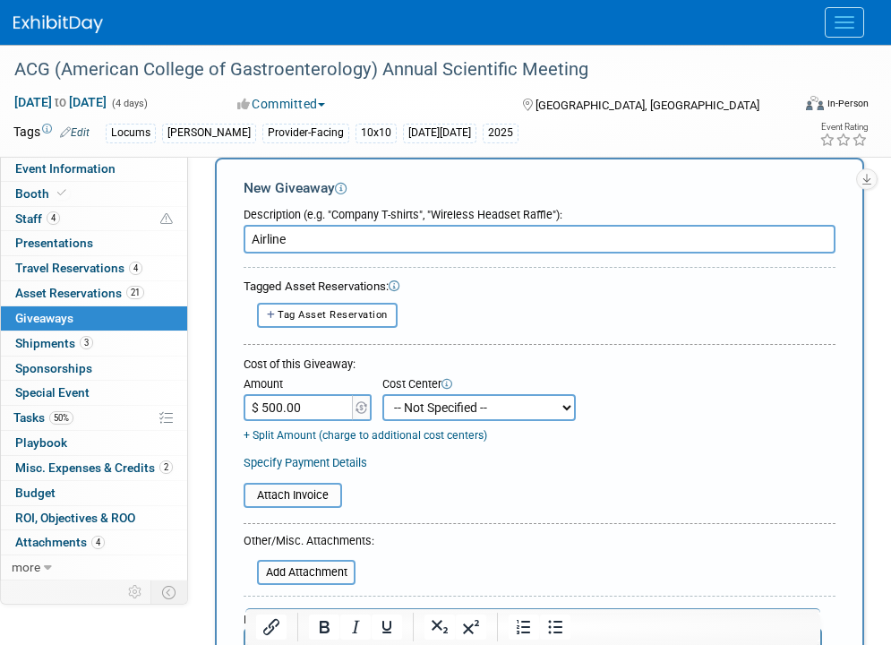
click at [457, 406] on select "-- Not Specified -- Aya Education Aya Healthcare Aya Locums Bespoke Corporate […" at bounding box center [478, 407] width 193 height 27
select select "18965873"
click at [382, 394] on select "-- Not Specified -- Aya Education Aya Healthcare Aya Locums Bespoke Corporate […" at bounding box center [478, 407] width 193 height 27
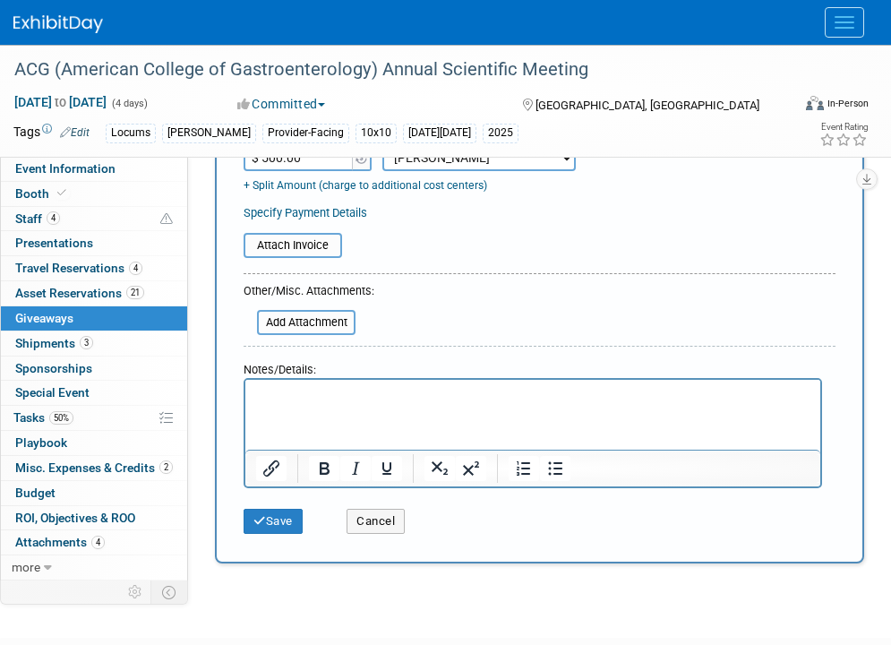
scroll to position [317, 0]
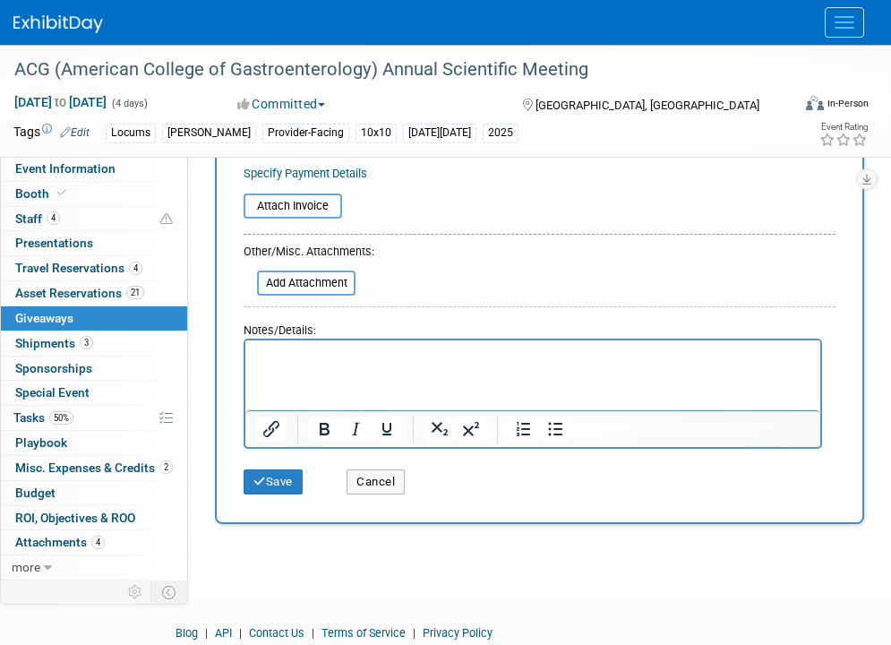
click at [308, 485] on div "Save" at bounding box center [281, 475] width 103 height 37
click at [282, 483] on button "Save" at bounding box center [273, 481] width 59 height 25
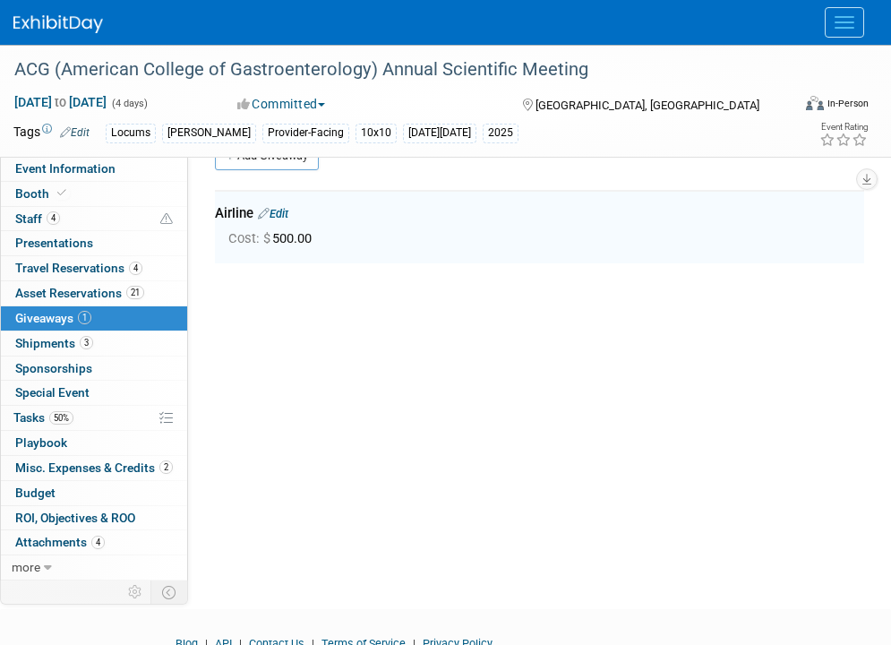
scroll to position [39, 0]
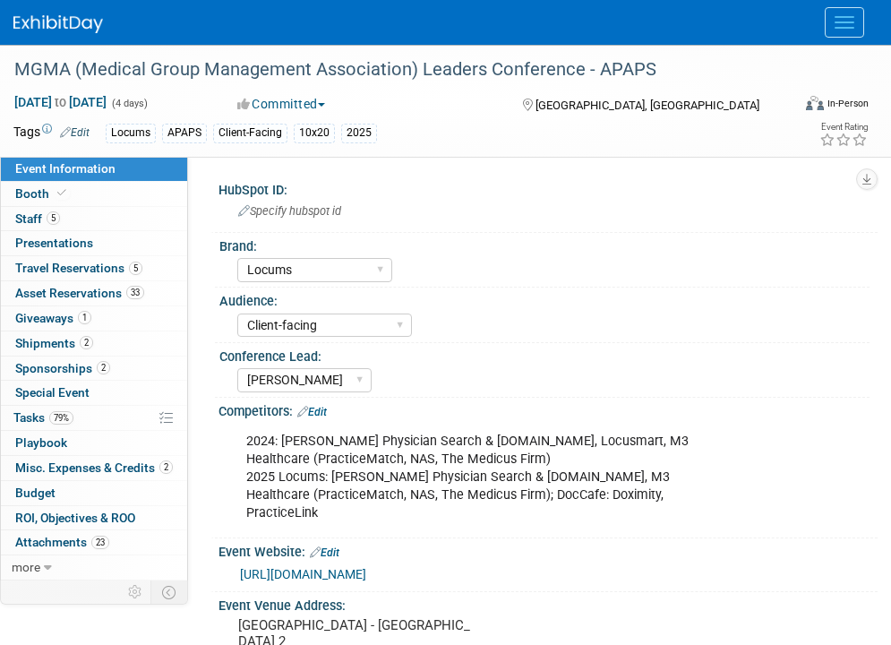
select select "Locums"
select select "Client-facing"
select select "[PERSON_NAME]"
click at [80, 313] on span "1" at bounding box center [84, 317] width 13 height 13
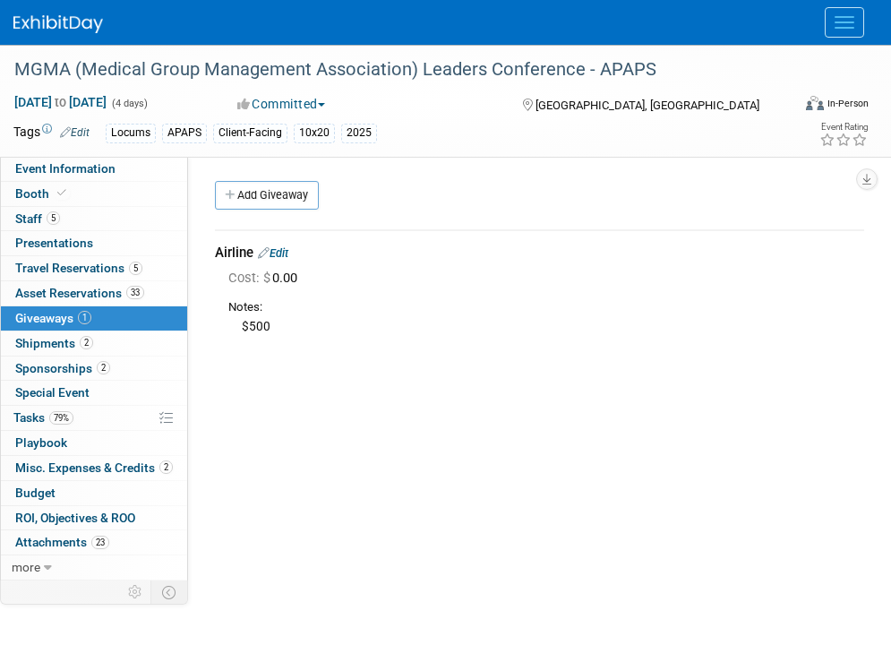
click at [288, 262] on div "Airline Edit" at bounding box center [539, 253] width 649 height 19
click at [288, 253] on link "Edit" at bounding box center [273, 252] width 30 height 13
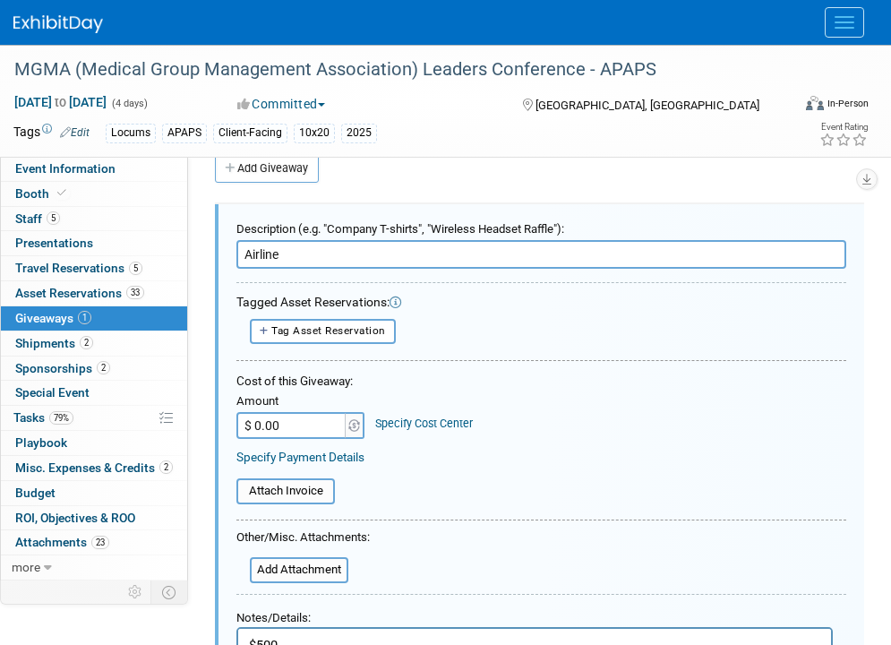
click at [290, 428] on input "$ 0.00" at bounding box center [292, 425] width 112 height 27
type input "$ 500.00"
click at [446, 414] on div "Specify Cost Center" at bounding box center [424, 415] width 98 height 34
click at [446, 418] on link "Specify Cost Center" at bounding box center [424, 422] width 98 height 13
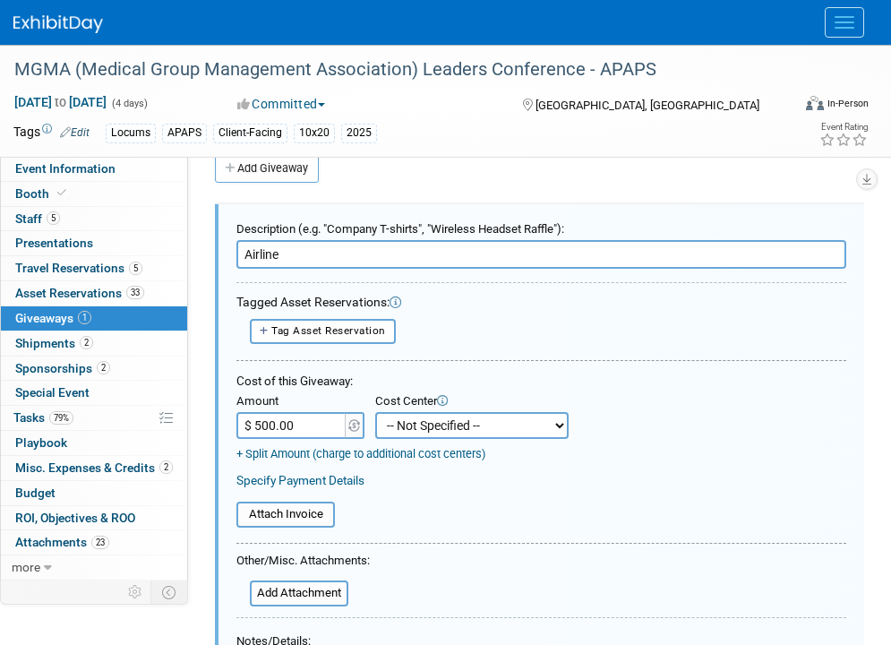
click at [446, 423] on select "-- Not Specified -- Aya Education Aya Healthcare Aya Locums Bespoke Corporate D…" at bounding box center [471, 425] width 193 height 27
select select "18965873"
click at [375, 412] on select "-- Not Specified -- Aya Education Aya Healthcare Aya Locums Bespoke Corporate D…" at bounding box center [471, 425] width 193 height 27
click at [389, 523] on table "Attach Invoice" at bounding box center [541, 517] width 610 height 32
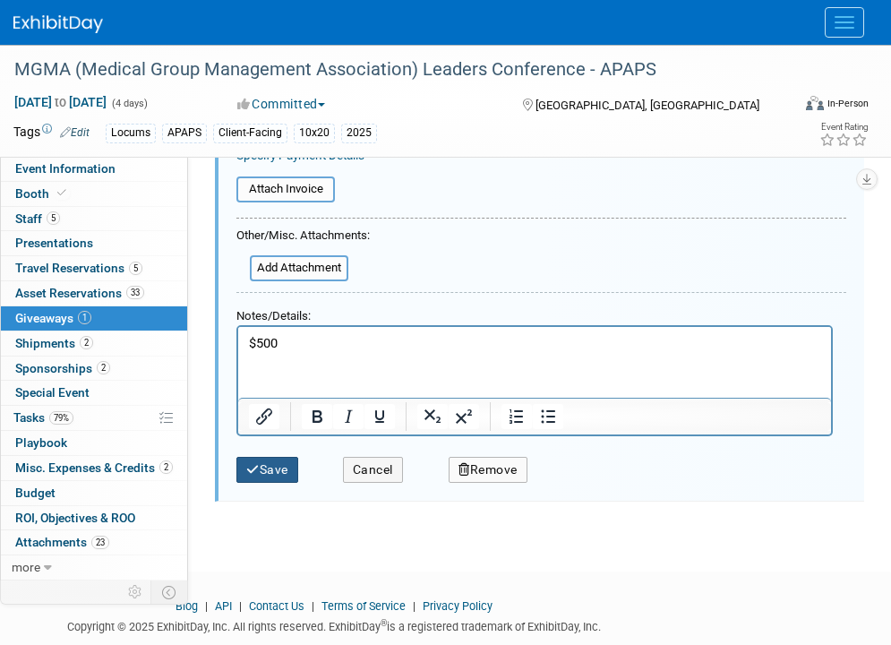
click at [275, 466] on button "Save" at bounding box center [267, 470] width 62 height 26
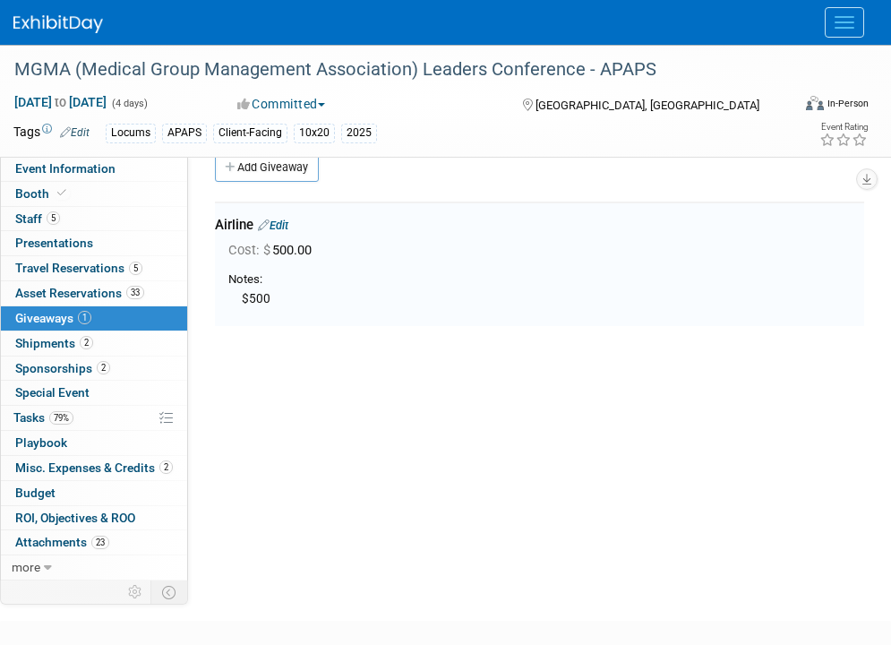
scroll to position [27, 0]
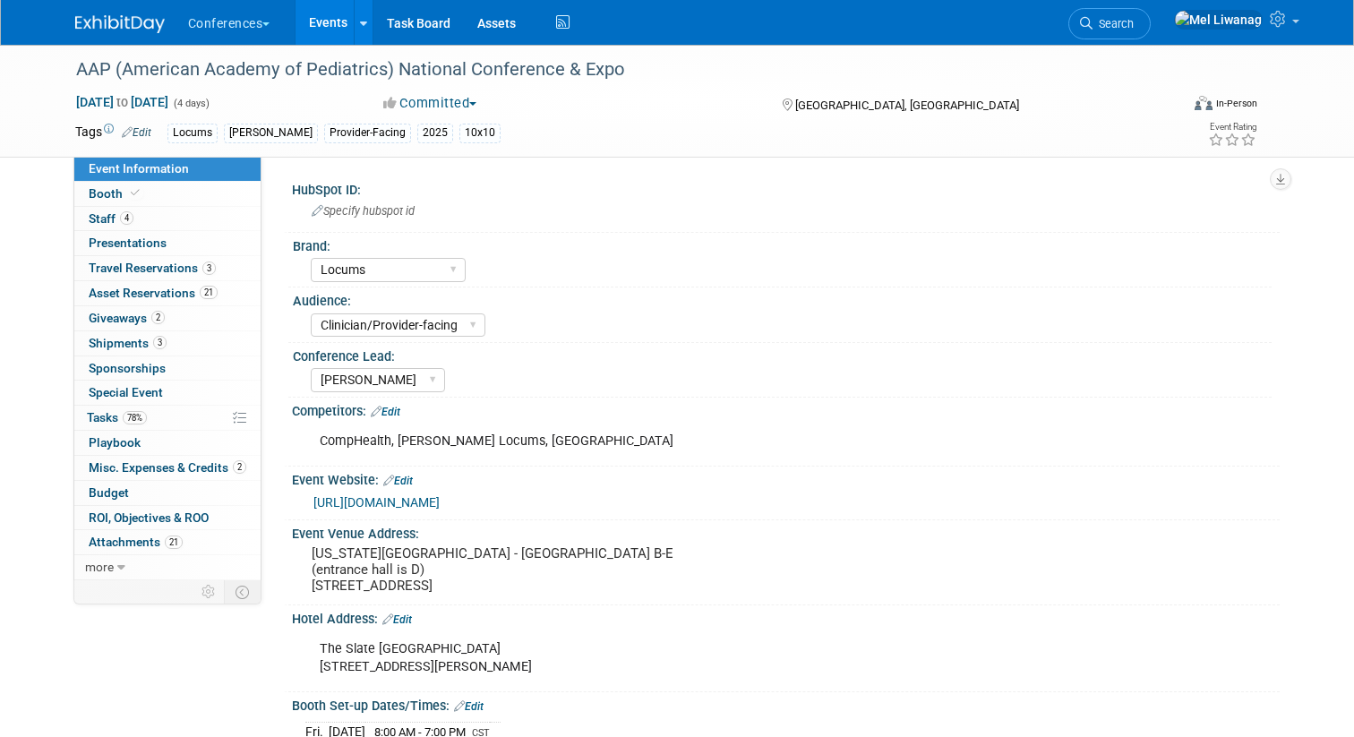
select select "Locums"
select select "Clinician/Provider-facing"
select select "[PERSON_NAME]"
click at [169, 483] on link "Budget" at bounding box center [167, 493] width 186 height 24
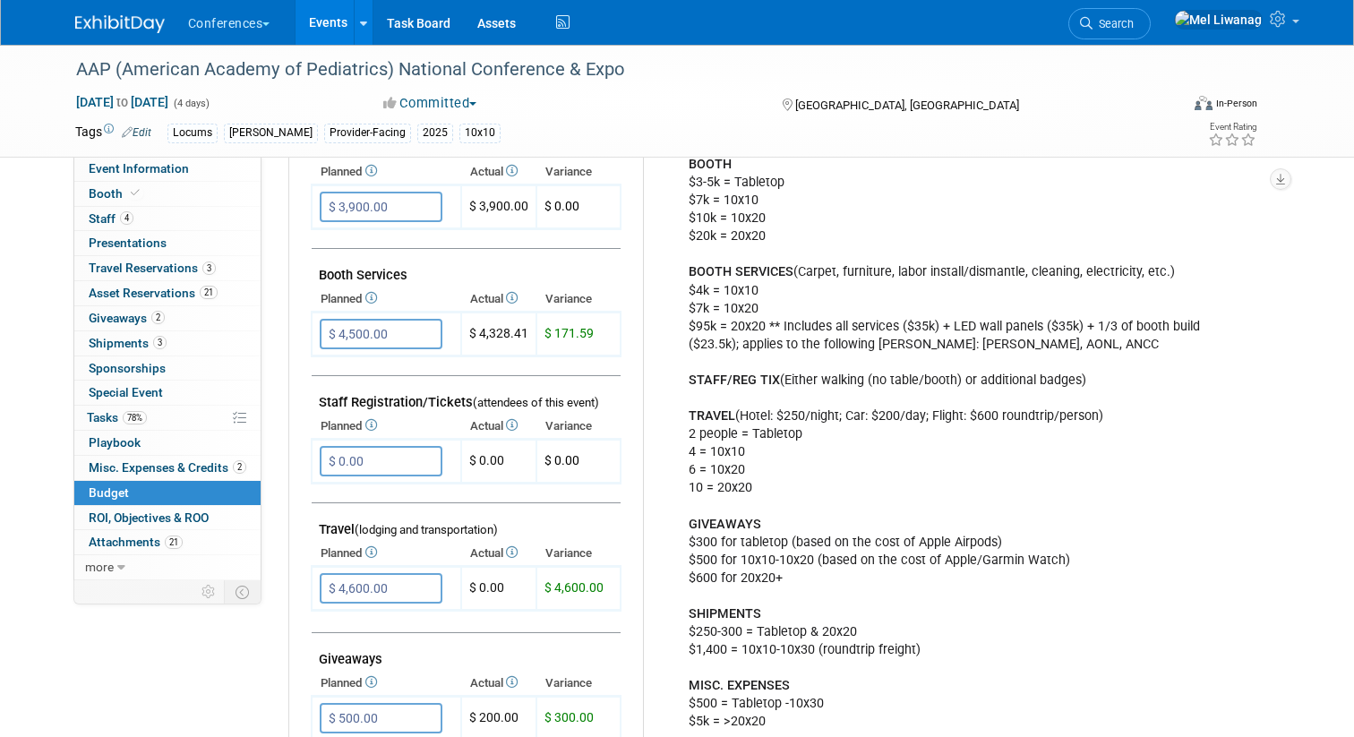
scroll to position [360, 0]
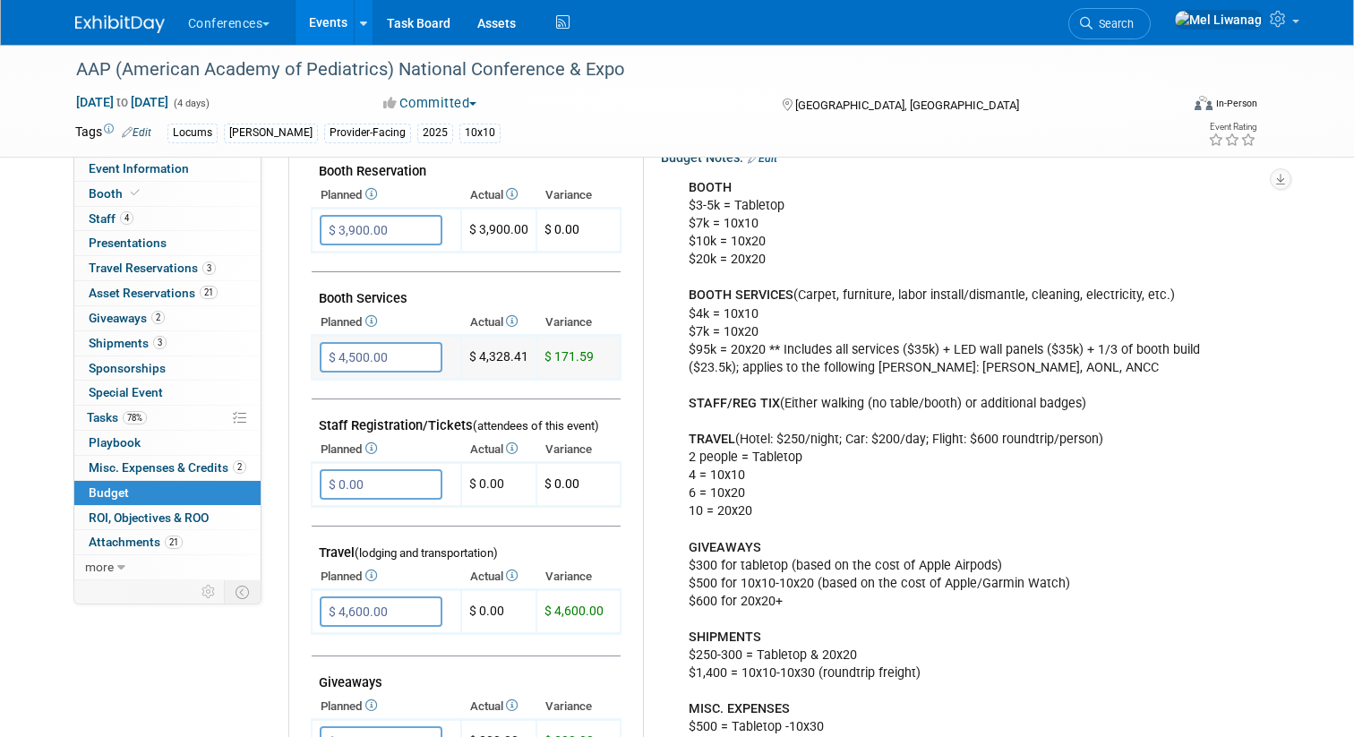
click at [428, 363] on input "$ 4,500.00" at bounding box center [381, 357] width 123 height 30
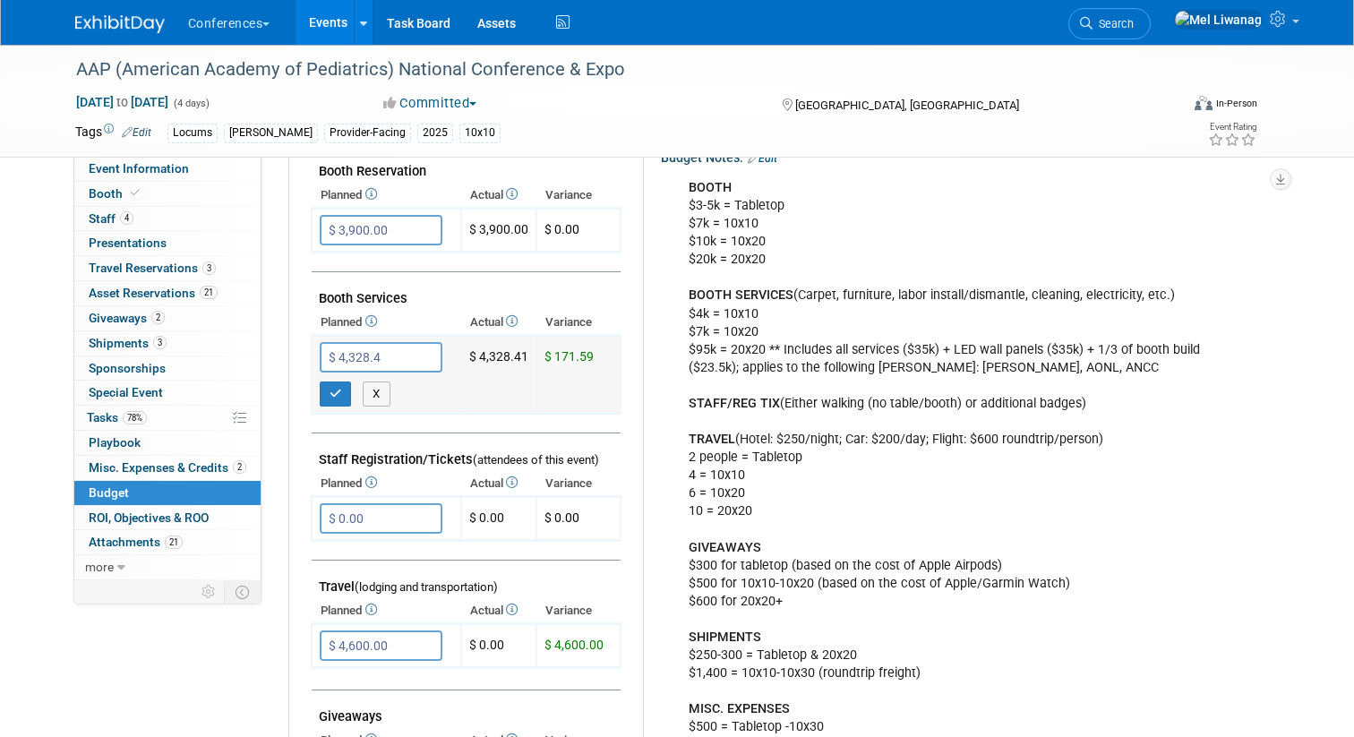
type input "$ 4,328.41"
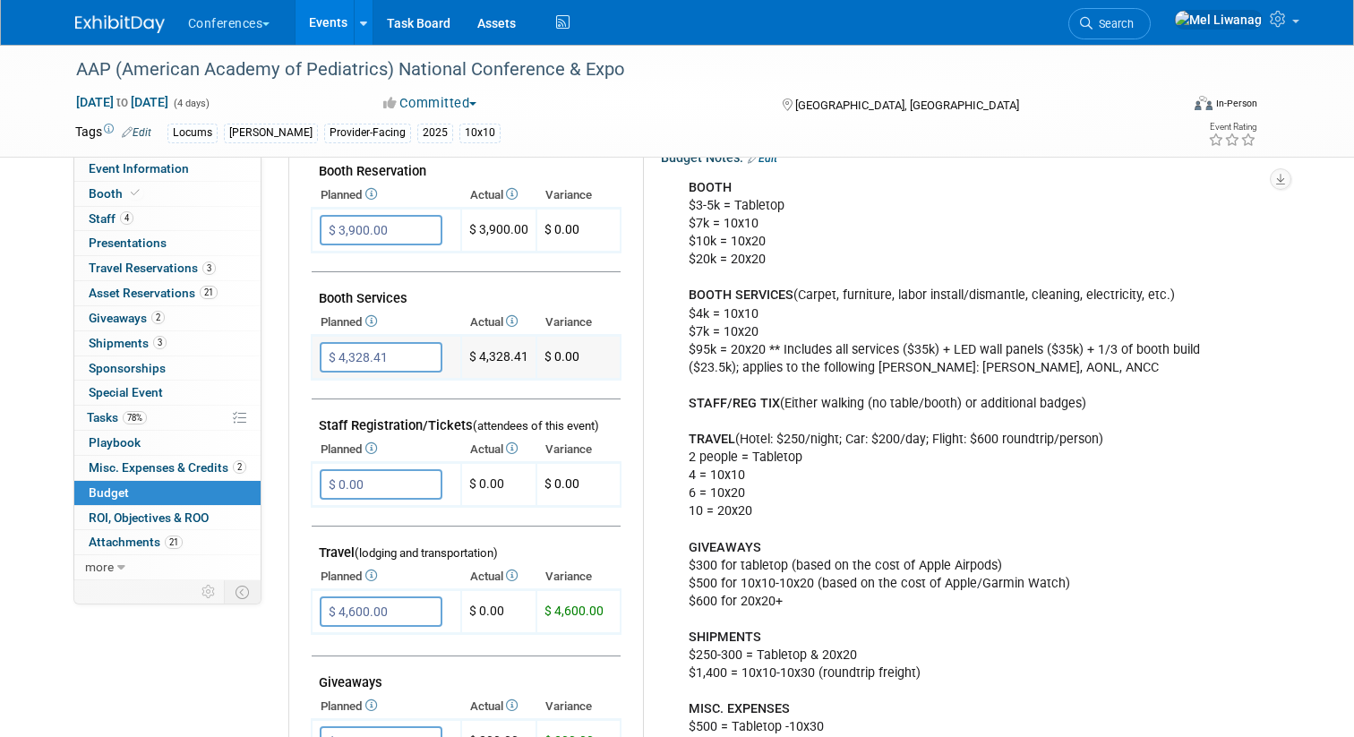
click at [397, 358] on input "$ 4,328.41" at bounding box center [381, 357] width 123 height 30
click at [184, 188] on link "Booth" at bounding box center [167, 194] width 186 height 24
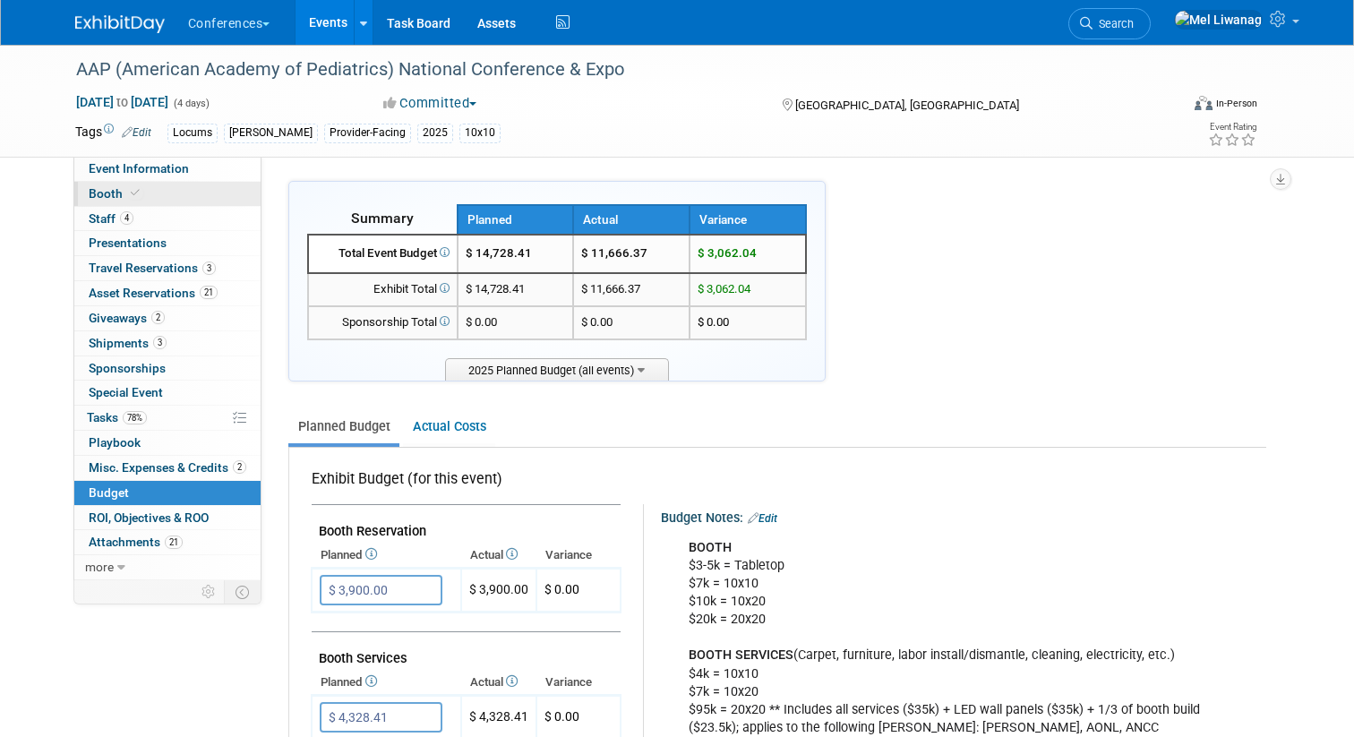
select select "10'x10'"
select select "Yes"
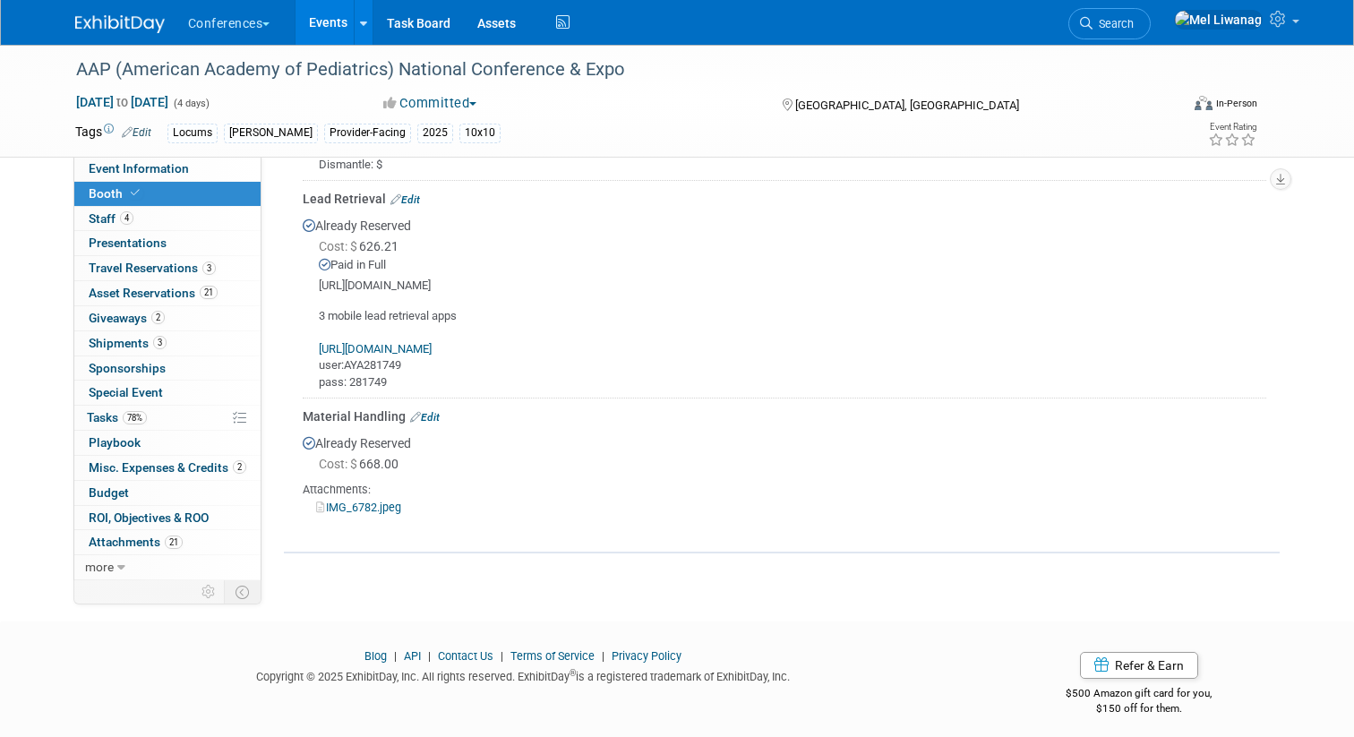
scroll to position [1178, 0]
click at [1092, 28] on icon at bounding box center [1086, 23] width 13 height 13
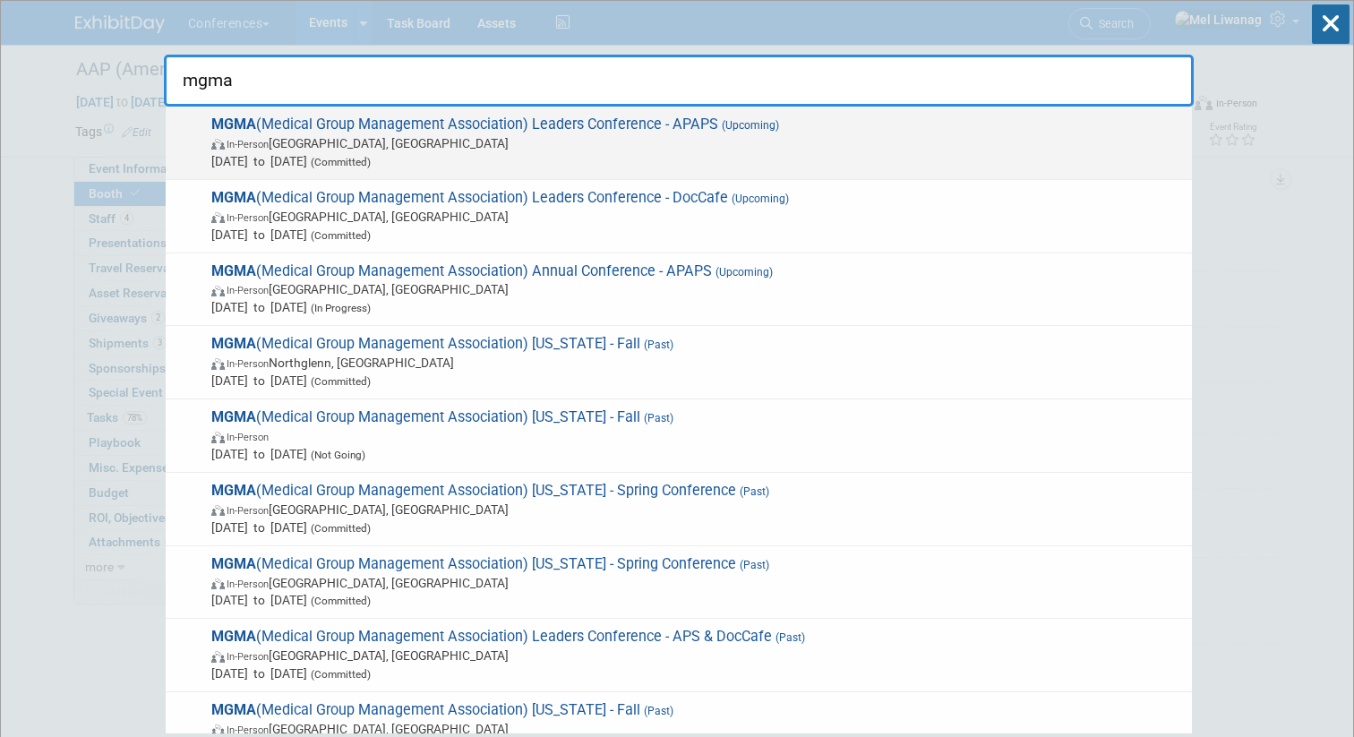
type input "mgma"
click at [836, 158] on span "[DATE] to [DATE] (Committed)" at bounding box center [696, 161] width 971 height 18
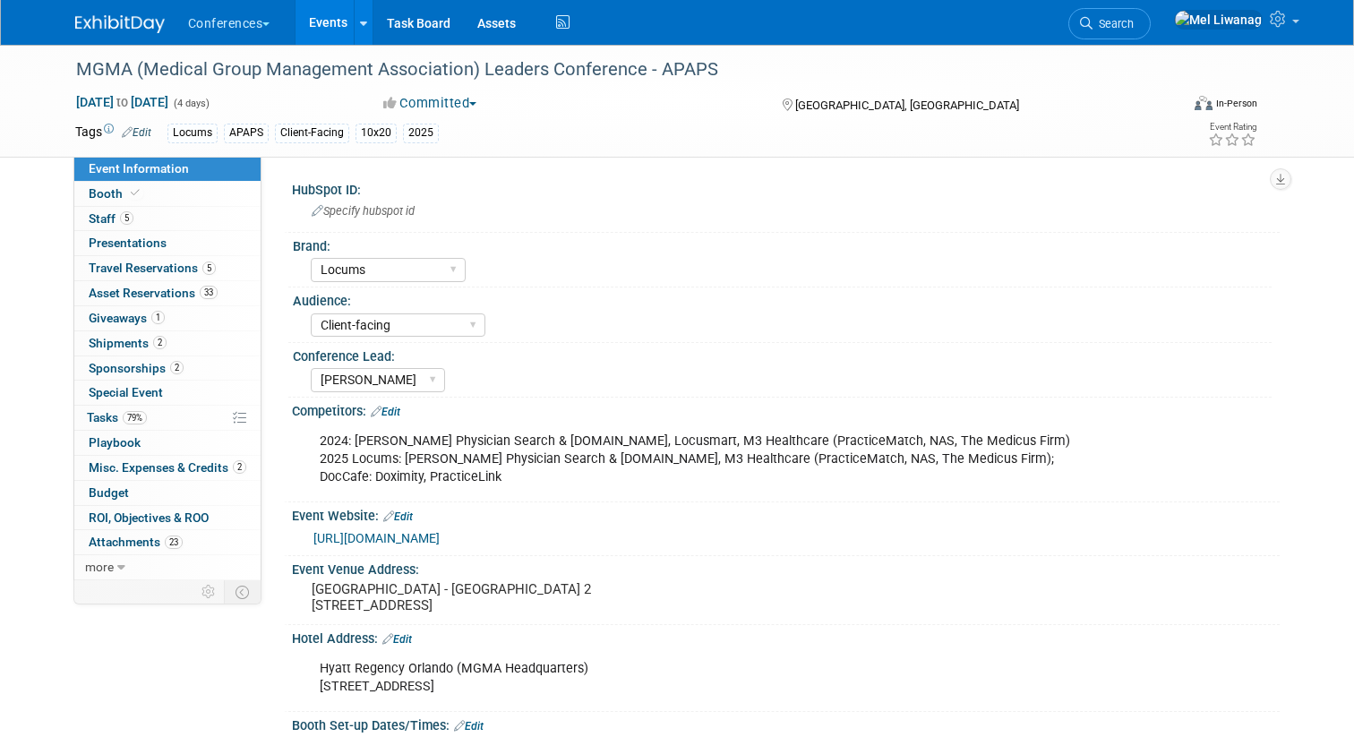
select select "Locums"
select select "Client-facing"
select select "[PERSON_NAME]"
click at [180, 420] on link "79% Tasks 79%" at bounding box center [167, 418] width 186 height 24
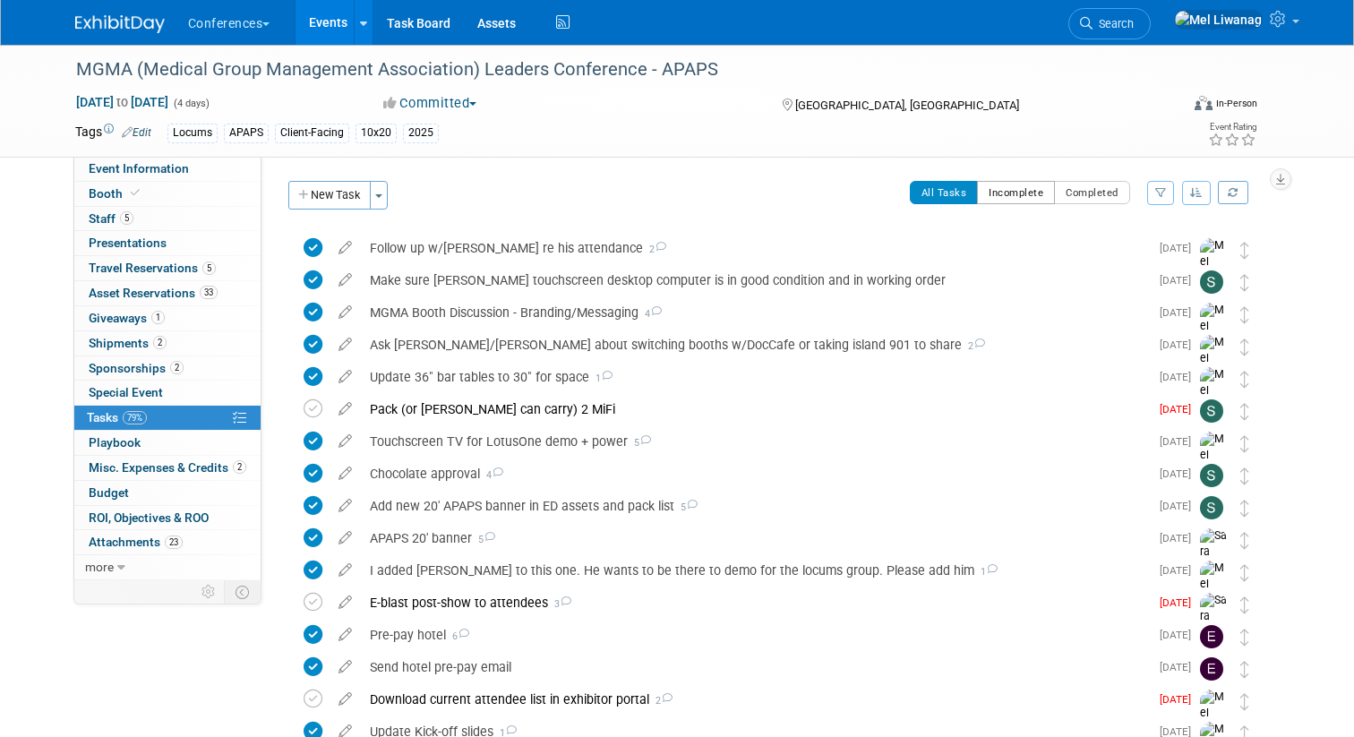
click at [1025, 190] on button "Incomplete" at bounding box center [1016, 192] width 78 height 23
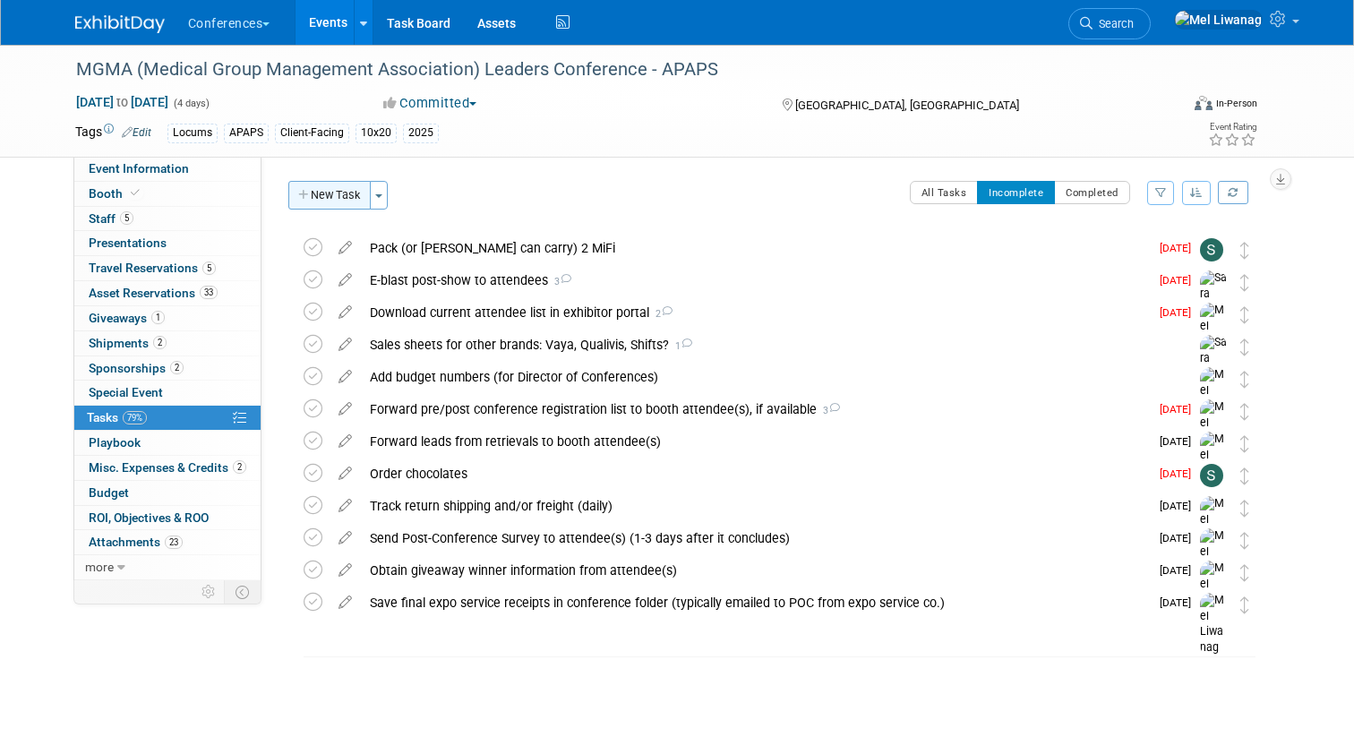
click at [304, 201] on button "New Task" at bounding box center [329, 195] width 82 height 29
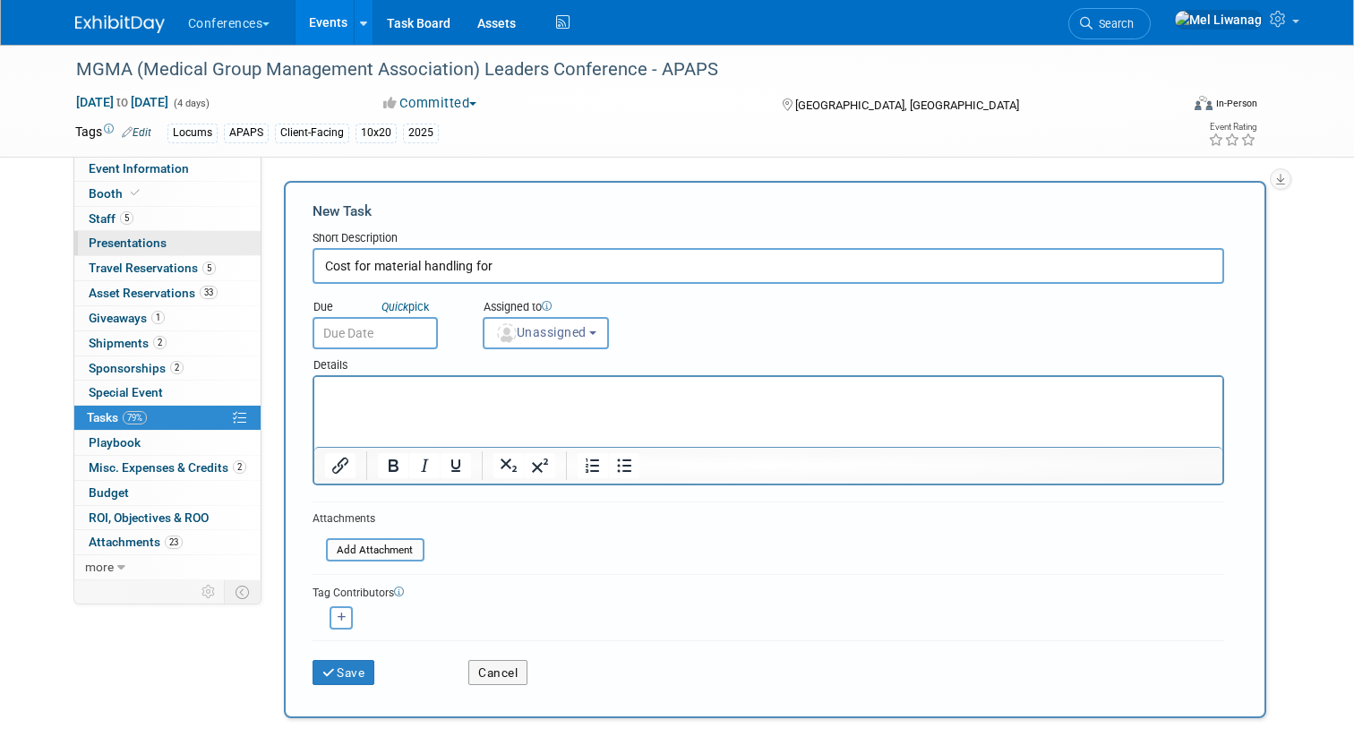
drag, startPoint x: 380, startPoint y: 261, endPoint x: 167, endPoint y: 255, distance: 213.2
click at [167, 258] on div "Event Information Event Info Booth Booth 5 Staff 5 Staff 0 Presentations 0 Pres…" at bounding box center [677, 623] width 1231 height 1157
click at [494, 282] on input "Material handling for" at bounding box center [767, 266] width 911 height 36
type input "Material handling for chocolates"
click at [560, 345] on button "Unassigned" at bounding box center [546, 333] width 127 height 32
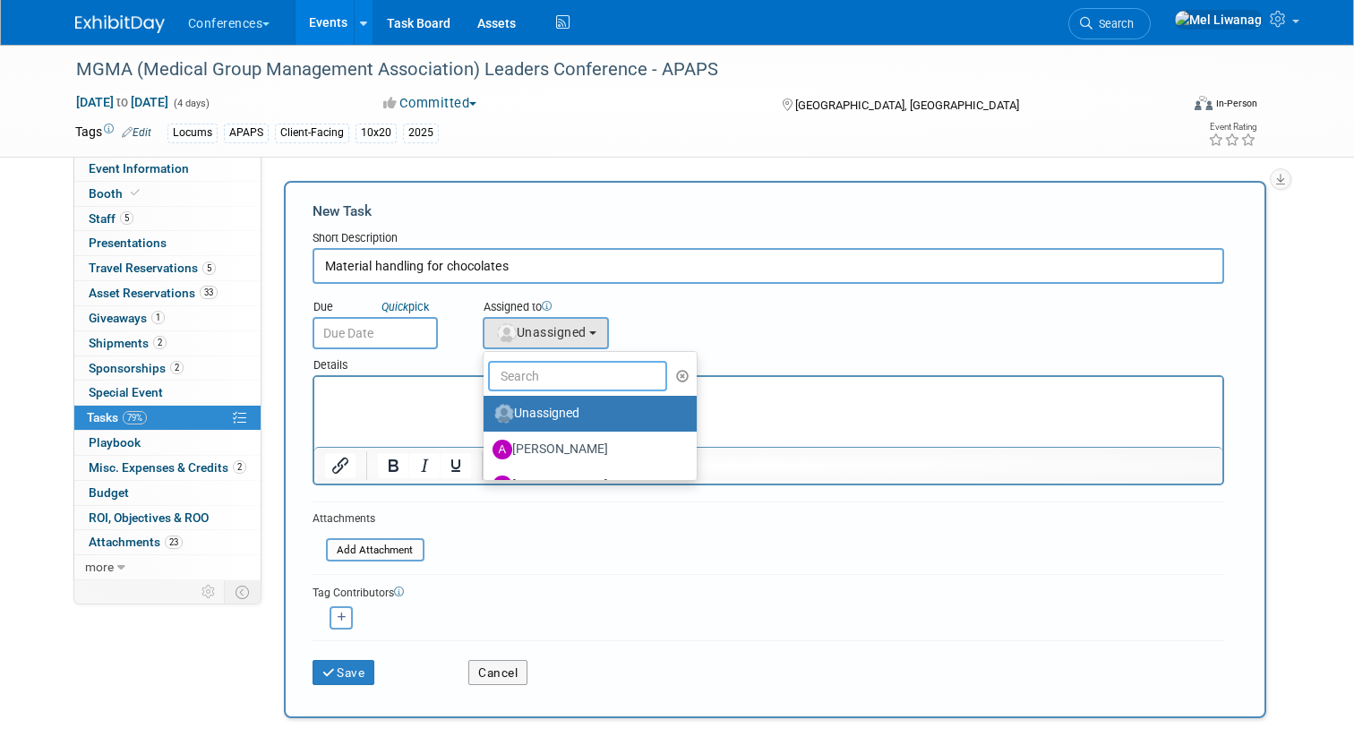
click at [553, 371] on input "text" at bounding box center [577, 376] width 179 height 30
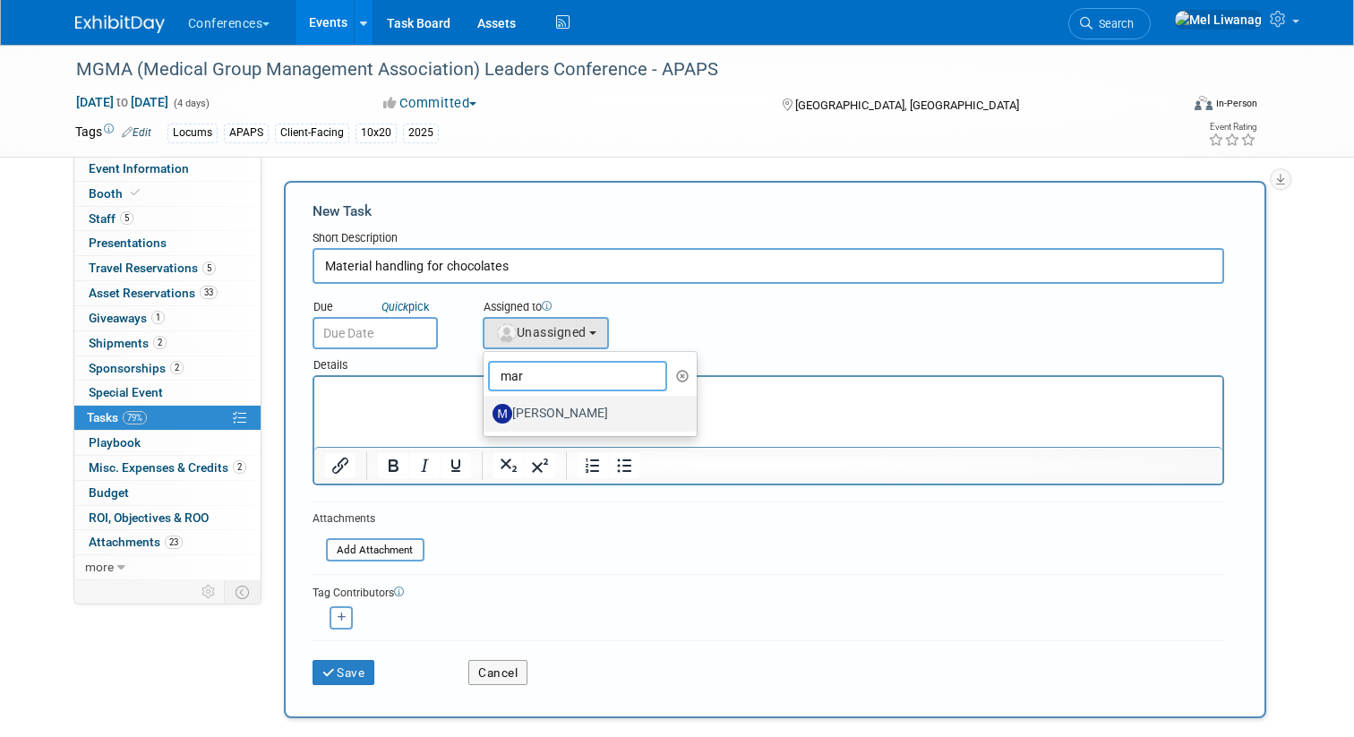
type input "mar"
click at [572, 409] on label "[PERSON_NAME]" at bounding box center [585, 413] width 187 height 29
click at [486, 409] on input "[PERSON_NAME]" at bounding box center [481, 412] width 12 height 12
select select "44aca64b-5a90-4919-a819-d2f91ad54103"
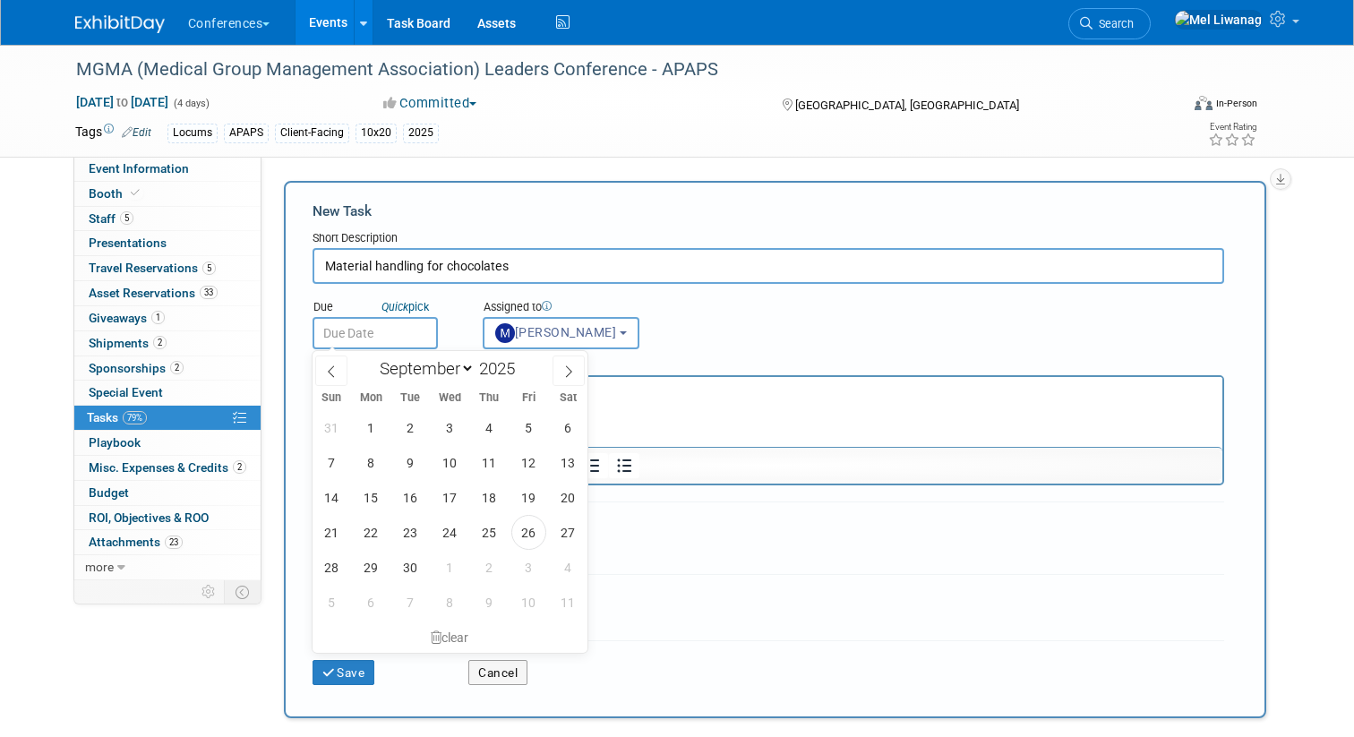
click at [410, 330] on input "text" at bounding box center [374, 333] width 125 height 32
click at [444, 553] on span "1" at bounding box center [449, 567] width 35 height 35
type input "Oct 1, 2025"
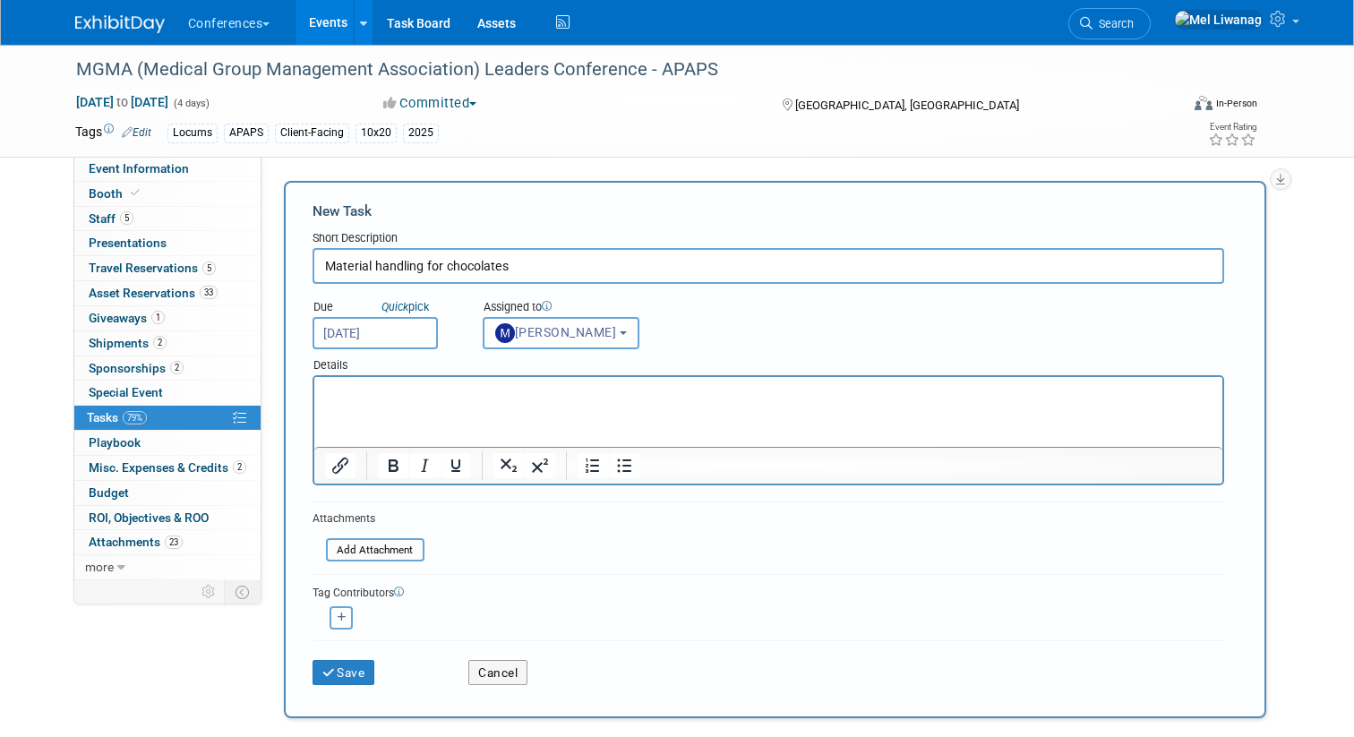
click at [372, 648] on div "Save" at bounding box center [377, 666] width 157 height 37
click at [368, 661] on button "Save" at bounding box center [343, 672] width 63 height 25
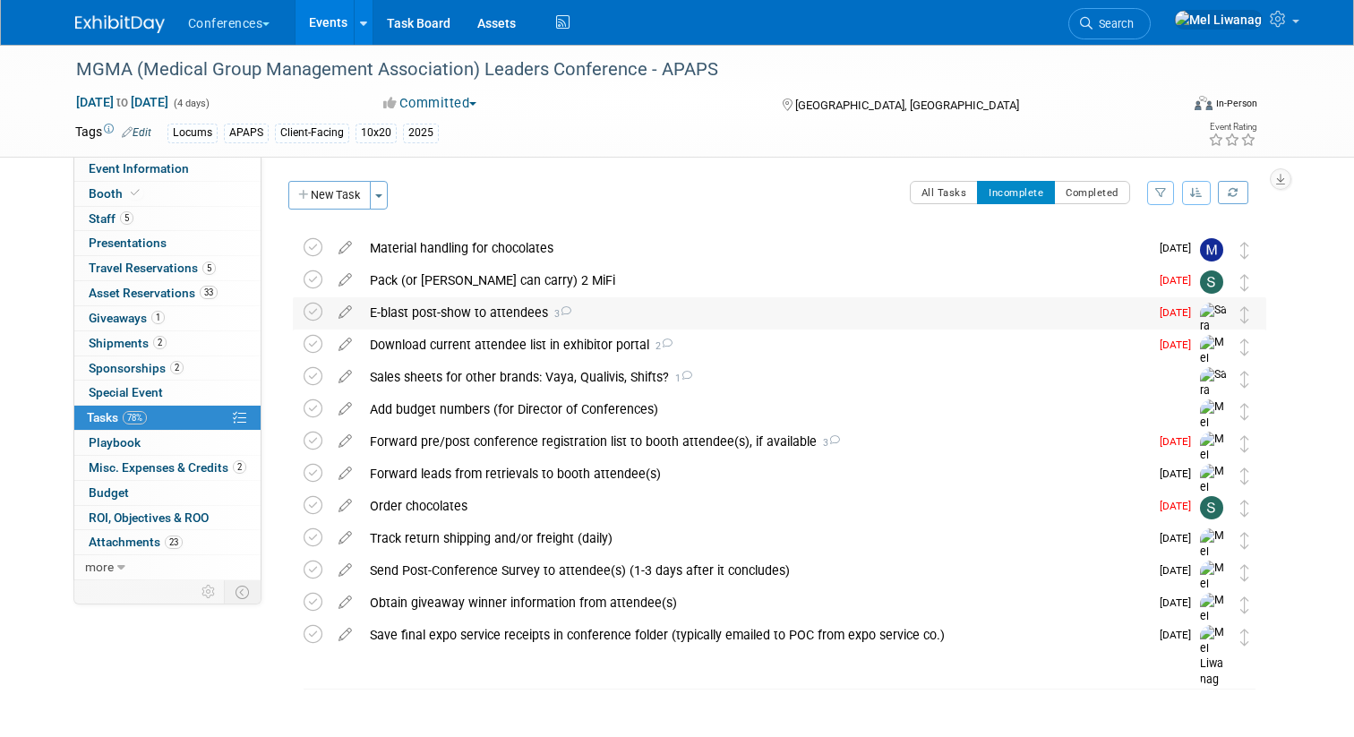
click at [532, 312] on div "E-blast post-show to attendees 3" at bounding box center [755, 312] width 788 height 30
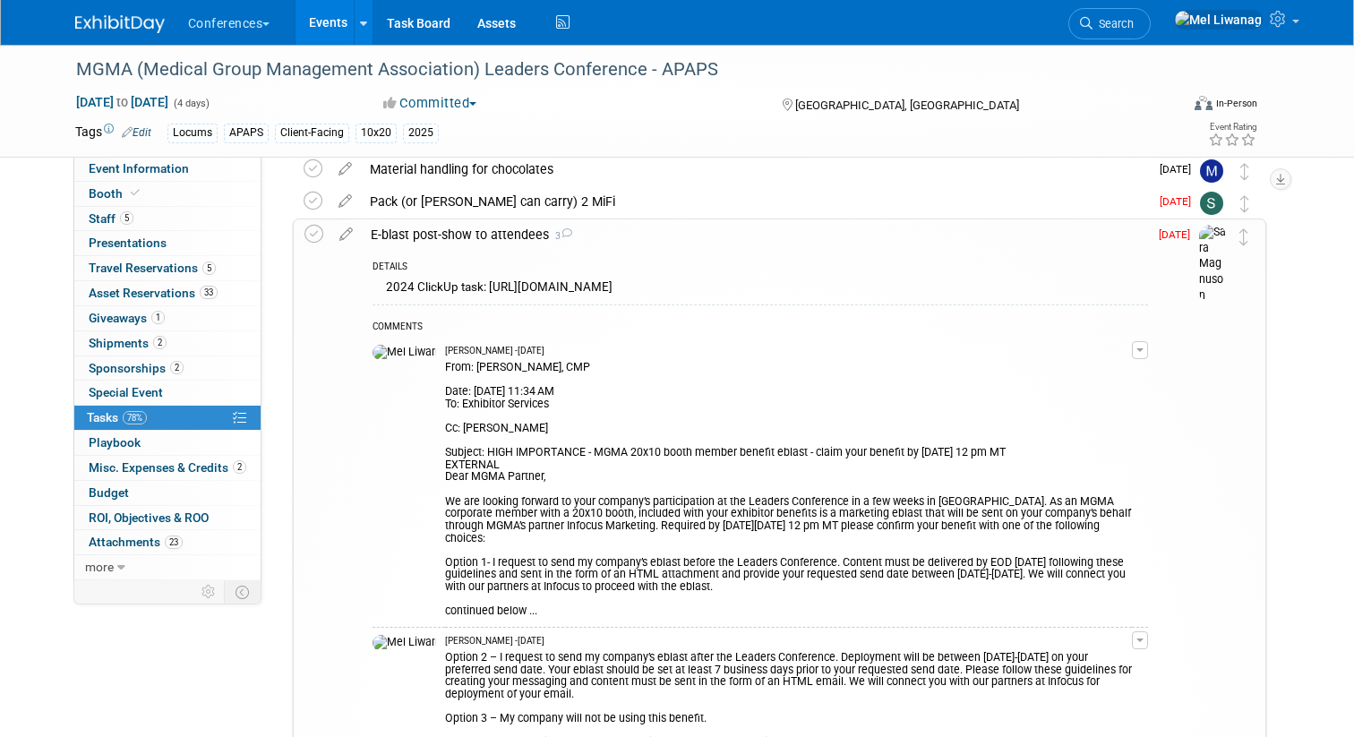
scroll to position [49, 0]
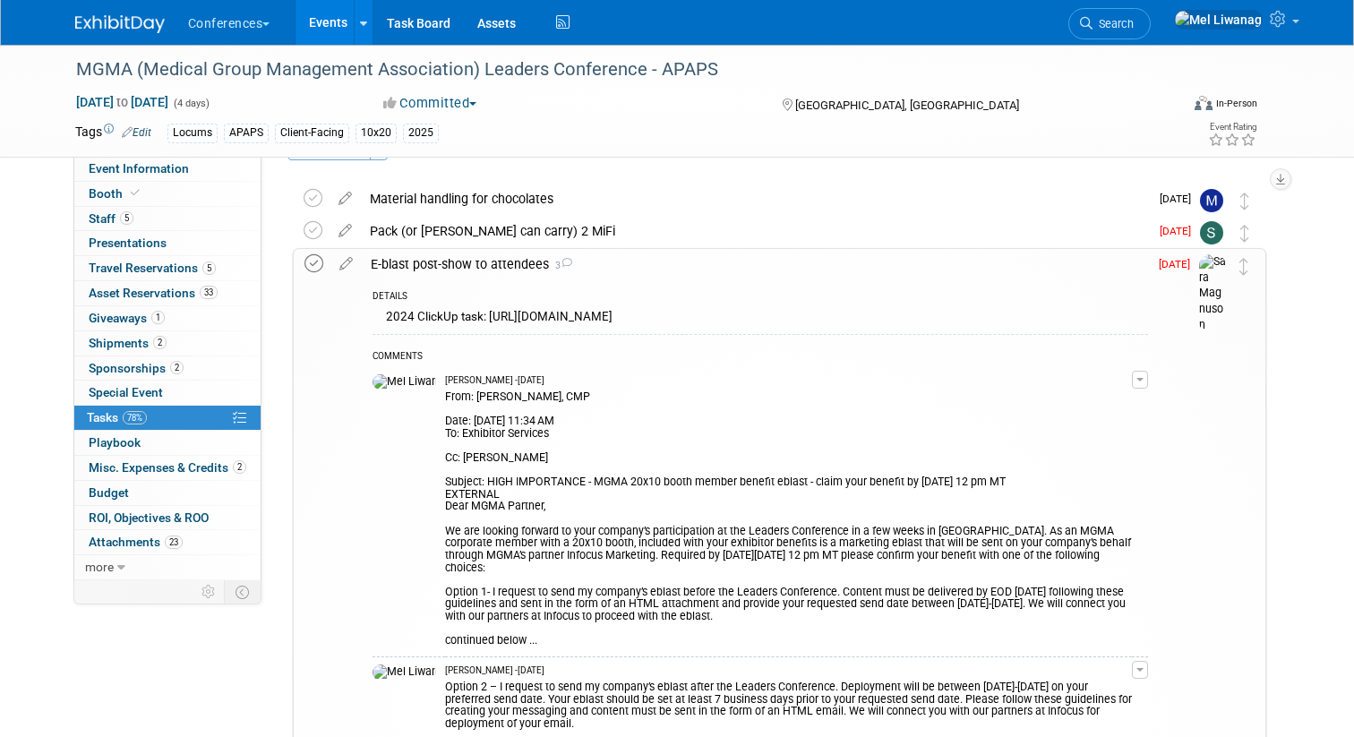
click at [312, 267] on icon at bounding box center [313, 263] width 19 height 19
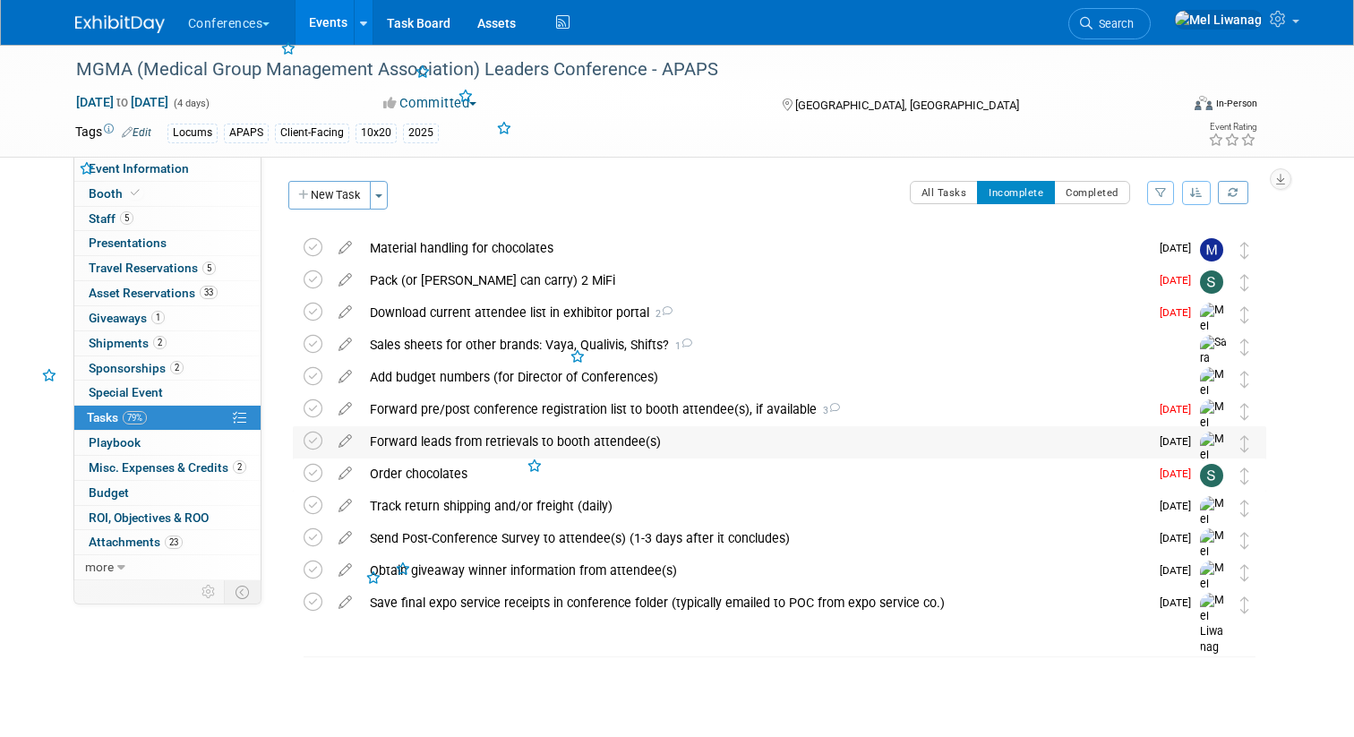
scroll to position [0, 0]
click at [544, 312] on div "Download current attendee list in exhibitor portal 2" at bounding box center [755, 312] width 788 height 30
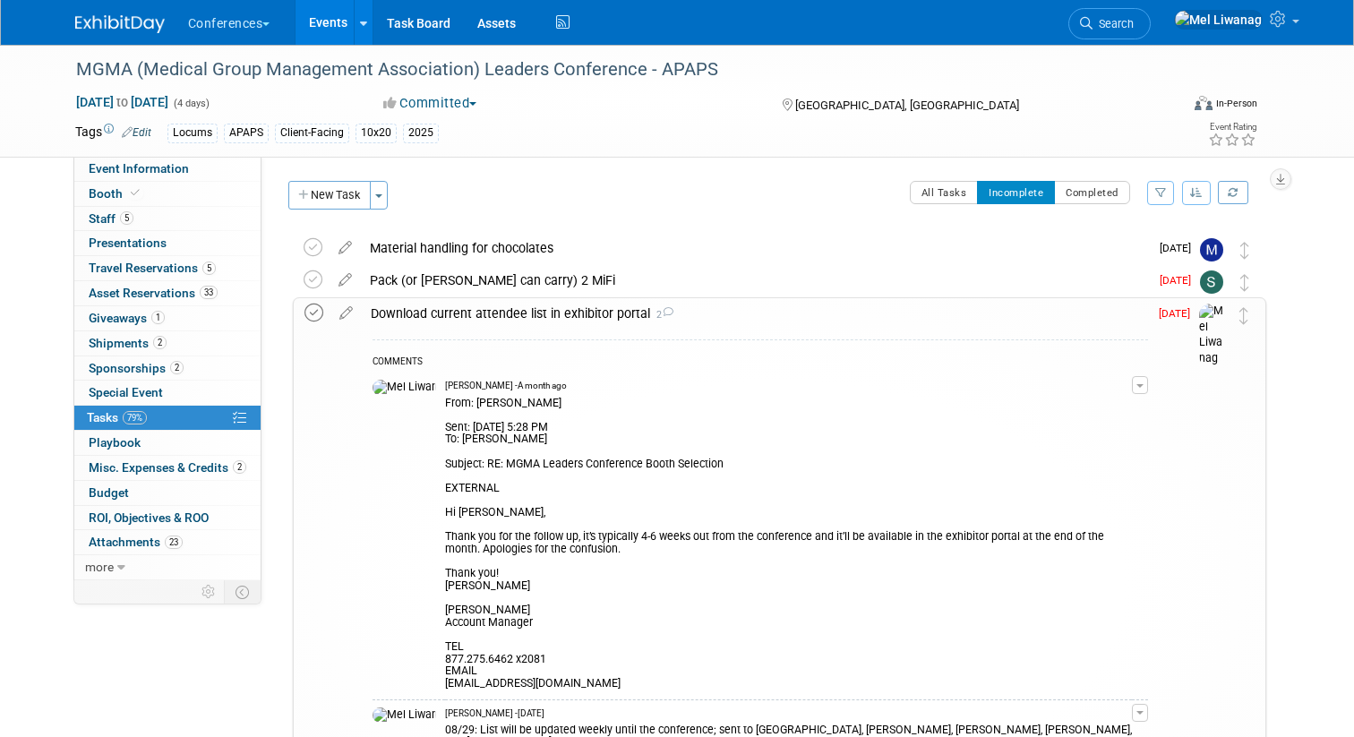
click at [314, 310] on icon at bounding box center [313, 313] width 19 height 19
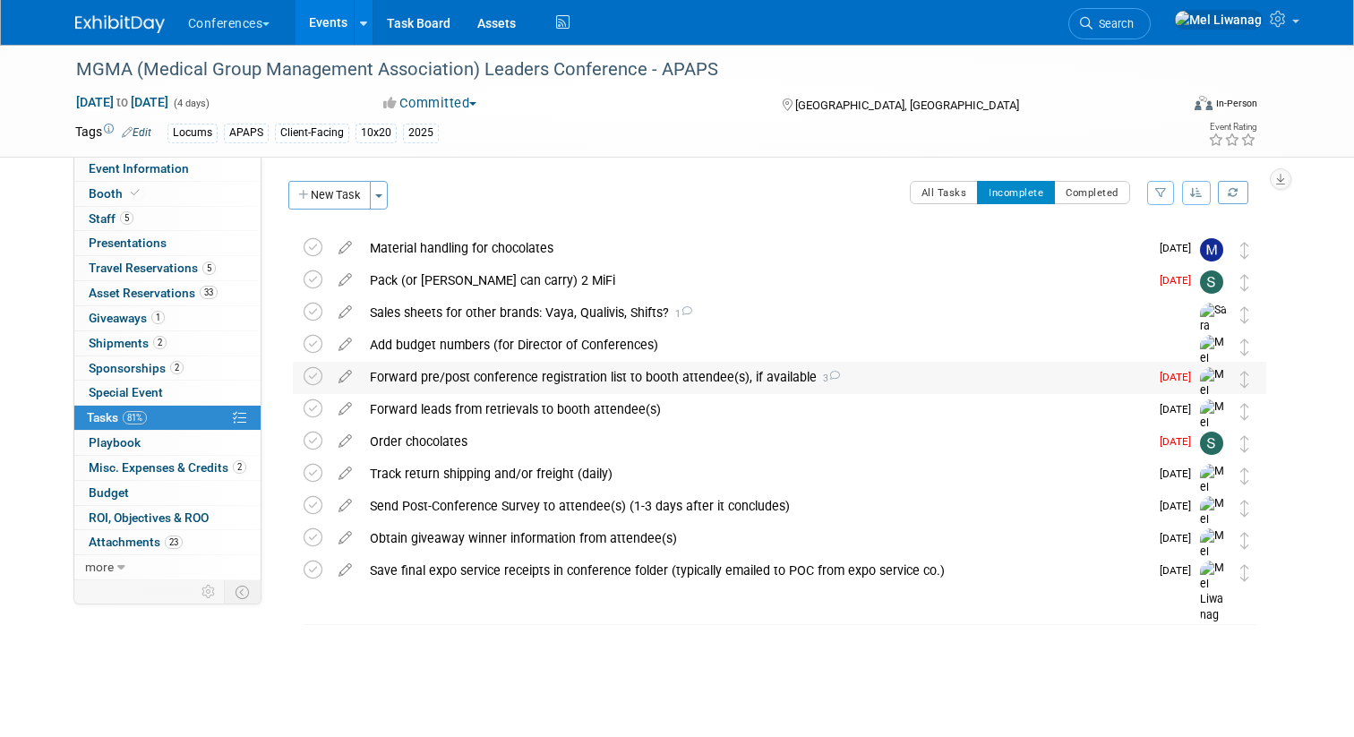
click at [470, 380] on div "Forward pre/post conference registration list to booth attendee(s), if availabl…" at bounding box center [755, 377] width 788 height 30
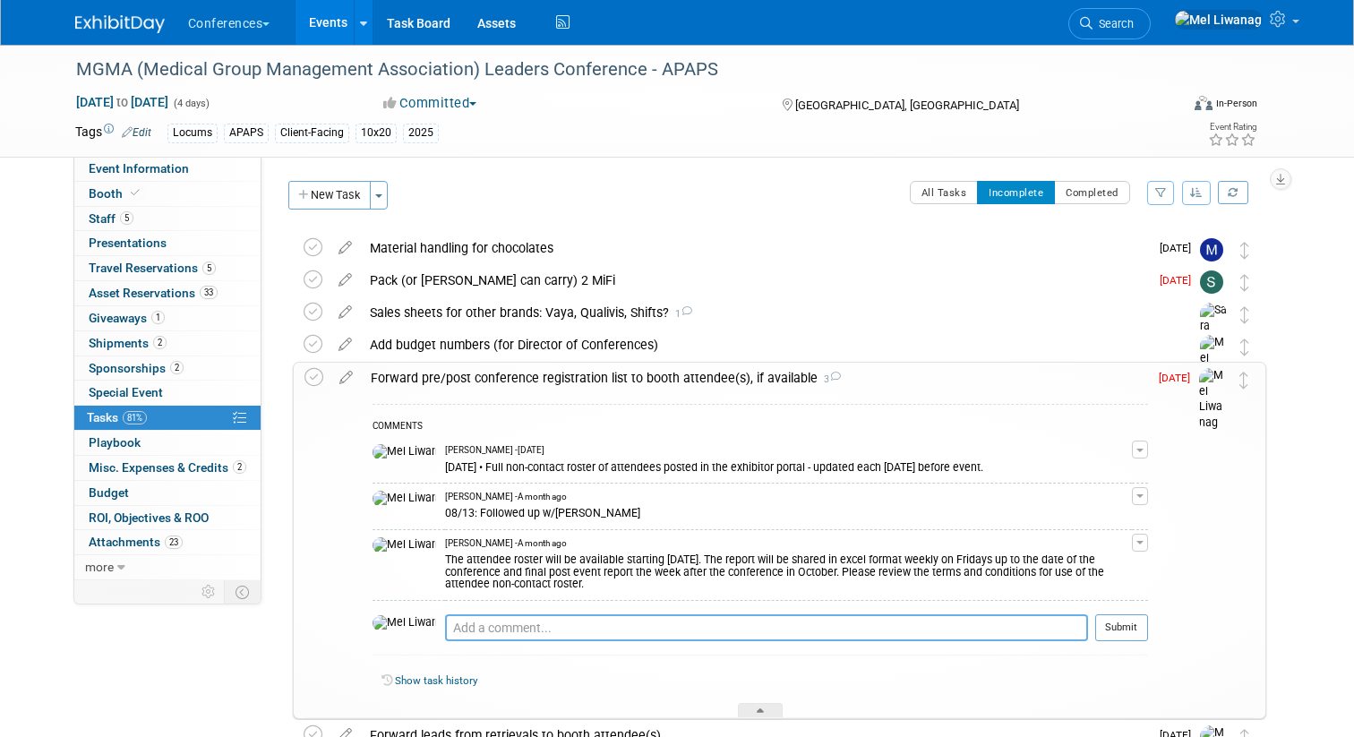
click at [457, 632] on textarea at bounding box center [766, 627] width 643 height 27
type textarea "09/26: Sent last pre-attendee list via Teams"
click at [1121, 616] on button "Submit" at bounding box center [1121, 627] width 53 height 27
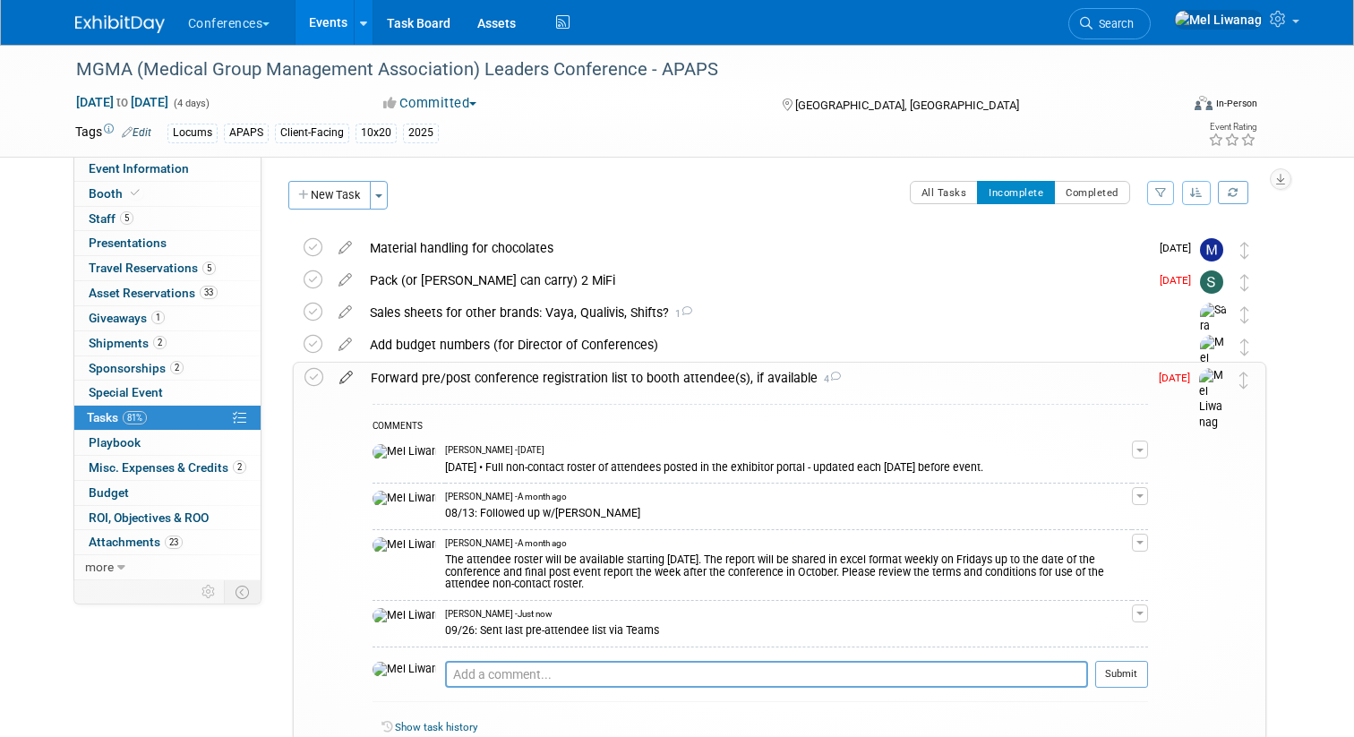
click at [346, 378] on icon at bounding box center [345, 374] width 31 height 22
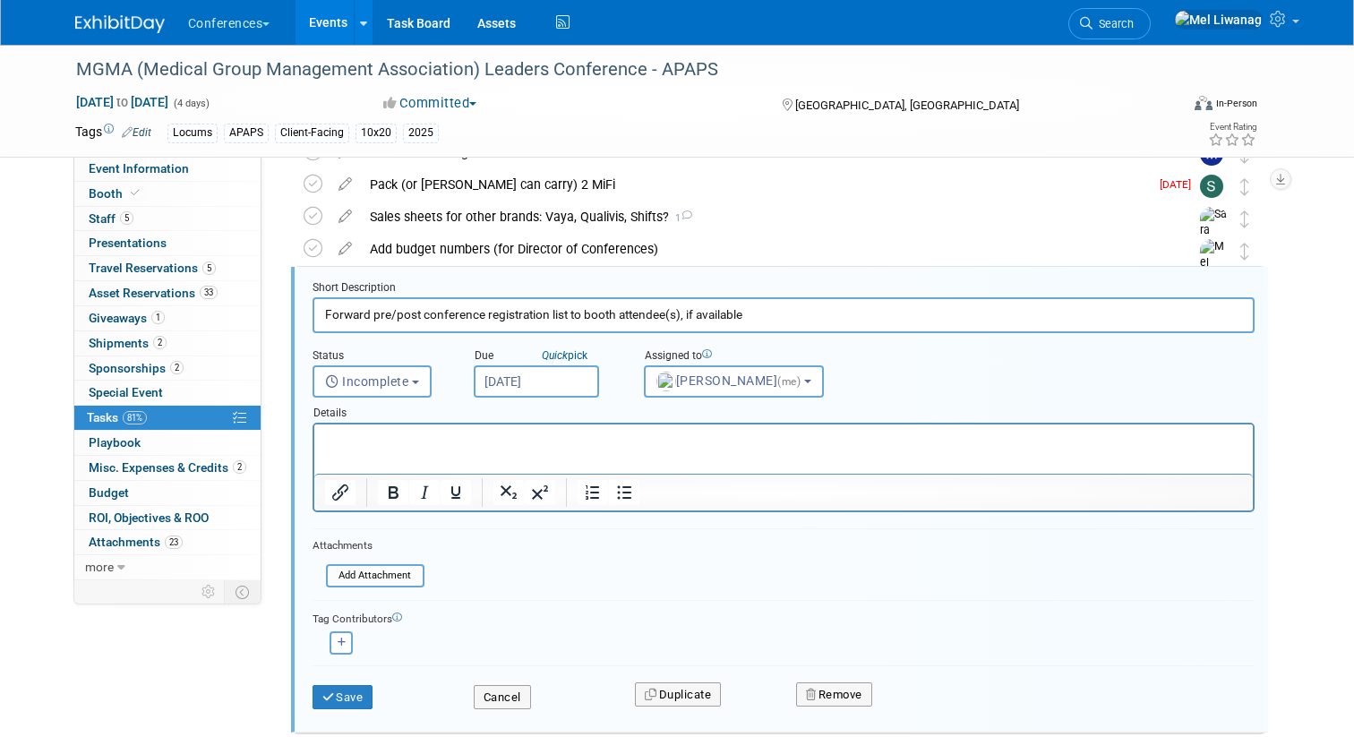
scroll to position [100, 0]
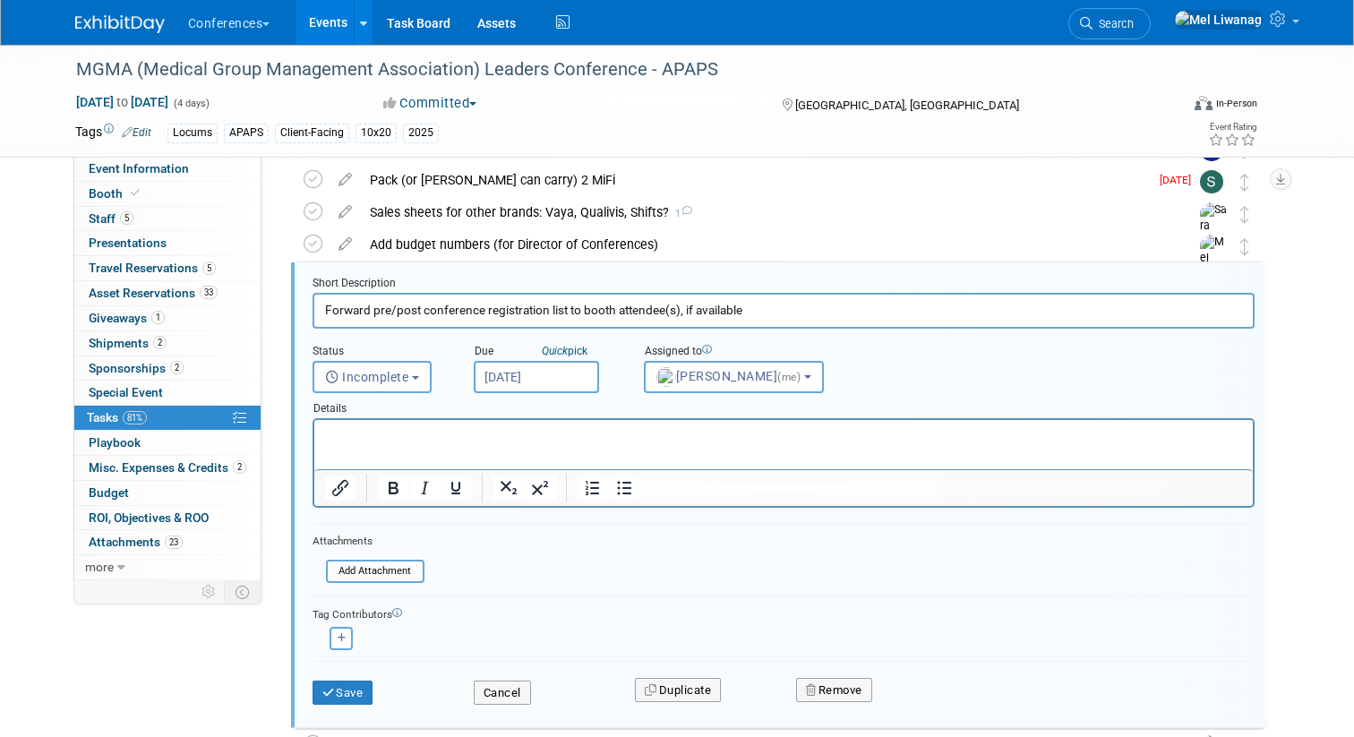
click at [553, 368] on input "Sep 26, 2025" at bounding box center [536, 377] width 125 height 32
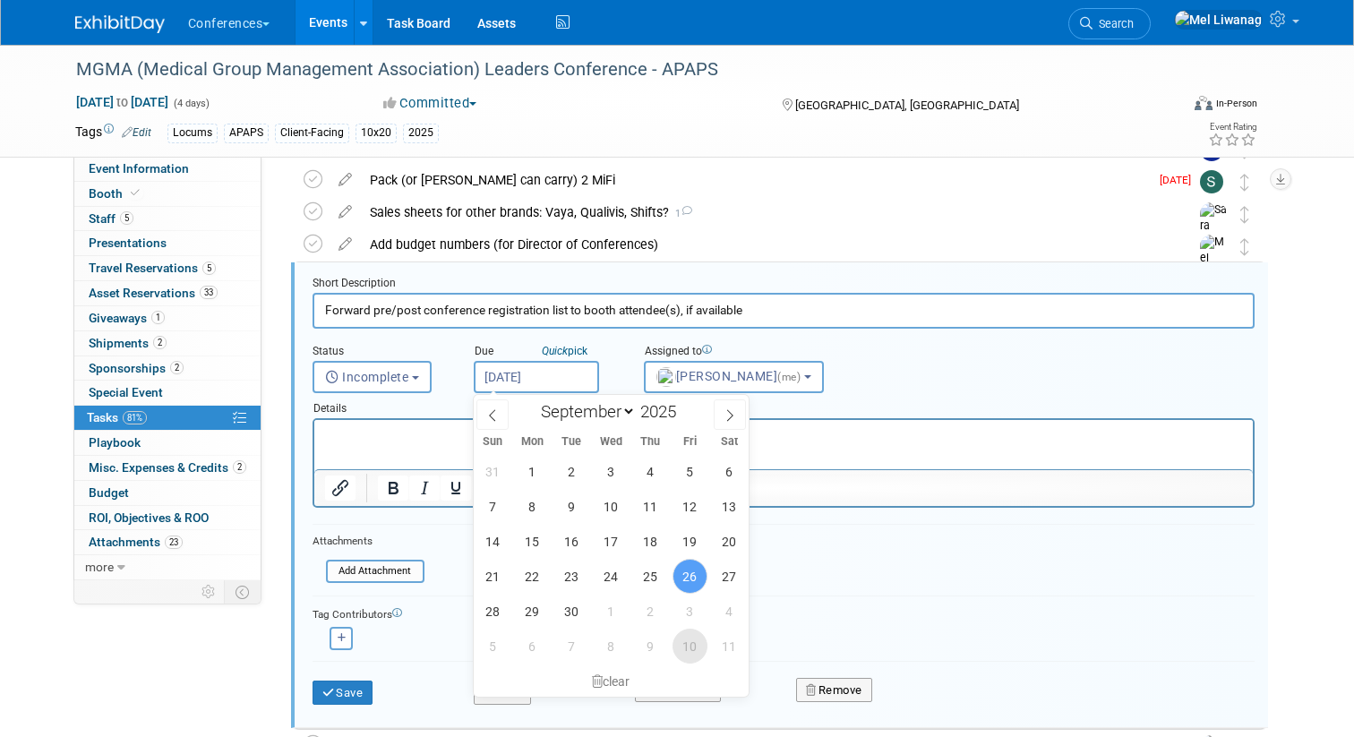
click at [696, 639] on span "10" at bounding box center [689, 646] width 35 height 35
type input "Oct 10, 2025"
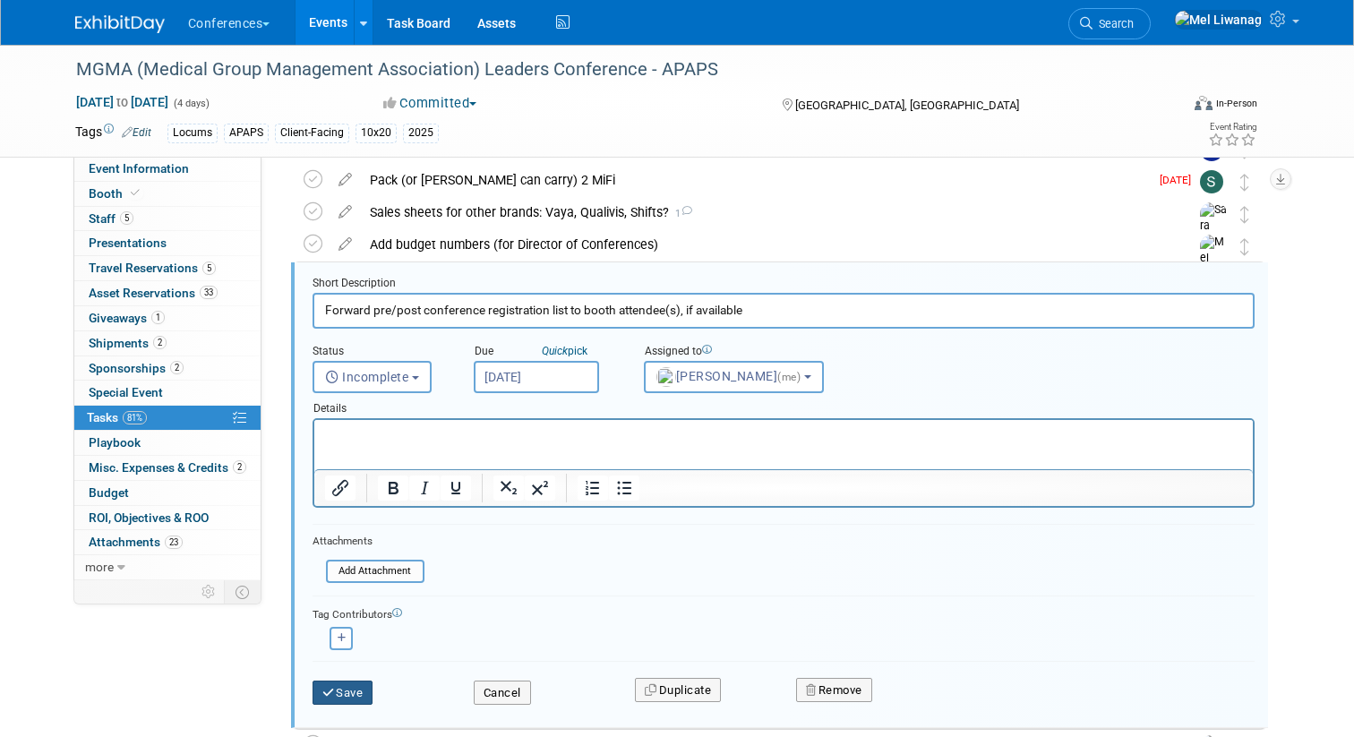
click at [363, 687] on button "Save" at bounding box center [342, 692] width 61 height 25
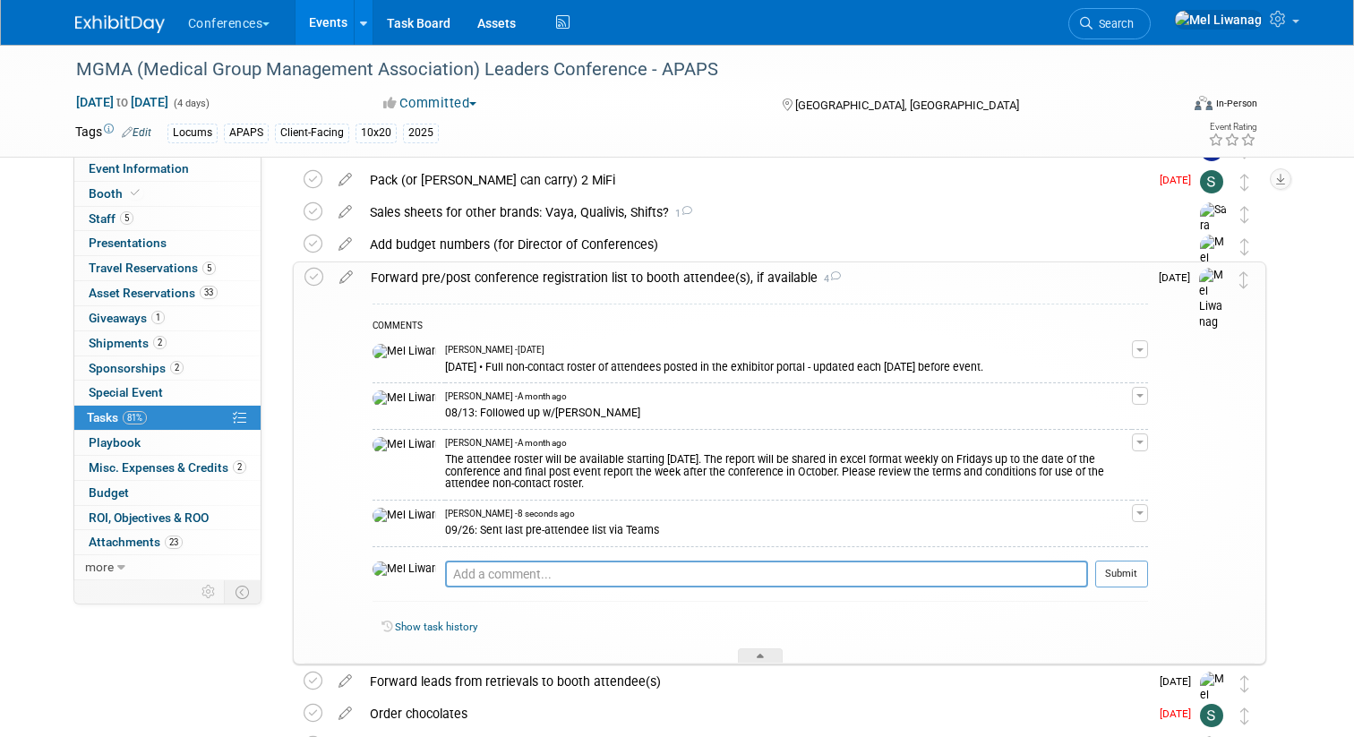
click at [619, 292] on div "Forward pre/post conference registration list to booth attendee(s), if availabl…" at bounding box center [755, 277] width 786 height 30
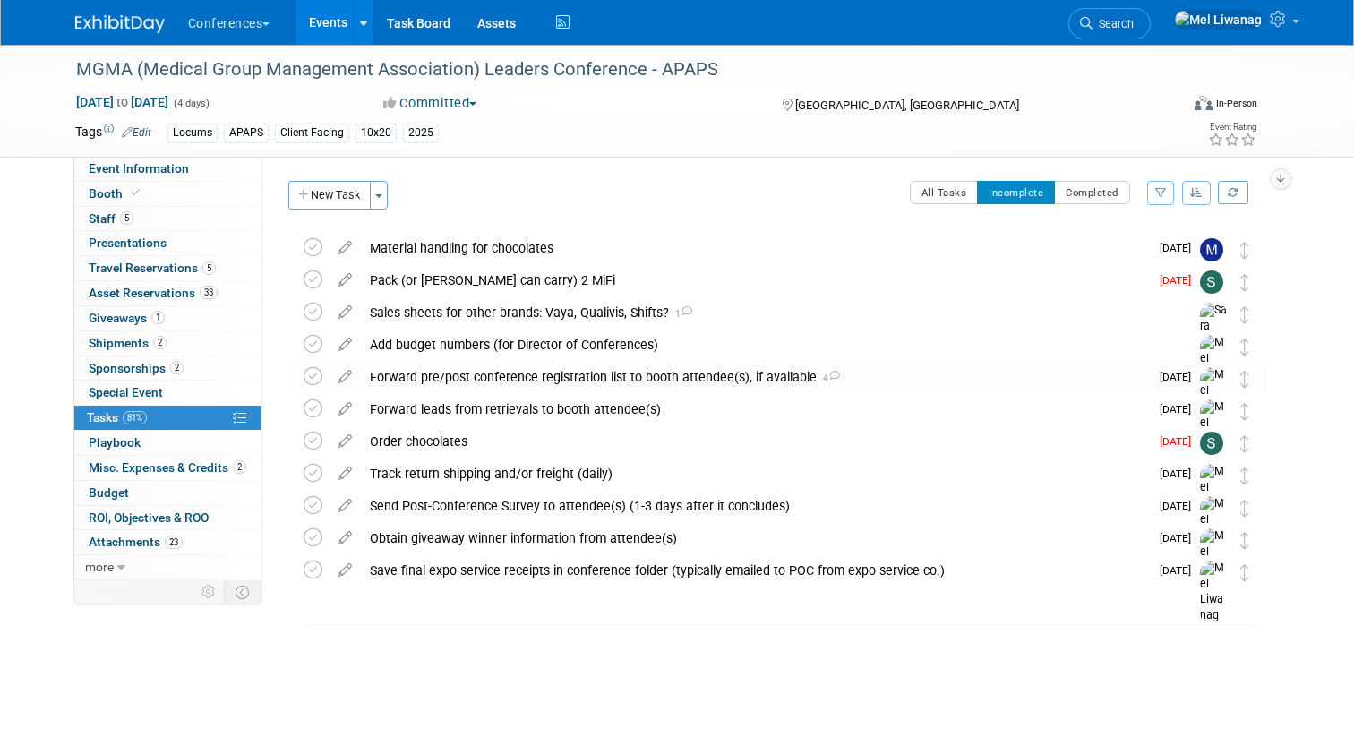
scroll to position [0, 0]
click at [475, 516] on div "Send Post-Conference Survey to attendee(s) (1-3 days after it concludes)" at bounding box center [755, 506] width 788 height 30
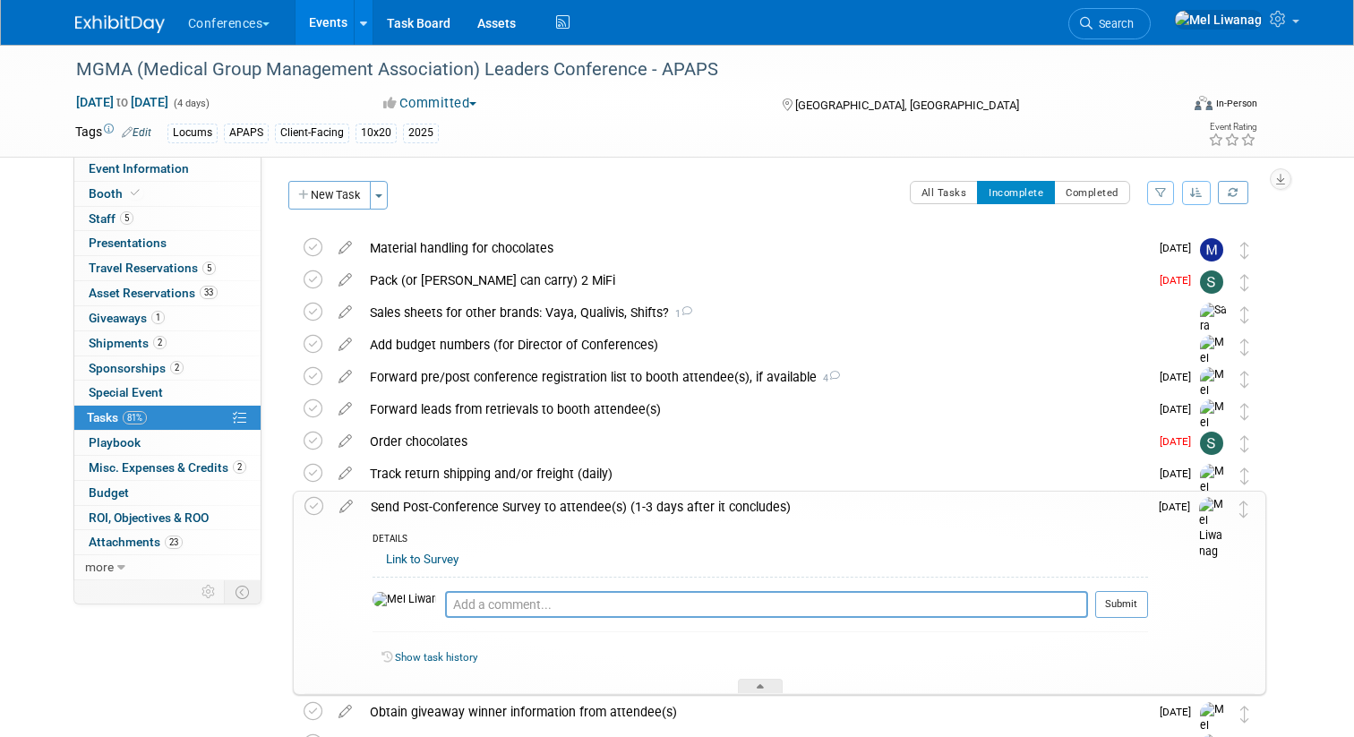
click at [472, 509] on div "Send Post-Conference Survey to attendee(s) (1-3 days after it concludes)" at bounding box center [755, 507] width 786 height 30
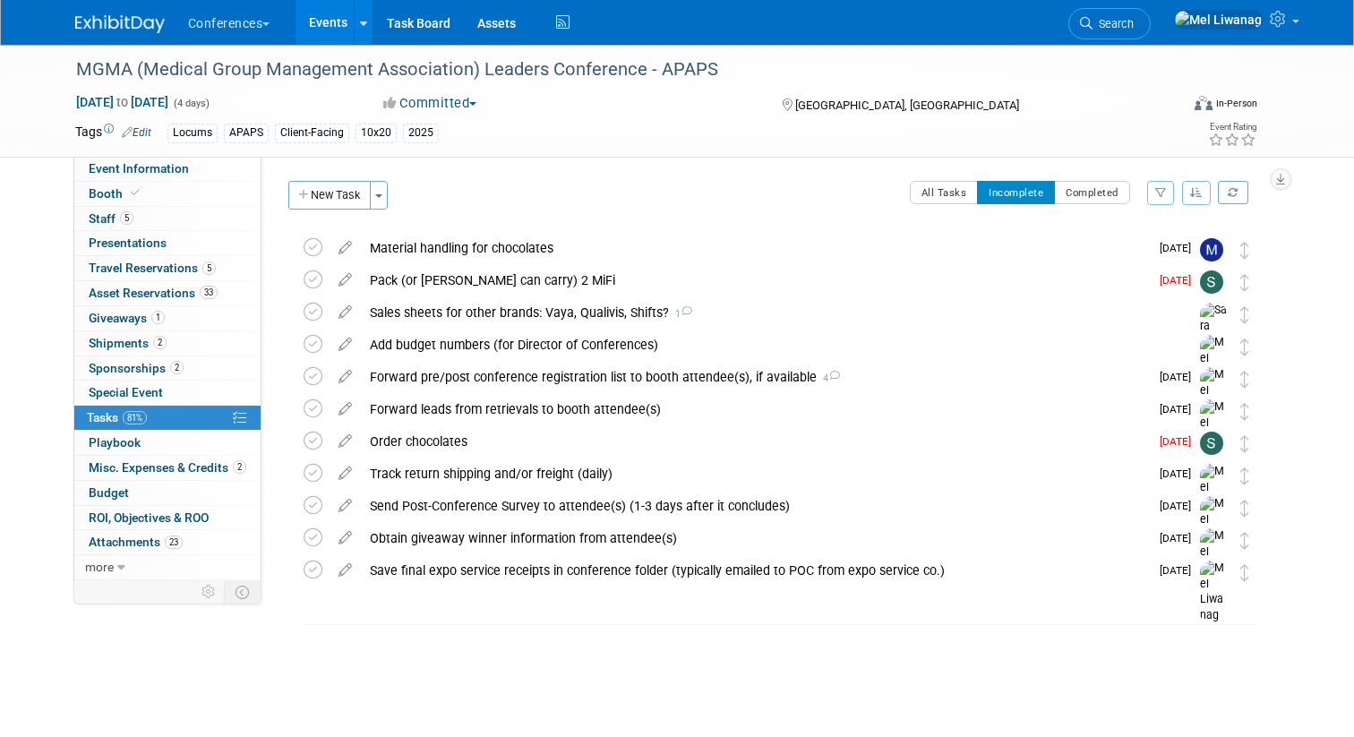
click at [363, 623] on div "MGMA (Medical Group Management Association) Leaders Conference - APAPS Orlando,…" at bounding box center [775, 445] width 982 height 427
click at [560, 306] on div "Sales sheets for other brands: Vaya, Qualivis, Shifts? 1" at bounding box center [762, 312] width 803 height 30
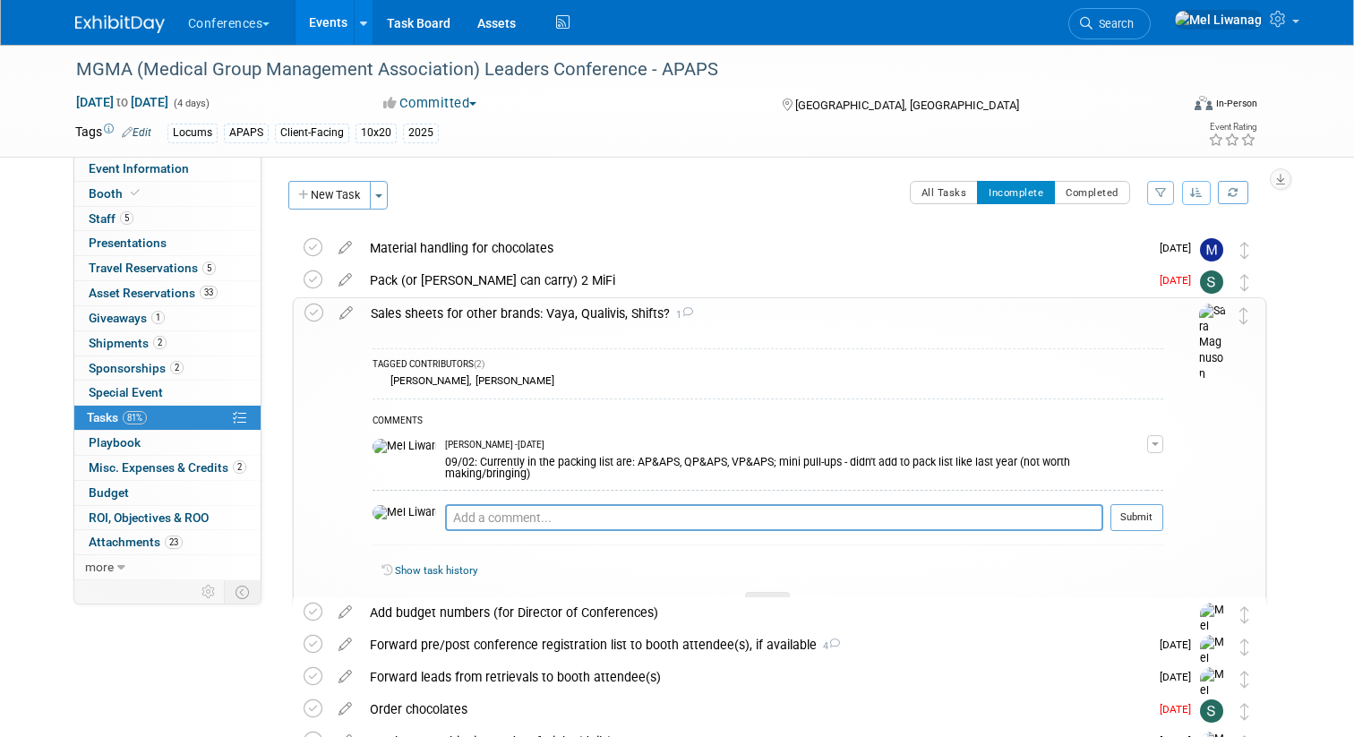
click at [562, 306] on div "Sales sheets for other brands: Vaya, Qualivis, Shifts? 1" at bounding box center [762, 313] width 801 height 30
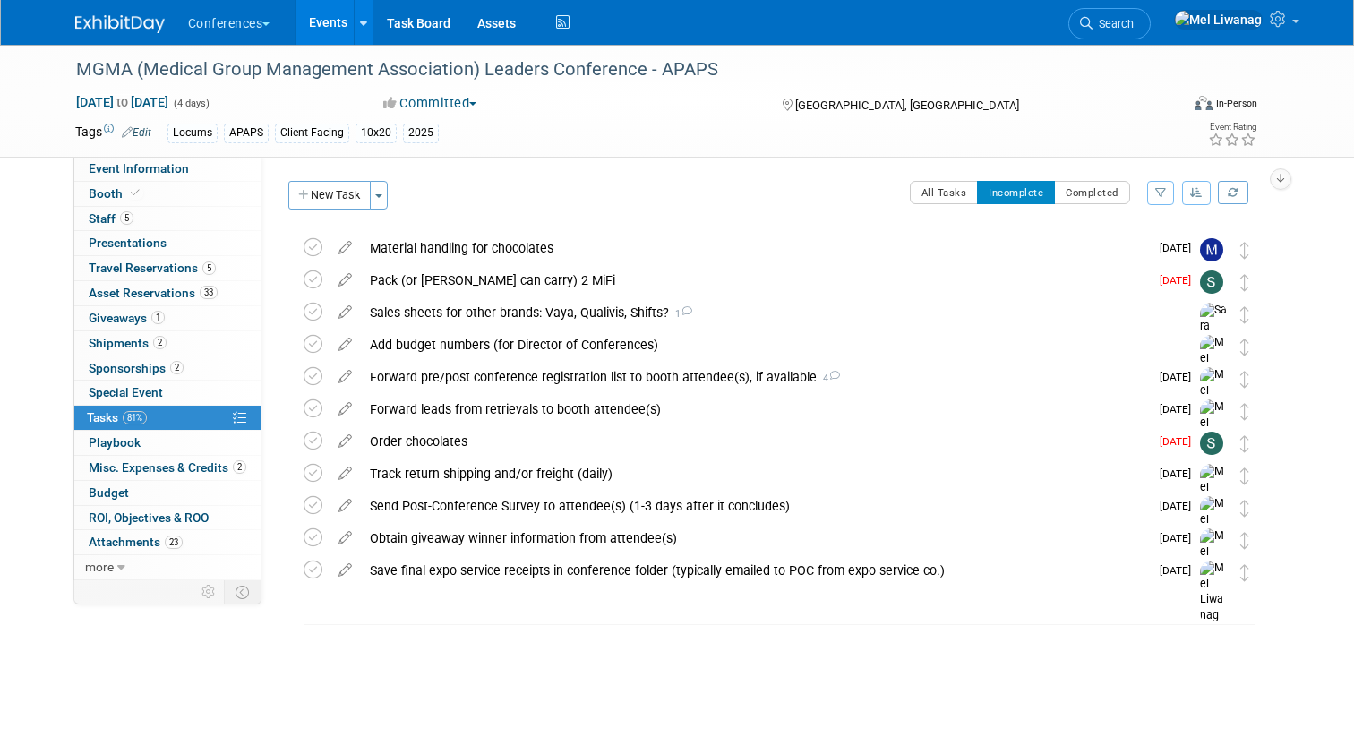
click at [1150, 40] on li "Search" at bounding box center [1109, 22] width 82 height 44
click at [1133, 29] on span "Search" at bounding box center [1112, 23] width 41 height 13
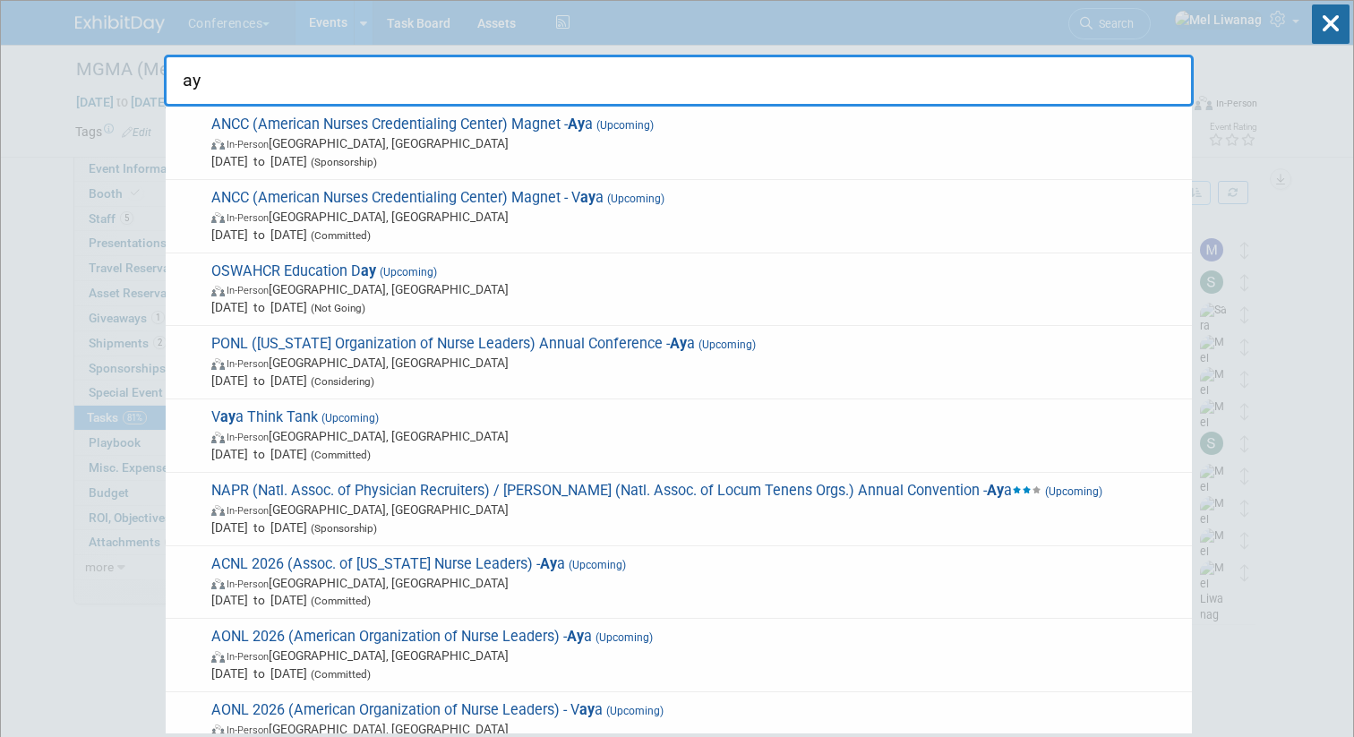
type input "a"
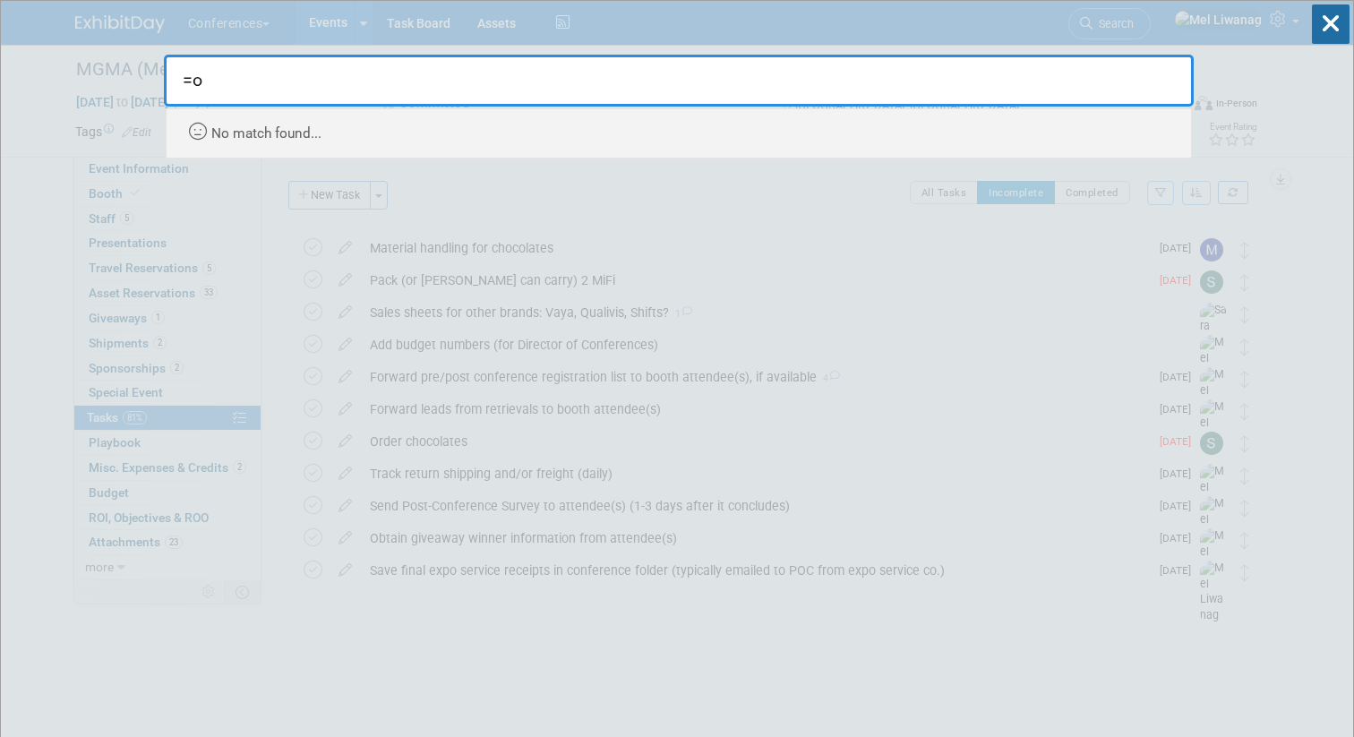
type input "="
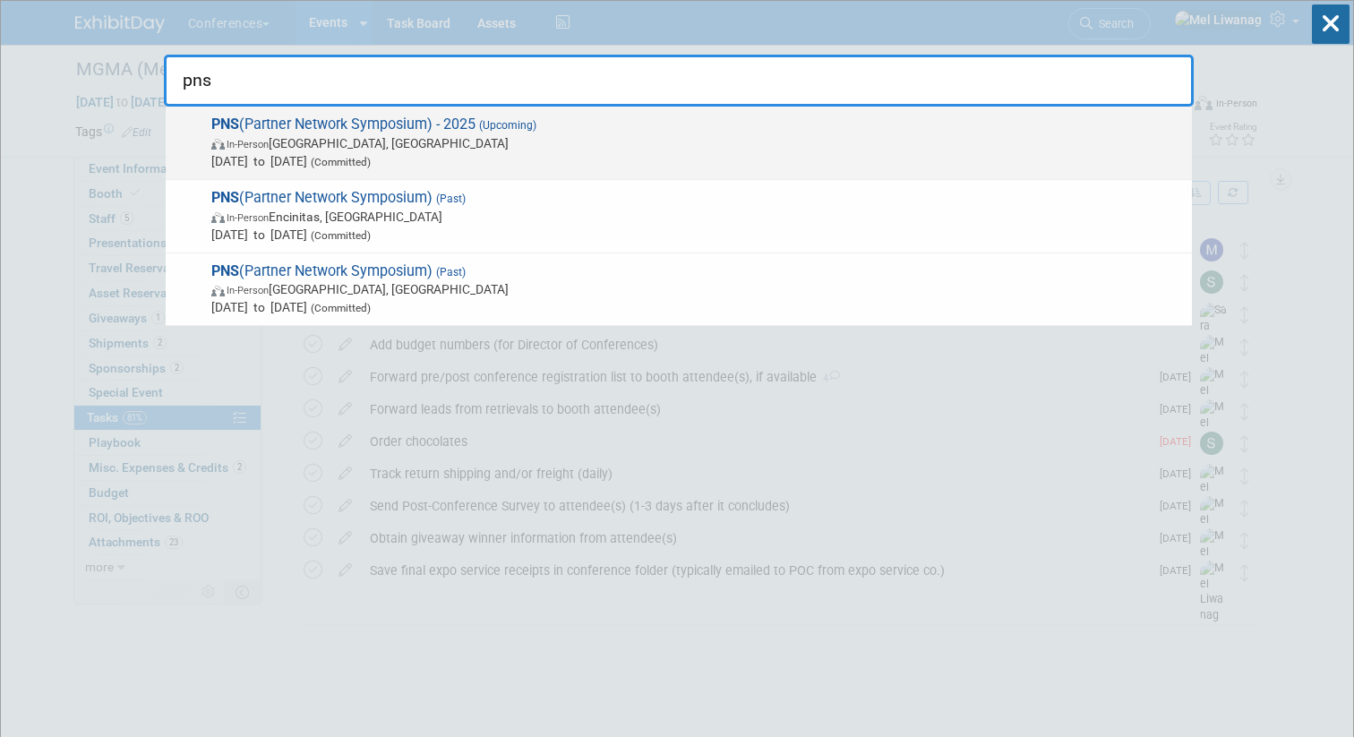
type input "pns"
click at [775, 134] on span "In-Person San Diego, CA" at bounding box center [696, 143] width 971 height 18
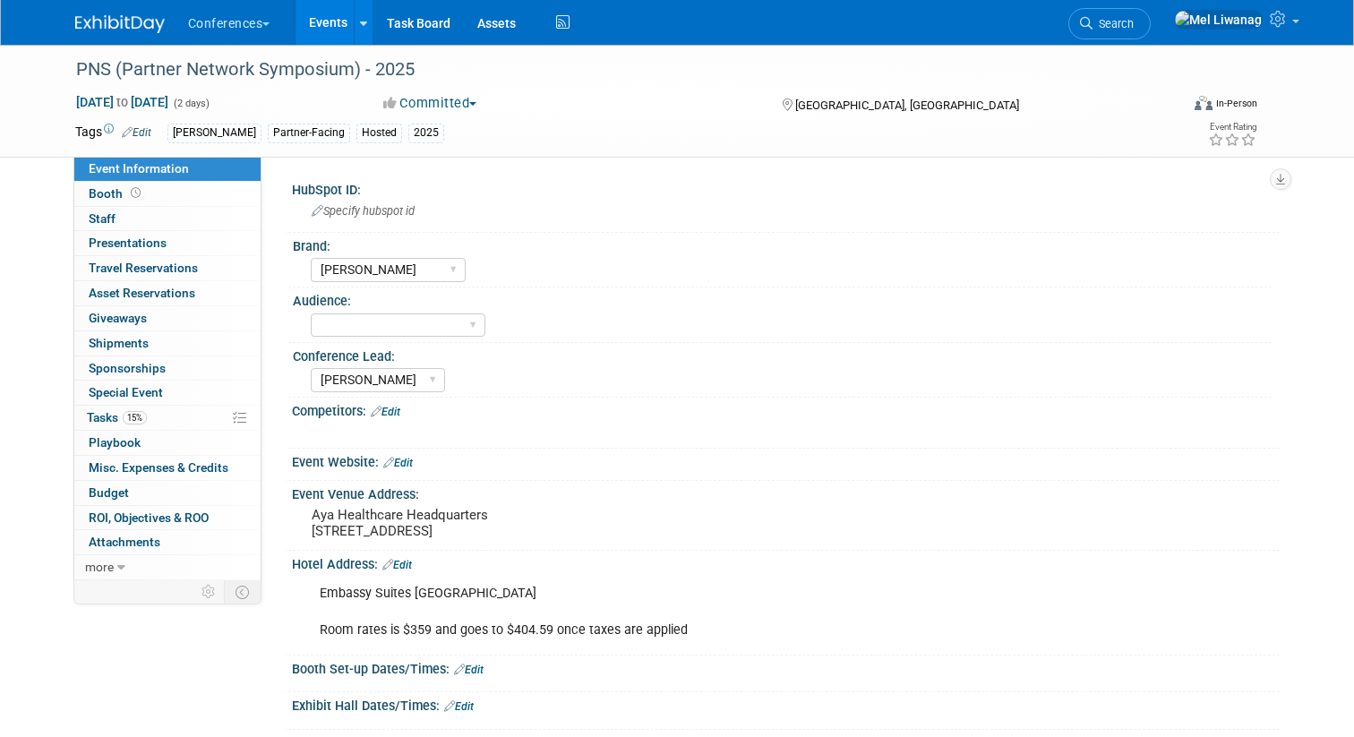
select select "[PERSON_NAME]"
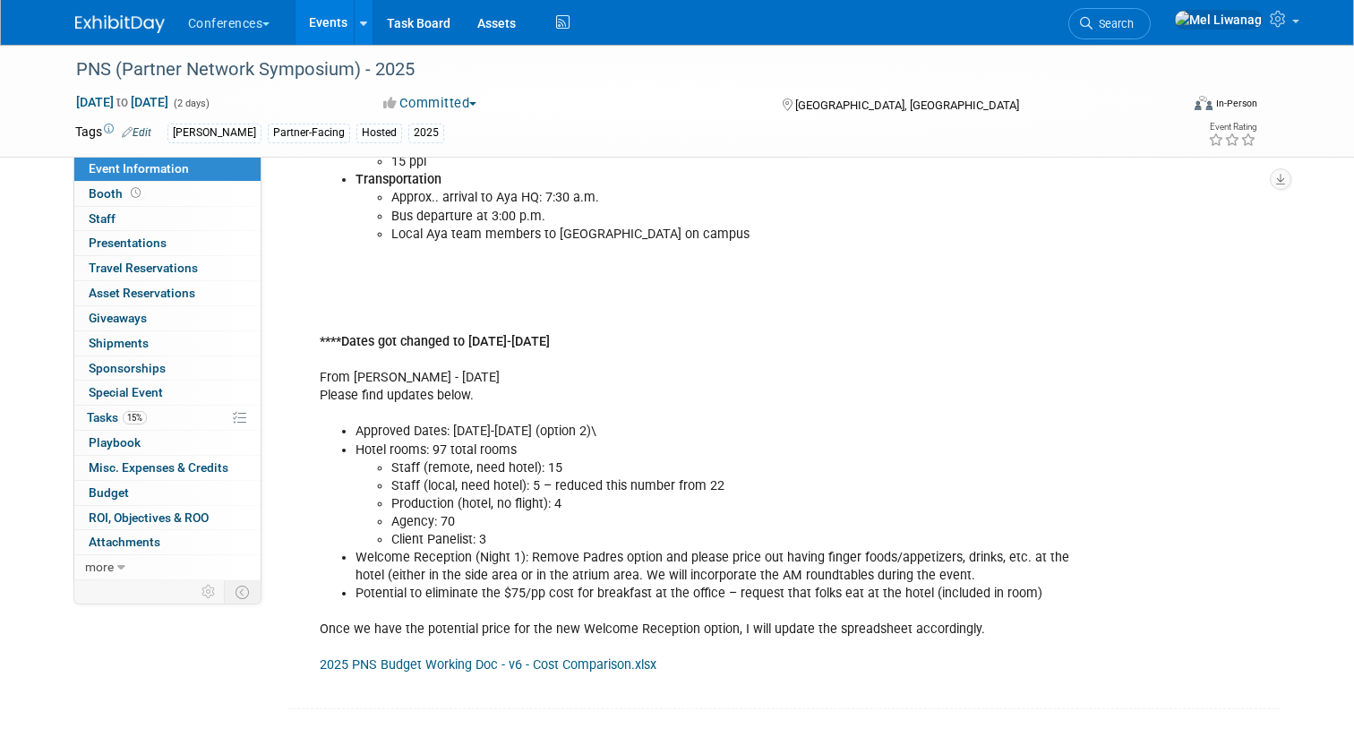
scroll to position [1541, 0]
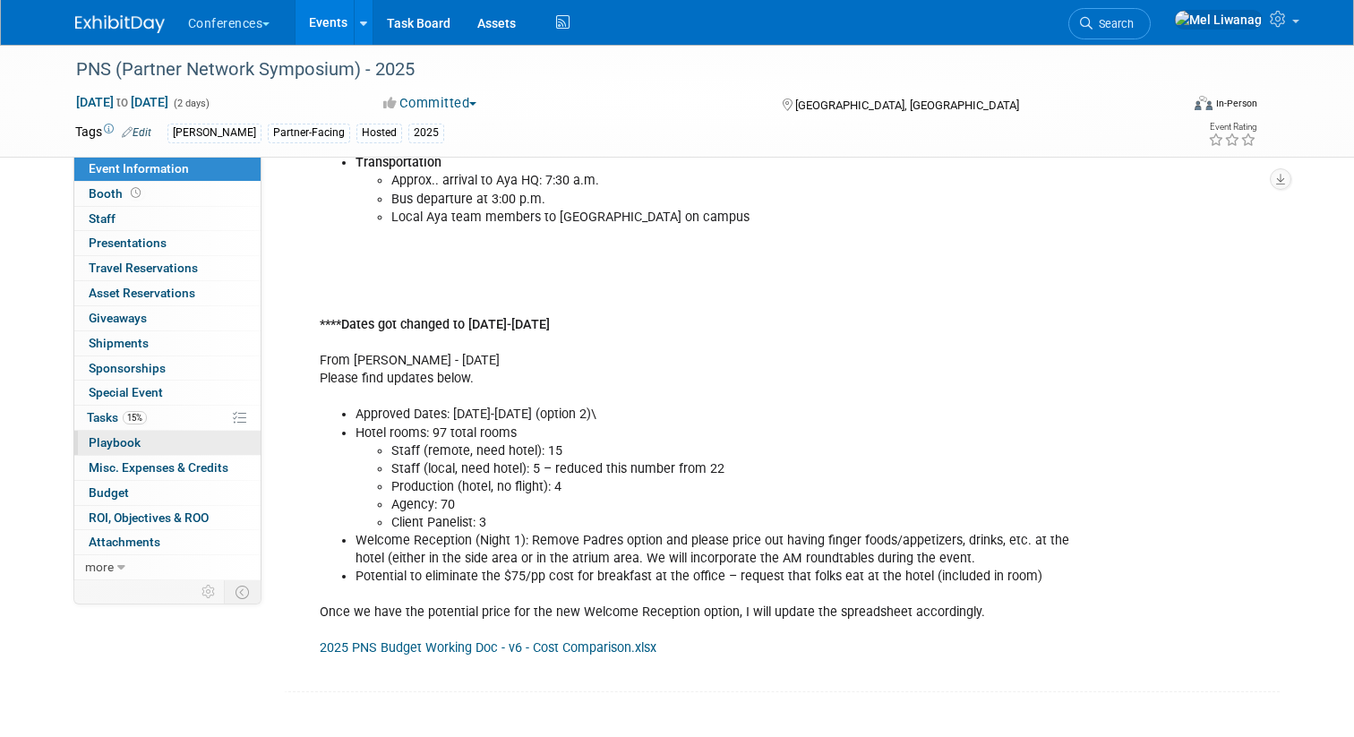
click at [172, 431] on link "0 Playbook 0" at bounding box center [167, 443] width 186 height 24
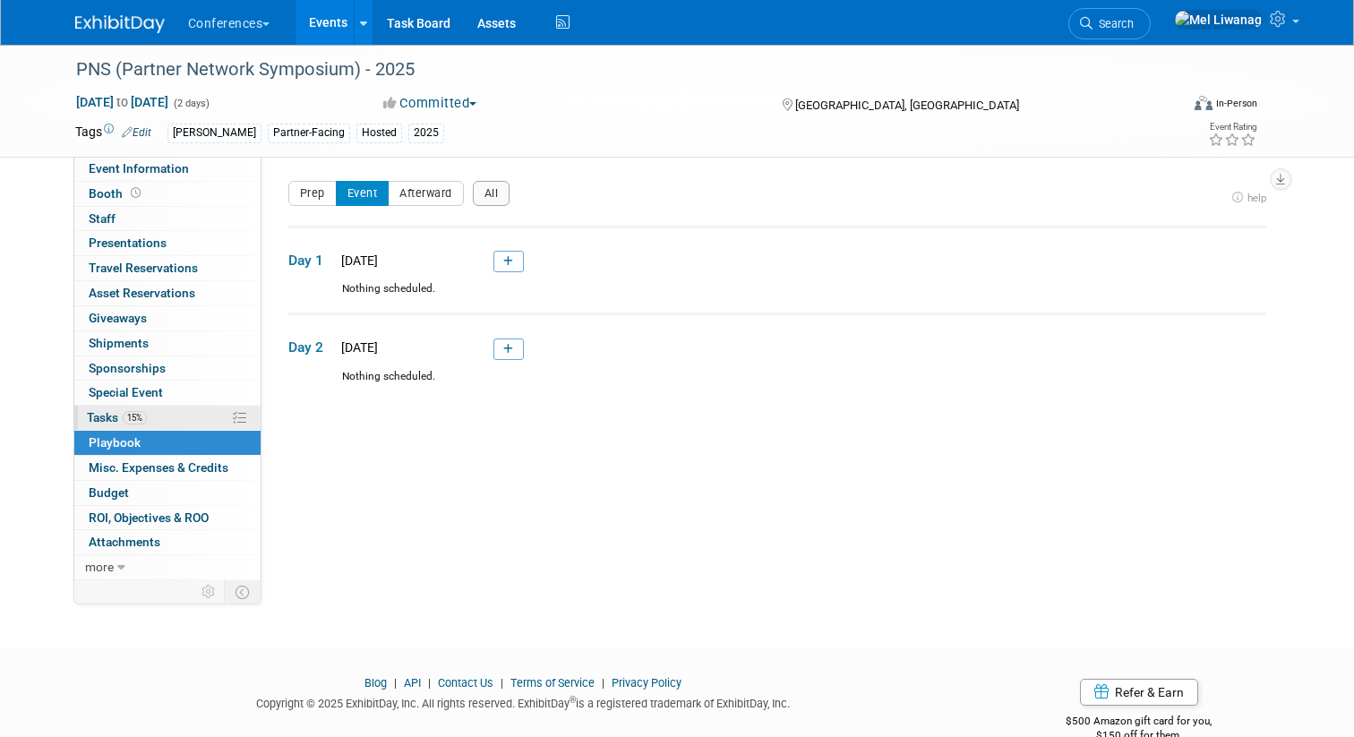
click at [168, 408] on link "15% Tasks 15%" at bounding box center [167, 418] width 186 height 24
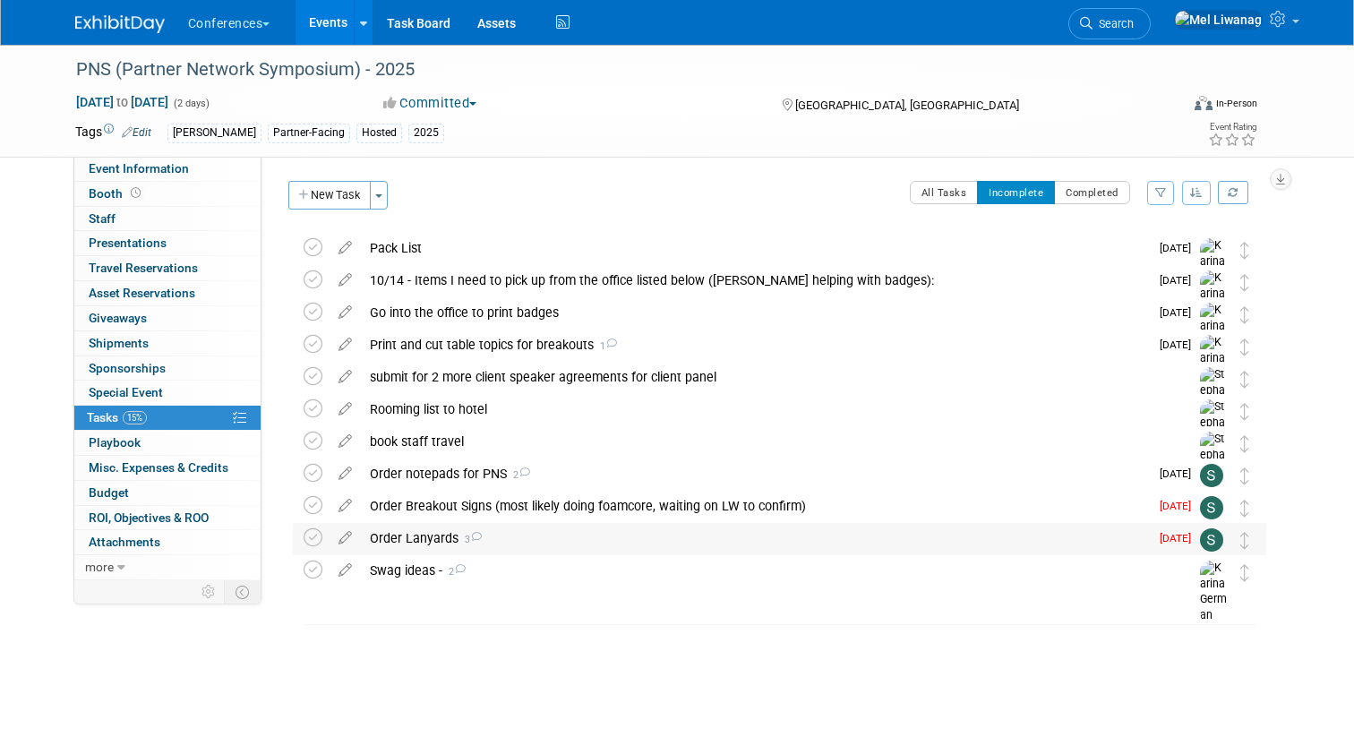
click at [604, 537] on div "Order Lanyards 3" at bounding box center [755, 538] width 788 height 30
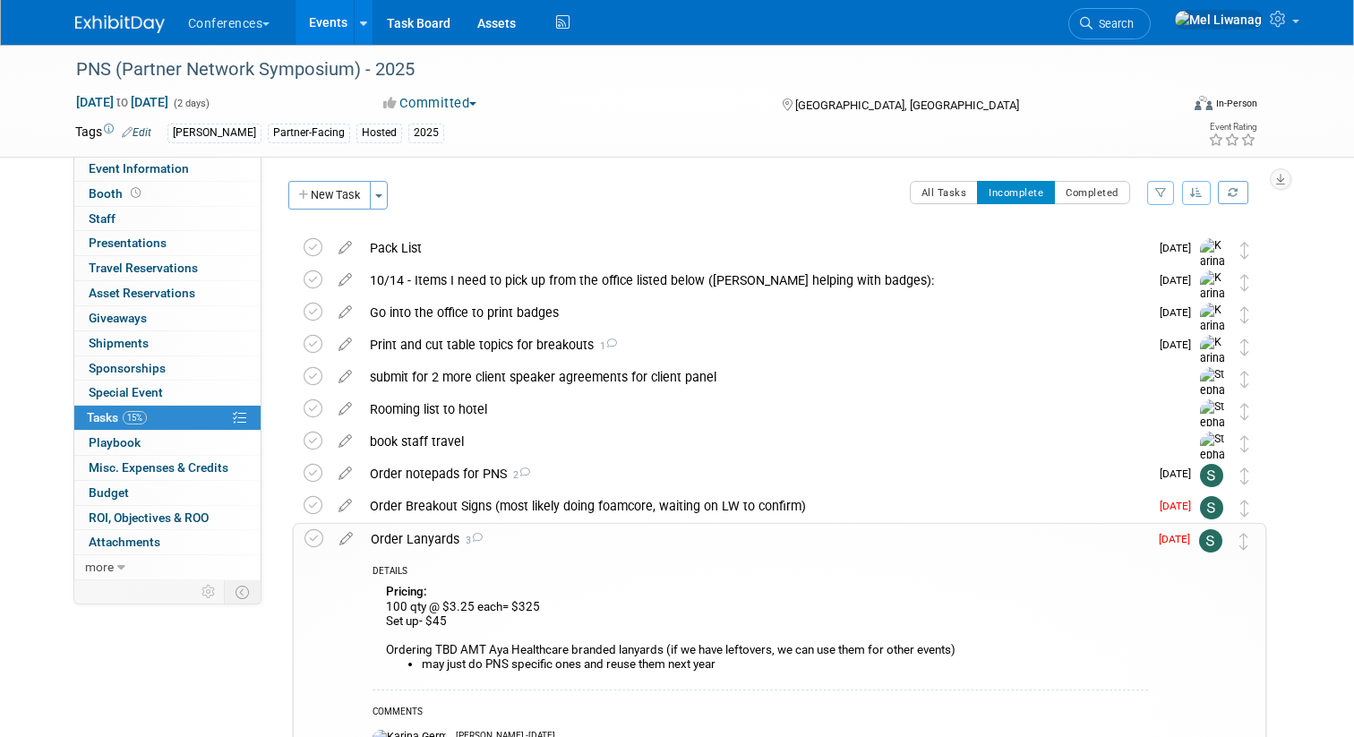
click at [604, 537] on div "Order Lanyards 3" at bounding box center [755, 539] width 786 height 30
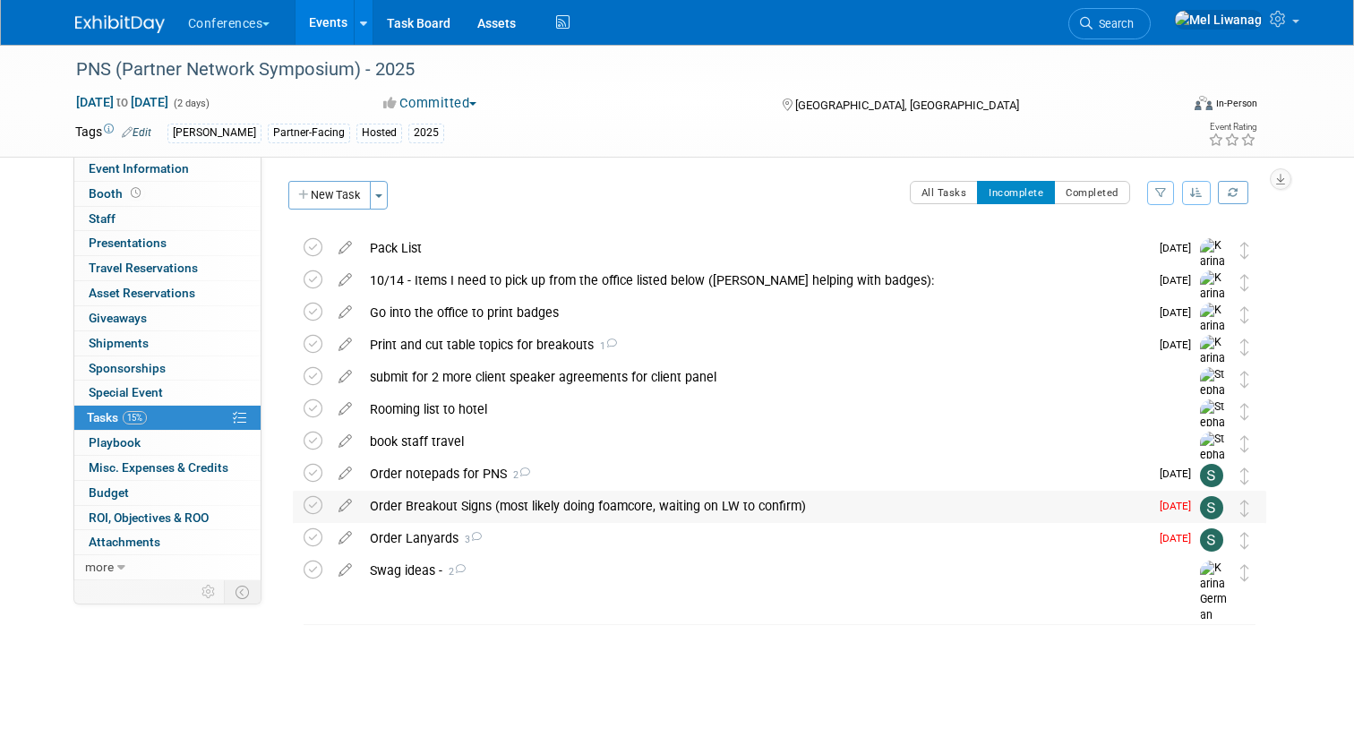
click at [626, 511] on div "Order Breakout Signs (most likely doing foamcore, waiting on LW to confirm)" at bounding box center [755, 506] width 788 height 30
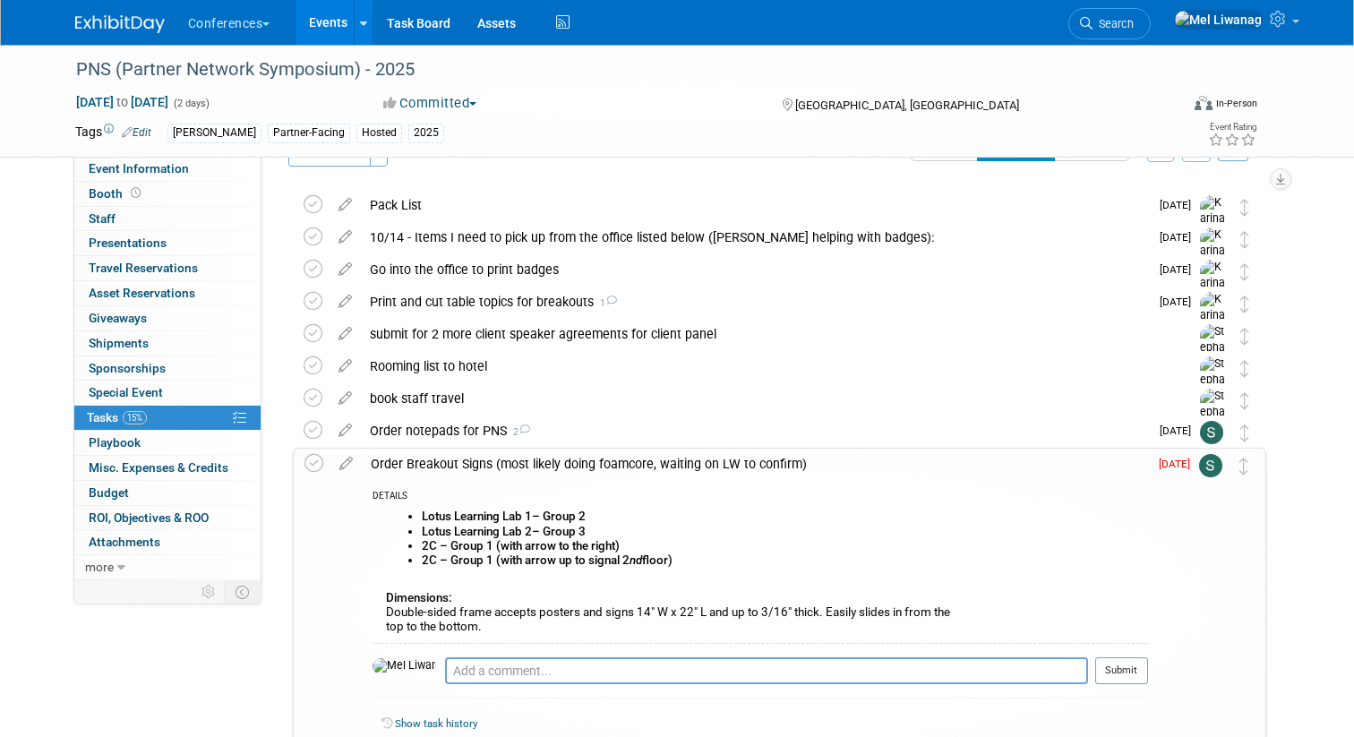
scroll to position [7, 0]
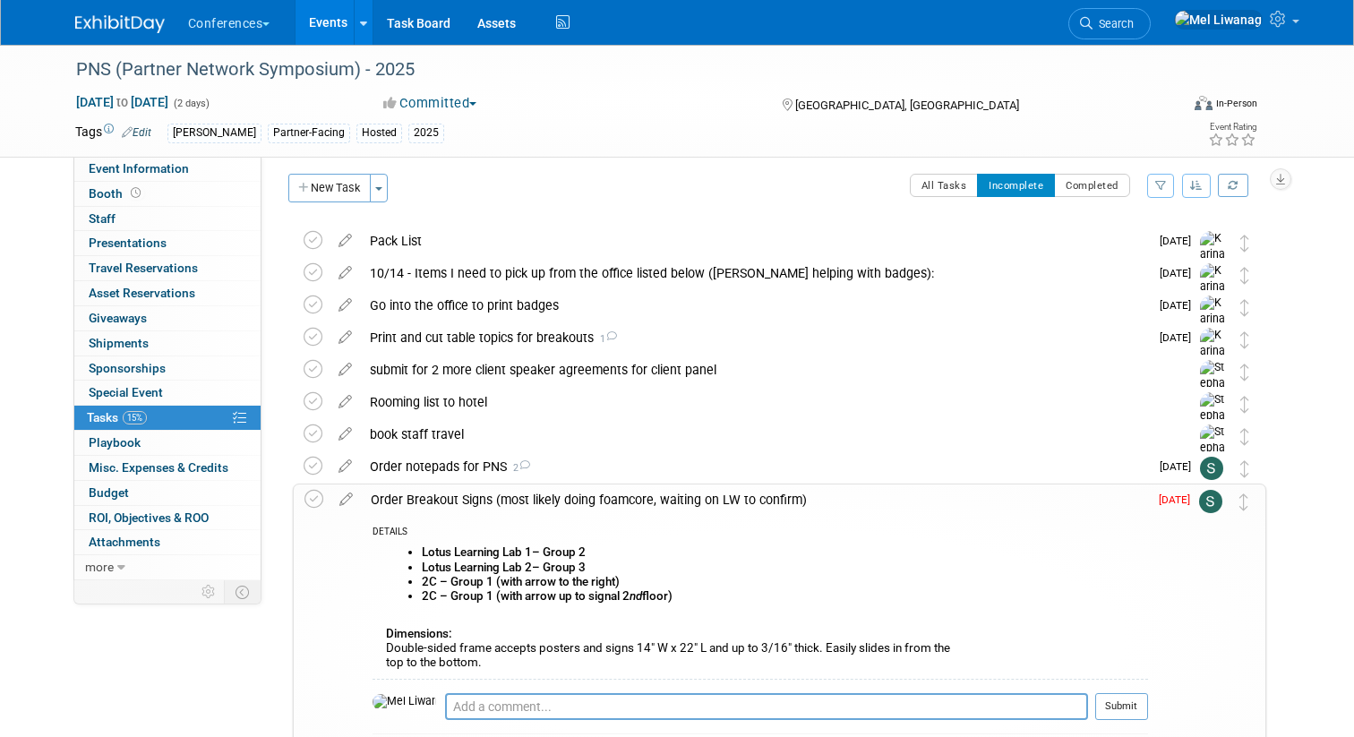
click at [634, 502] on div "Order Breakout Signs (most likely doing foamcore, waiting on LW to confirm)" at bounding box center [755, 499] width 786 height 30
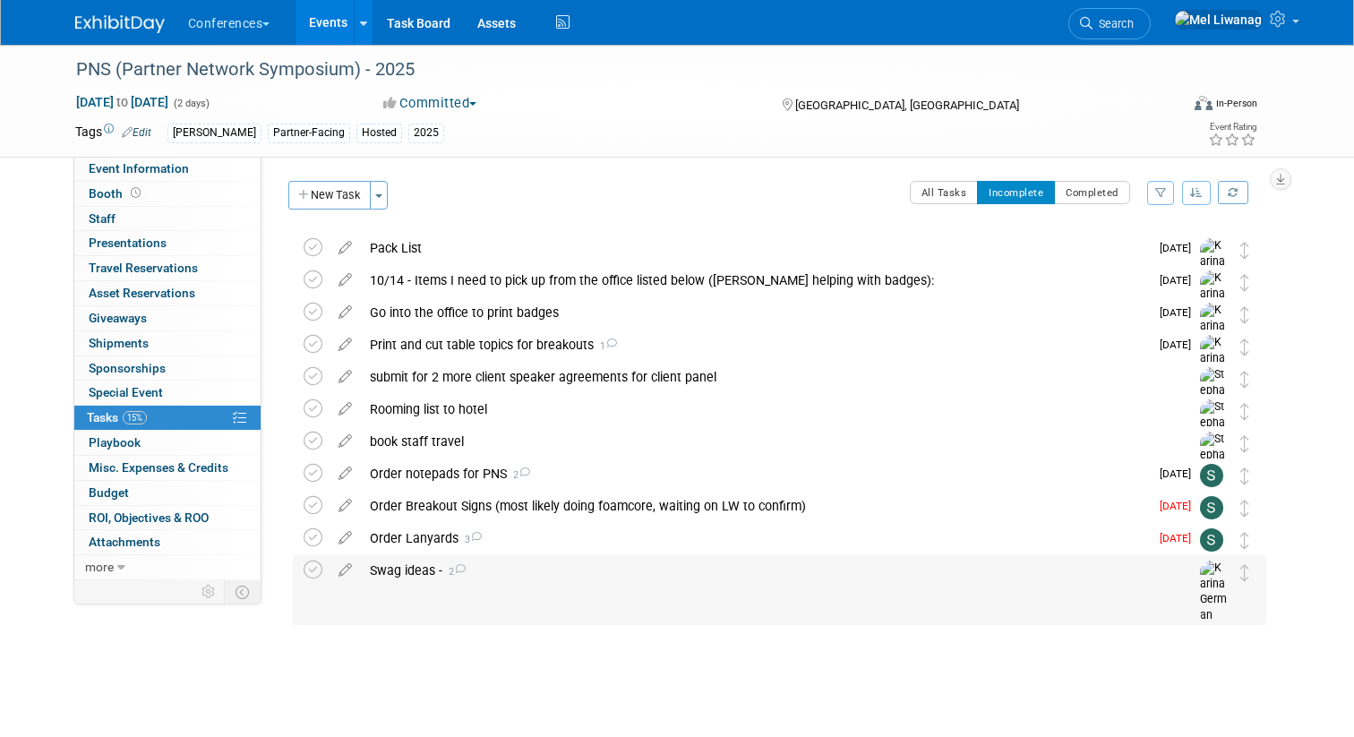
click at [401, 561] on div "Swag ideas - 2" at bounding box center [762, 570] width 803 height 30
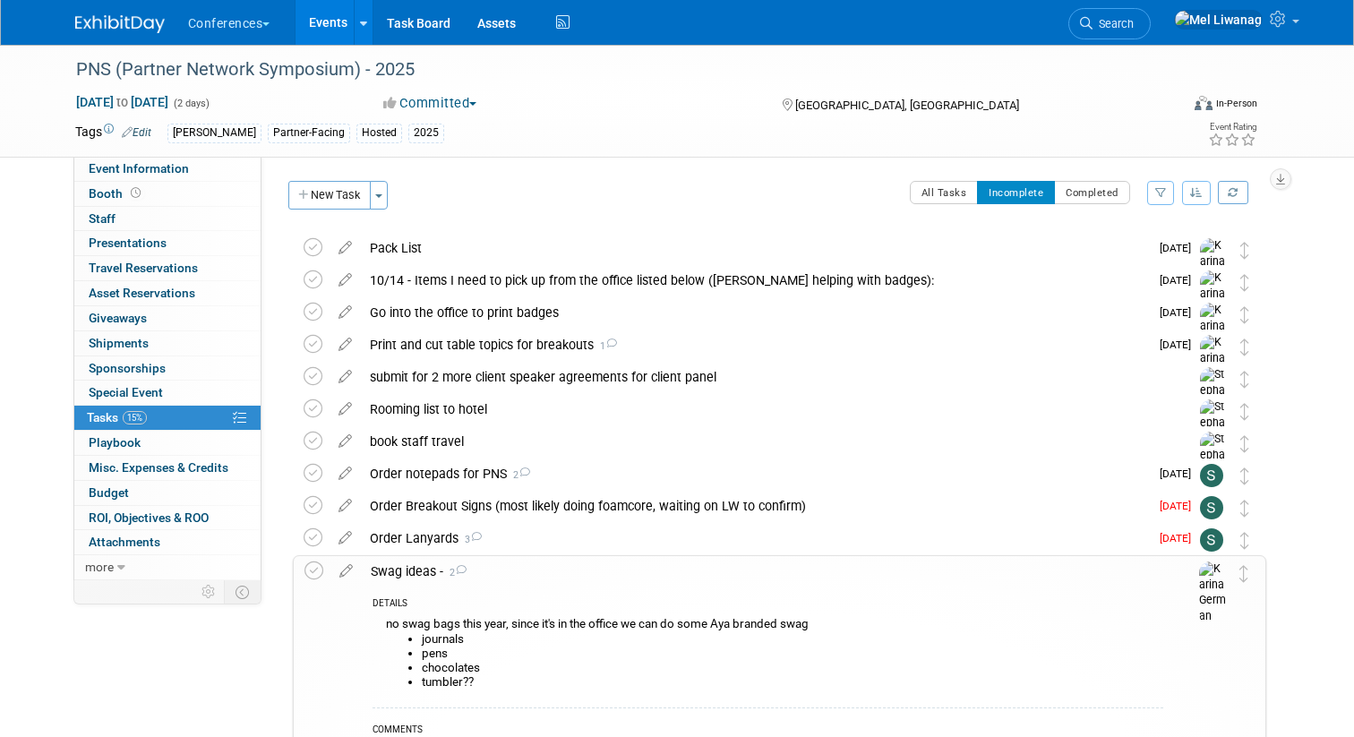
click at [567, 574] on div "Swag ideas - 2" at bounding box center [762, 571] width 801 height 30
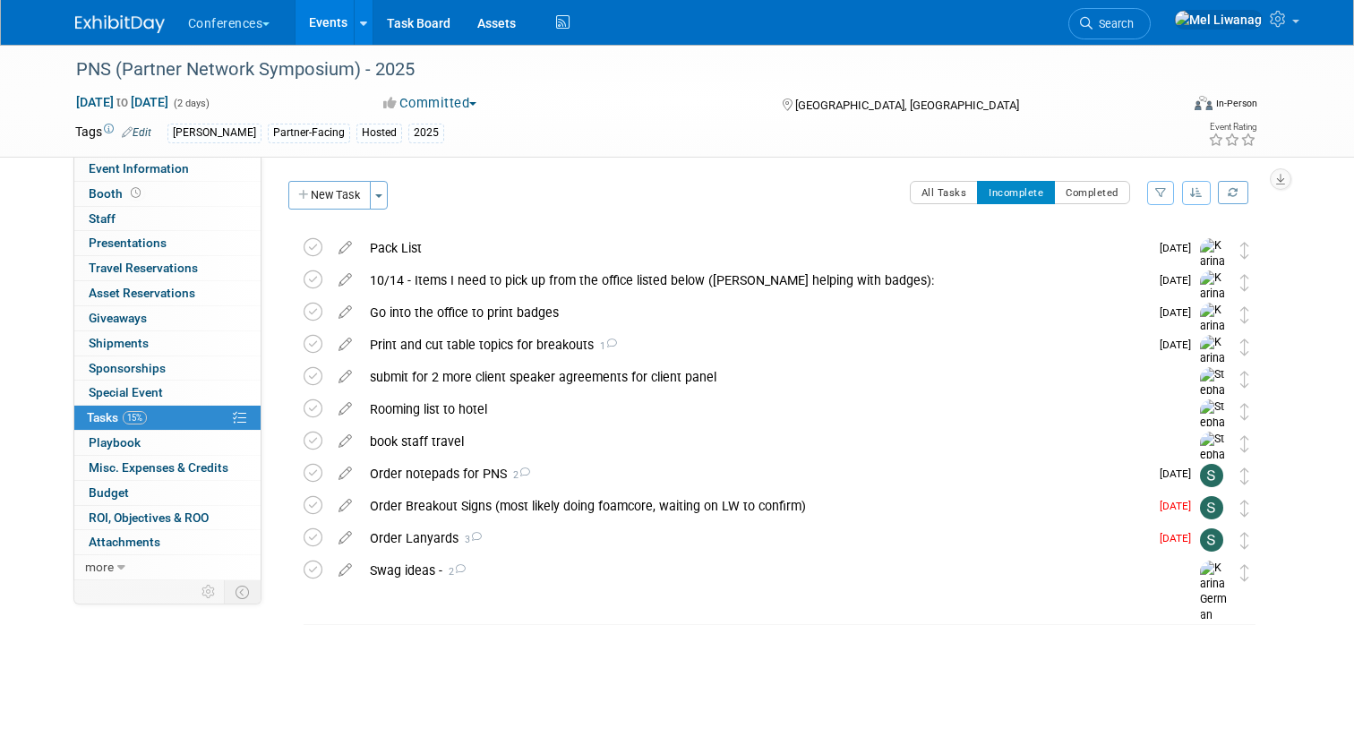
click at [145, 15] on img at bounding box center [120, 24] width 90 height 18
